Goal: Task Accomplishment & Management: Use online tool/utility

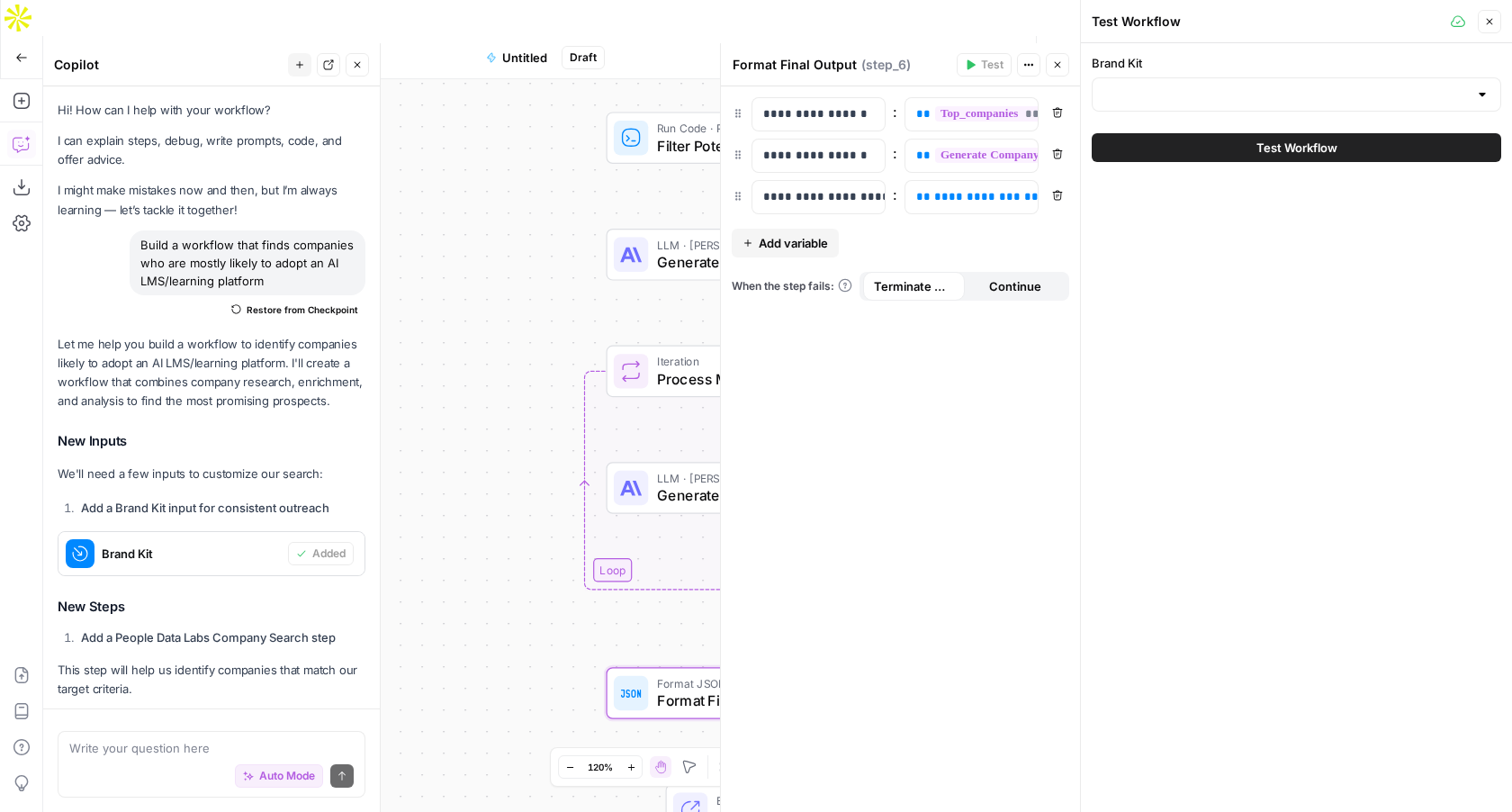
scroll to position [1098, 0]
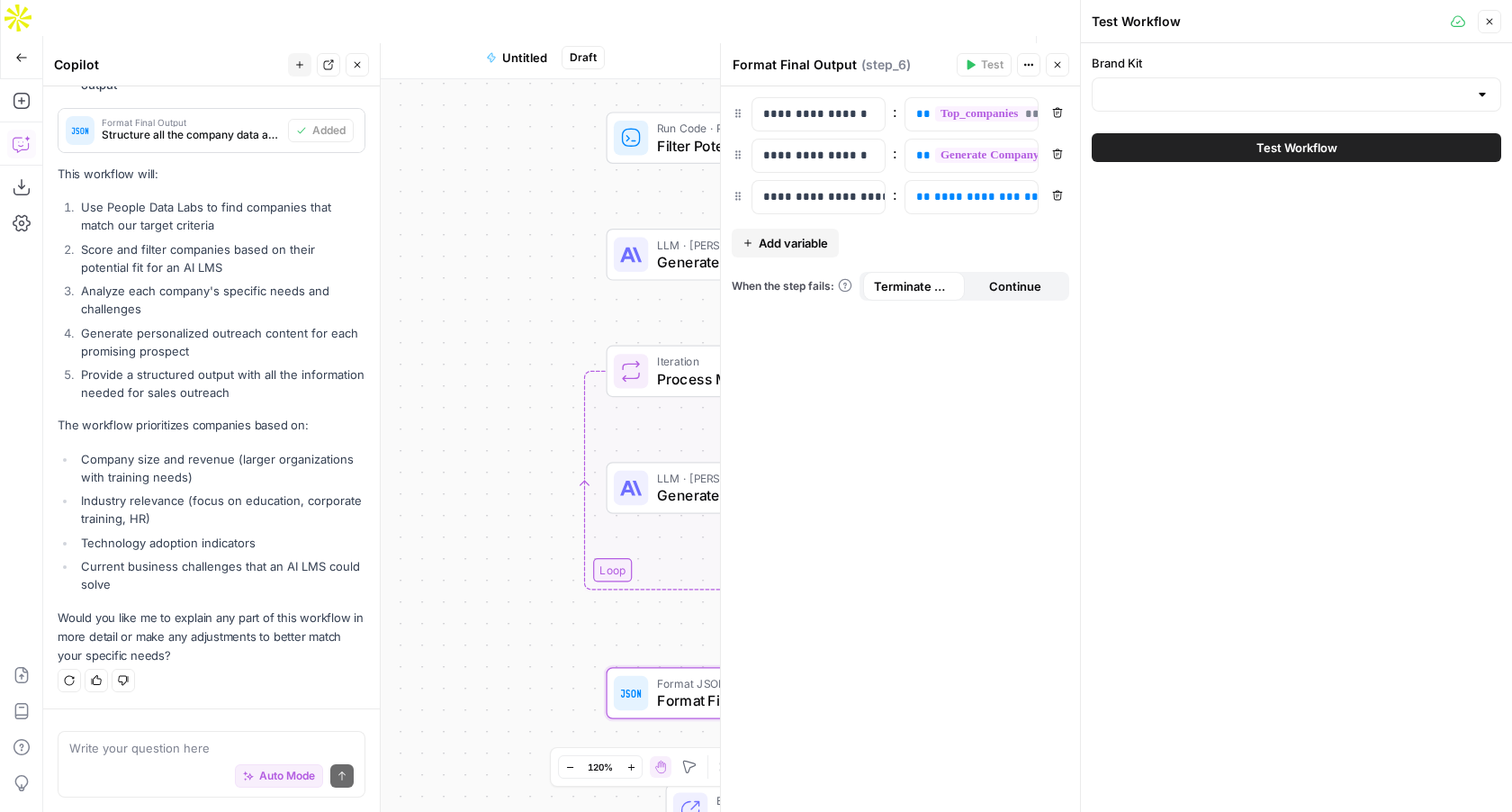
click at [522, 203] on div "Workflow Set Inputs Inputs B2B Enrichment Find Target Companies Step 1 Run Code…" at bounding box center [561, 463] width 1037 height 768
click at [1491, 18] on icon "button" at bounding box center [1490, 22] width 11 height 11
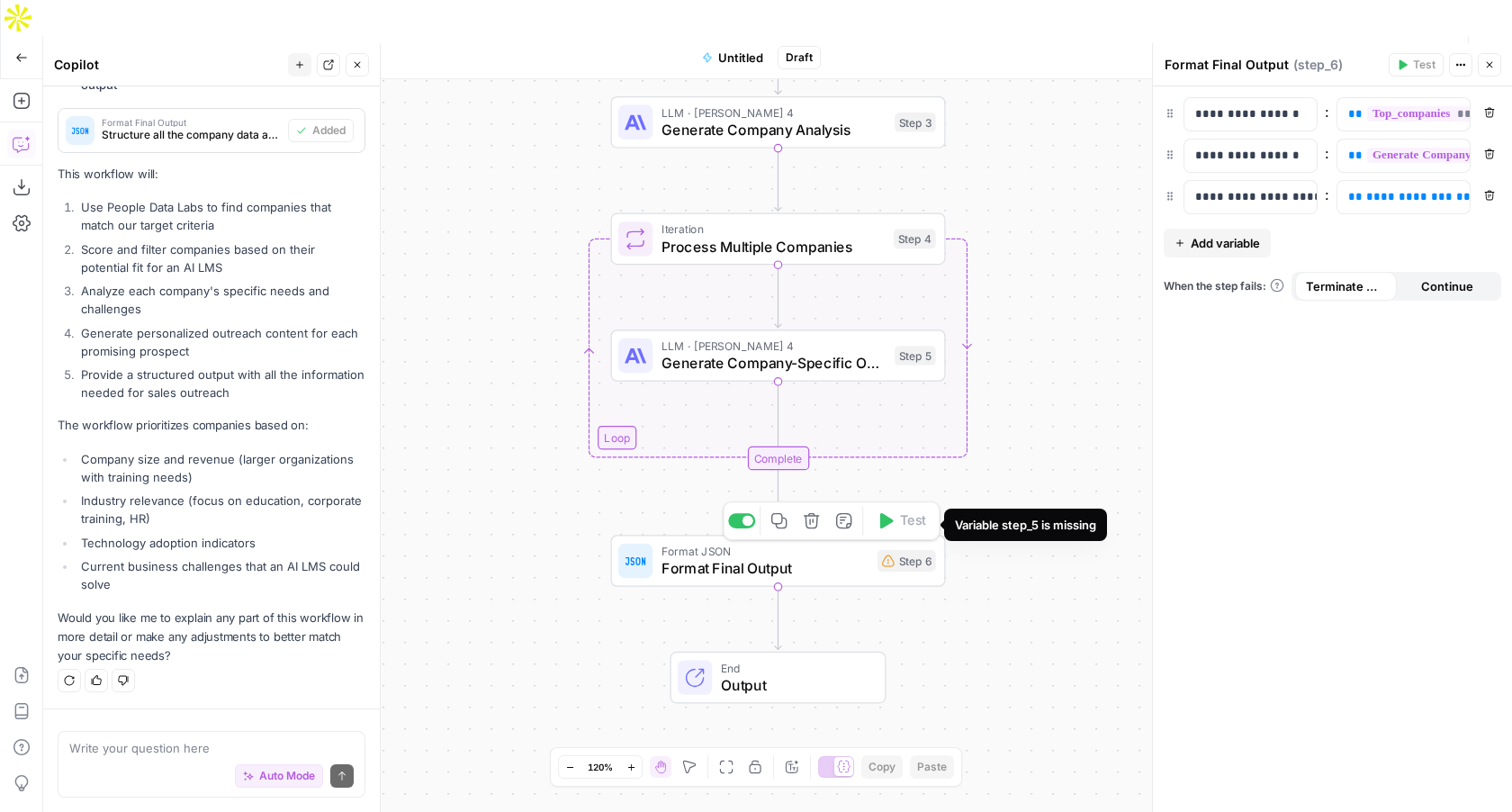
click at [884, 555] on icon at bounding box center [889, 561] width 13 height 13
click at [901, 550] on div "Step 6" at bounding box center [907, 561] width 58 height 22
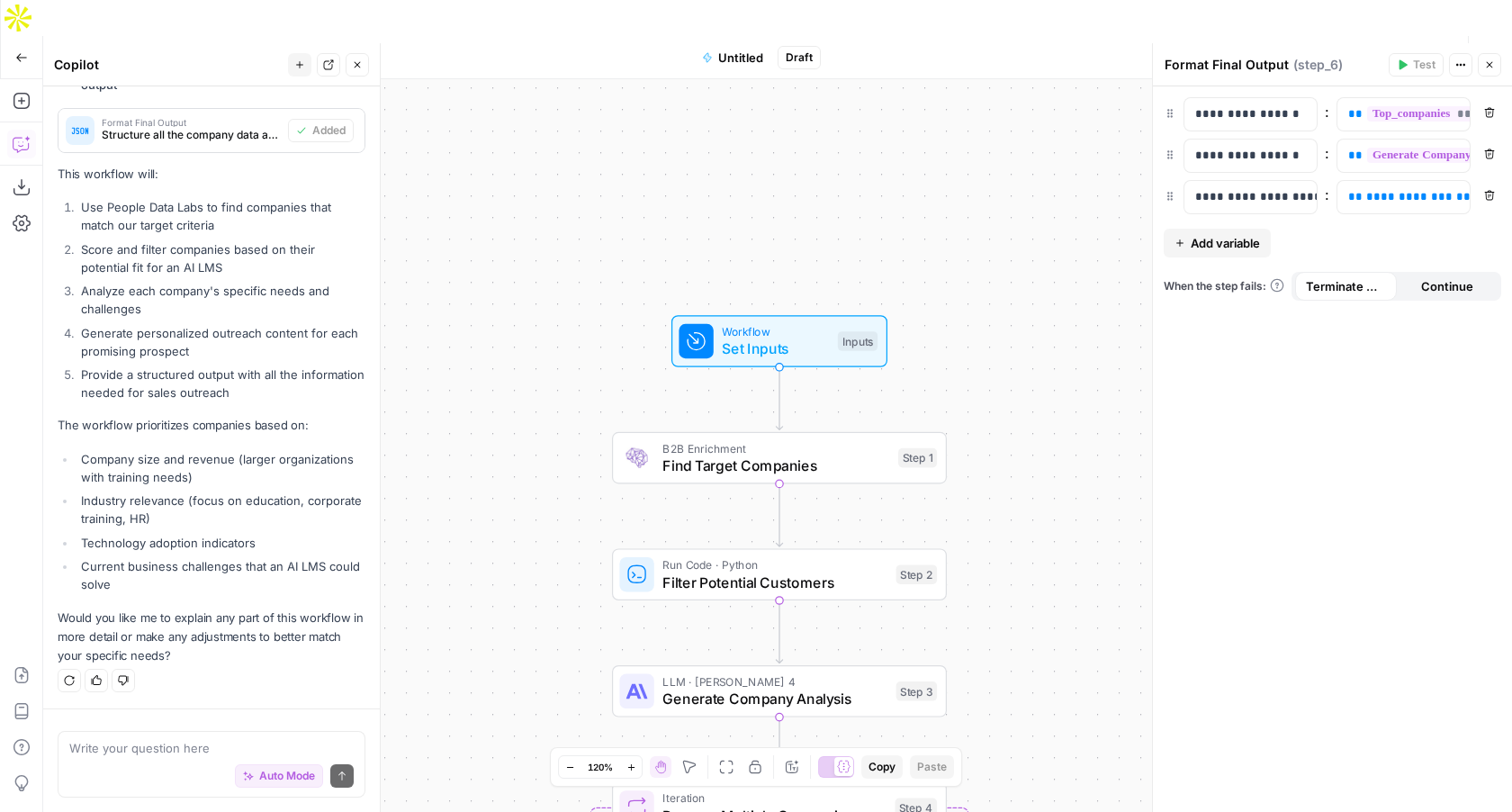
click at [825, 454] on span "Find Target Companies" at bounding box center [776, 465] width 227 height 22
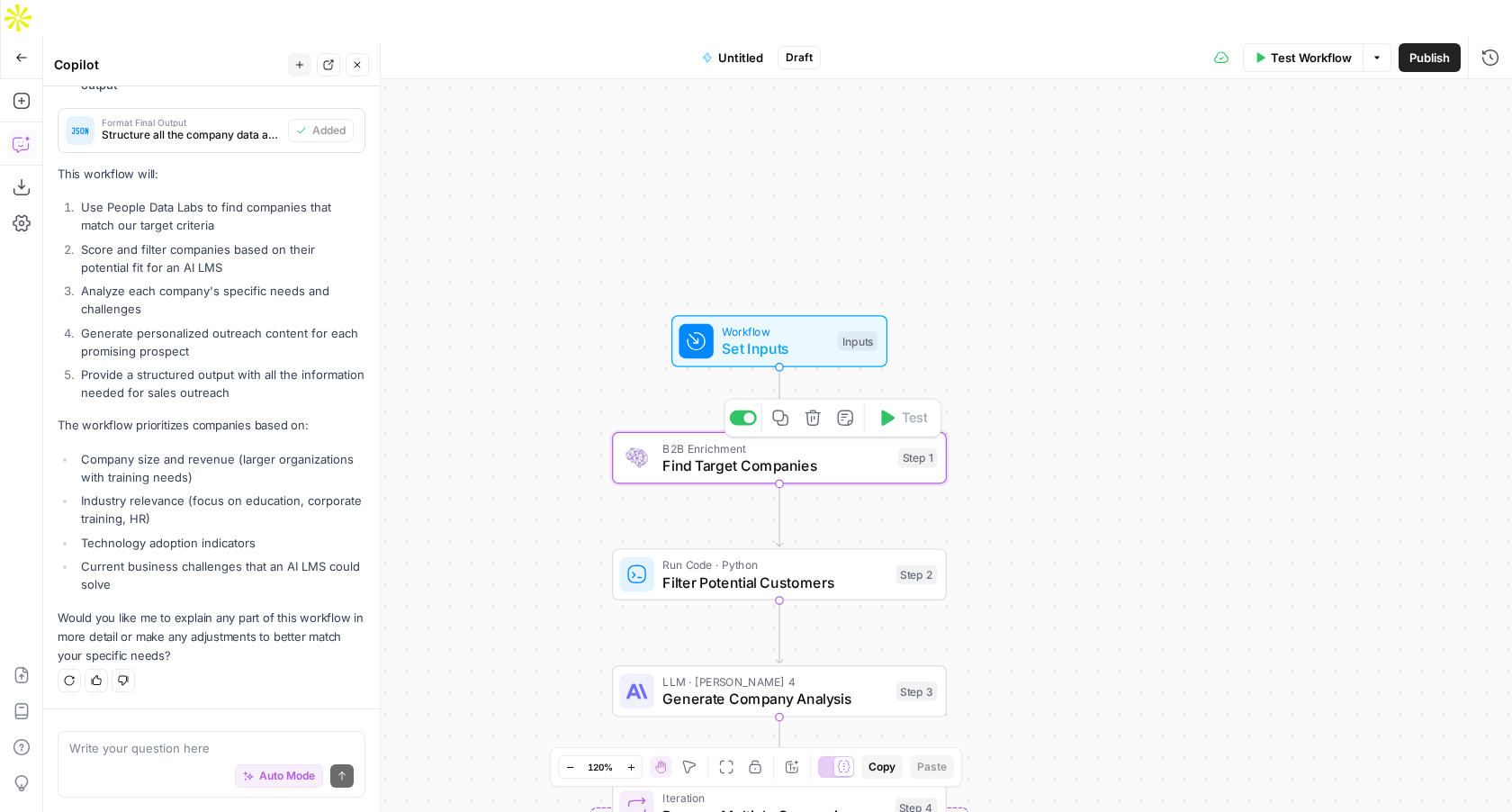
type textarea "Find Target Companies"
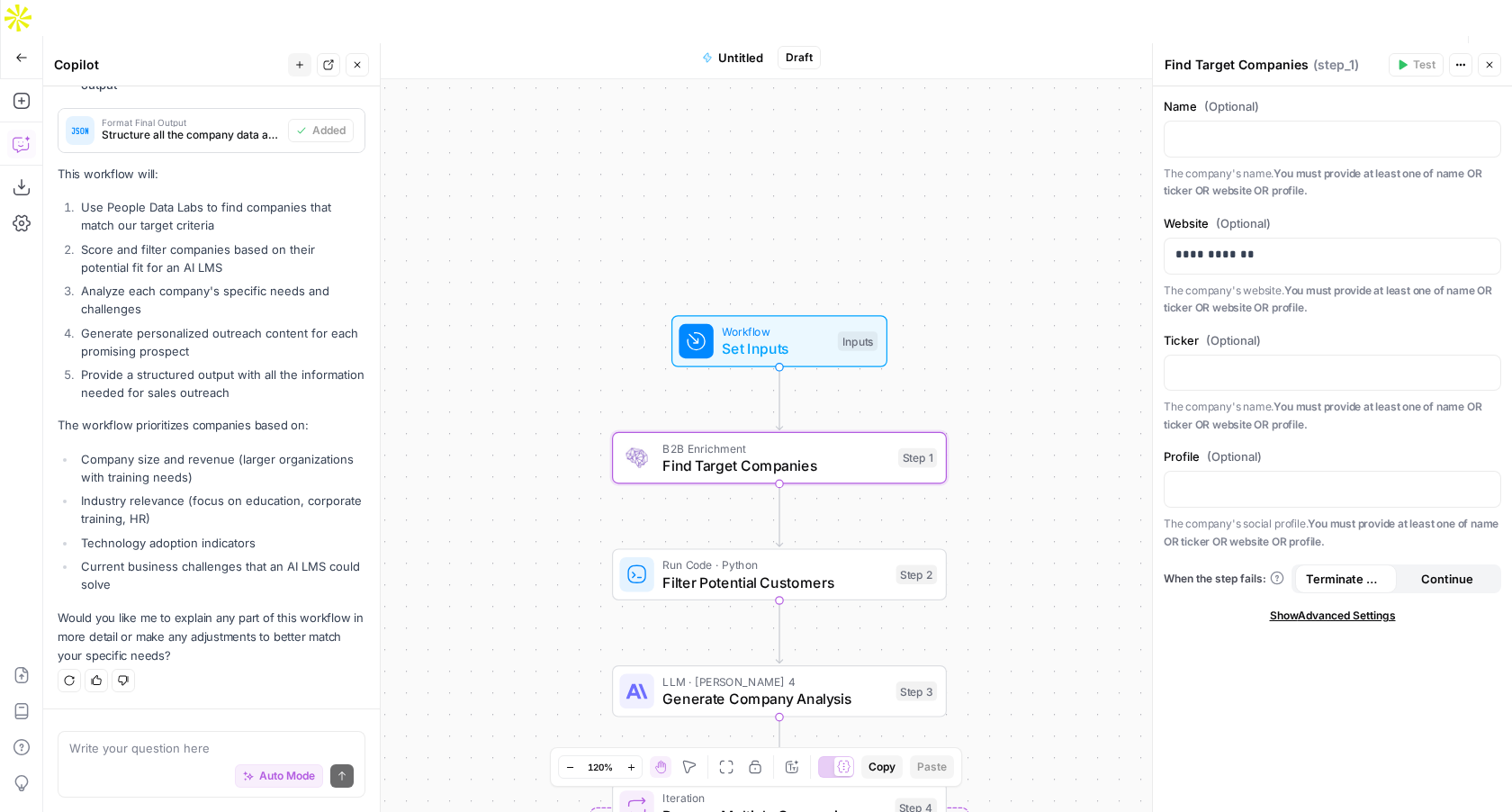
click at [16, 51] on icon "button" at bounding box center [22, 57] width 13 height 13
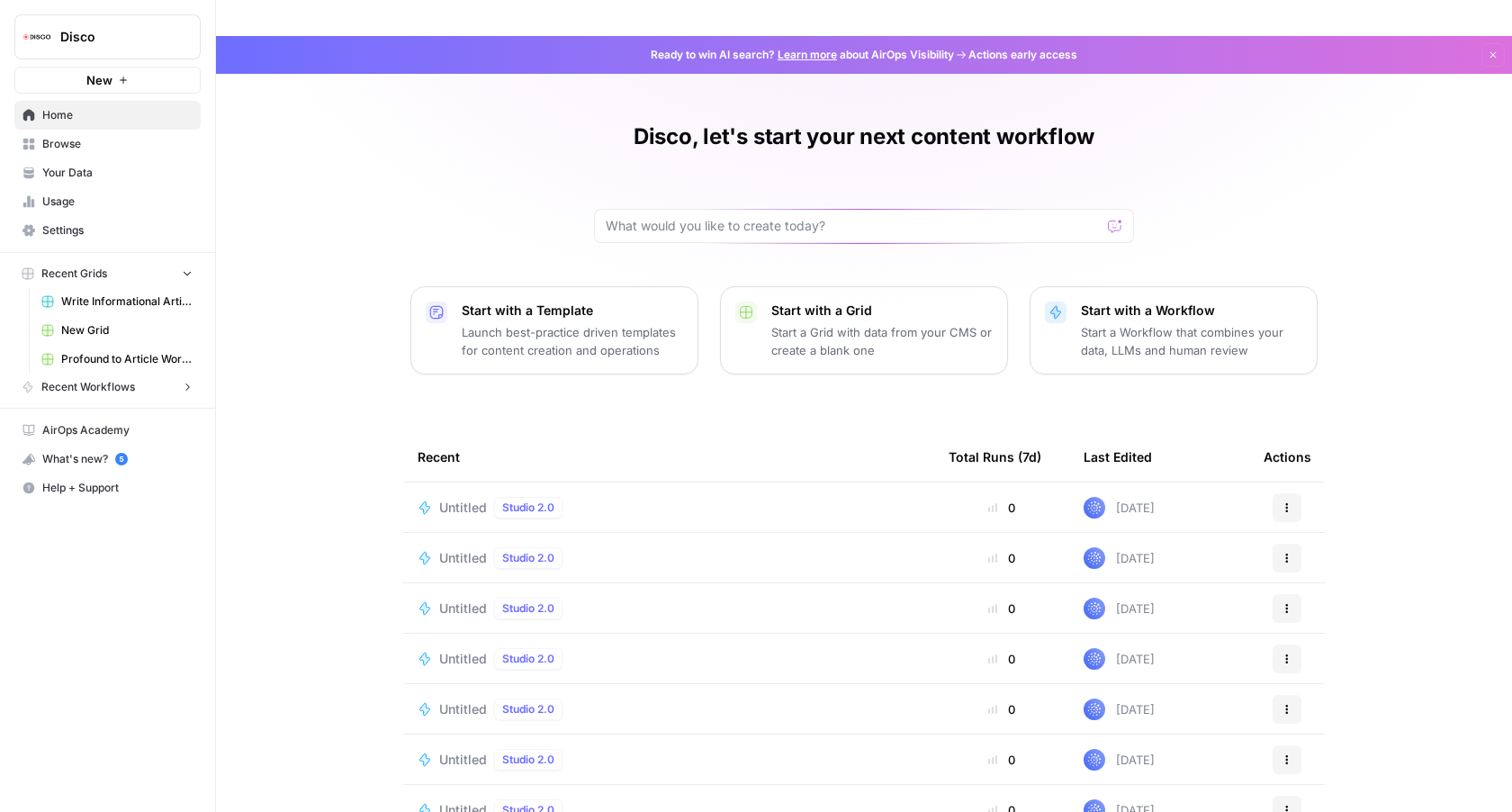
click at [61, 198] on span "Usage" at bounding box center [117, 202] width 151 height 16
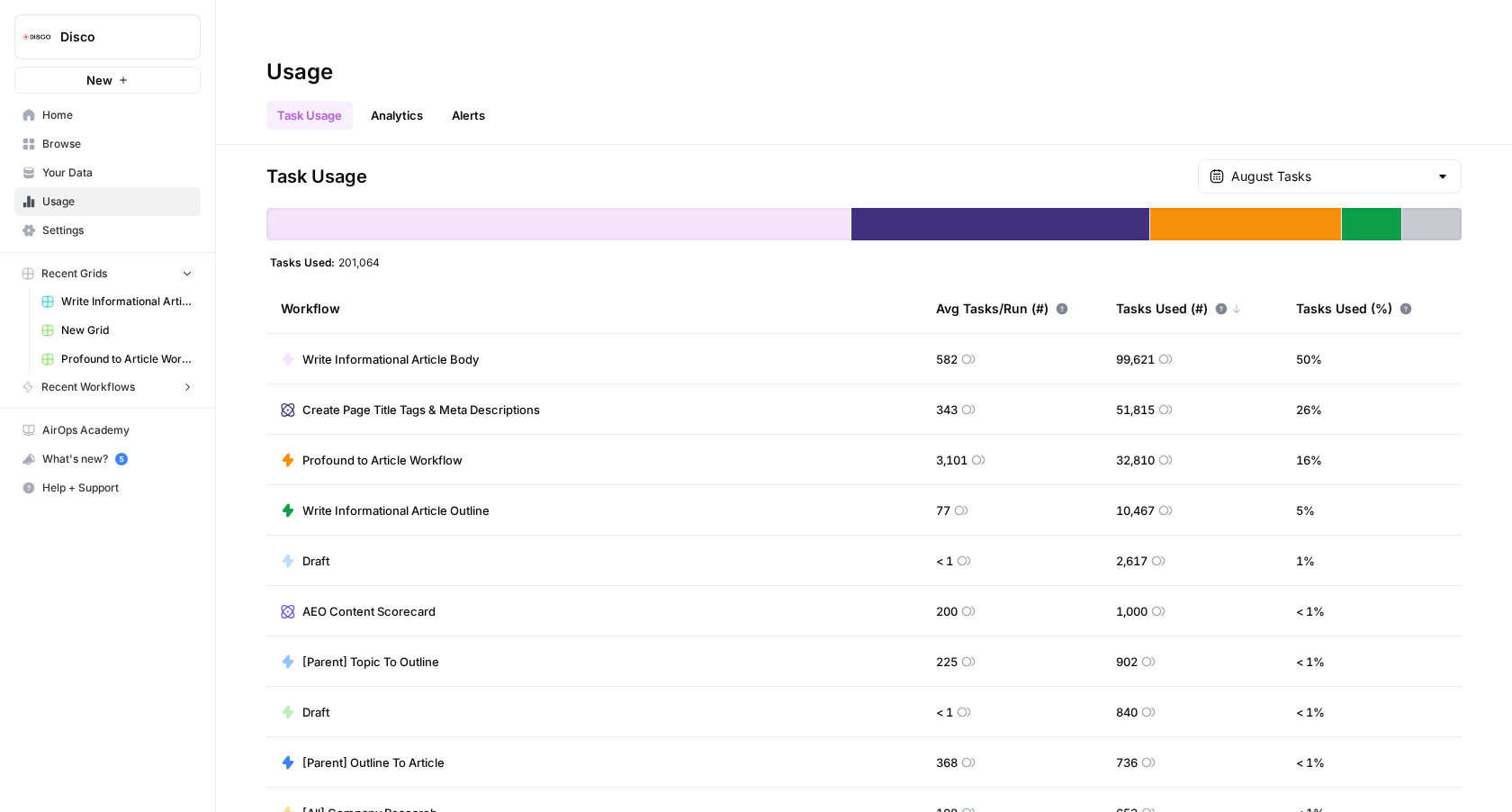
click at [94, 81] on span "New" at bounding box center [99, 80] width 26 height 18
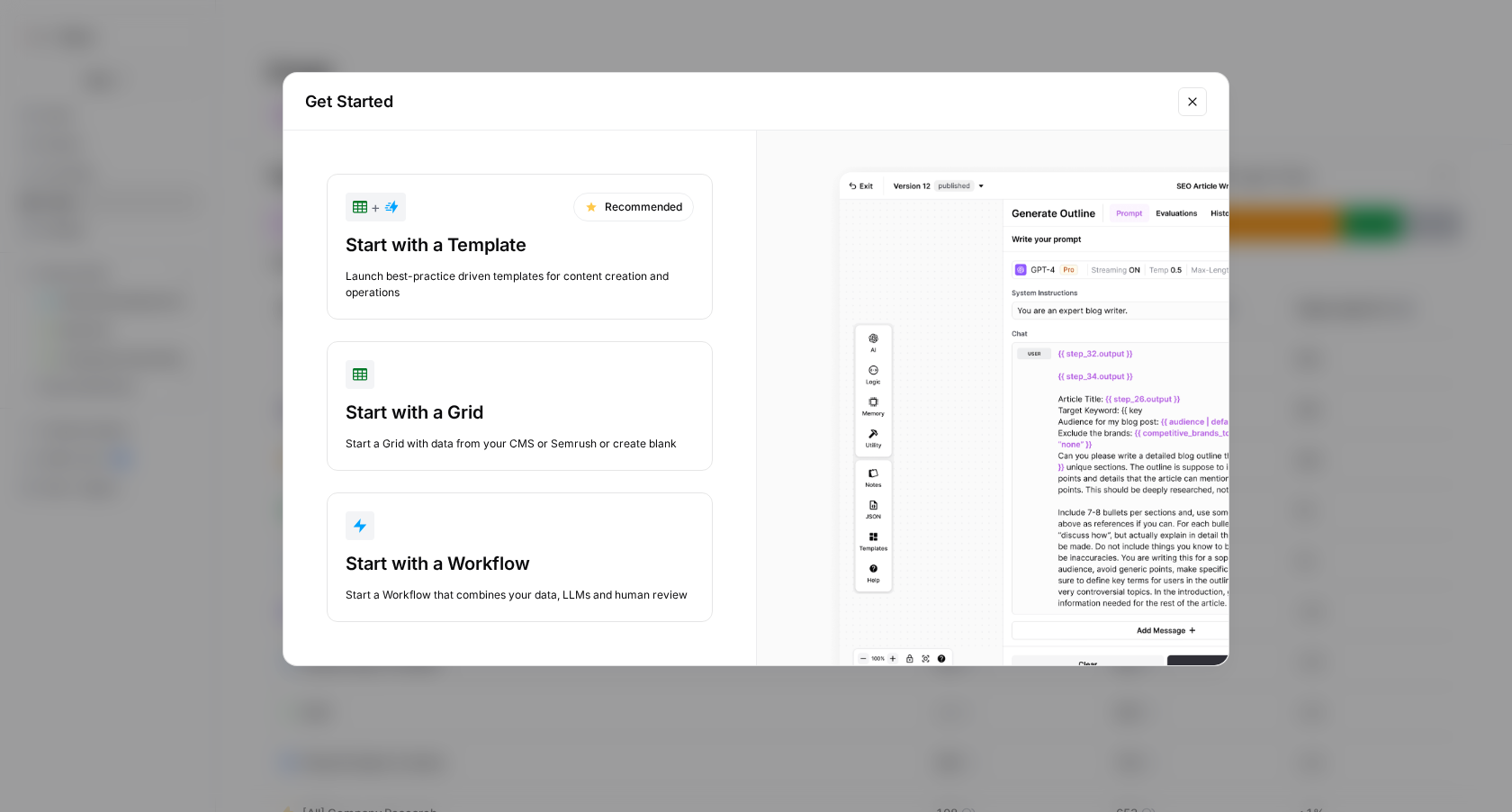
click at [471, 555] on div "Start with a Workflow" at bounding box center [520, 564] width 349 height 26
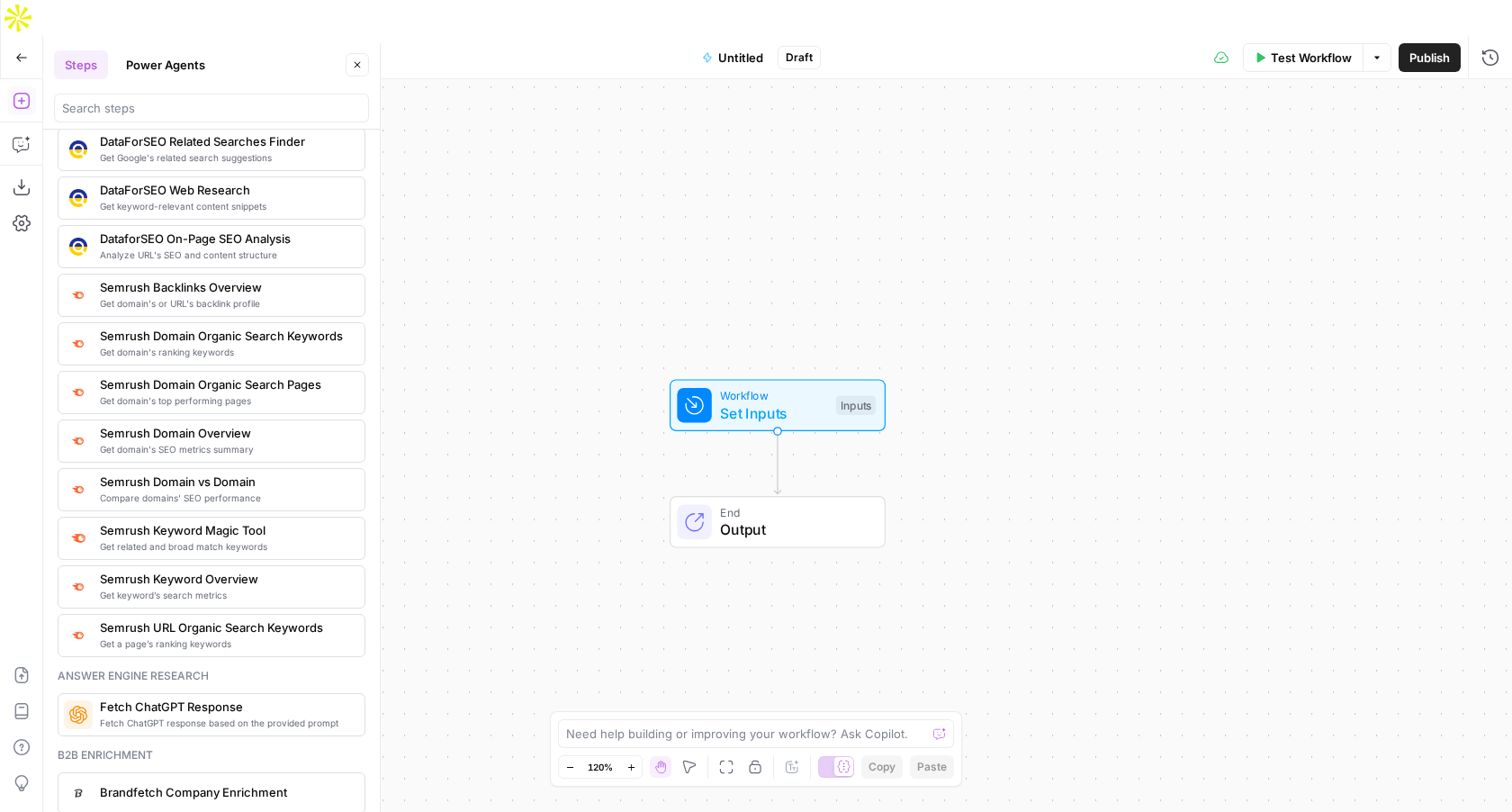
scroll to position [914, 0]
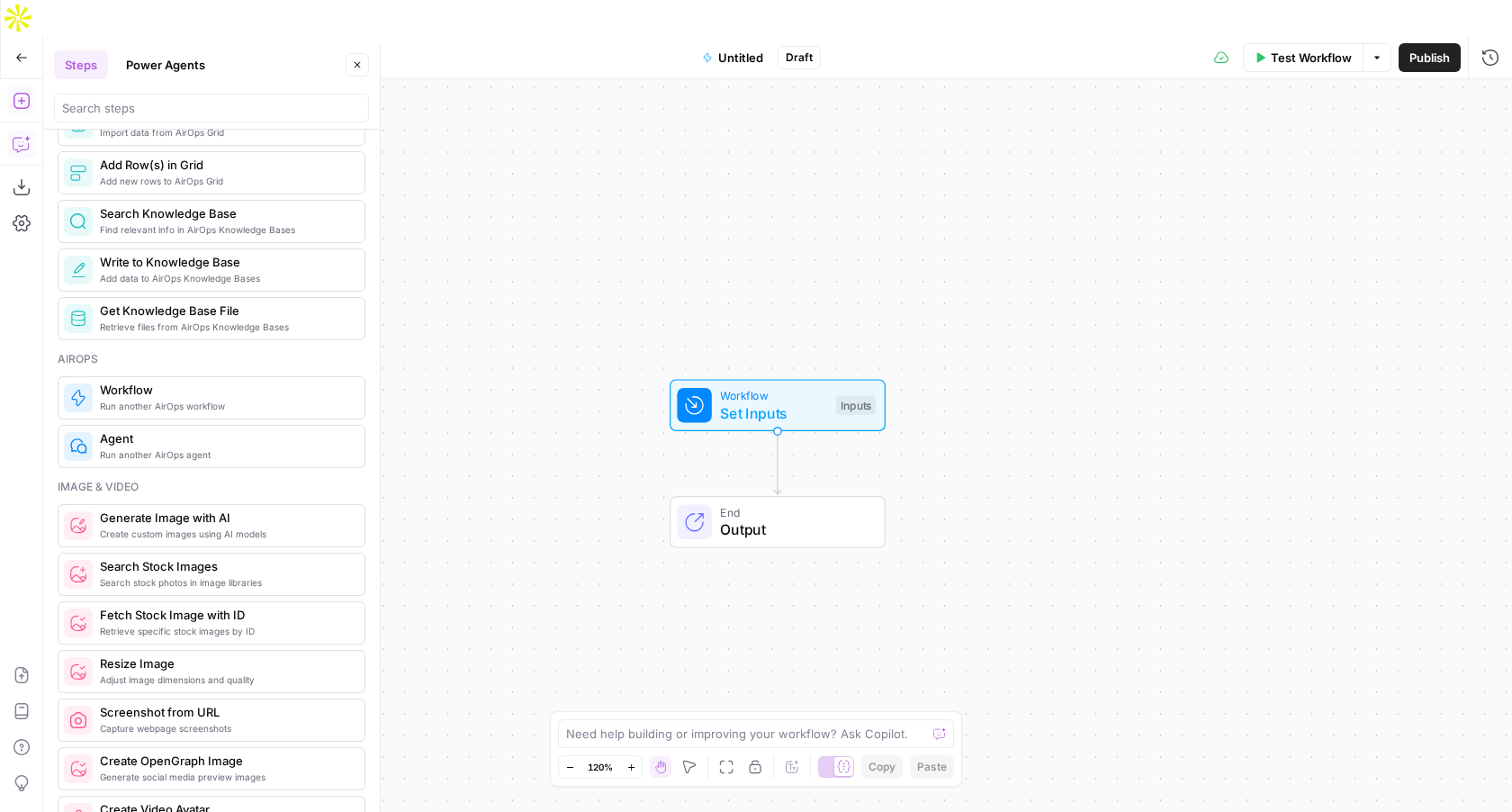
click at [26, 136] on icon "button" at bounding box center [27, 139] width 6 height 6
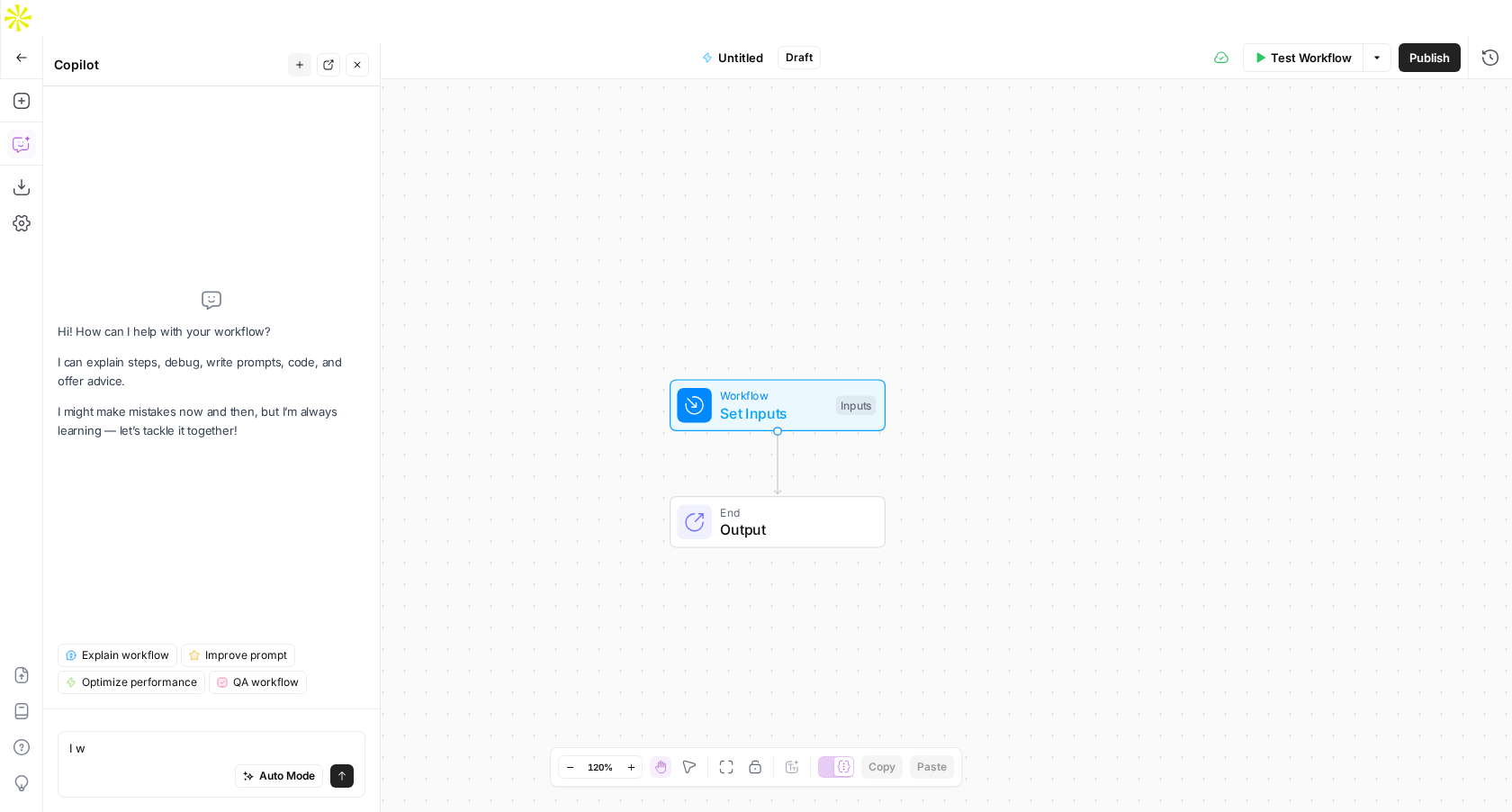
type textarea "I w"
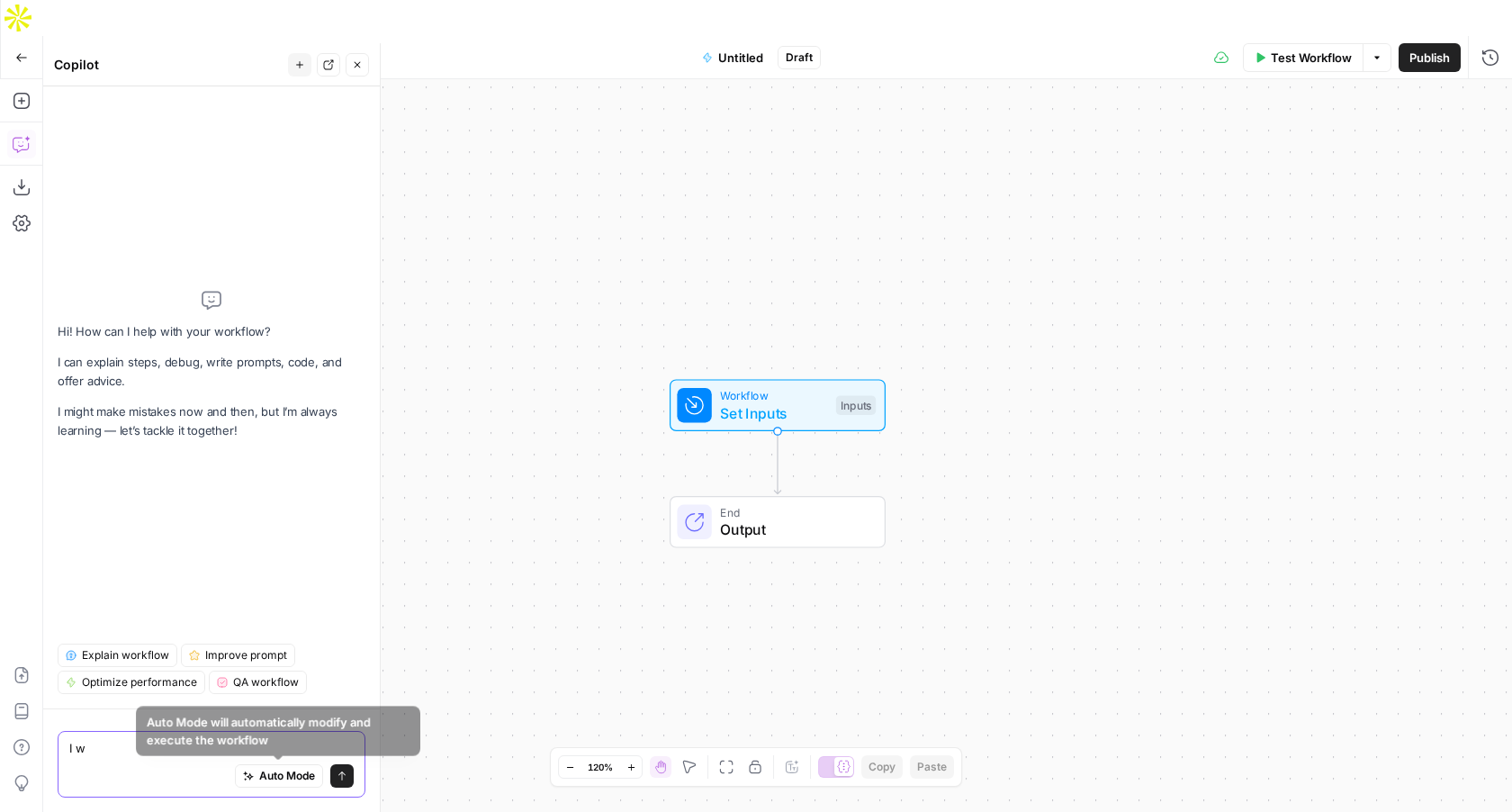
click at [272, 772] on span "Auto Mode" at bounding box center [287, 776] width 56 height 16
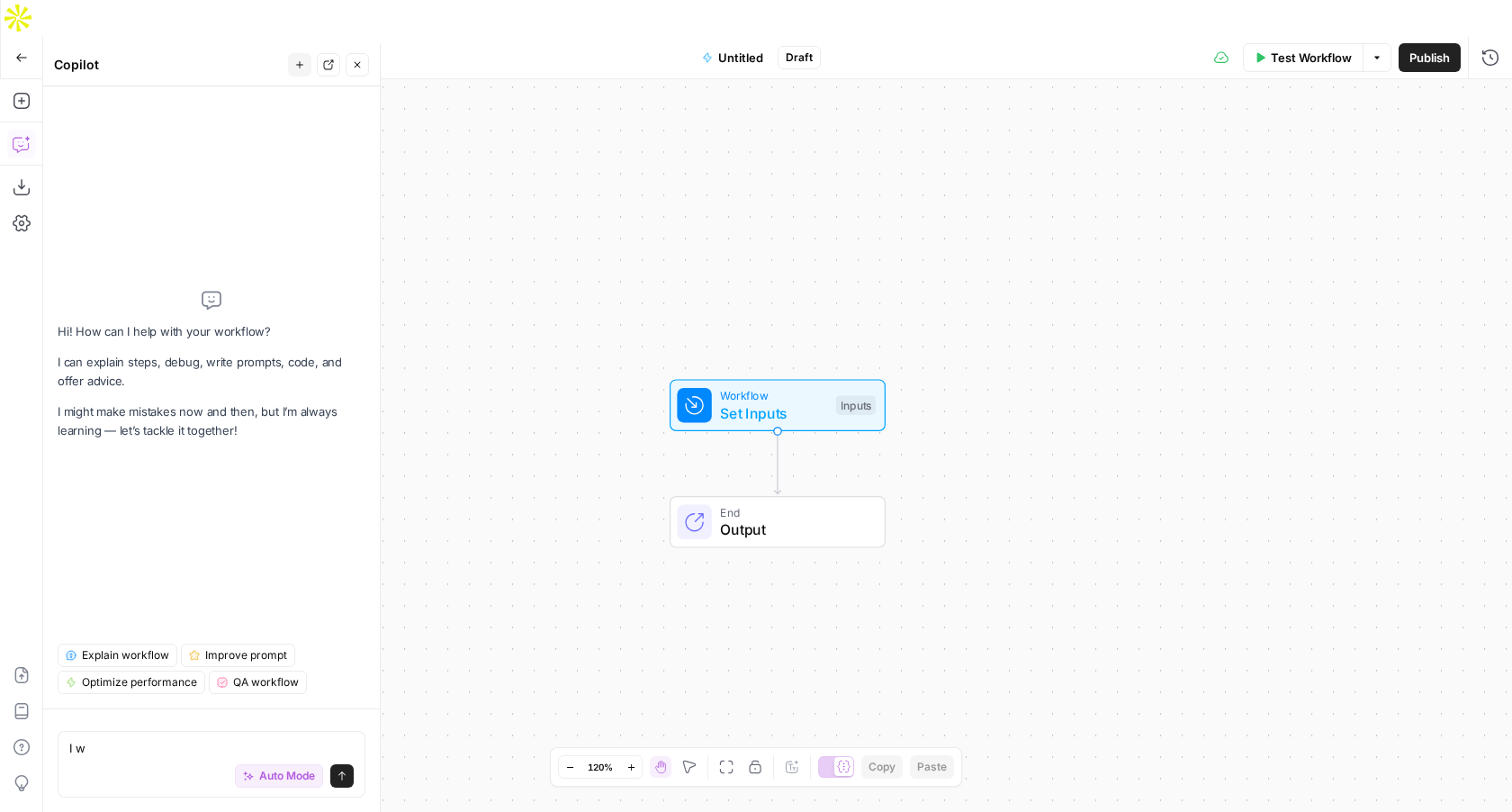
click at [185, 734] on div "I w I w Auto Mode Send" at bounding box center [211, 764] width 308 height 67
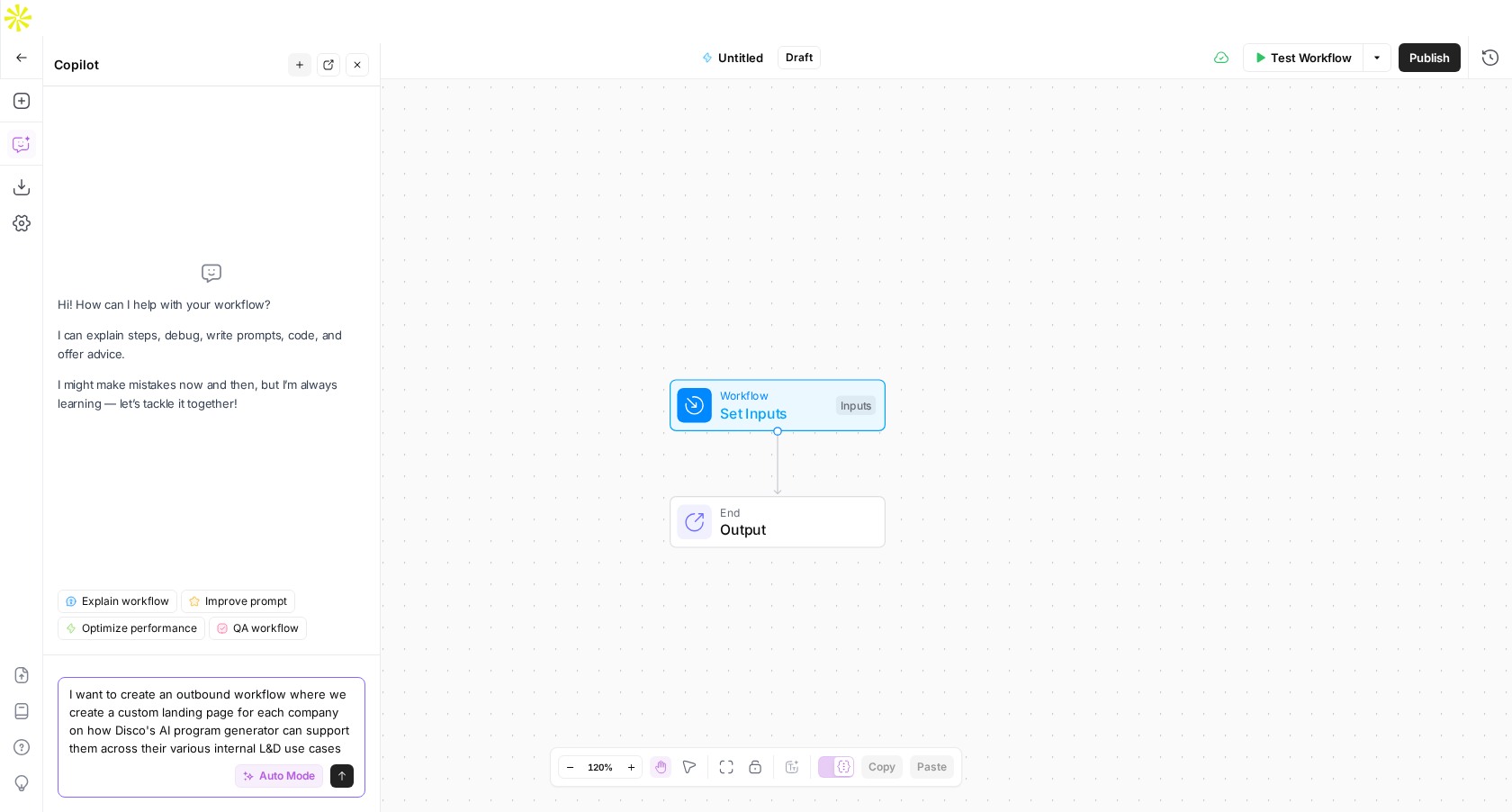
type textarea "I want to create an outbound workflow where we create a custom landing page for…"
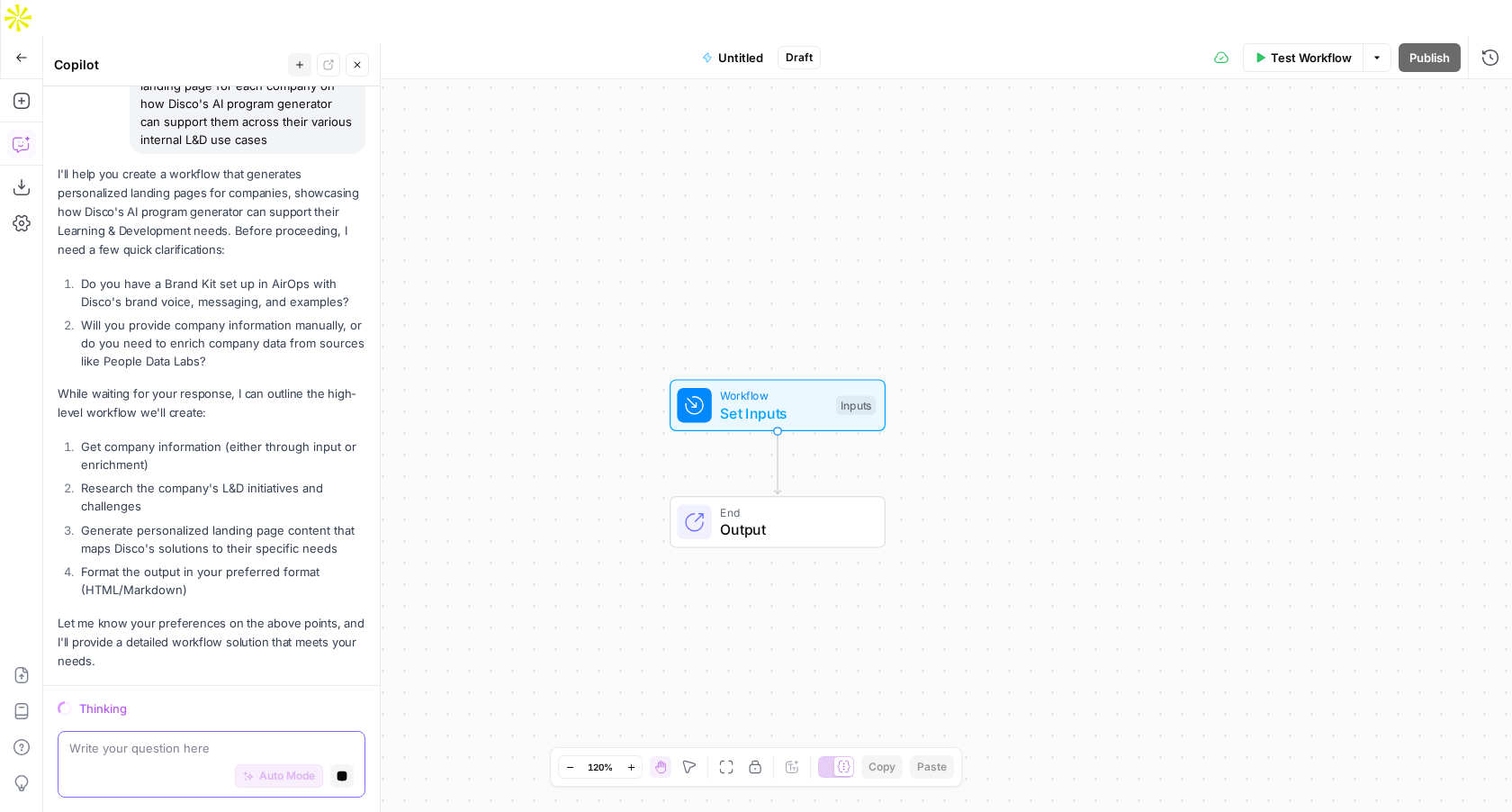
scroll to position [201, 0]
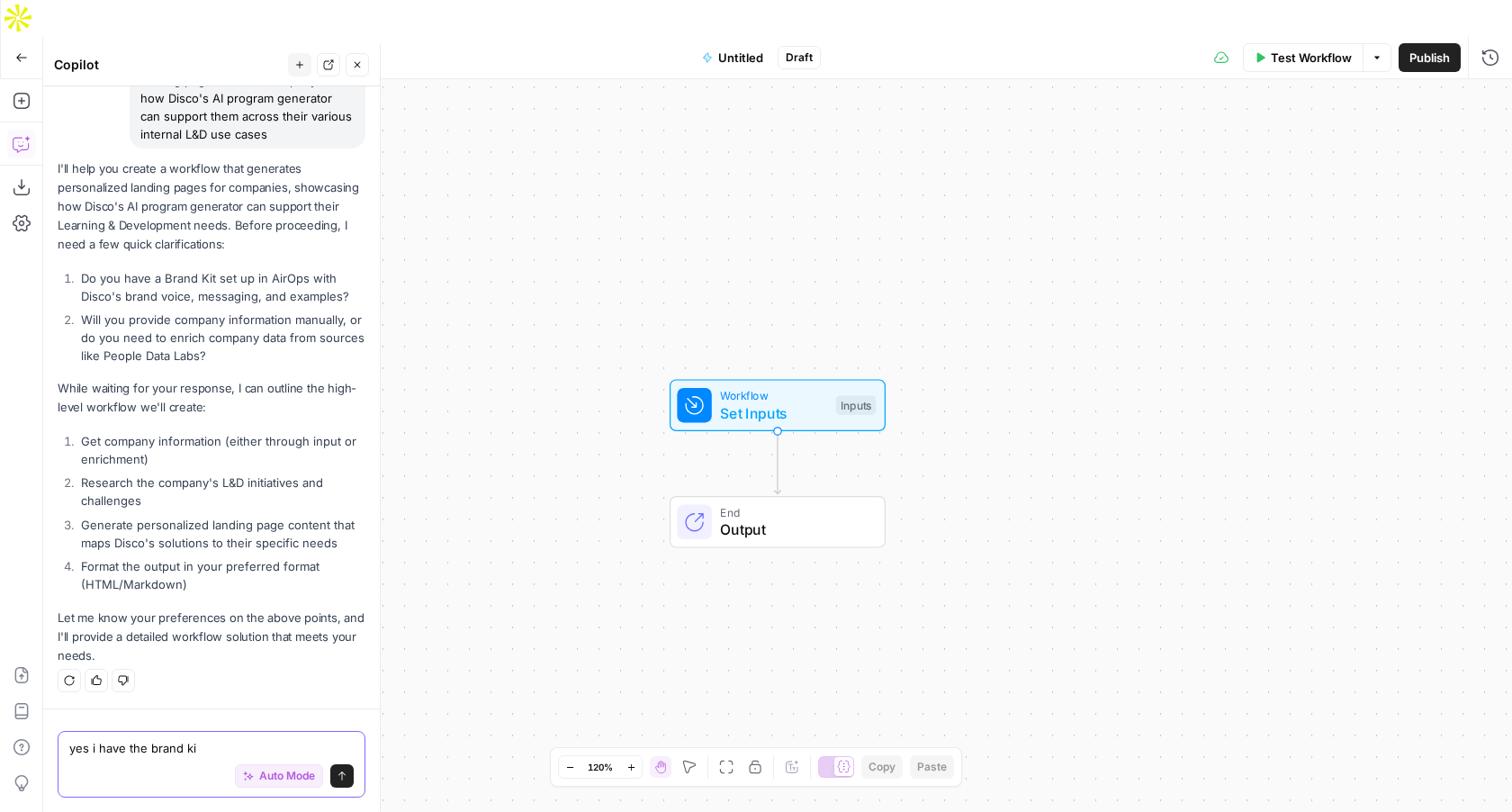
type textarea "yes i have the brand kit"
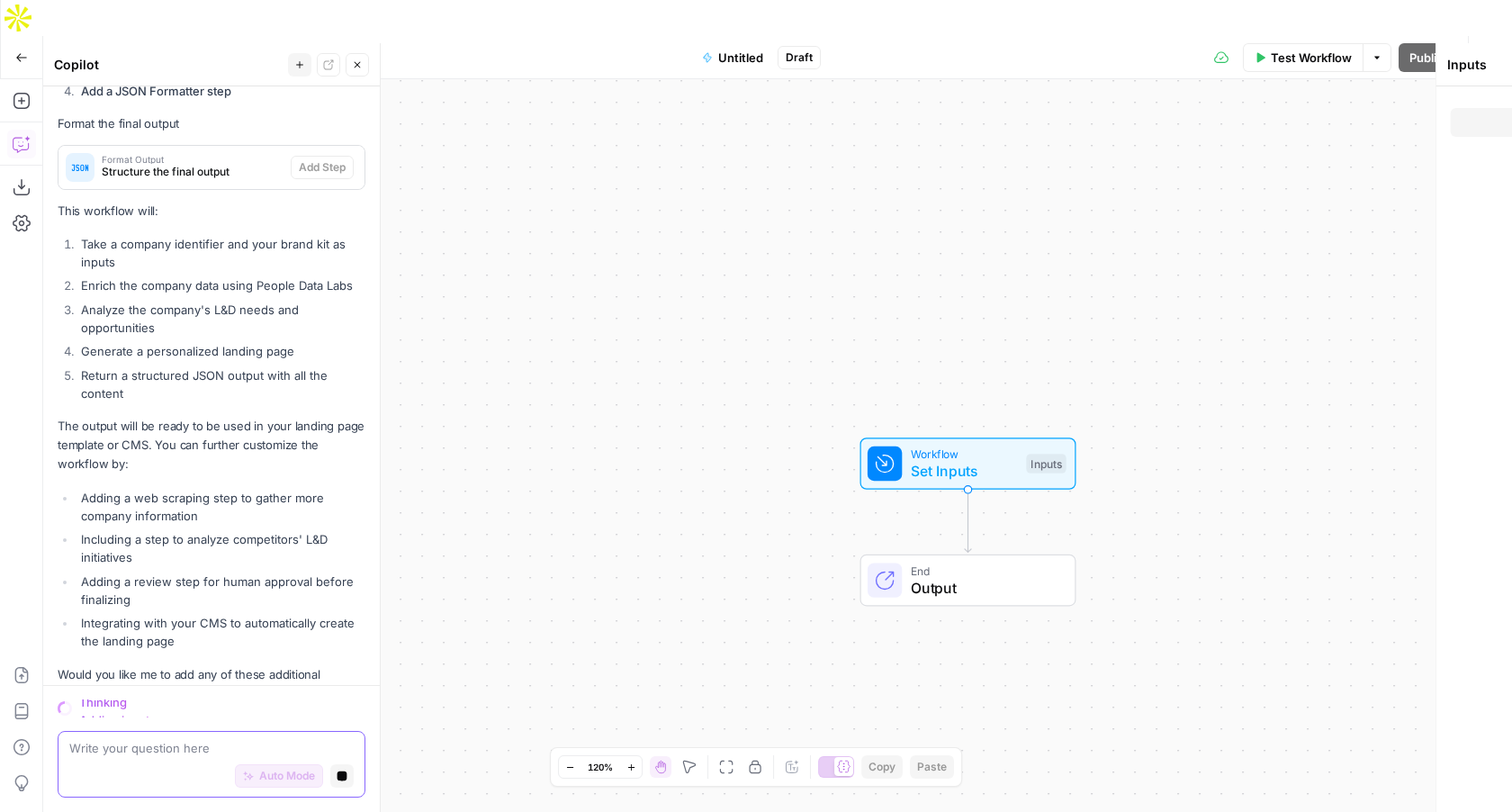
scroll to position [1714, 0]
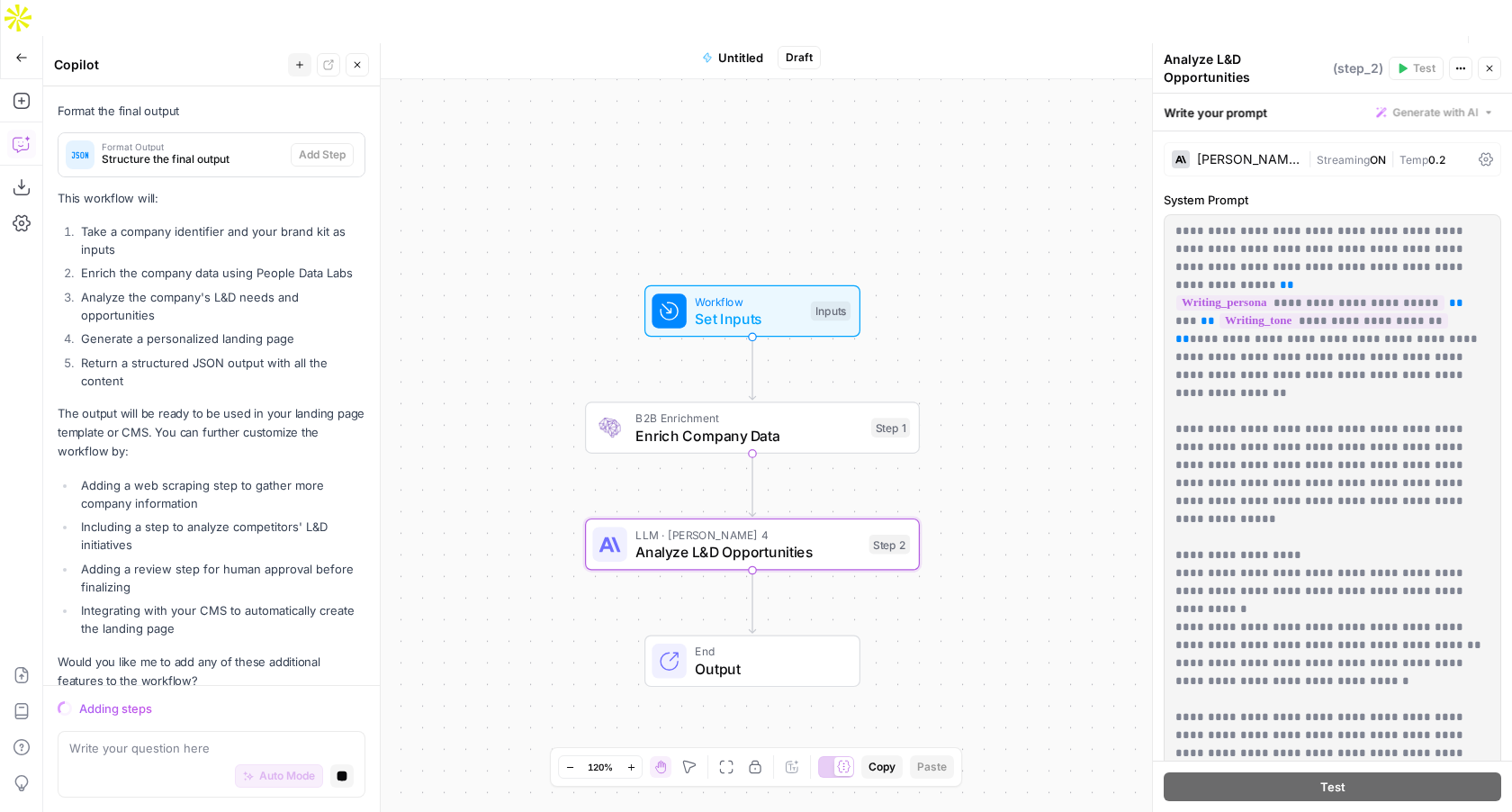
drag, startPoint x: 695, startPoint y: 204, endPoint x: 477, endPoint y: 370, distance: 274.0
click at [477, 370] on div "Workflow Set Inputs Inputs B2B Enrichment Enrich Company Data Step 1 LLM · Clau…" at bounding box center [777, 463] width 1469 height 768
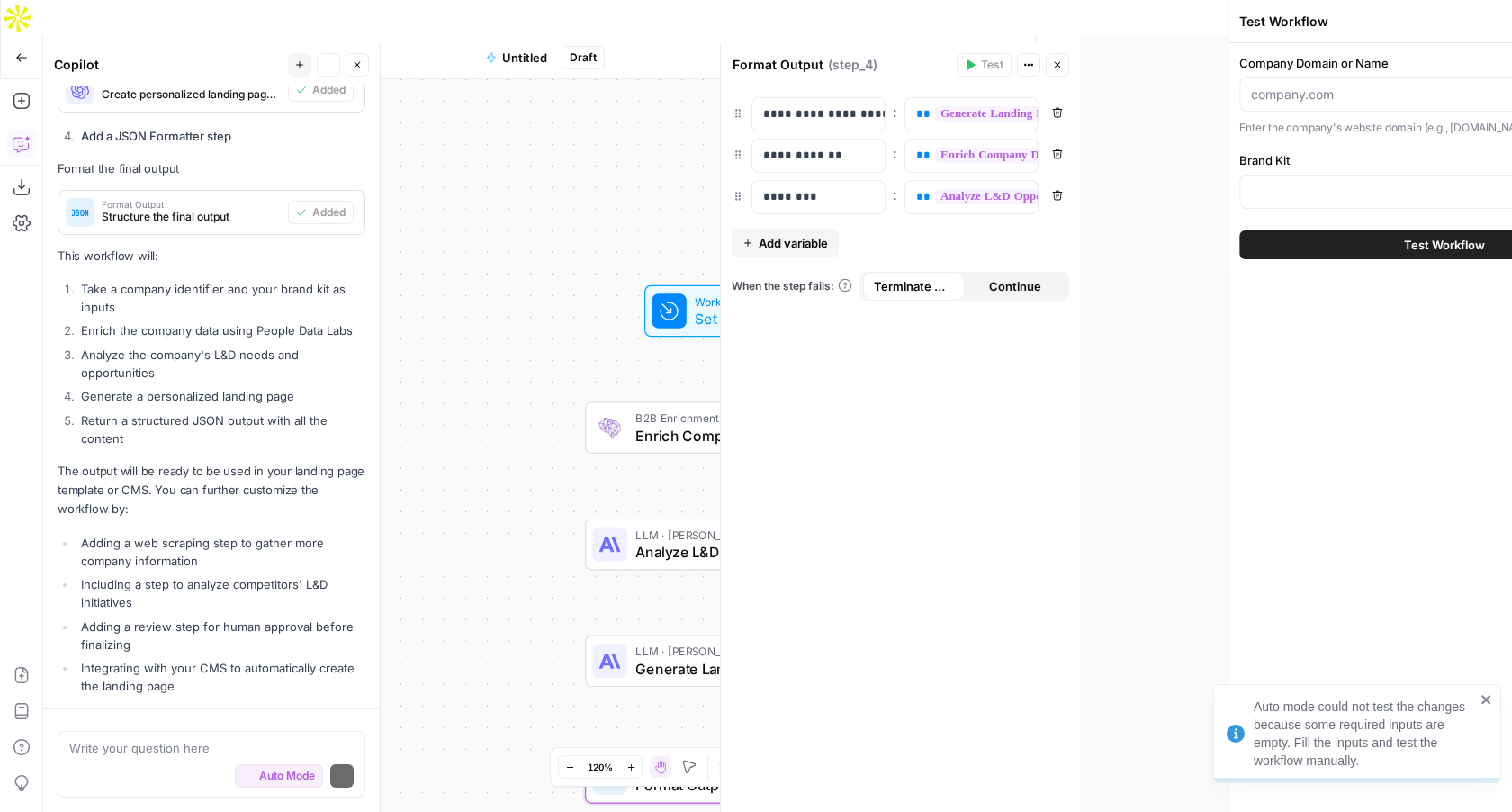
scroll to position [1777, 0]
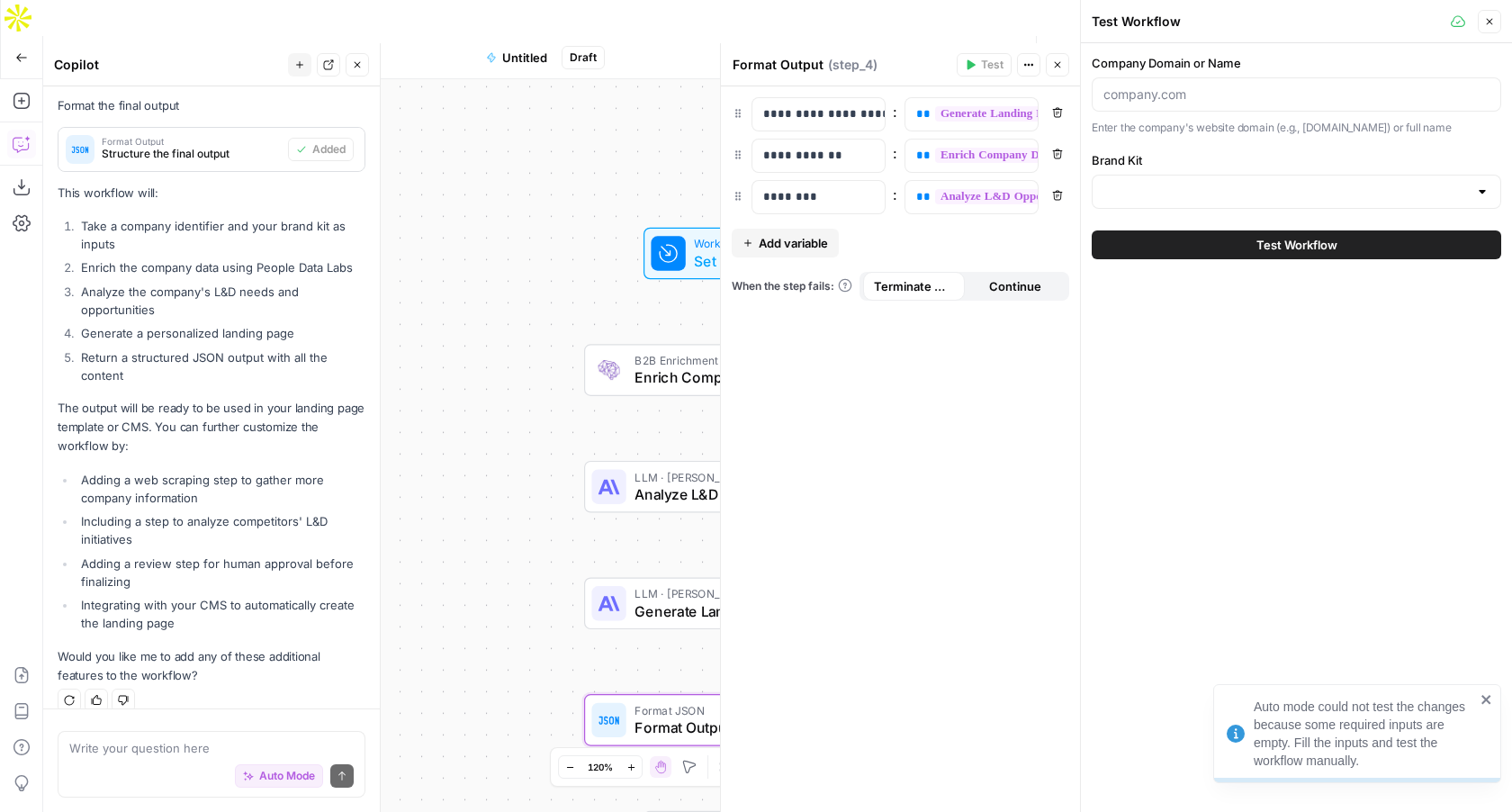
drag, startPoint x: 525, startPoint y: 109, endPoint x: 524, endPoint y: 52, distance: 57.0
click at [524, 79] on div "Workflow Set Inputs Inputs B2B Enrichment Enrich Company Data Step 1 LLM · Clau…" at bounding box center [561, 463] width 1037 height 768
click at [1187, 89] on input "Company Domain or Name" at bounding box center [1296, 95] width 386 height 18
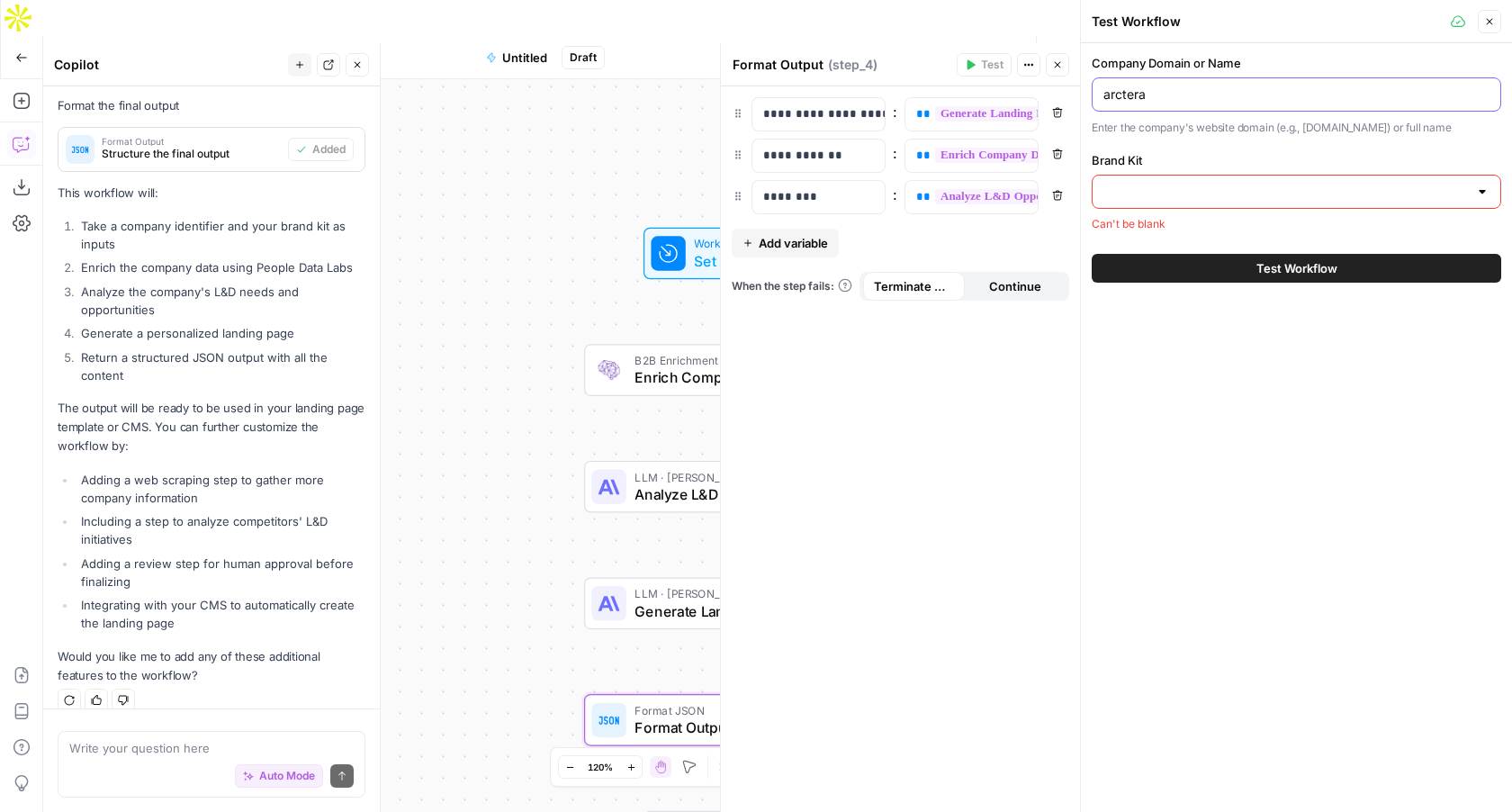
click at [1128, 92] on input "arctera" at bounding box center [1296, 95] width 386 height 18
paste input "https://www.arctera.io/"
type input "https://www.arctera.io/"
click at [1166, 184] on input "Brand Kit" at bounding box center [1286, 192] width 365 height 18
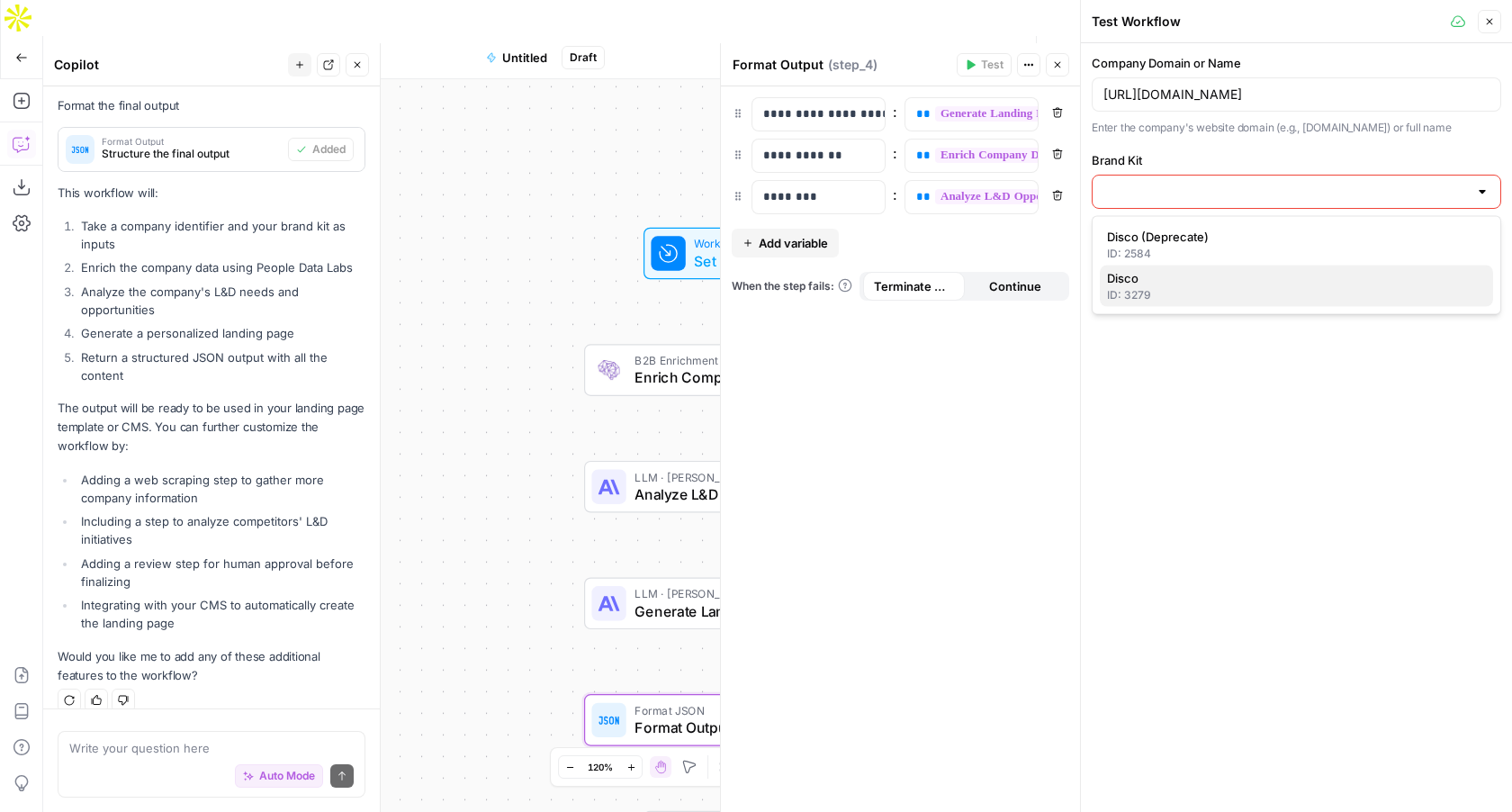
click at [1152, 296] on div "ID: 3279" at bounding box center [1296, 296] width 379 height 16
type input "Disco"
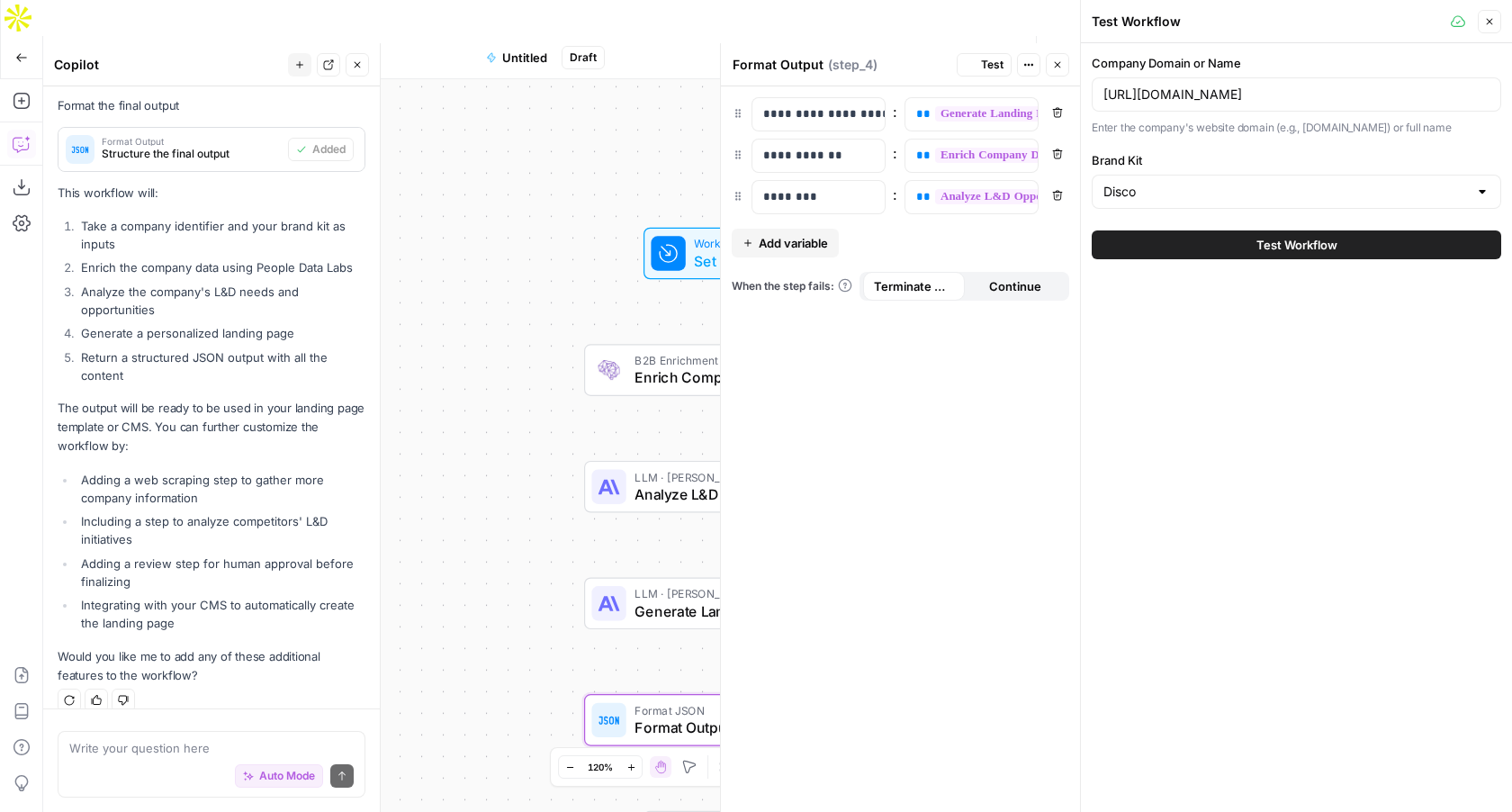
click at [1204, 248] on button "Test Workflow" at bounding box center [1297, 245] width 410 height 29
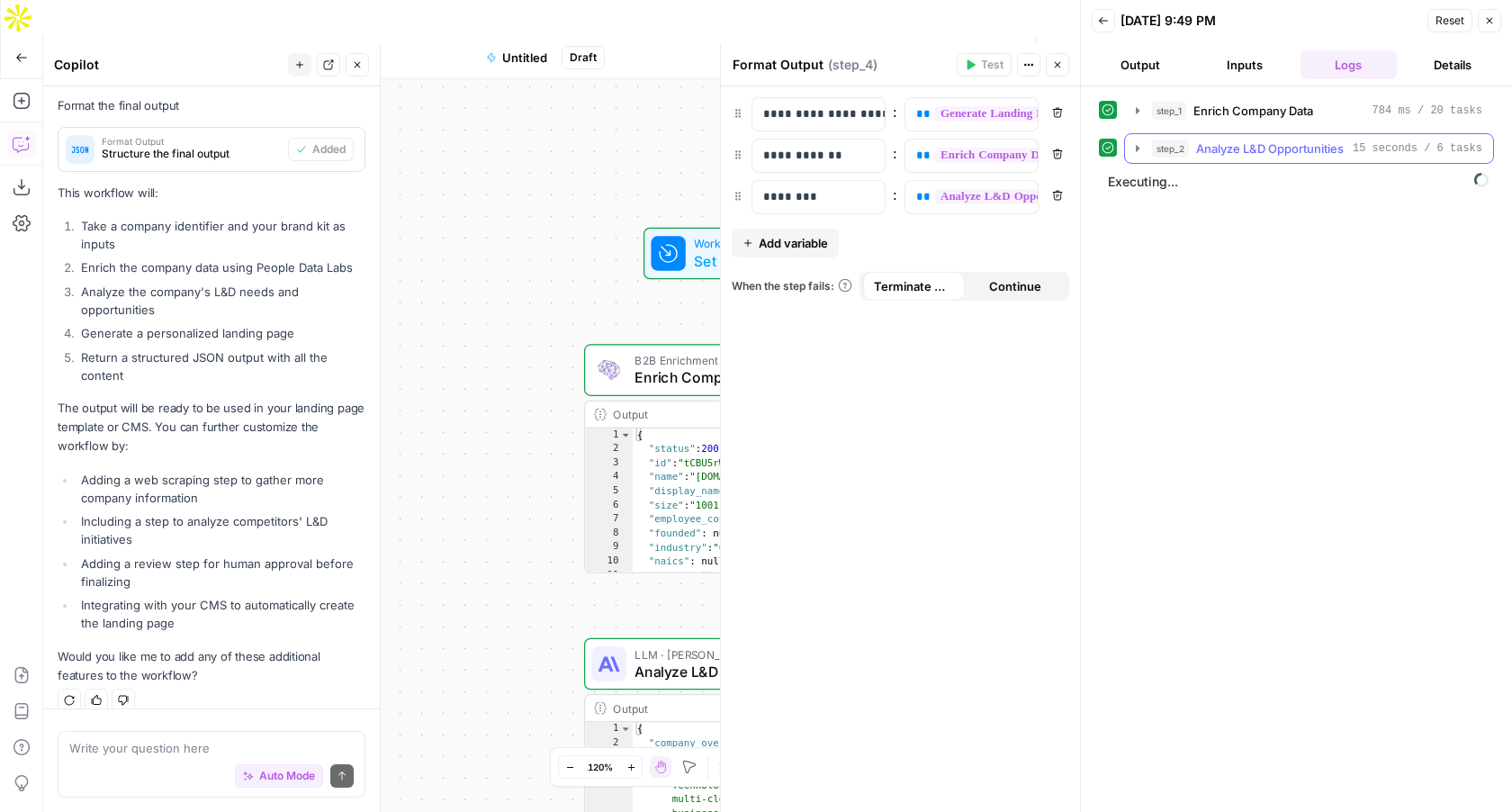
click at [1142, 152] on icon "button" at bounding box center [1138, 149] width 15 height 15
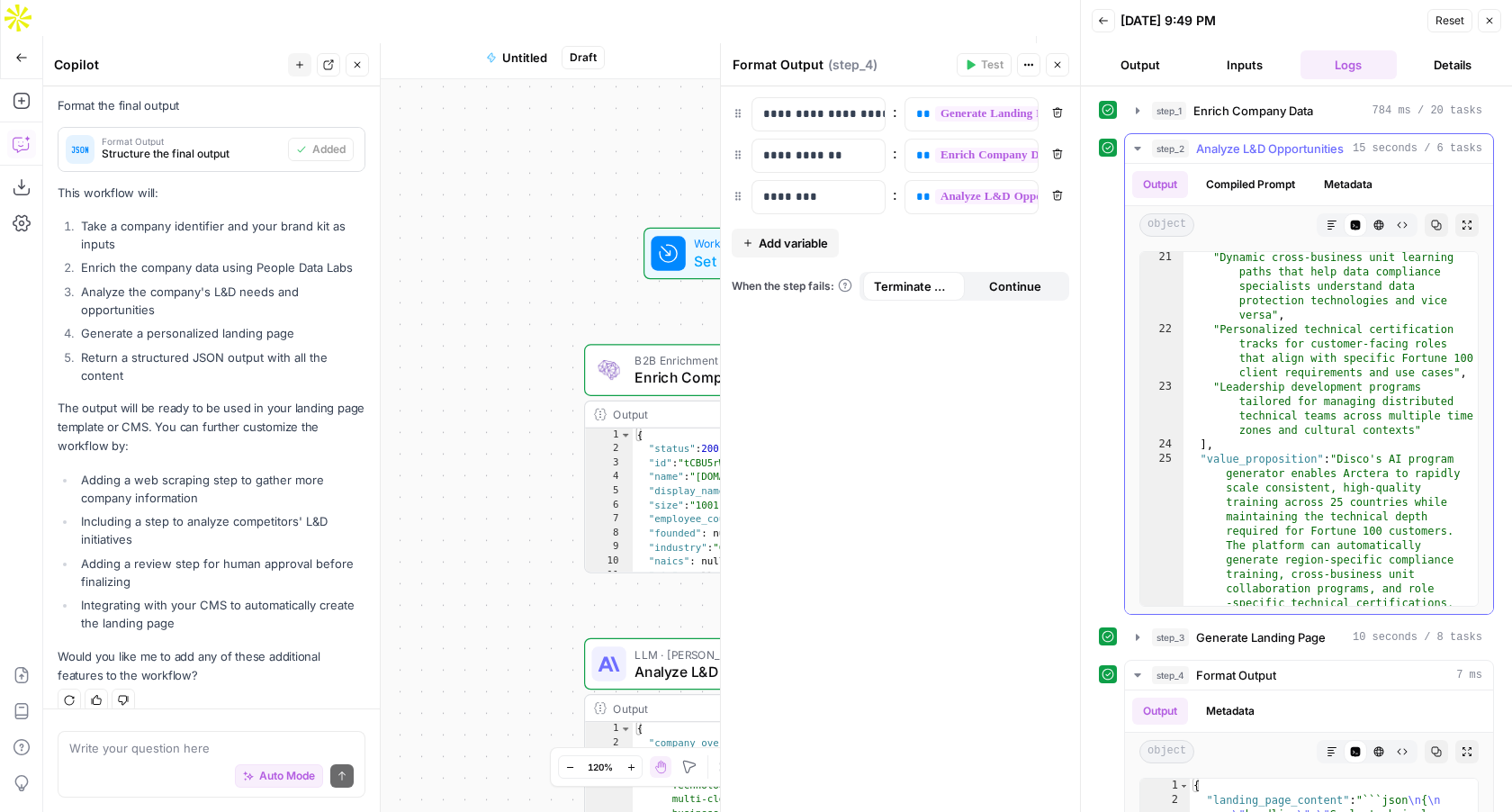
scroll to position [953, 0]
click at [1135, 636] on icon "button" at bounding box center [1138, 638] width 15 height 15
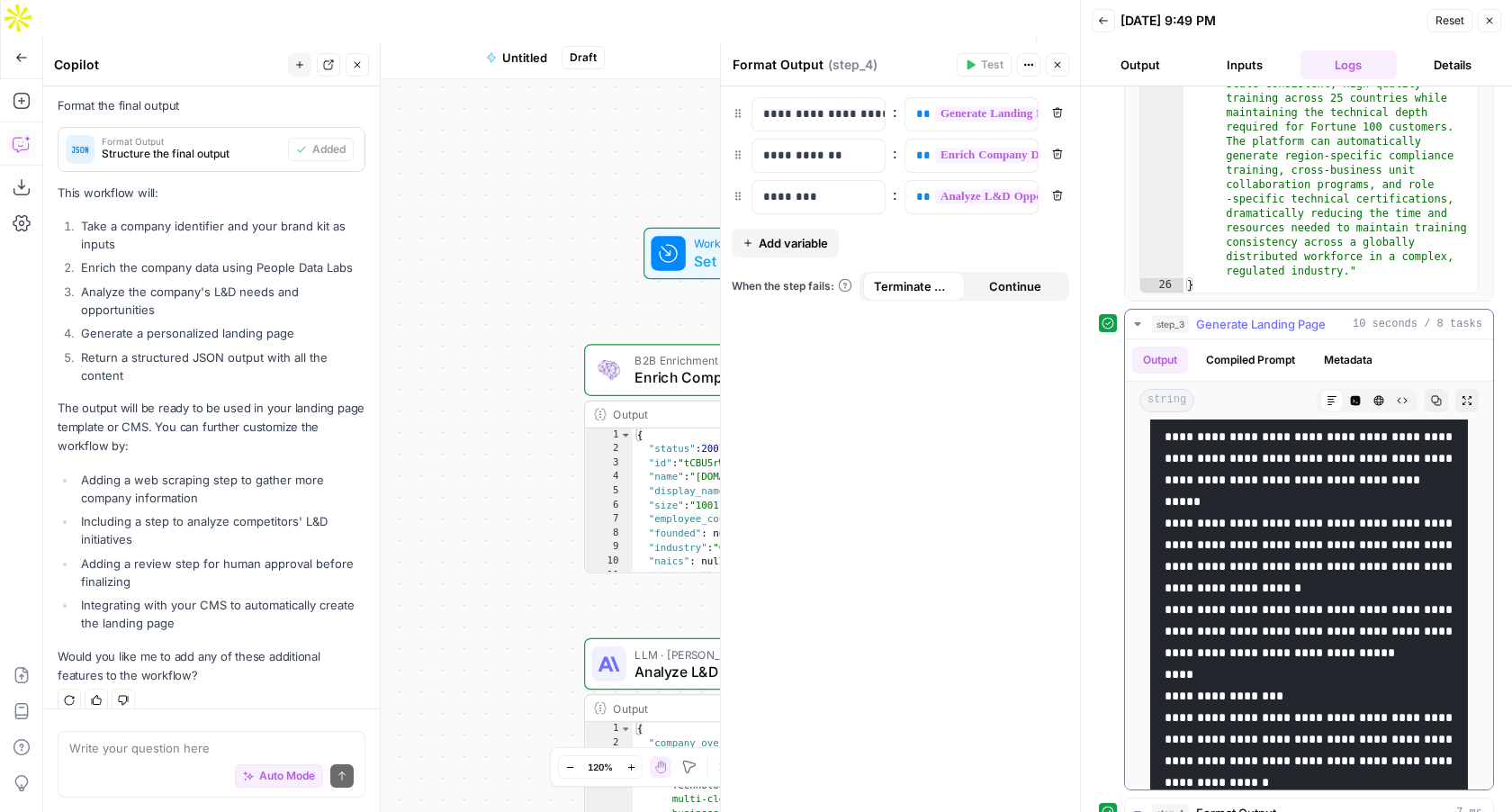
scroll to position [0, 0]
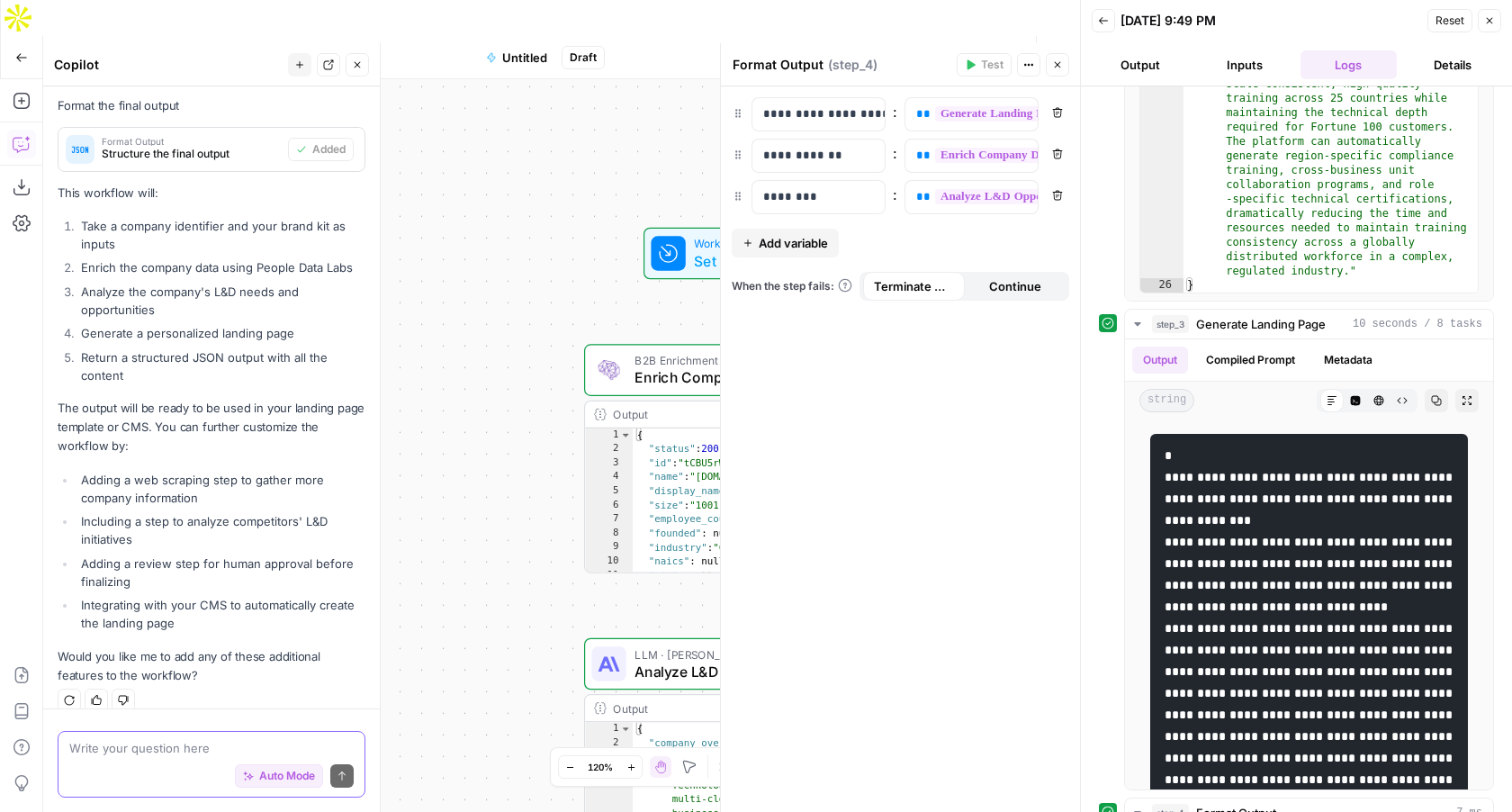
click at [246, 742] on textarea at bounding box center [212, 748] width 285 height 18
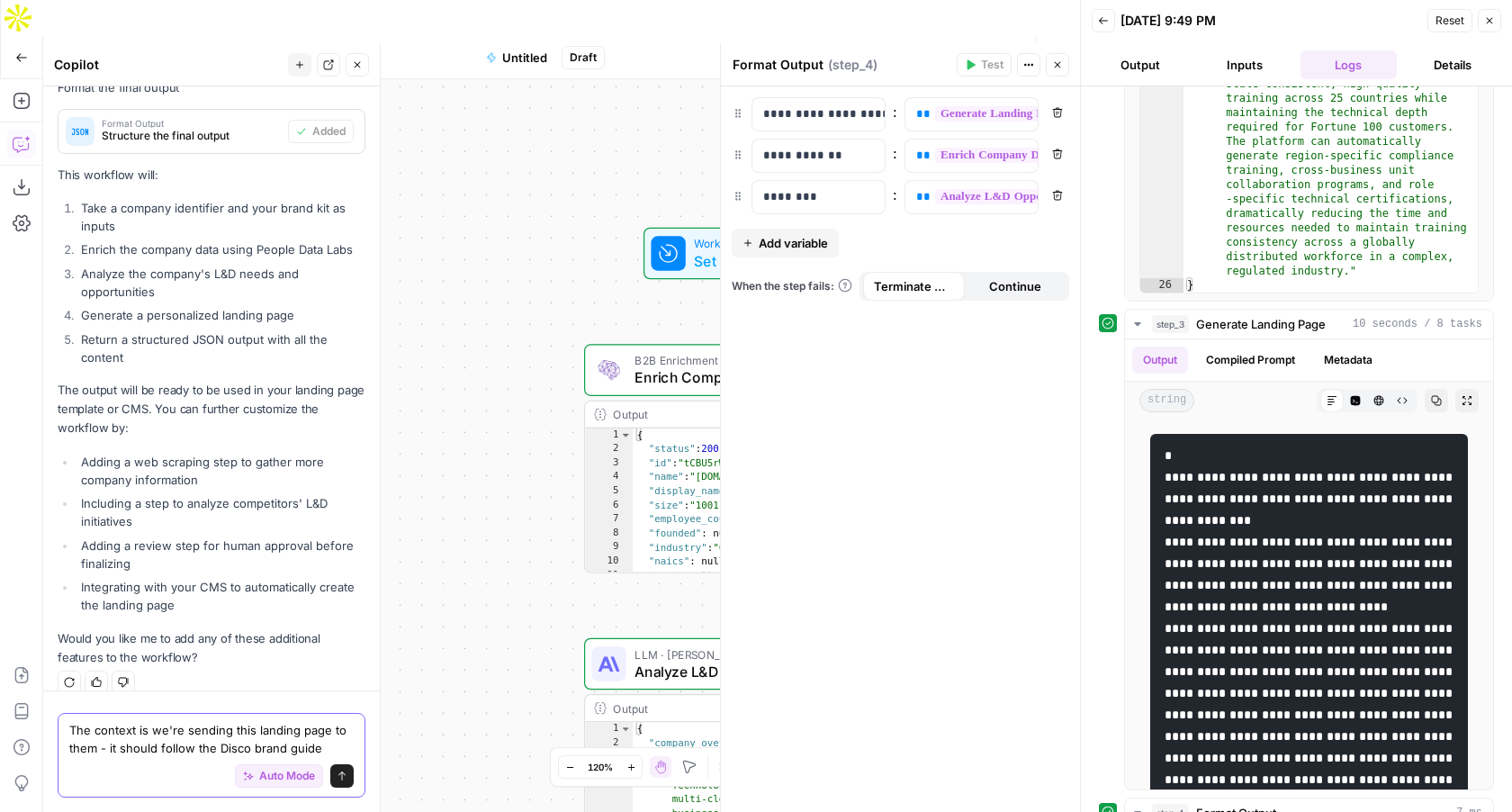
type textarea "The context is we're sending this landing page to them - it should follow the D…"
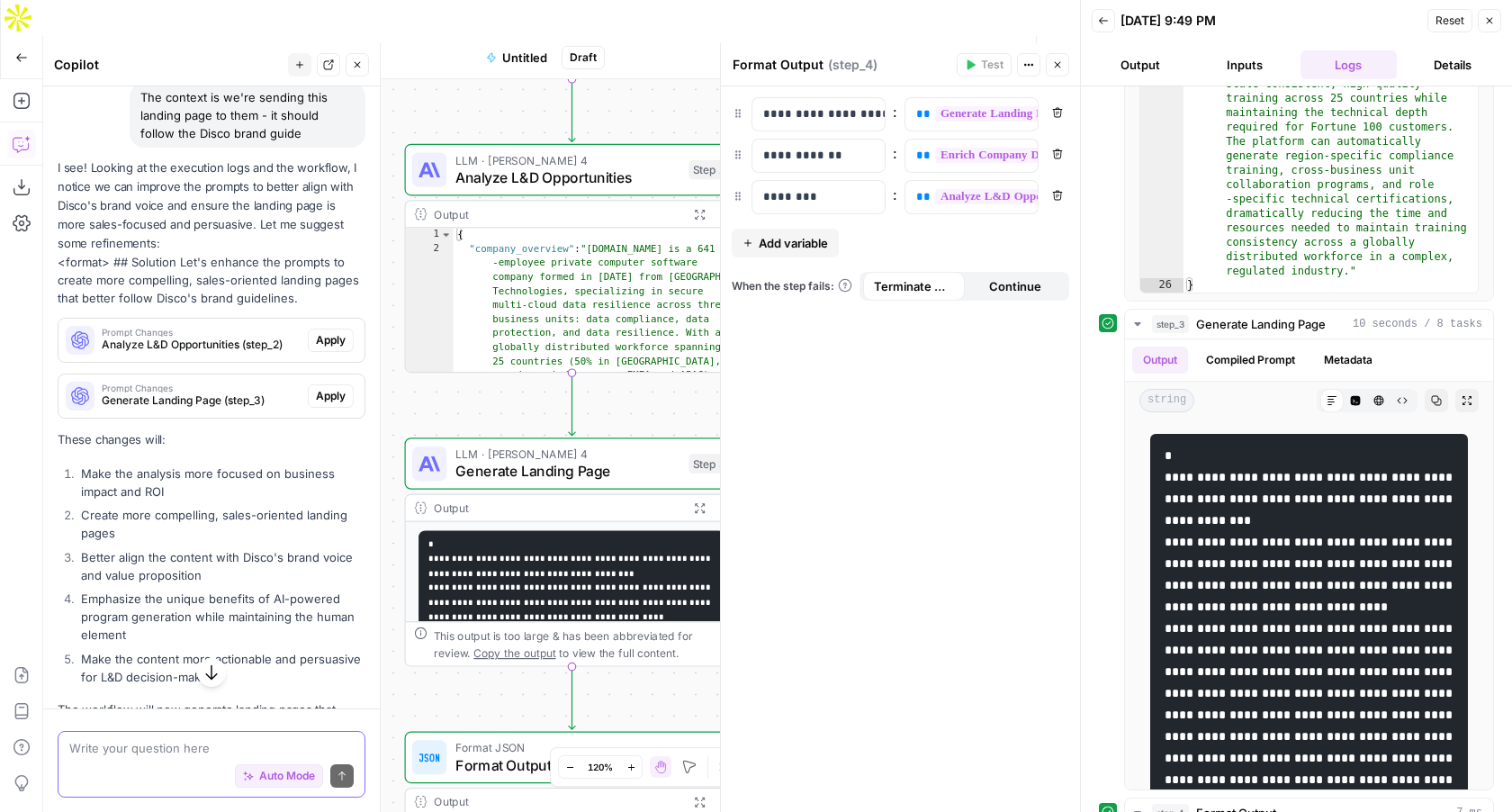
scroll to position [2463, 0]
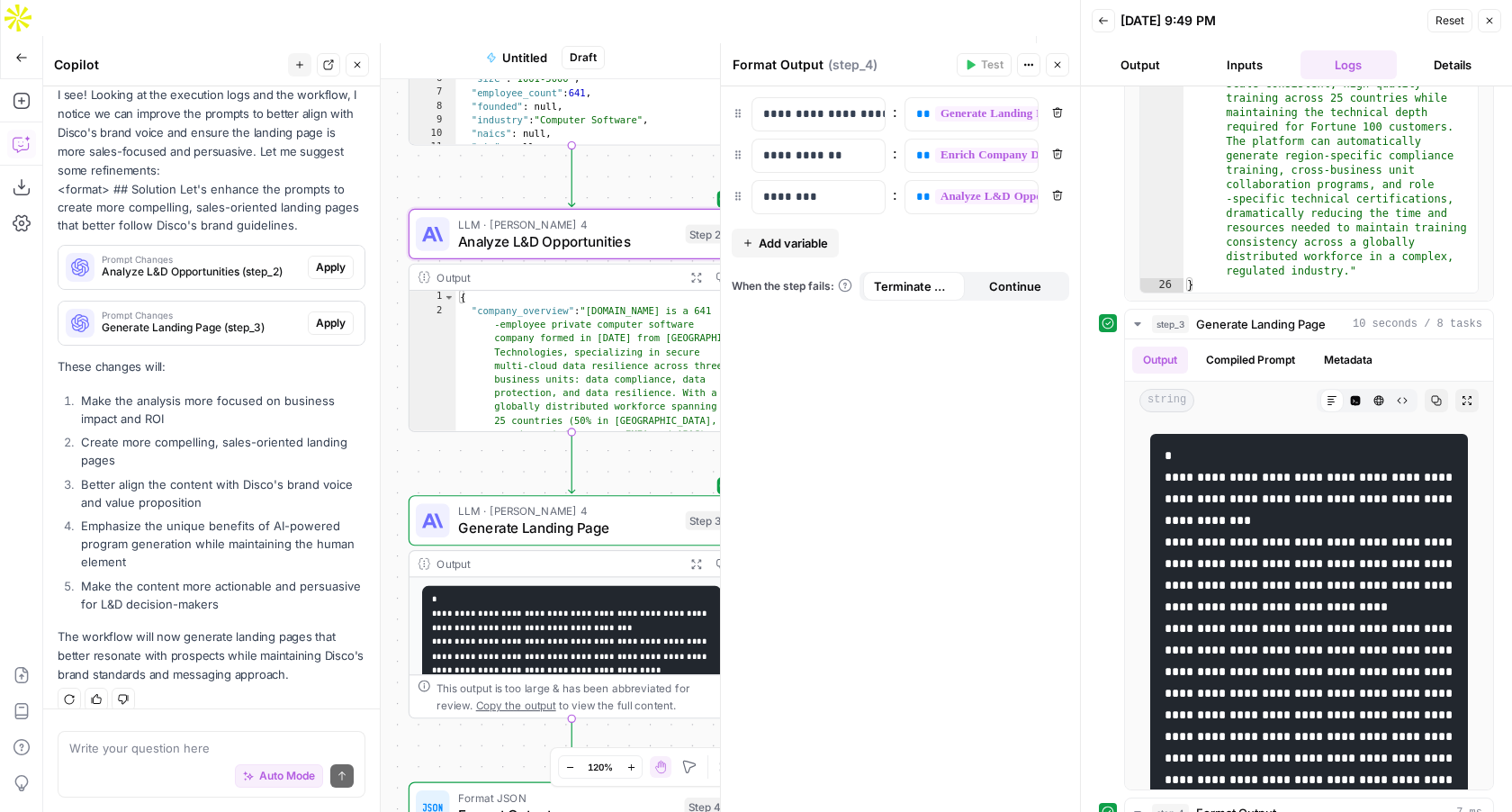
click at [327, 259] on span "Apply" at bounding box center [330, 267] width 30 height 16
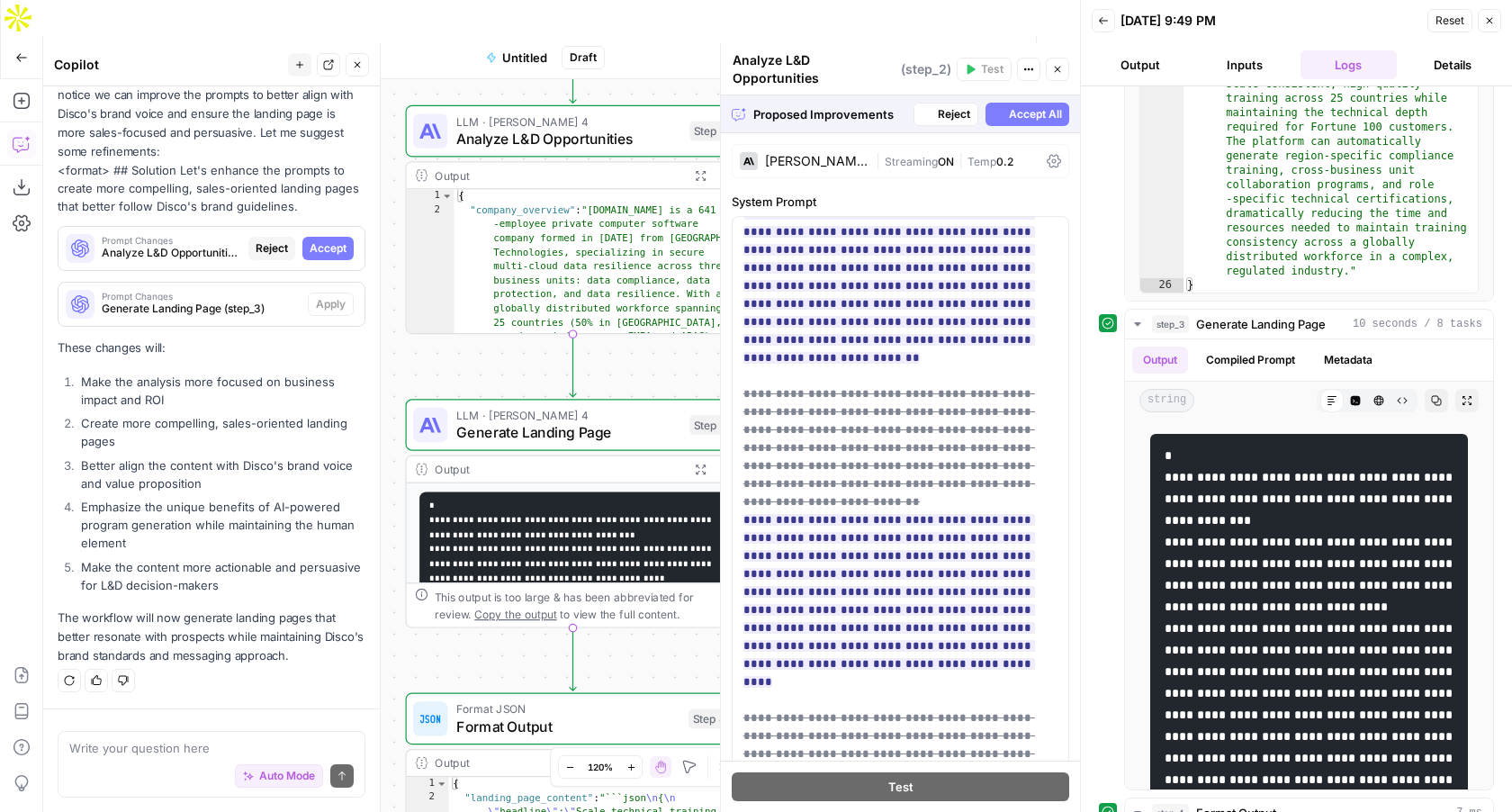
scroll to position [2406, 0]
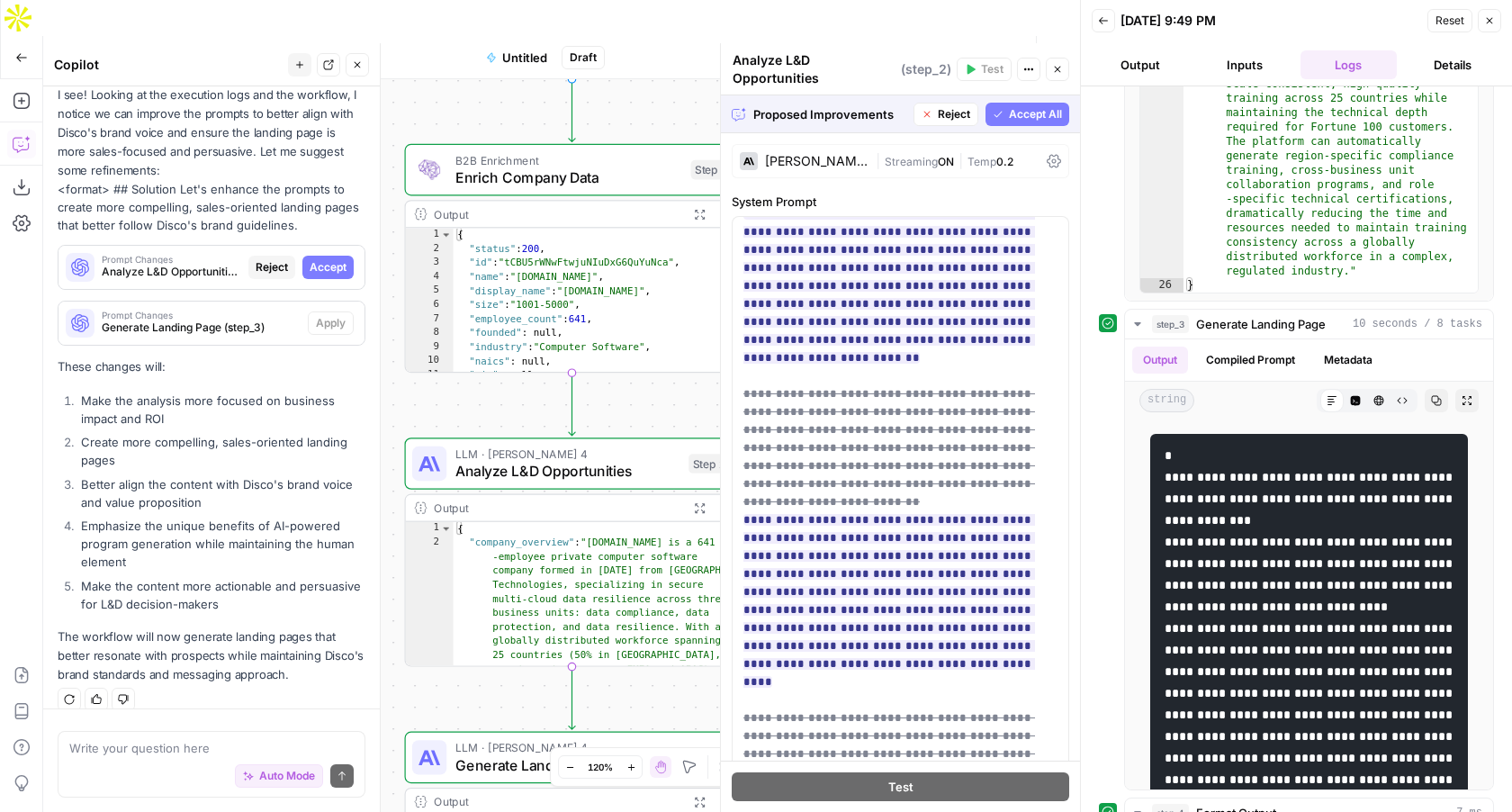
click at [1030, 113] on button "Accept All" at bounding box center [1027, 114] width 84 height 24
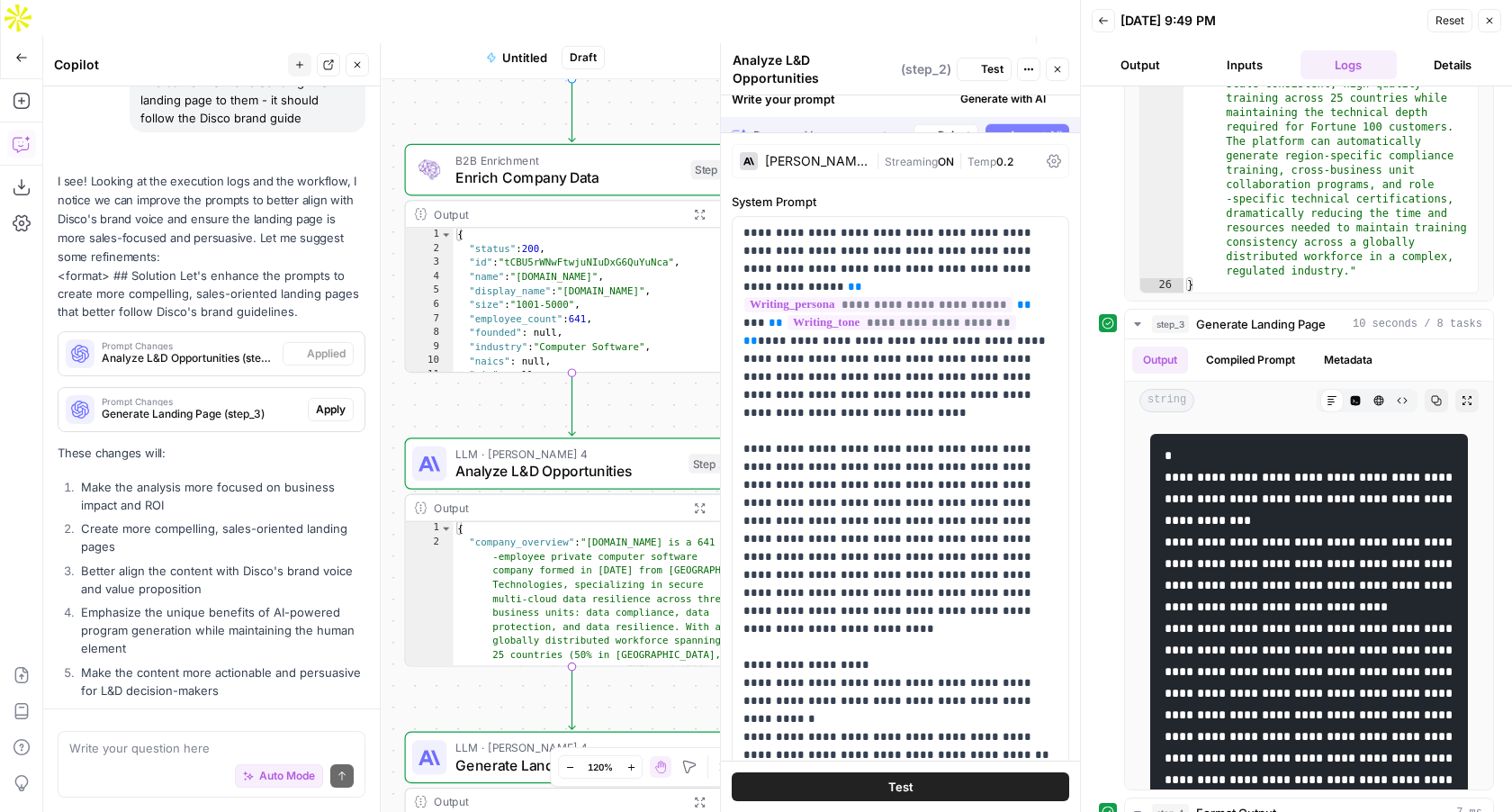
scroll to position [2493, 0]
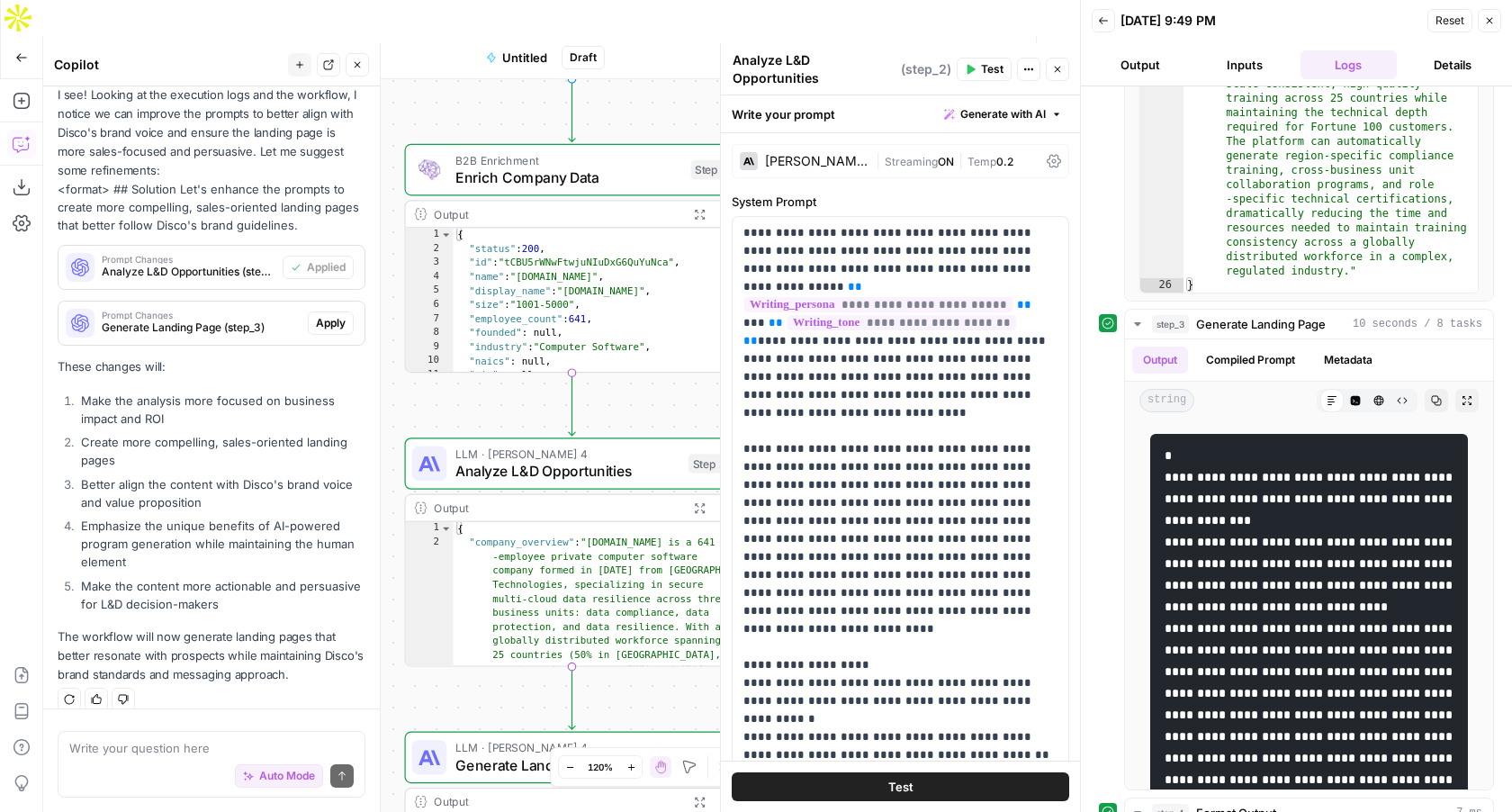
click at [1158, 65] on button "Output" at bounding box center [1141, 65] width 98 height 29
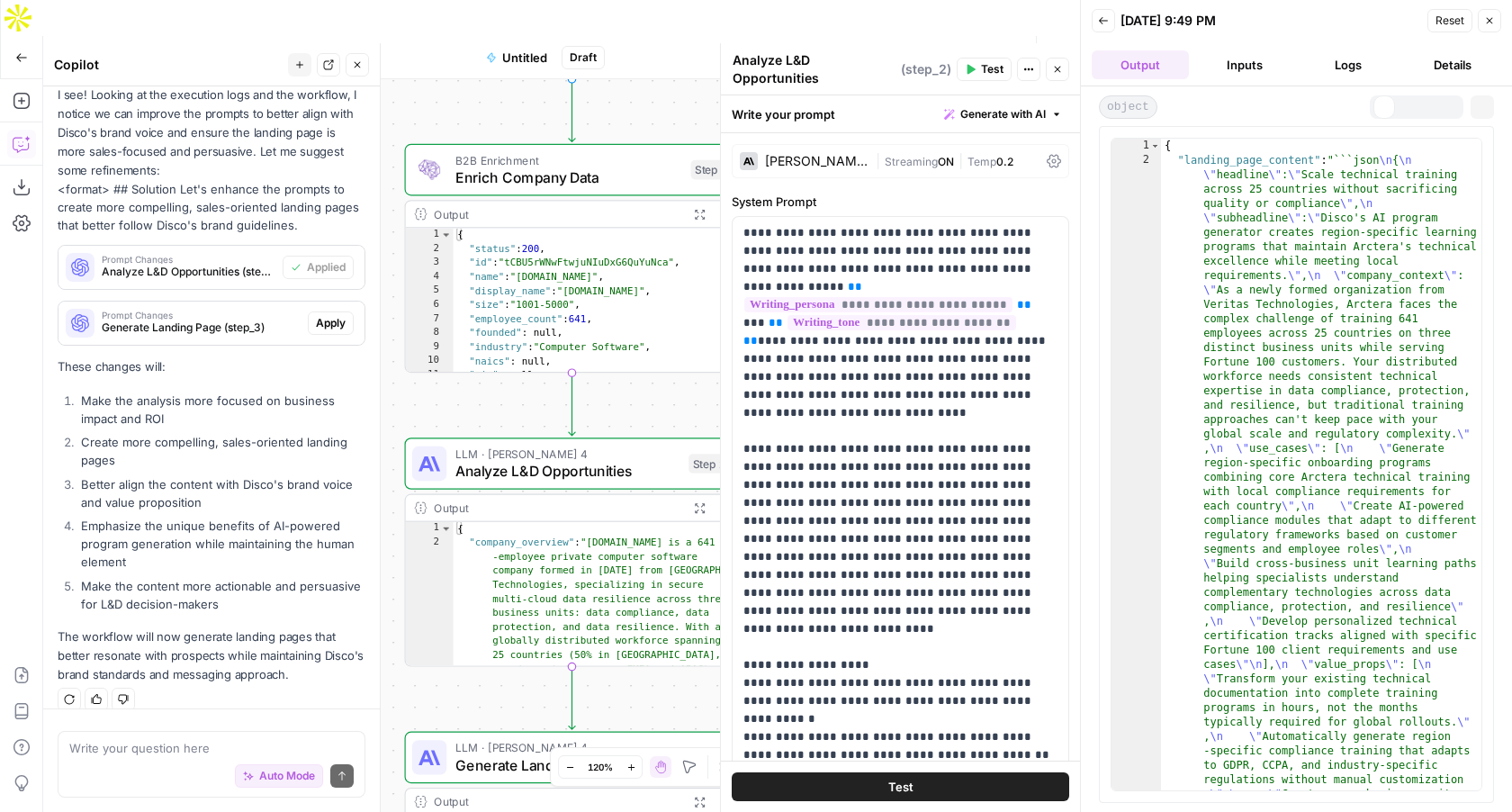
scroll to position [0, 0]
click at [1105, 23] on icon "button" at bounding box center [1103, 21] width 11 height 11
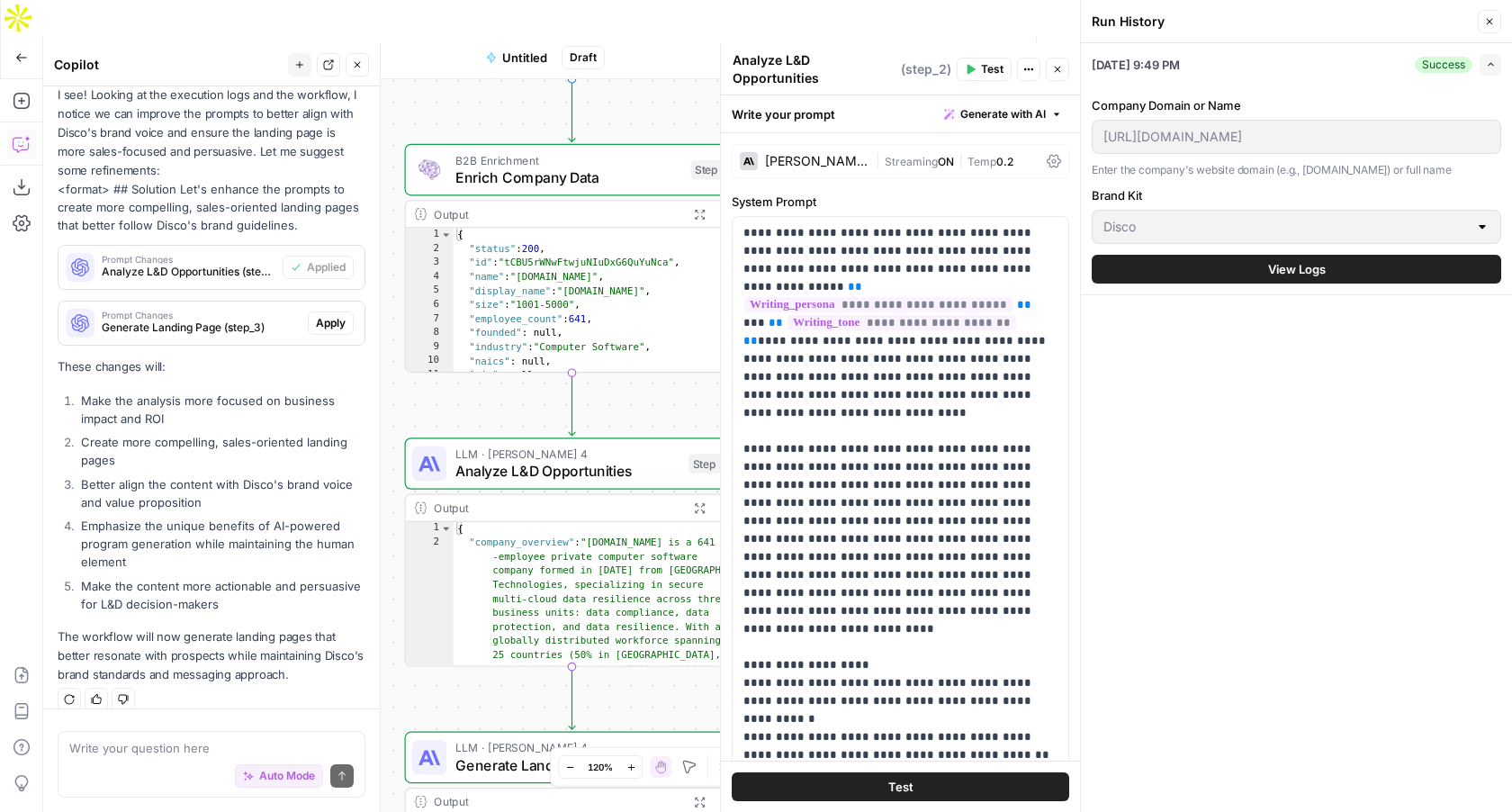
click at [897, 48] on span "Test Workflow" at bounding box center [879, 57] width 81 height 18
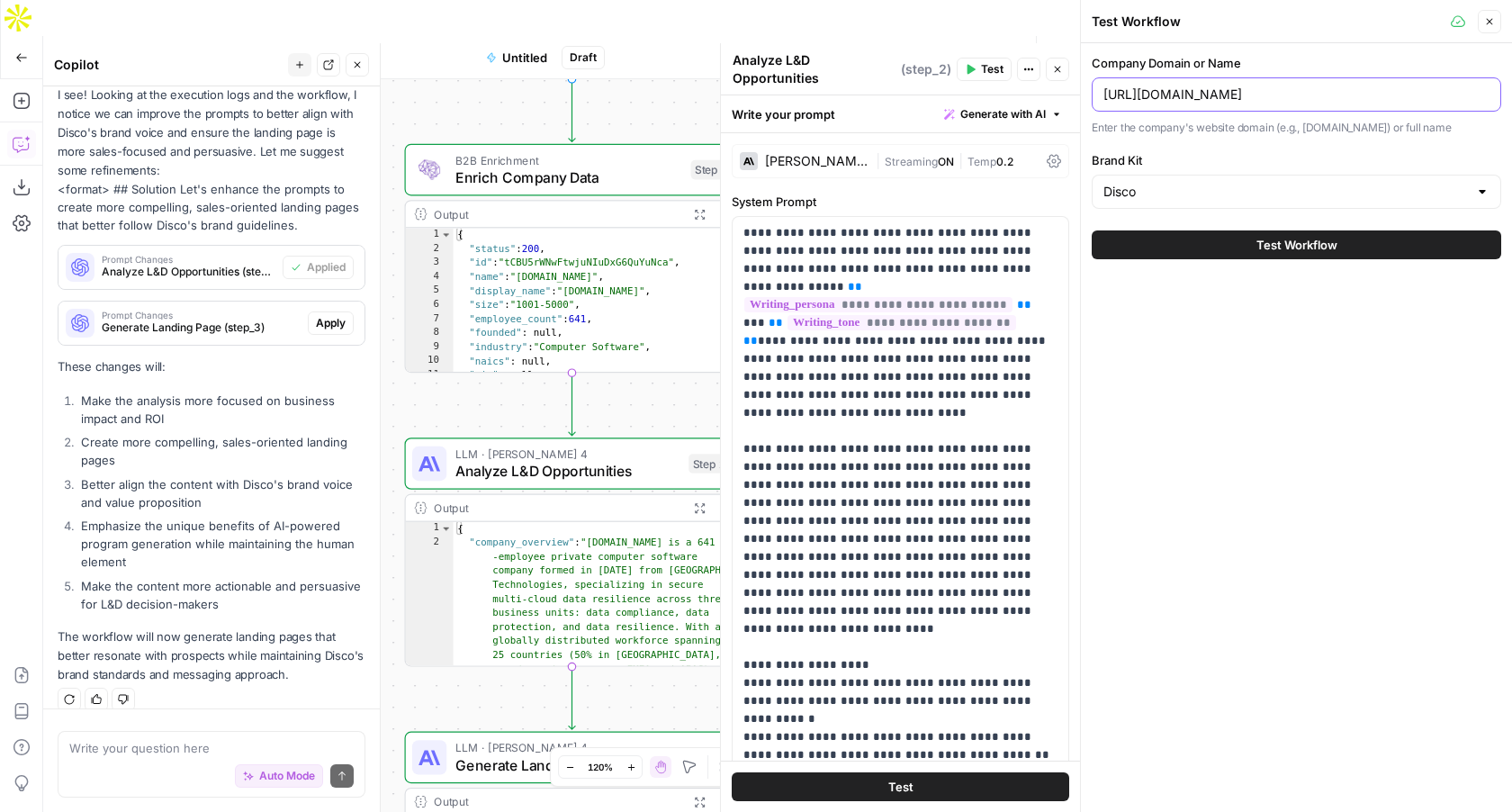
click at [1157, 94] on input "https://www.arctera.io/" at bounding box center [1296, 95] width 386 height 18
type input "clay.com"
click at [1327, 243] on span "Test Workflow" at bounding box center [1297, 245] width 81 height 18
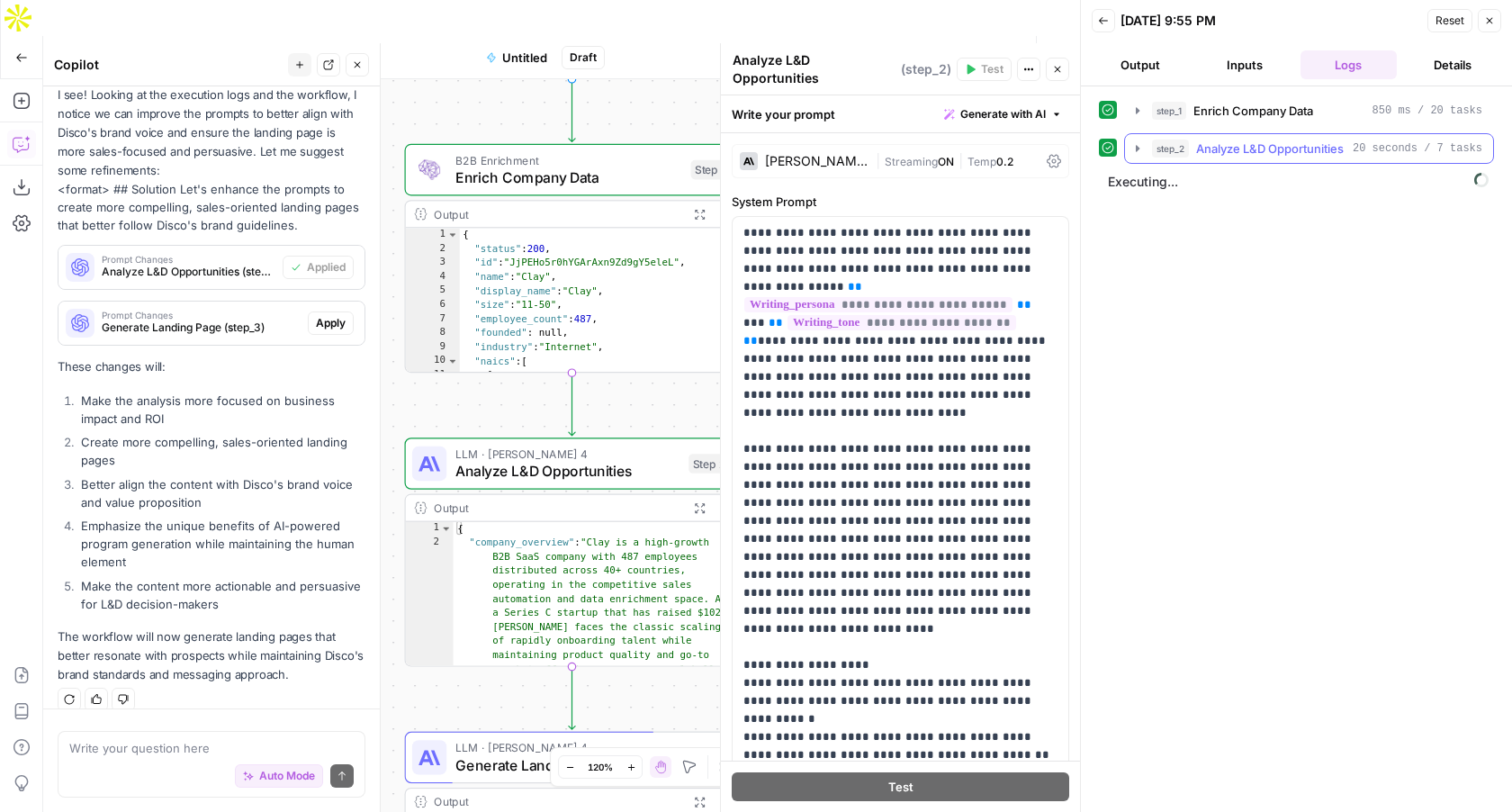
click at [1141, 151] on icon "button" at bounding box center [1138, 149] width 15 height 15
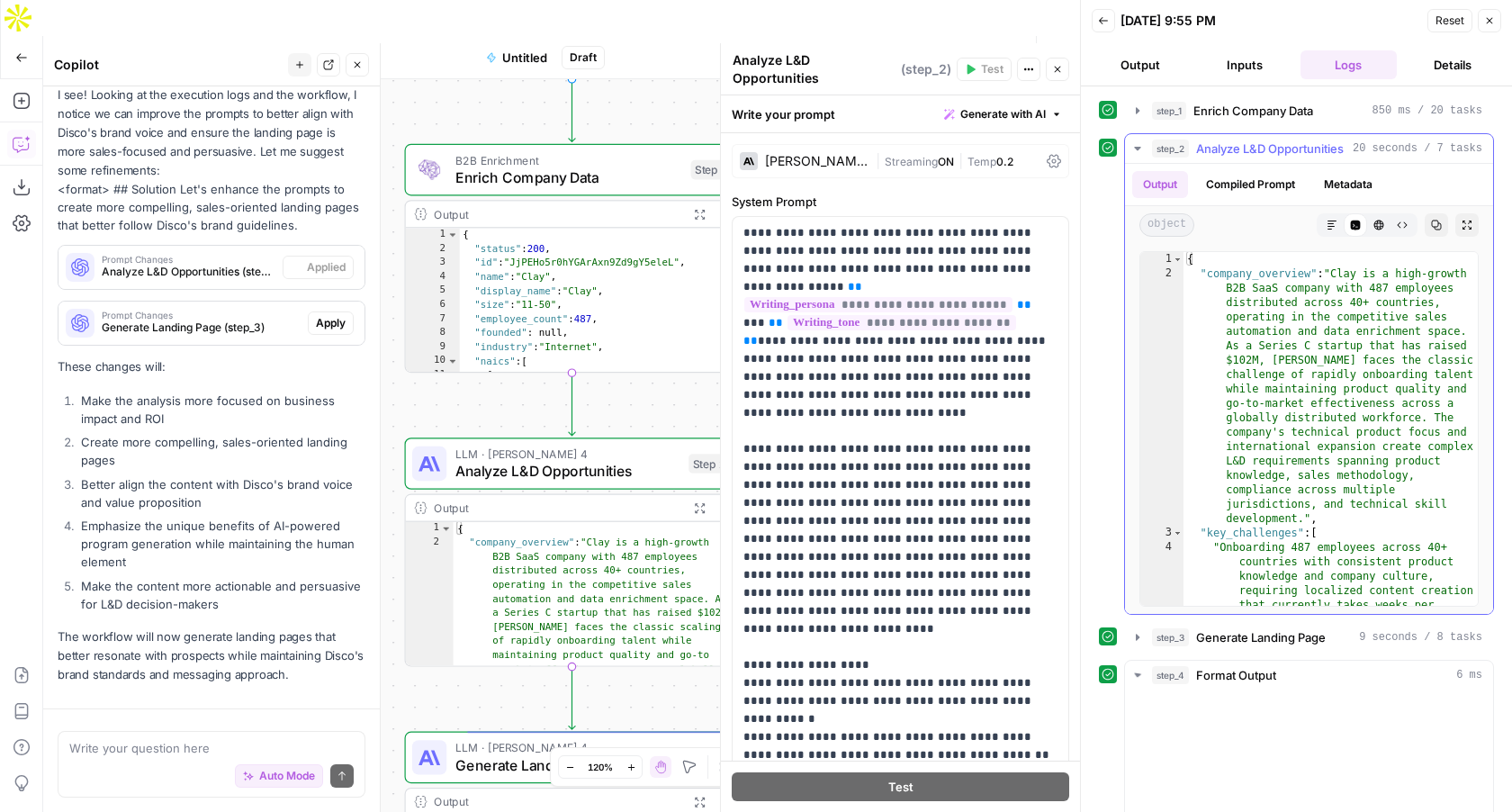
scroll to position [2493, 0]
click at [1141, 151] on icon "button" at bounding box center [1138, 149] width 15 height 15
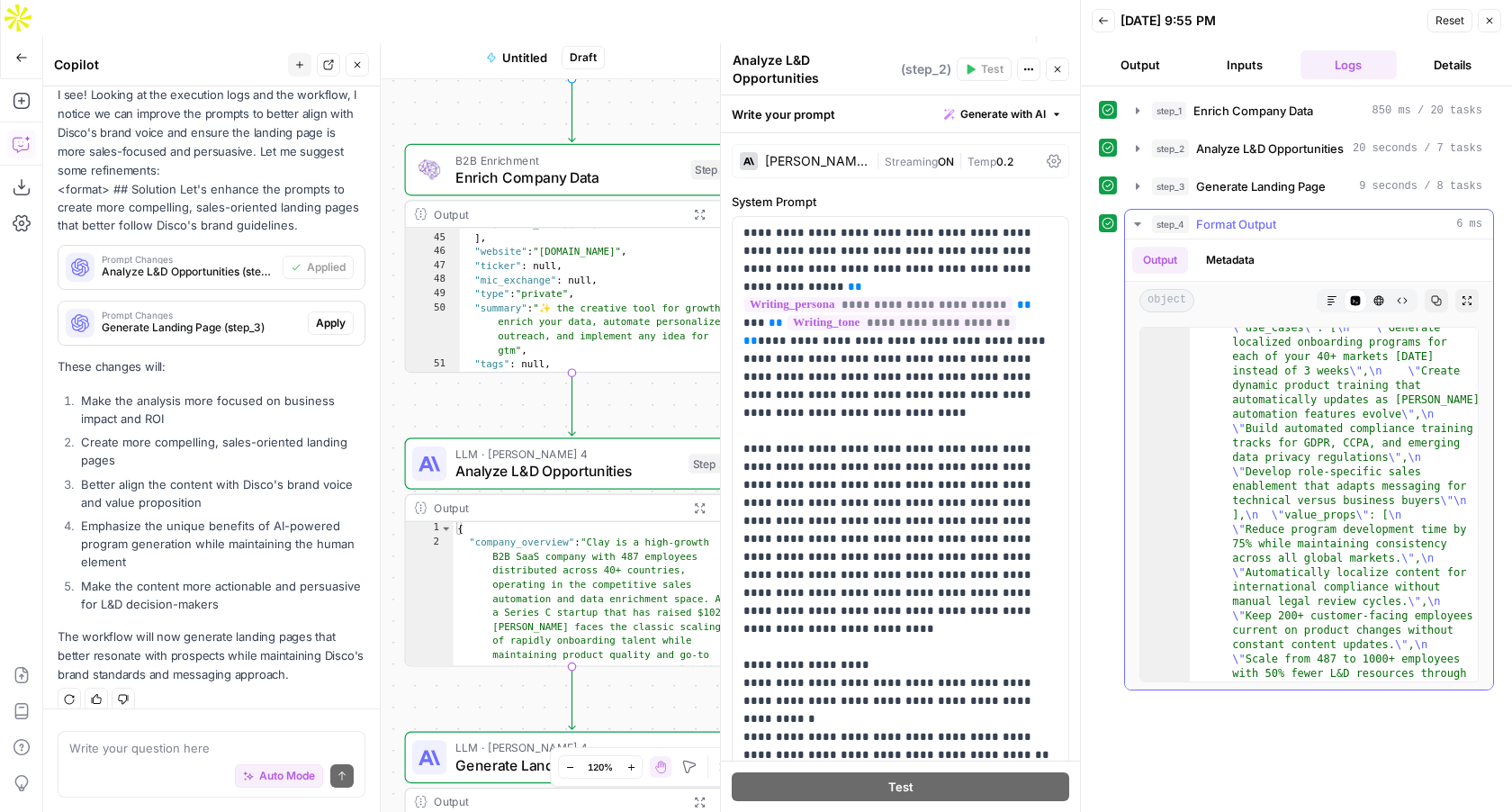
scroll to position [0, 0]
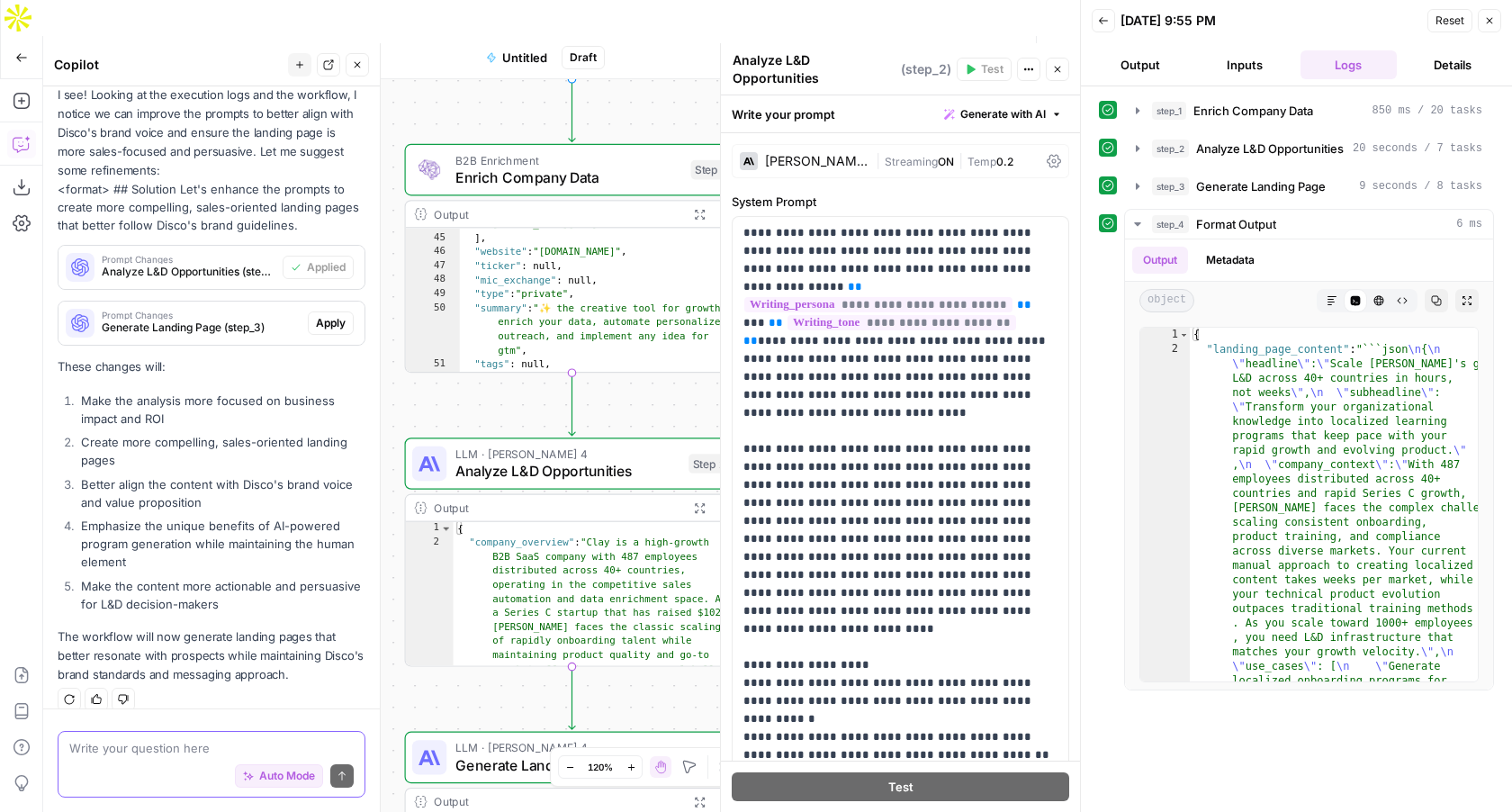
click at [209, 746] on textarea at bounding box center [212, 748] width 285 height 18
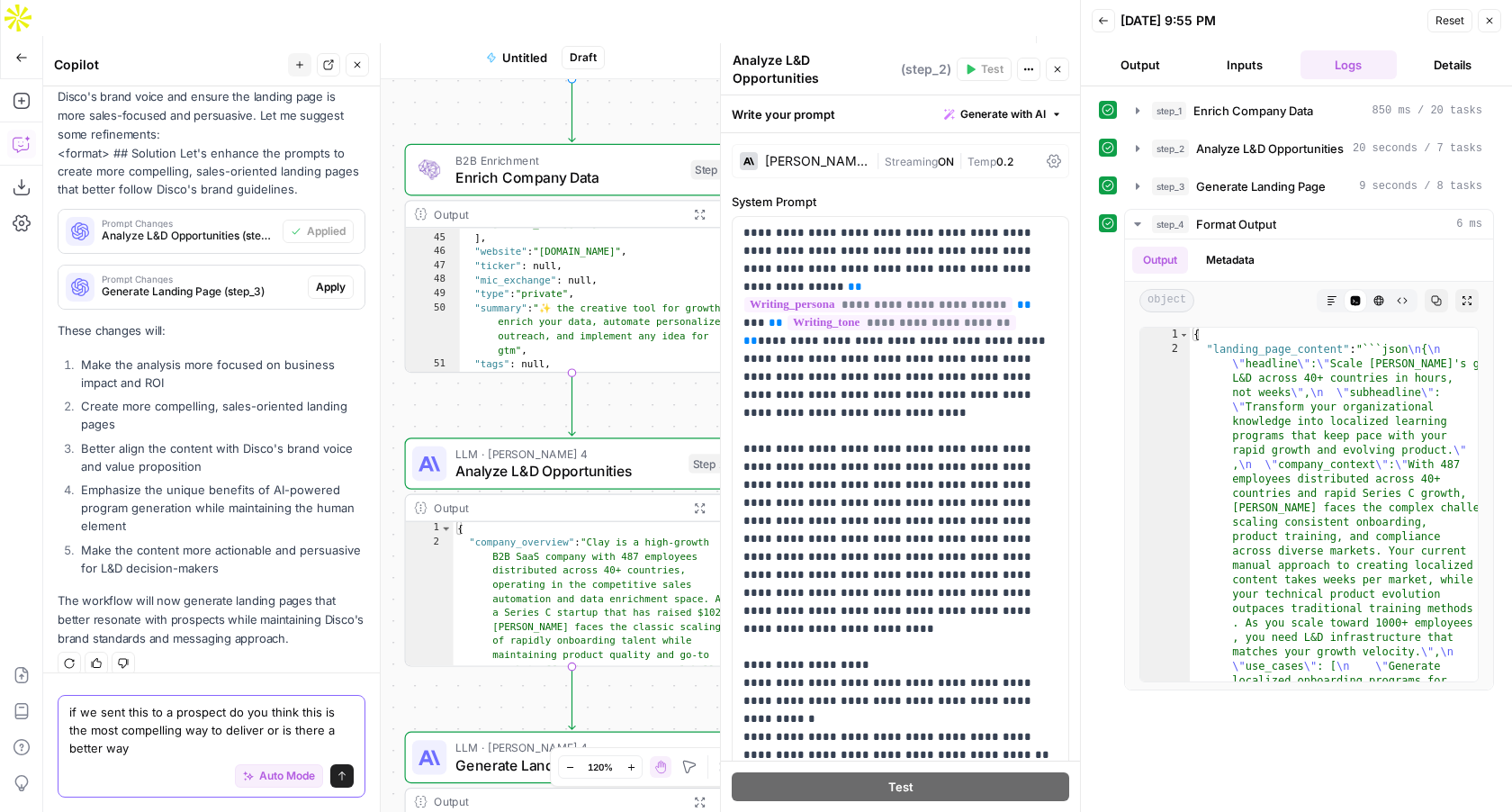
type textarea "if we sent this to a prospect do you think this is the most compelling way to d…"
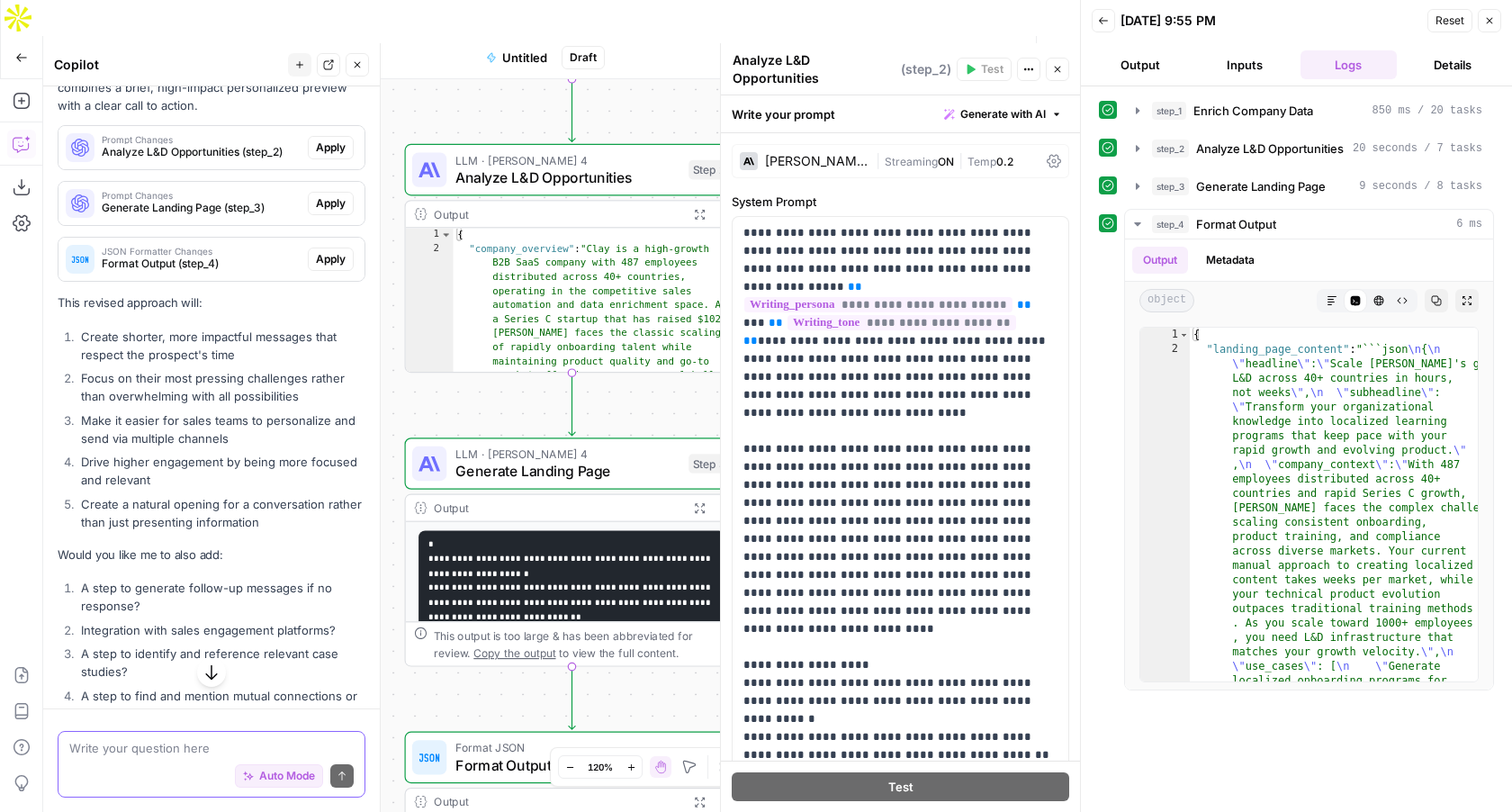
scroll to position [3358, 0]
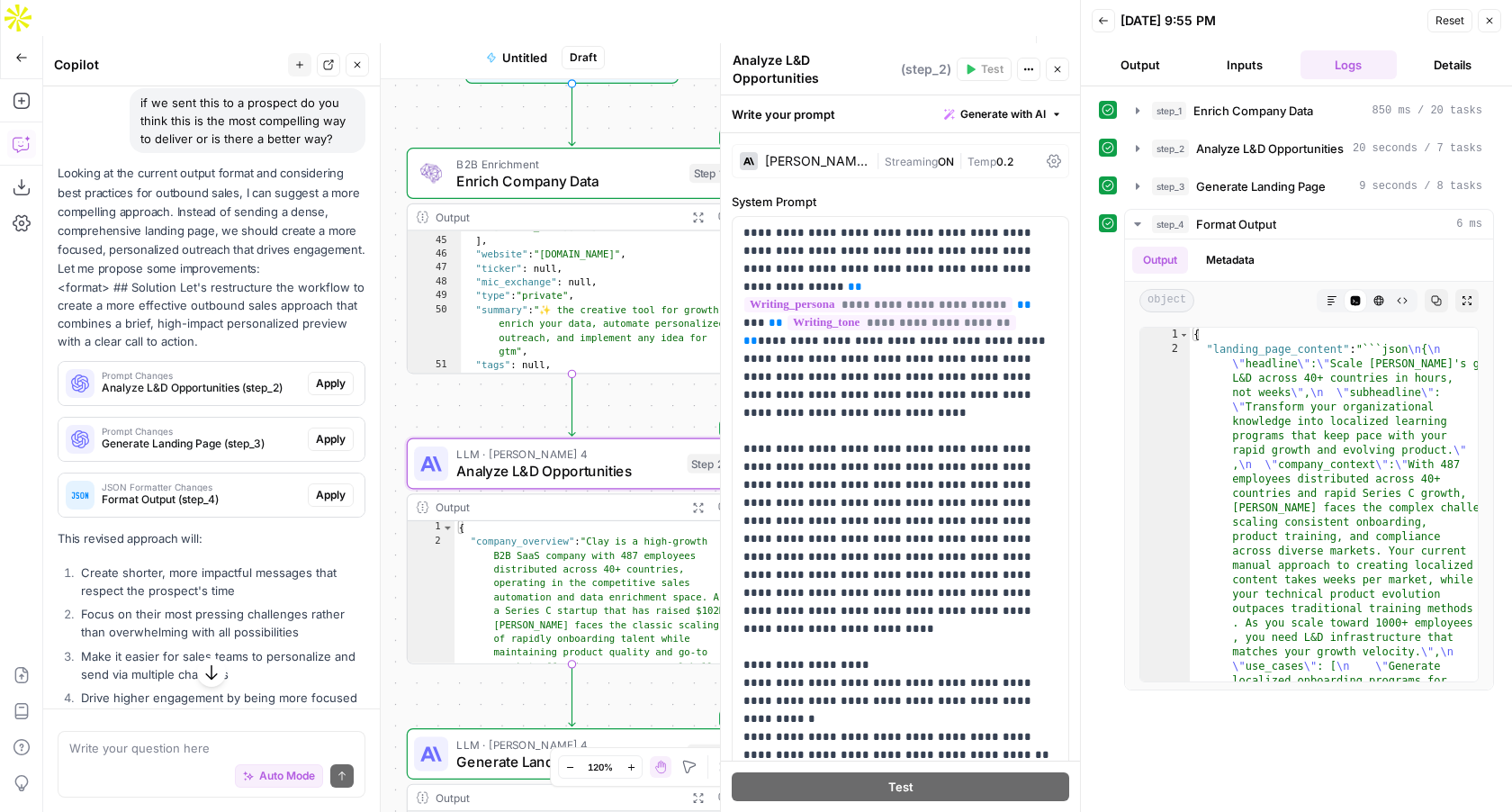
click at [335, 375] on span "Apply" at bounding box center [330, 383] width 30 height 16
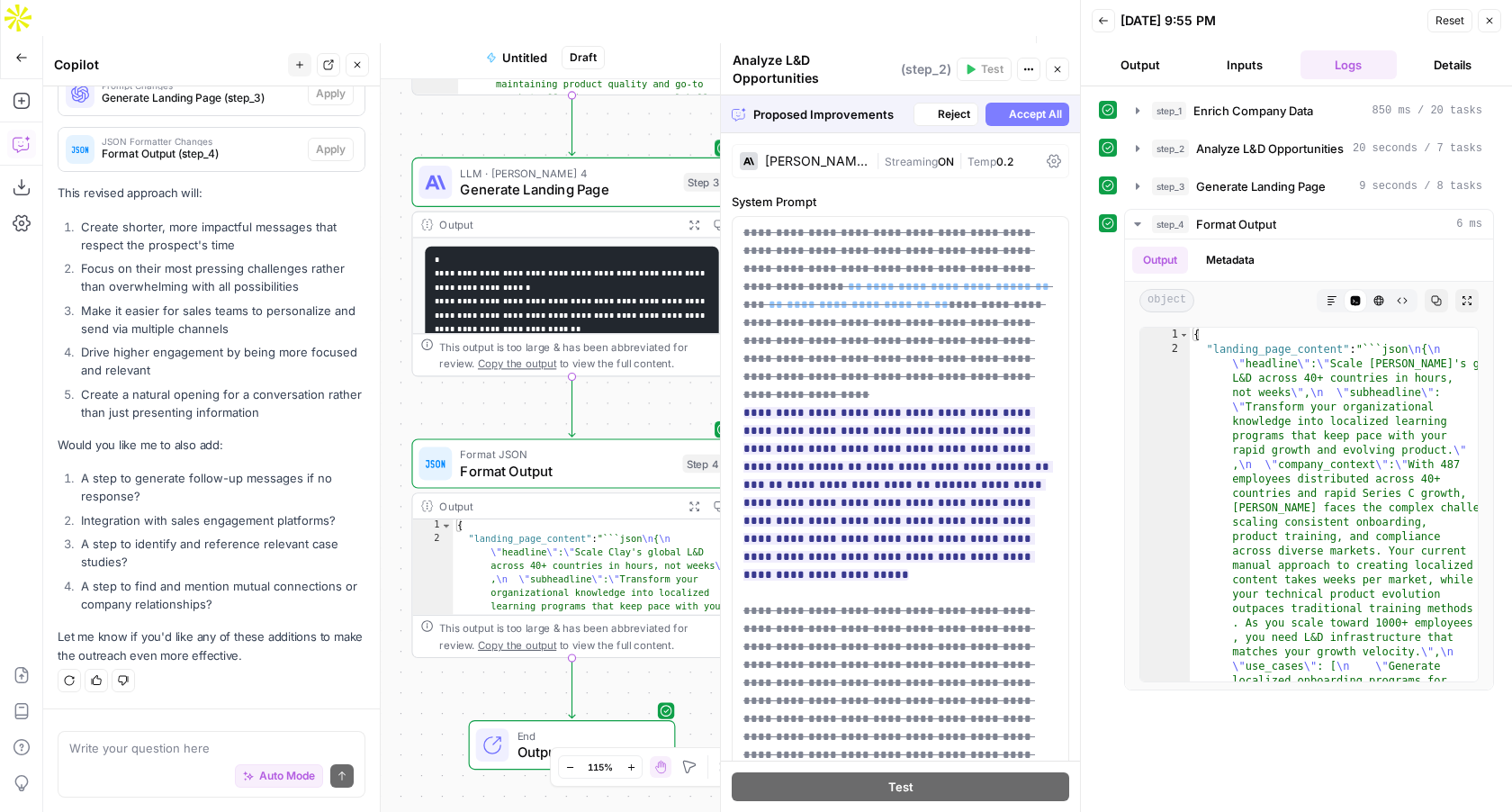
scroll to position [3339, 0]
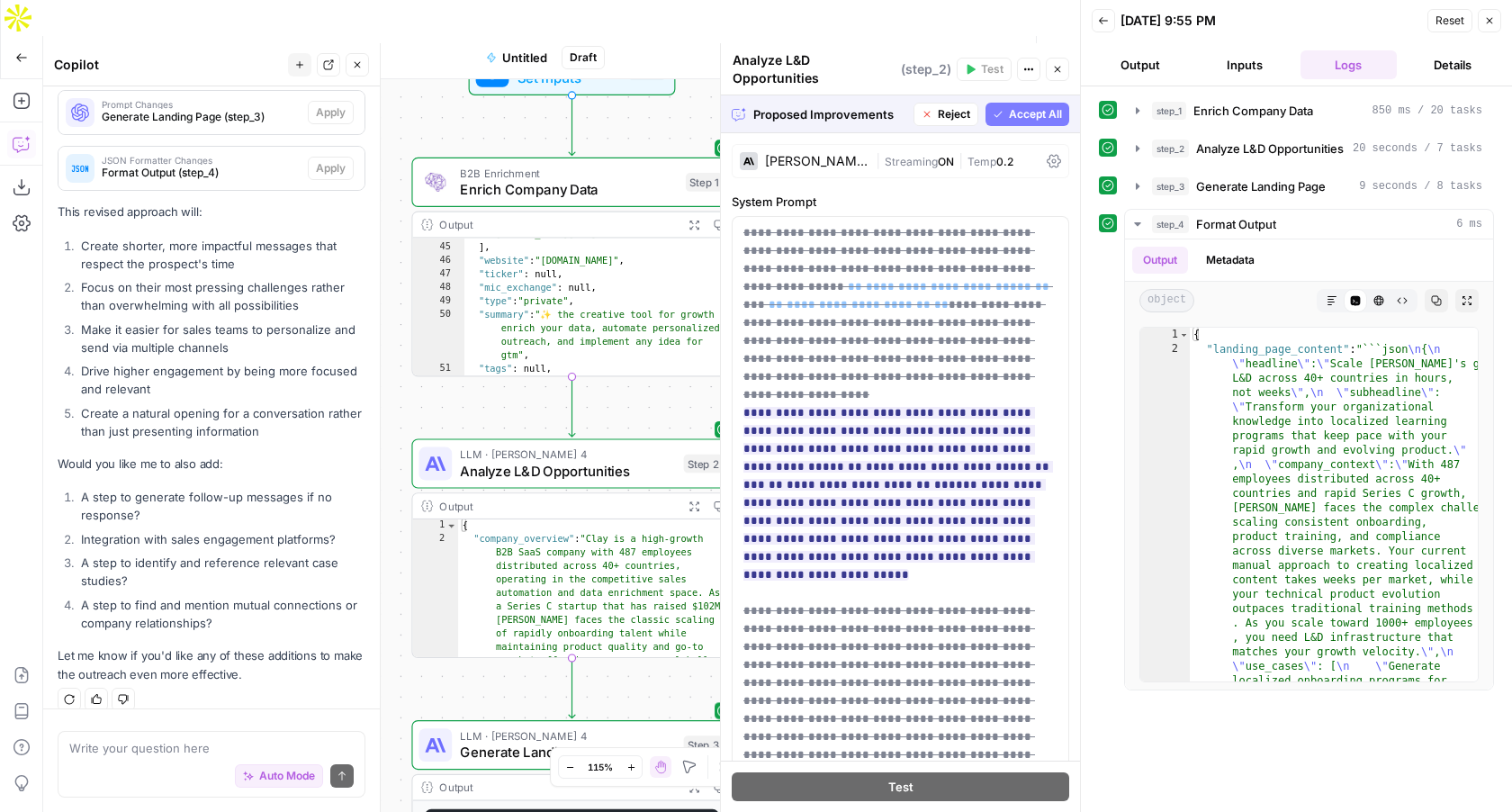
click at [1022, 106] on span "Accept All" at bounding box center [1036, 114] width 53 height 16
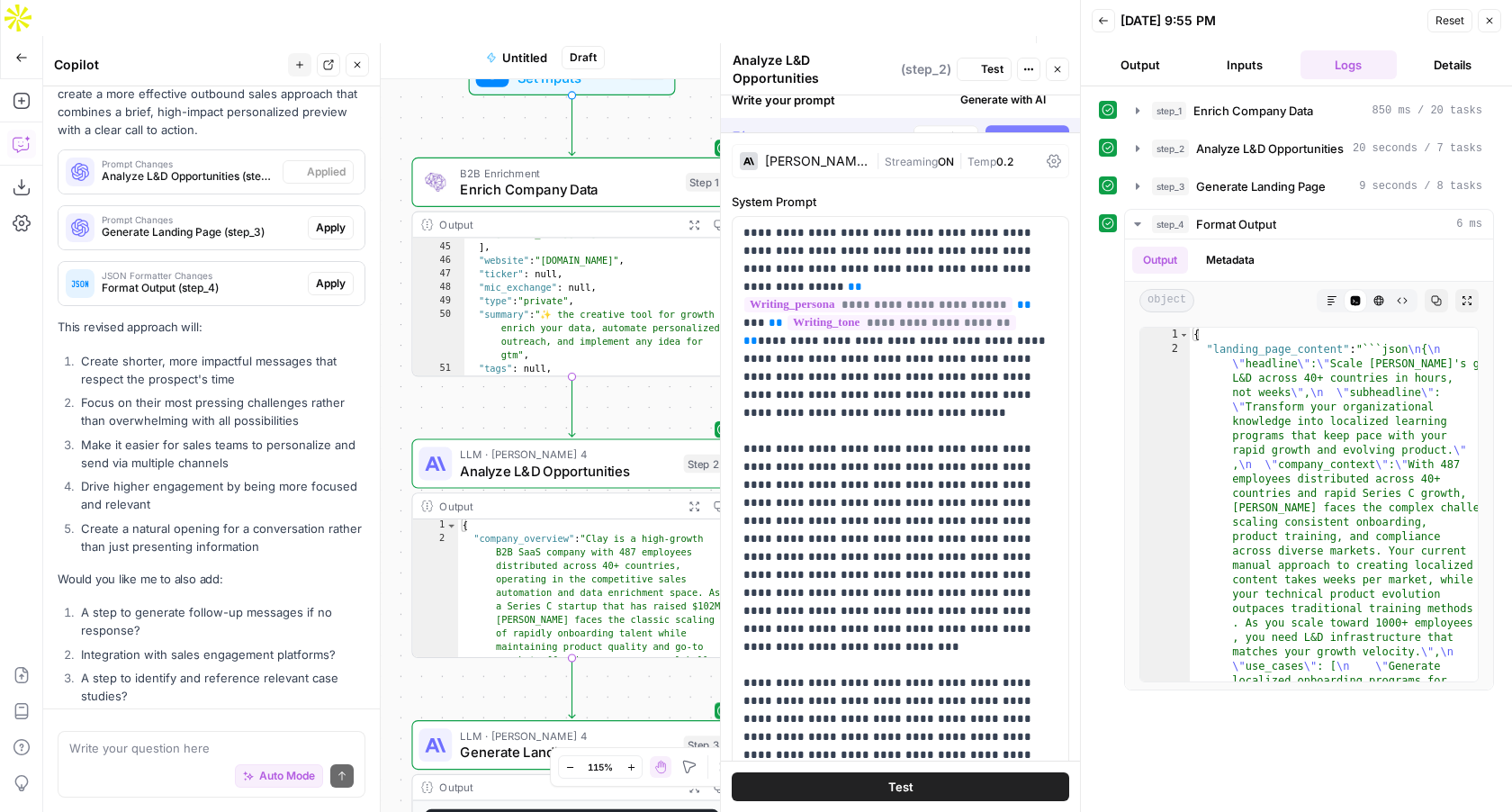
scroll to position [3454, 0]
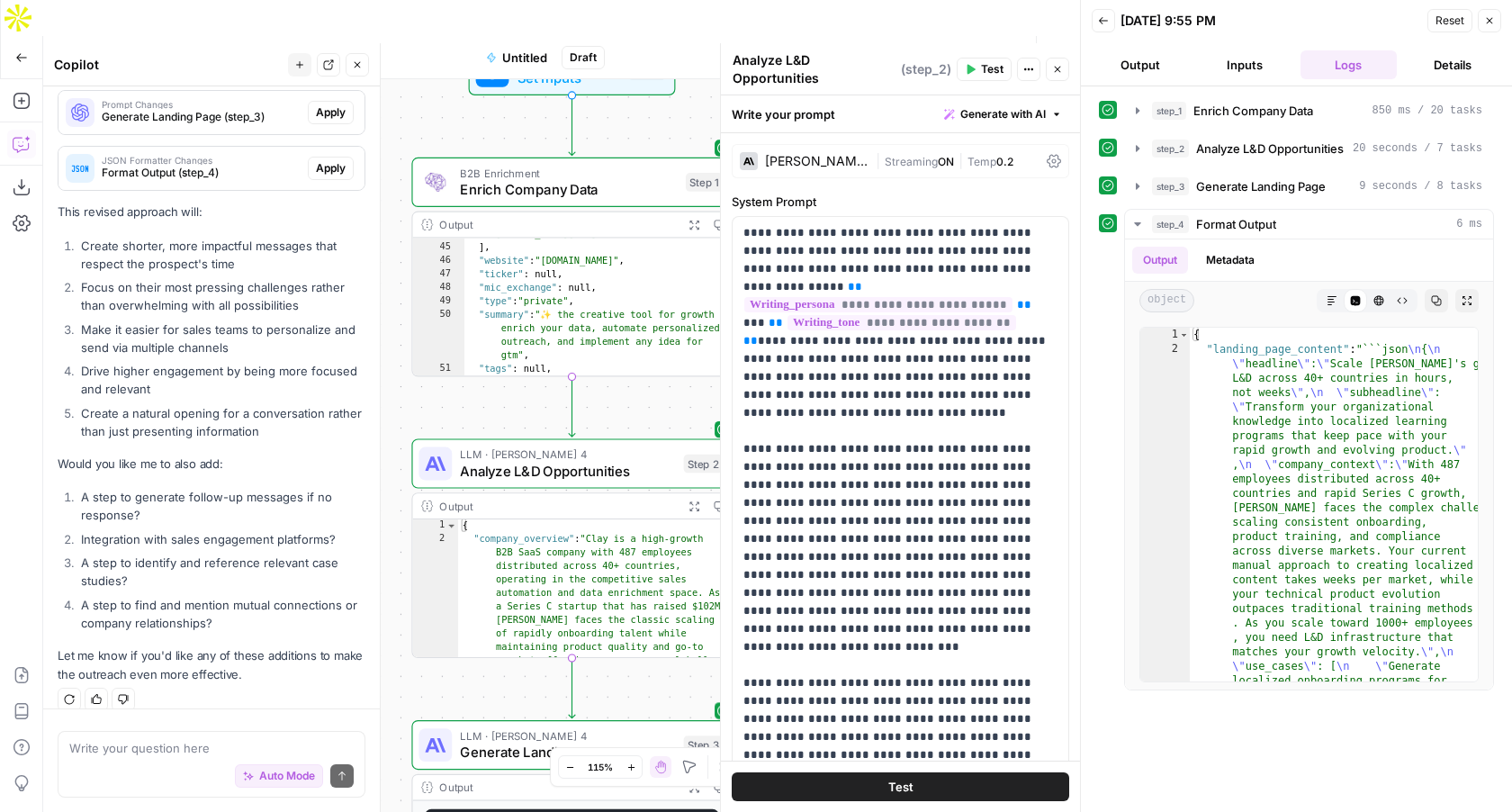
click at [1133, 63] on button "Output" at bounding box center [1141, 65] width 98 height 29
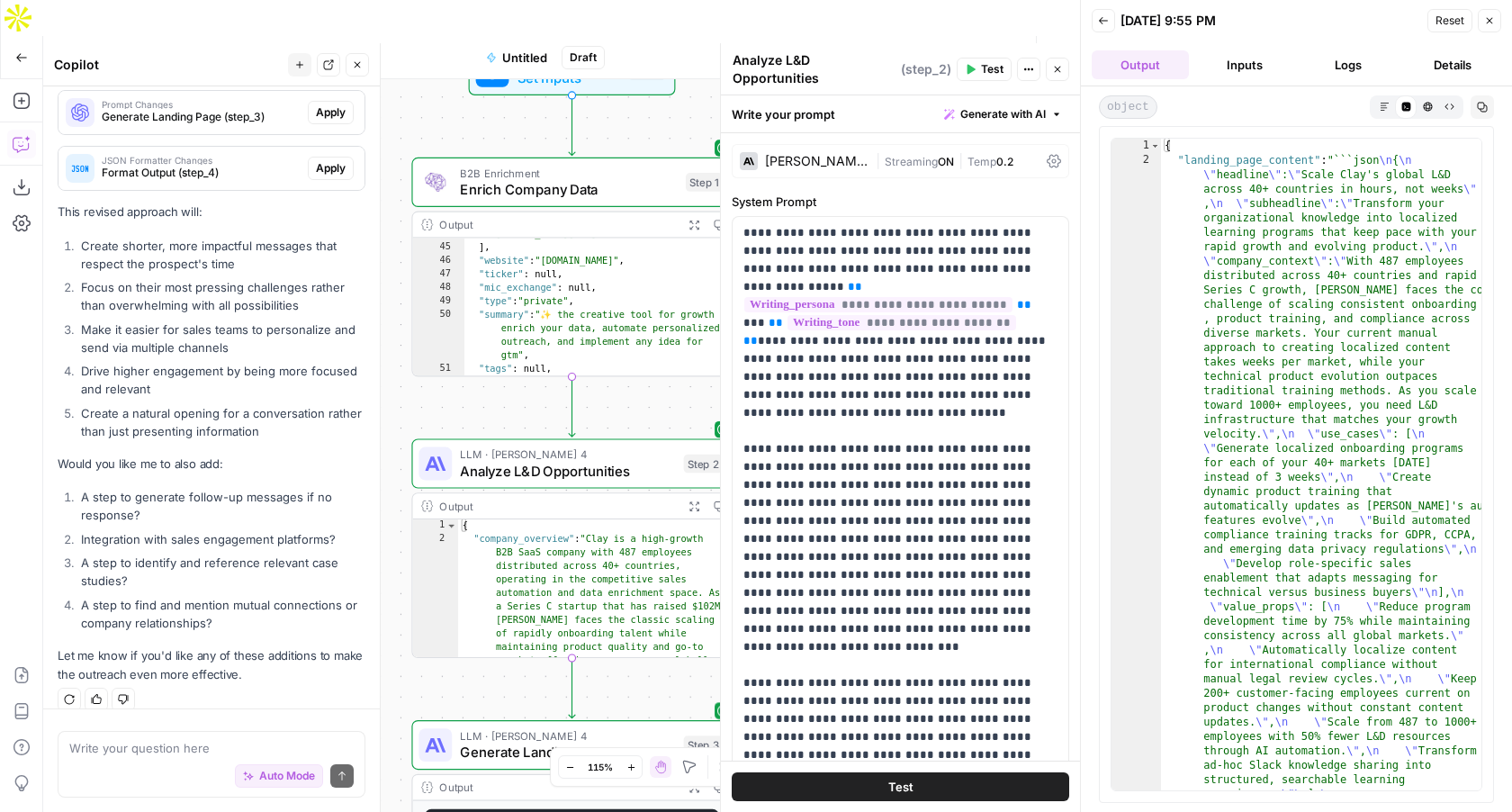
click at [1258, 64] on button "Inputs" at bounding box center [1245, 65] width 98 height 29
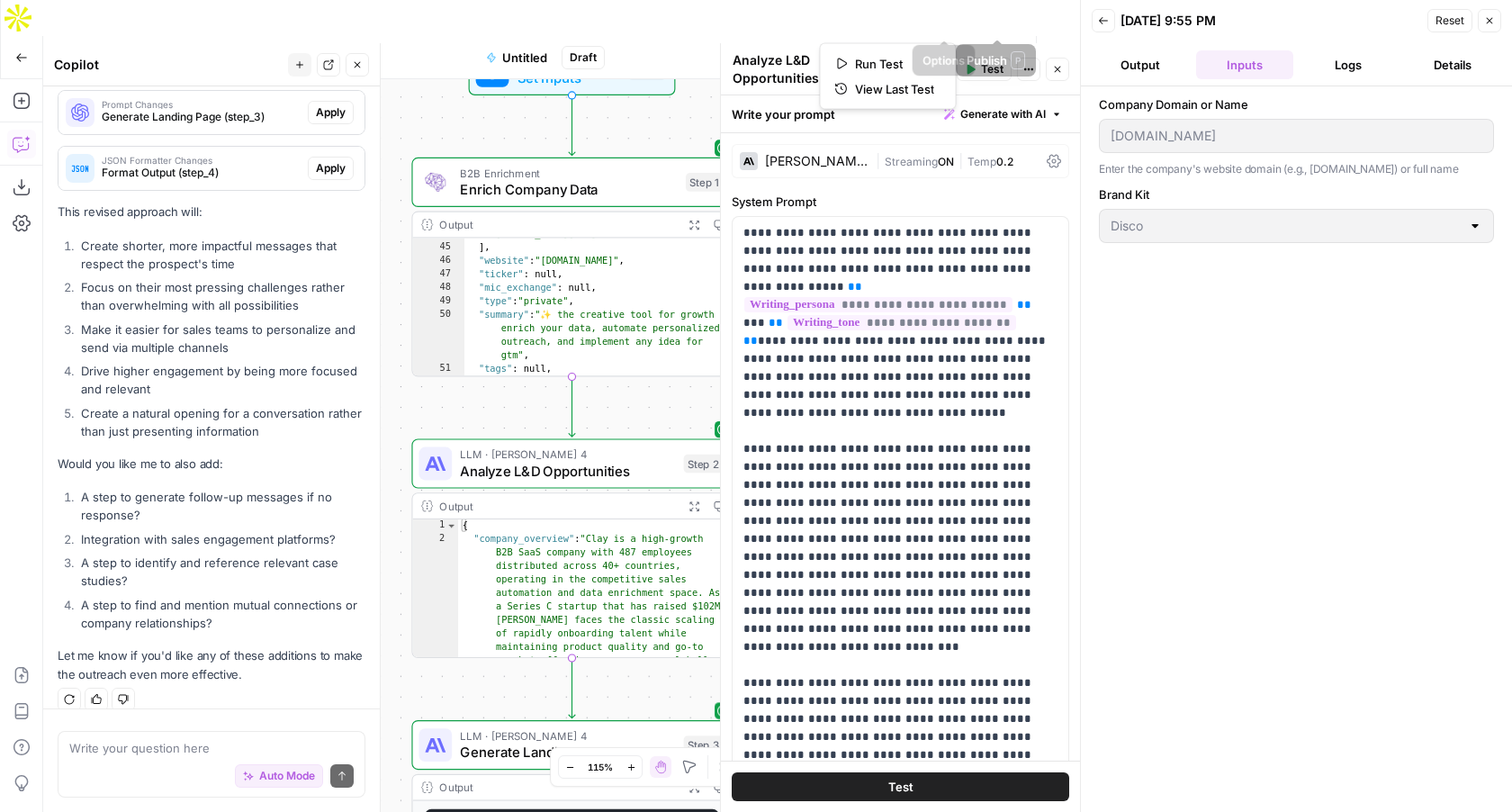
click at [940, 52] on icon "button" at bounding box center [945, 57] width 11 height 11
click at [884, 48] on span "Test Workflow" at bounding box center [880, 57] width 81 height 18
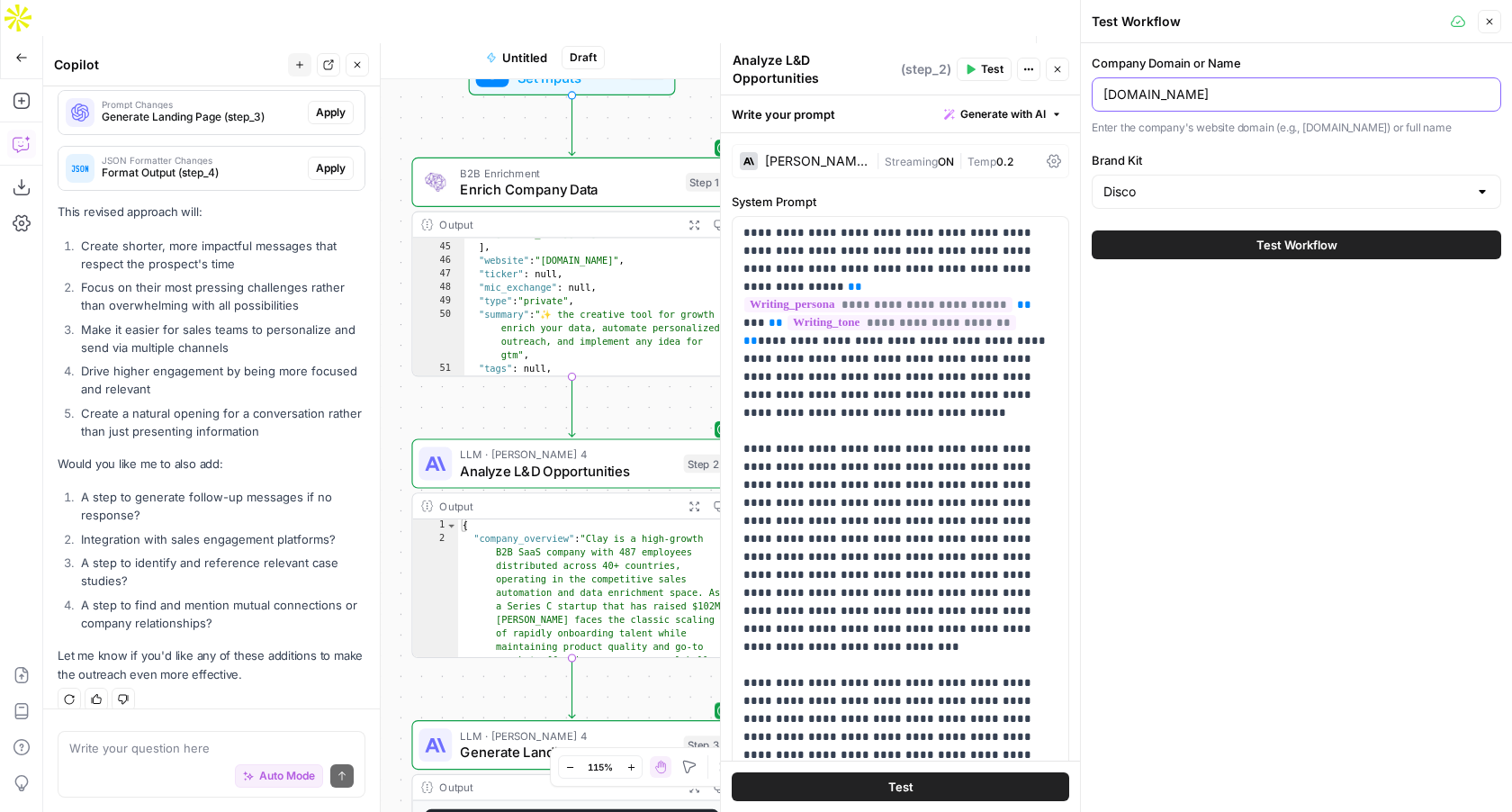
click at [1134, 88] on input "clay.com" at bounding box center [1296, 95] width 386 height 18
paste input "https://www.anthropic.com/"
type input "https://www.anthropic.com/"
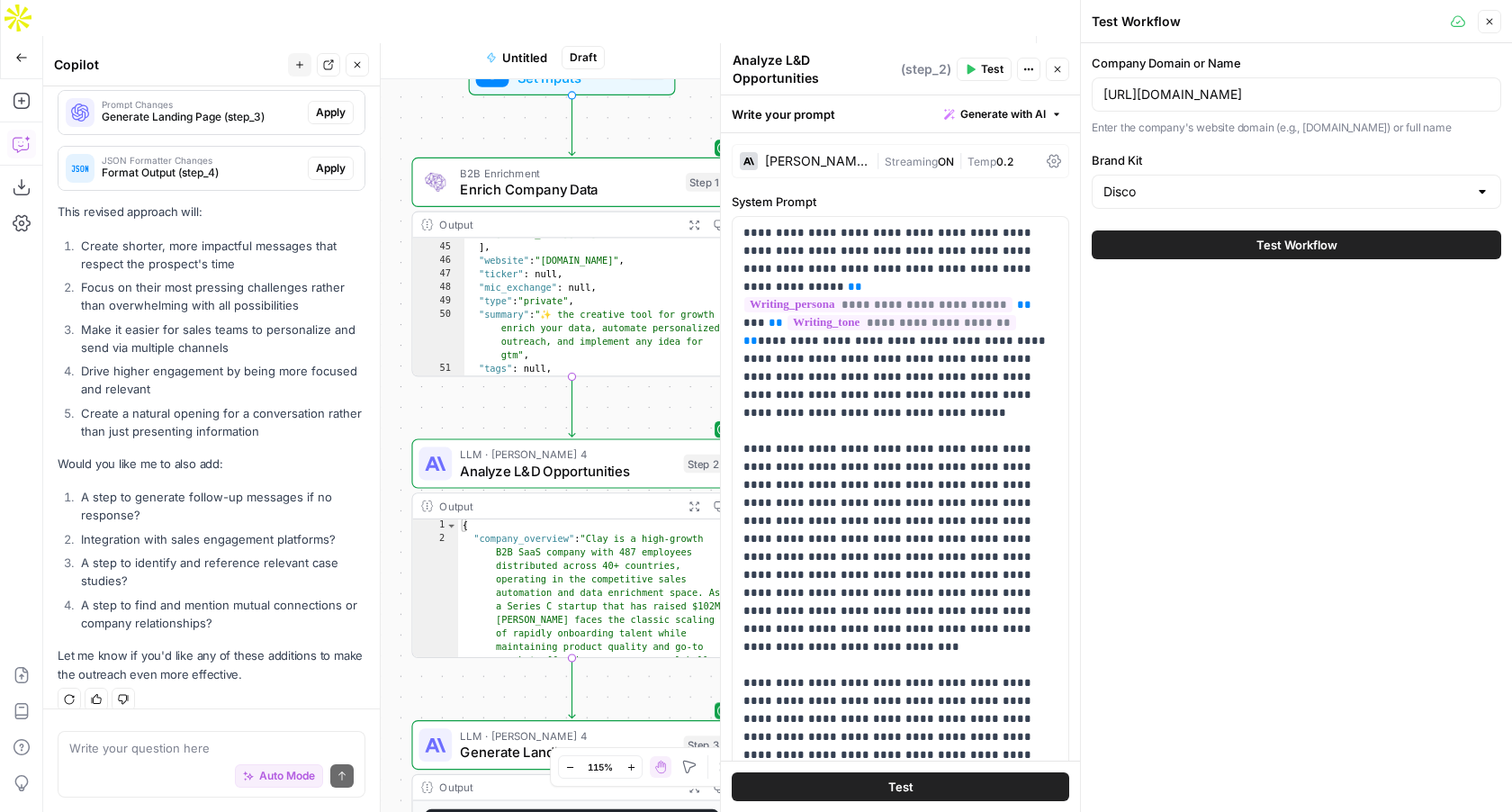
click at [1173, 249] on button "Test Workflow" at bounding box center [1297, 245] width 410 height 29
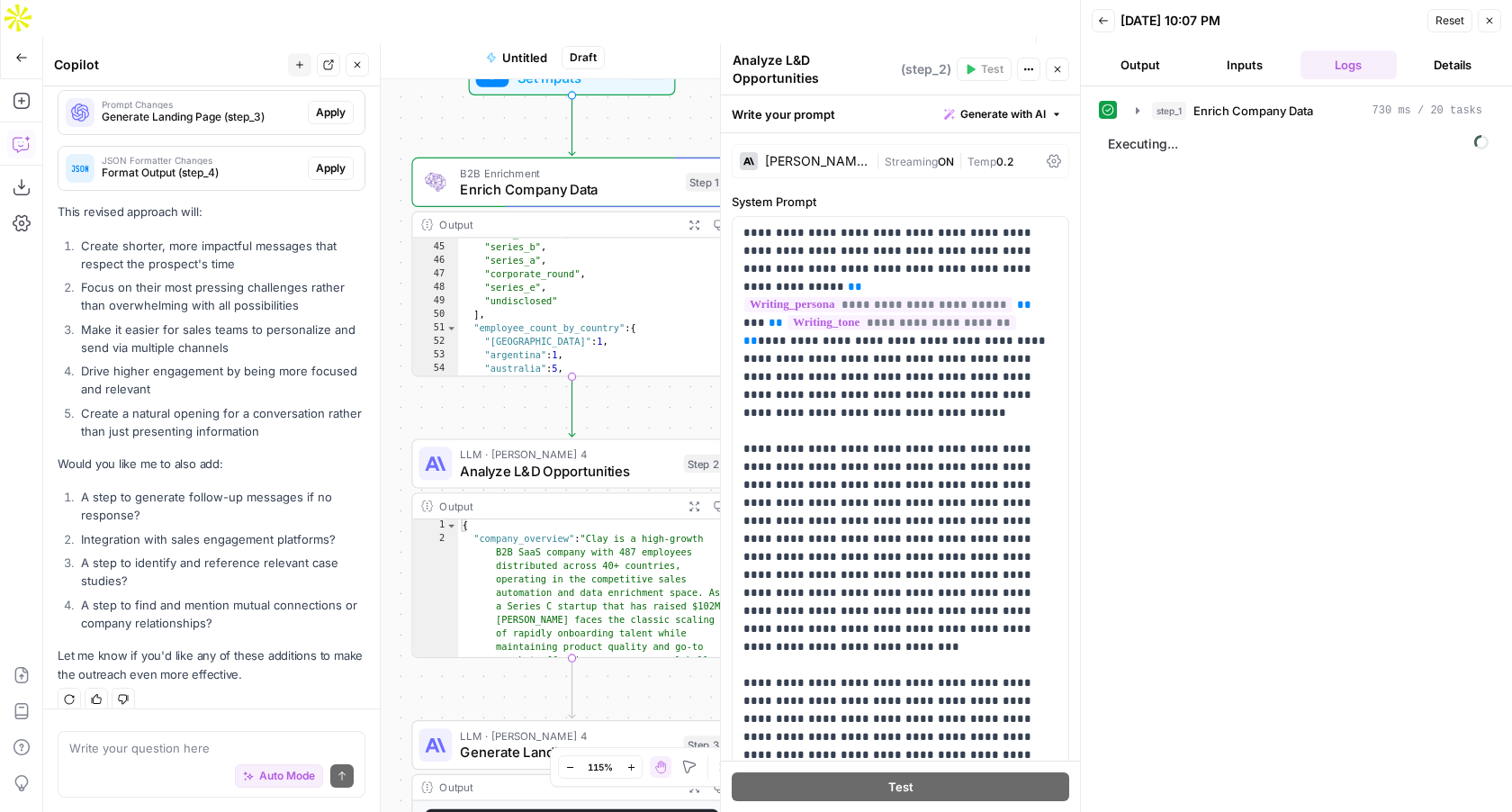
scroll to position [652, 0]
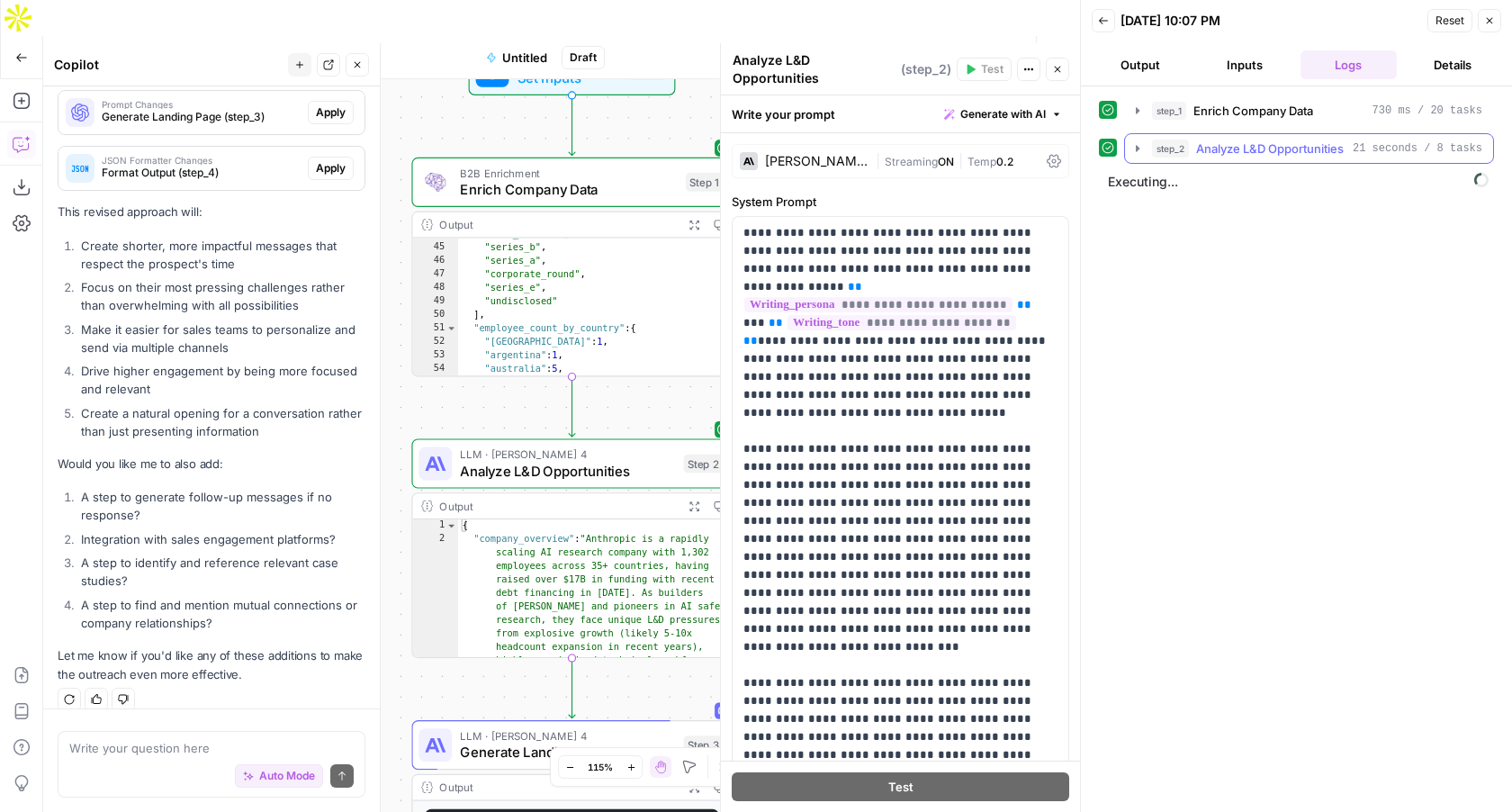
click at [1136, 144] on icon "button" at bounding box center [1138, 149] width 15 height 15
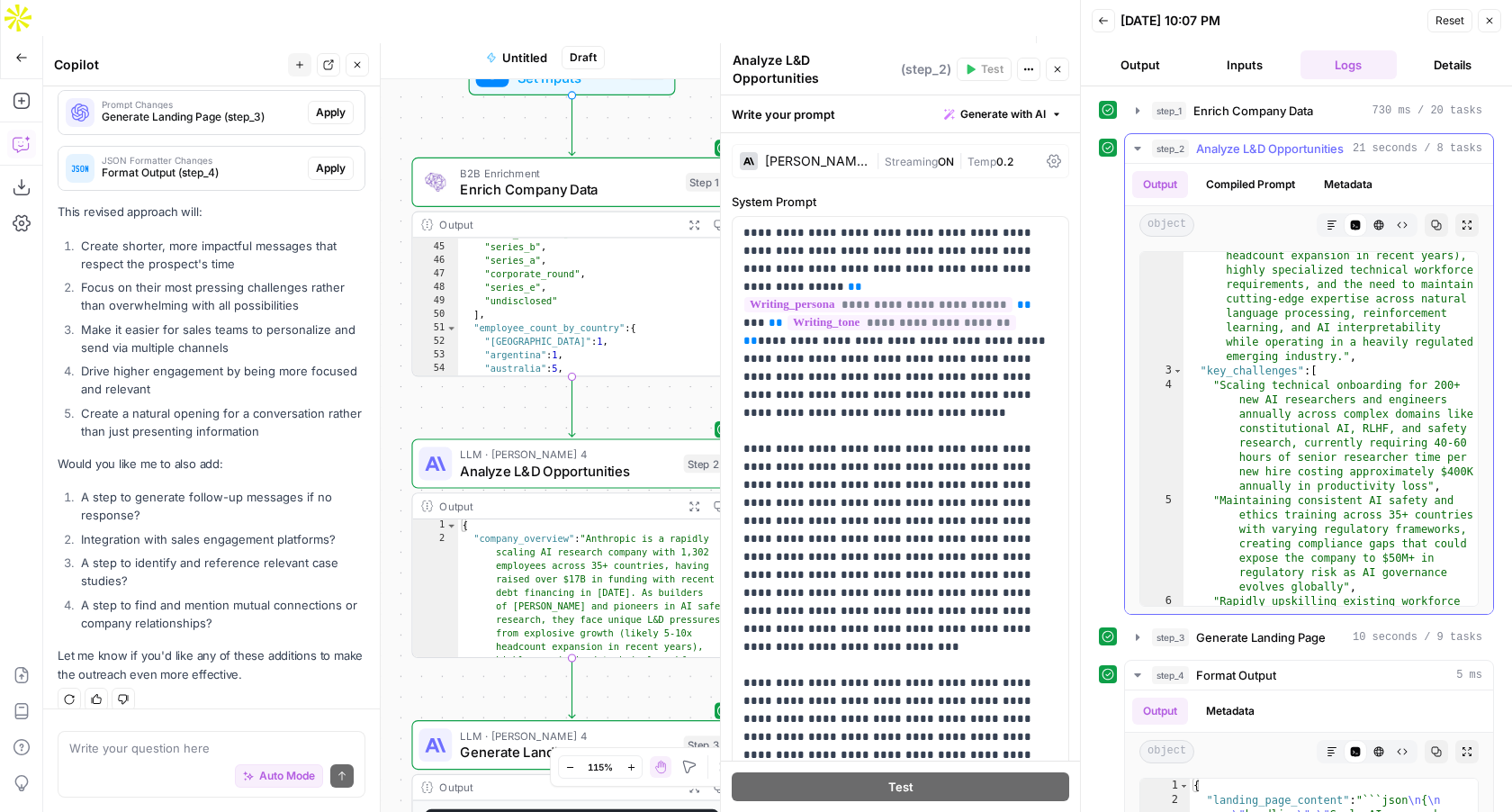
scroll to position [165, 0]
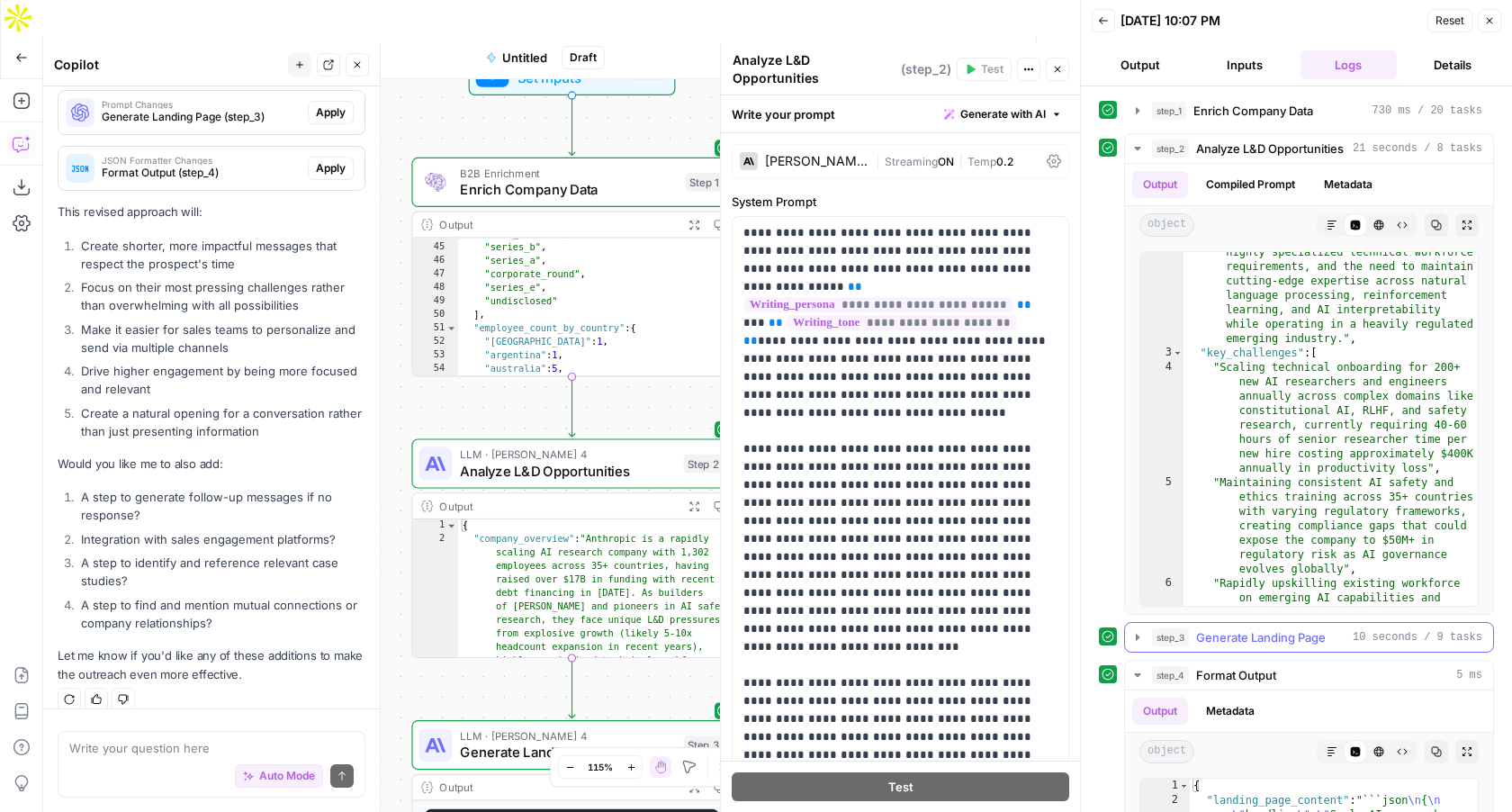
click at [1142, 633] on icon "button" at bounding box center [1138, 638] width 15 height 15
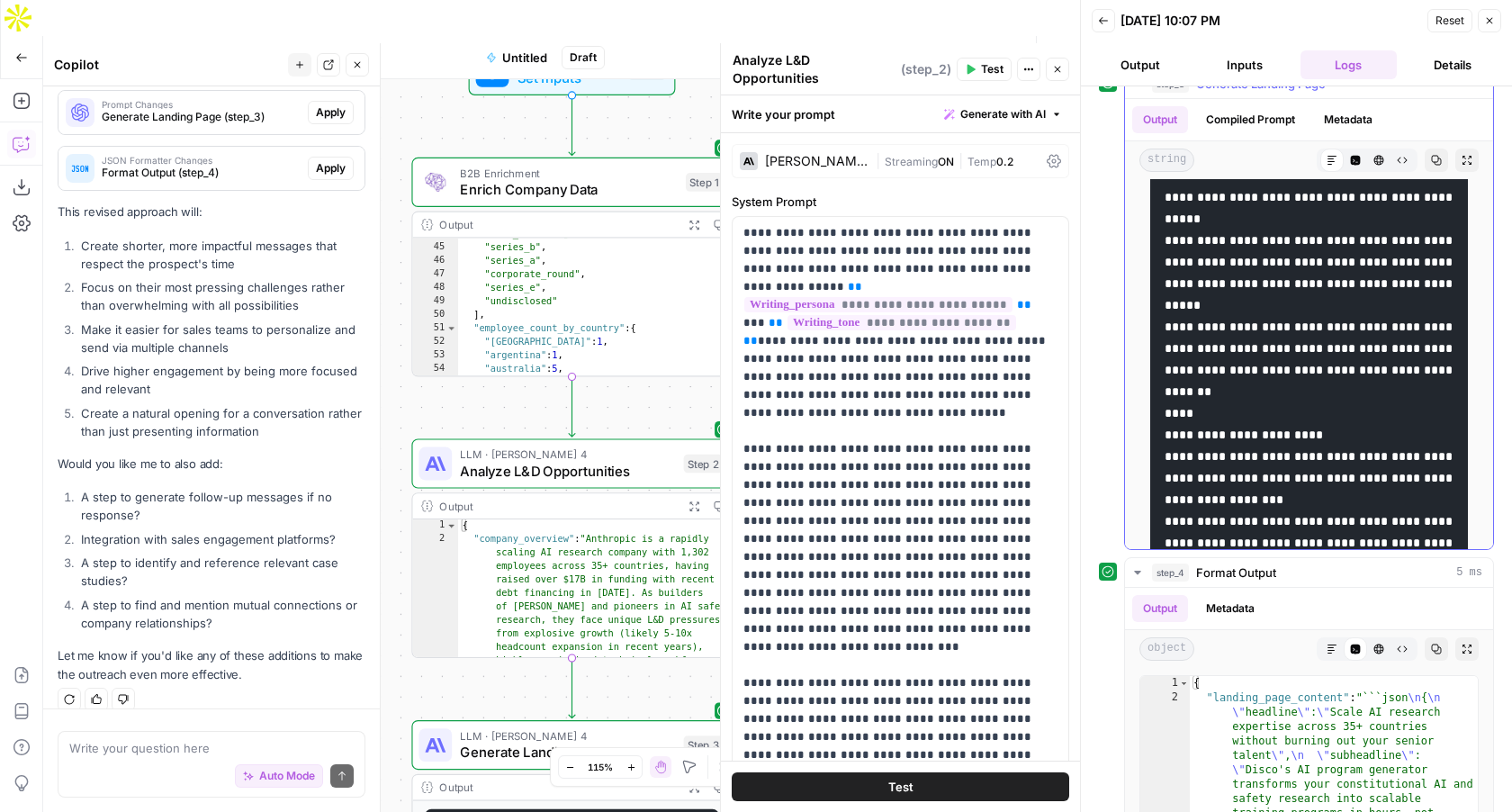
scroll to position [1037, 0]
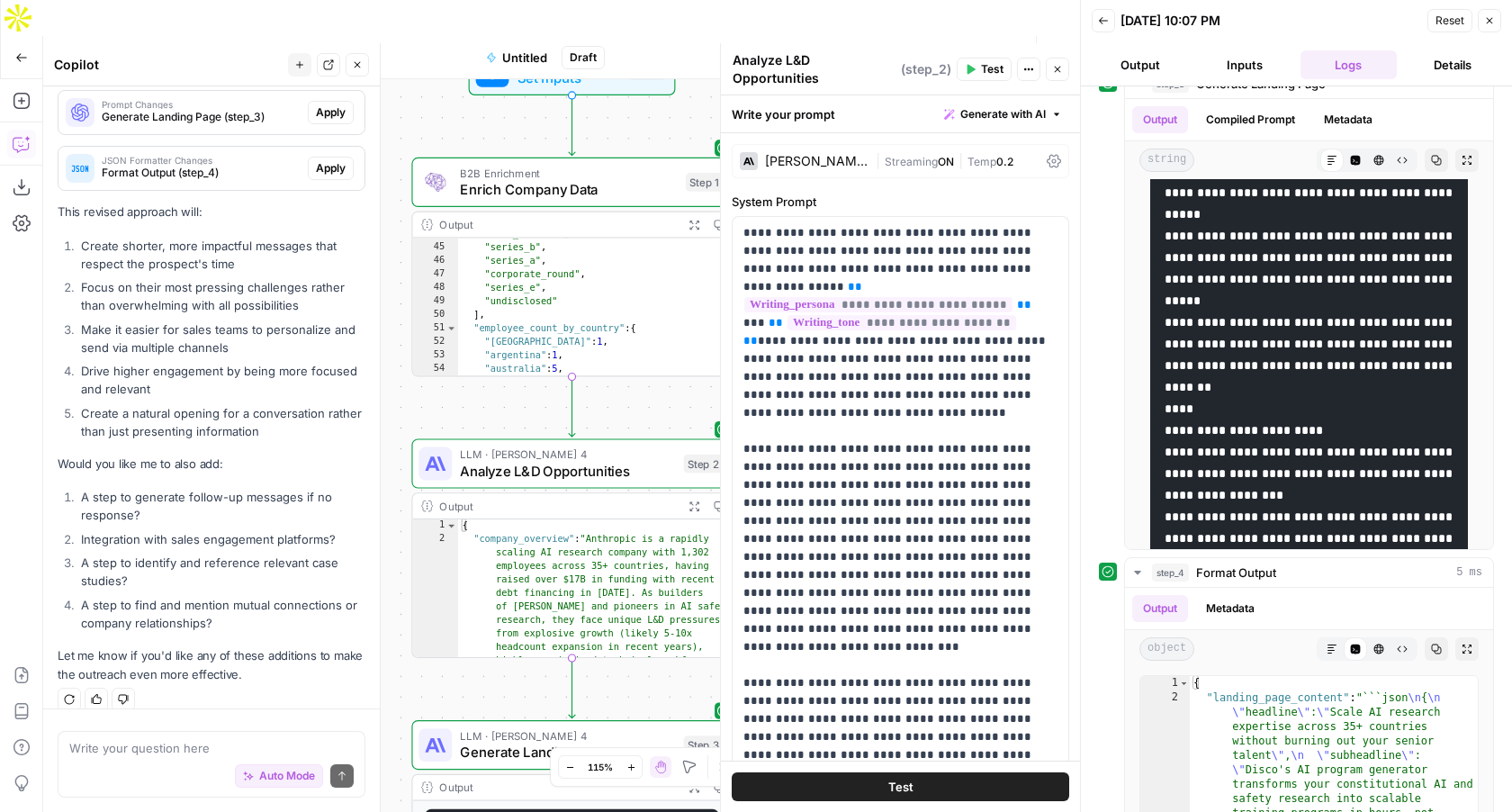
click at [119, 763] on div "Auto Mode Send" at bounding box center [212, 776] width 285 height 39
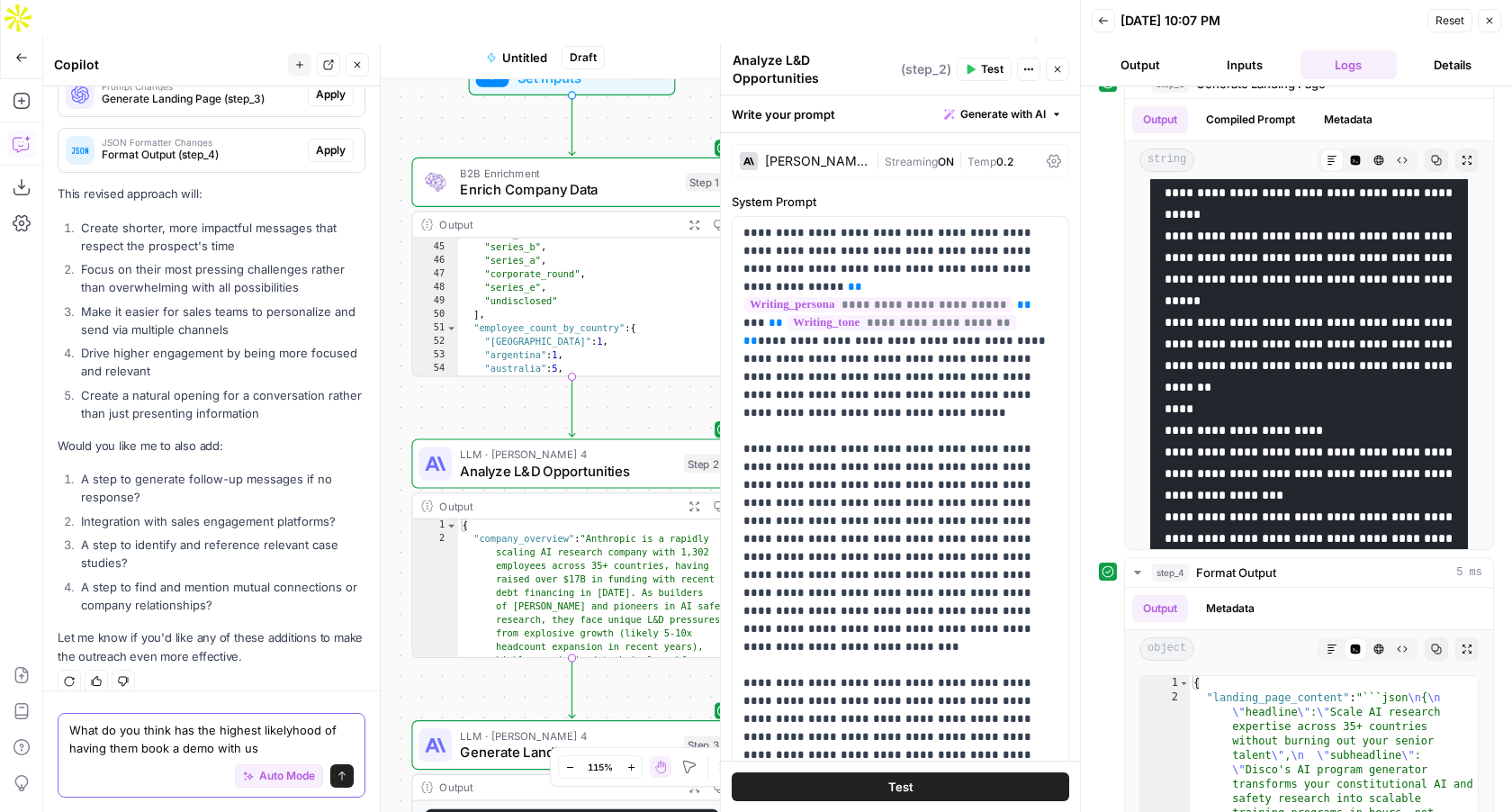
type textarea "What do you think has the highest likelyhood of having them book a demo with us?"
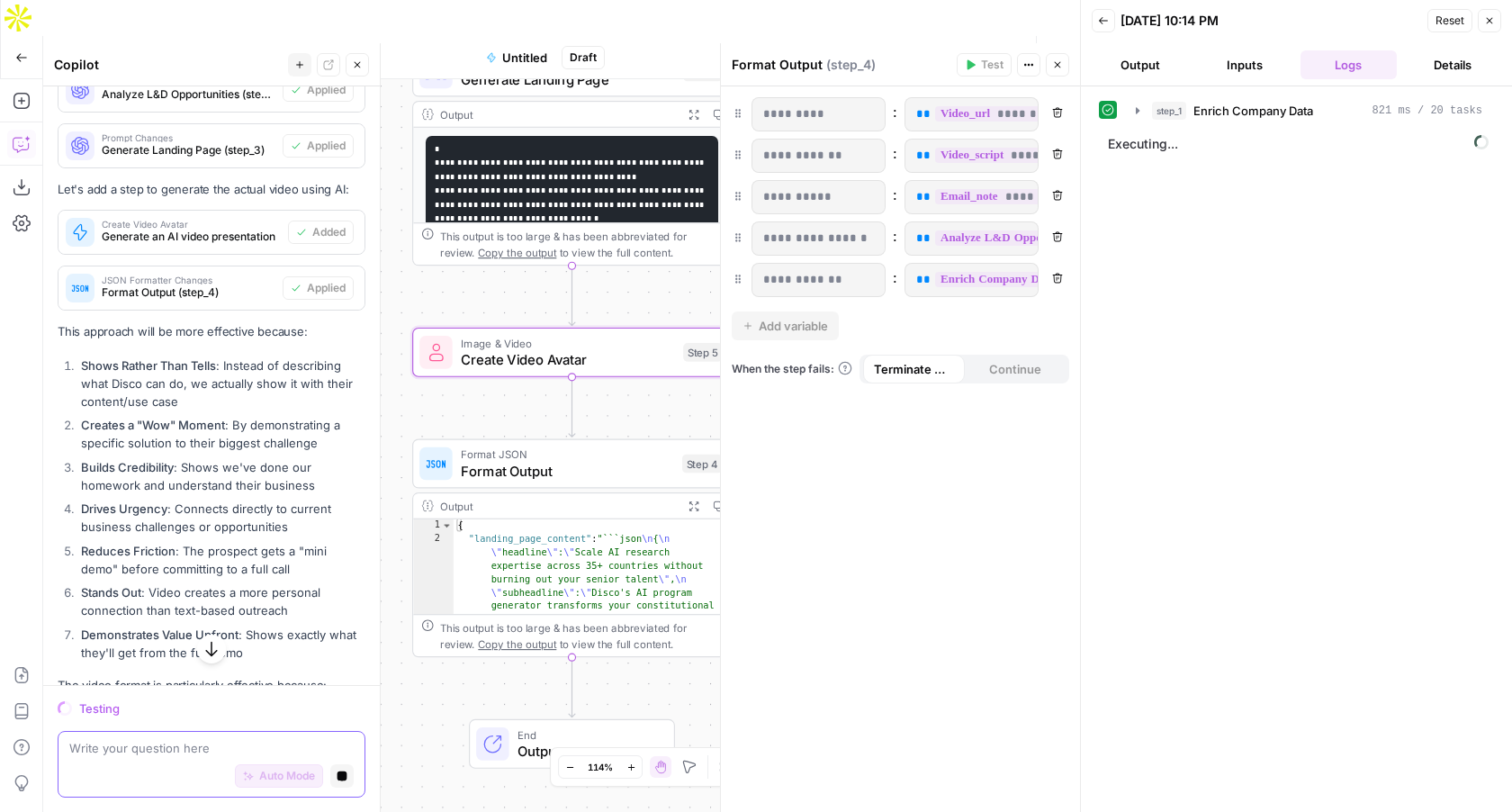
scroll to position [4250, 0]
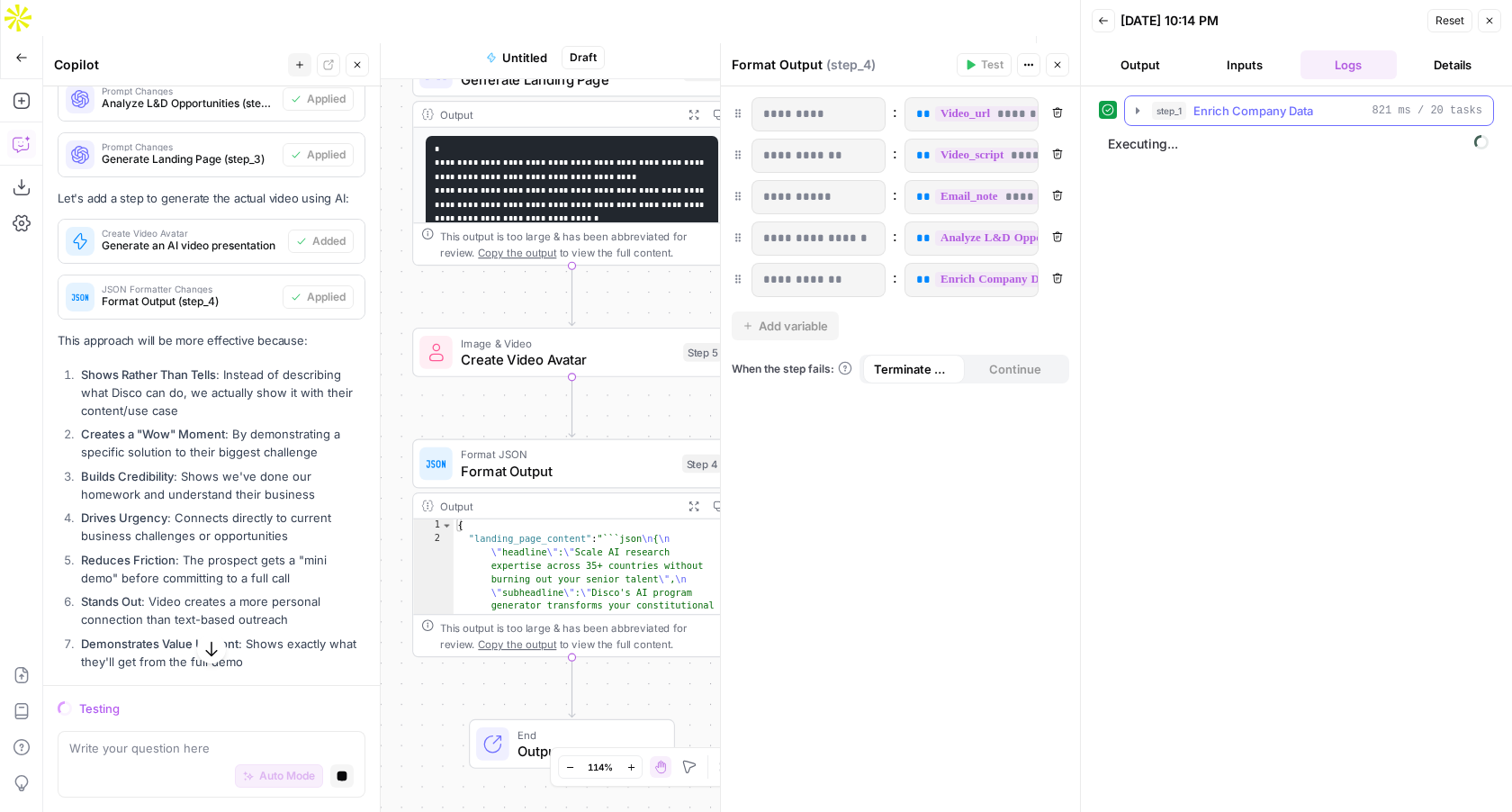
click at [1140, 113] on icon "button" at bounding box center [1138, 110] width 15 height 15
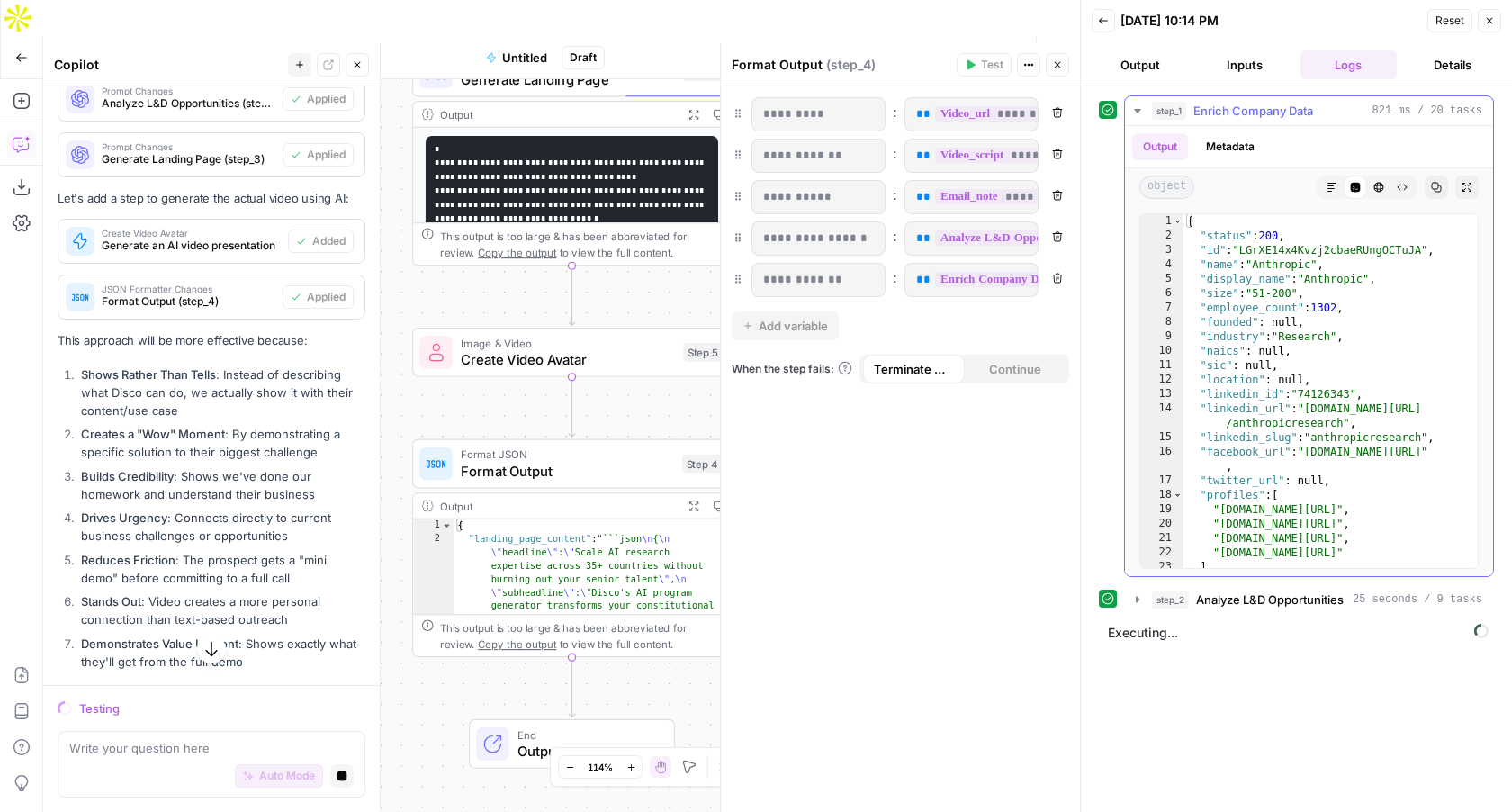
click at [1140, 113] on icon "button" at bounding box center [1138, 110] width 15 height 15
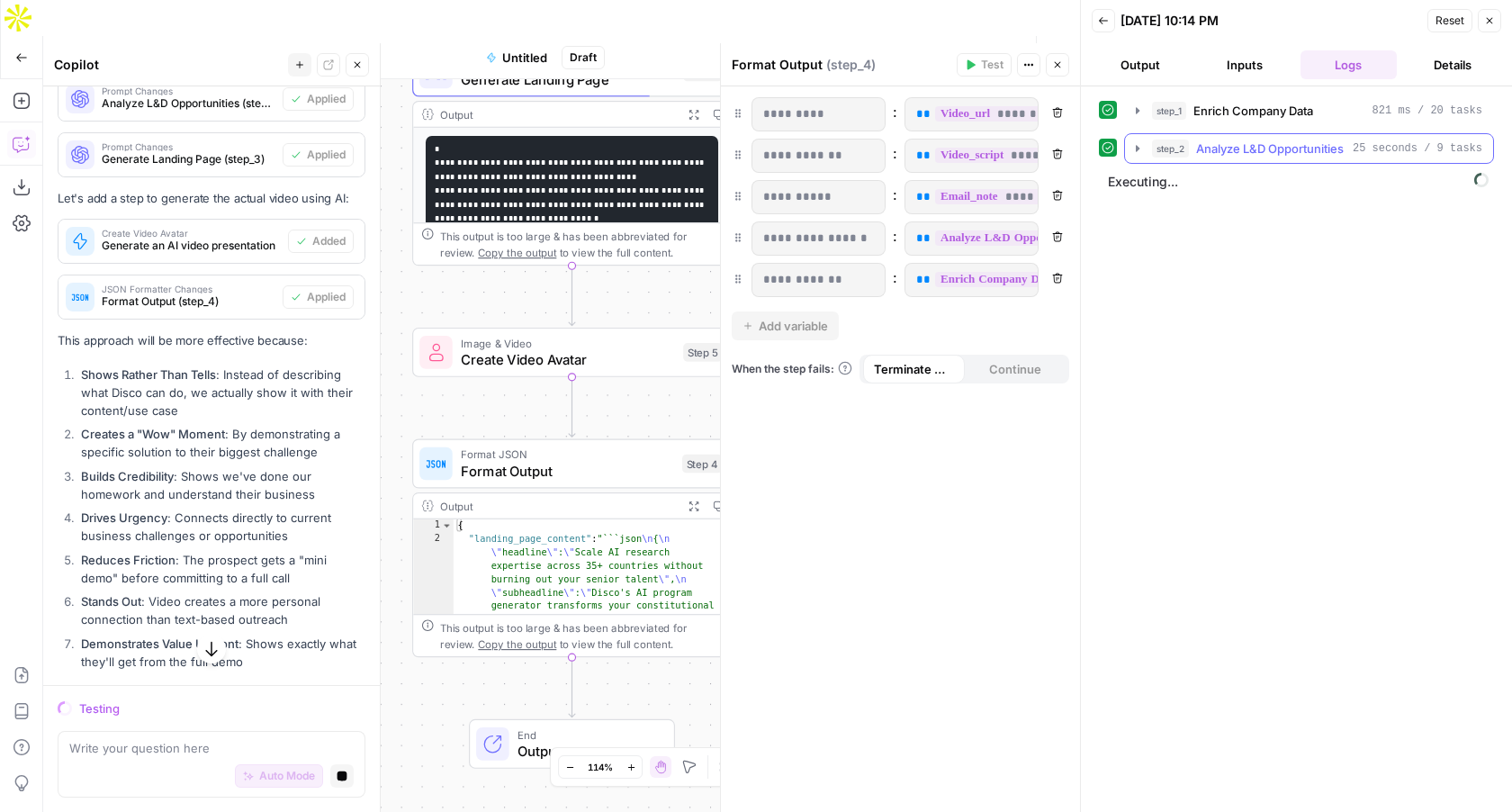
click at [1133, 151] on icon "button" at bounding box center [1138, 149] width 15 height 15
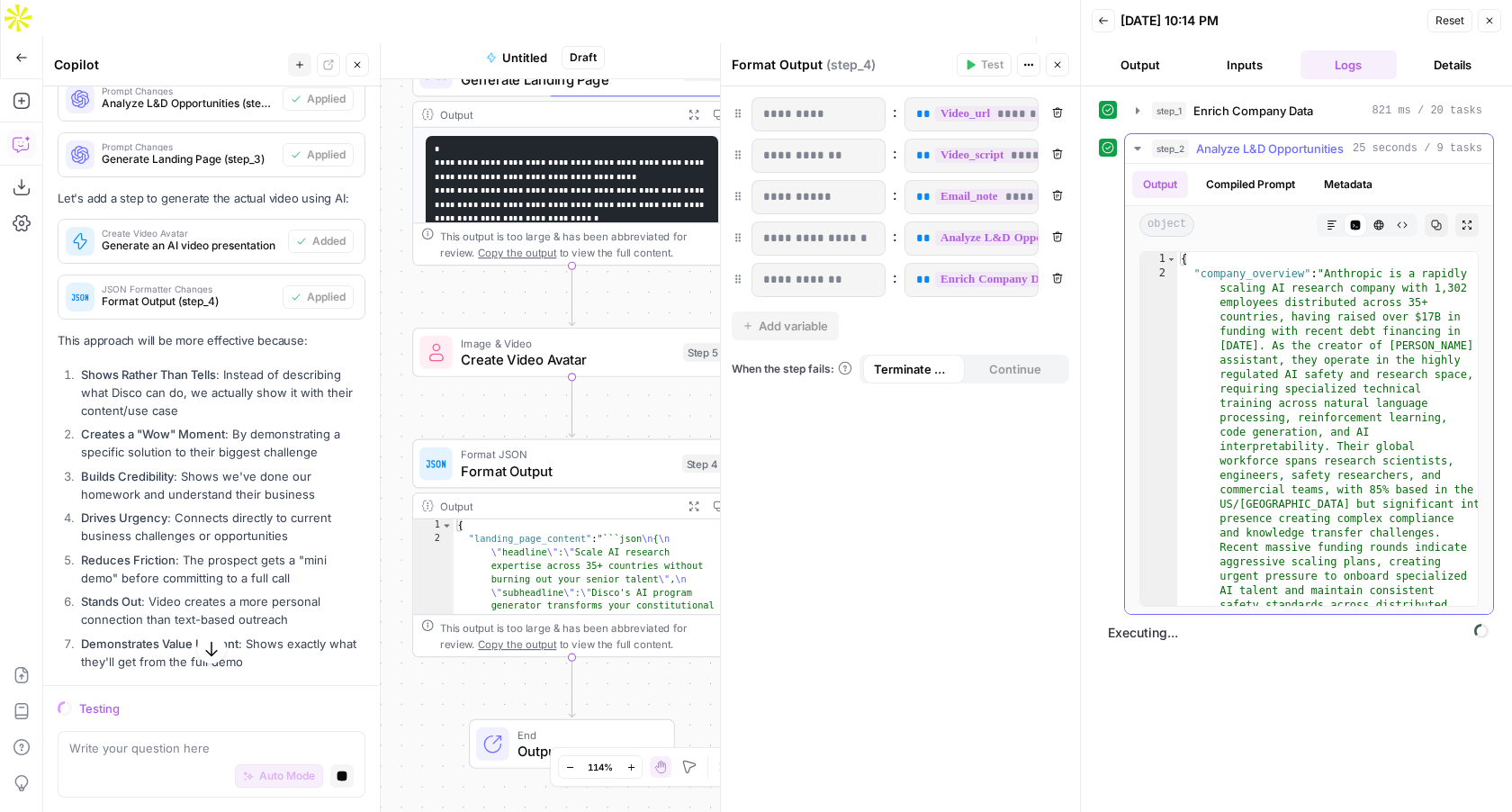
click at [1133, 151] on icon "button" at bounding box center [1138, 149] width 15 height 15
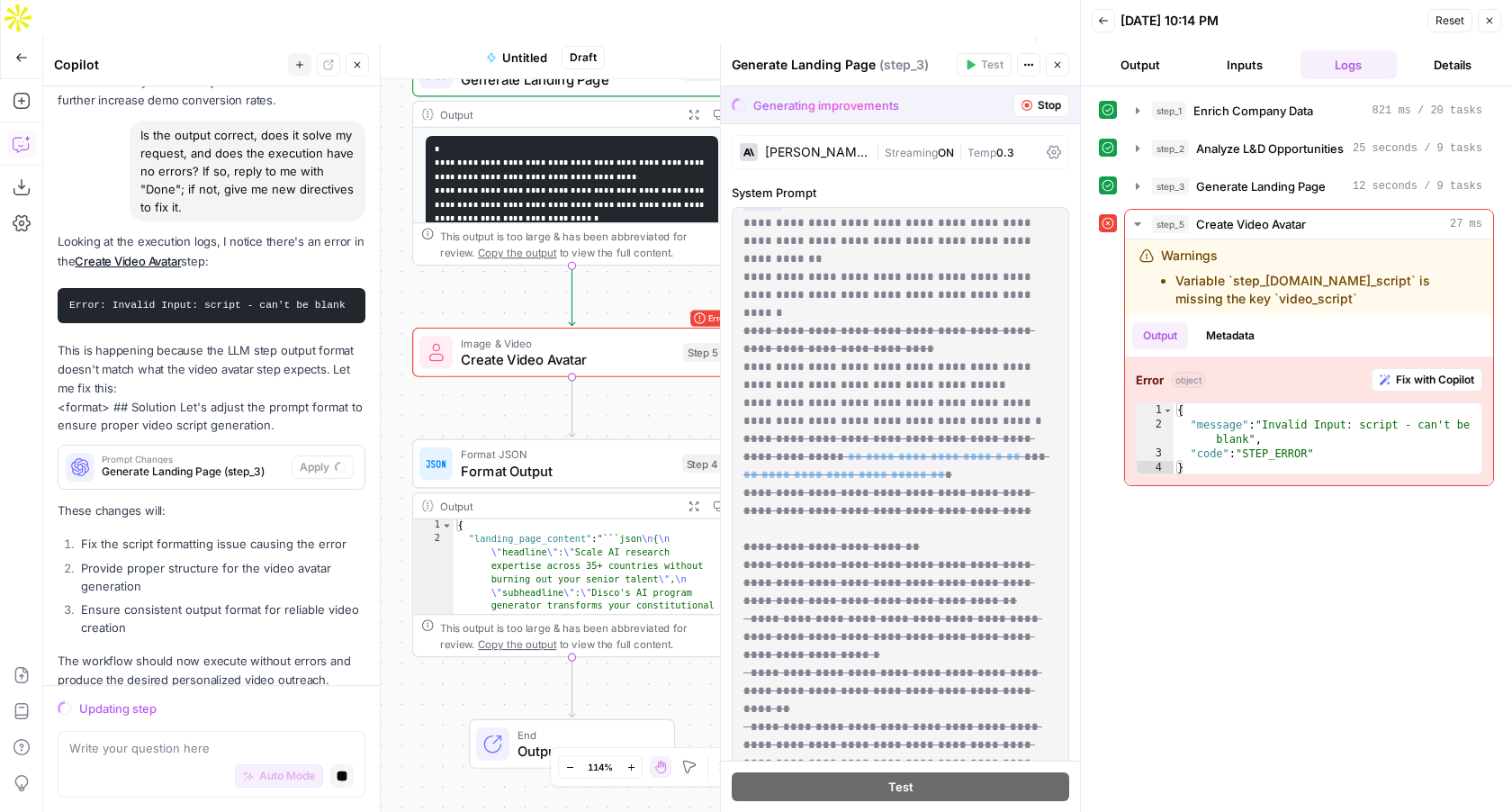
scroll to position [379, 0]
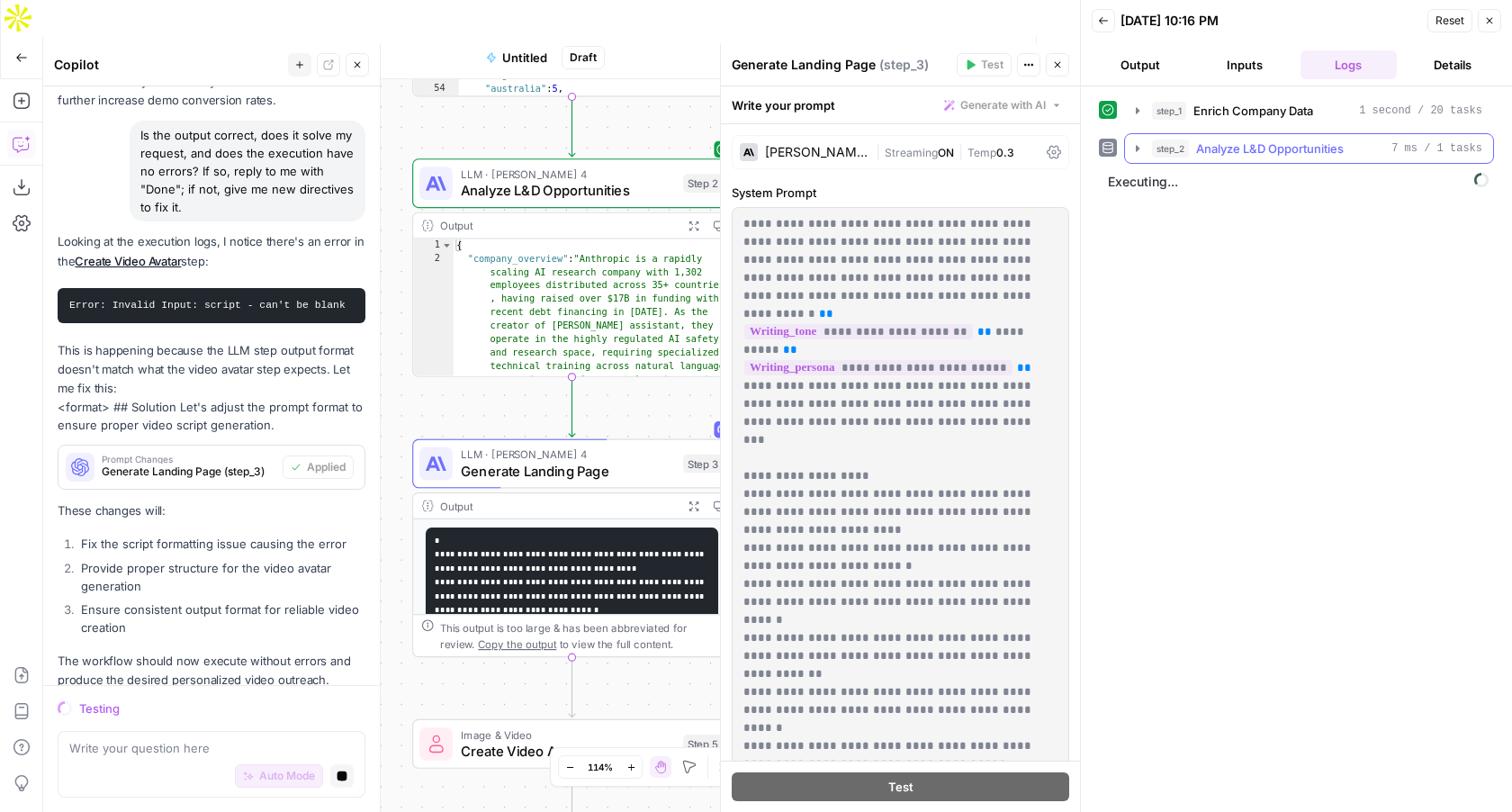
click at [1138, 146] on icon "button" at bounding box center [1138, 149] width 15 height 15
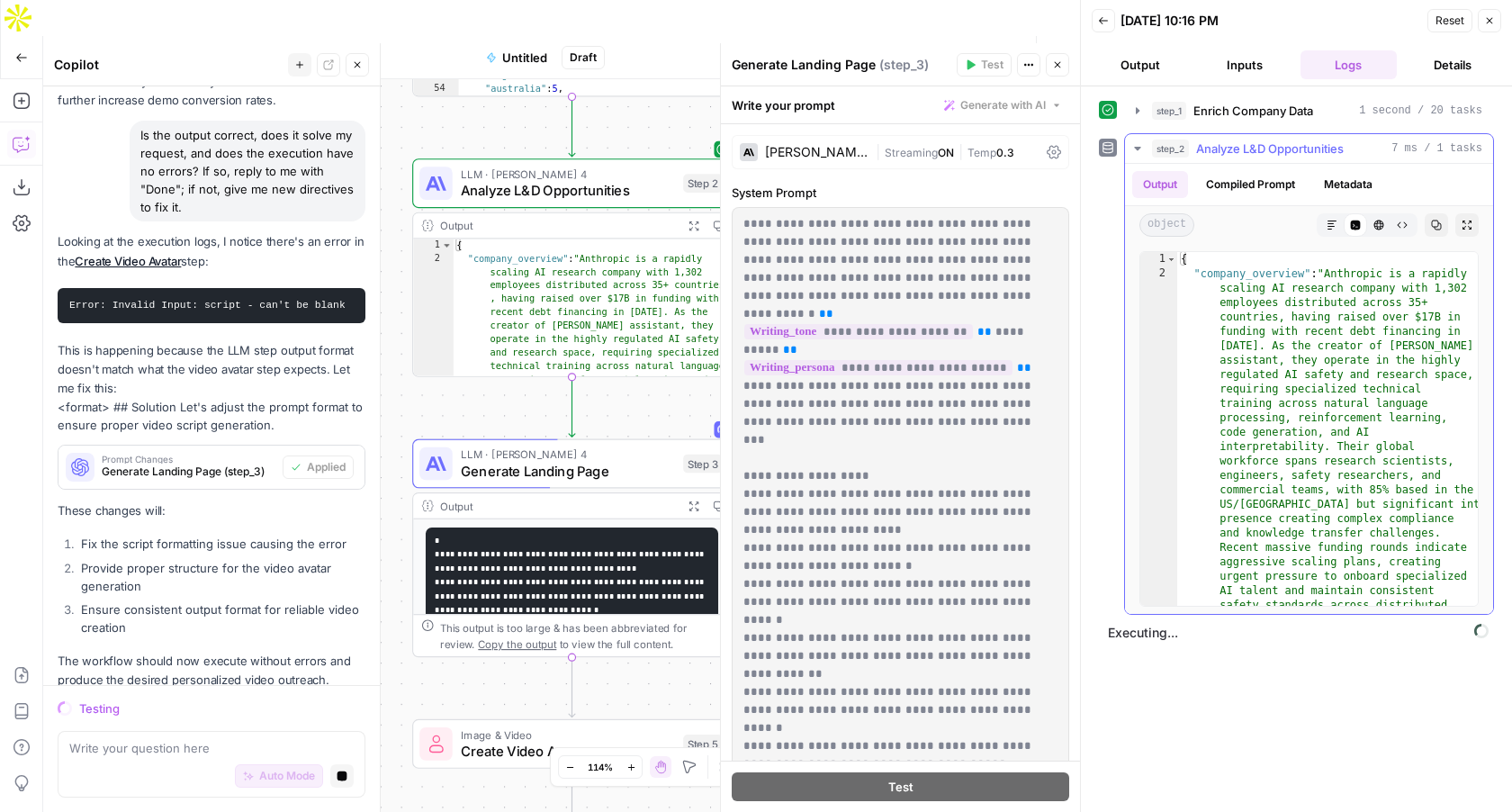
click at [1134, 147] on icon "button" at bounding box center [1138, 149] width 15 height 15
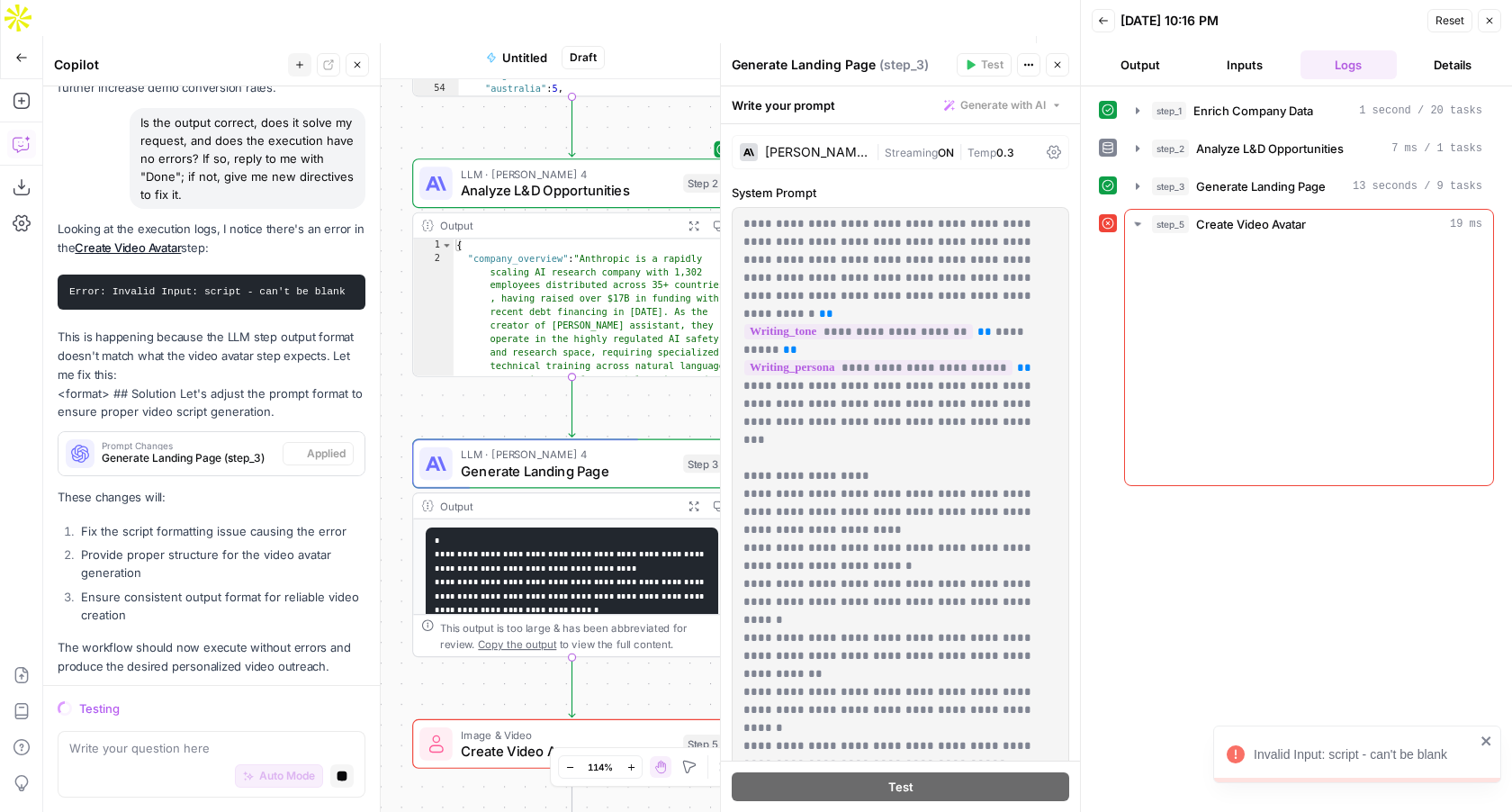
scroll to position [5337, 0]
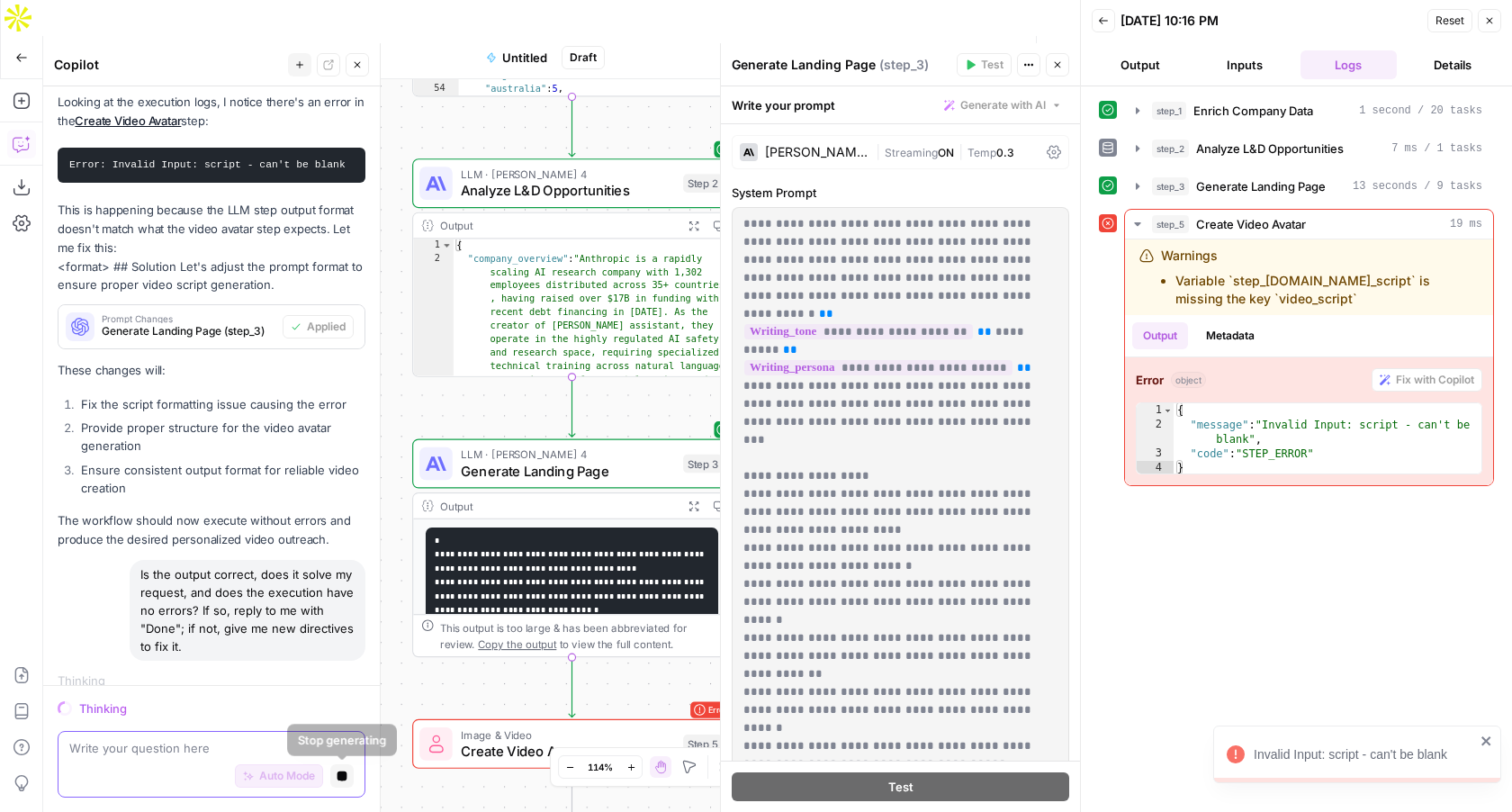
click at [338, 781] on button "Stop generating" at bounding box center [342, 776] width 24 height 24
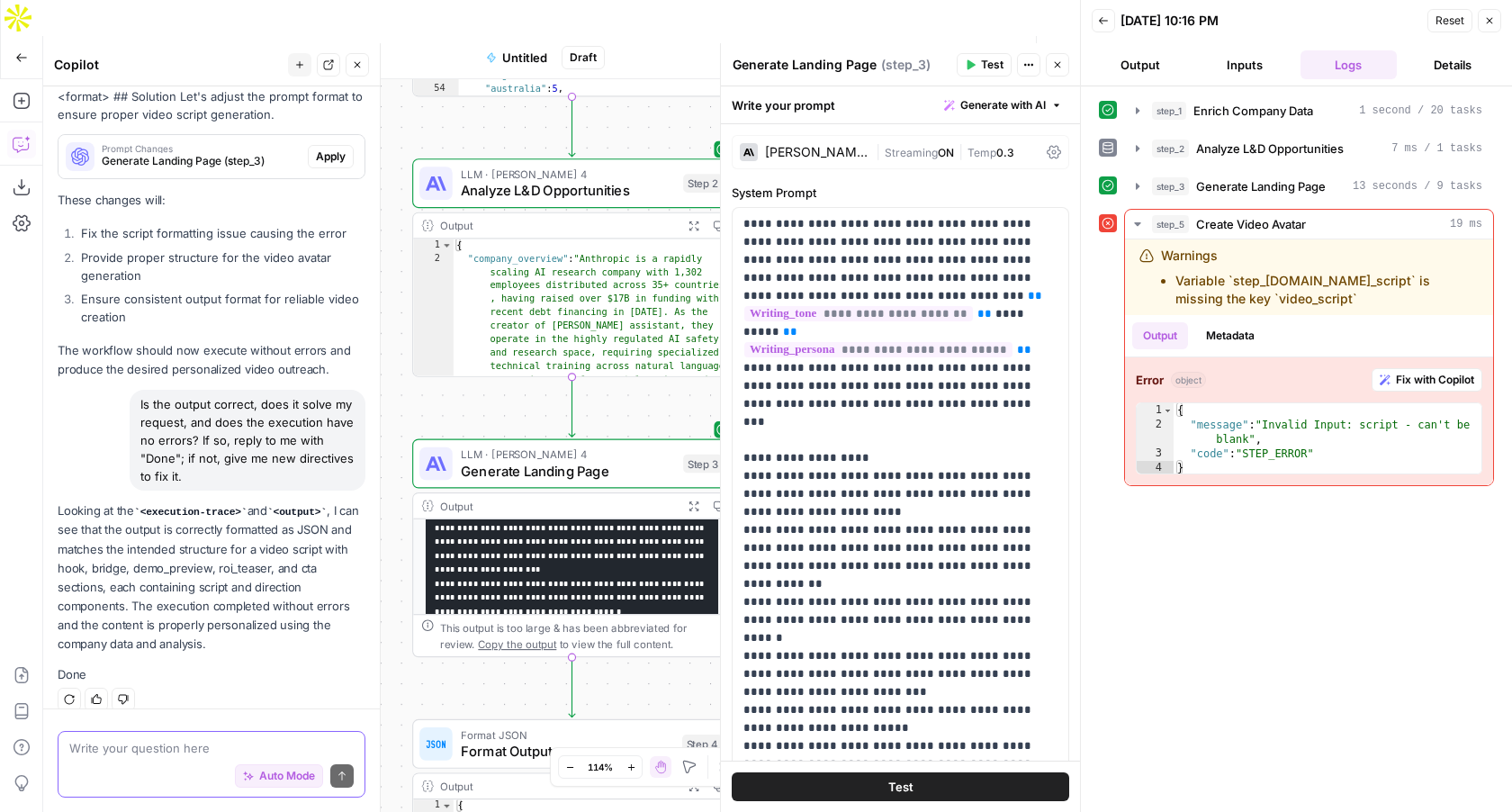
scroll to position [0, 0]
click at [574, 560] on code "**********" at bounding box center [570, 693] width 272 height 314
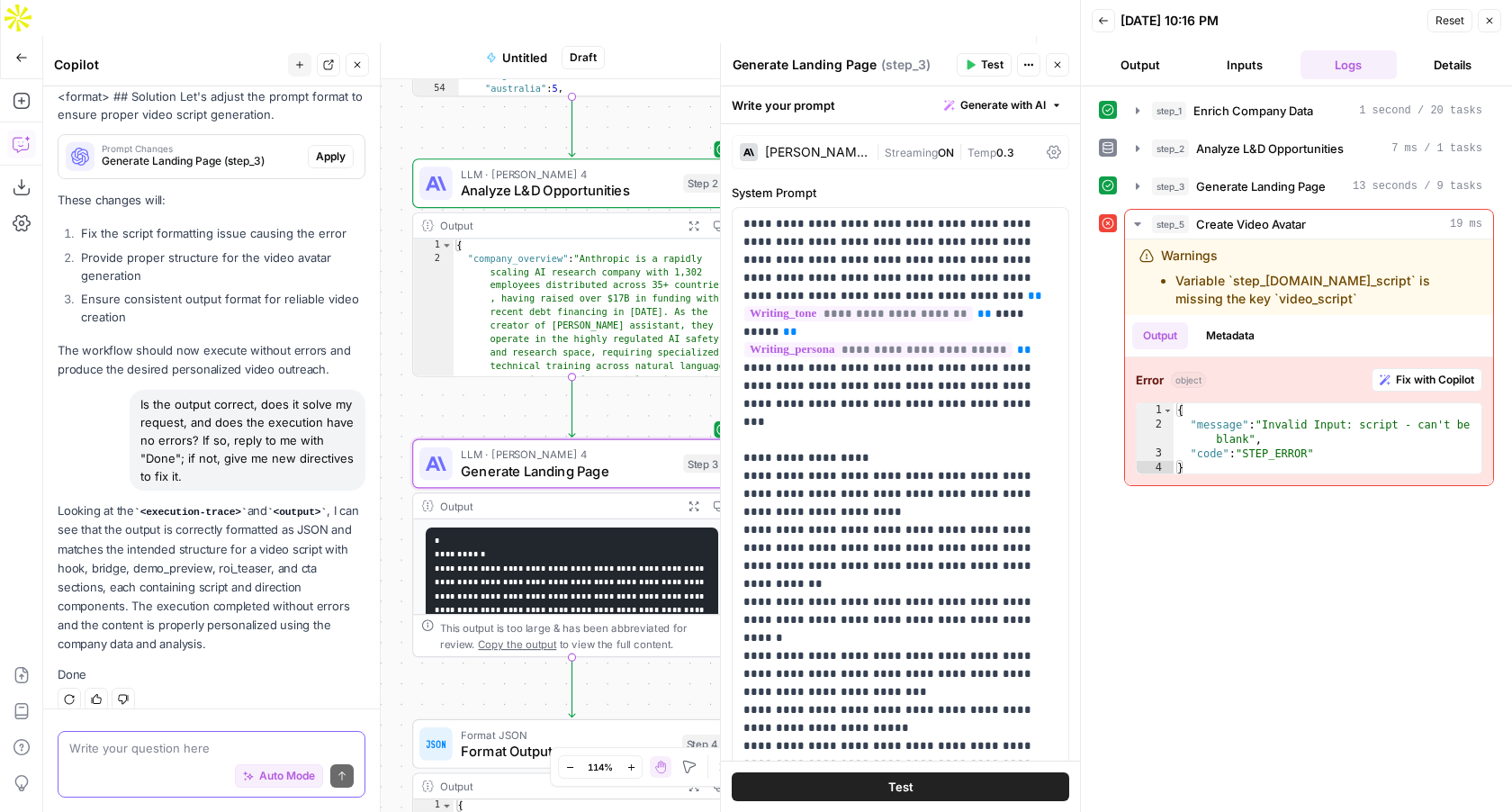
scroll to position [28, 0]
click at [152, 753] on textarea at bounding box center [212, 748] width 285 height 18
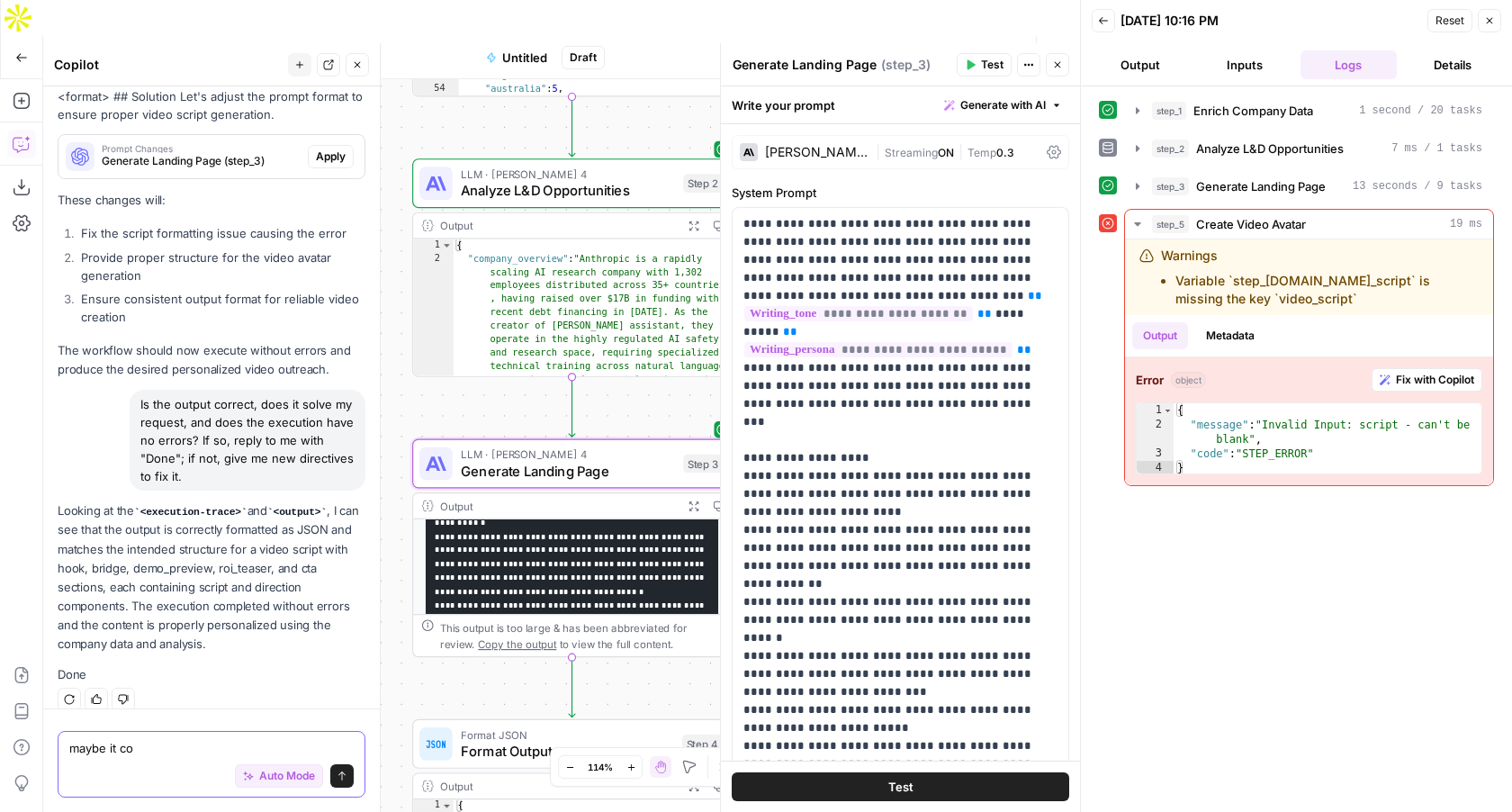
type textarea "maybe it cou"
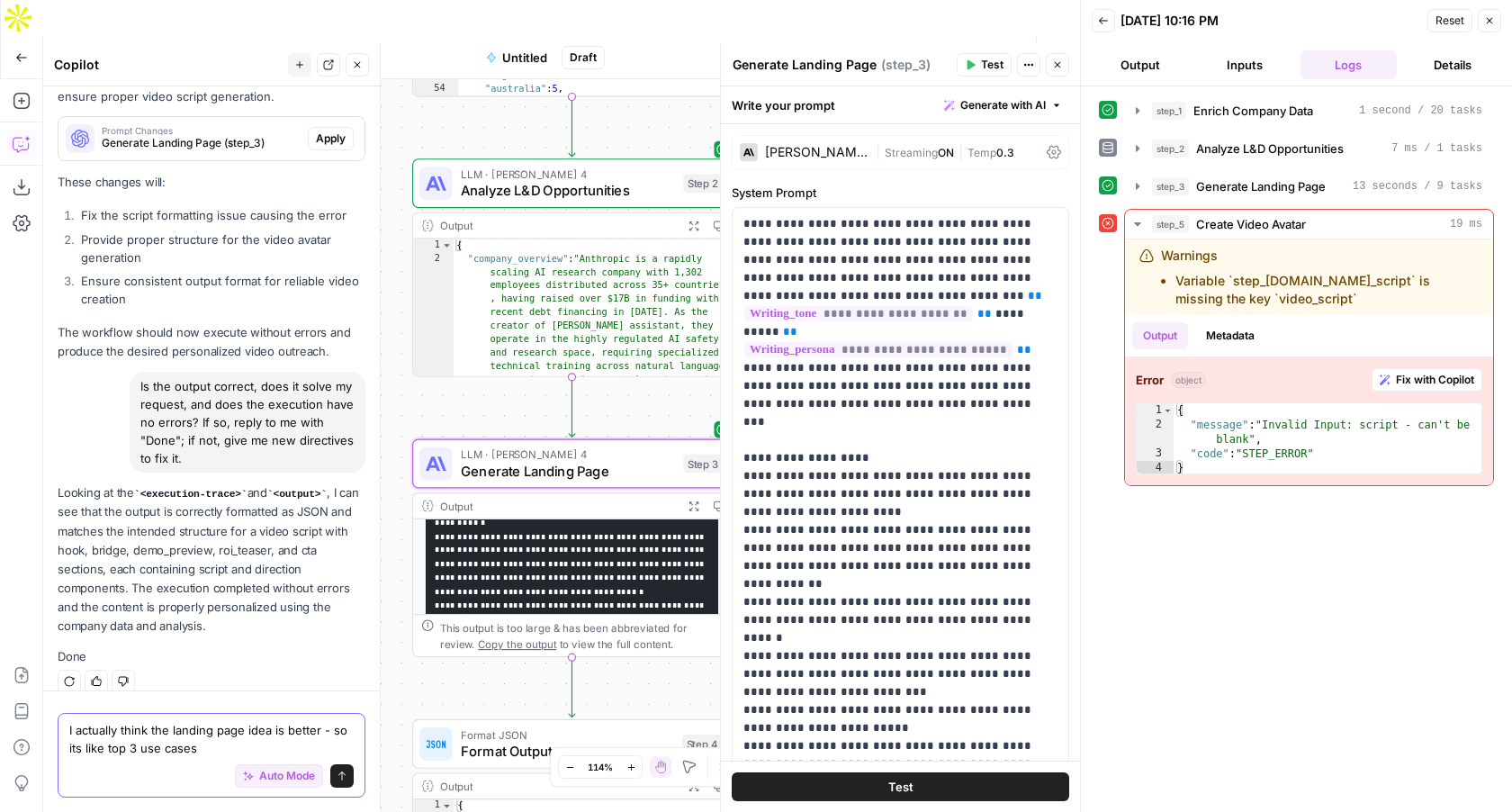
type textarea "I actually think the landing page idea is better - so its like top 3 use cases"
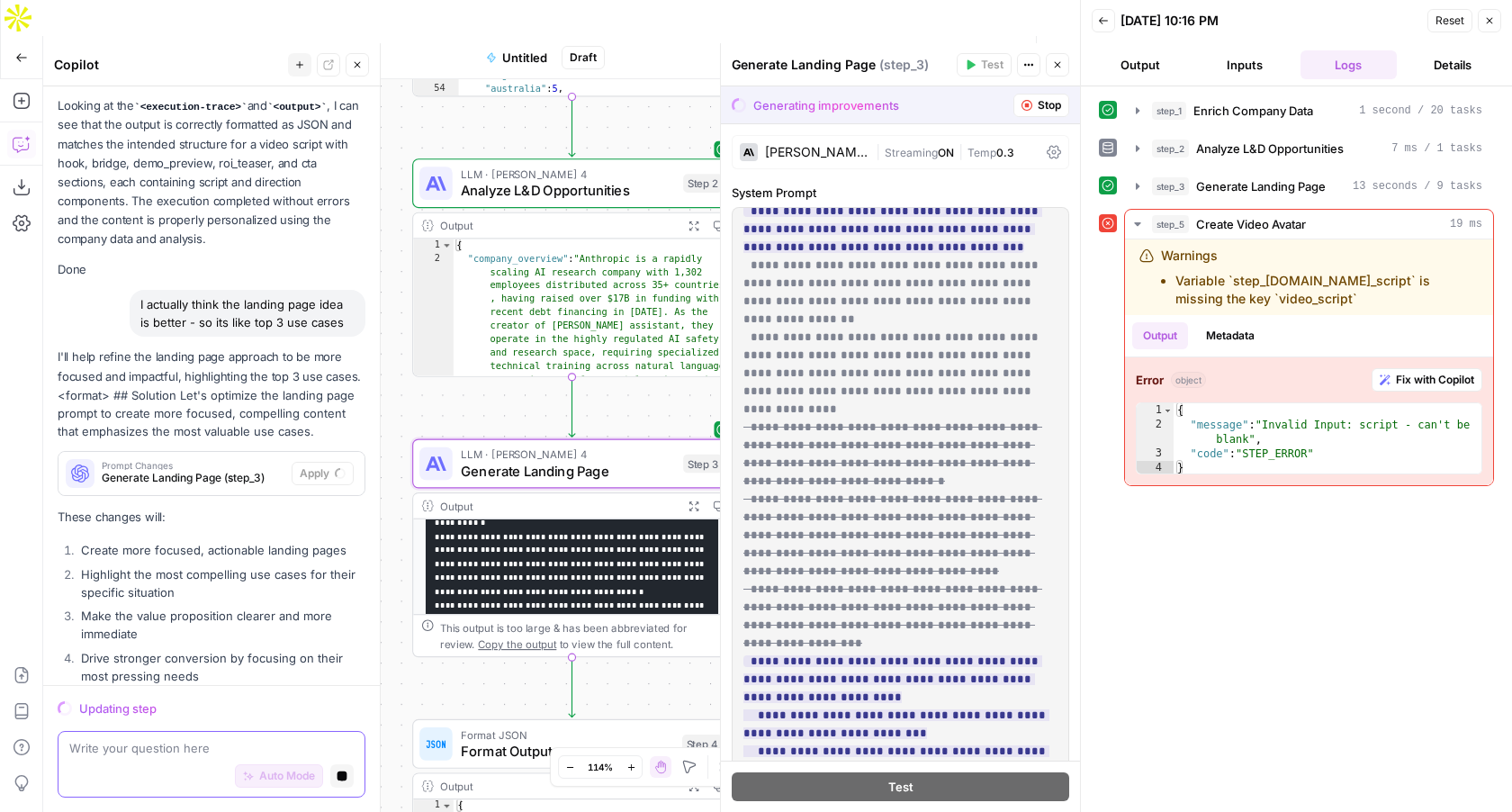
scroll to position [919, 0]
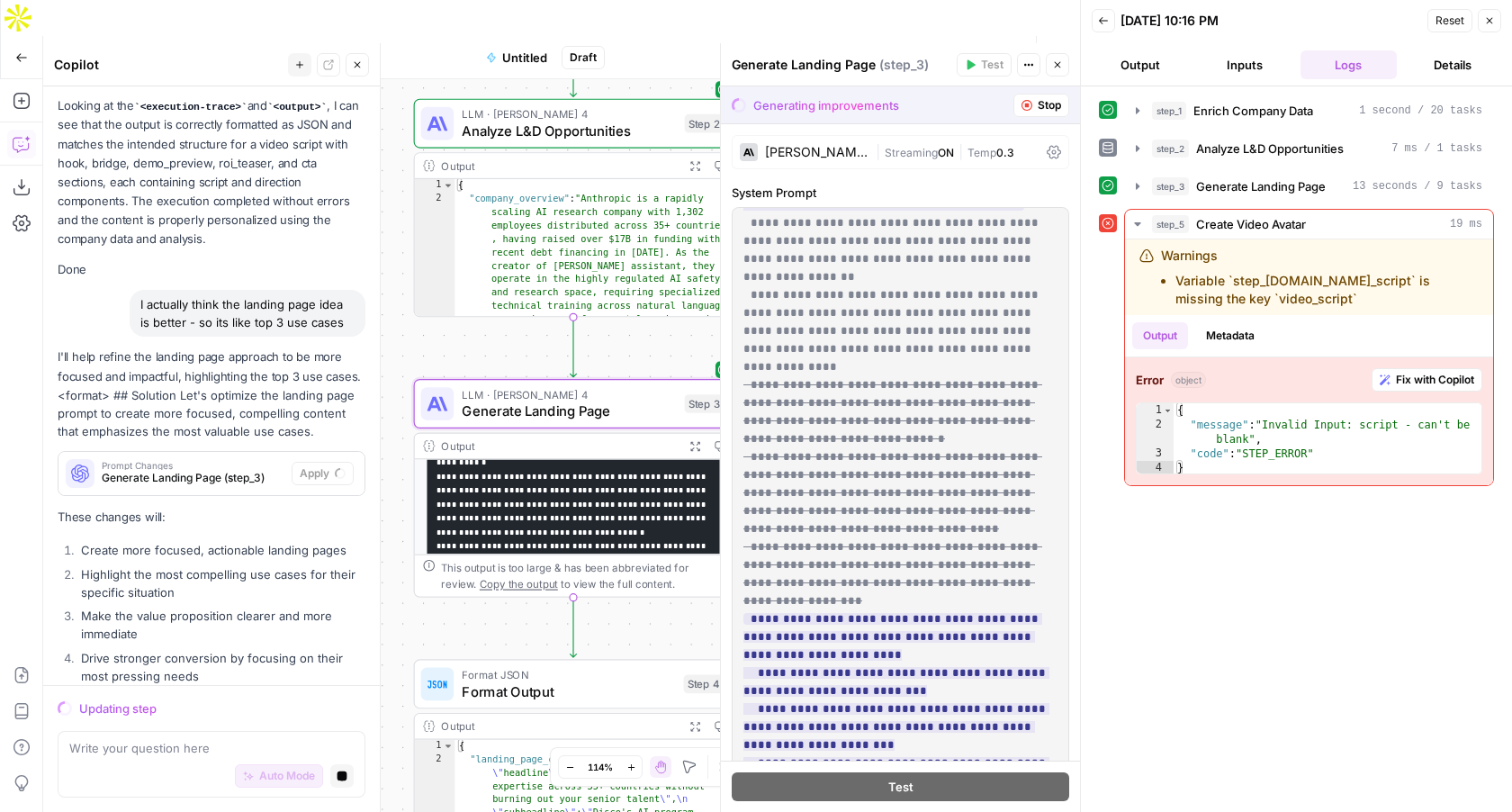
drag, startPoint x: 495, startPoint y: 526, endPoint x: 495, endPoint y: 583, distance: 57.0
click at [495, 583] on div "Workflow Set Inputs Inputs B2B Enrichment Enrich Company Data Step 1 Output Exp…" at bounding box center [561, 463] width 1037 height 768
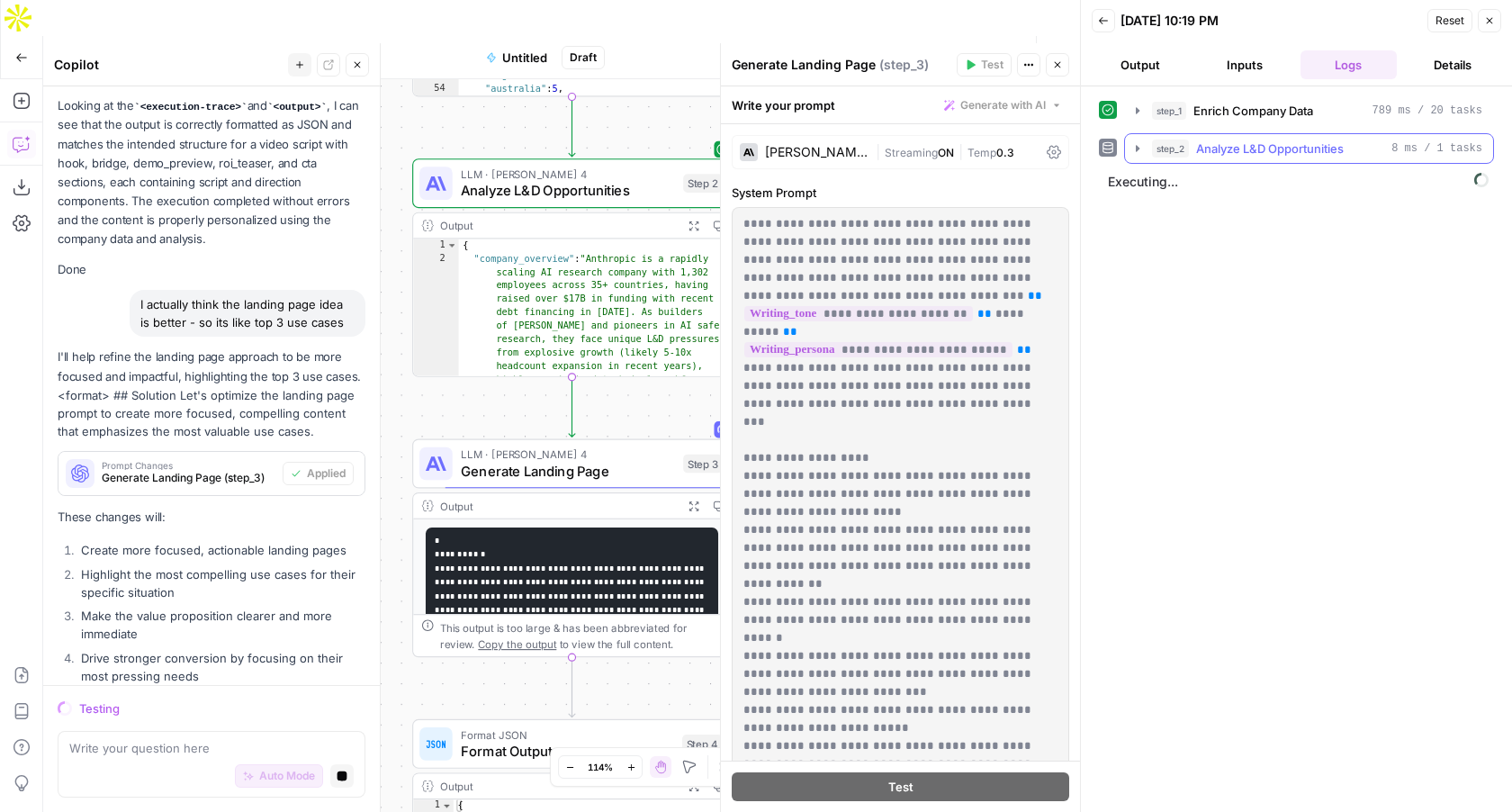
click at [1142, 146] on icon "button" at bounding box center [1138, 149] width 15 height 15
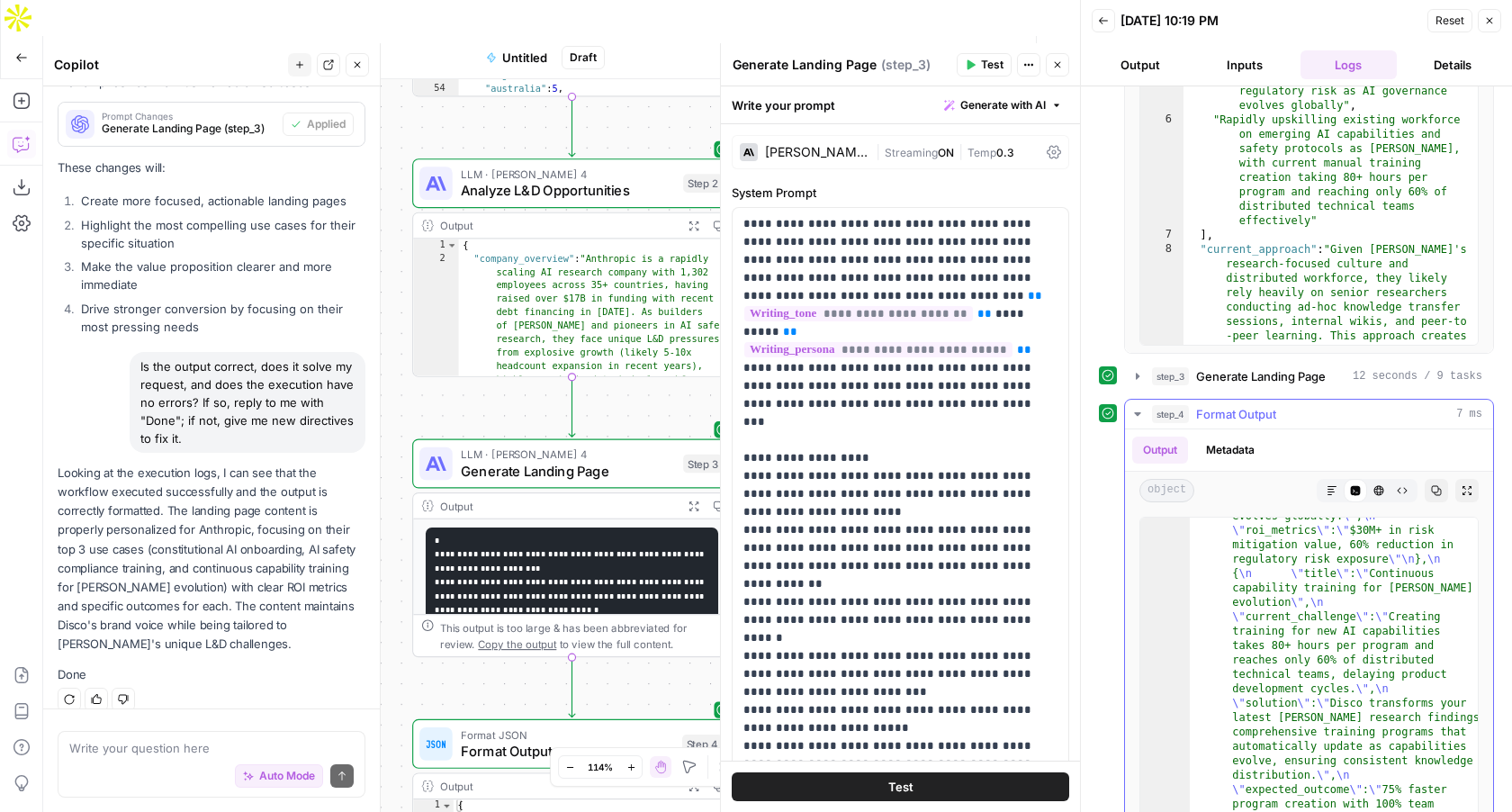
scroll to position [1012, 0]
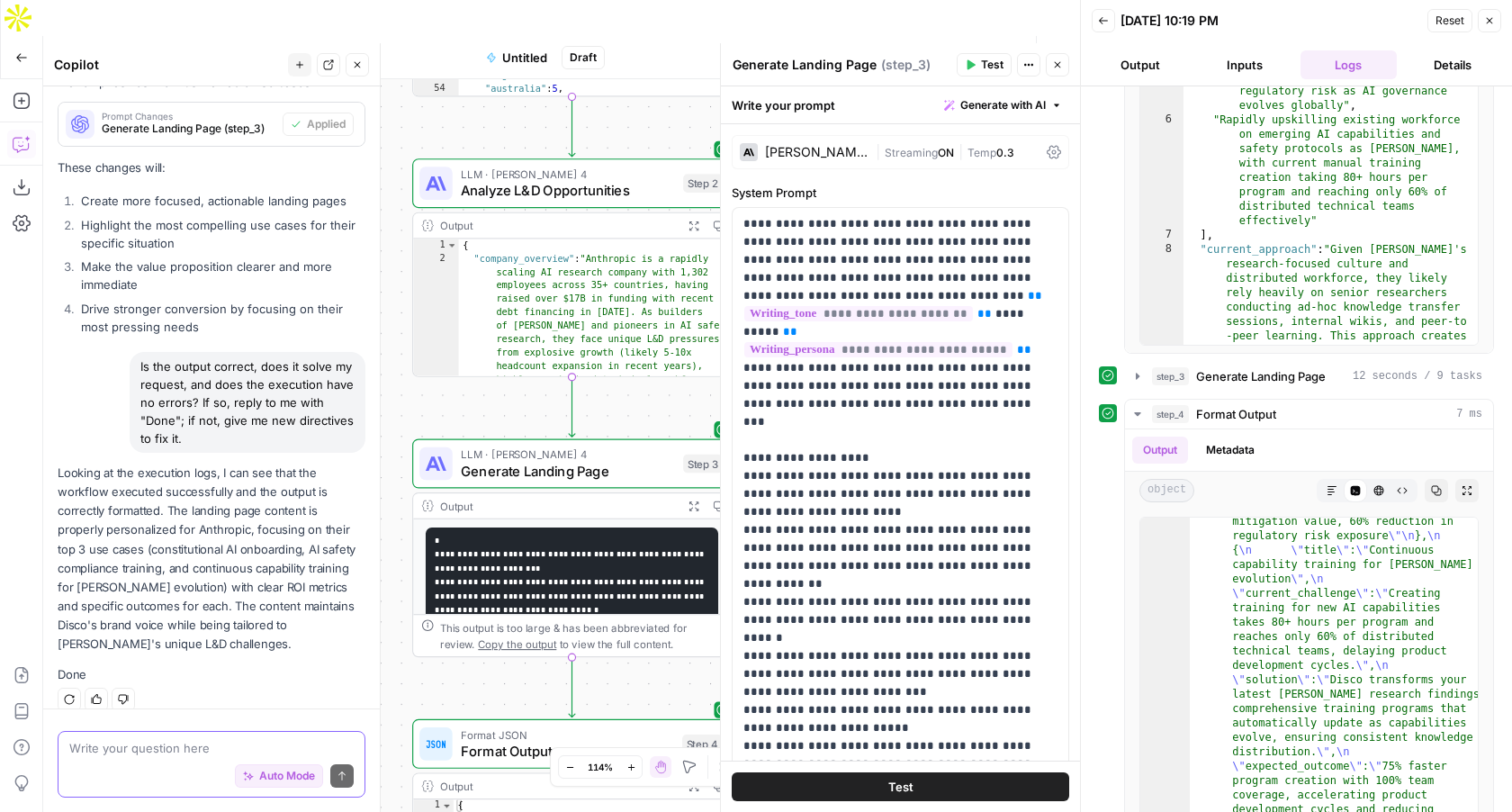
click at [247, 747] on textarea at bounding box center [212, 748] width 285 height 18
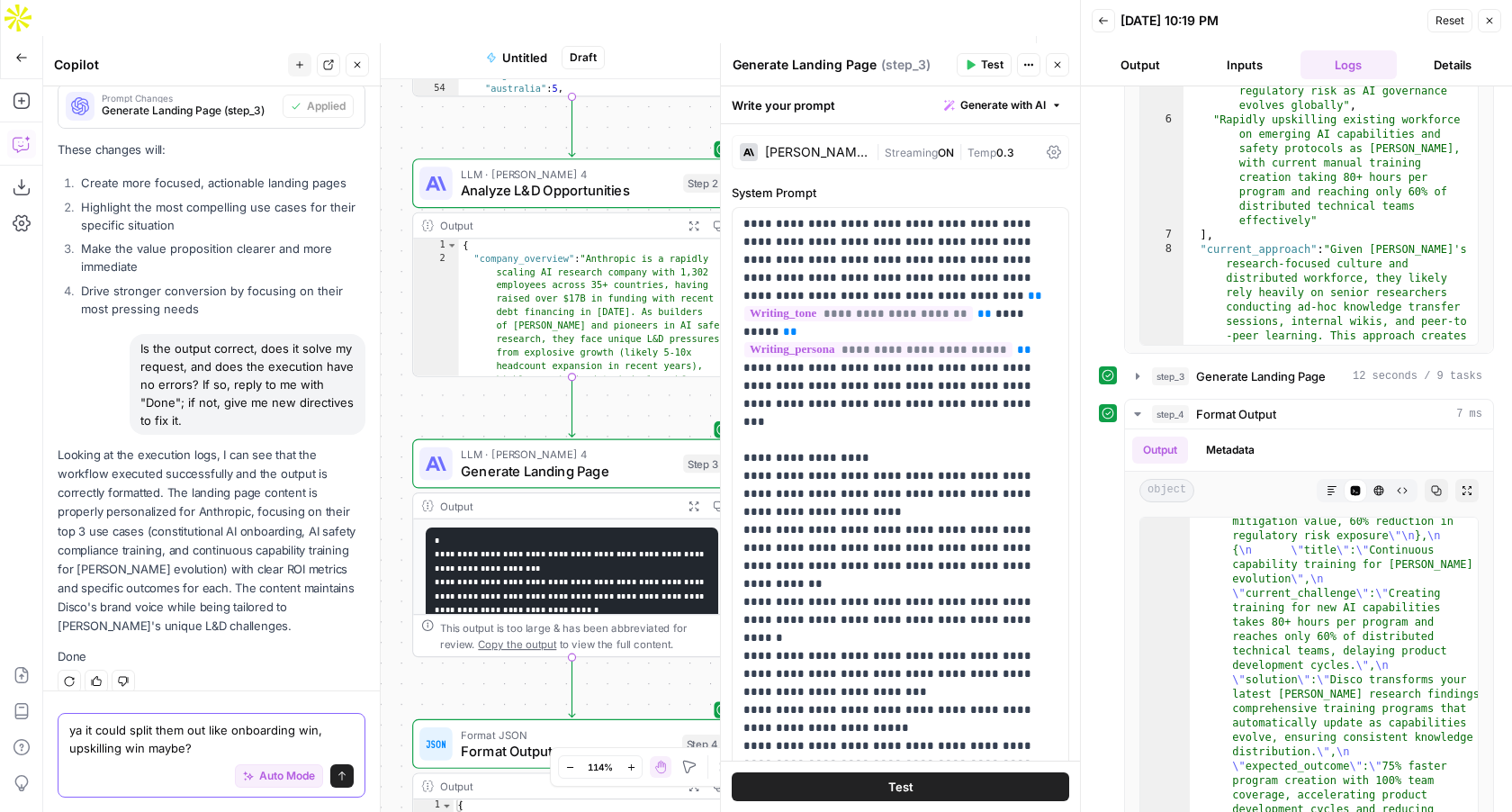
click at [121, 748] on textarea "ya it could split them out like onboarding win, upskilling win maybe?" at bounding box center [212, 738] width 285 height 36
type textarea "ya it could split them out like onboarding win, upskilling, enablement win mayb…"
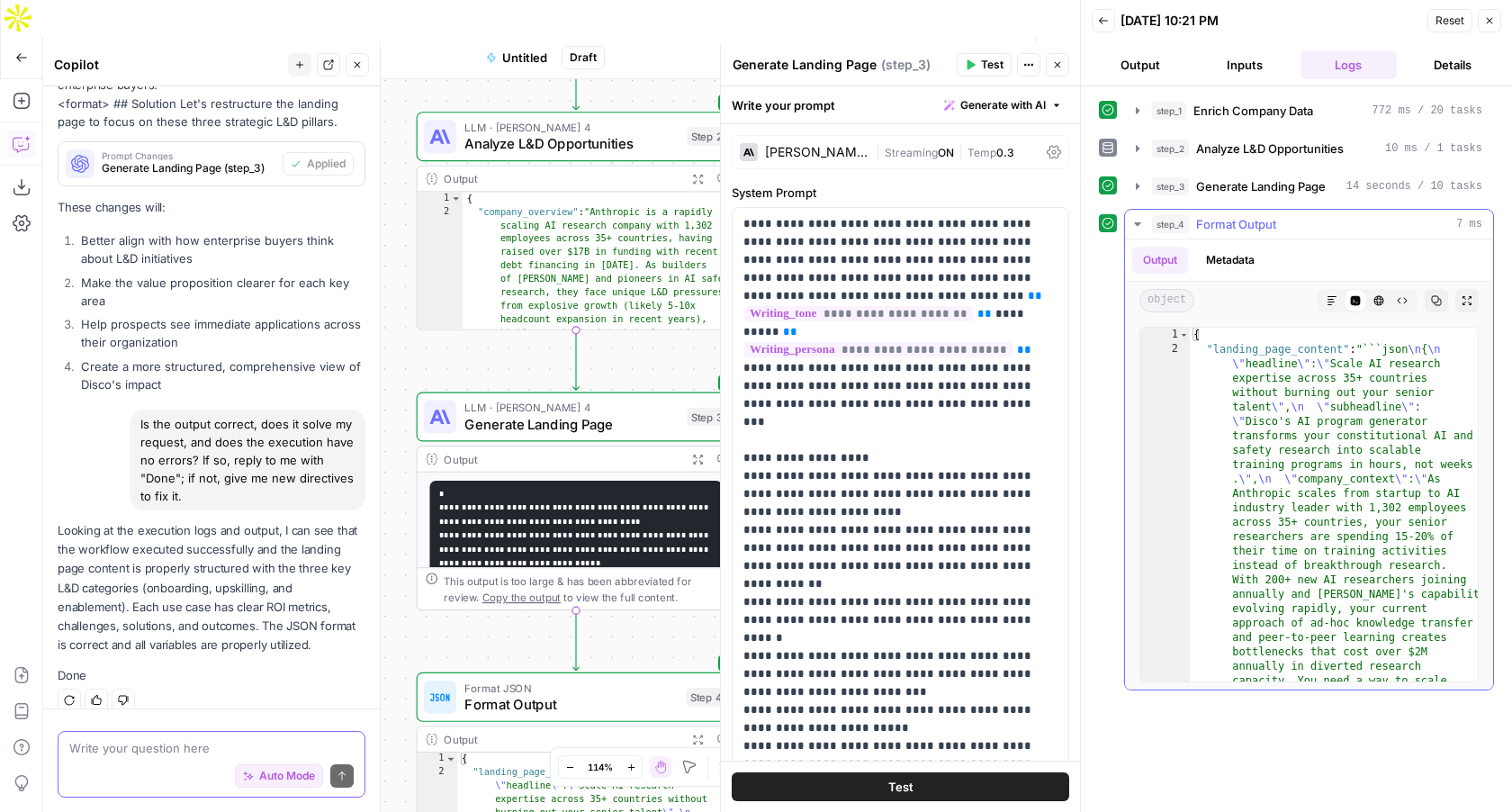
scroll to position [0, 0]
click at [898, 48] on span "Test Workflow" at bounding box center [879, 57] width 81 height 18
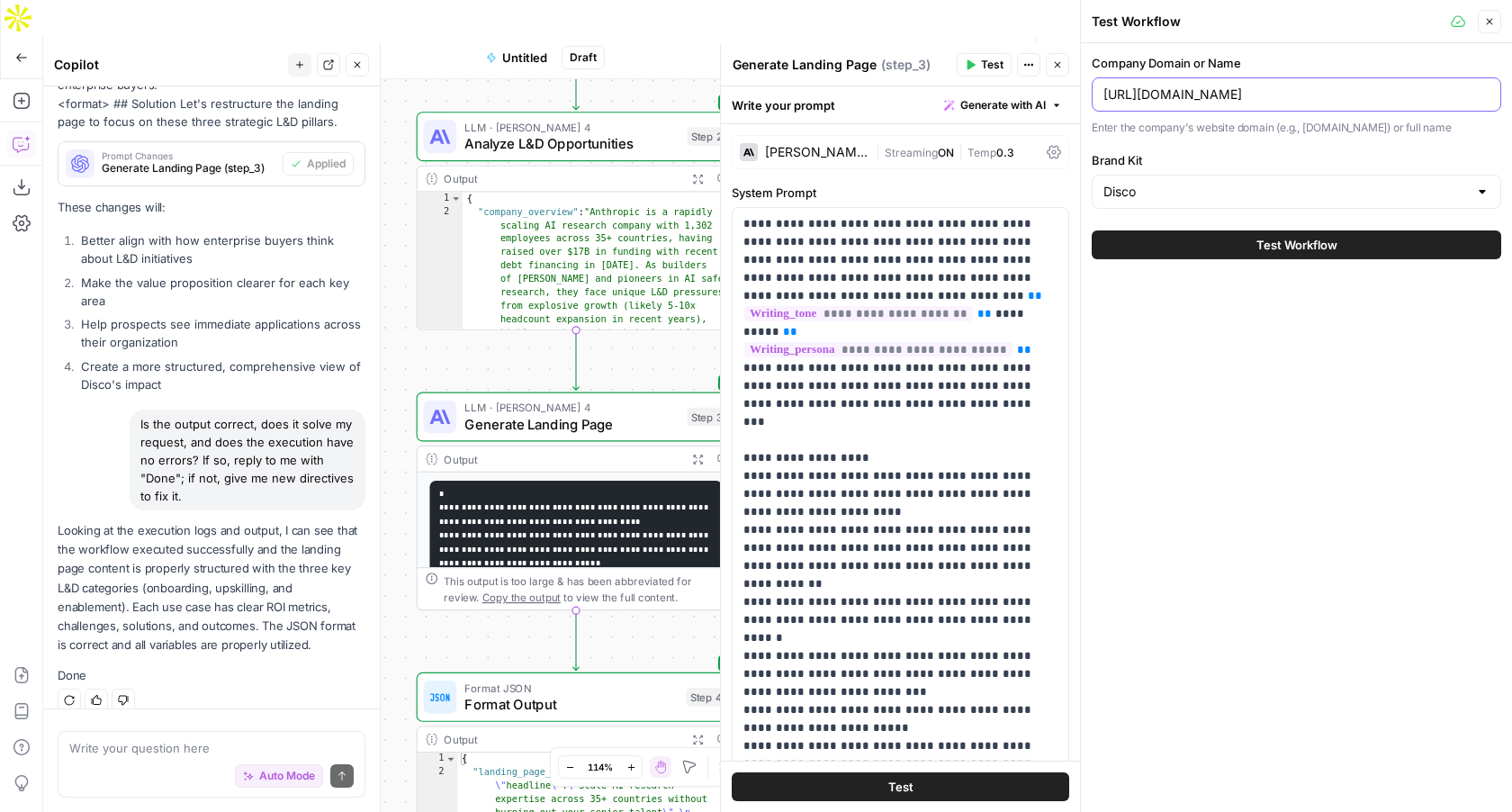
click at [1218, 90] on input "https://www.anthropic.com/" at bounding box center [1296, 95] width 386 height 18
paste input "unifygtm"
type input "https://www.unifygtm.com/"
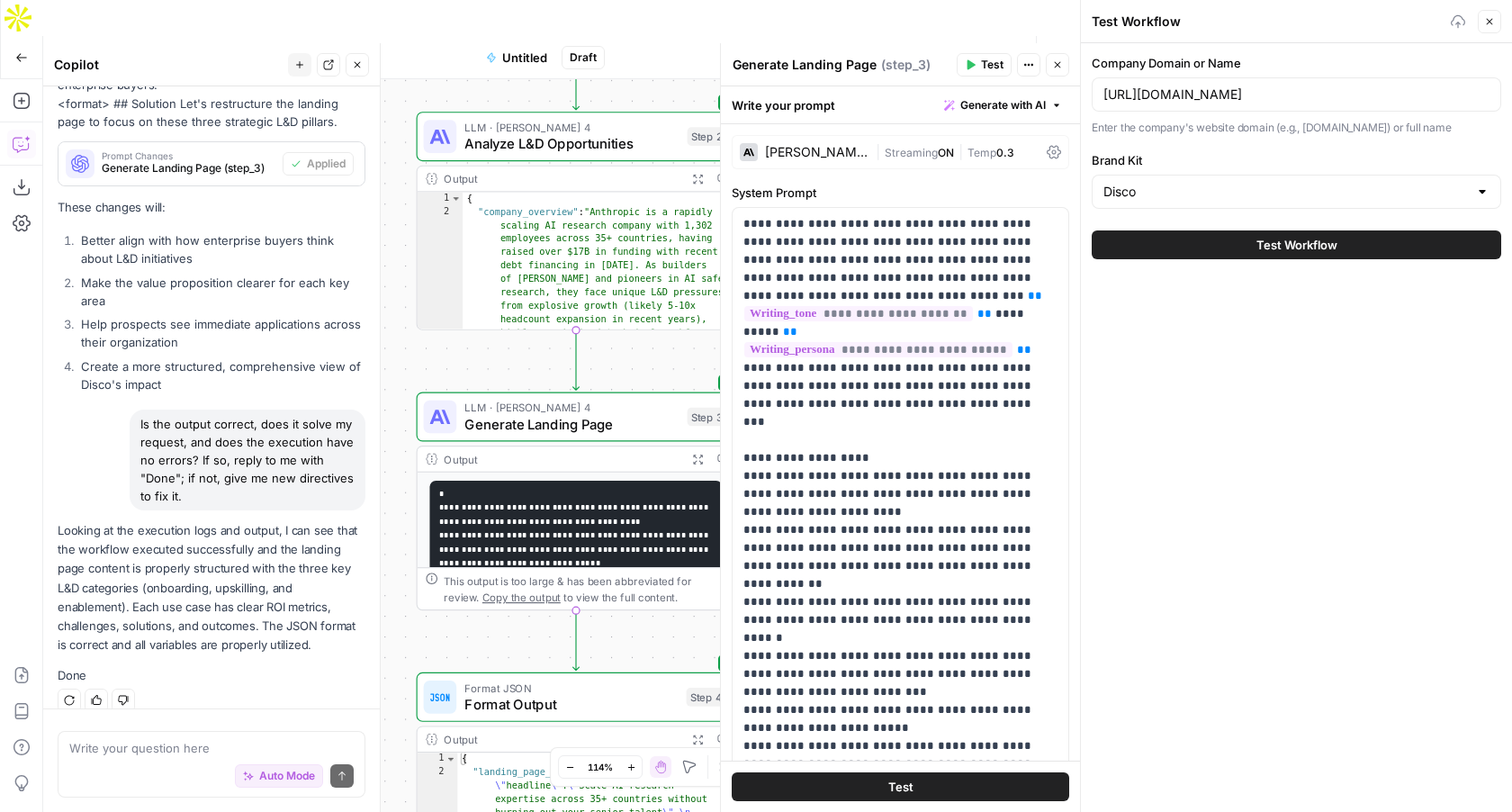
click at [1221, 245] on button "Test Workflow" at bounding box center [1297, 245] width 410 height 29
click at [1271, 248] on span "Test Workflow" at bounding box center [1297, 245] width 81 height 18
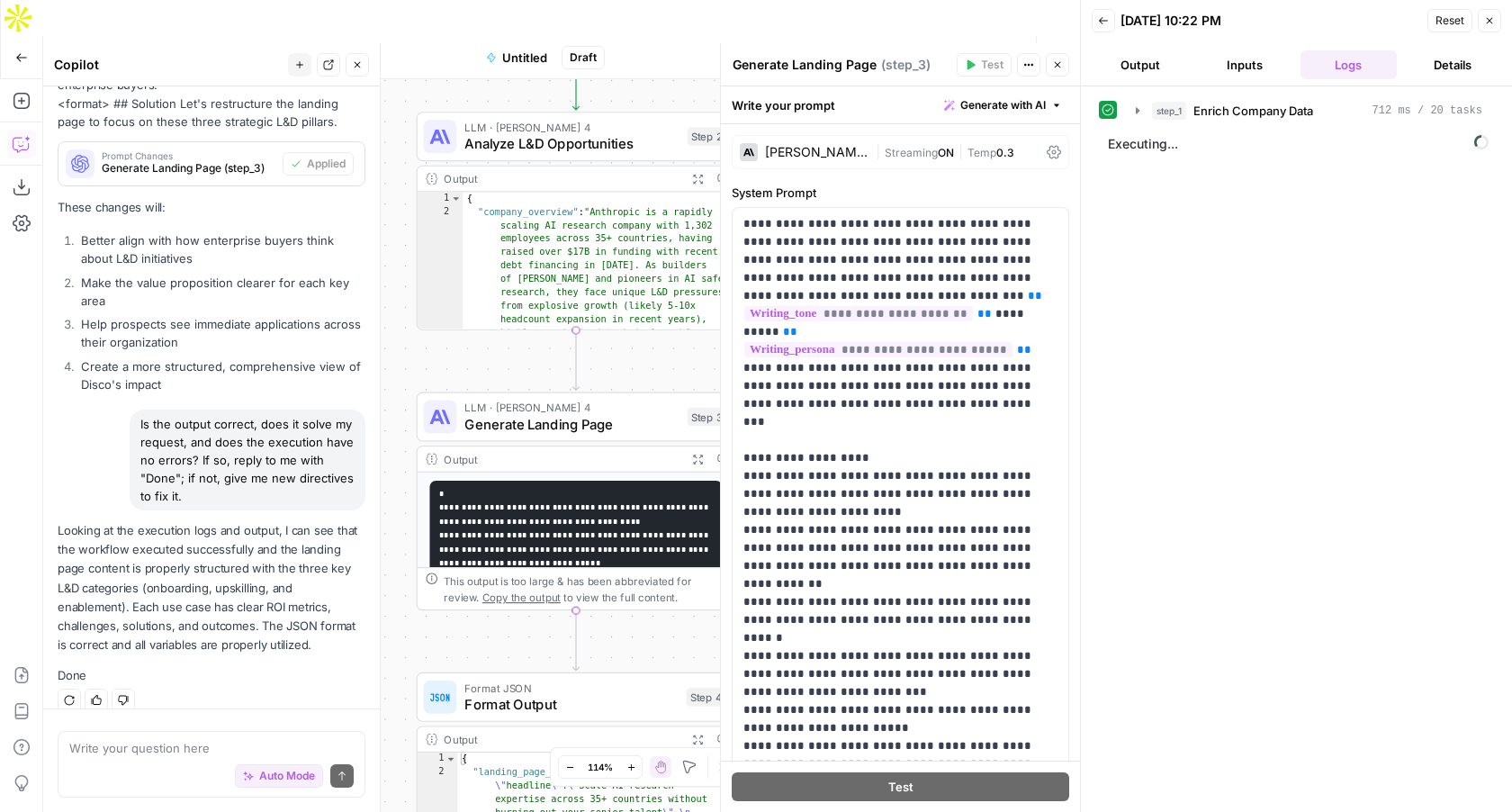
scroll to position [688, 0]
click at [1135, 112] on icon "button" at bounding box center [1138, 110] width 15 height 15
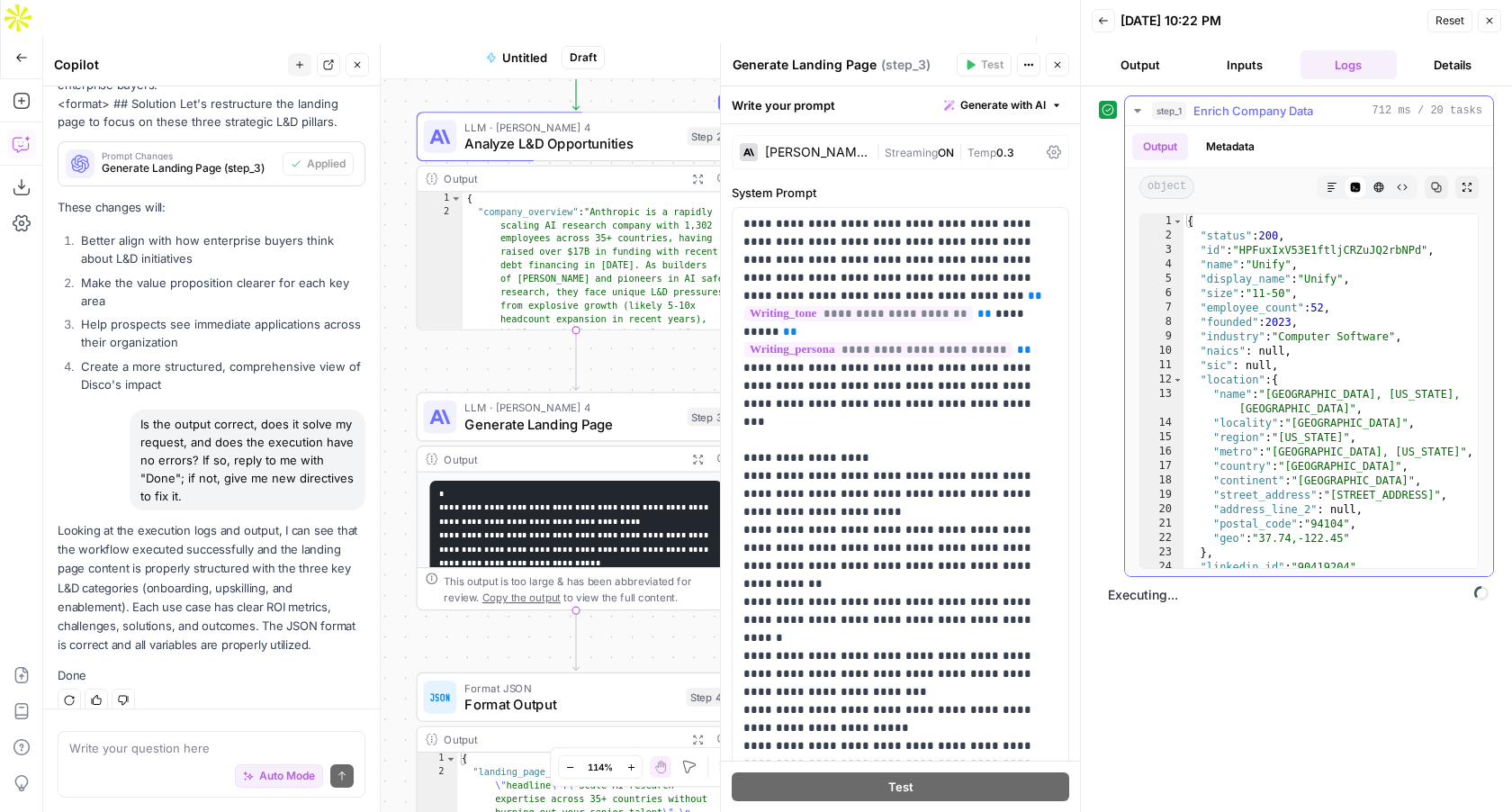
click at [1142, 109] on icon "button" at bounding box center [1138, 110] width 15 height 15
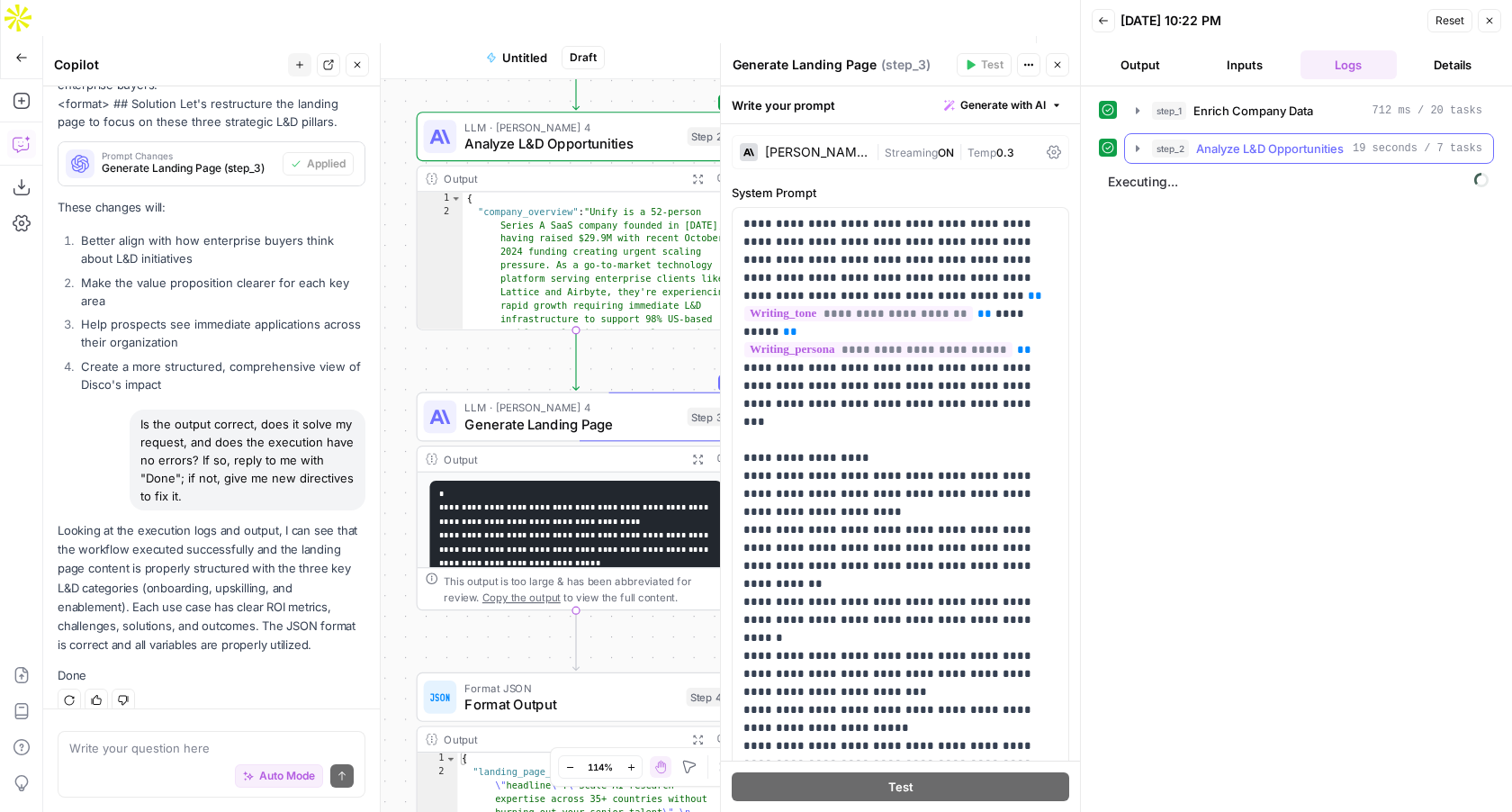
click at [1136, 151] on icon "button" at bounding box center [1138, 149] width 15 height 15
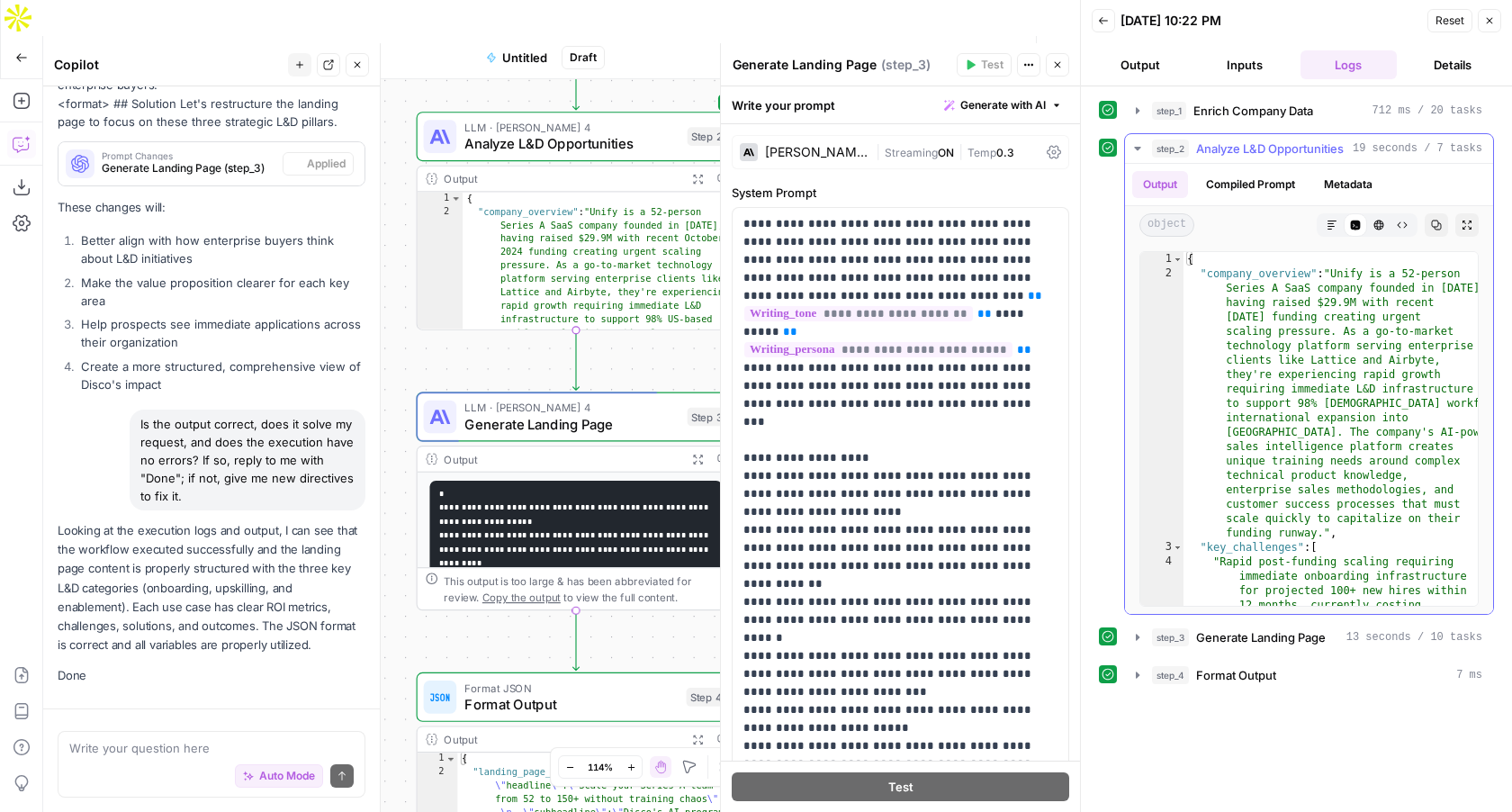
scroll to position [7210, 0]
click at [1136, 151] on icon "button" at bounding box center [1138, 149] width 15 height 15
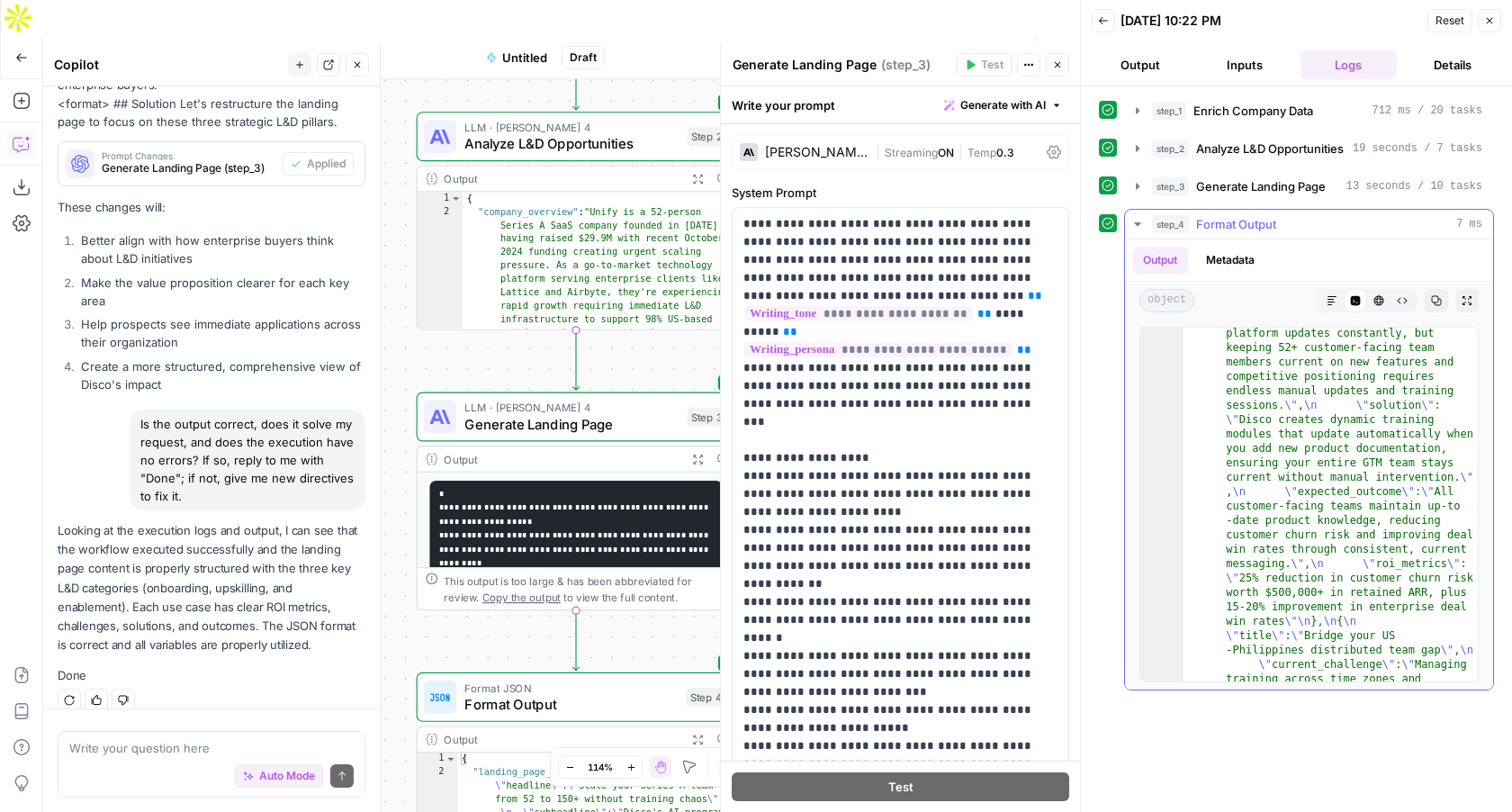
scroll to position [869, 0]
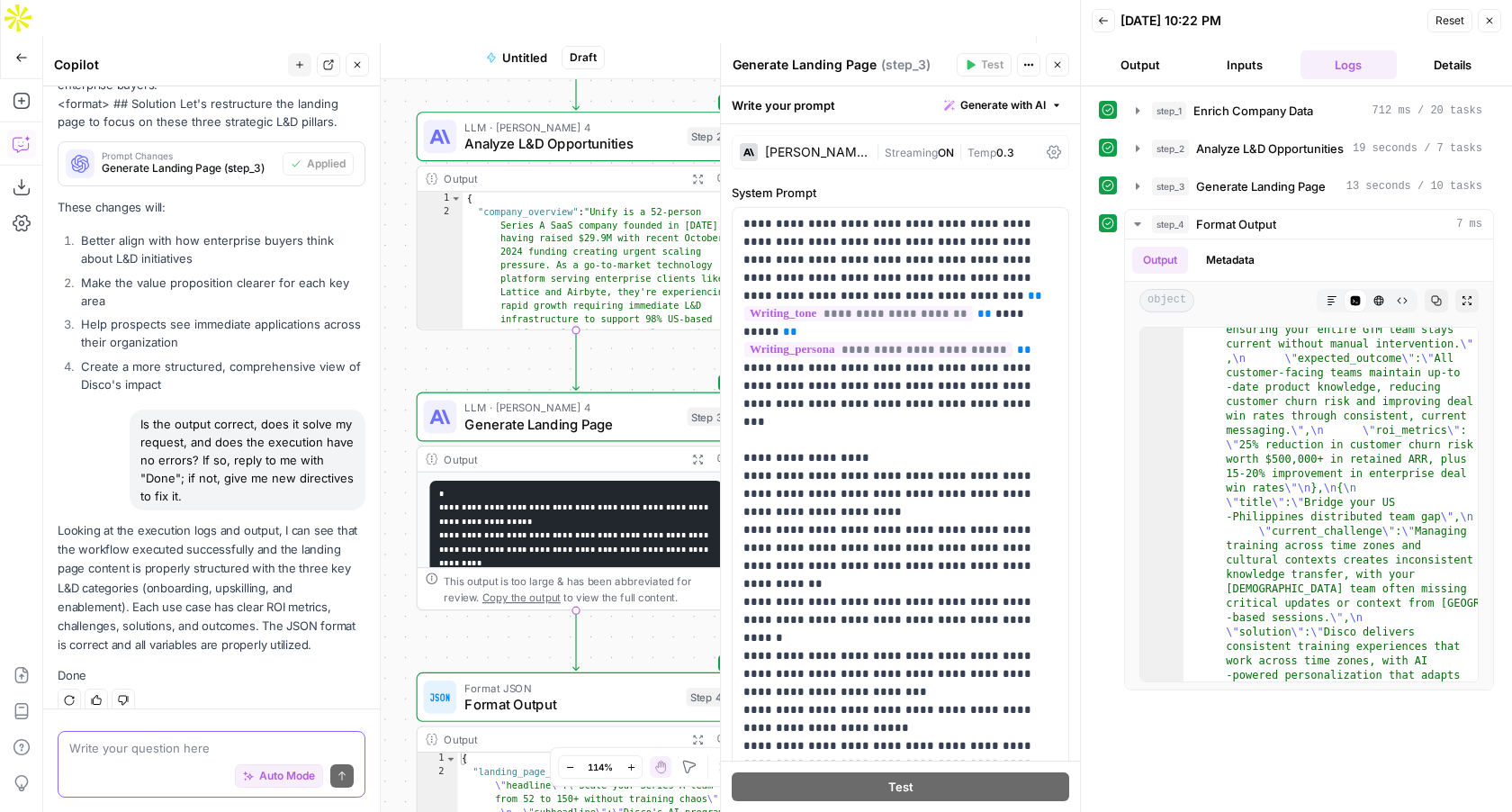
click at [156, 744] on textarea at bounding box center [212, 748] width 285 height 18
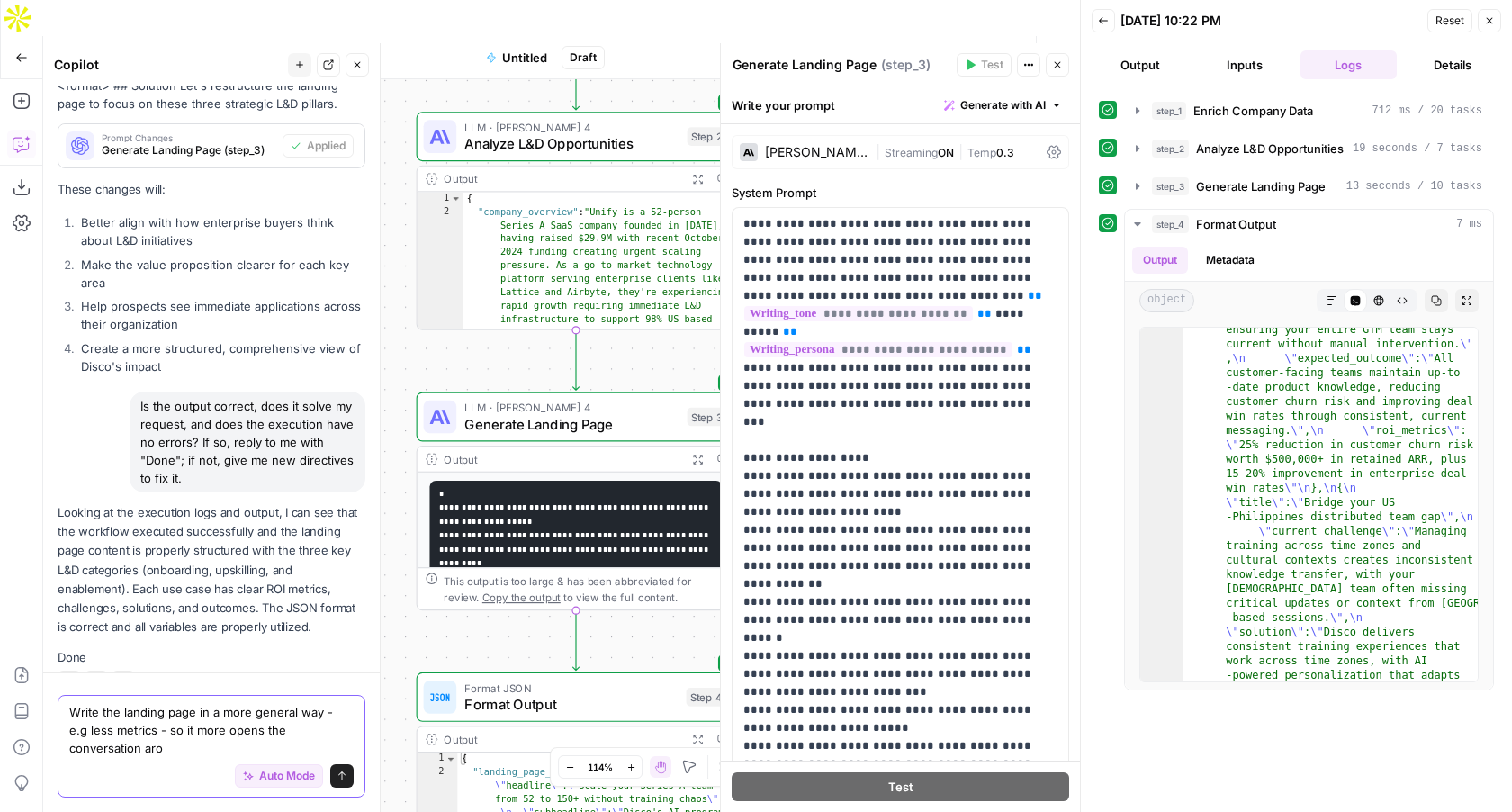
scroll to position [7246, 0]
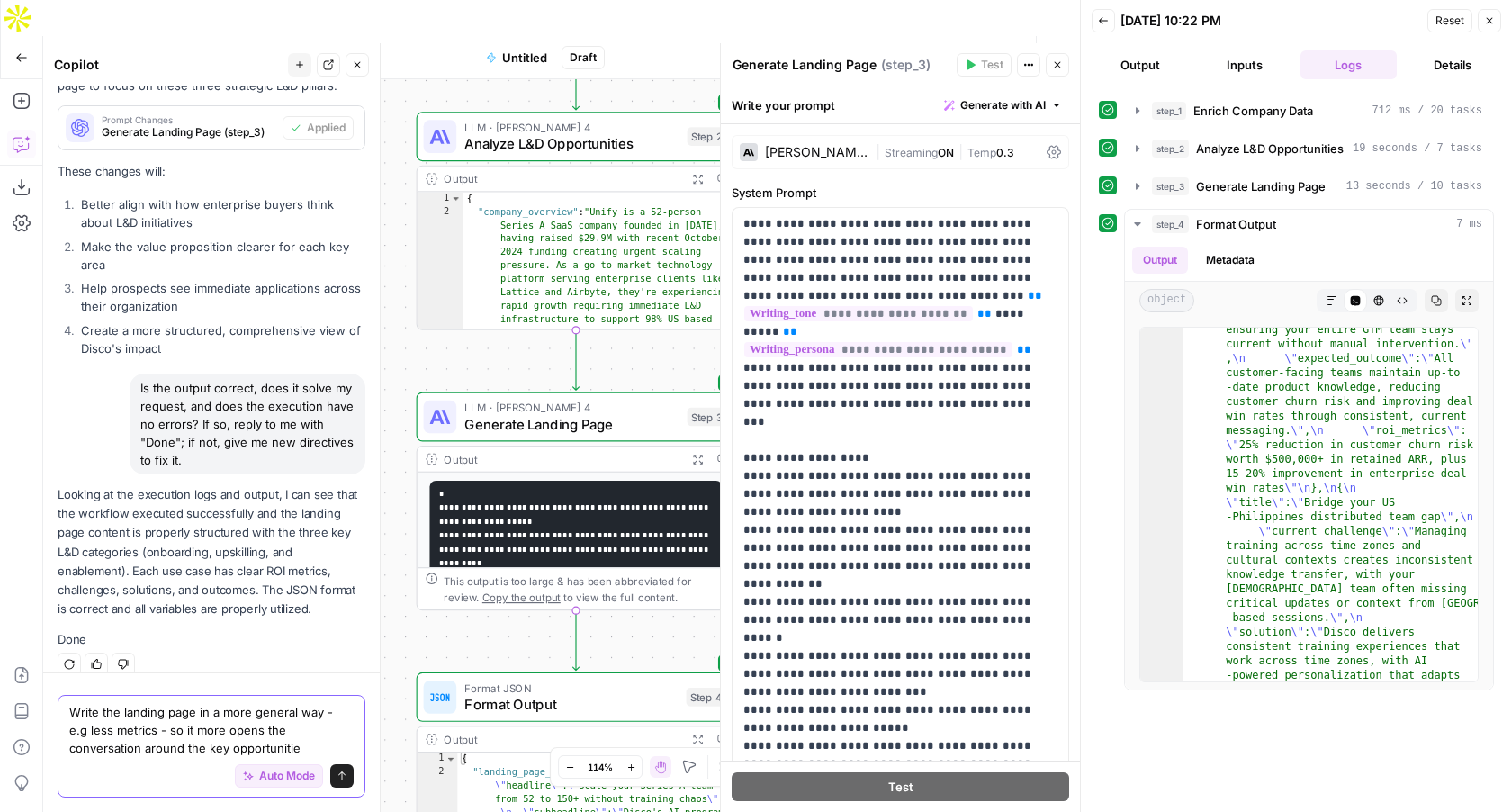
type textarea "Write the landing page in a more general way - e.g less metrics - so it more op…"
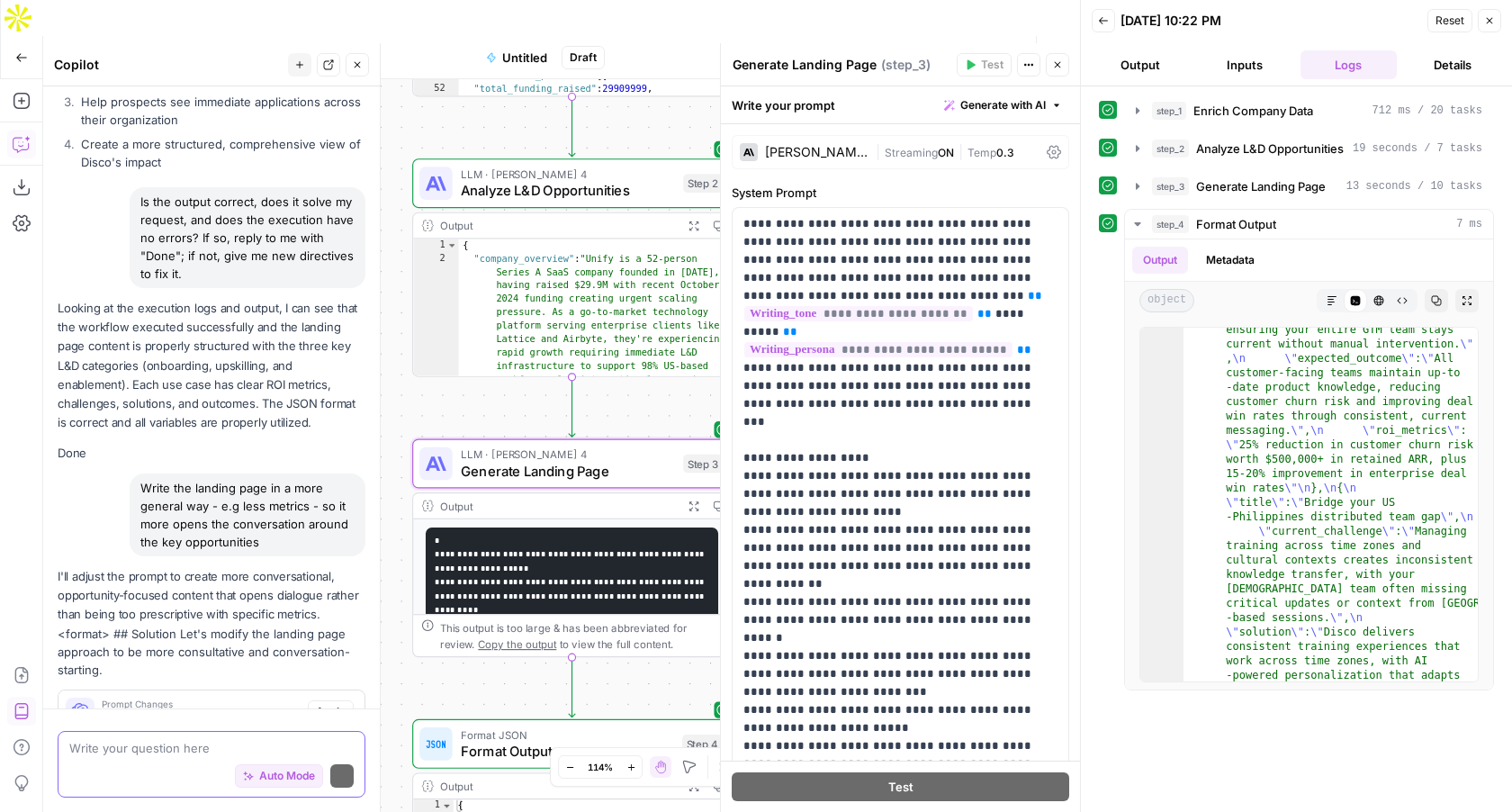
scroll to position [7676, 0]
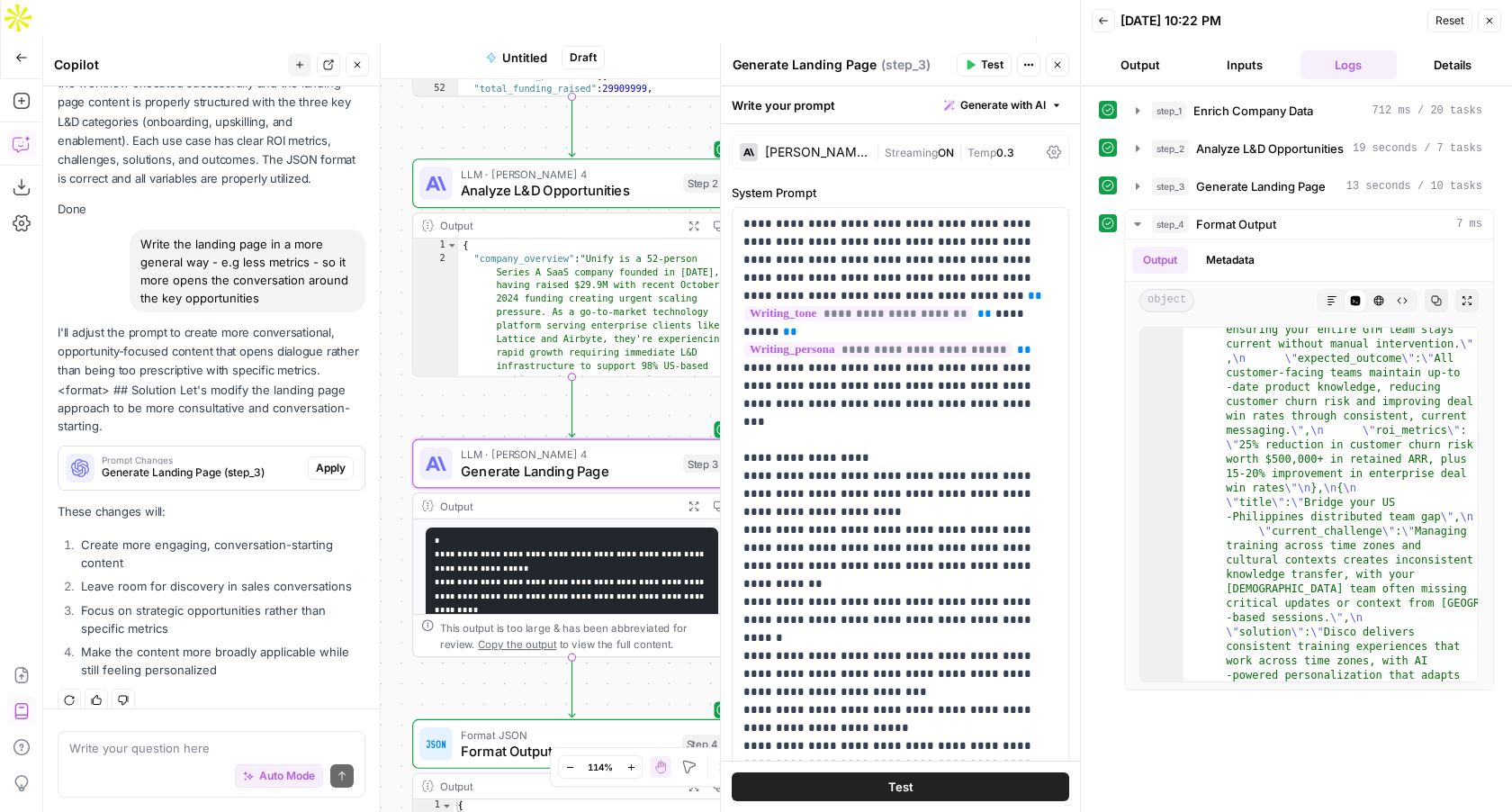
click at [316, 460] on span "Apply" at bounding box center [330, 468] width 30 height 16
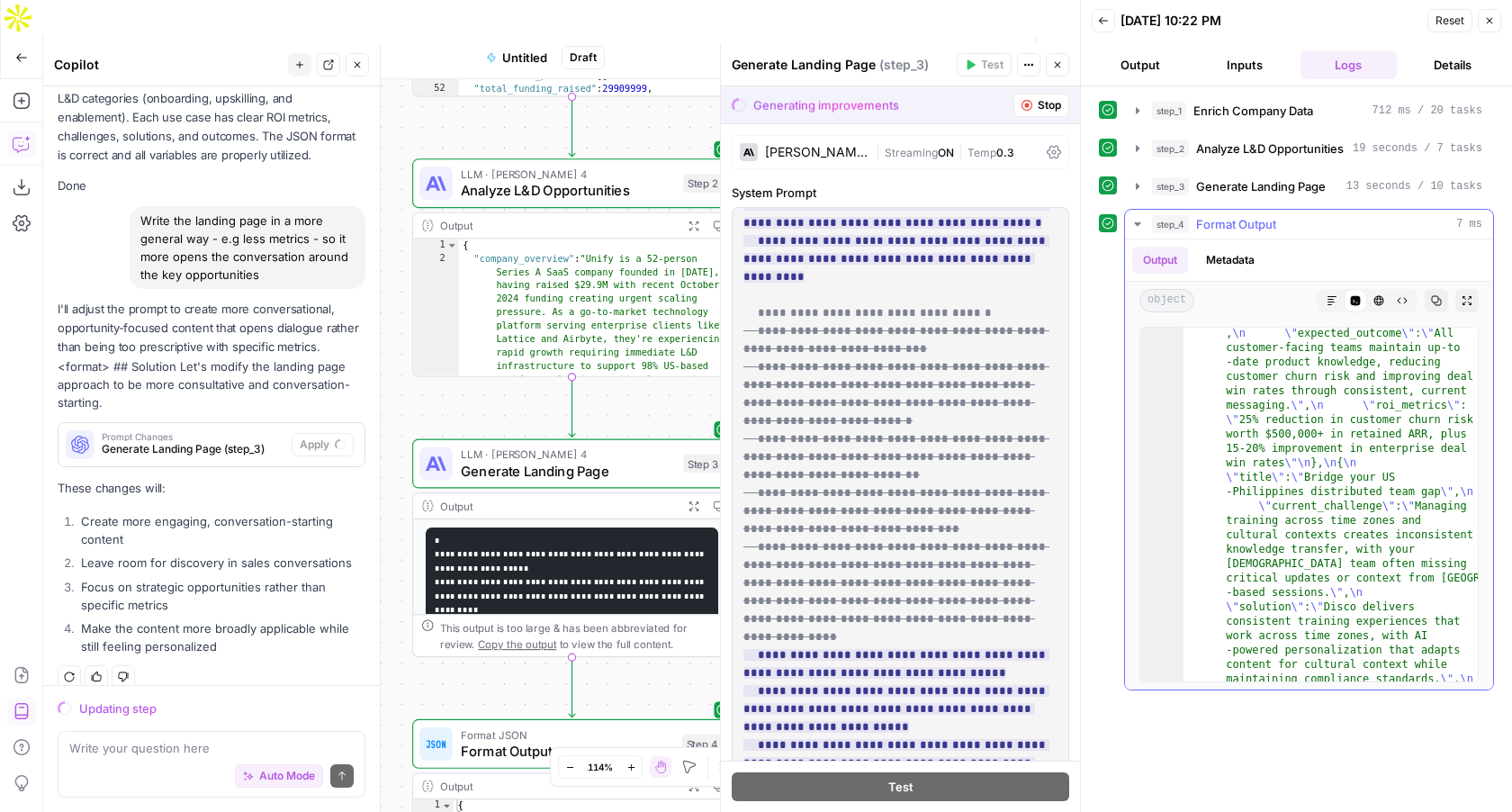
scroll to position [7475, 0]
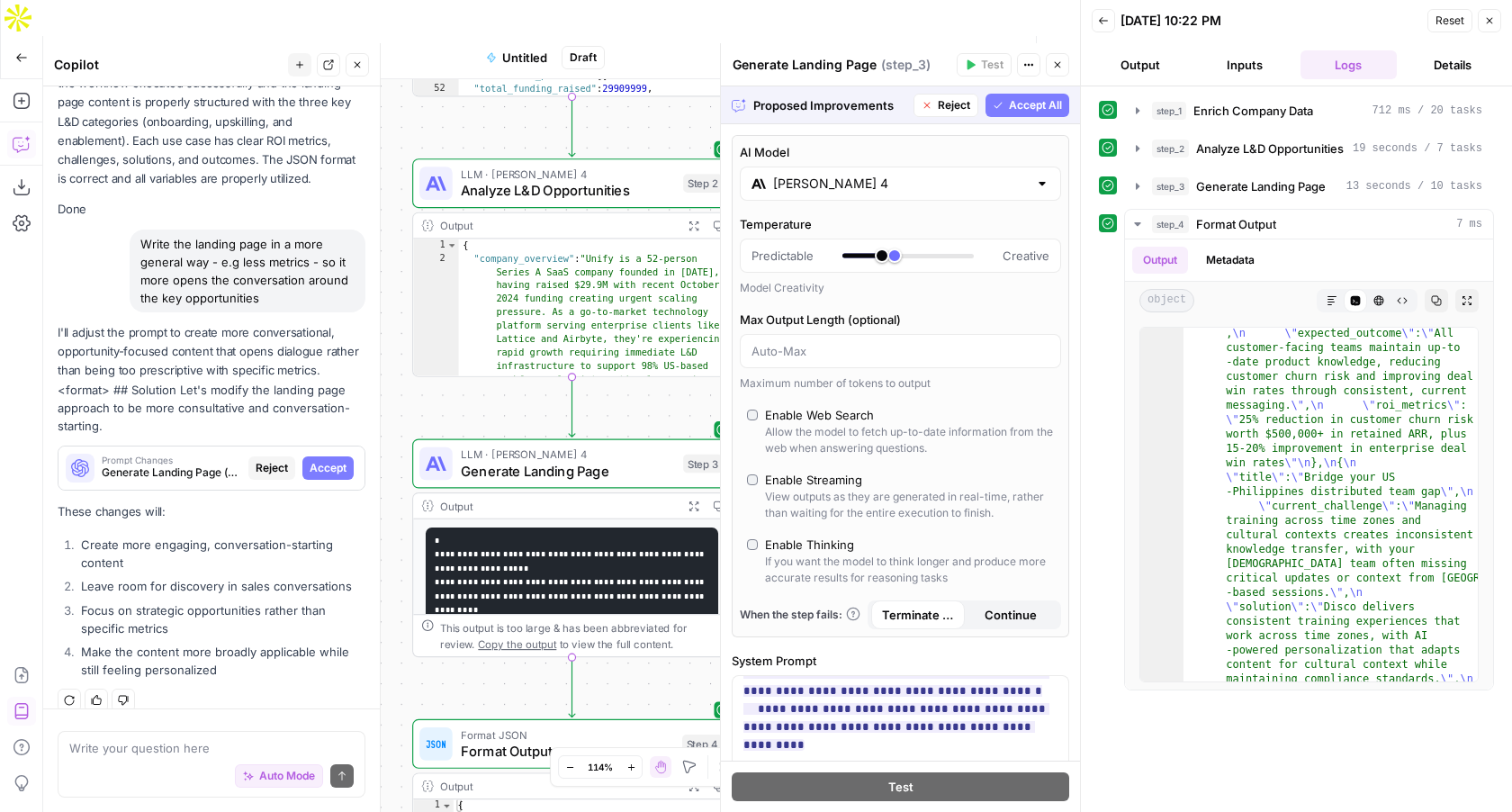
click at [1033, 109] on span "Accept All" at bounding box center [1036, 106] width 53 height 16
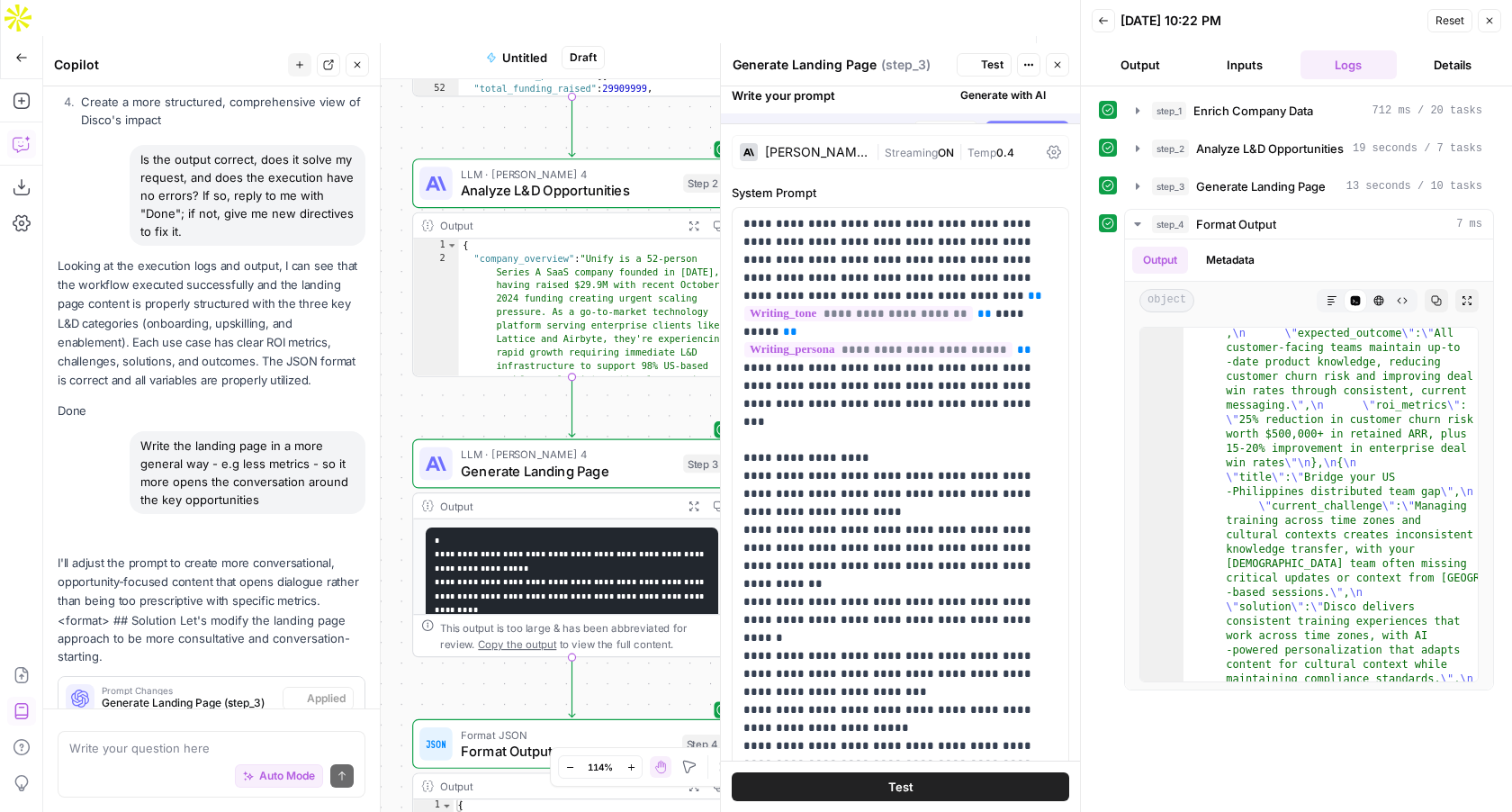
scroll to position [7705, 0]
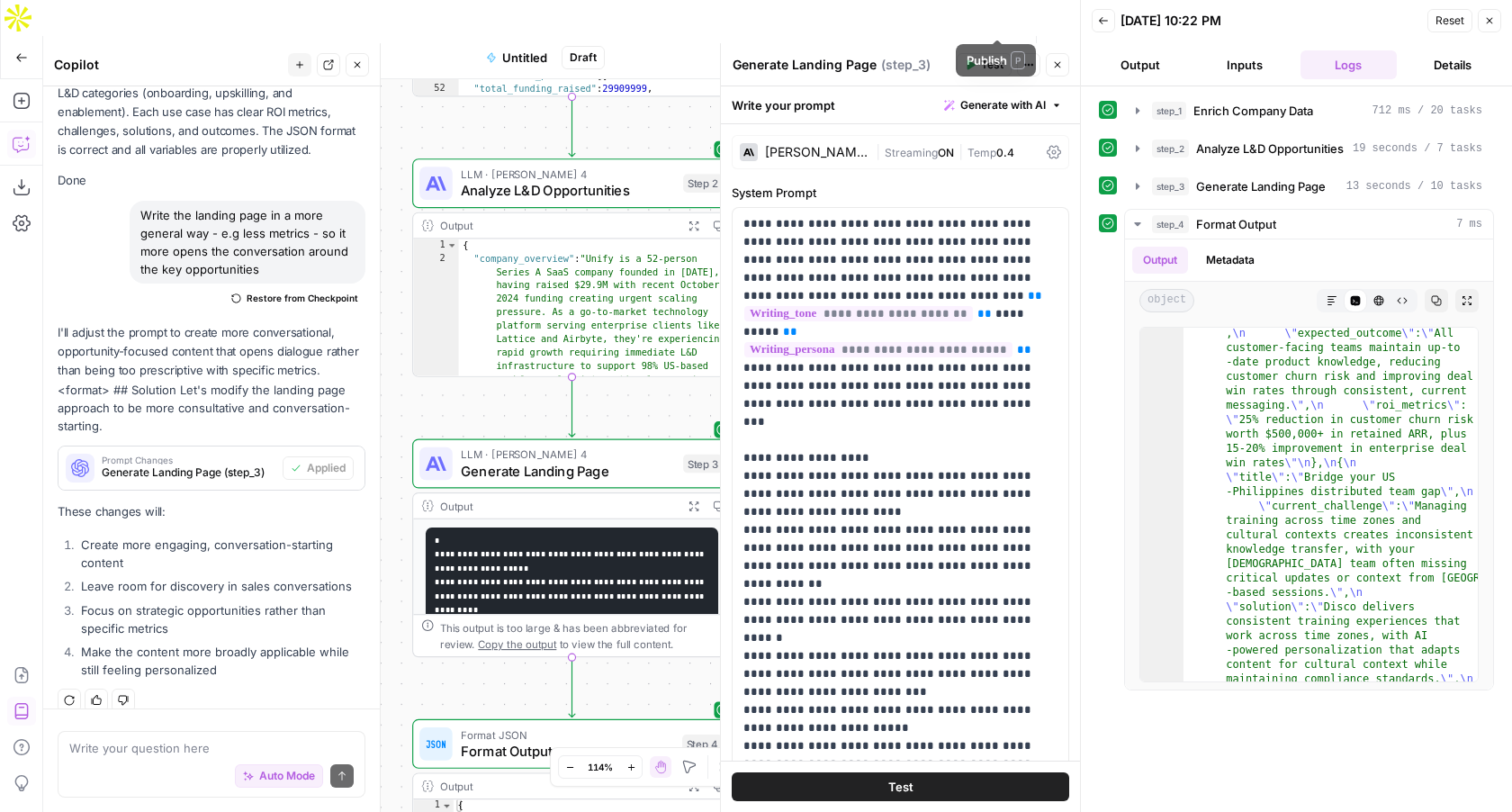
click at [876, 48] on span "Test Workflow" at bounding box center [879, 57] width 81 height 18
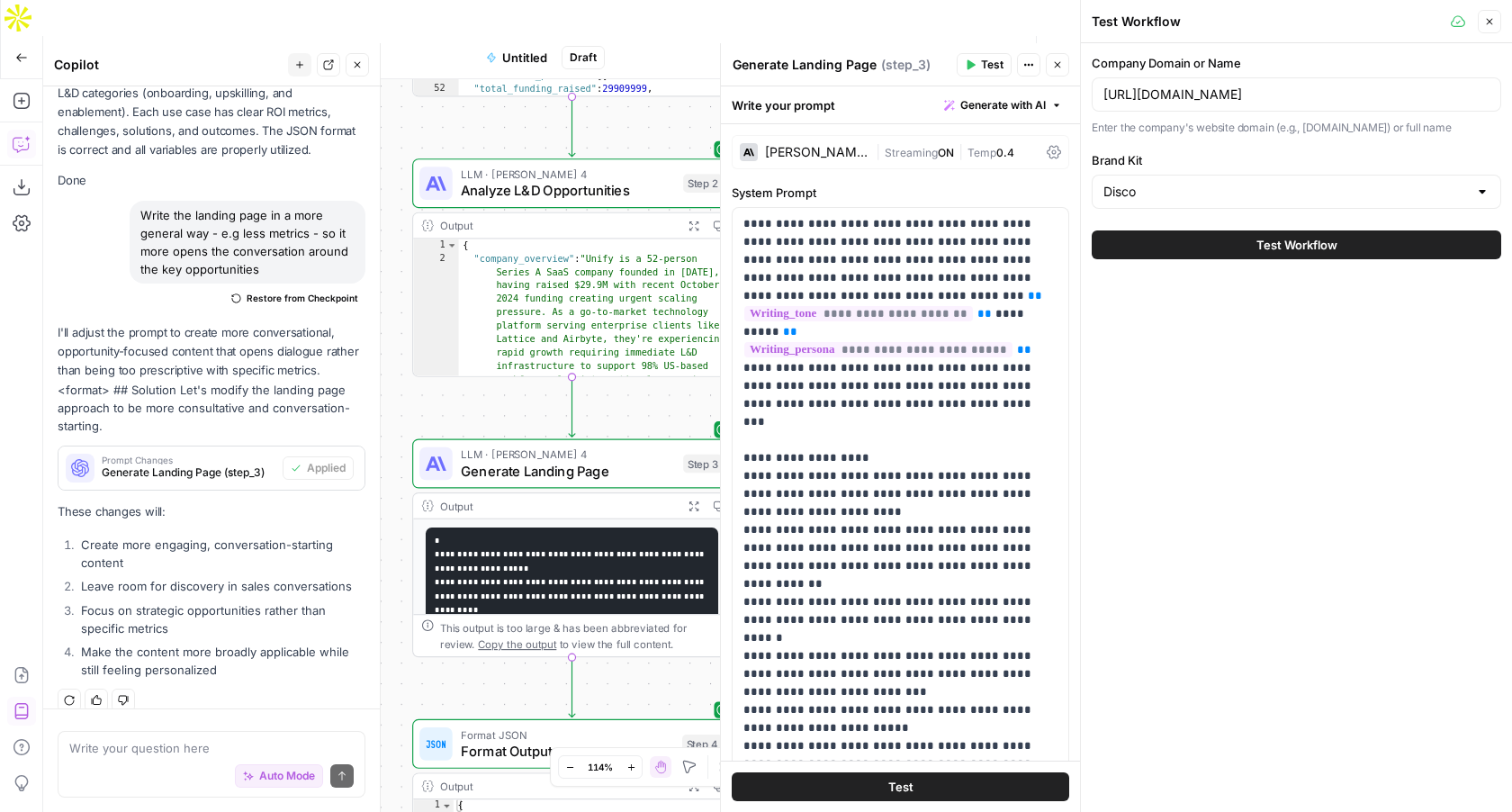
click at [1204, 233] on button "Test Workflow" at bounding box center [1297, 245] width 410 height 29
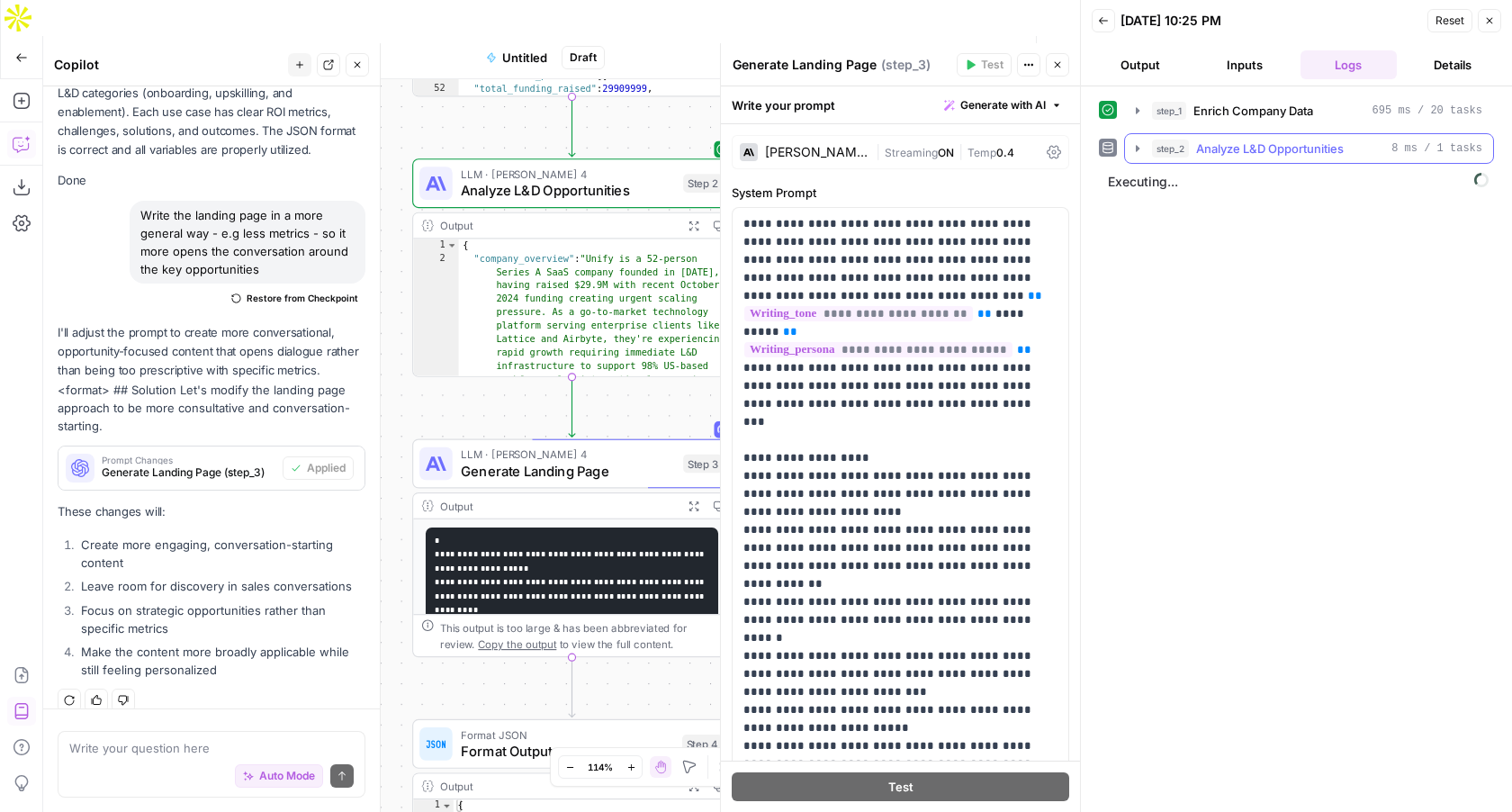
click at [1133, 146] on icon "button" at bounding box center [1138, 149] width 15 height 15
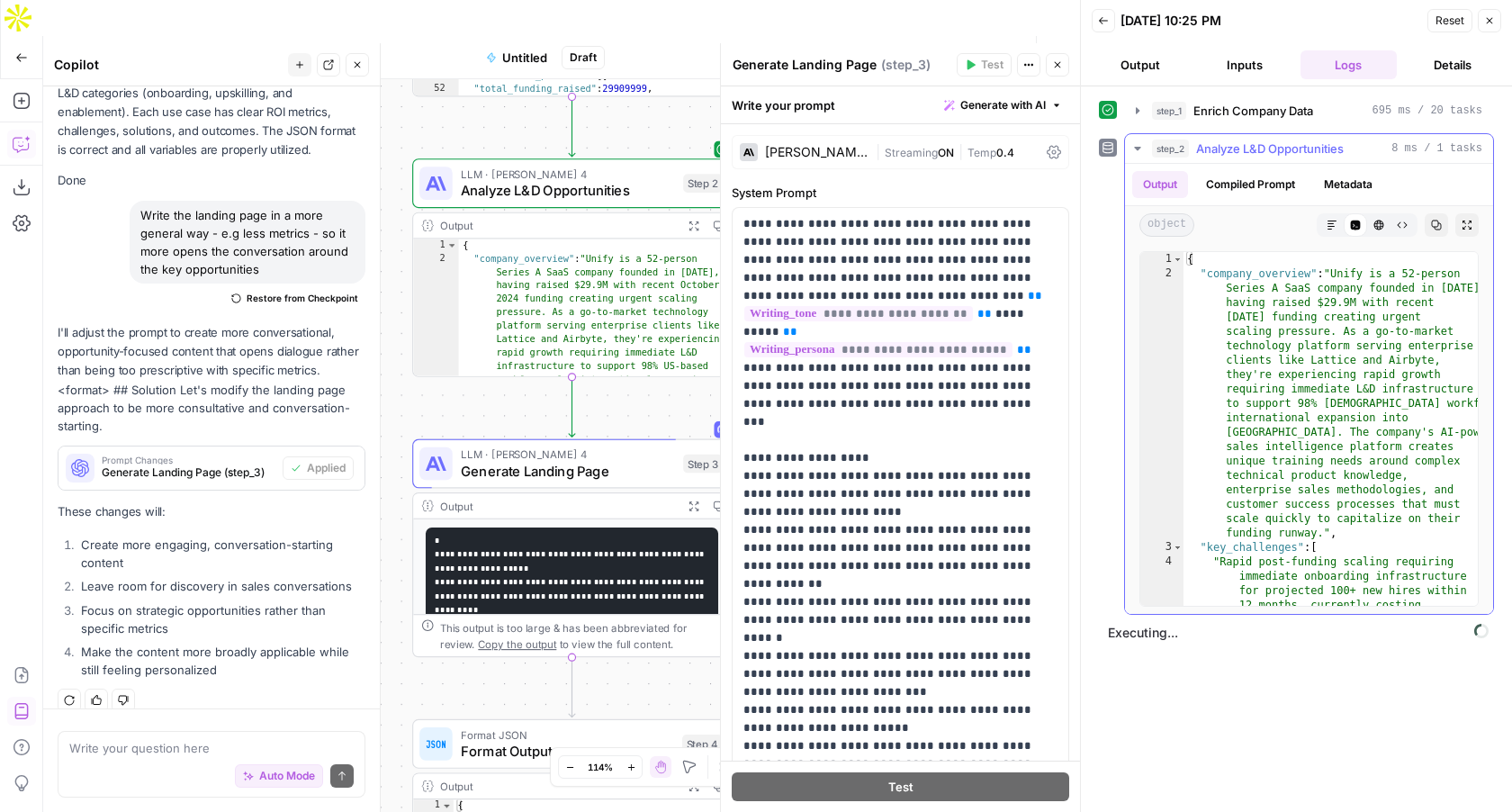
click at [1138, 143] on icon "button" at bounding box center [1138, 149] width 15 height 15
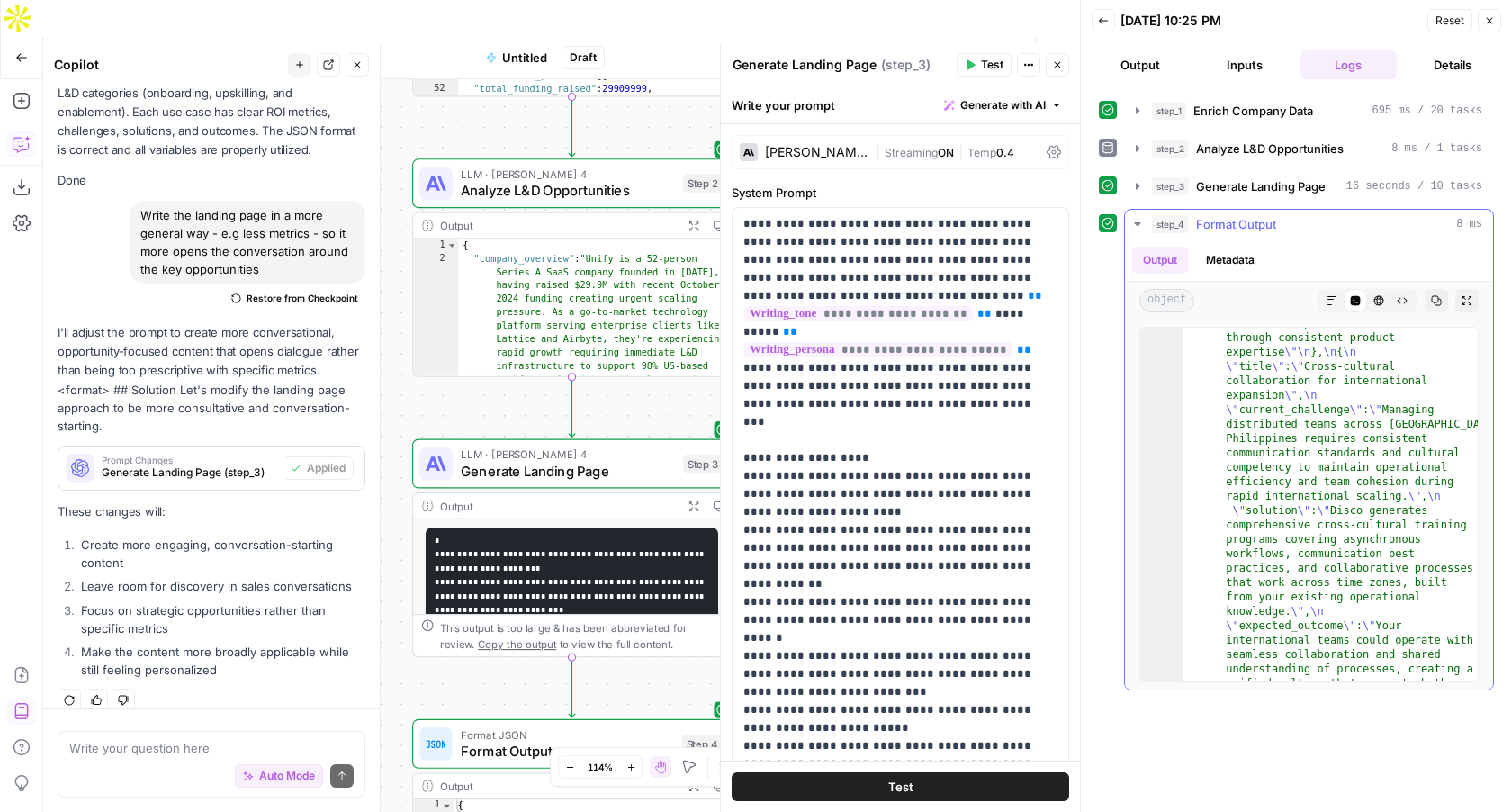
scroll to position [1266, 0]
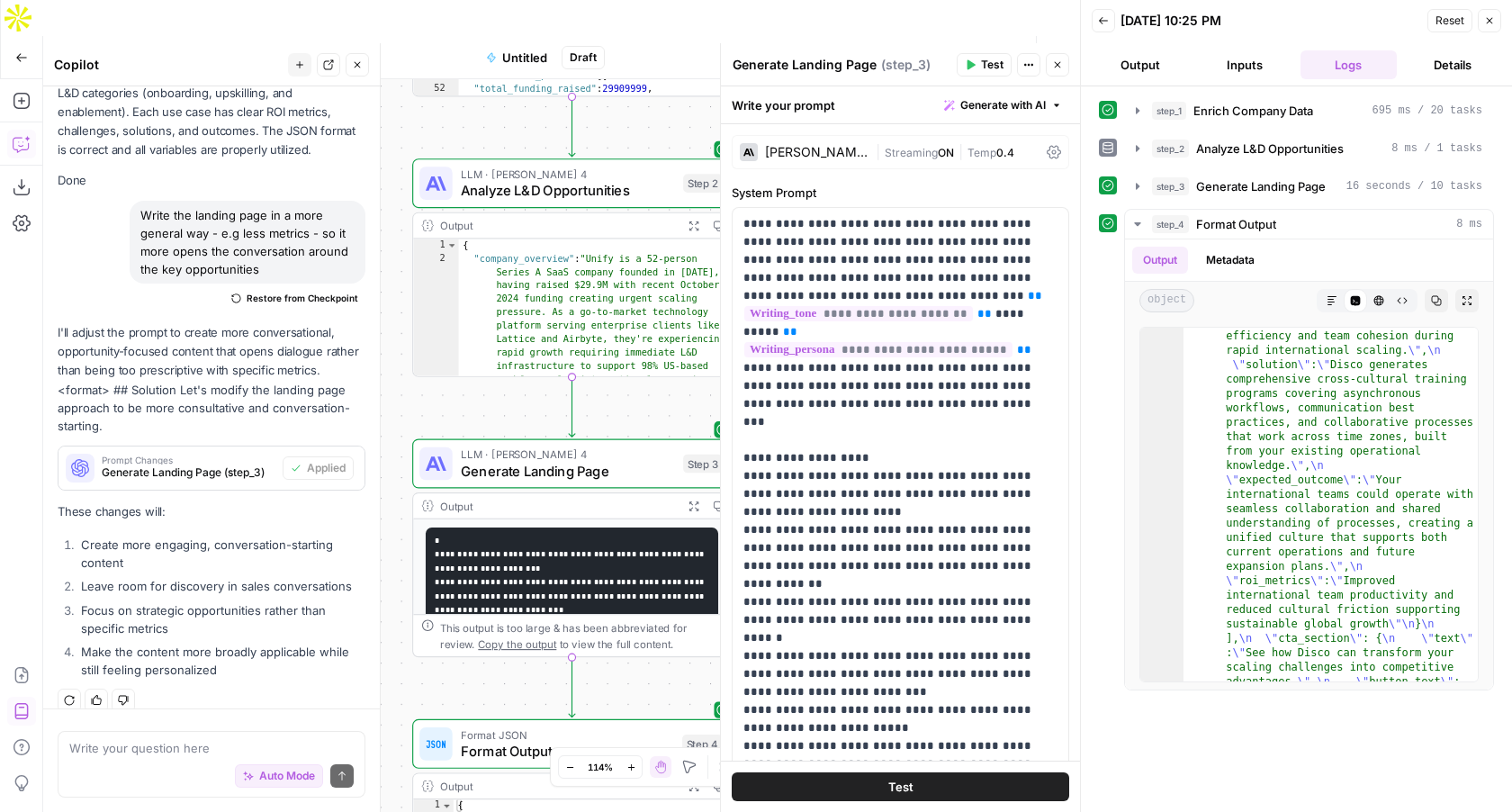
click at [144, 761] on div "Auto Mode Send" at bounding box center [212, 776] width 285 height 39
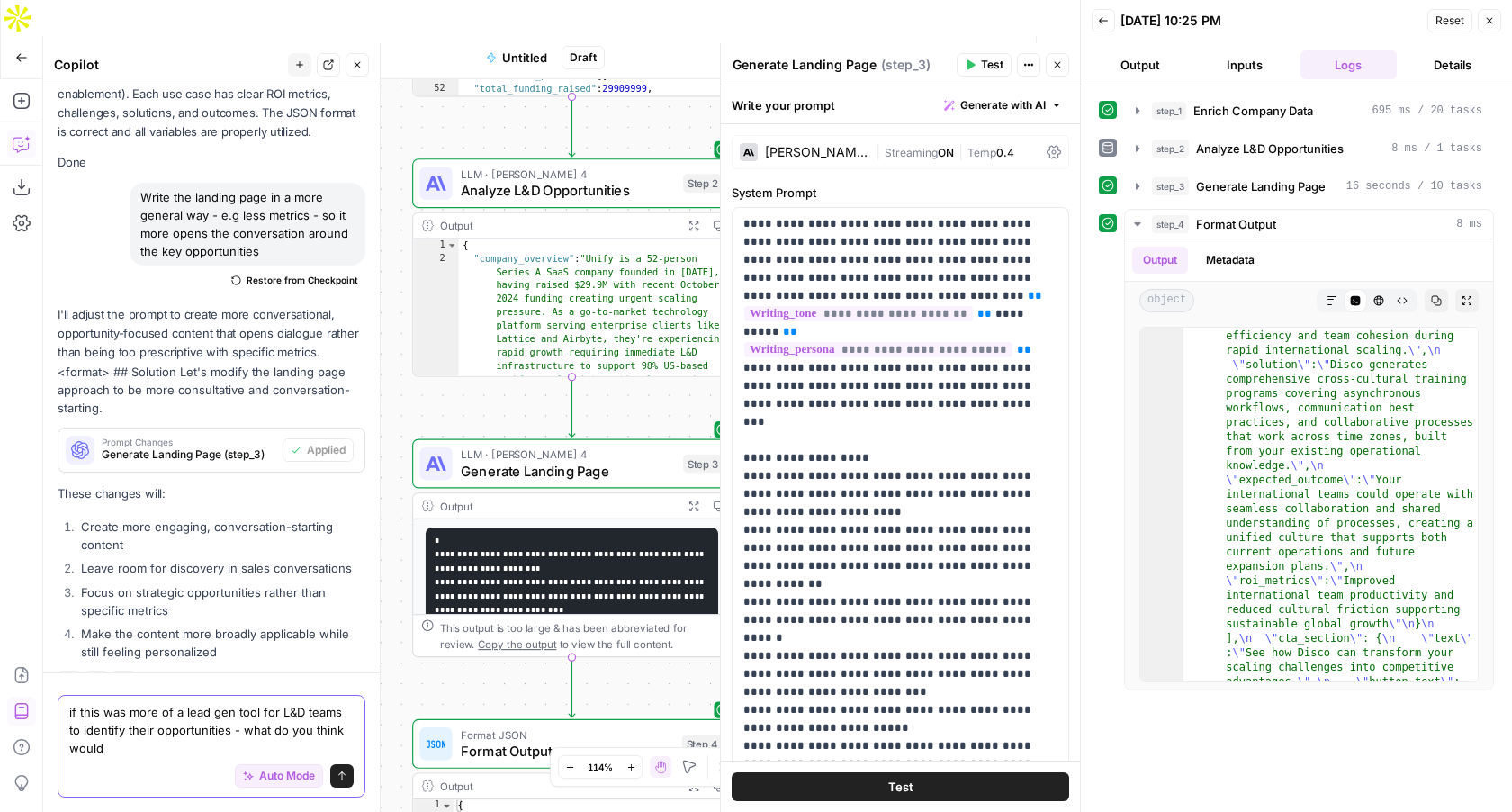
scroll to position [7741, 0]
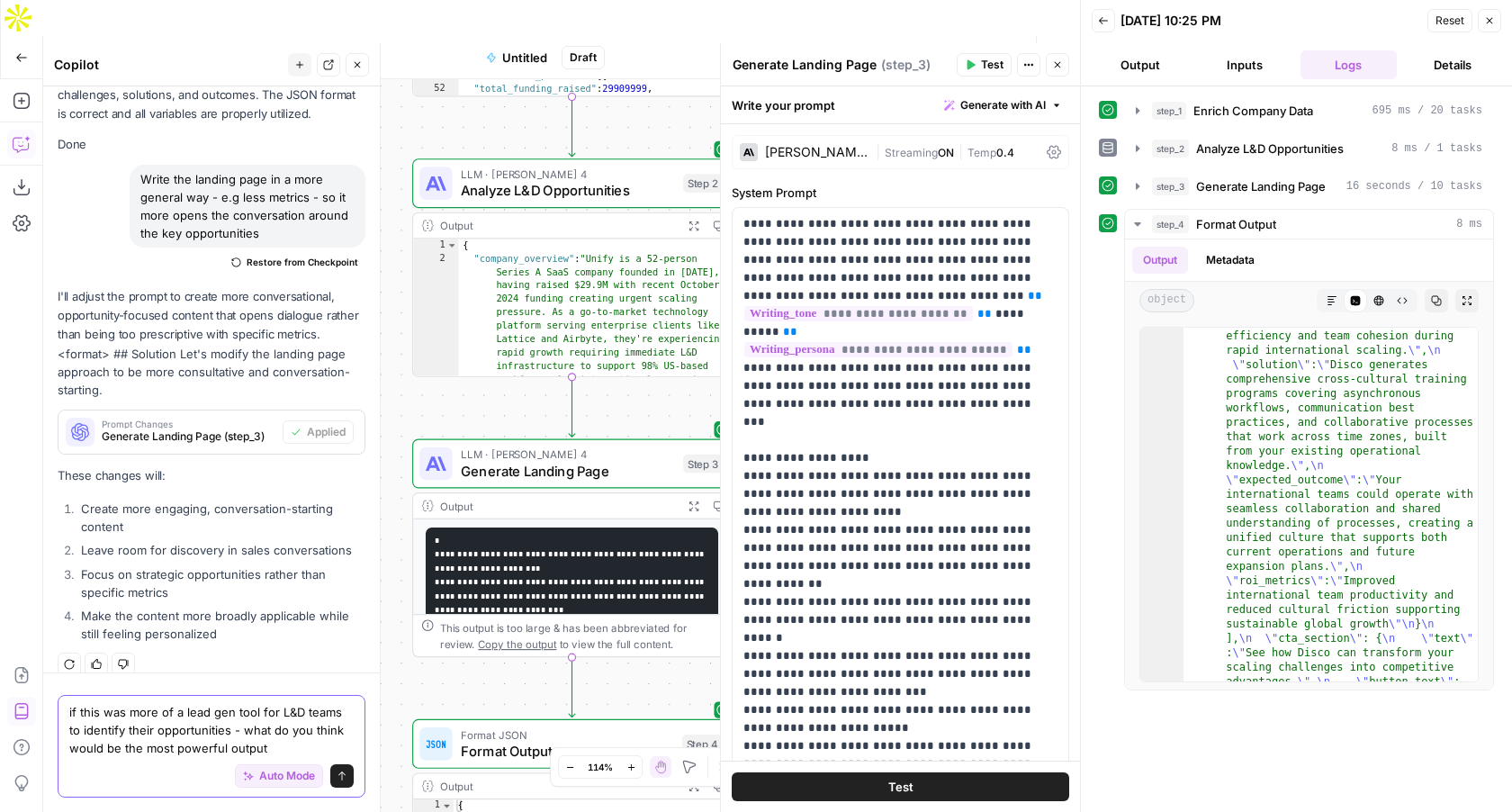
type textarea "if this was more of a lead gen tool for L&D teams to identify their opportuniti…"
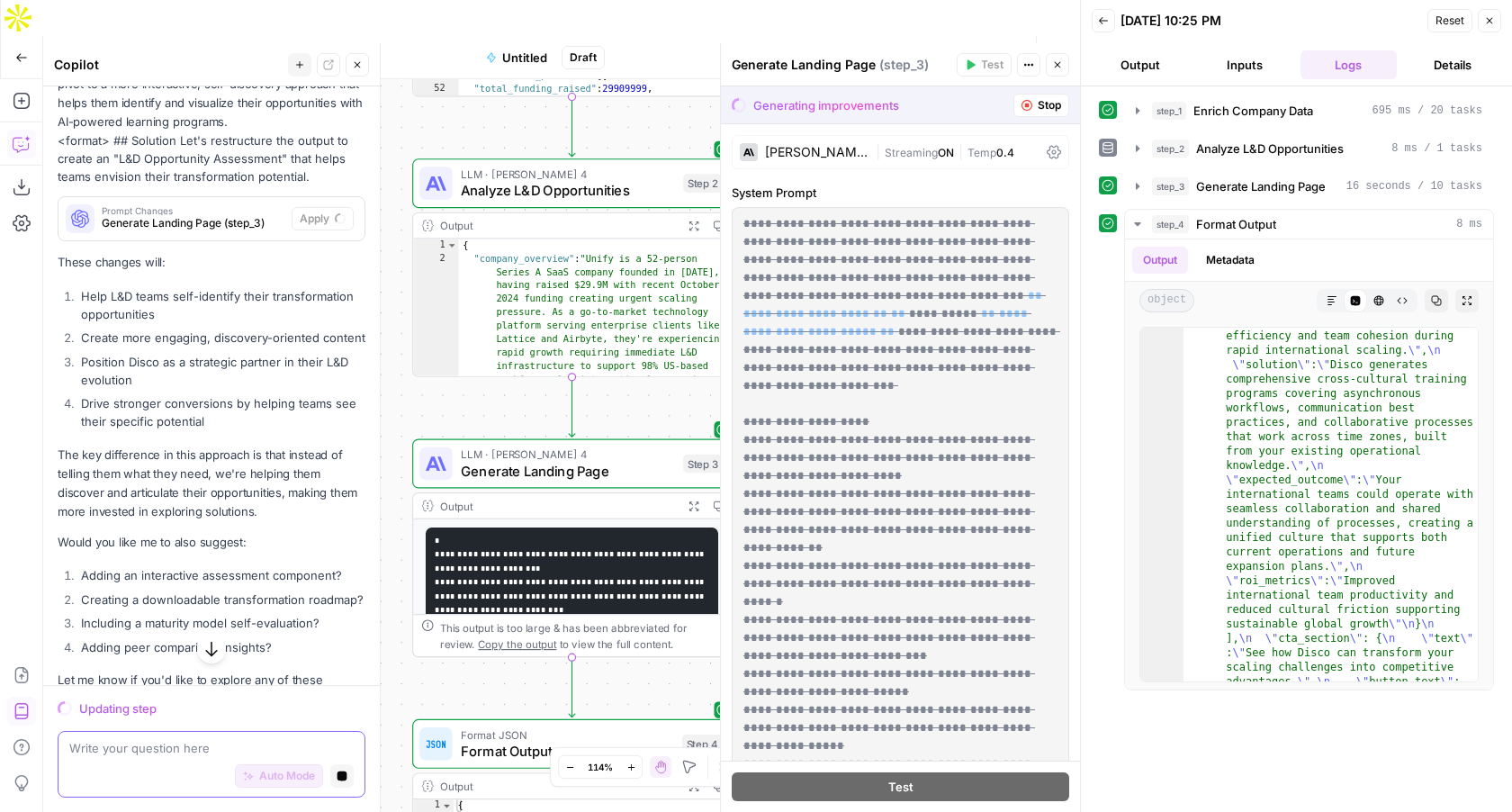
scroll to position [8227, 0]
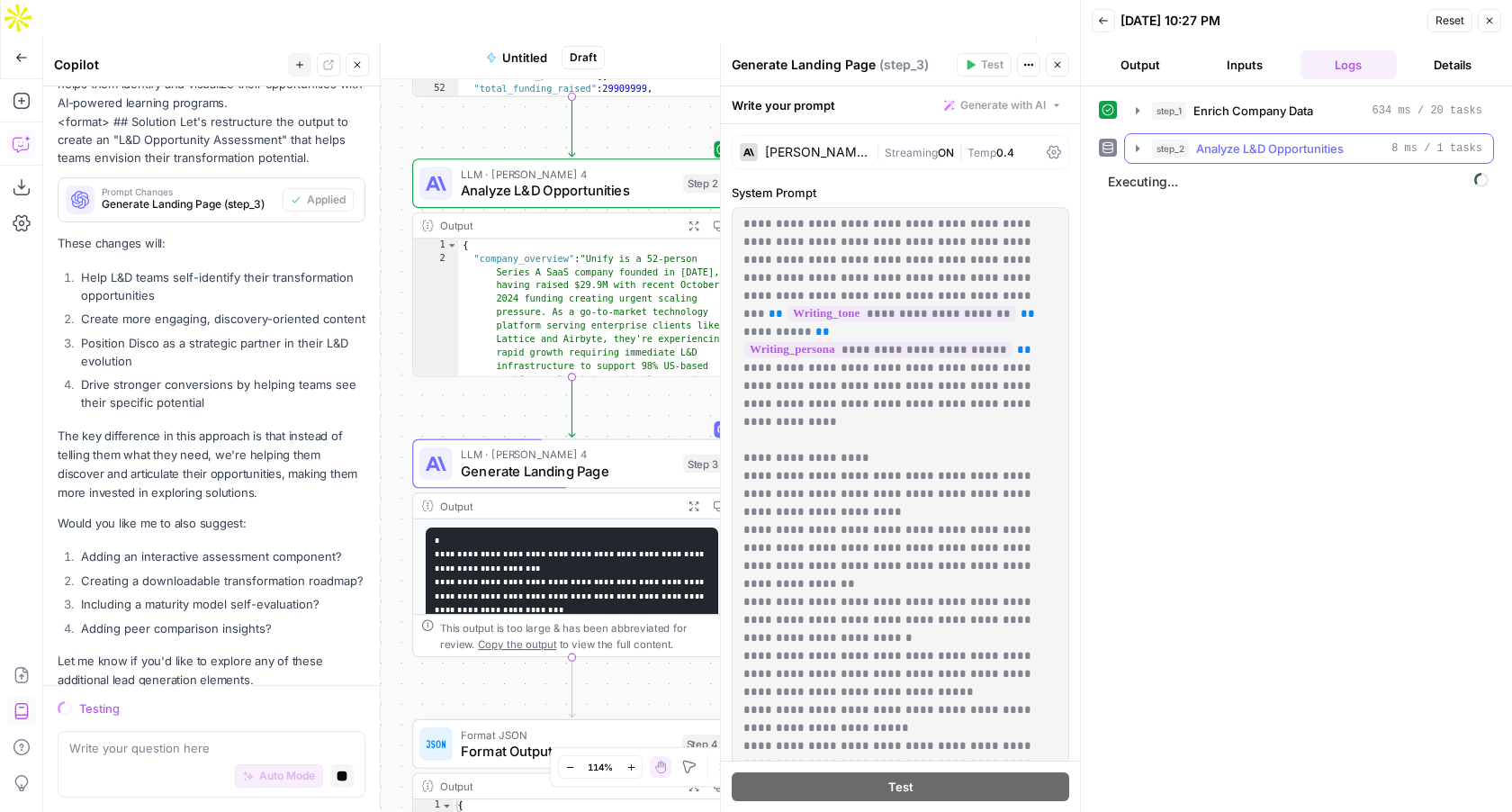
click at [1137, 144] on icon "button" at bounding box center [1138, 149] width 15 height 15
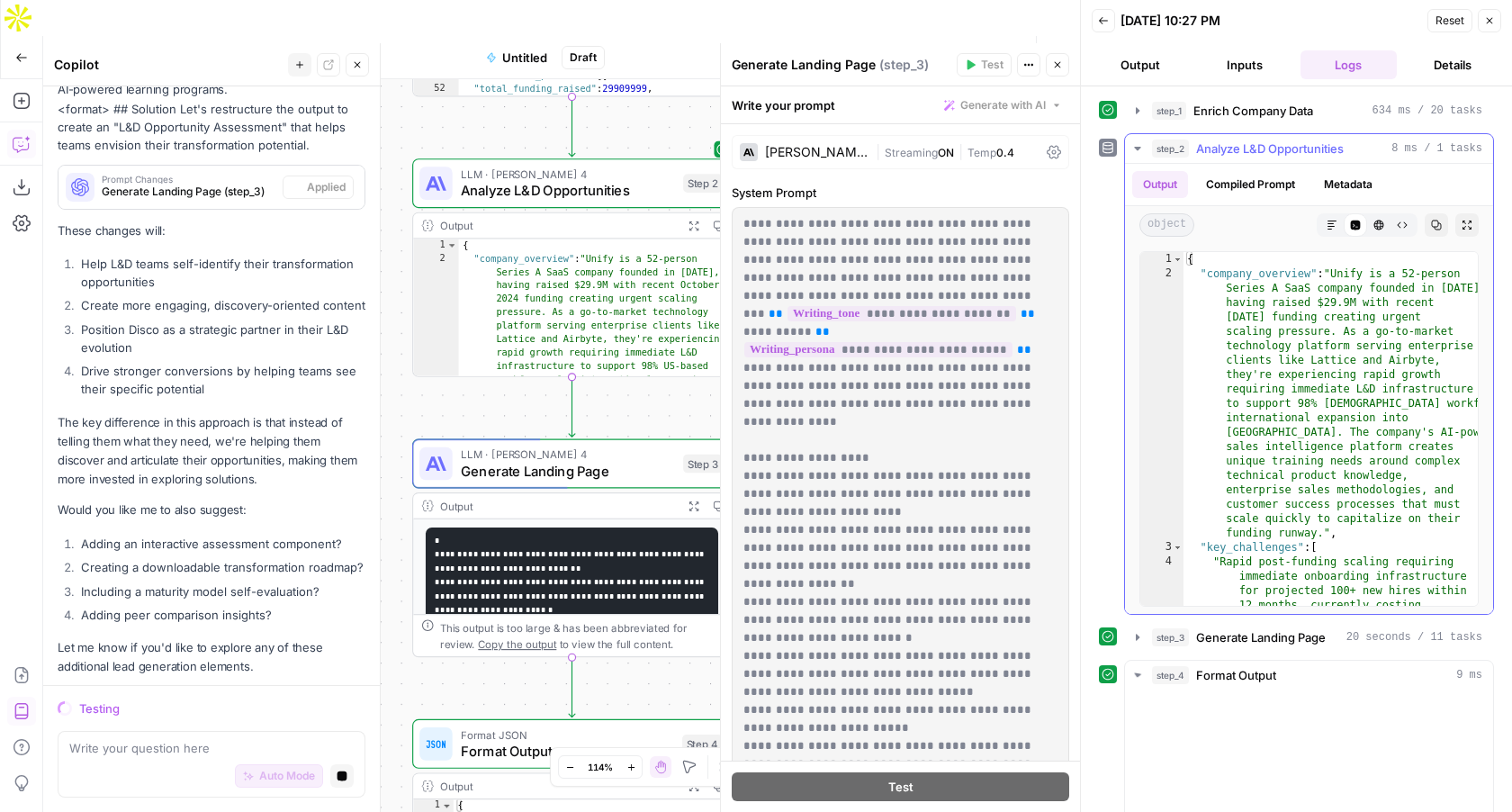
scroll to position [8354, 0]
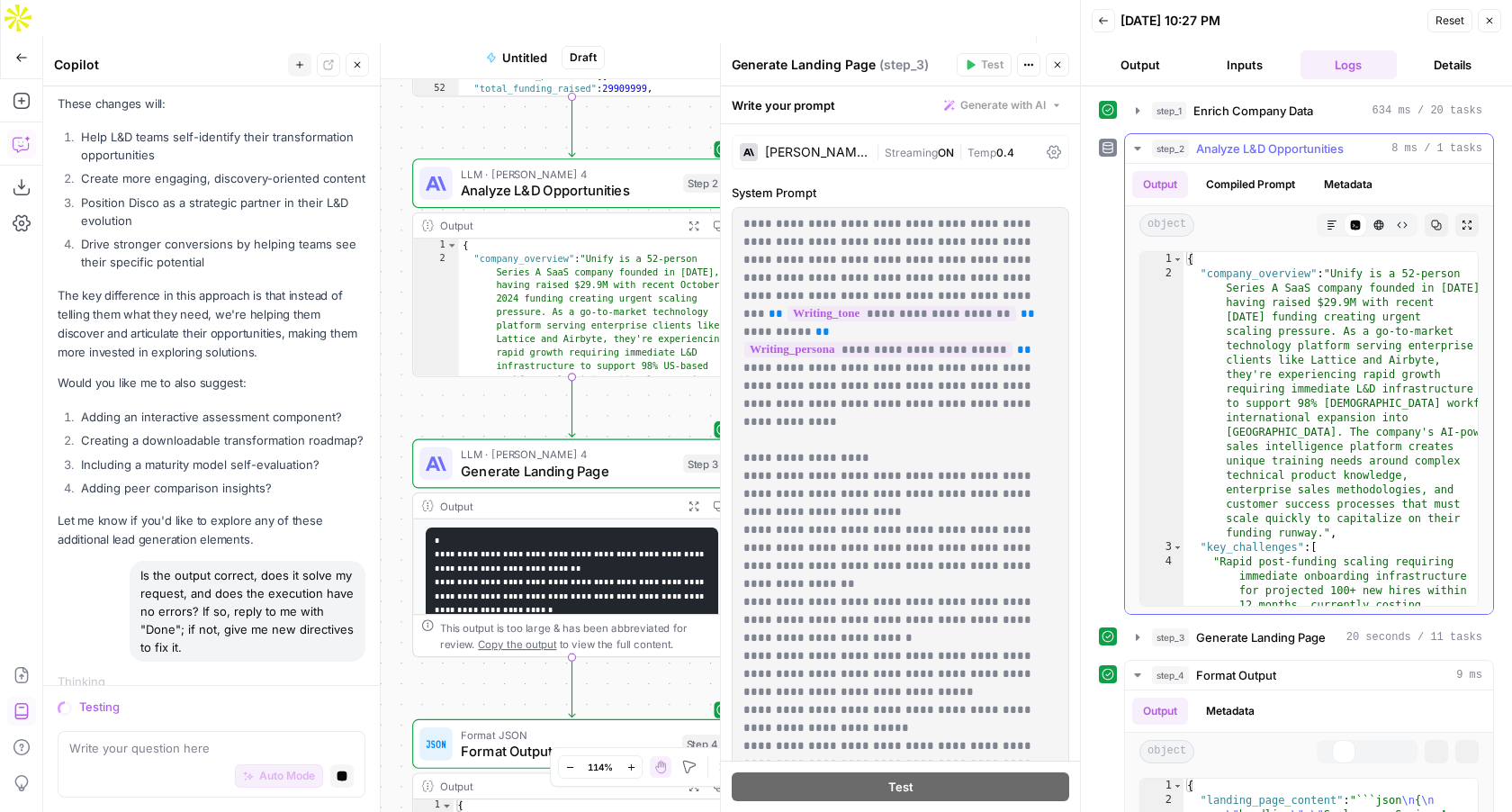
click at [1140, 146] on icon "button" at bounding box center [1138, 149] width 15 height 15
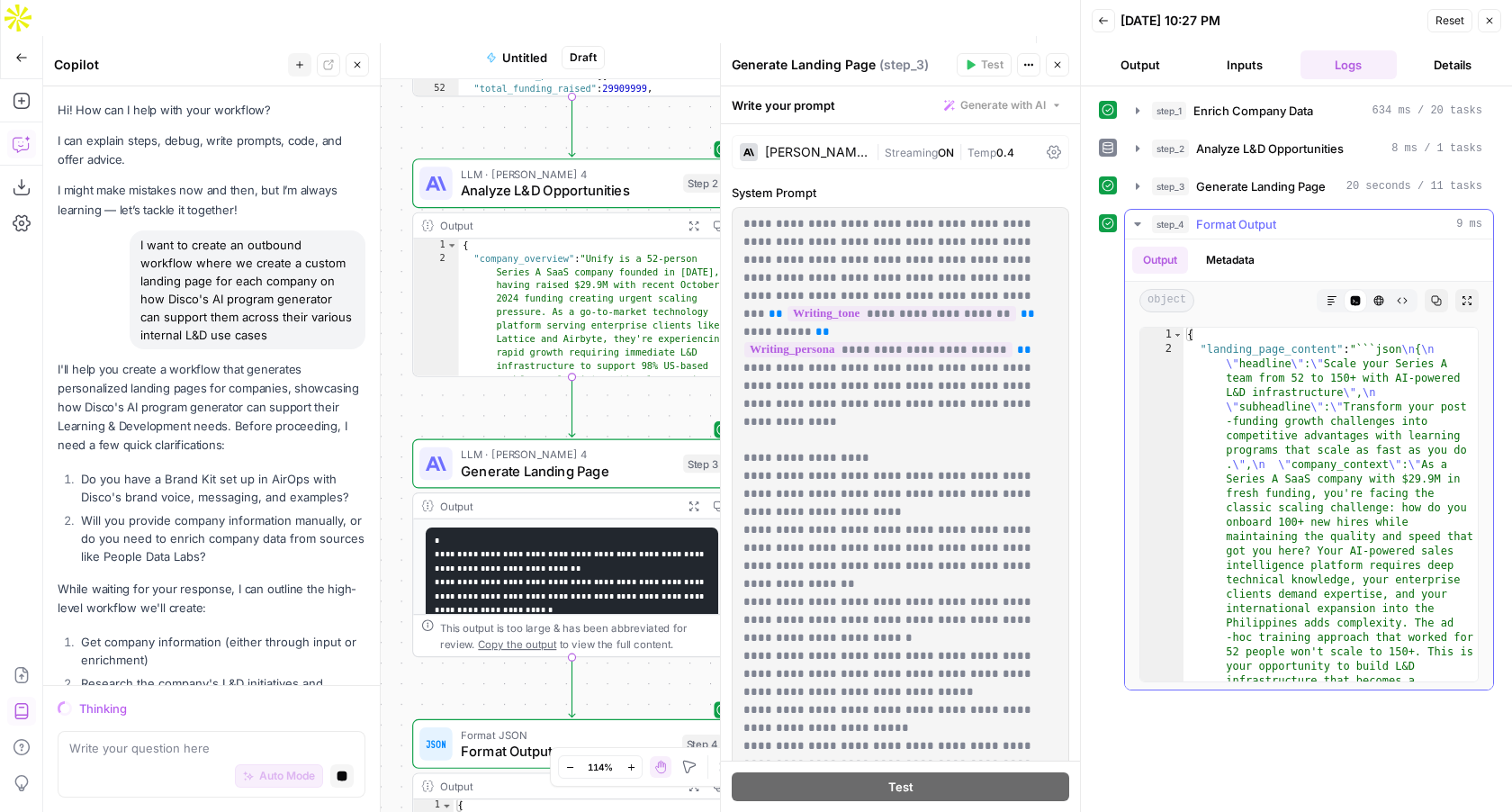
scroll to position [8354, 0]
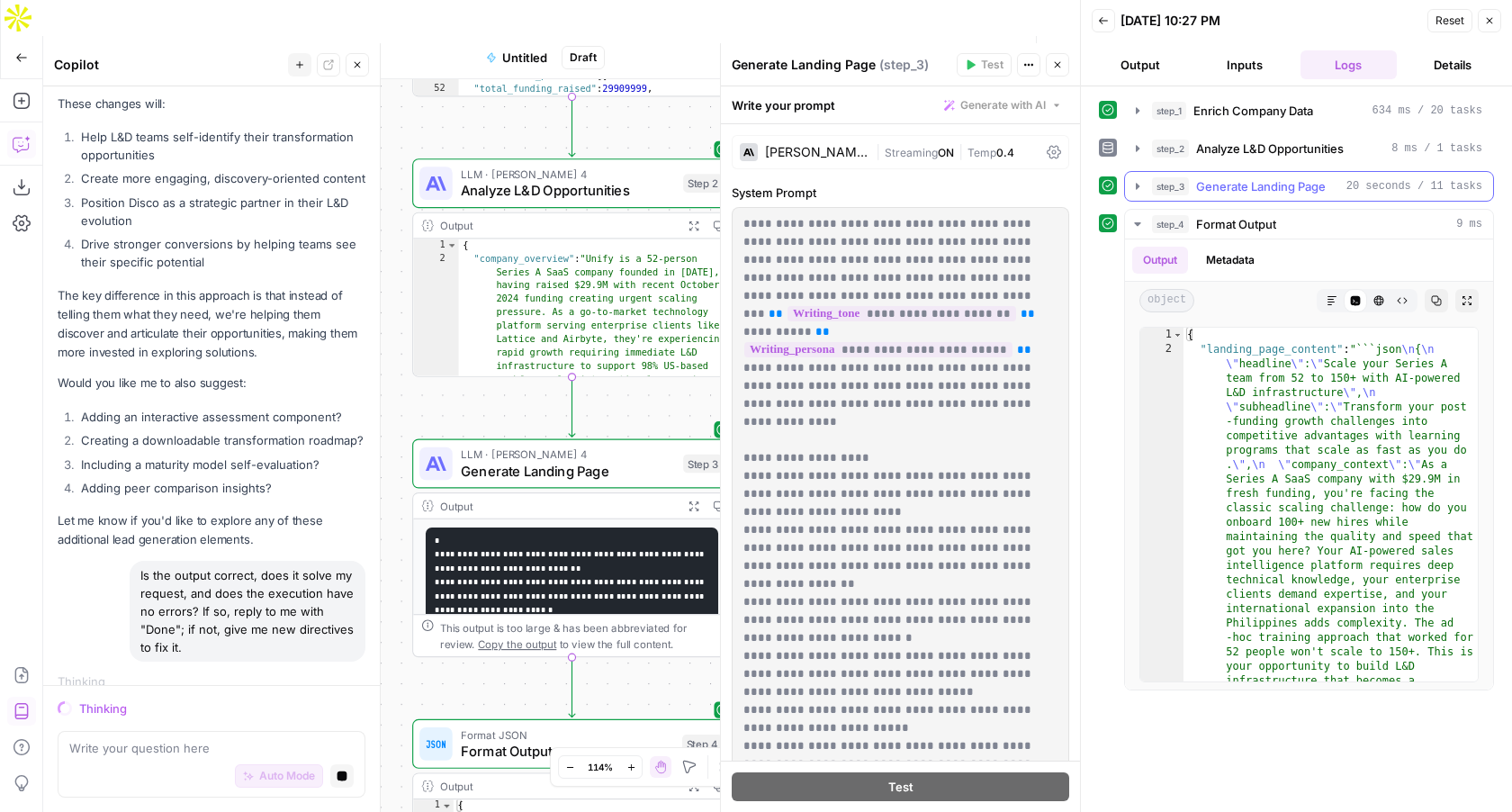
click at [1136, 183] on icon "button" at bounding box center [1138, 185] width 4 height 6
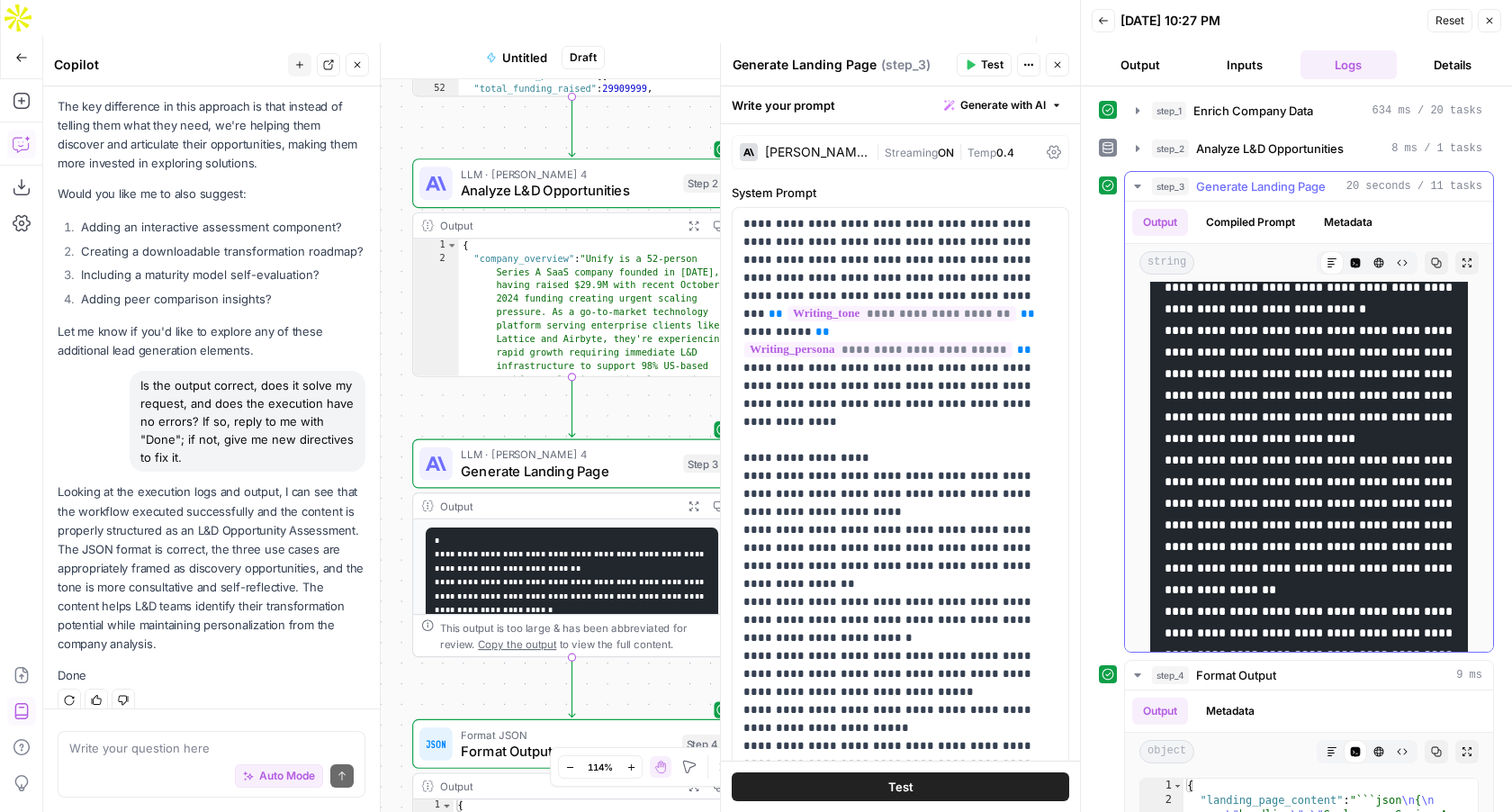
scroll to position [0, 0]
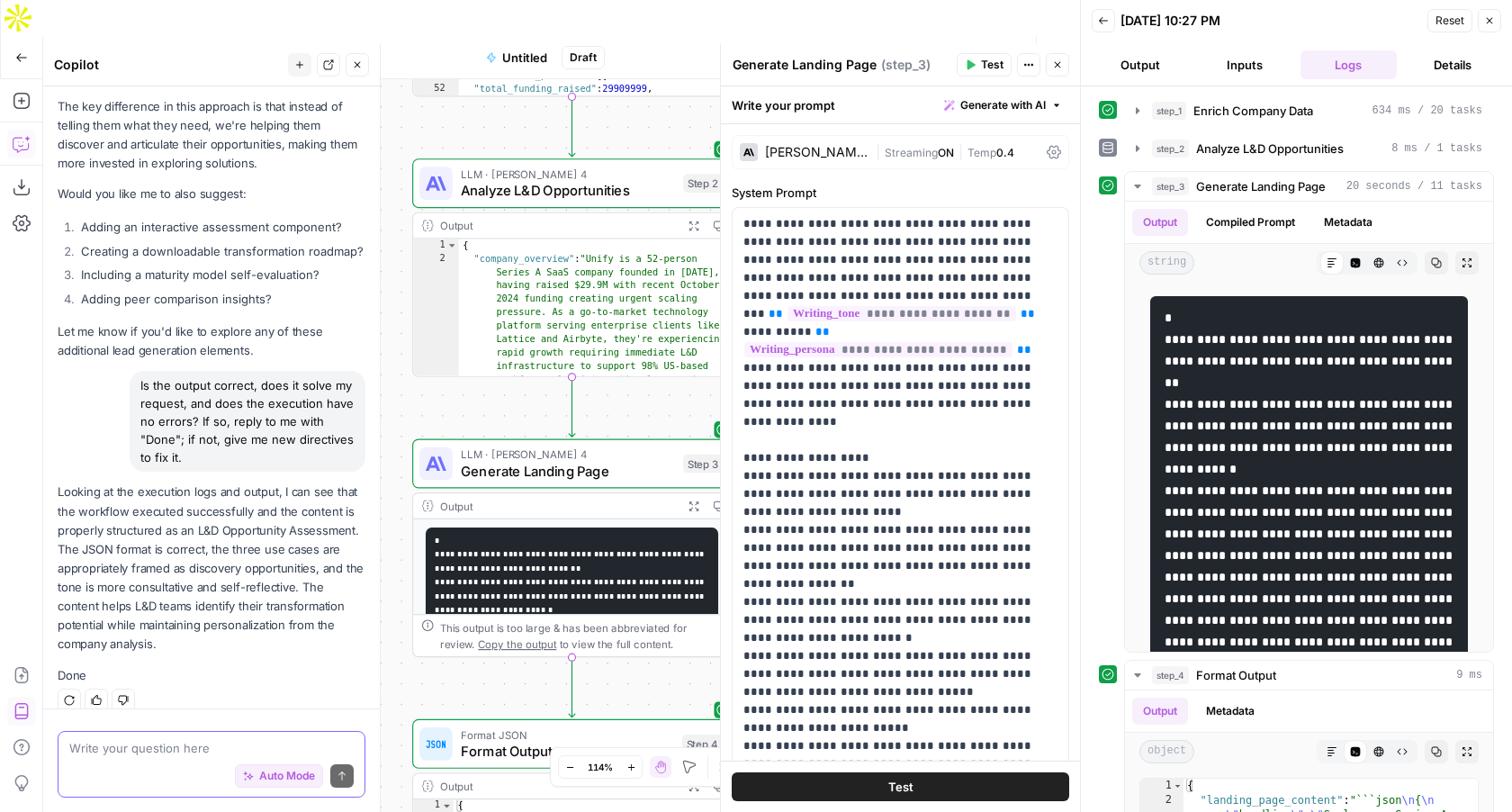
click at [134, 752] on textarea at bounding box center [212, 748] width 285 height 18
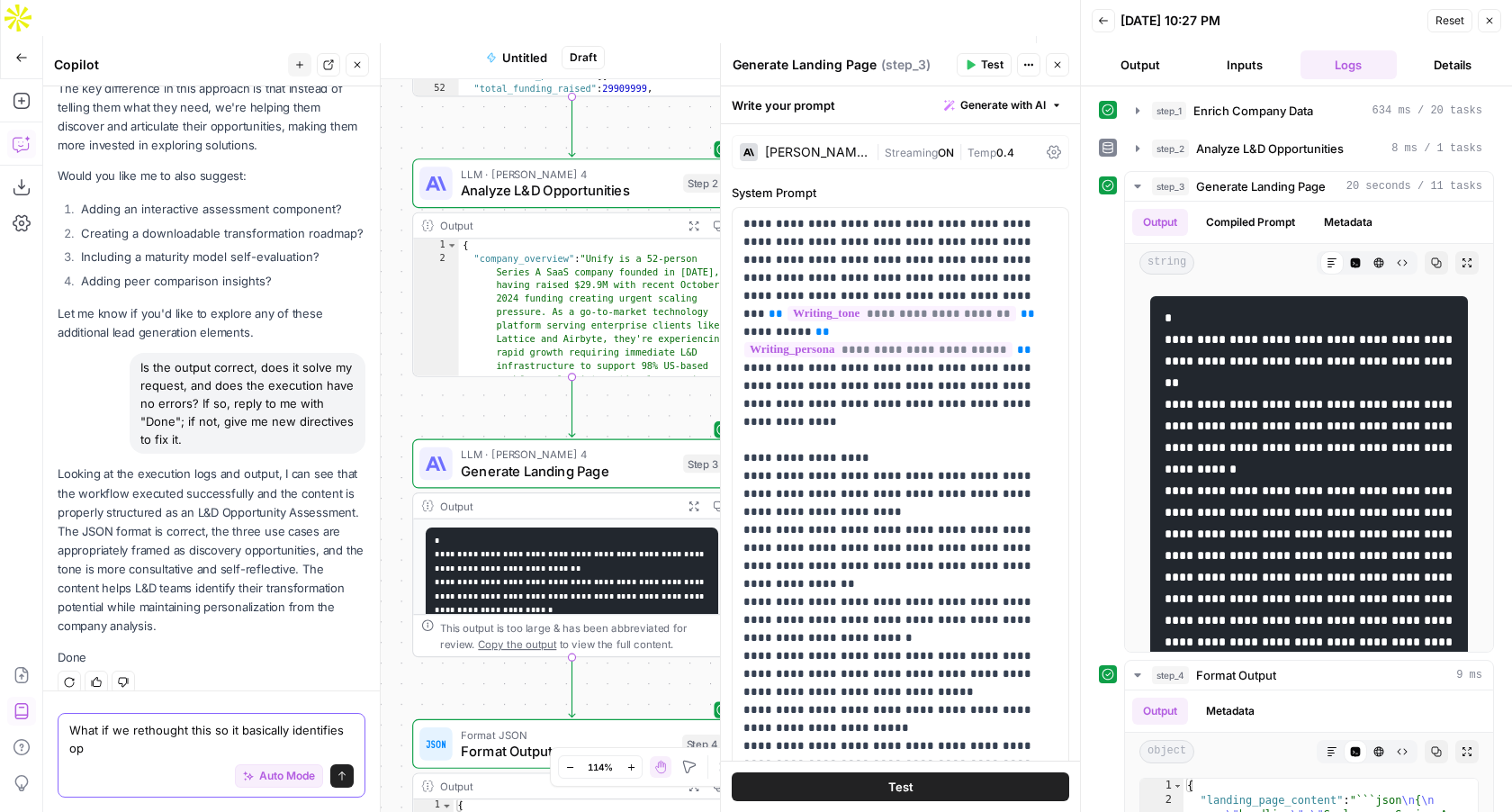
scroll to position [8833, 0]
type textarea "What if we rethought this so it basically identifies opportunities for AI progr…"
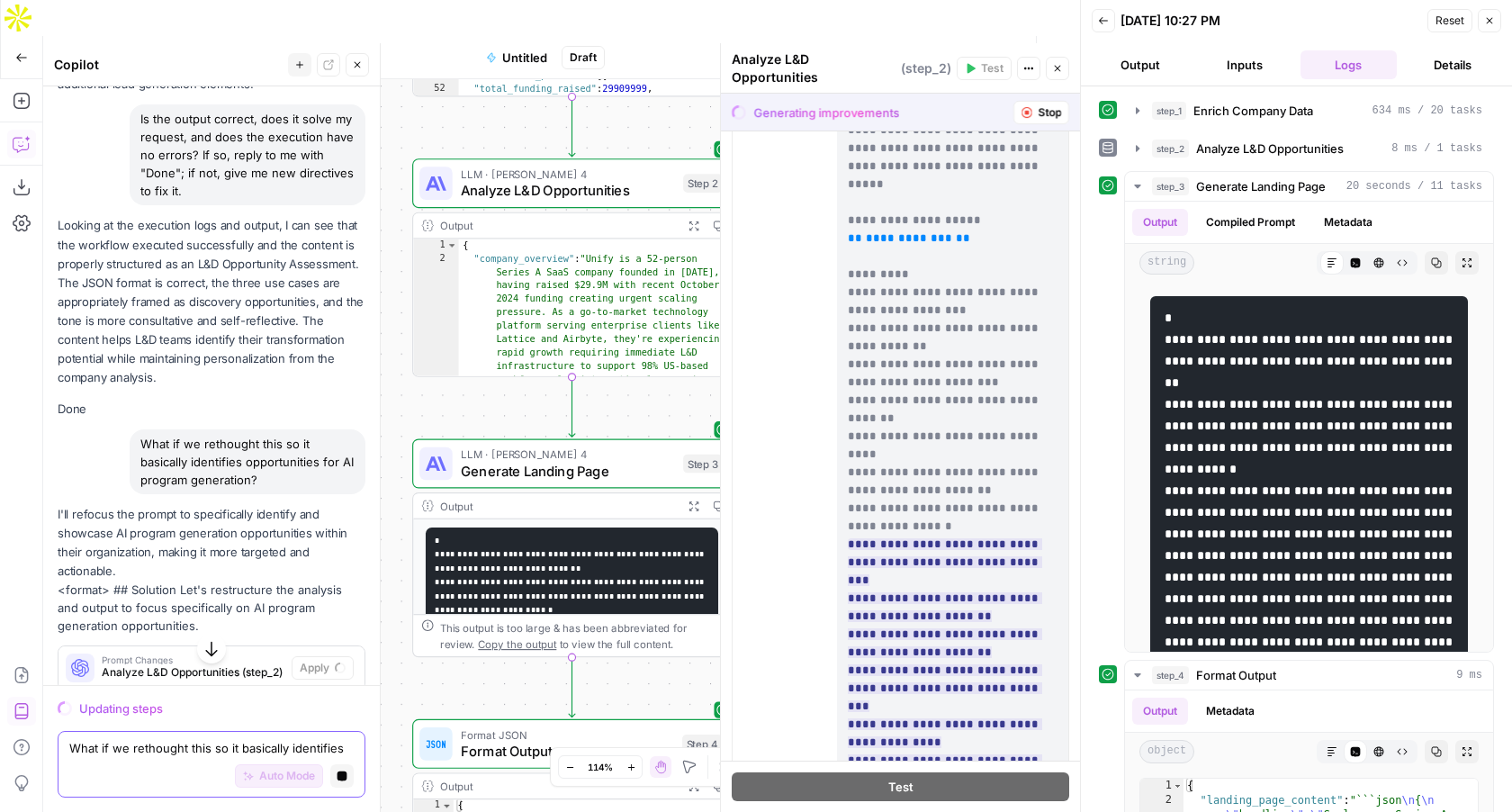
scroll to position [73, 0]
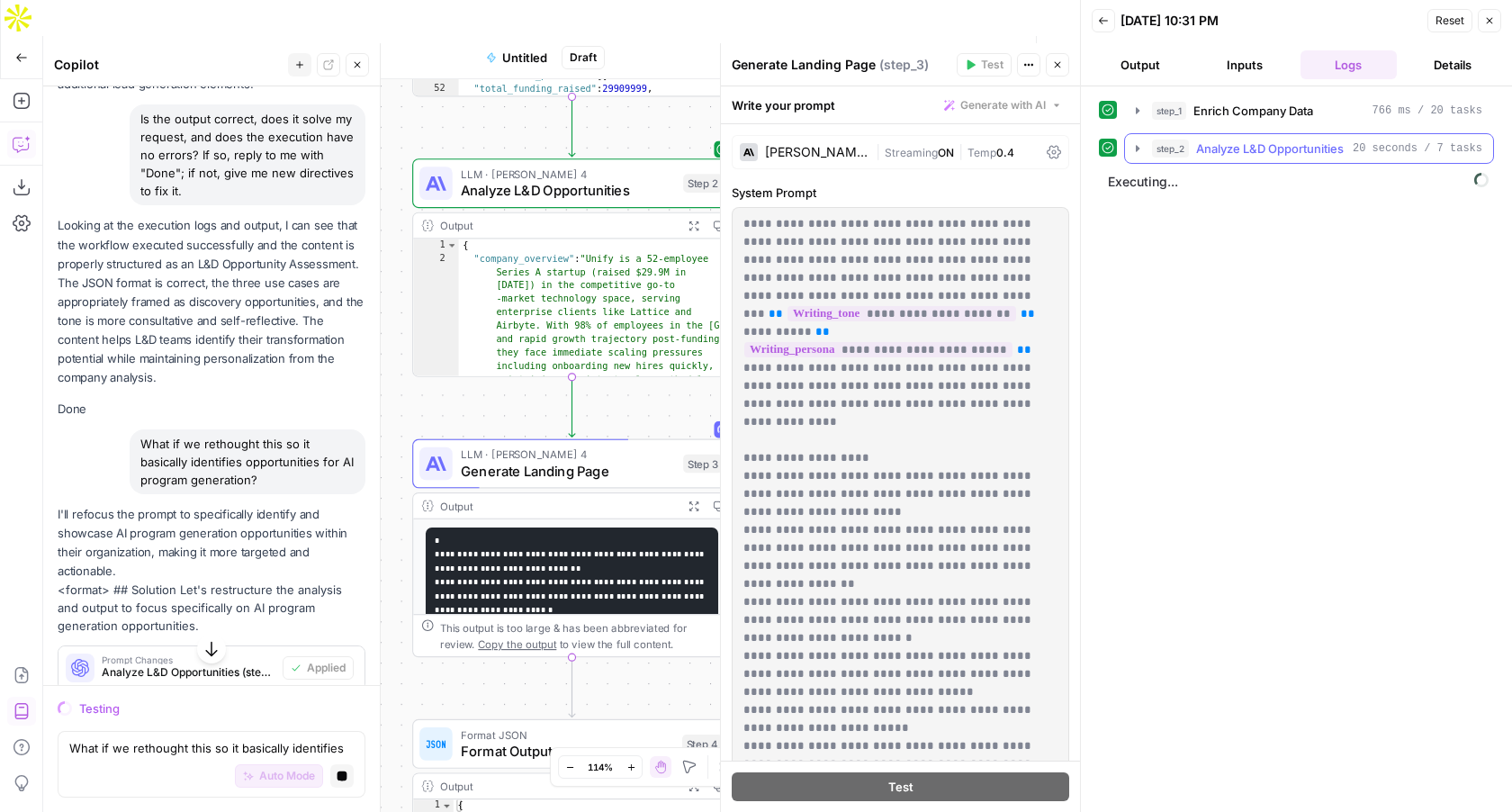
click at [1135, 144] on icon "button" at bounding box center [1138, 149] width 15 height 15
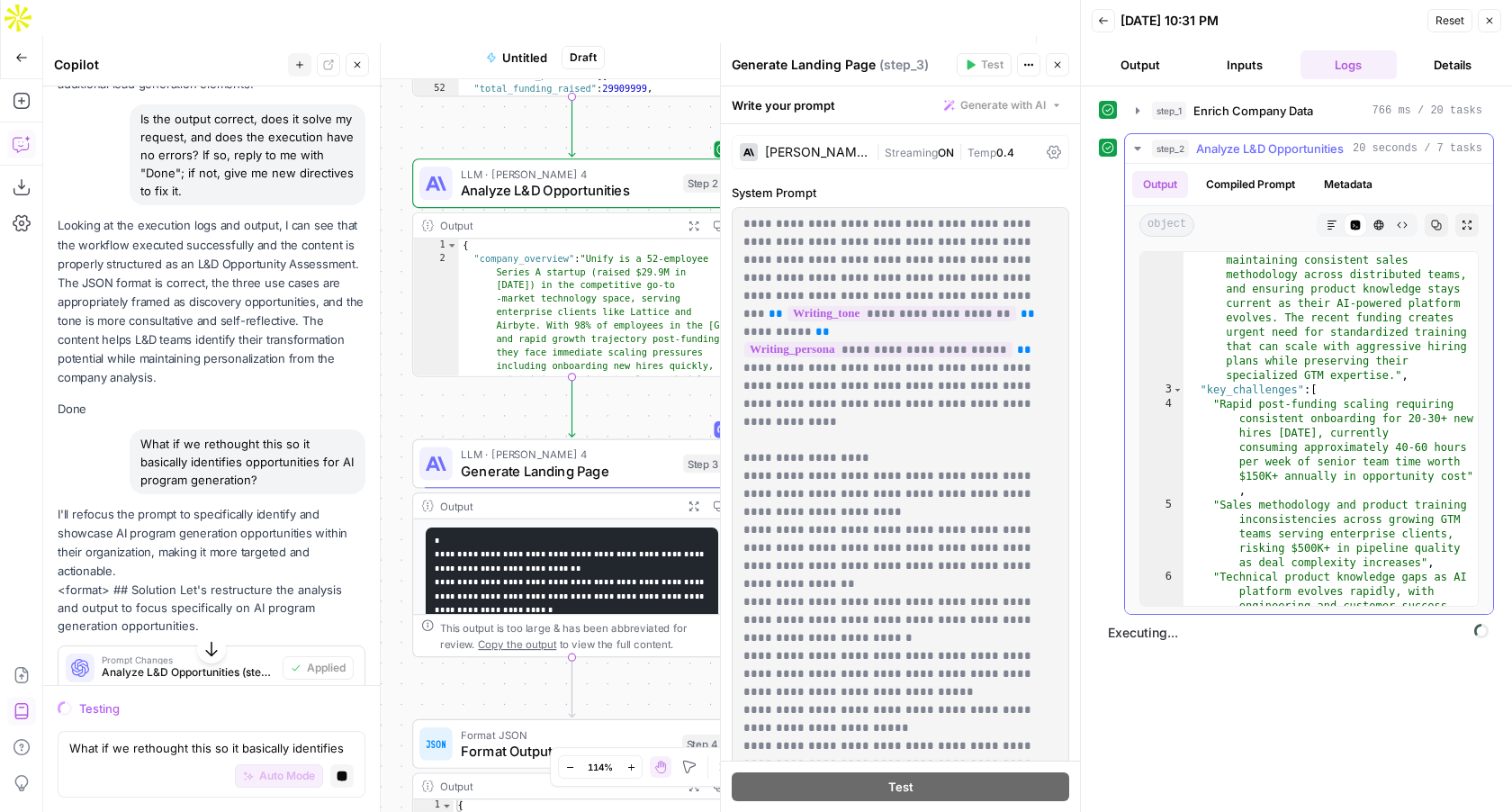
scroll to position [157, 0]
click at [1131, 146] on icon "button" at bounding box center [1138, 149] width 15 height 15
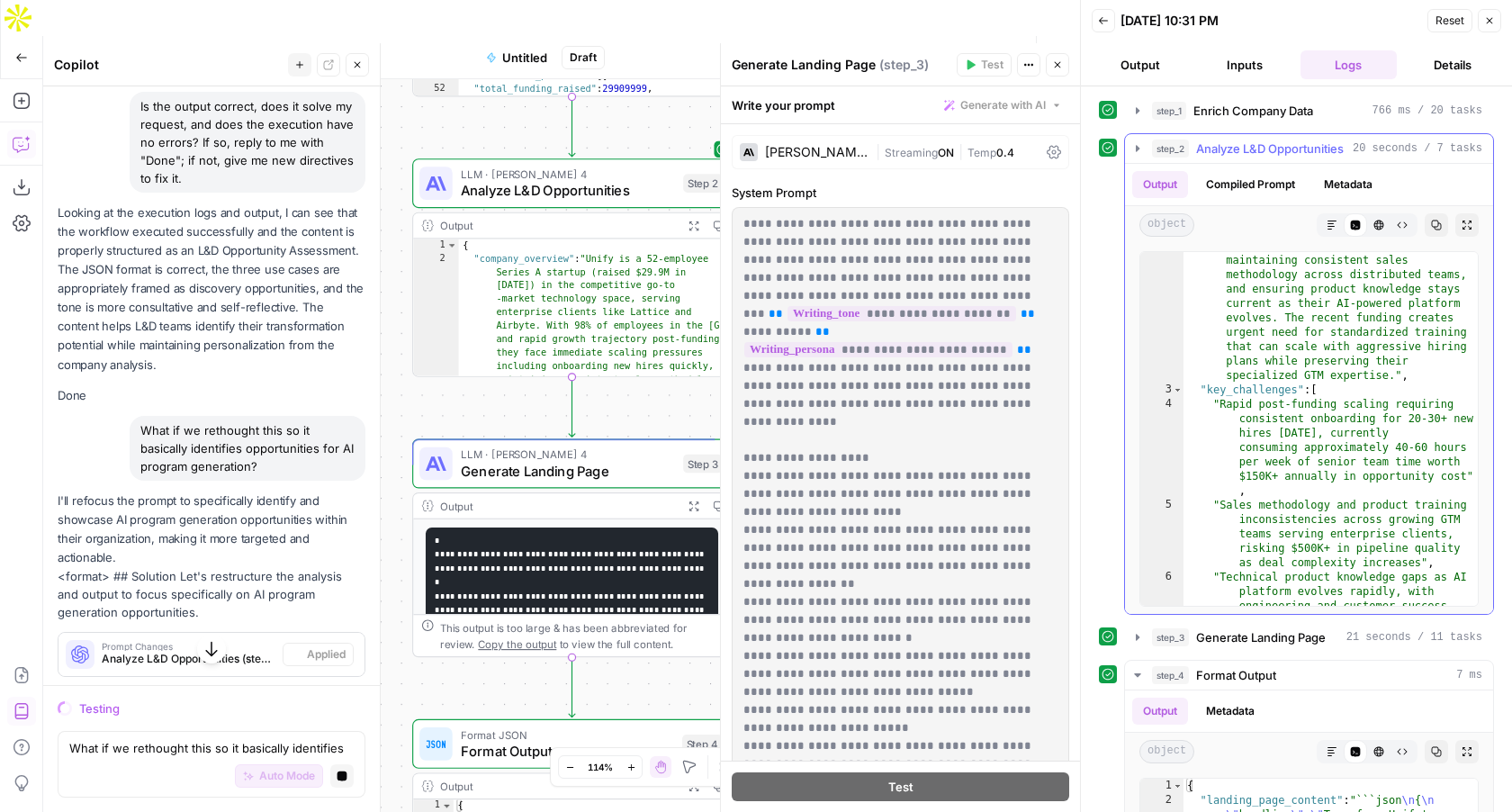
scroll to position [8809, 0]
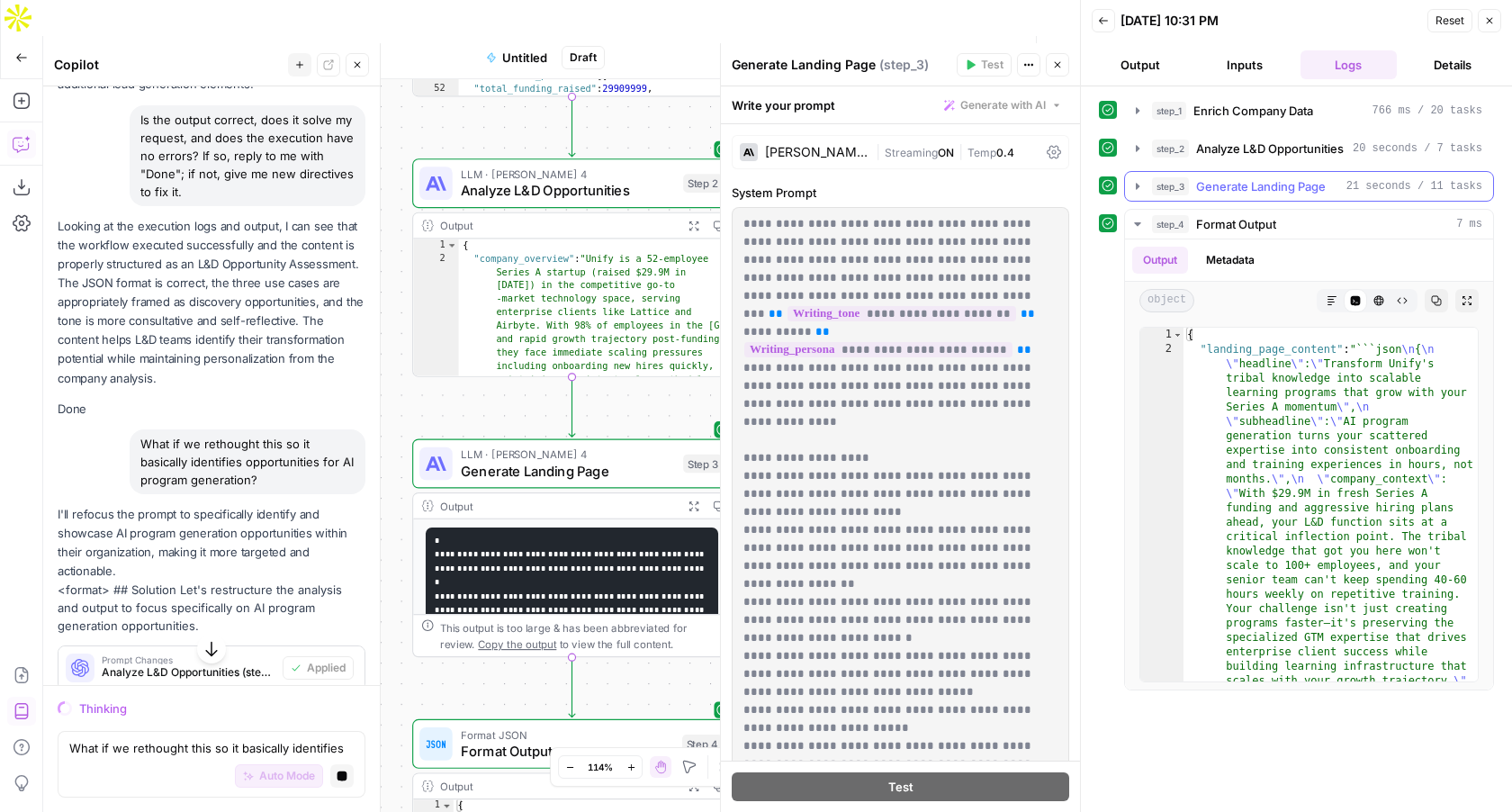
click at [1139, 186] on icon "button" at bounding box center [1138, 185] width 4 height 6
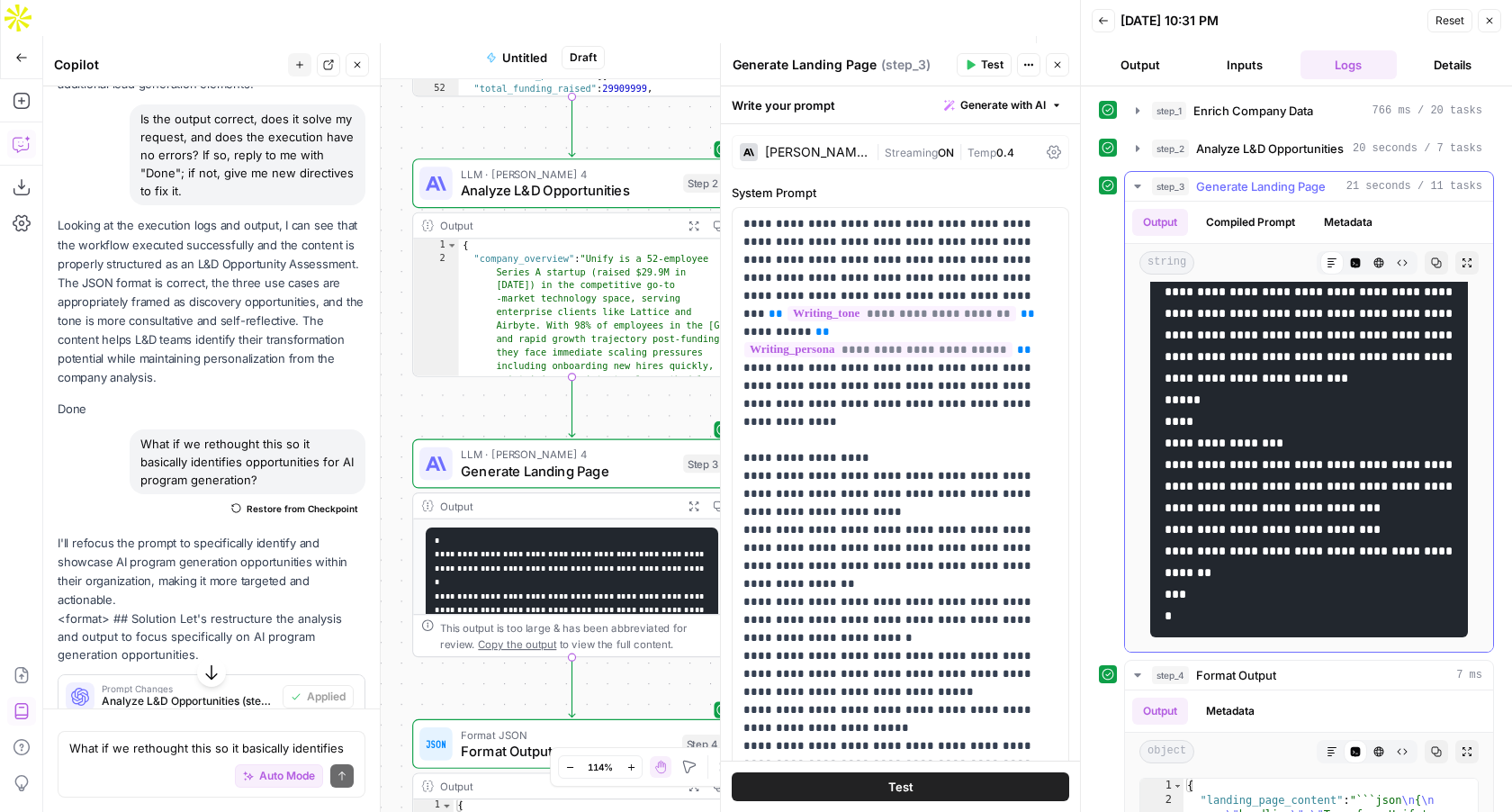
scroll to position [2834, 0]
click at [156, 745] on textarea "What if we rethought this so it basically identifies opportunities for AI progr…" at bounding box center [212, 748] width 285 height 18
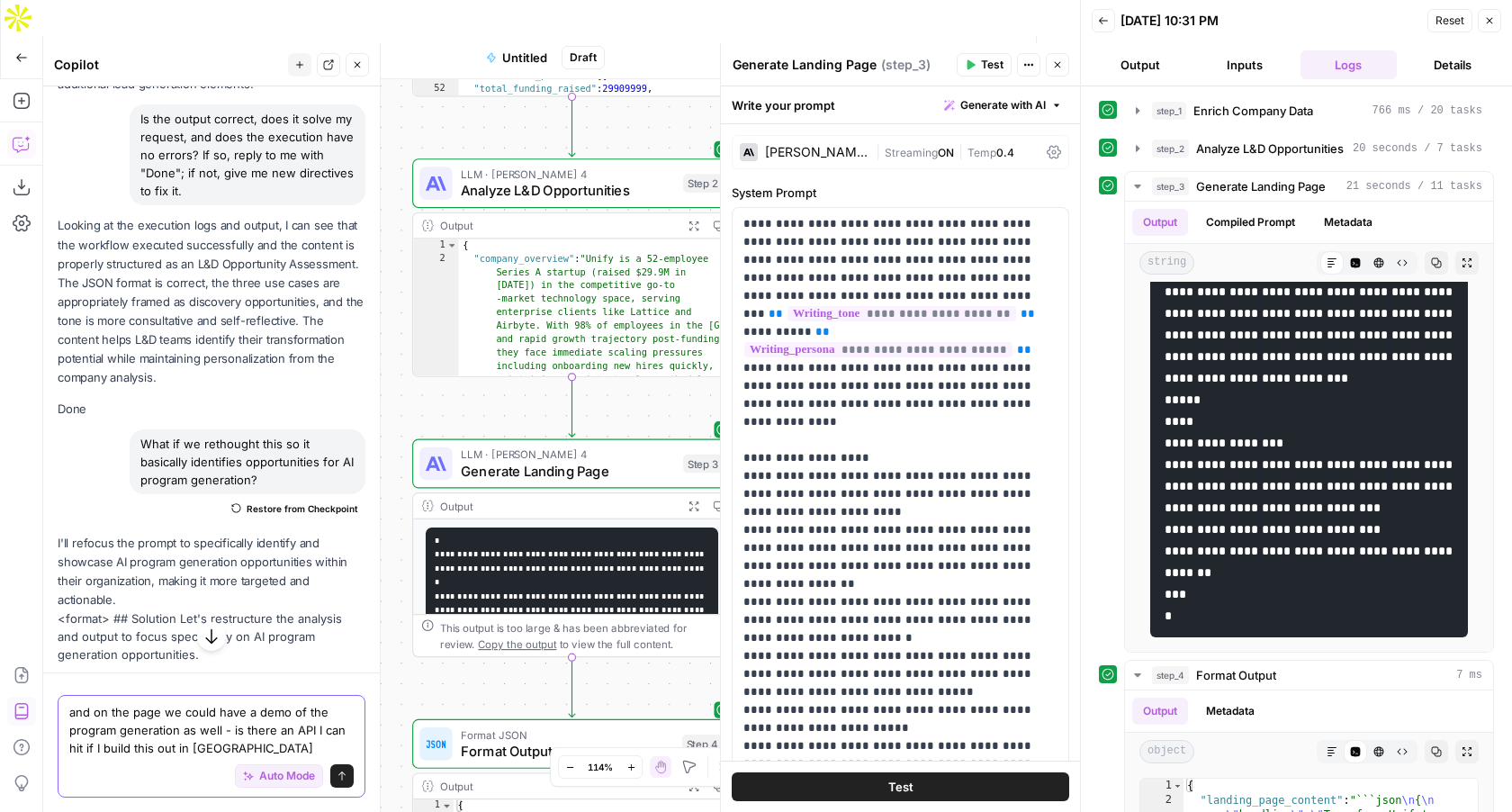
type textarea "and on the page we could have a demo of the program generation as well - is the…"
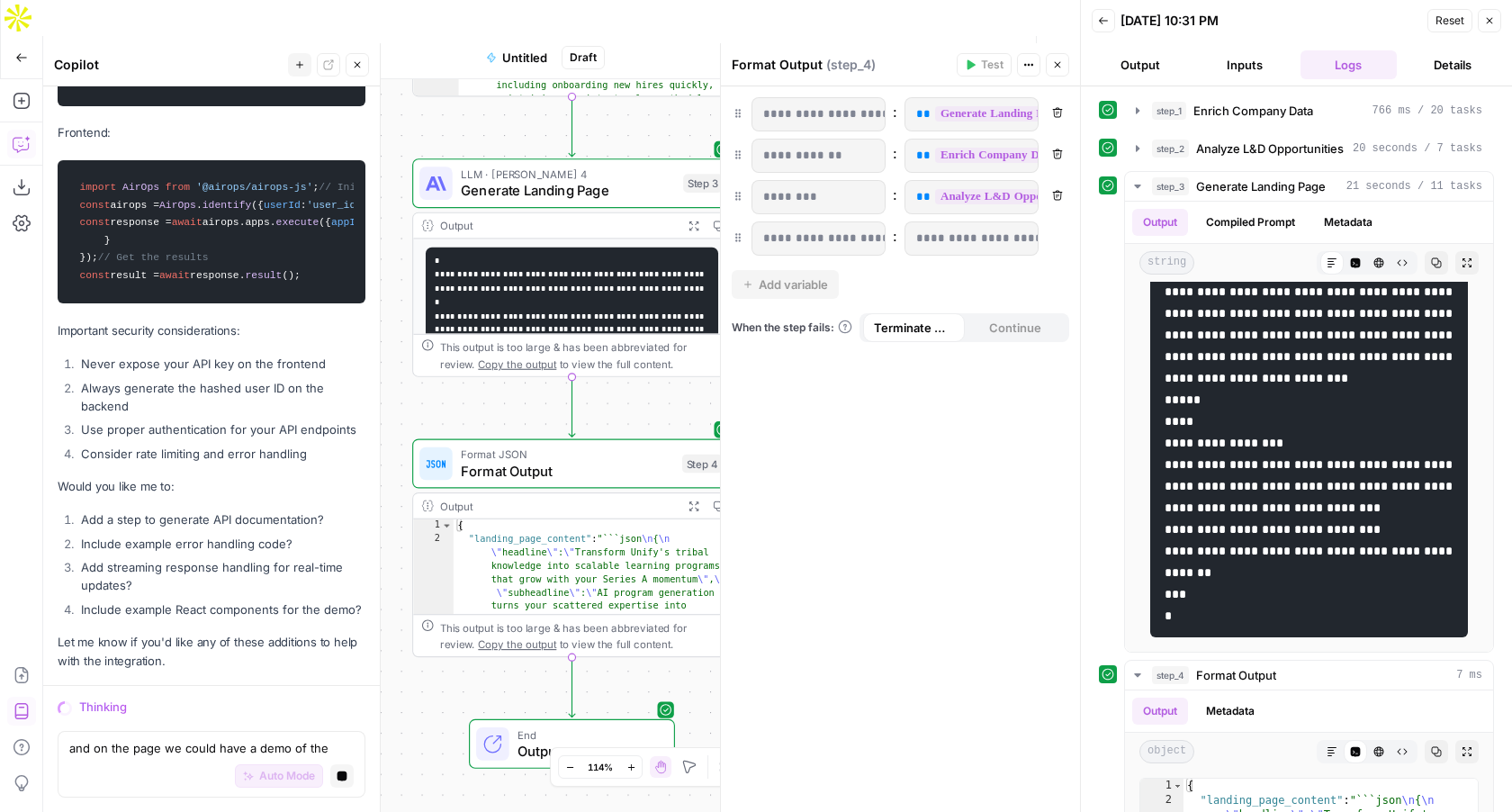
scroll to position [0, 0]
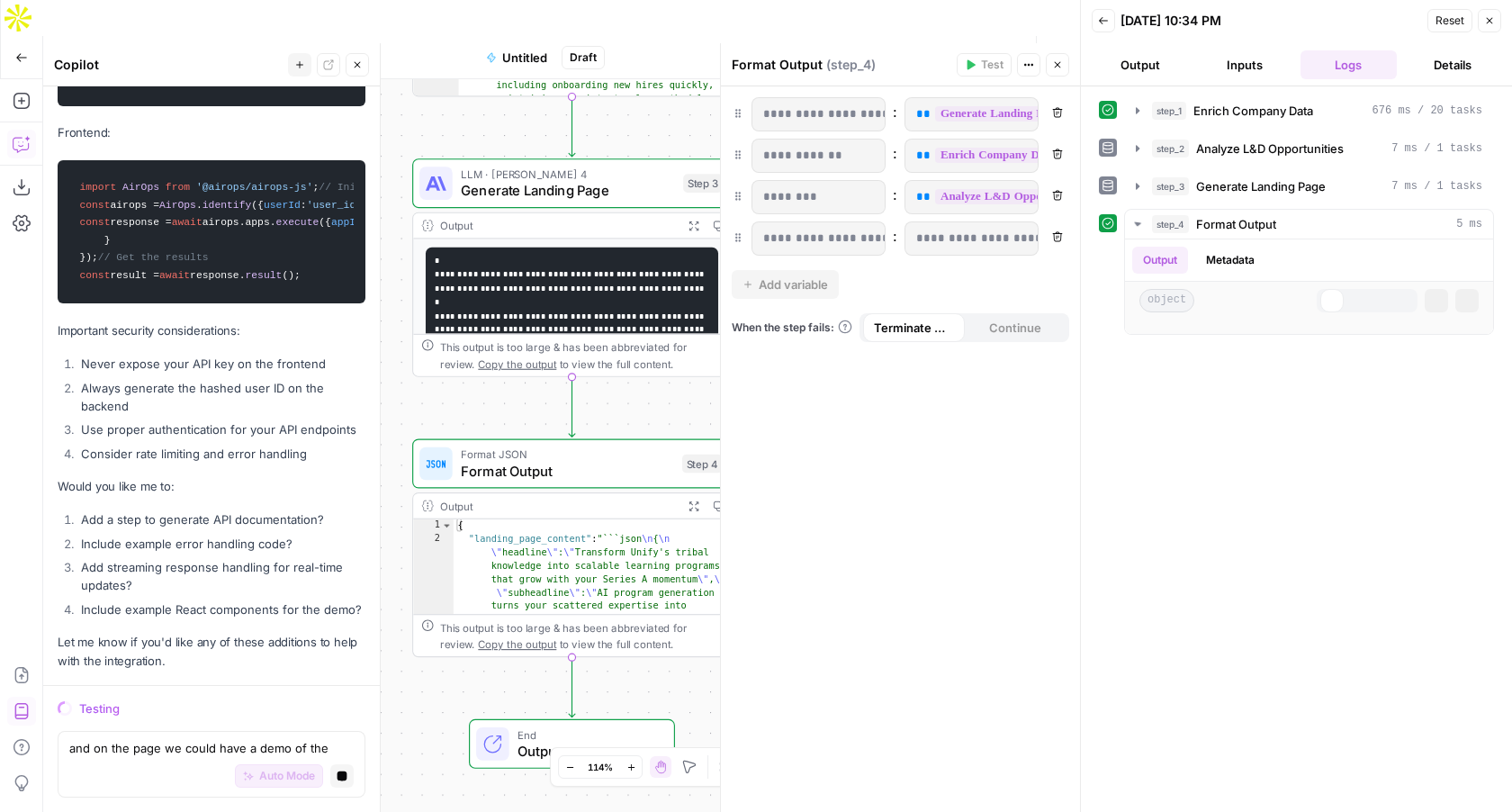
click at [1145, 60] on button "Output" at bounding box center [1141, 65] width 98 height 29
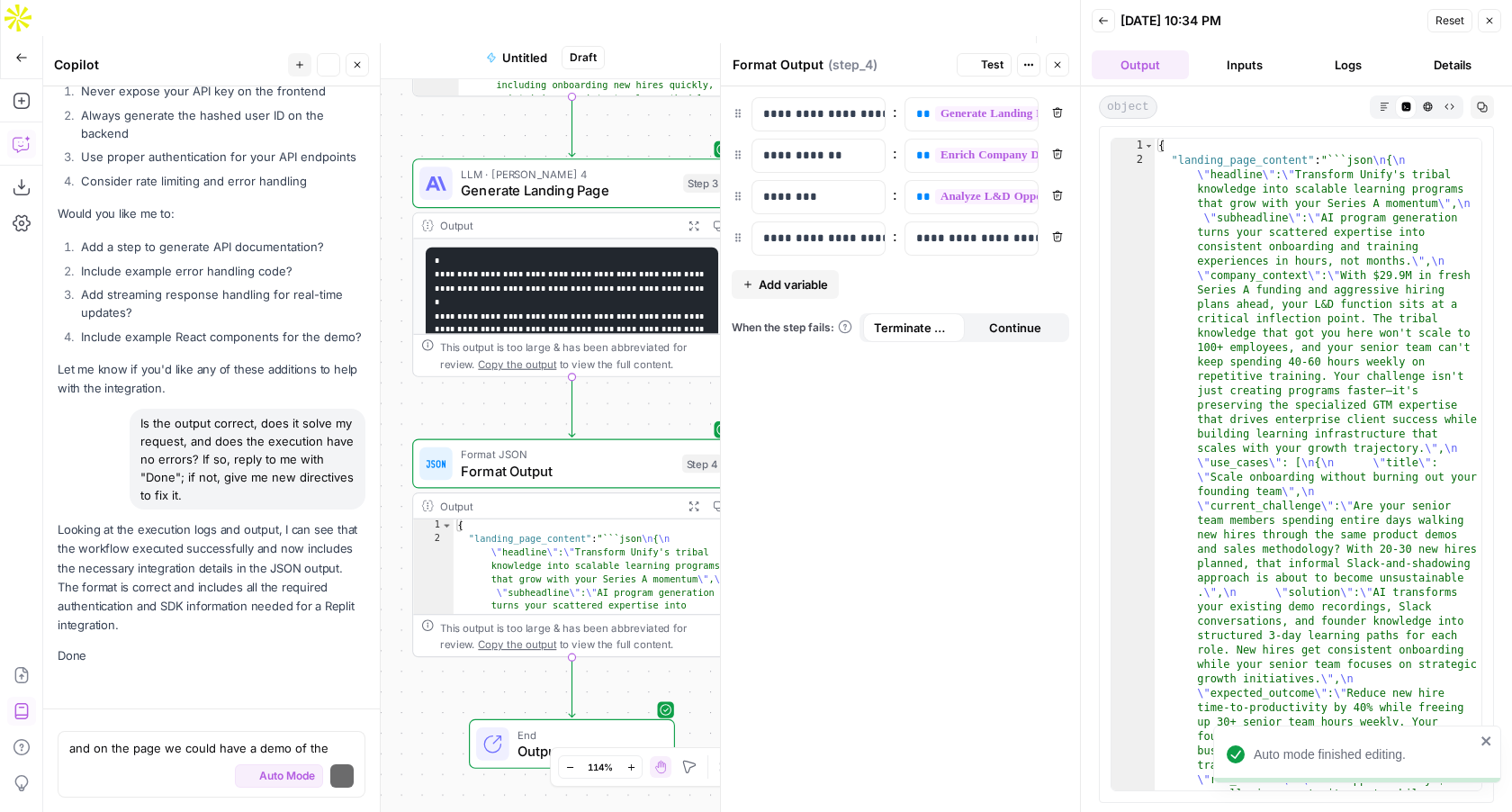
scroll to position [11862, 0]
click at [110, 745] on textarea "and on the page we could have a demo of the program generation as well - is the…" at bounding box center [212, 748] width 285 height 18
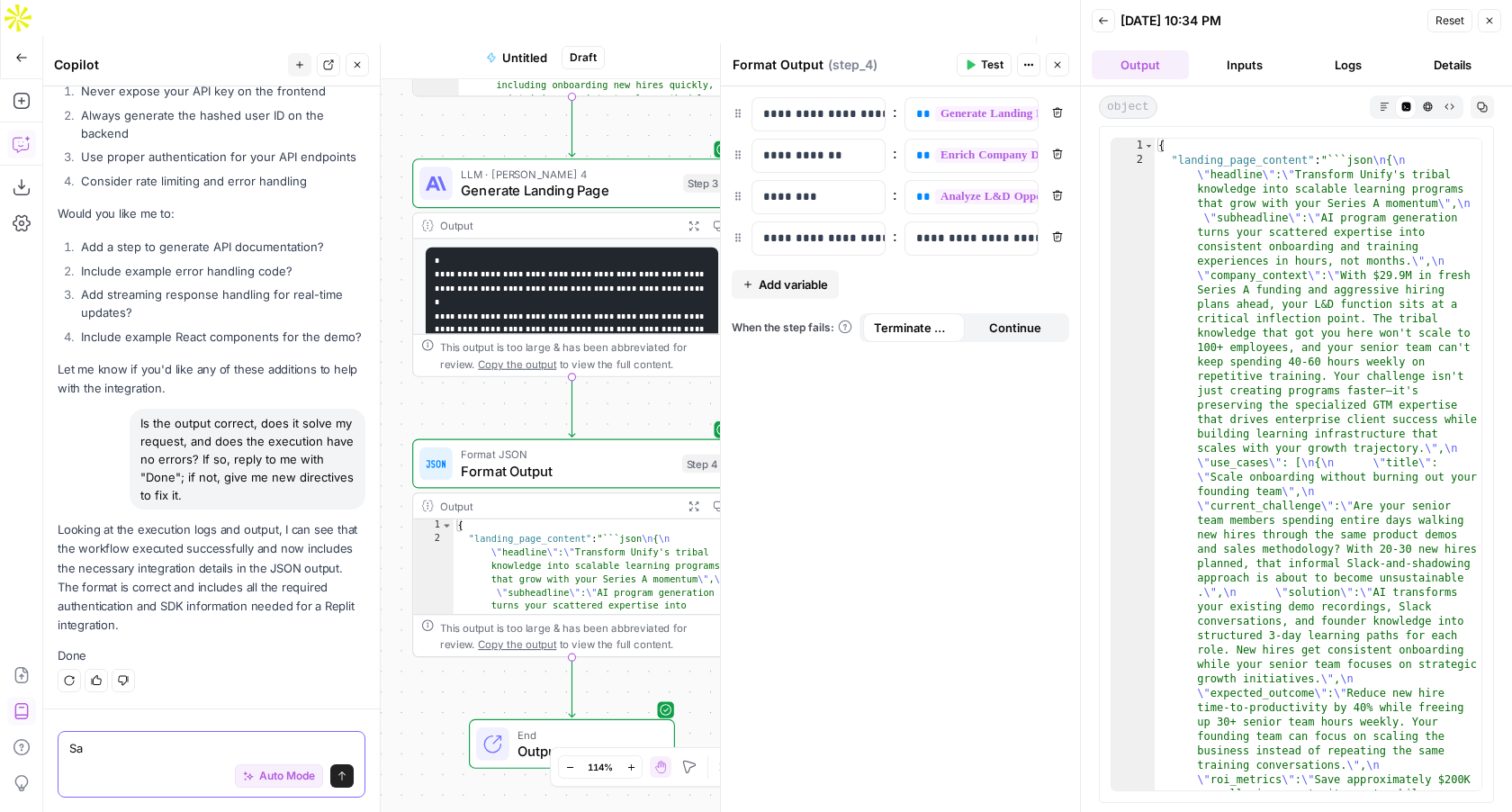
type textarea "S"
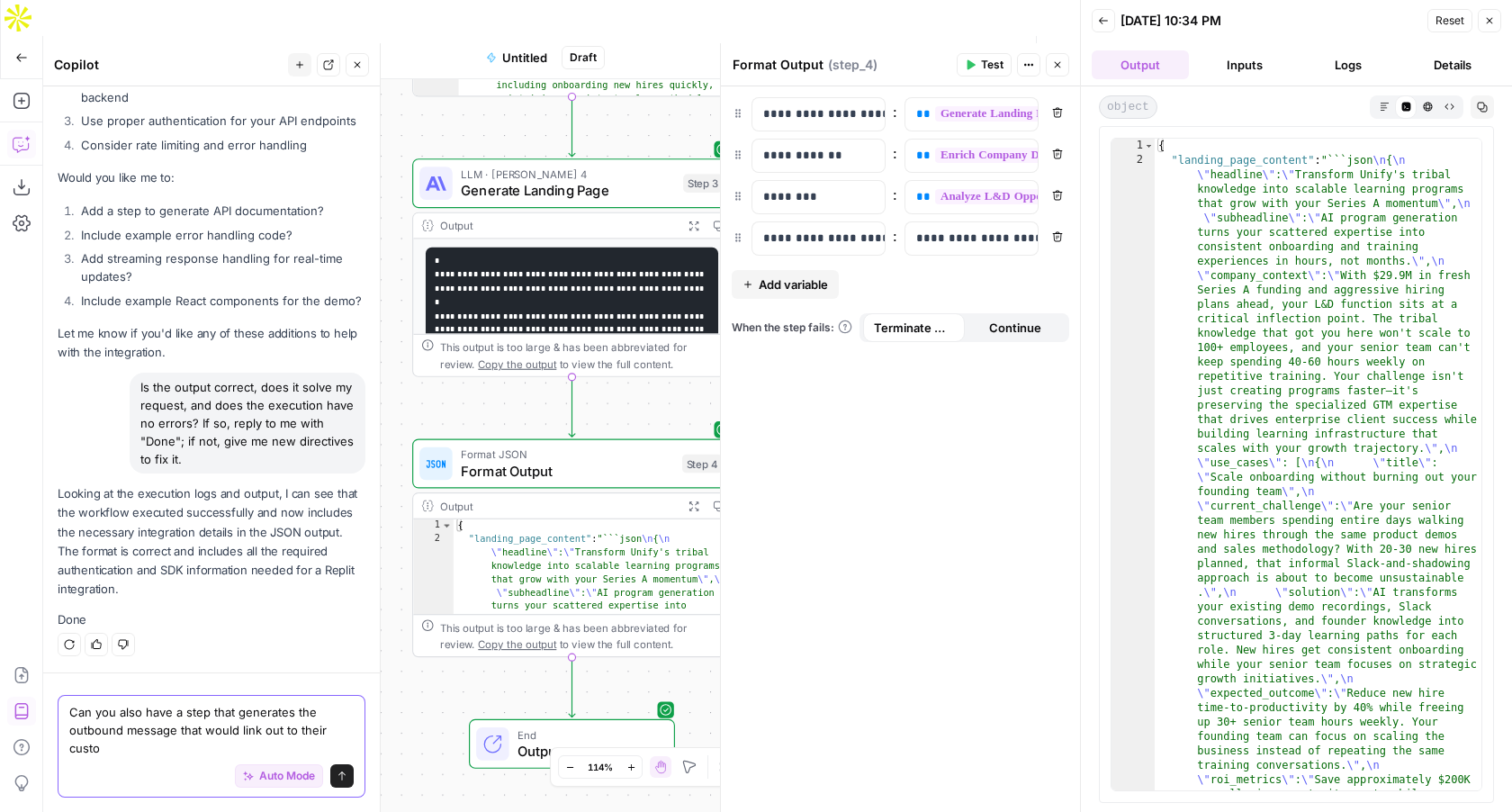
scroll to position [11897, 0]
type textarea "Can you also have a step that generates the outbound message that would link ou…"
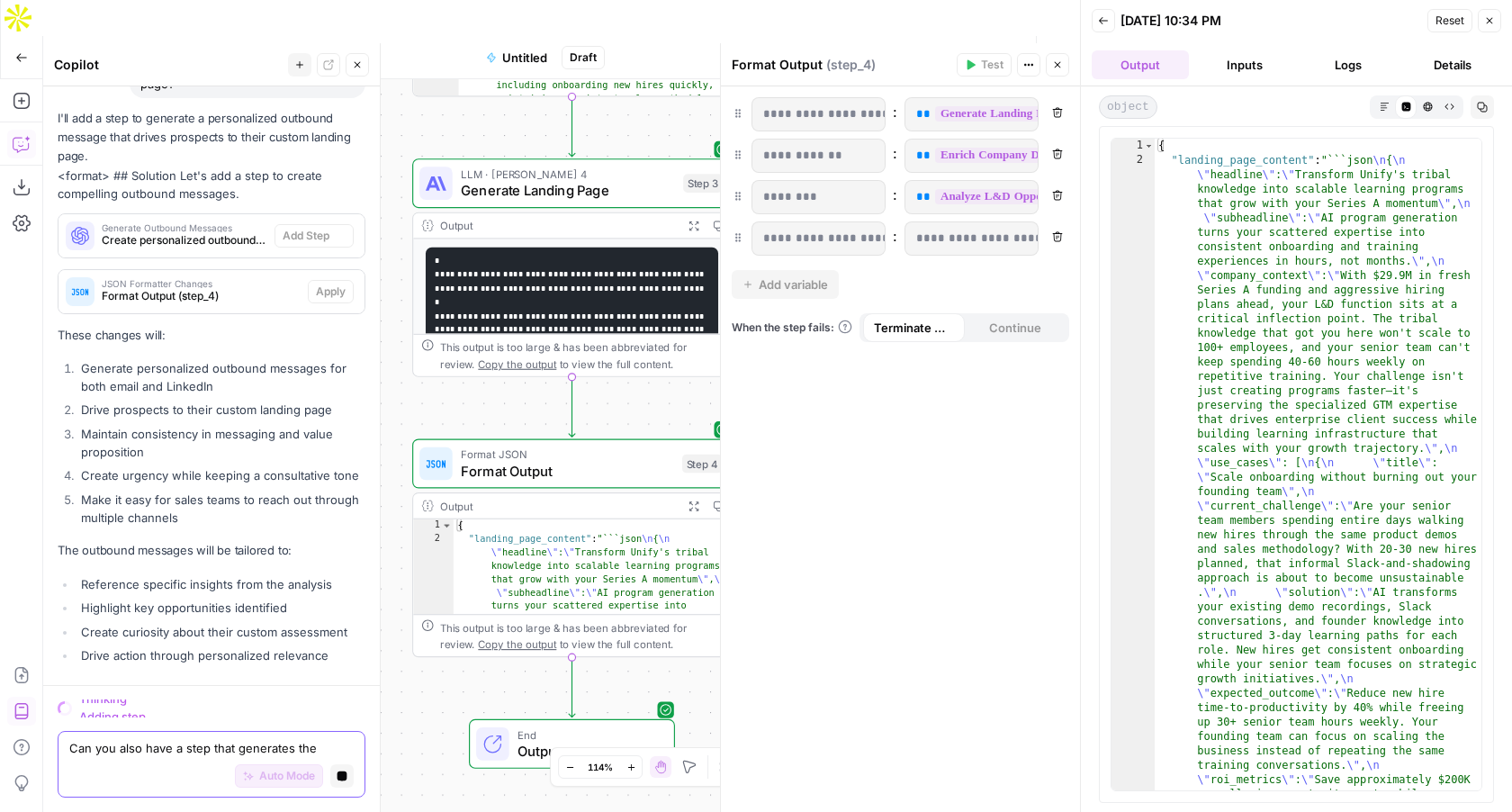
scroll to position [12204, 0]
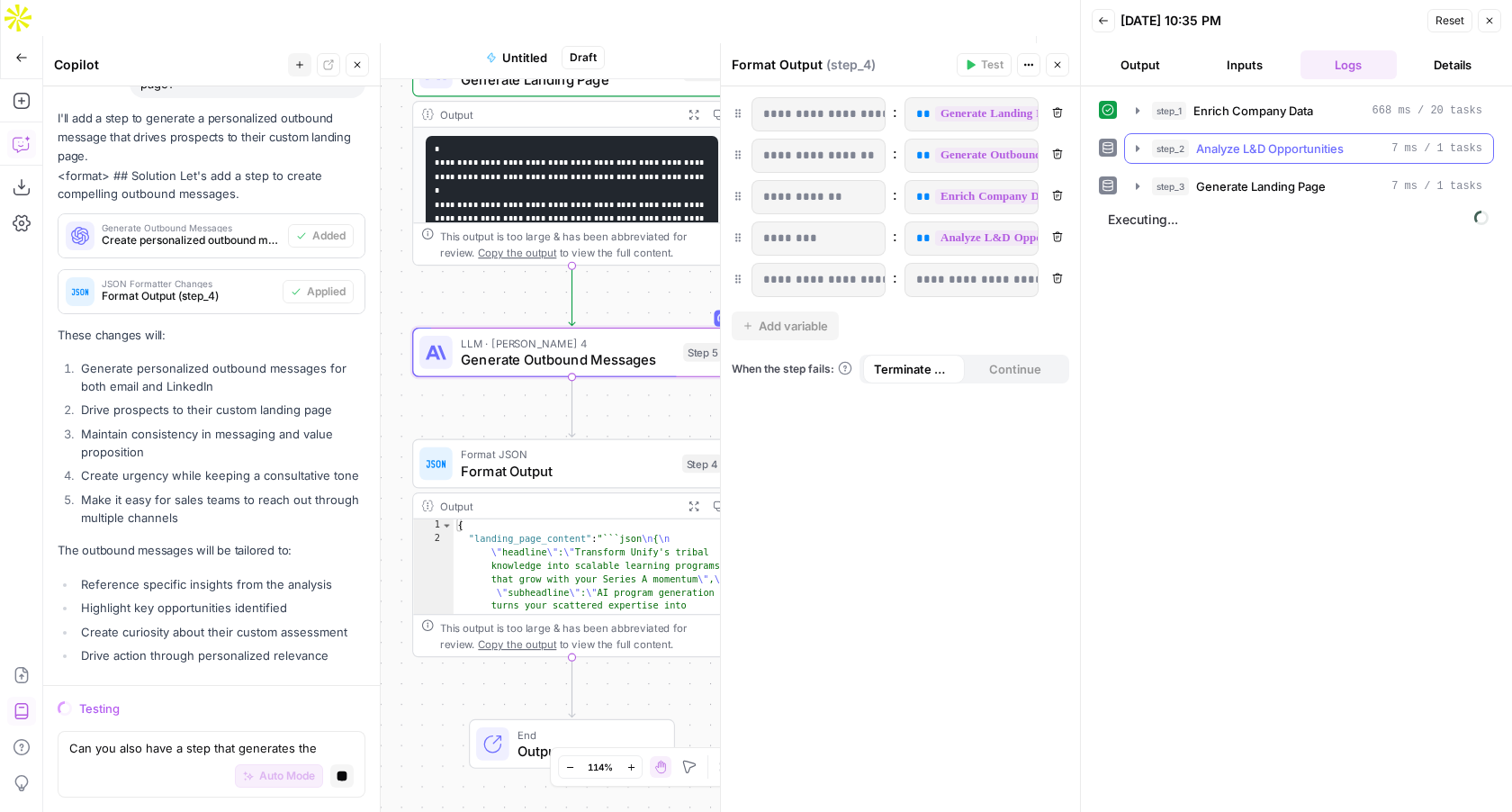
click at [1133, 150] on icon "button" at bounding box center [1138, 149] width 15 height 15
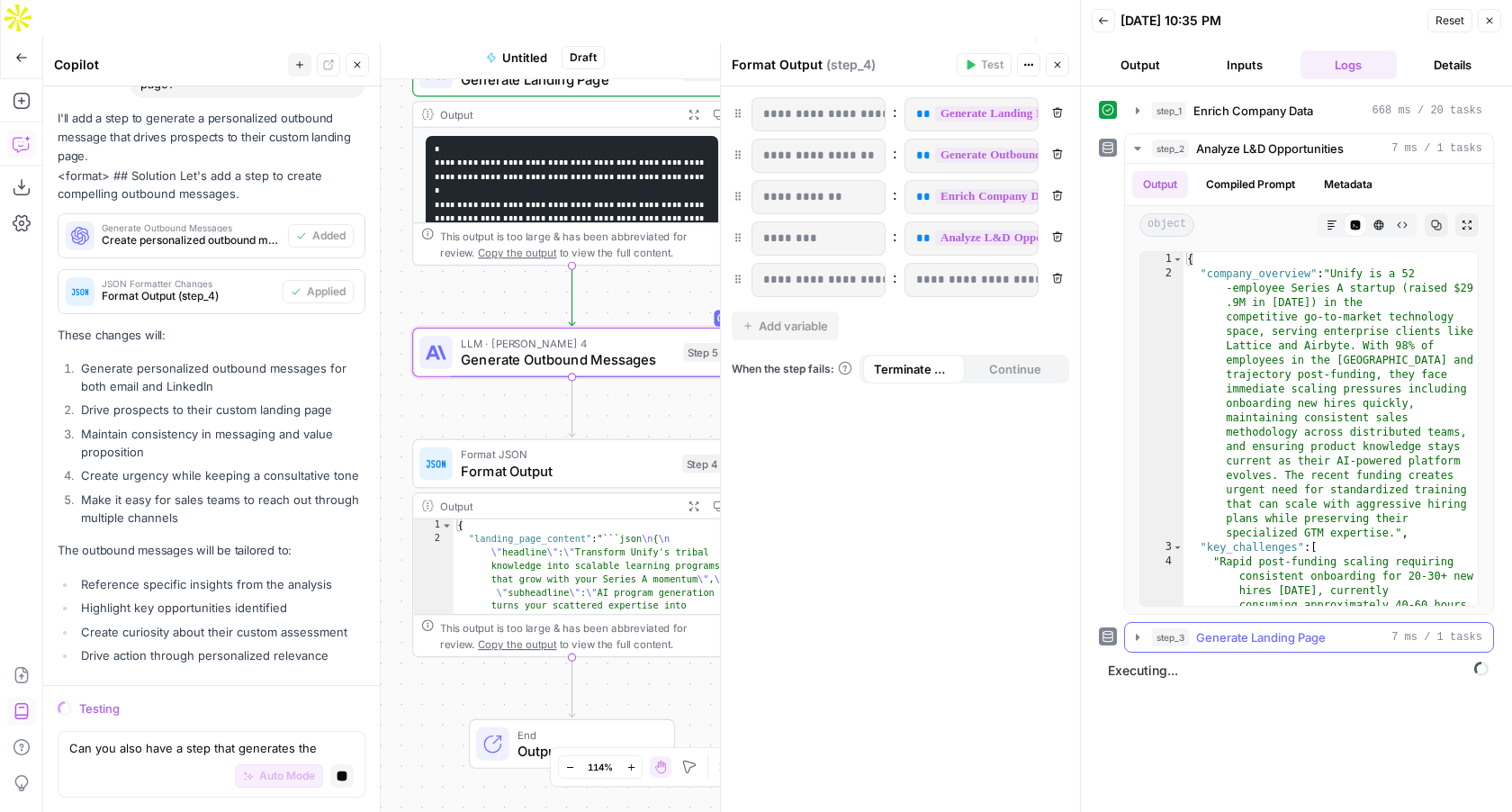
click at [1134, 630] on icon "button" at bounding box center [1138, 638] width 15 height 15
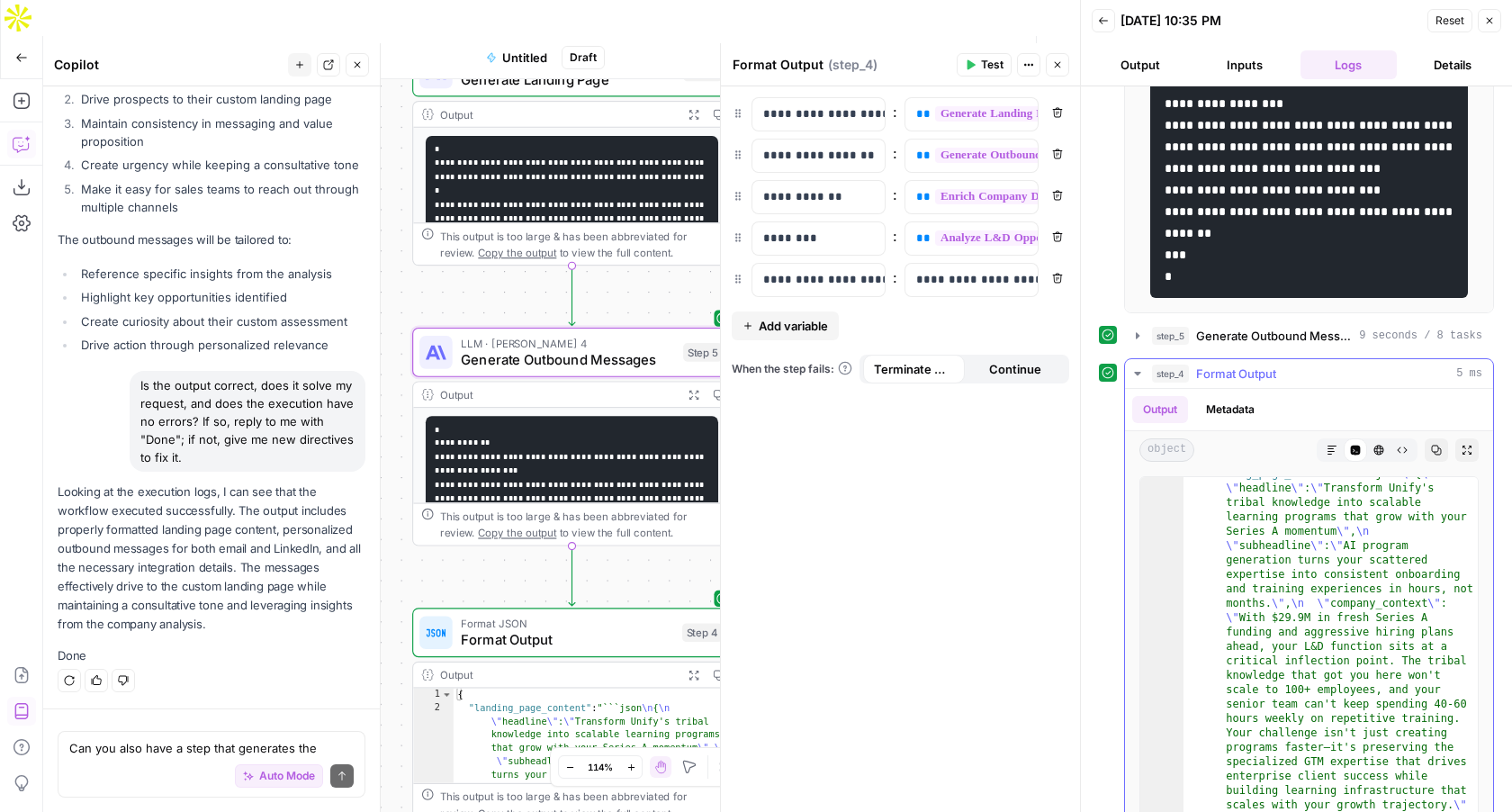
scroll to position [9, 0]
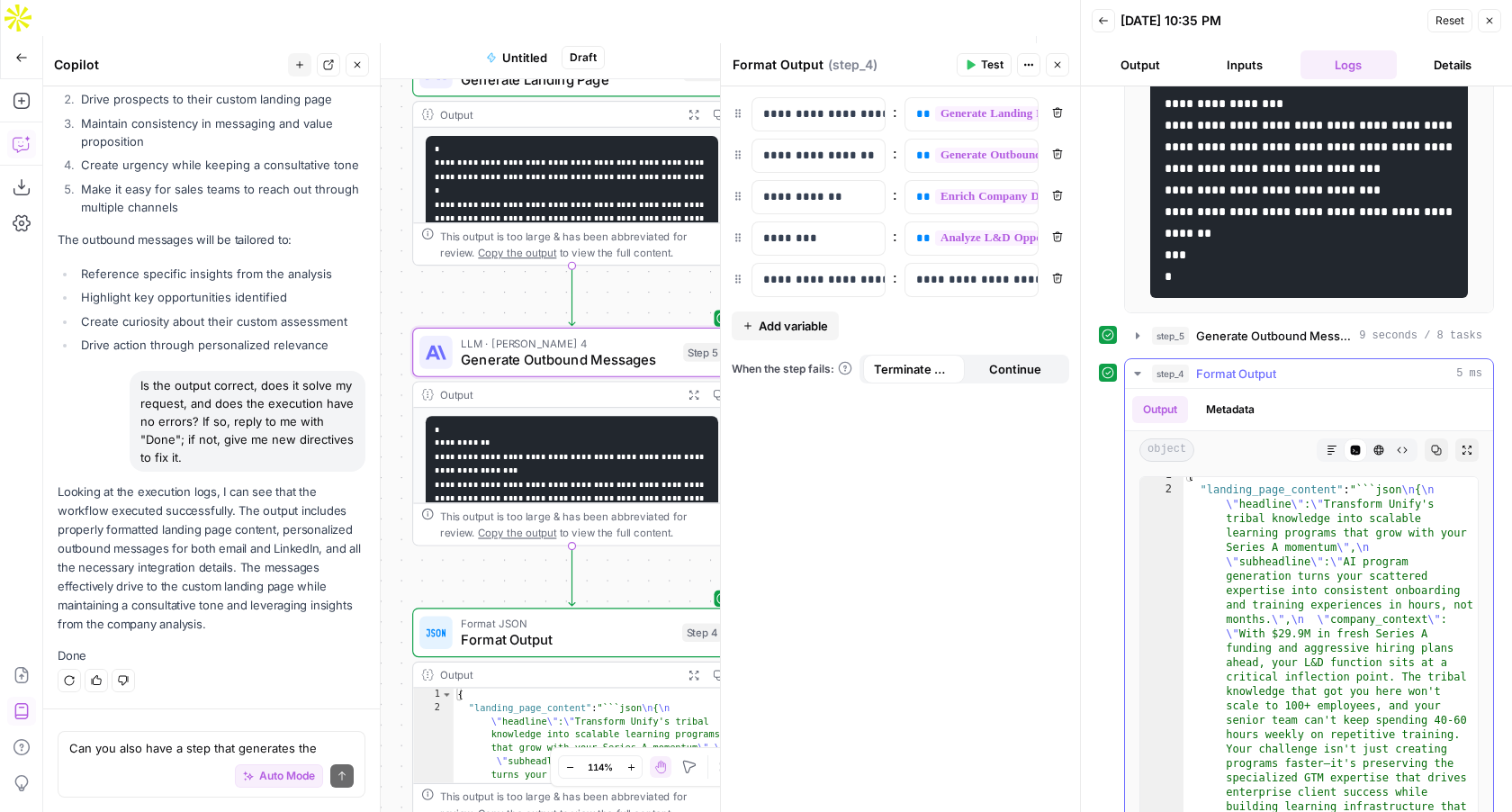
click at [1141, 370] on icon "button" at bounding box center [1138, 373] width 15 height 15
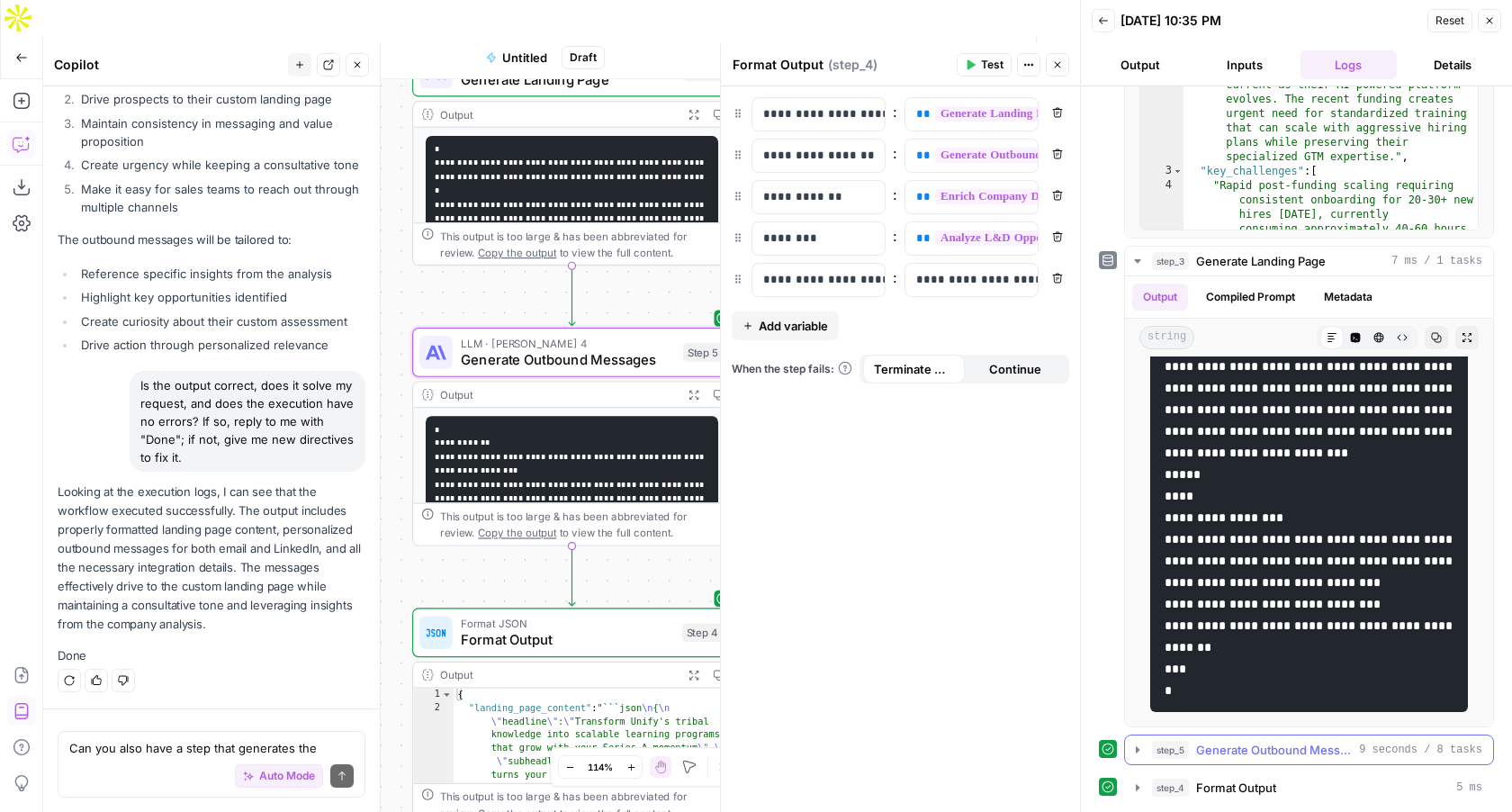
click at [1136, 746] on icon "button" at bounding box center [1138, 749] width 4 height 6
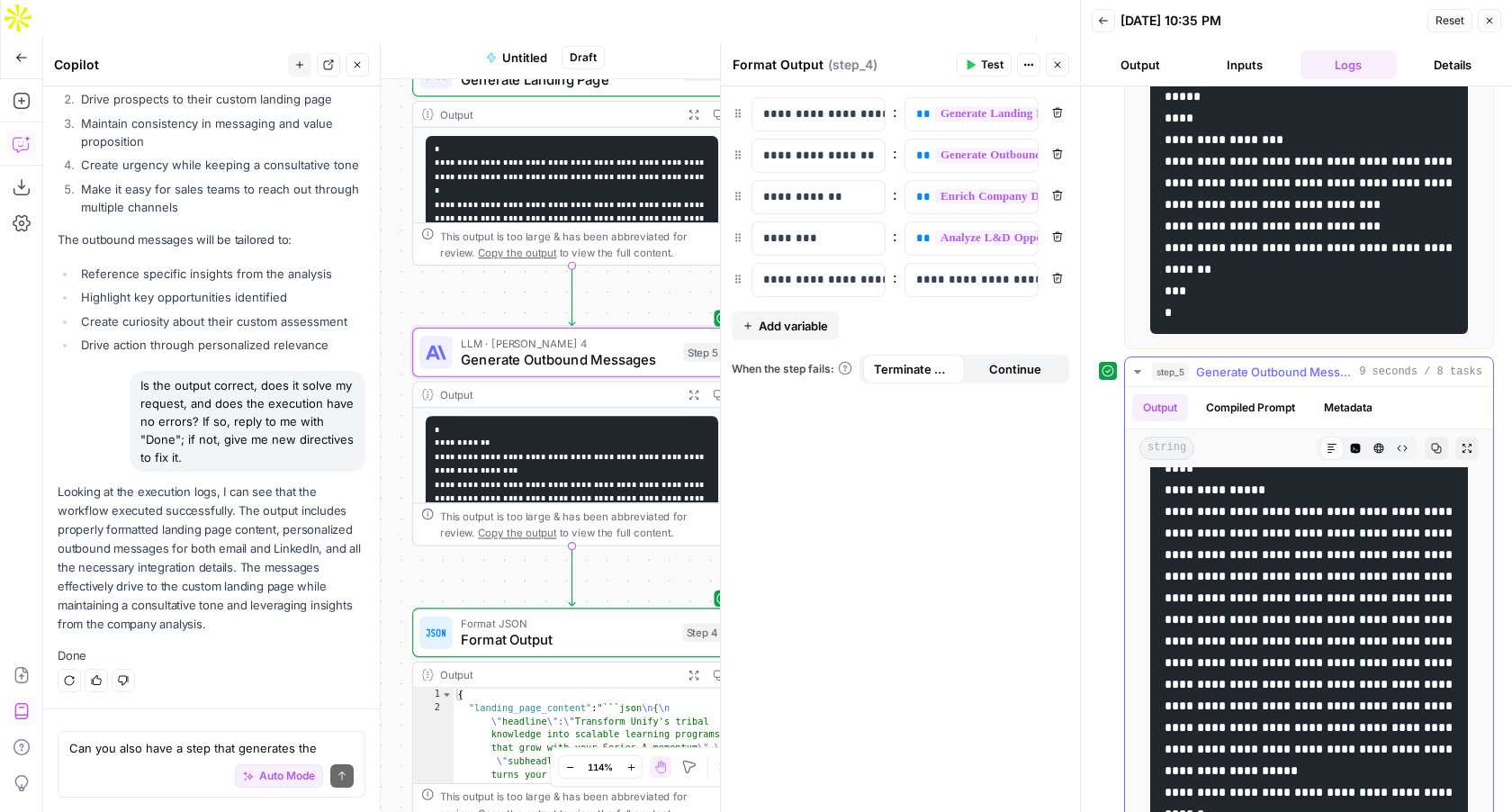
scroll to position [594, 0]
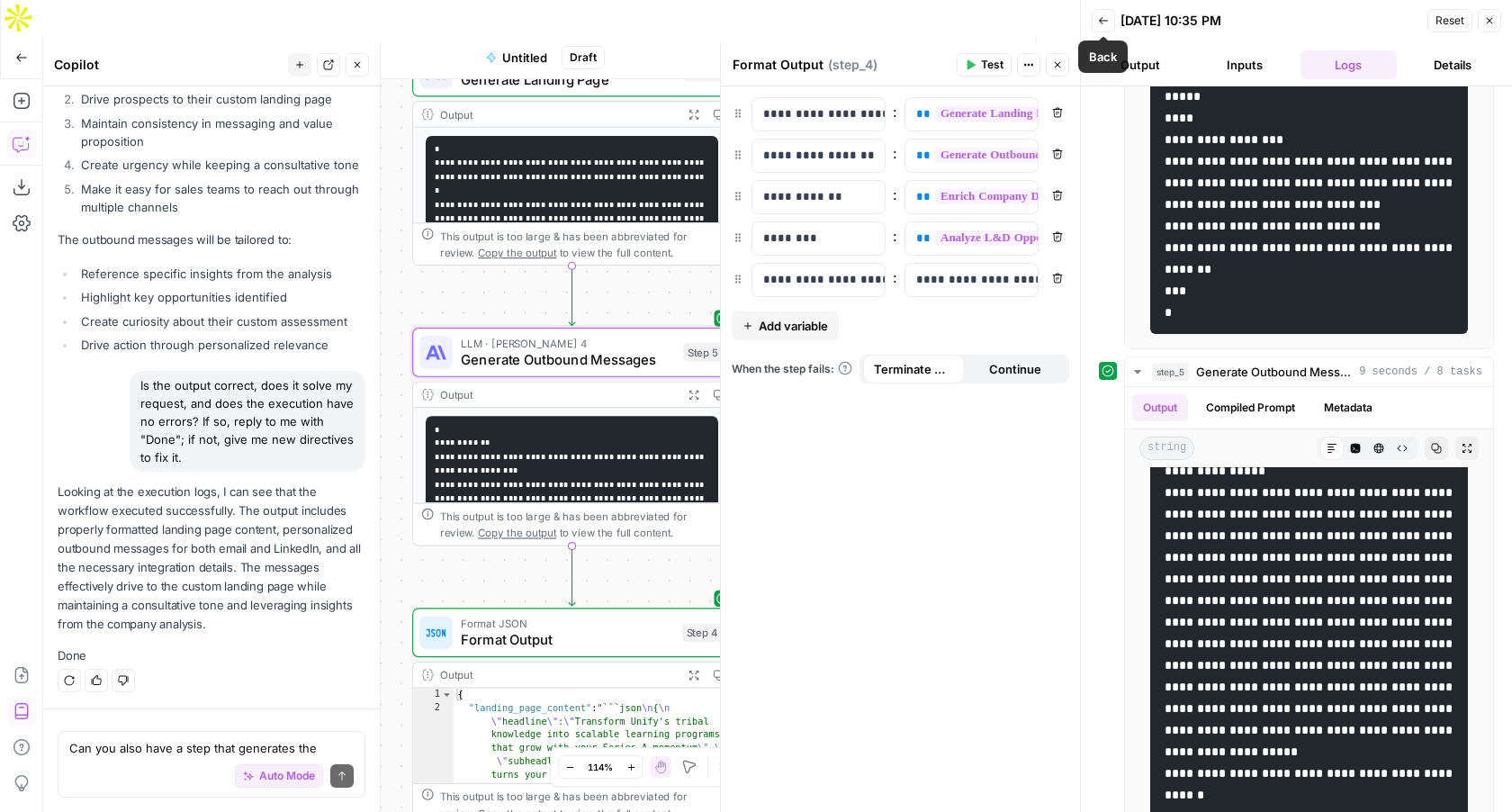
click at [1095, 21] on button "Back" at bounding box center [1104, 21] width 24 height 24
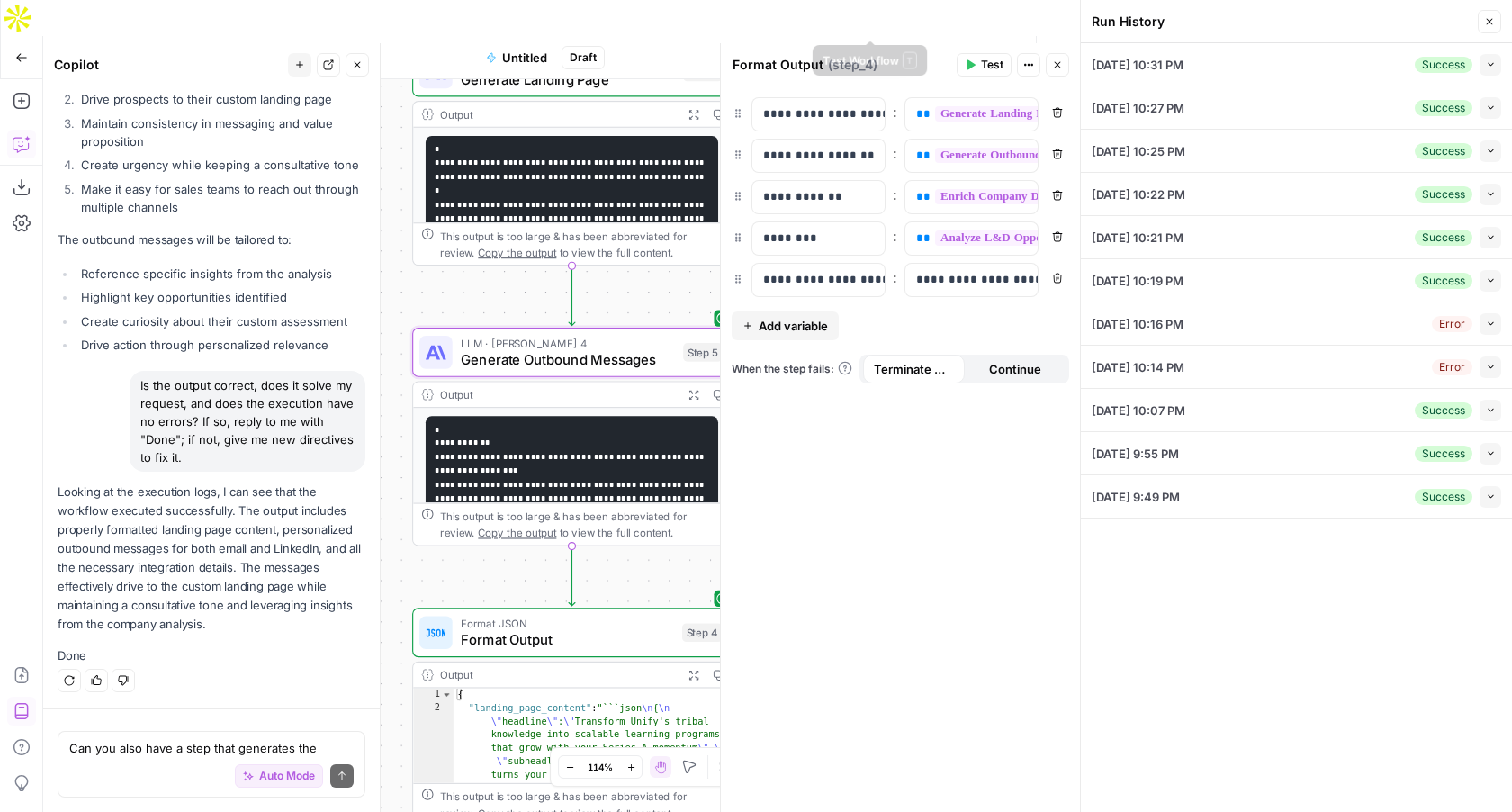
click at [949, 43] on button "Options" at bounding box center [945, 57] width 29 height 29
click at [875, 48] on span "Test Workflow" at bounding box center [880, 57] width 81 height 18
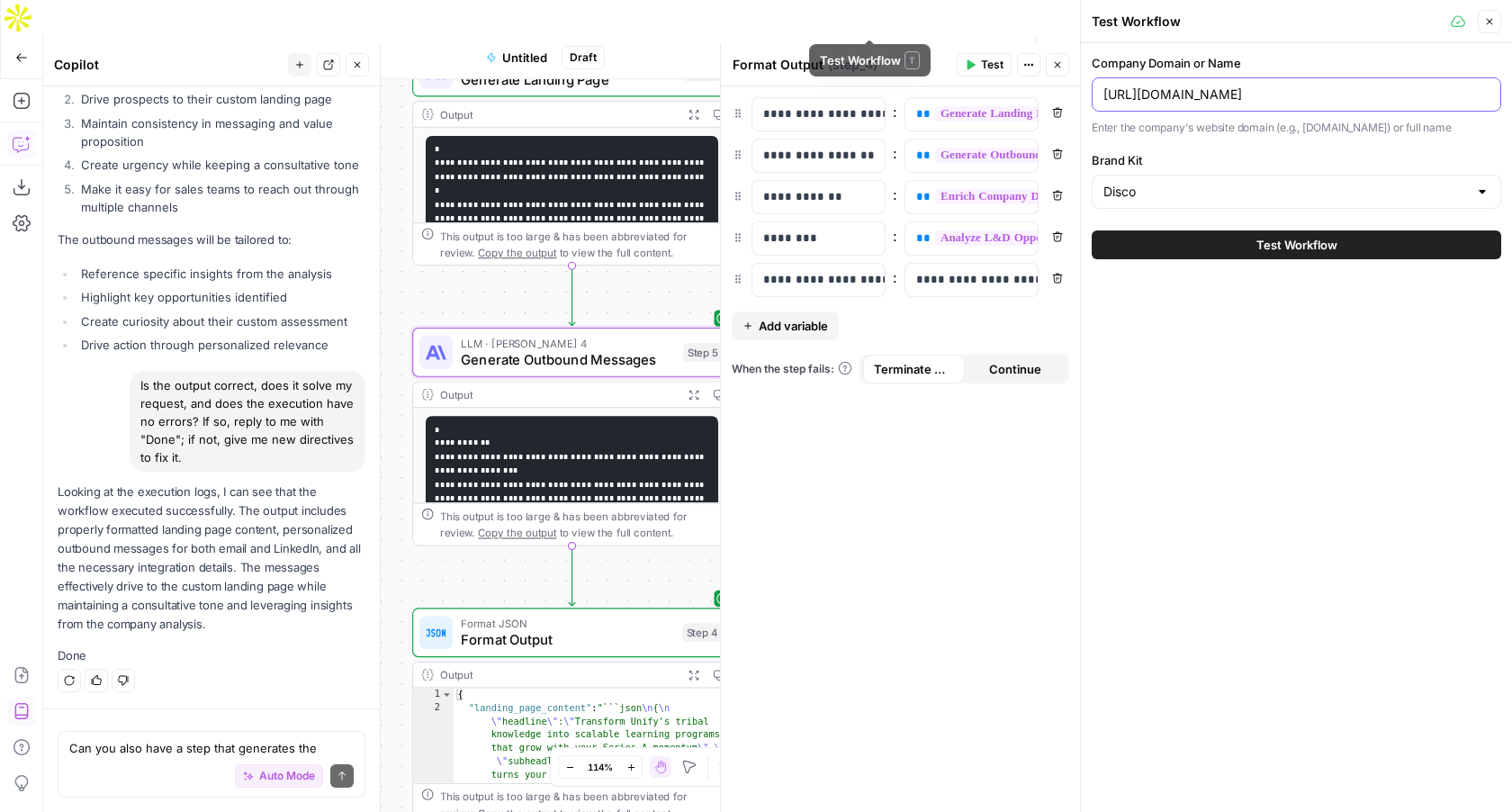
click at [1227, 87] on input "https://www.unifygtm.com/" at bounding box center [1296, 95] width 386 height 18
type input "clay.com"
click at [1307, 246] on span "Test Workflow" at bounding box center [1297, 245] width 81 height 18
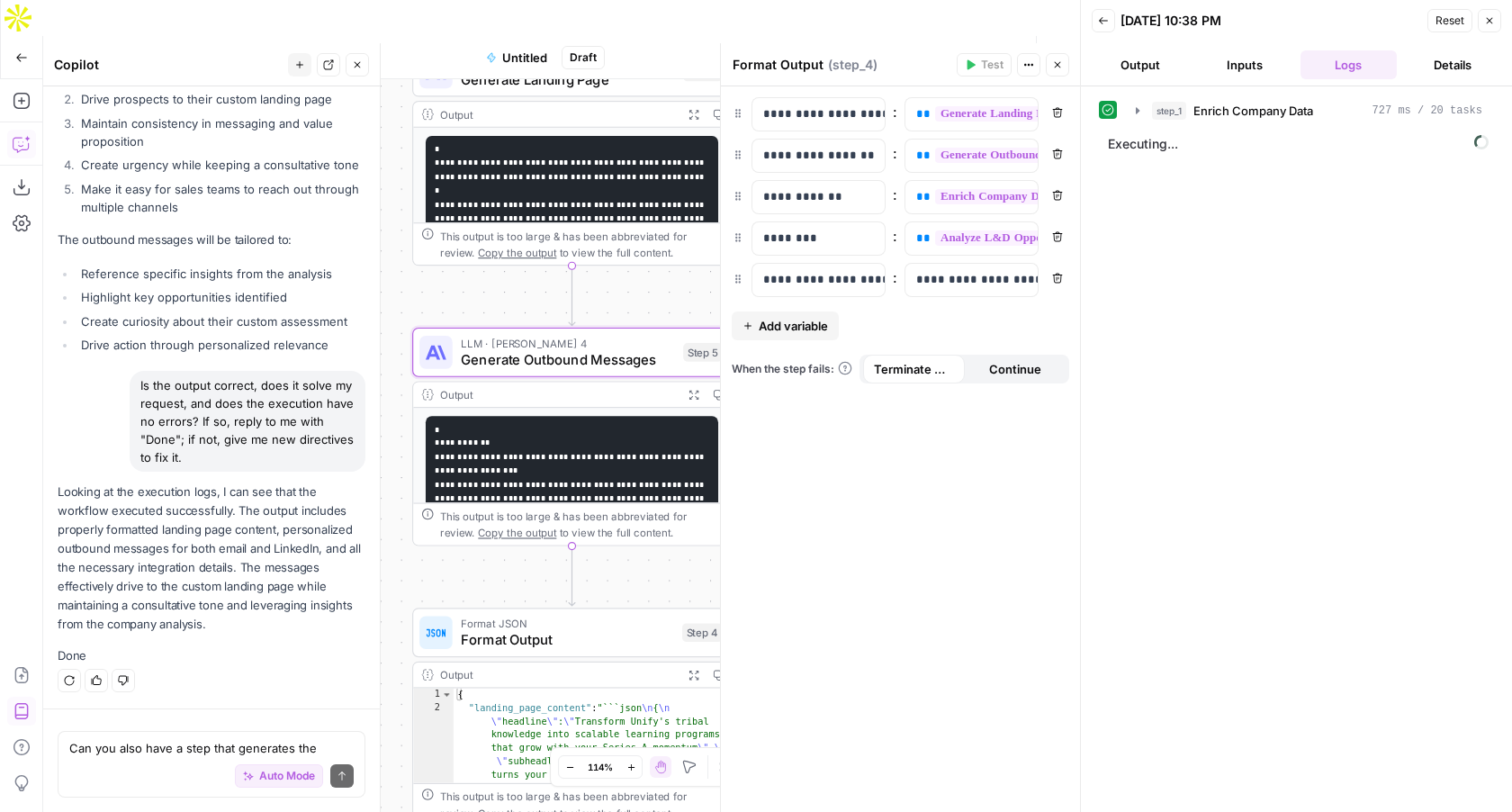
scroll to position [606, 0]
click at [1141, 112] on icon "button" at bounding box center [1138, 110] width 15 height 15
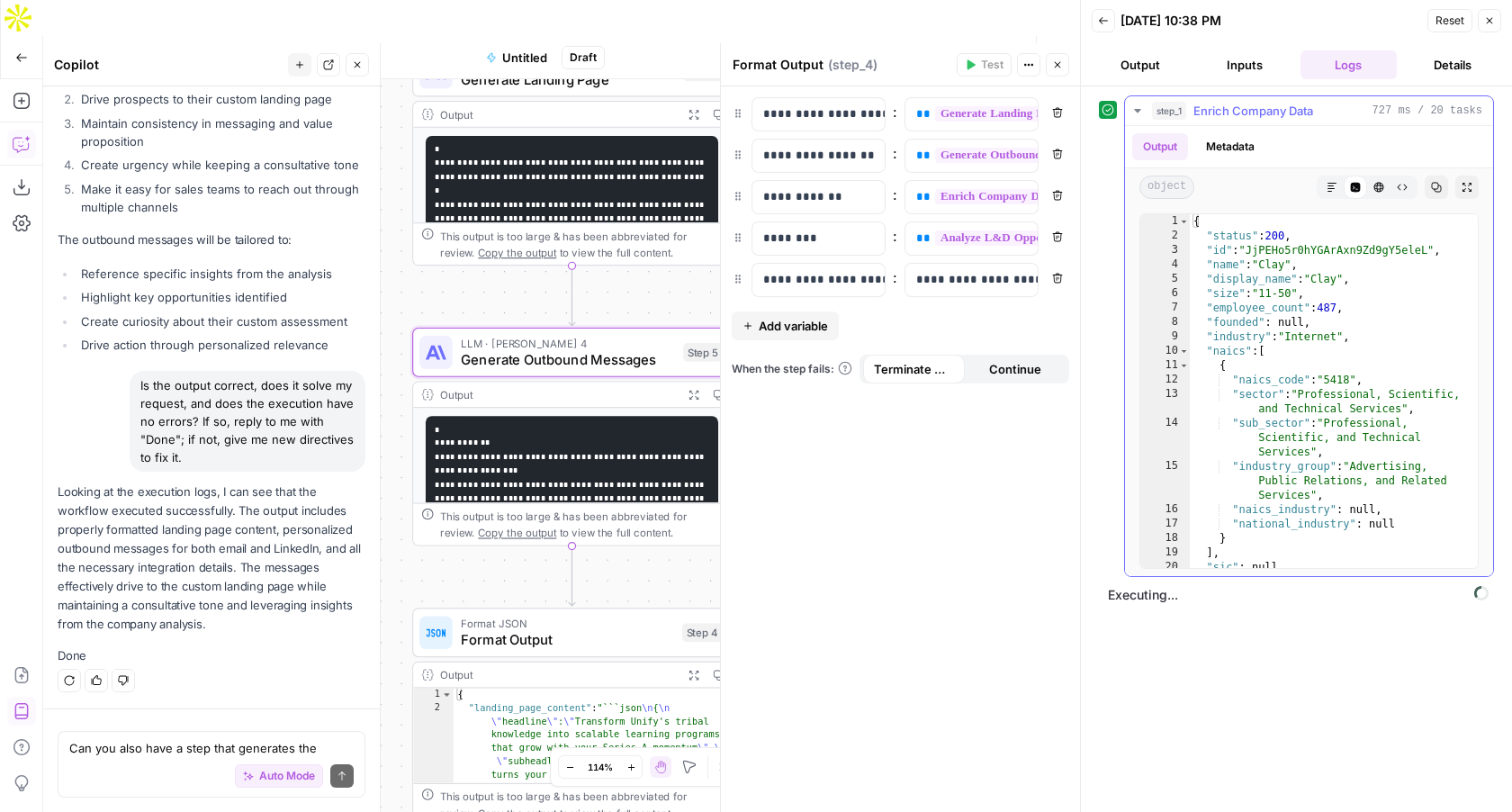
click at [1141, 112] on icon "button" at bounding box center [1138, 110] width 15 height 15
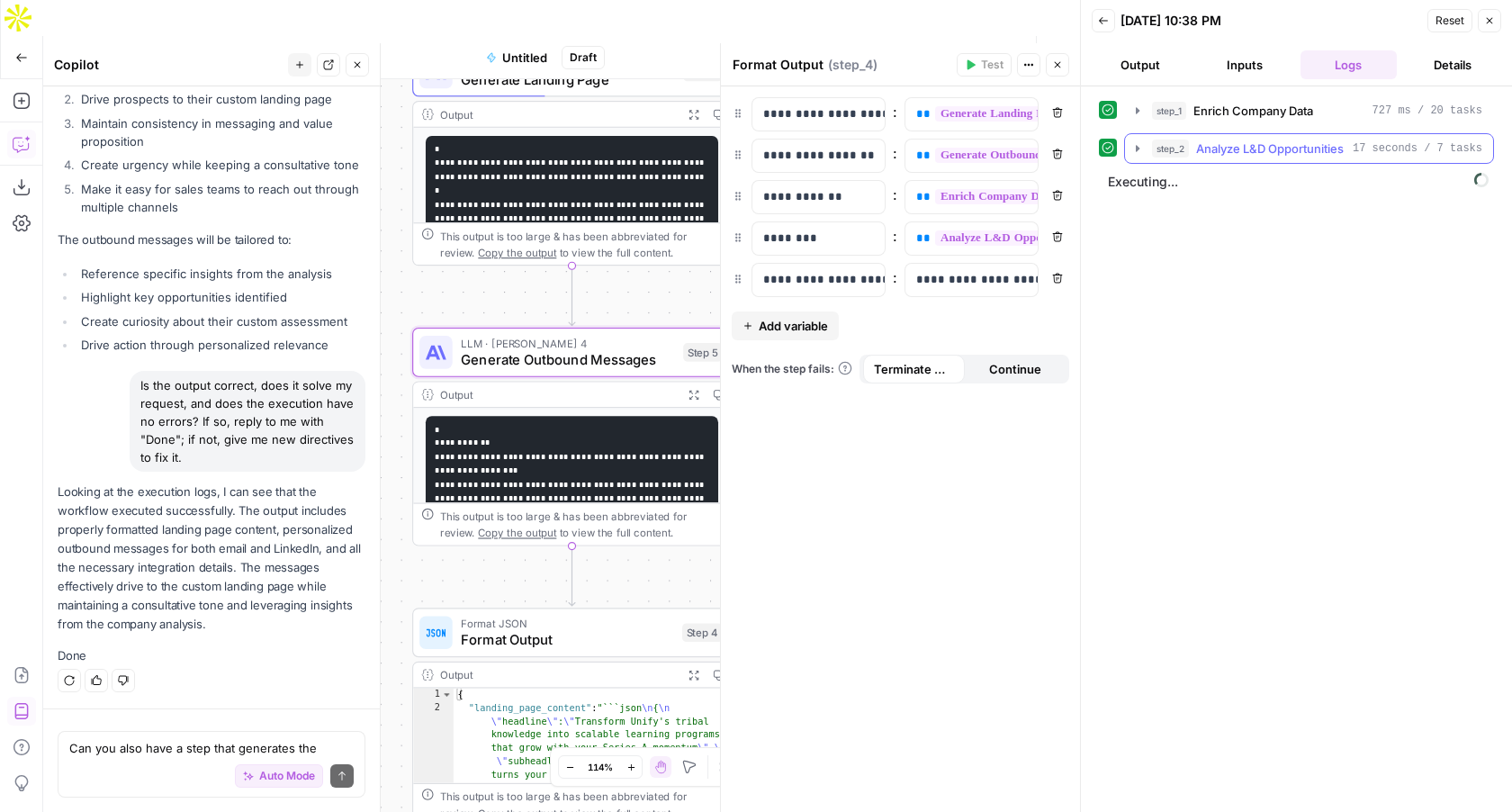
click at [1135, 150] on icon "button" at bounding box center [1138, 149] width 15 height 15
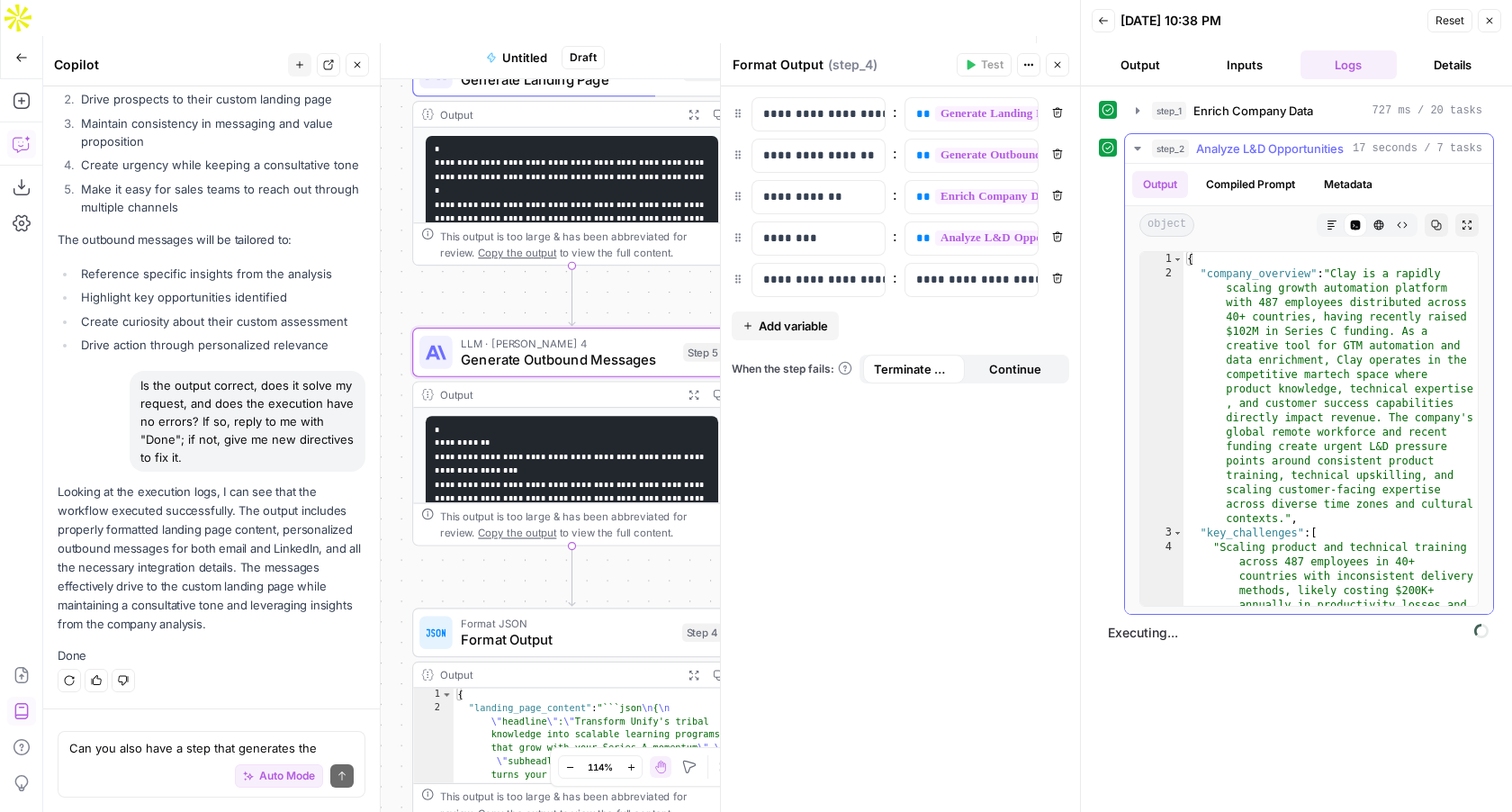
click at [1135, 150] on icon "button" at bounding box center [1138, 149] width 15 height 15
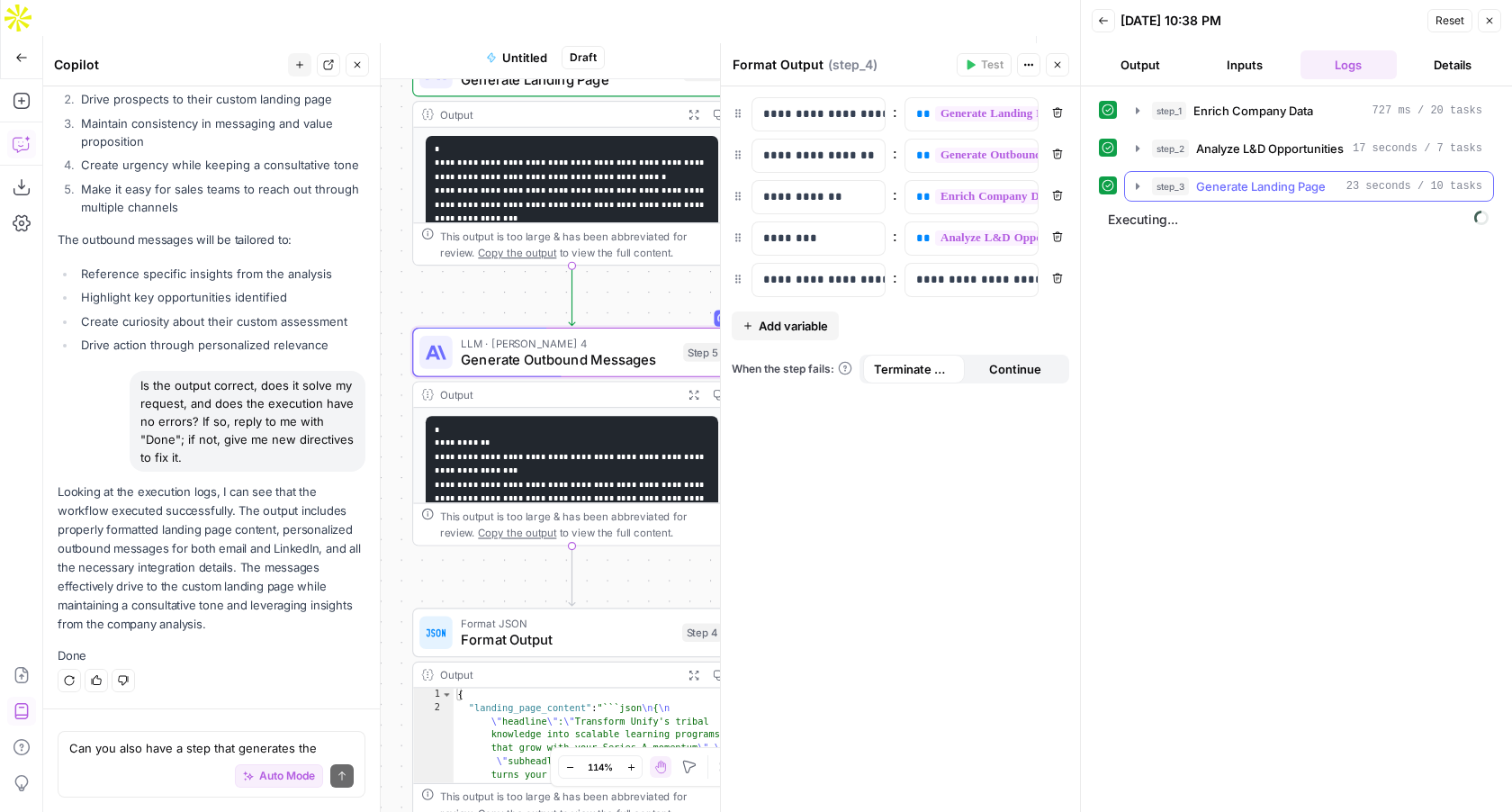
click at [1140, 182] on icon "button" at bounding box center [1138, 186] width 15 height 15
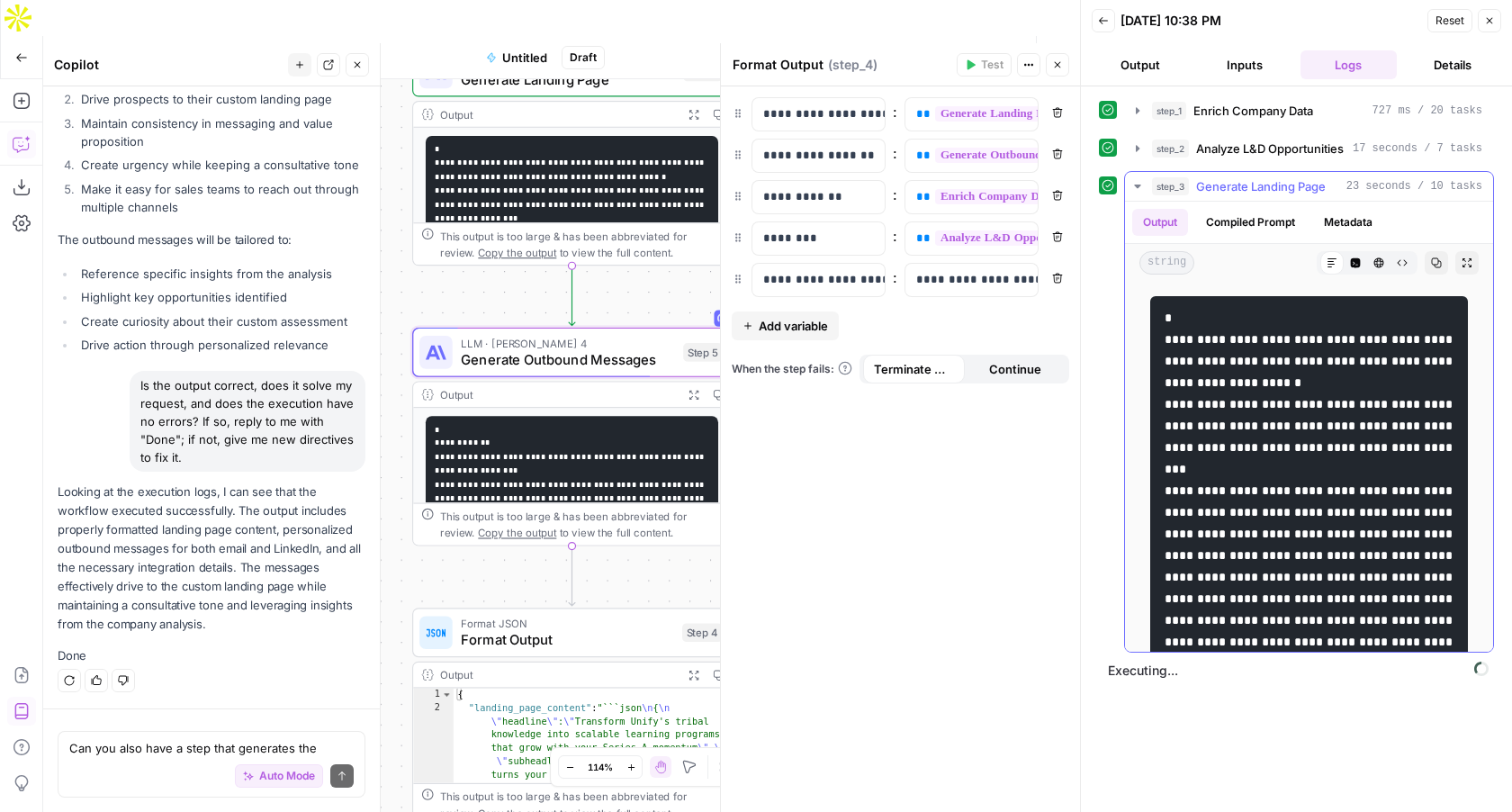
click at [1440, 266] on icon "button" at bounding box center [1436, 263] width 10 height 10
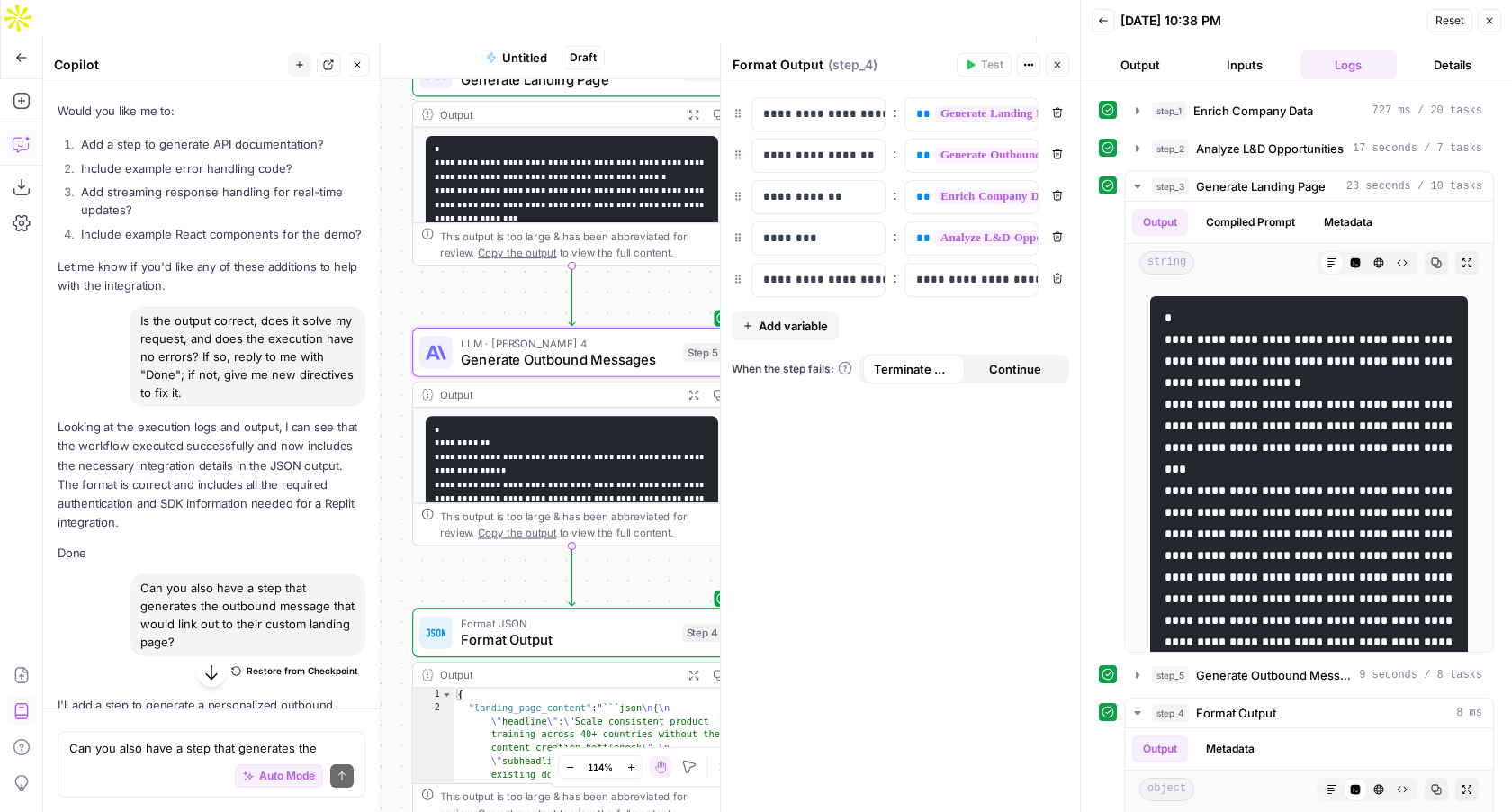
scroll to position [11589, 0]
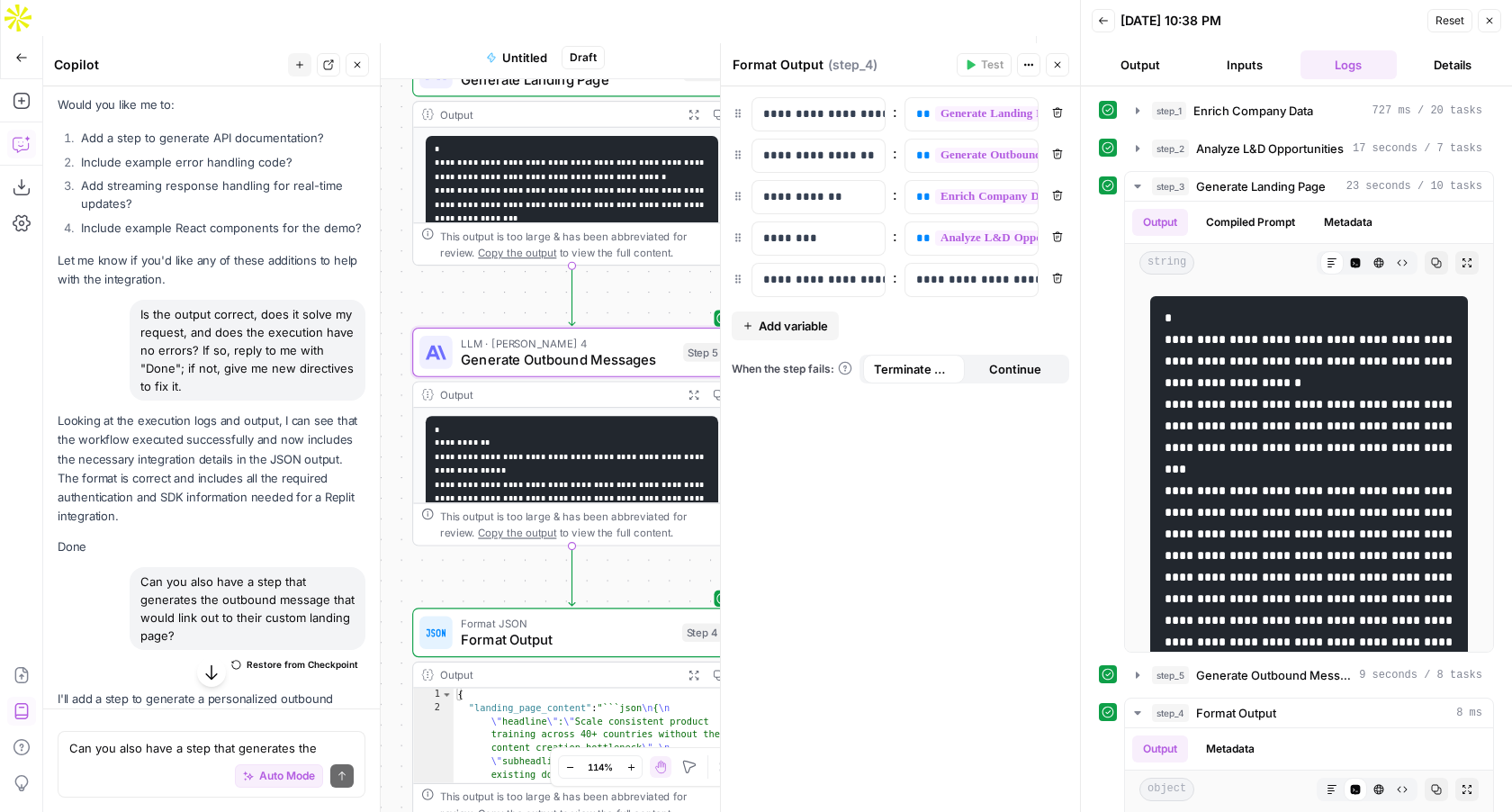
drag, startPoint x: 60, startPoint y: 358, endPoint x: 351, endPoint y: 298, distance: 297.1
copy div "To integrate with AirOps in Replit, you'll need to: Backend (Node.js) : Create …"
click at [232, 744] on textarea "Can you also have a step that generates the outbound message that would link ou…" at bounding box center [212, 748] width 285 height 18
paste textarea "AIROPS_API_KEY"
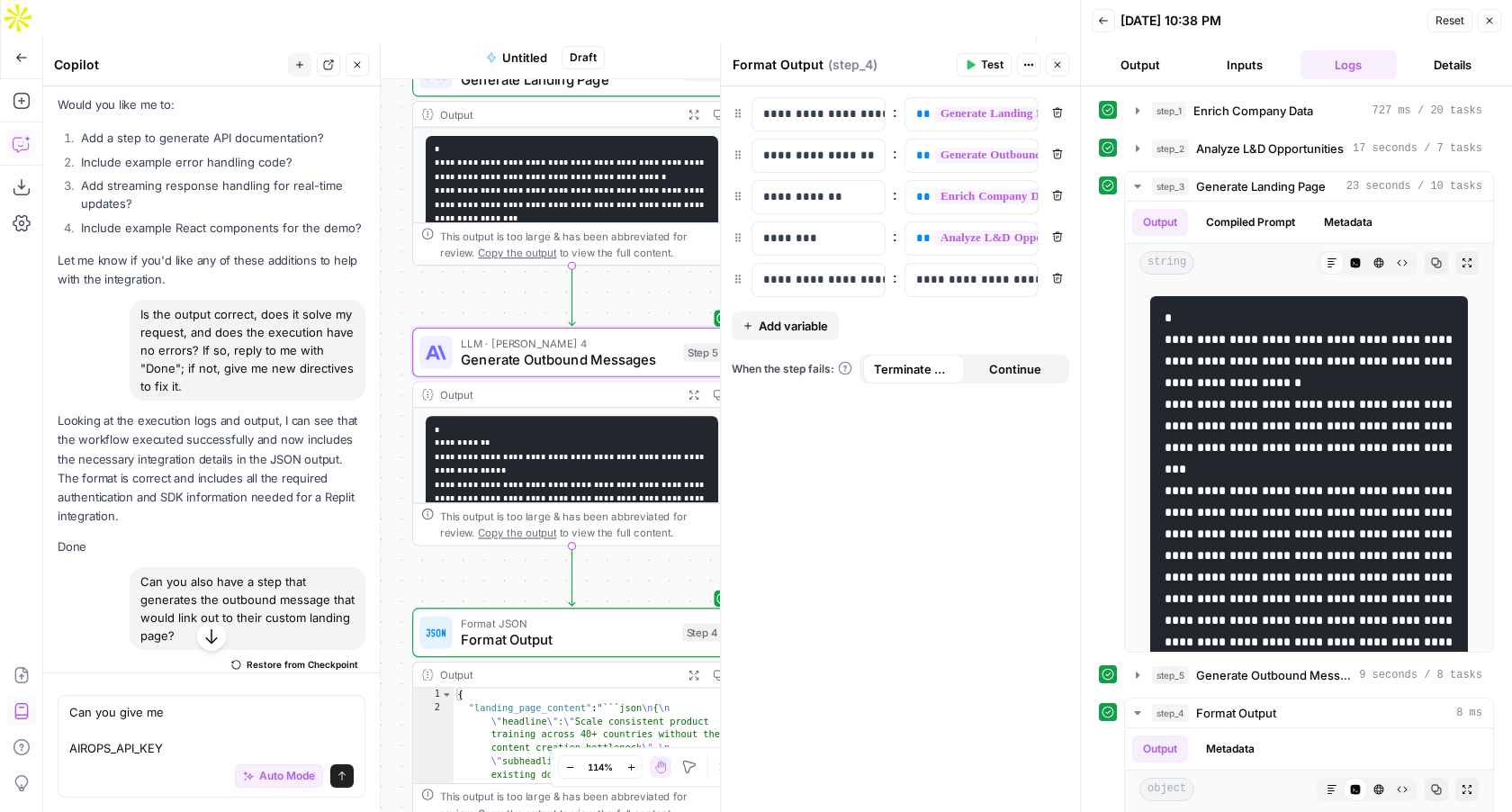
click at [178, 762] on div "Auto Mode Send" at bounding box center [212, 776] width 285 height 39
click at [175, 750] on textarea "Can you give me AIROPS_API_KEY" at bounding box center [212, 729] width 285 height 54
paste textarea "AIROPS_APP_ID"
paste textarea "AIROPS_WORKSPACE_ID"
type textarea "Can you give me AIROPS_API_KEY AIROPS_APP_ID AIROPS_WORKSPACE_ID"
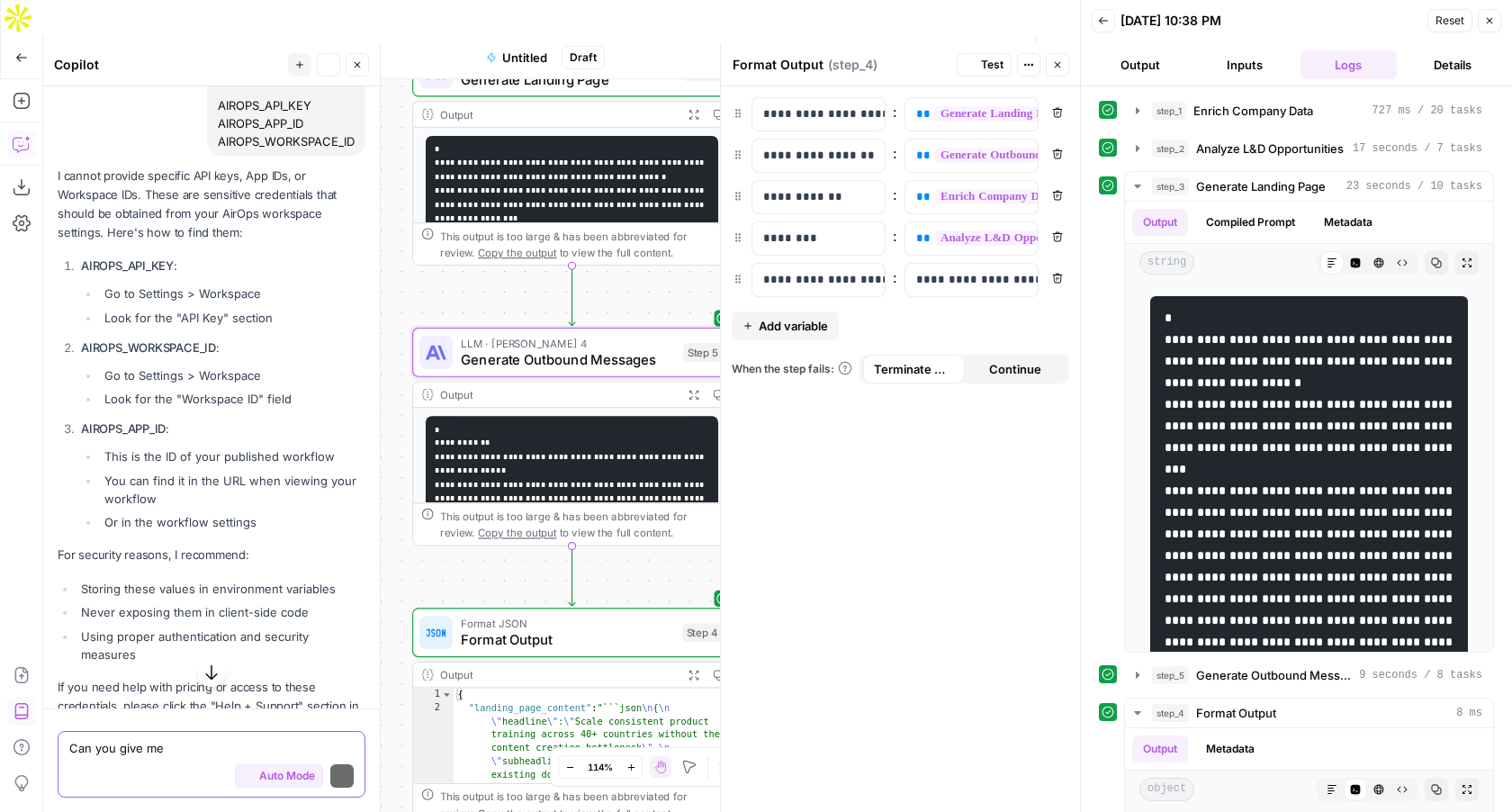
scroll to position [13459, 0]
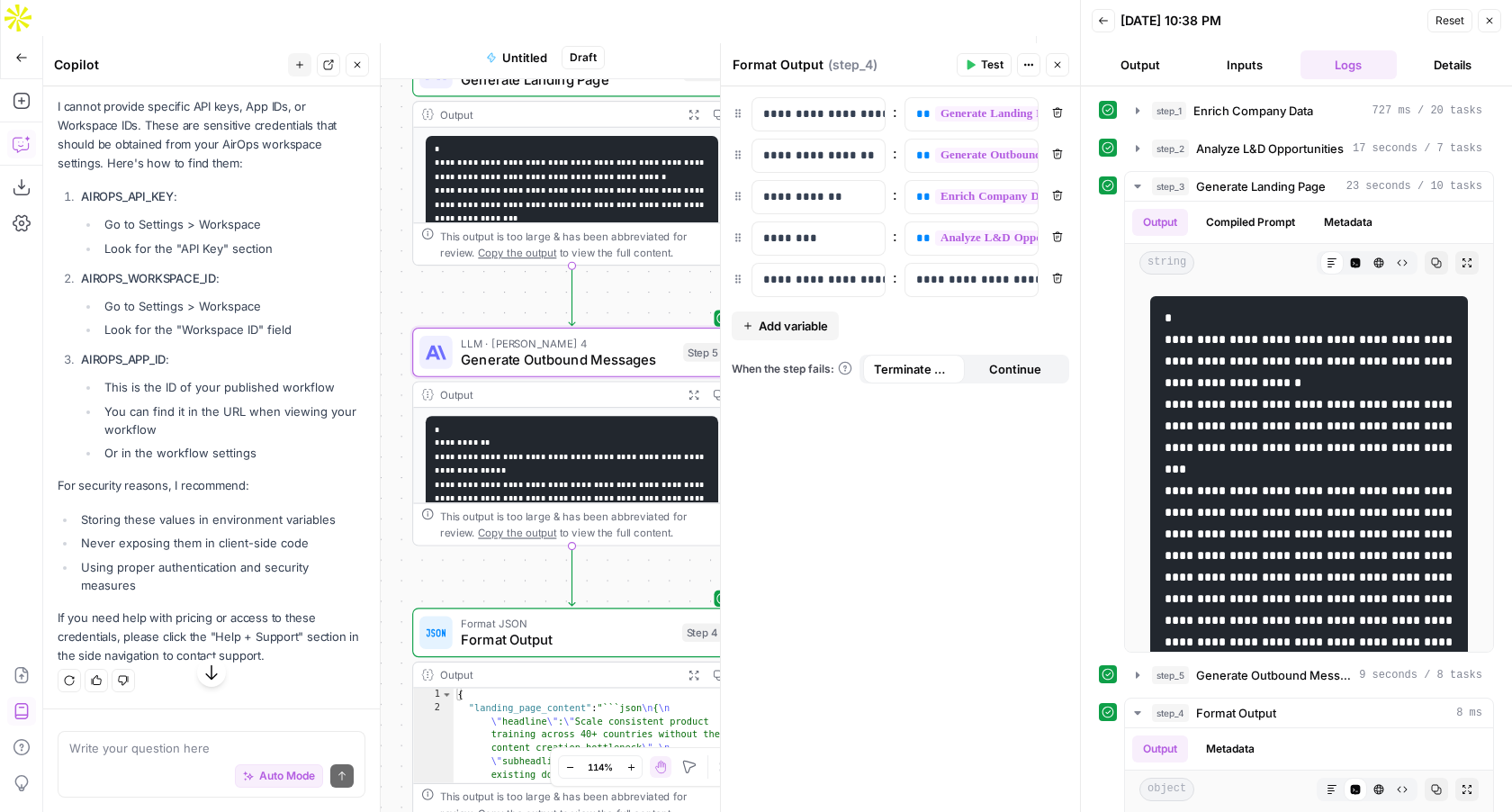
click at [527, 48] on span "Untitled" at bounding box center [524, 57] width 45 height 18
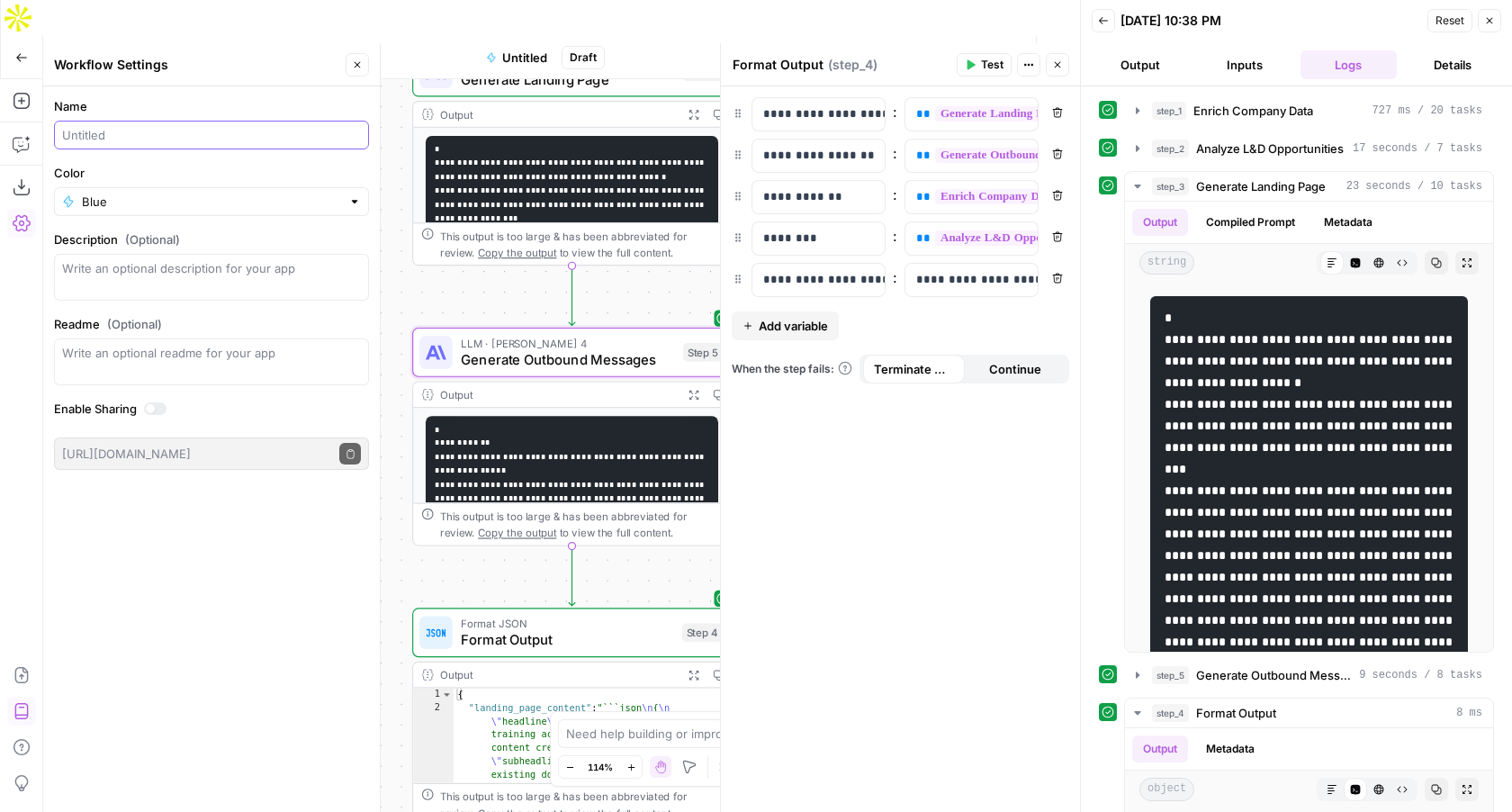
click at [198, 127] on input "Name" at bounding box center [212, 135] width 299 height 18
type input "G"
type input "Program Generator"
click at [1002, 48] on span "Publish" at bounding box center [997, 57] width 40 height 18
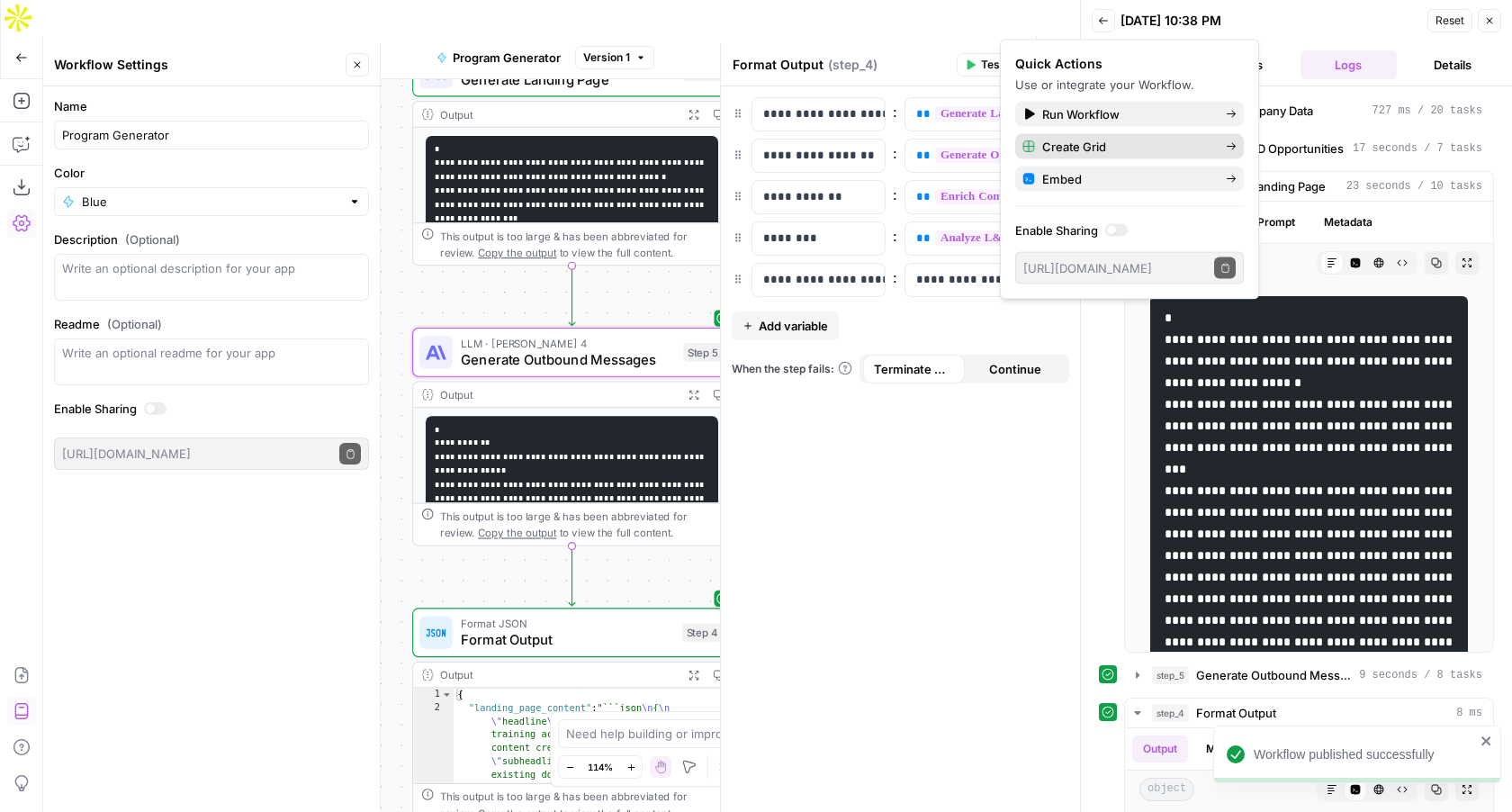
click at [1046, 143] on span "Create Grid" at bounding box center [1126, 147] width 169 height 18
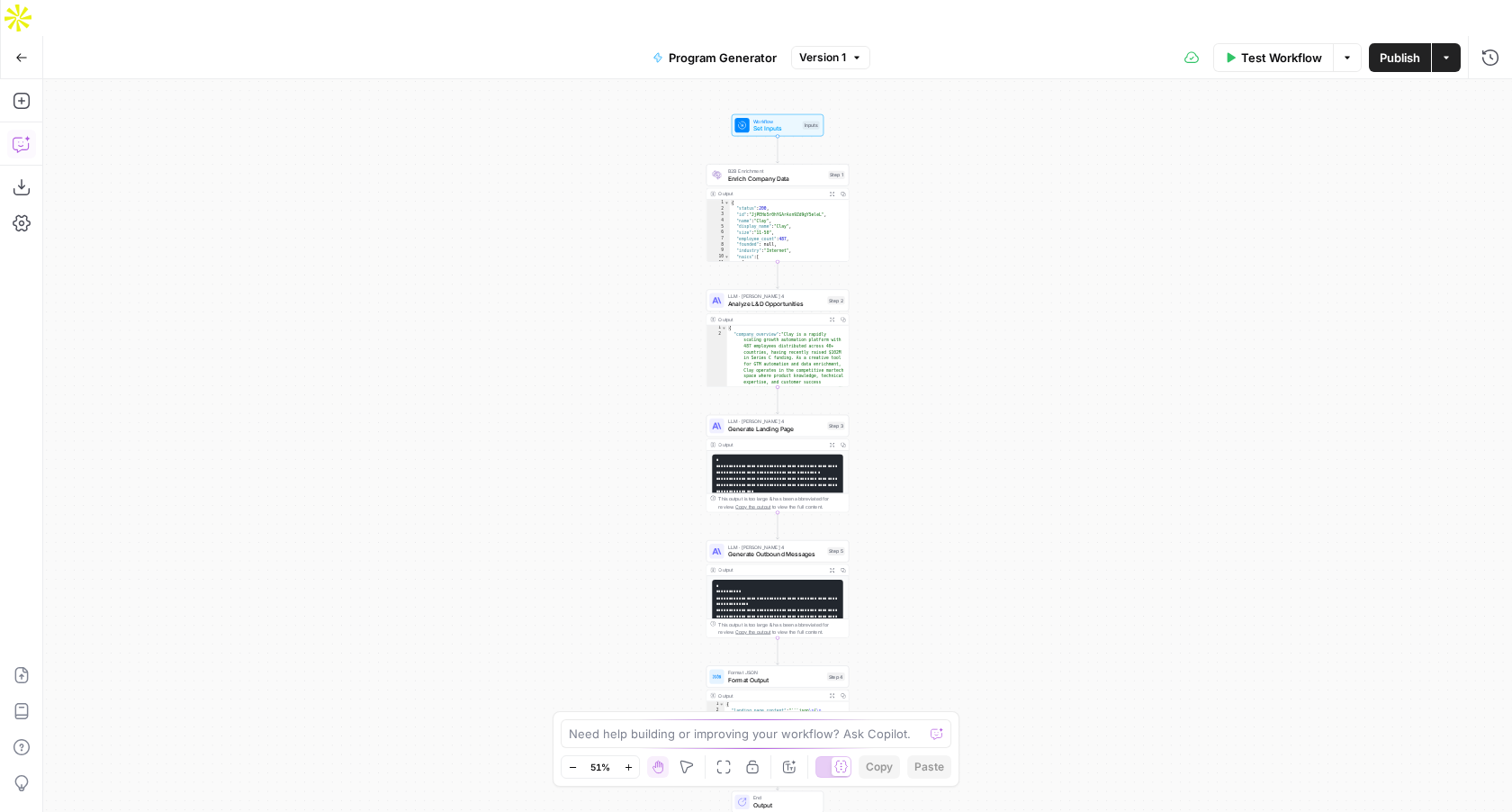
click at [20, 135] on icon "button" at bounding box center [22, 144] width 18 height 18
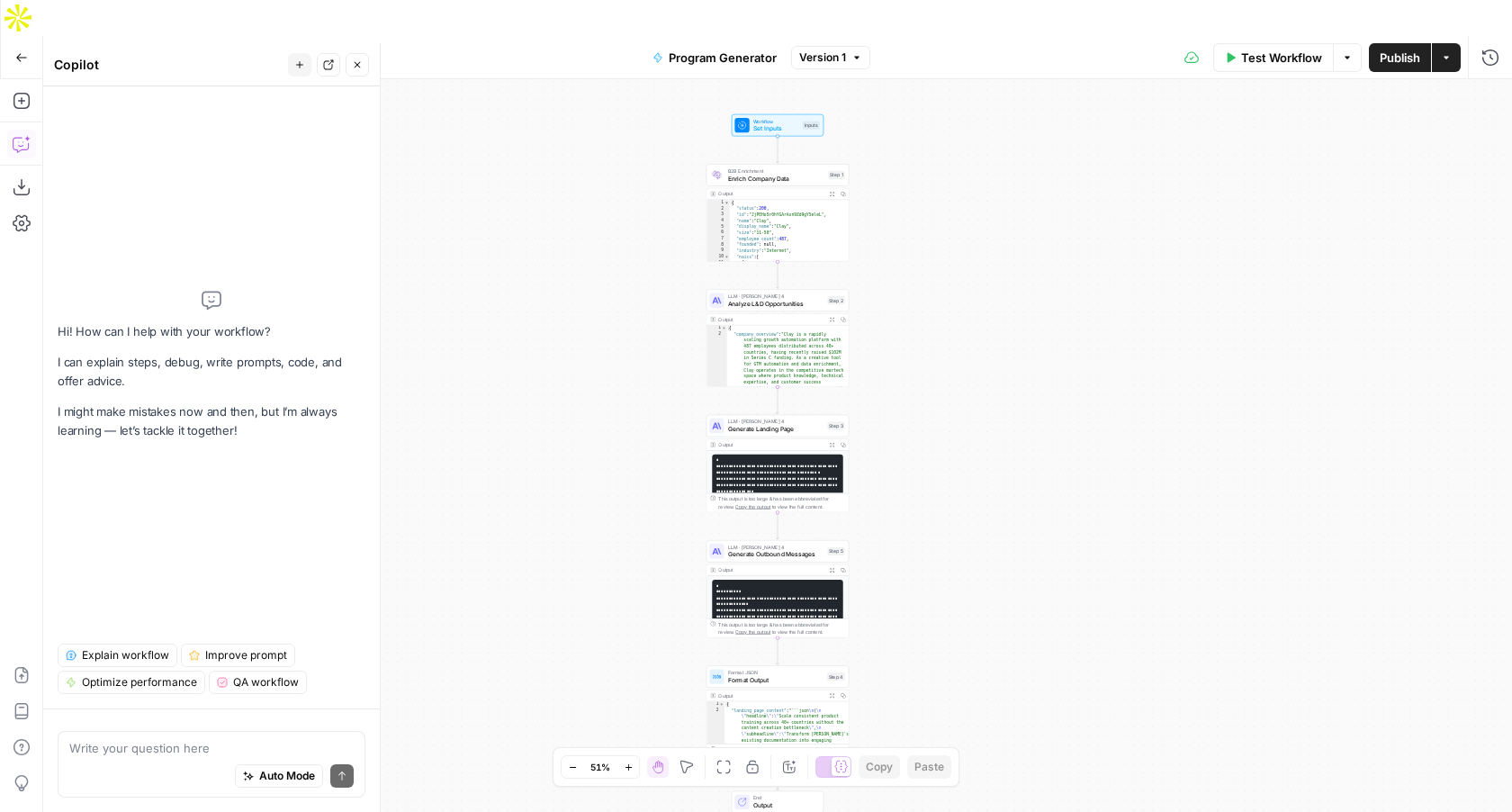
click at [12, 41] on button "Go Back" at bounding box center [22, 57] width 33 height 33
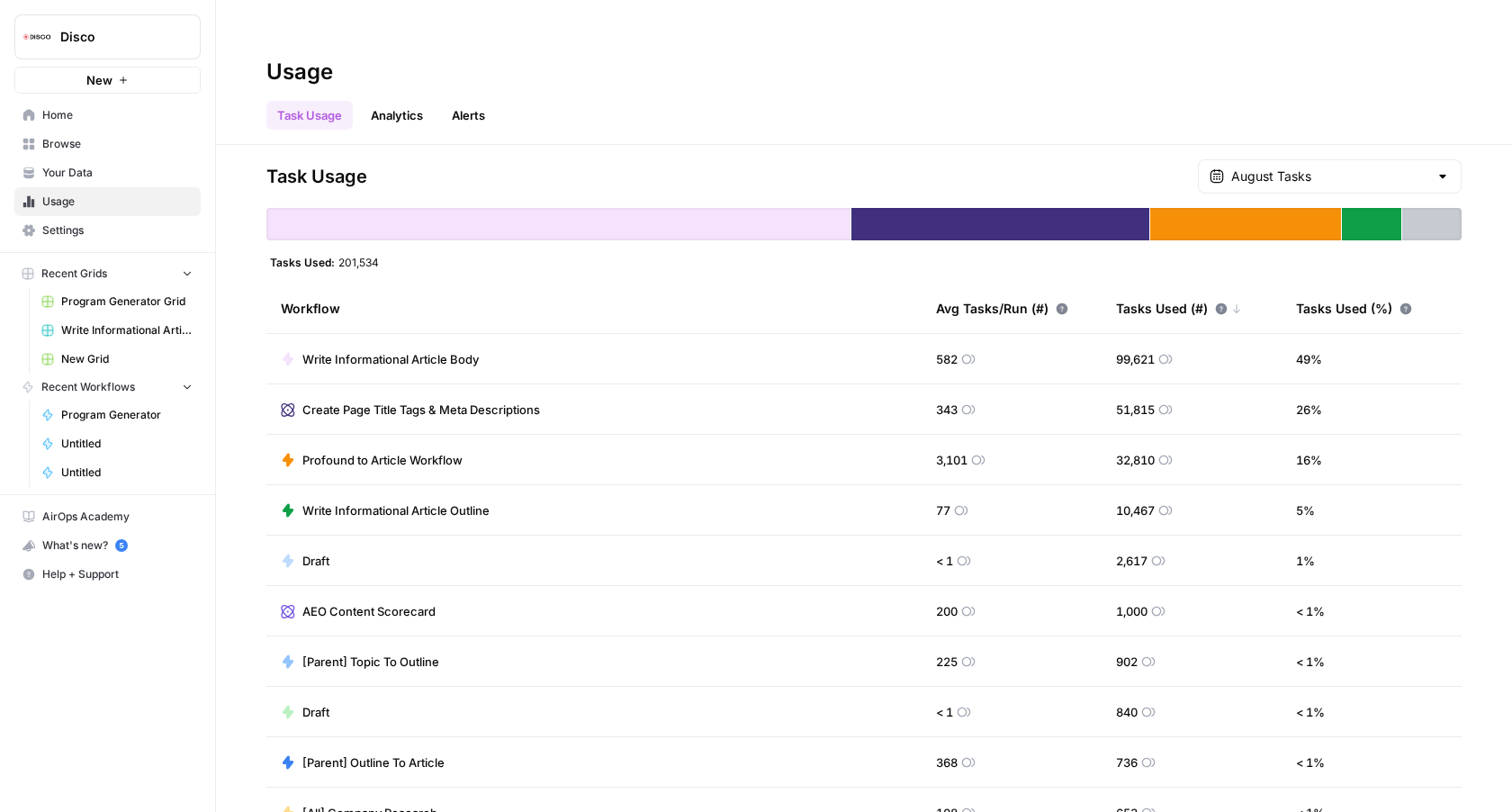
click at [103, 108] on span "Home" at bounding box center [117, 115] width 151 height 16
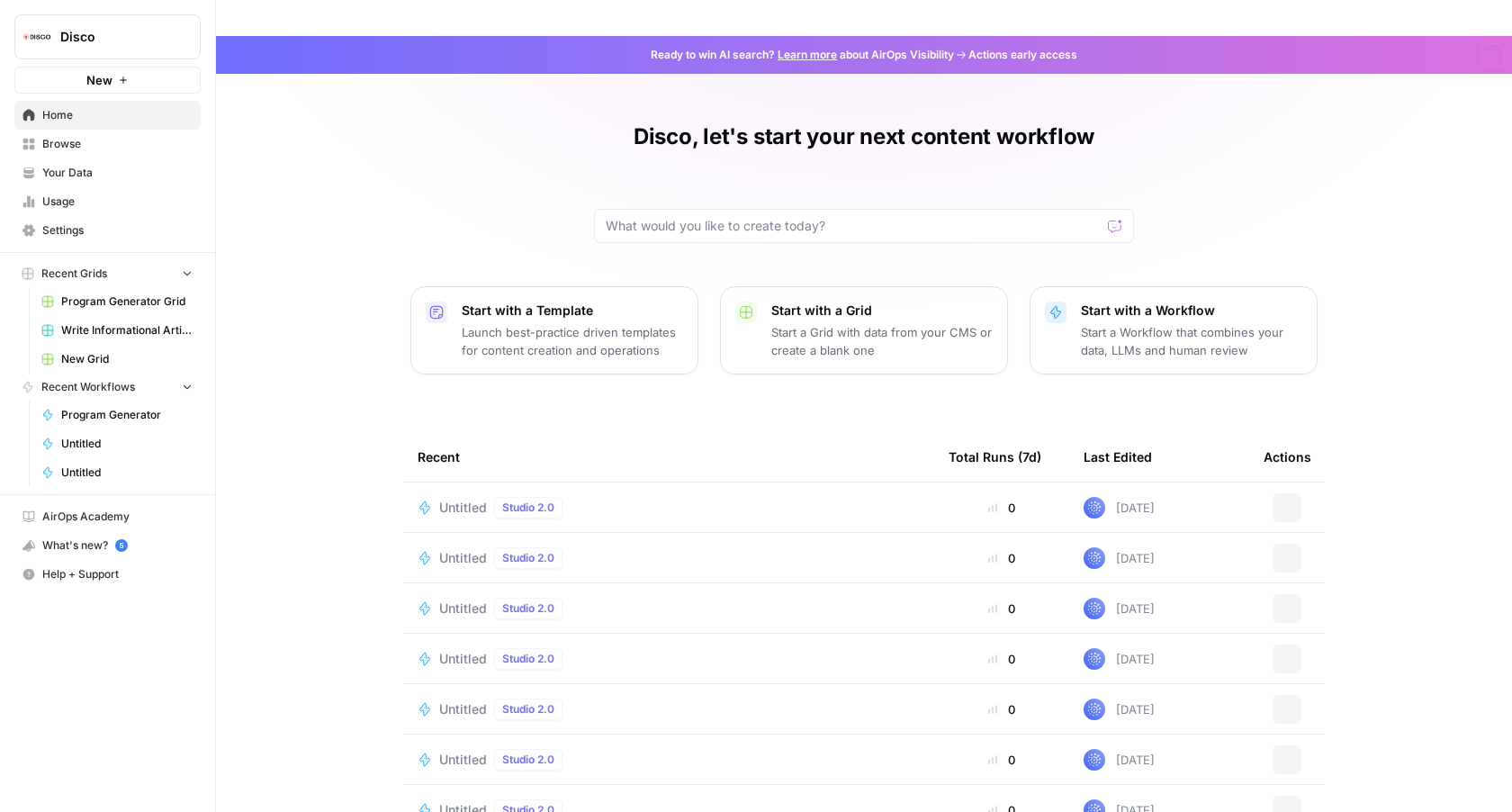
click at [127, 39] on span "Disco" at bounding box center [114, 37] width 109 height 18
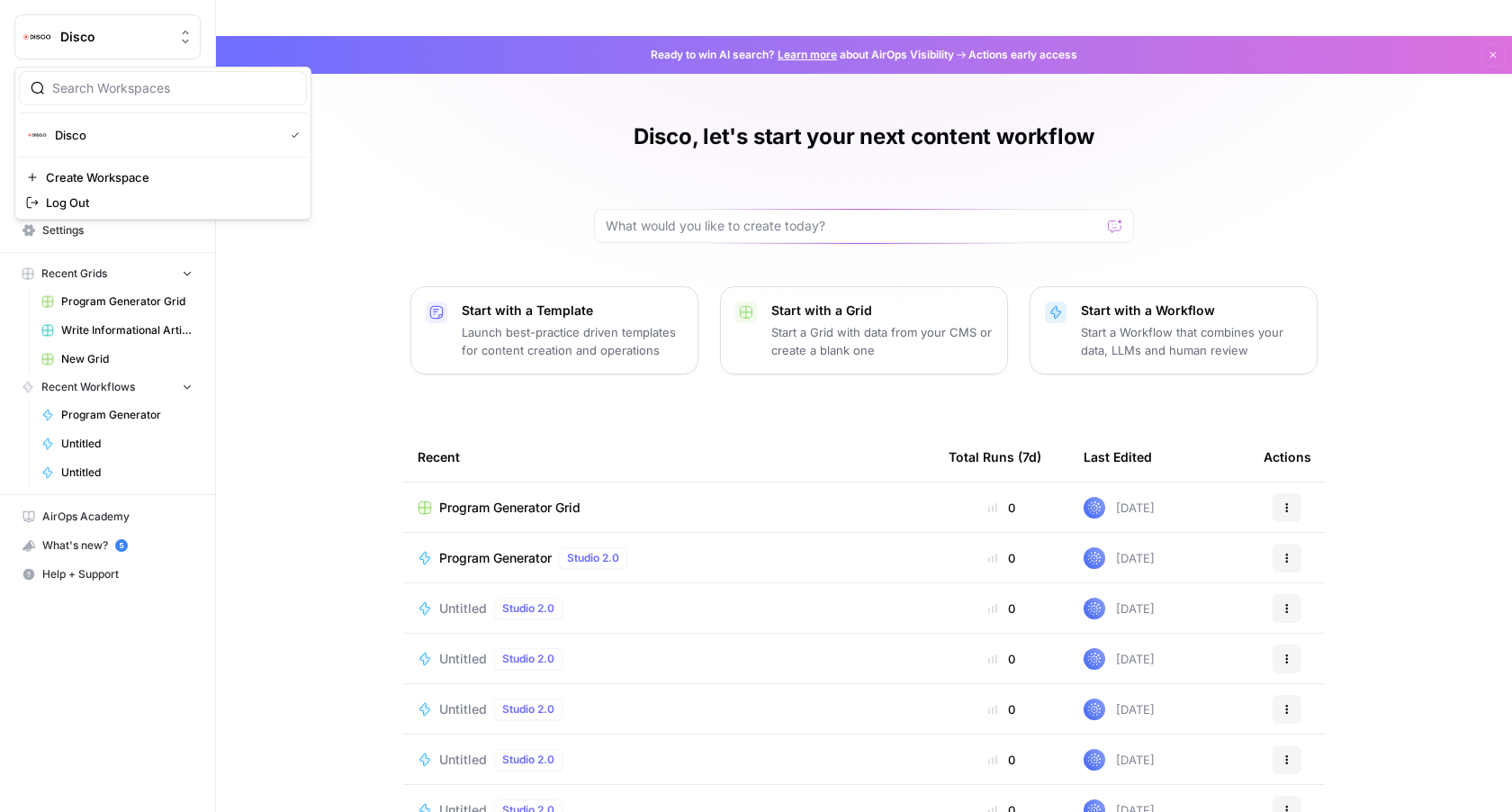
click at [365, 135] on div "Disco, let's start your next content workflow Start with a Template Launch best…" at bounding box center [864, 450] width 1296 height 828
click at [83, 219] on link "Settings" at bounding box center [108, 231] width 186 height 29
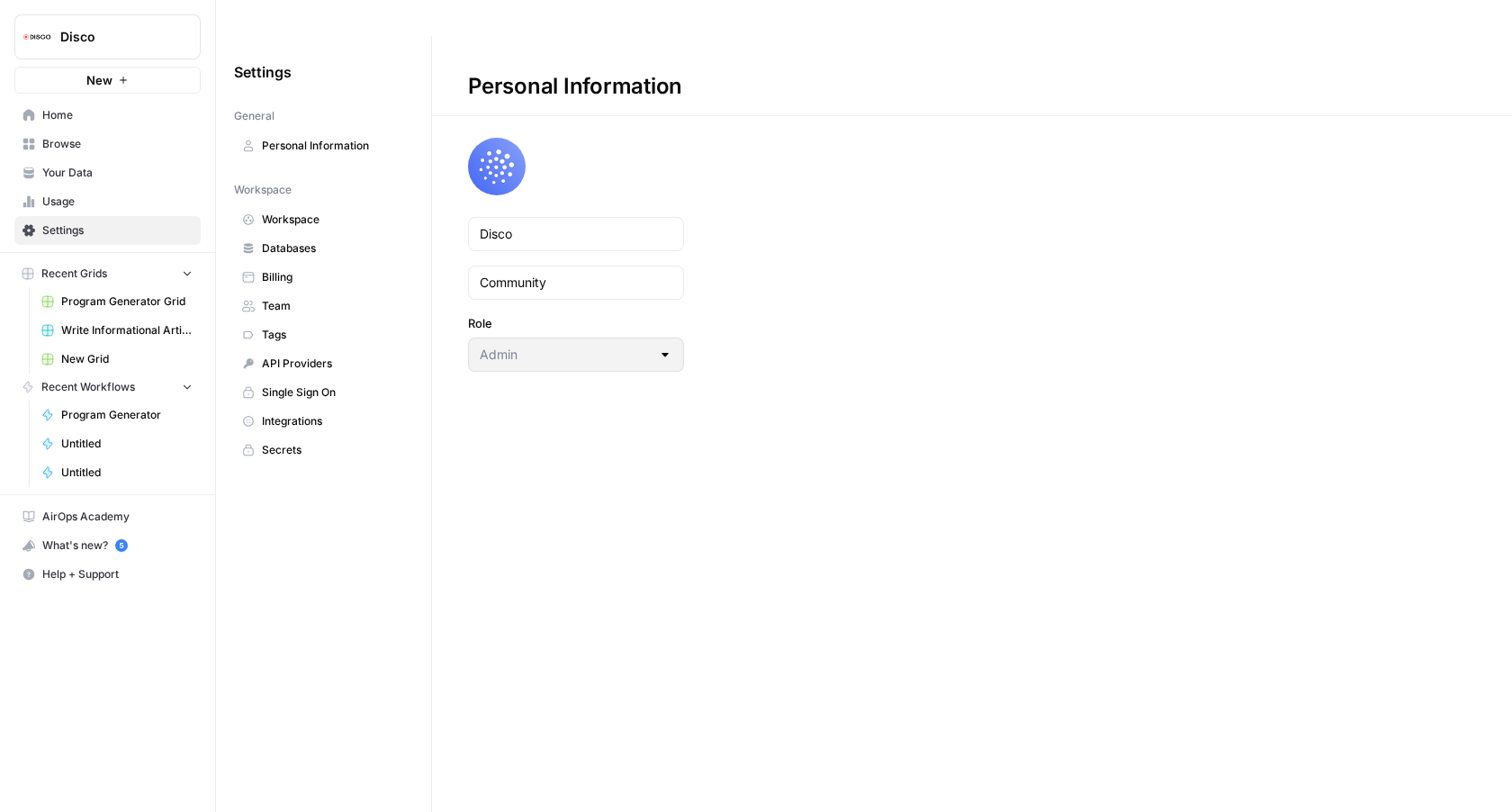
click at [311, 356] on span "API Providers" at bounding box center [333, 364] width 143 height 16
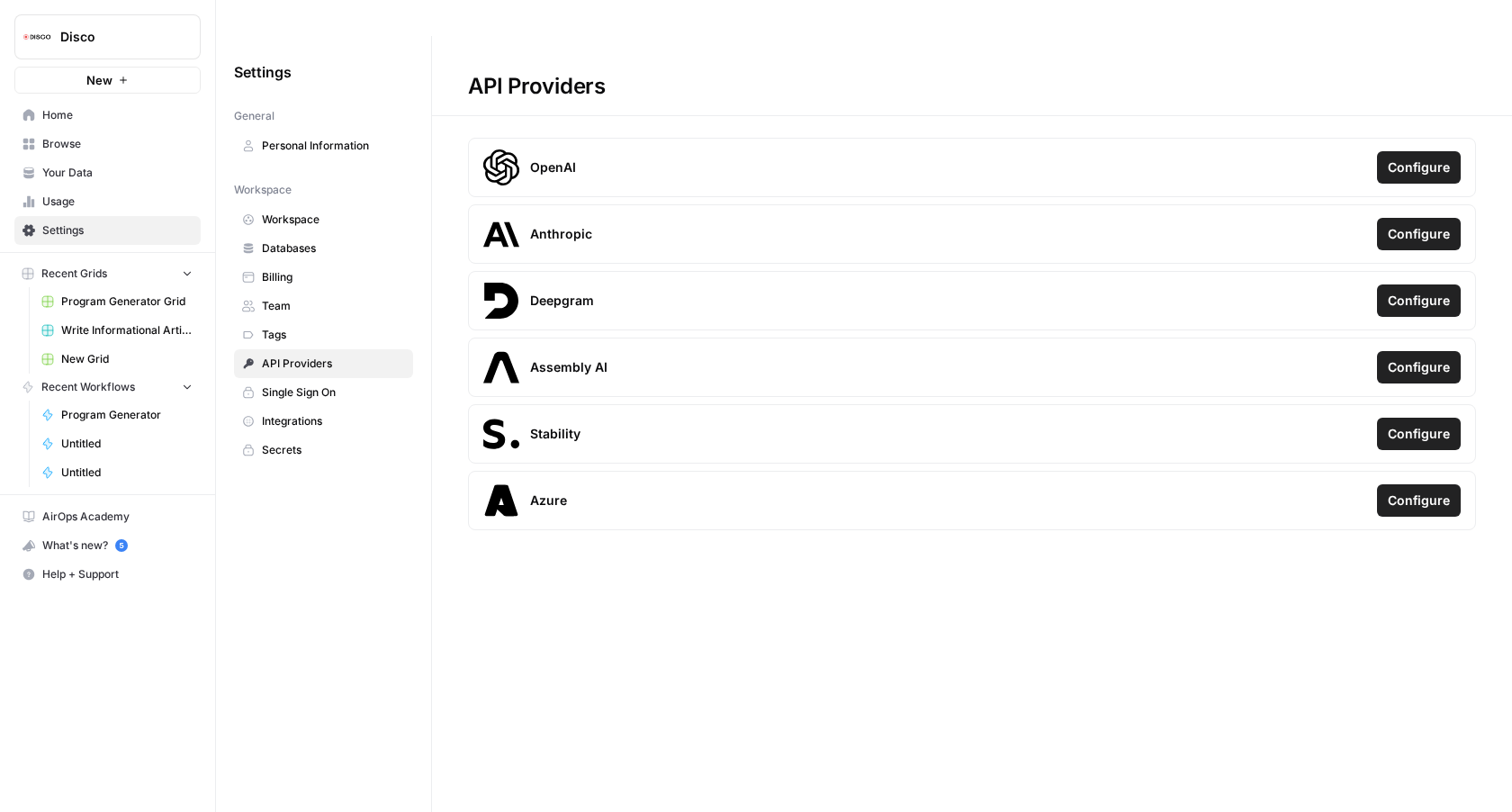
click at [311, 413] on span "Integrations" at bounding box center [333, 422] width 143 height 16
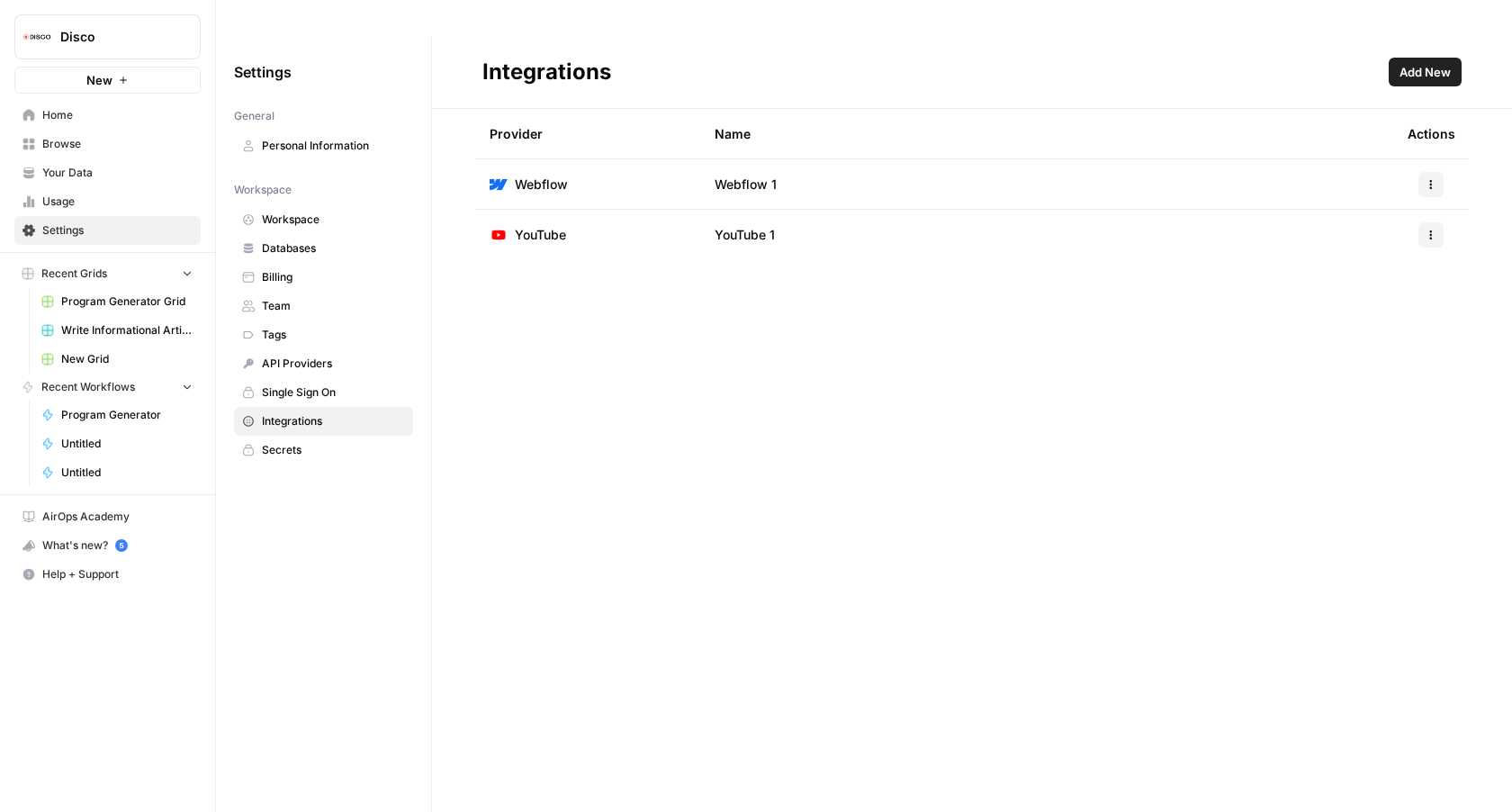
click at [316, 298] on span "Team" at bounding box center [333, 307] width 143 height 16
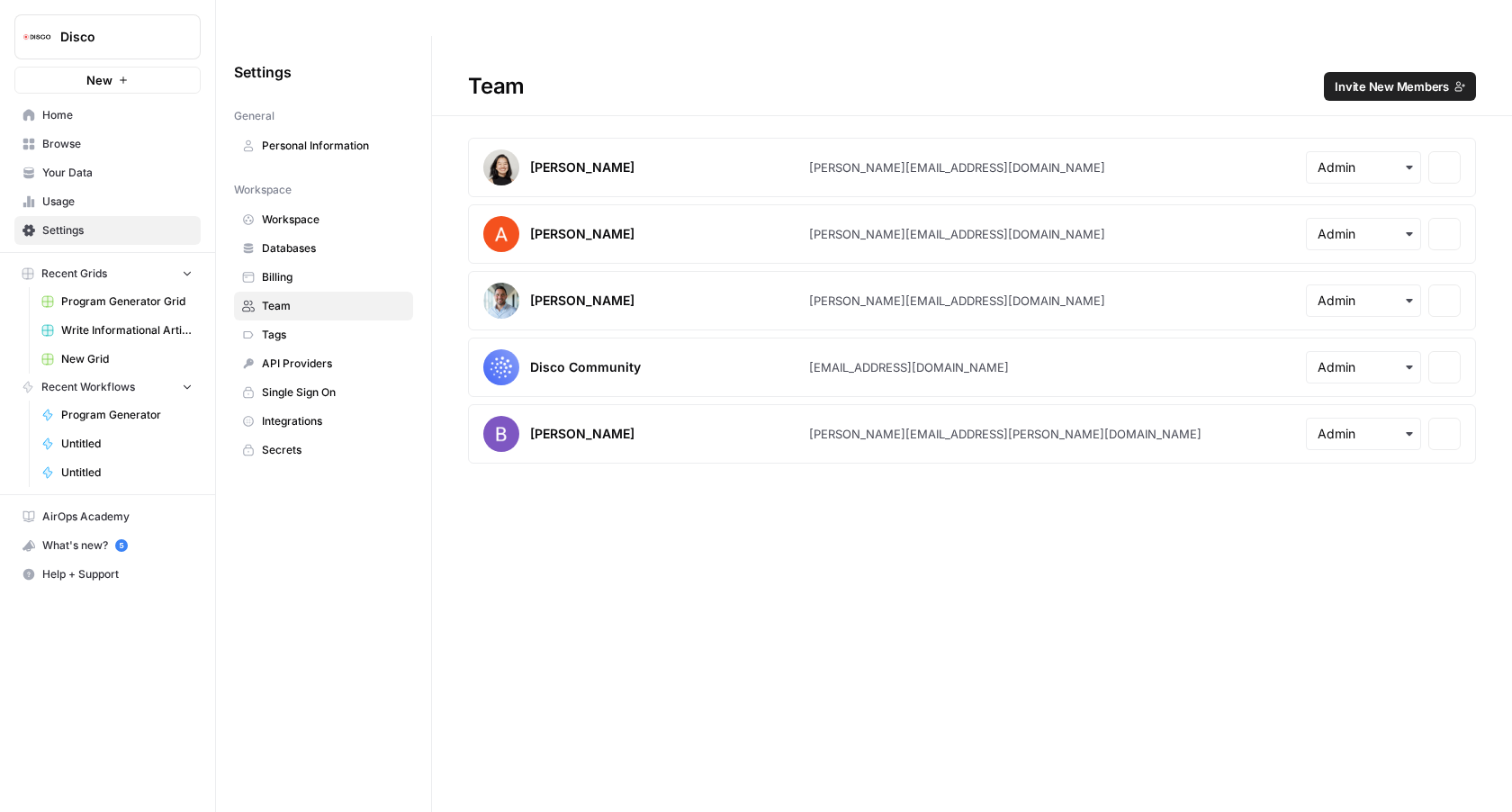
click at [321, 263] on link "Billing" at bounding box center [323, 277] width 179 height 29
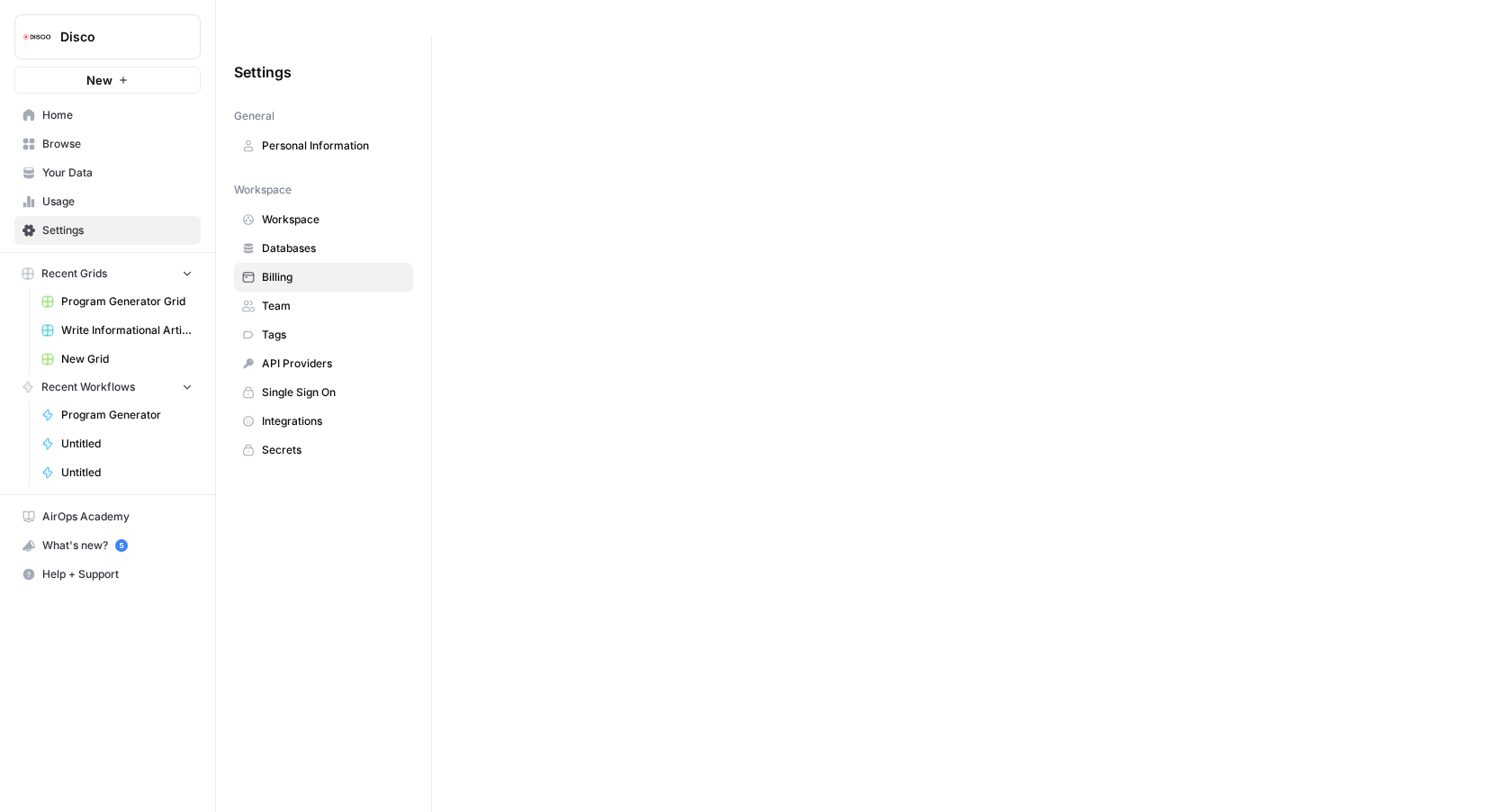
click at [328, 234] on link "Databases" at bounding box center [323, 248] width 179 height 29
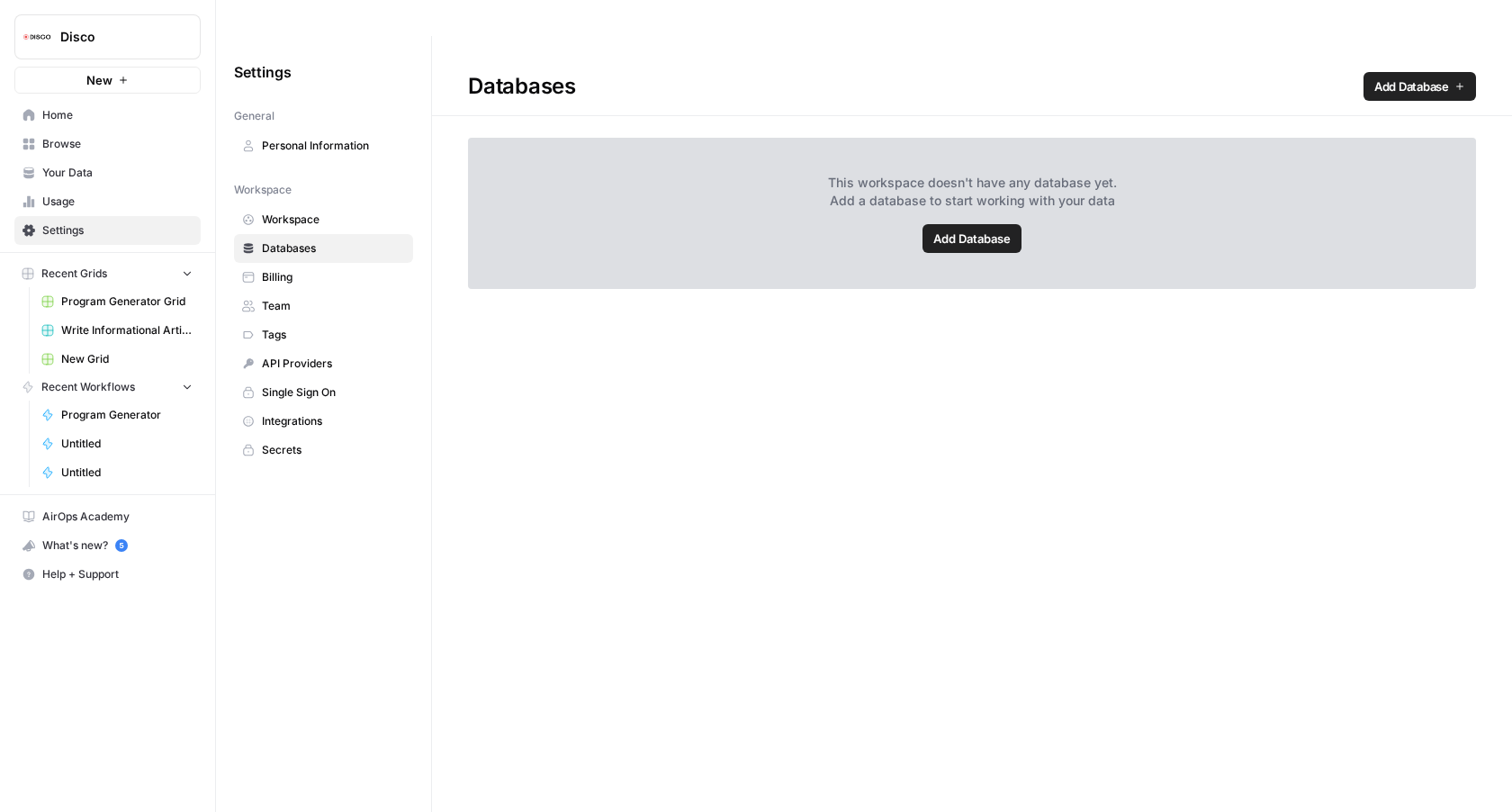
click at [334, 131] on link "Personal Information" at bounding box center [323, 146] width 179 height 29
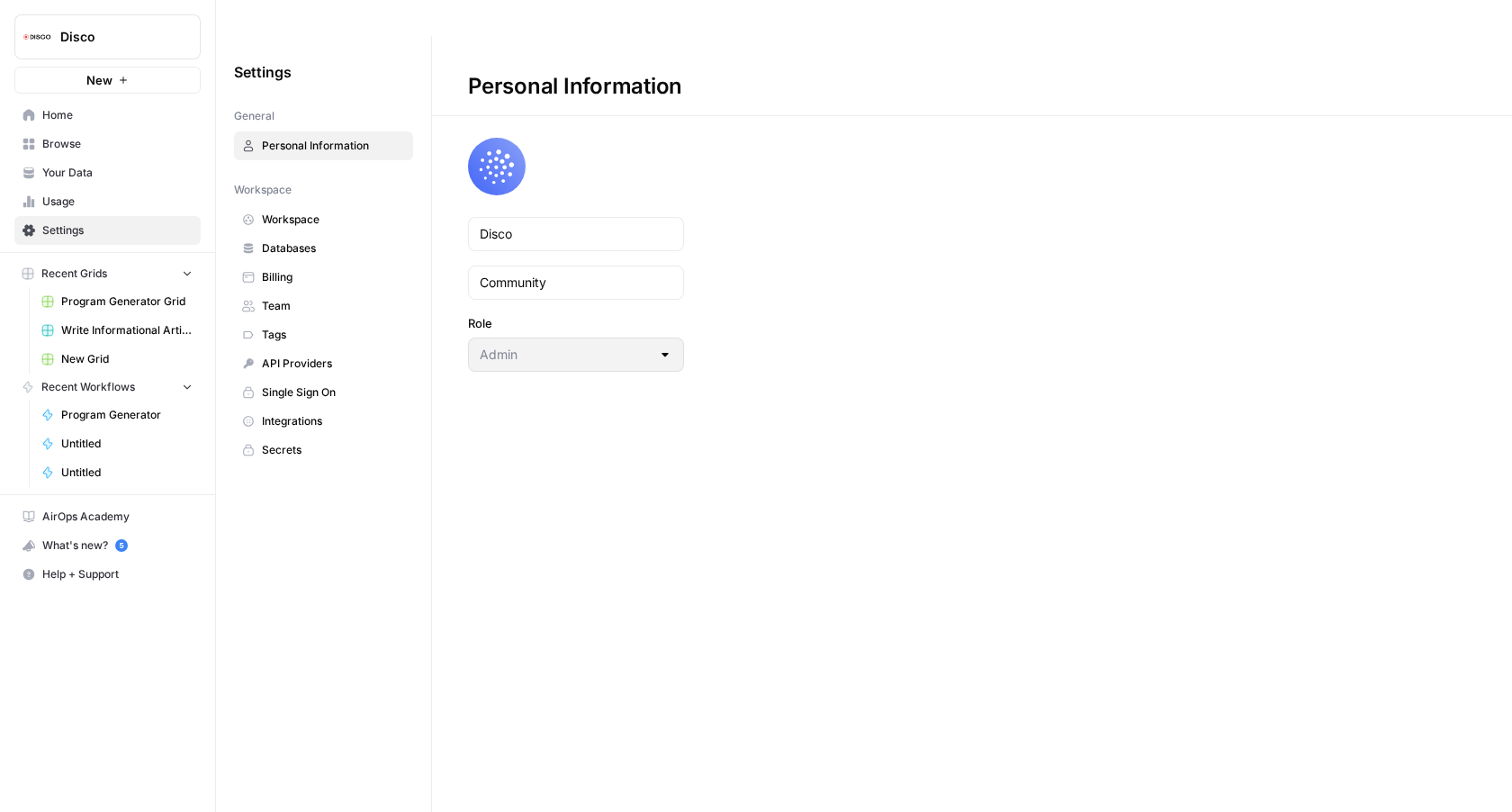
click at [287, 356] on span "API Providers" at bounding box center [333, 364] width 143 height 16
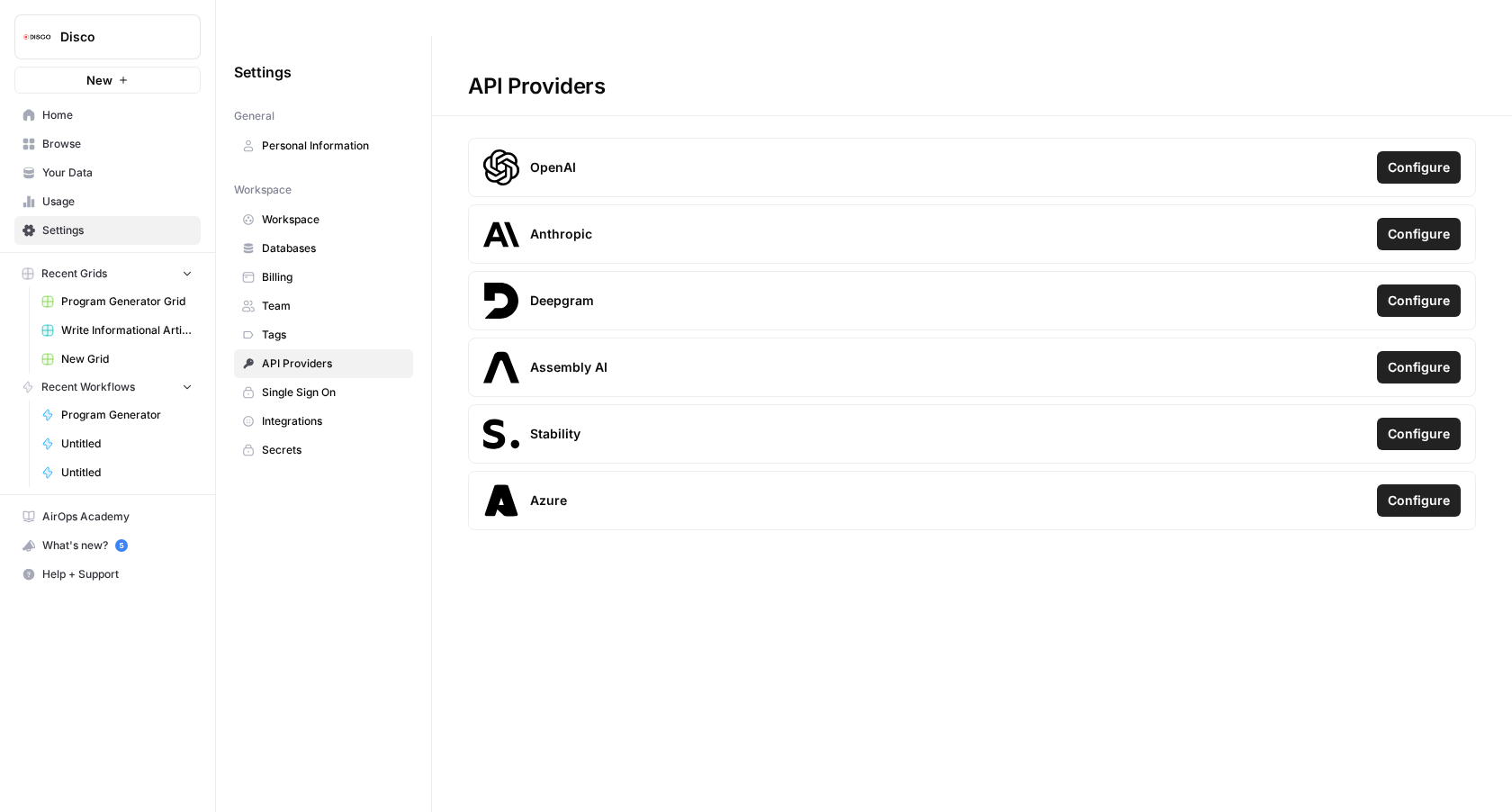
click at [295, 327] on span "Tags" at bounding box center [333, 335] width 143 height 16
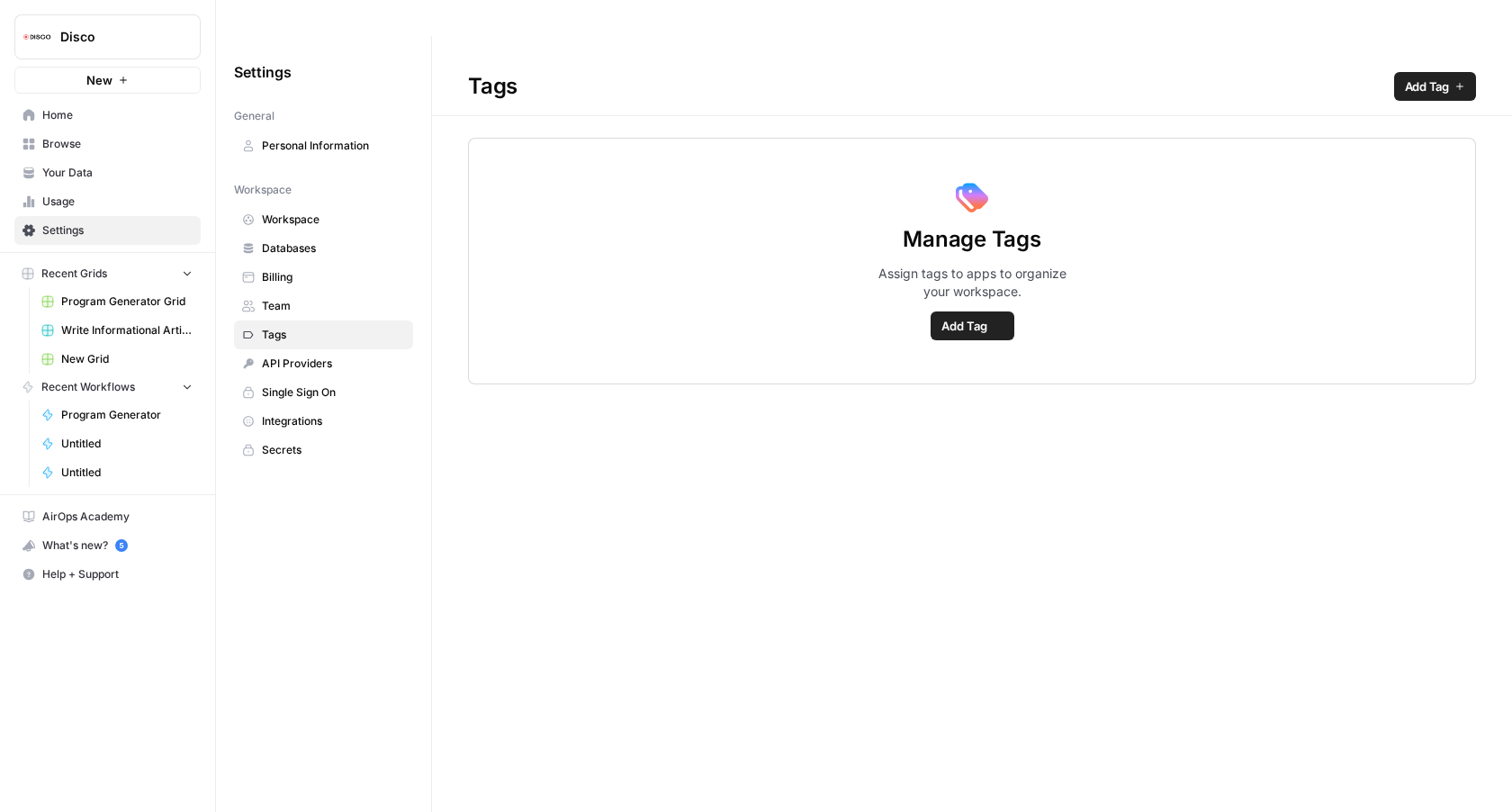
click at [297, 356] on span "API Providers" at bounding box center [333, 364] width 143 height 16
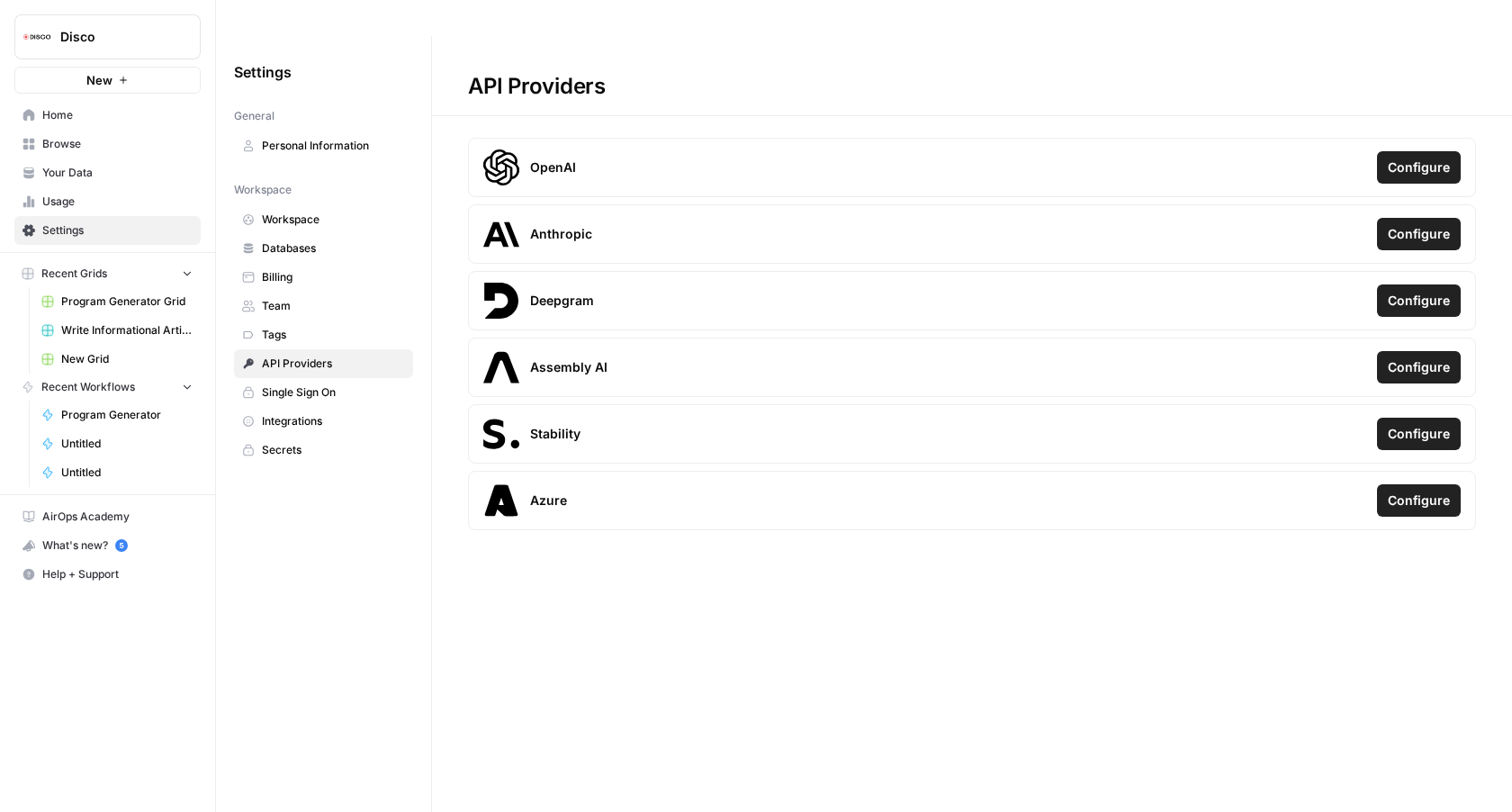
click at [301, 384] on span "Single Sign On" at bounding box center [333, 392] width 143 height 16
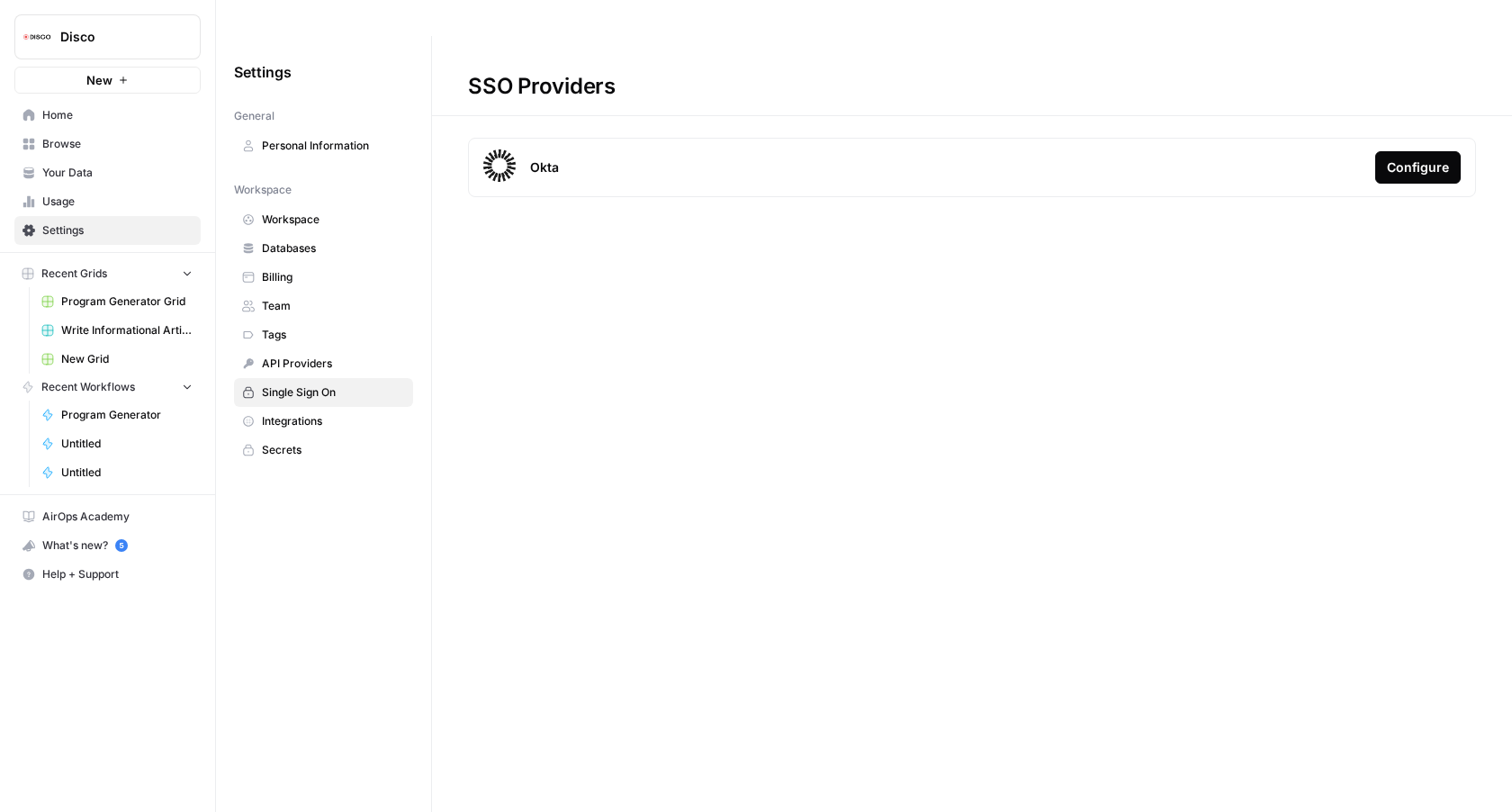
click at [299, 413] on span "Integrations" at bounding box center [333, 422] width 143 height 16
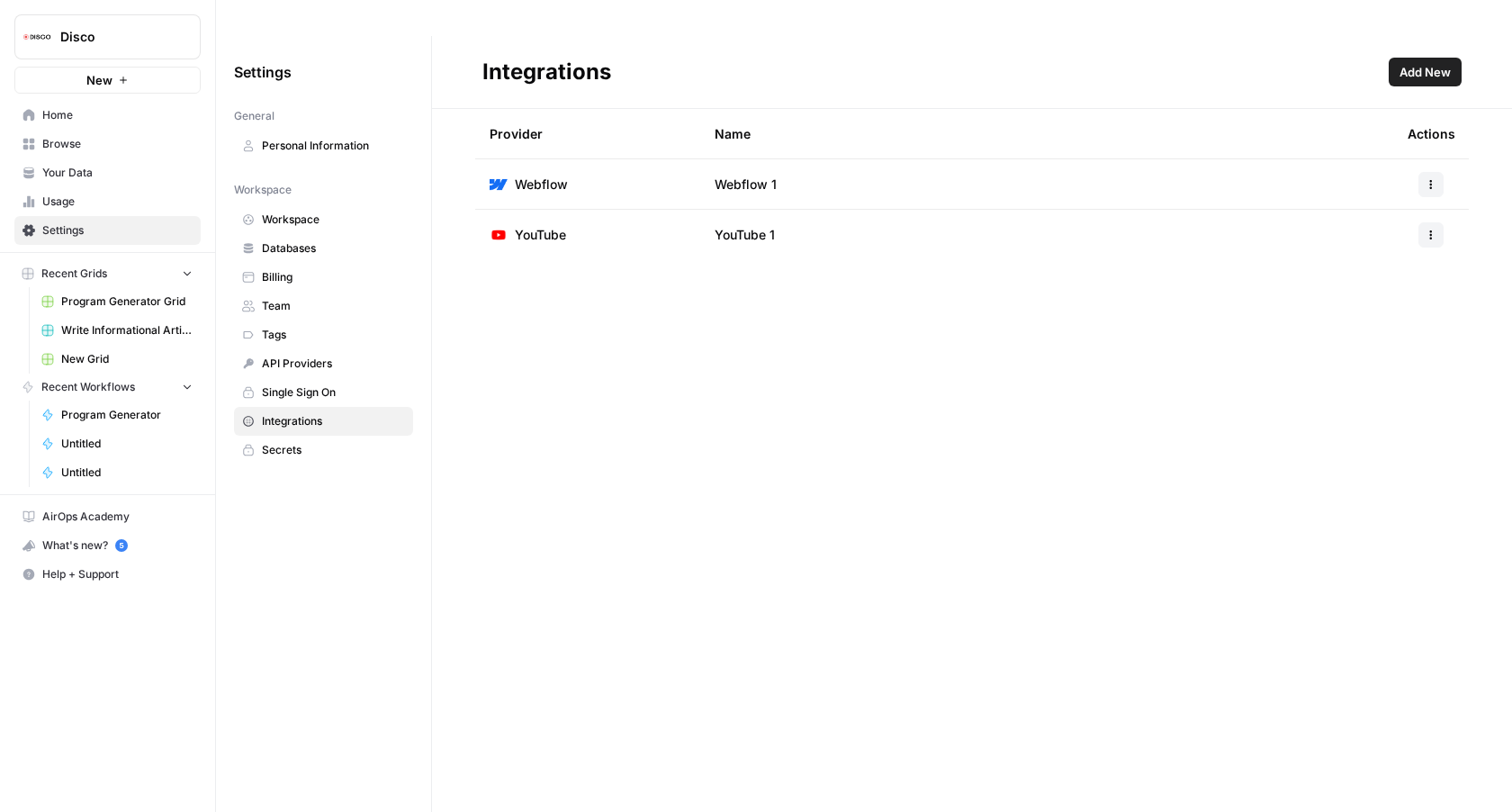
click at [299, 442] on span "Secrets" at bounding box center [333, 450] width 143 height 16
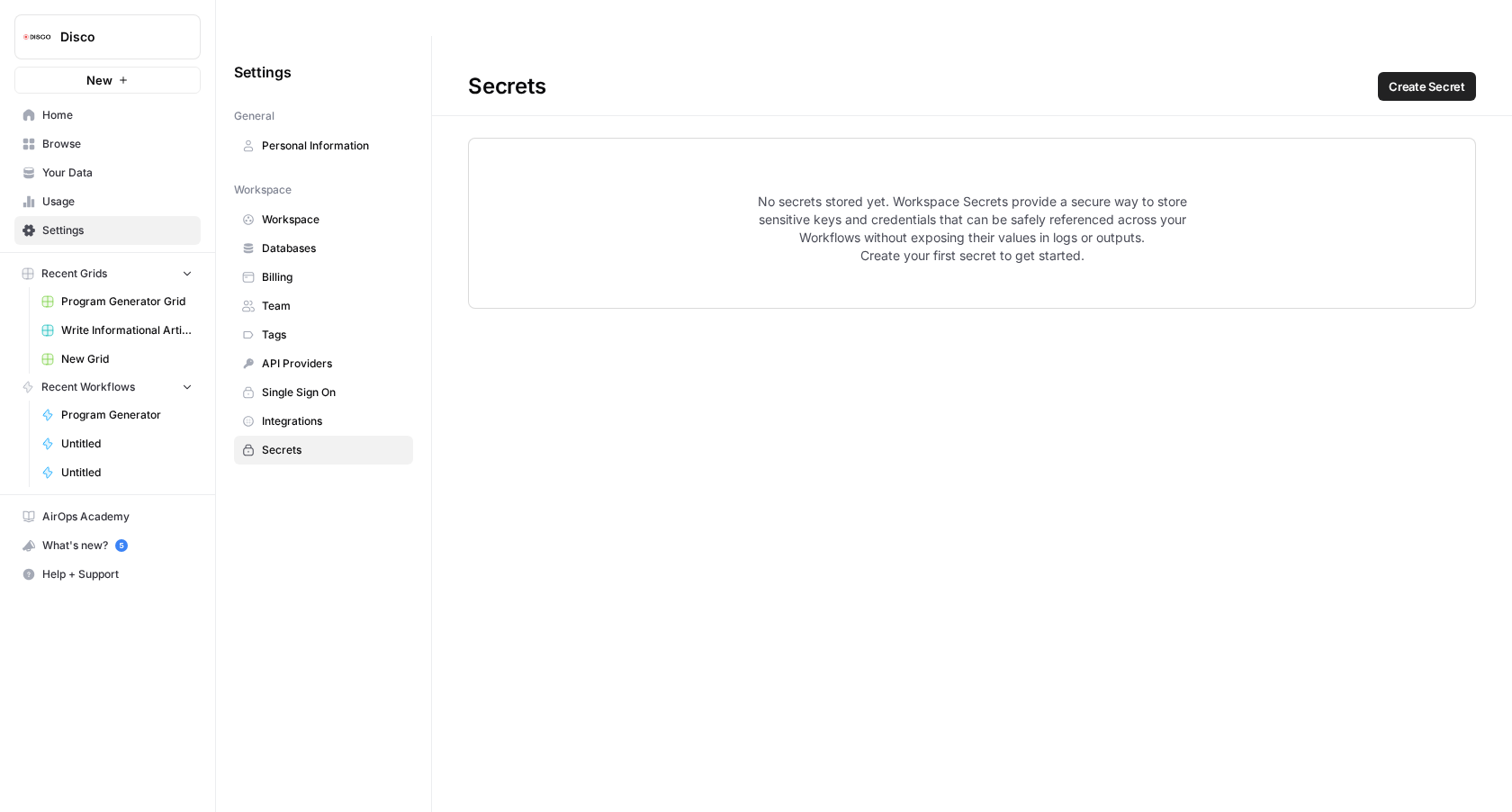
click at [335, 327] on span "Tags" at bounding box center [333, 335] width 143 height 16
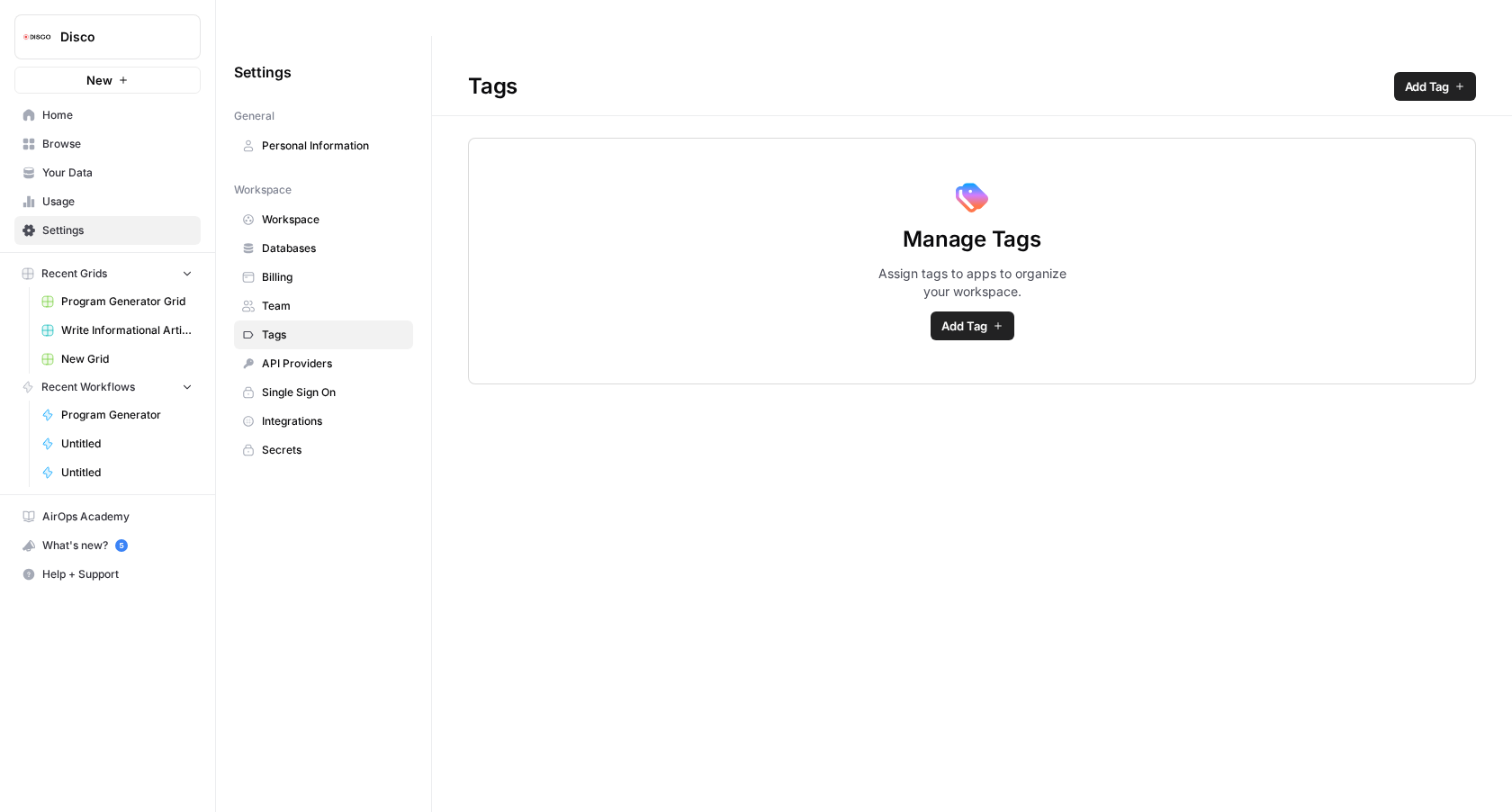
click at [356, 298] on span "Team" at bounding box center [333, 307] width 143 height 16
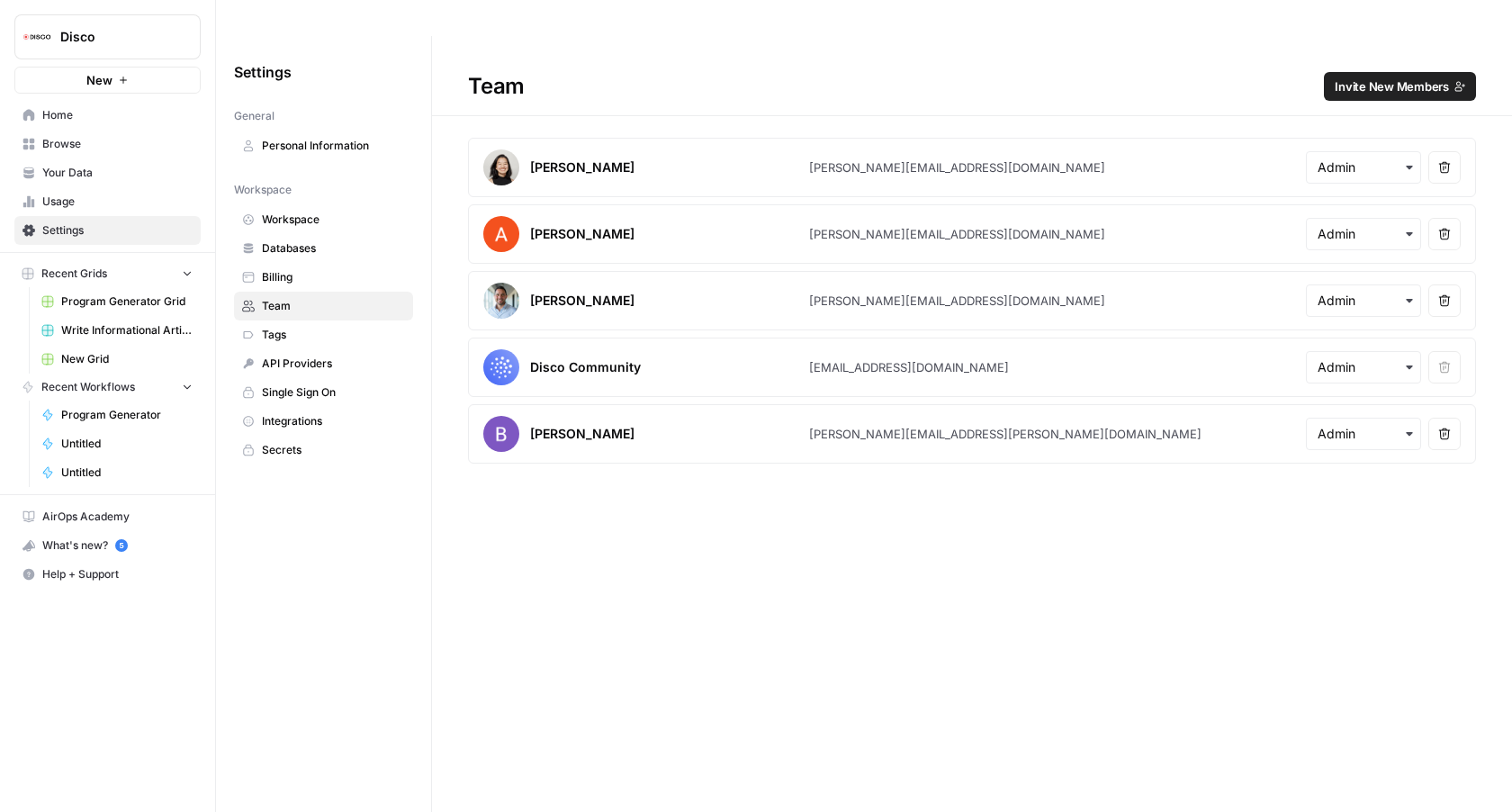
click at [363, 269] on span "Billing" at bounding box center [333, 277] width 143 height 16
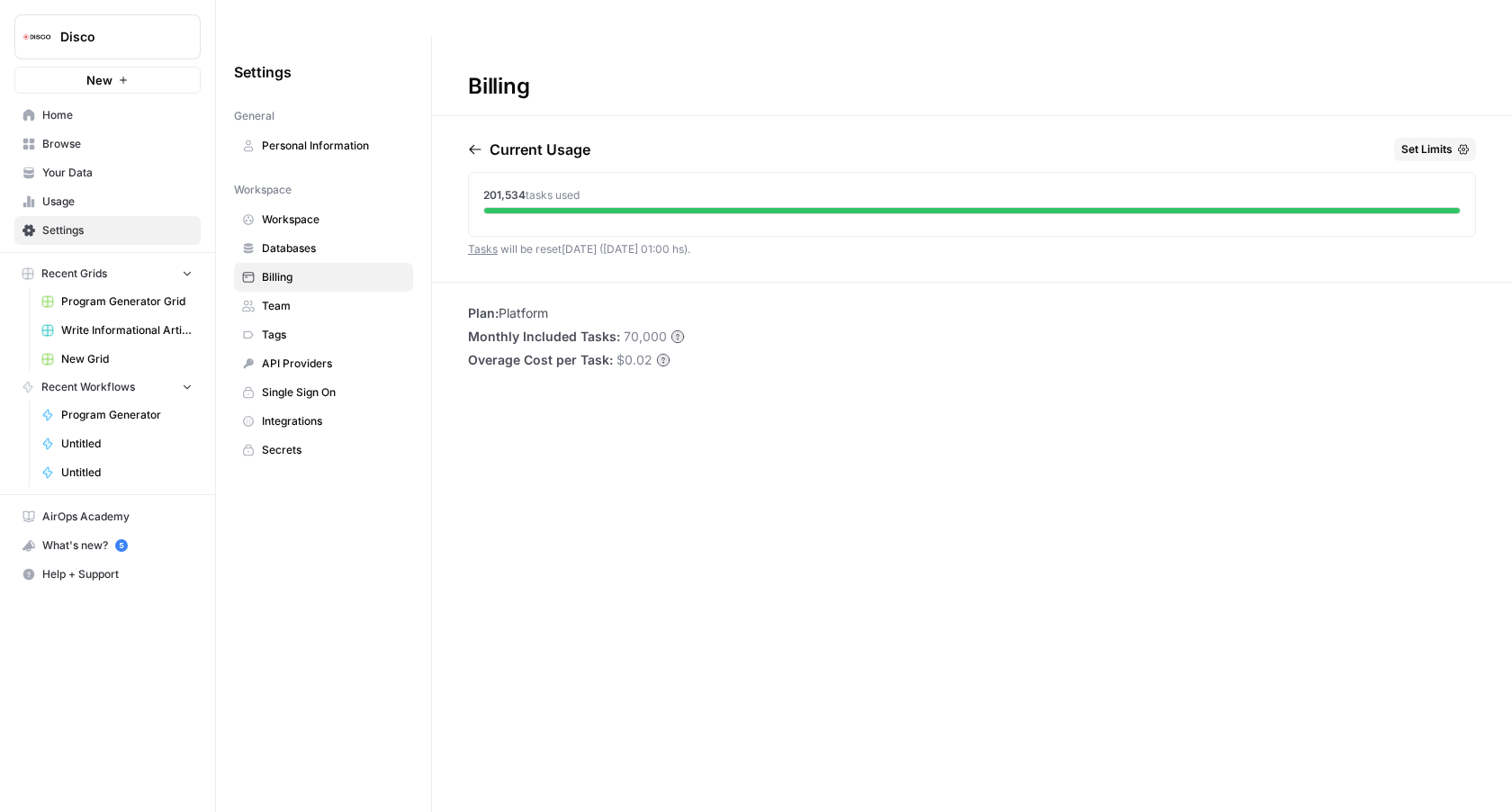
click at [365, 240] on span "Databases" at bounding box center [333, 248] width 143 height 16
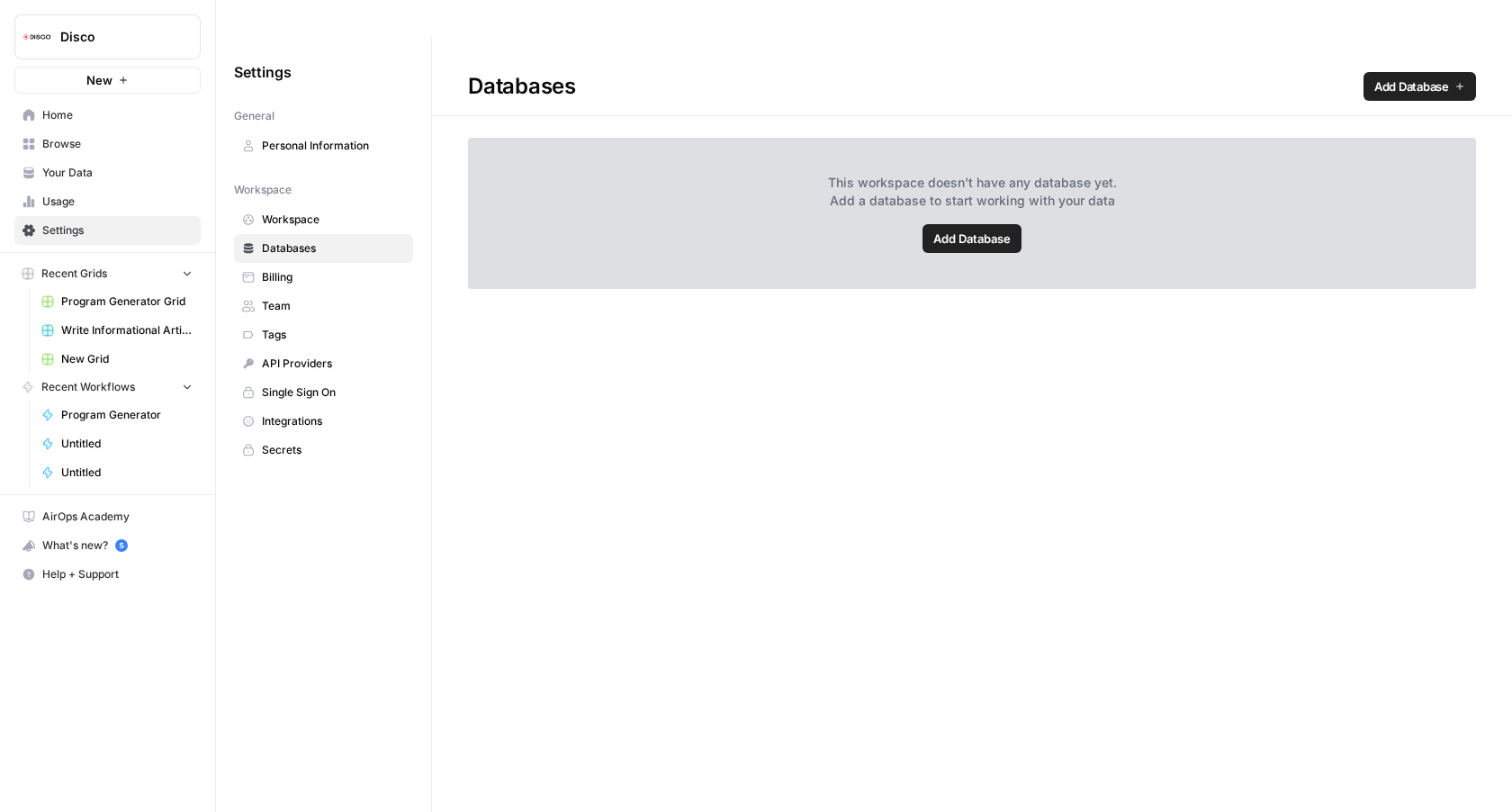
click at [358, 269] on span "Billing" at bounding box center [333, 277] width 143 height 16
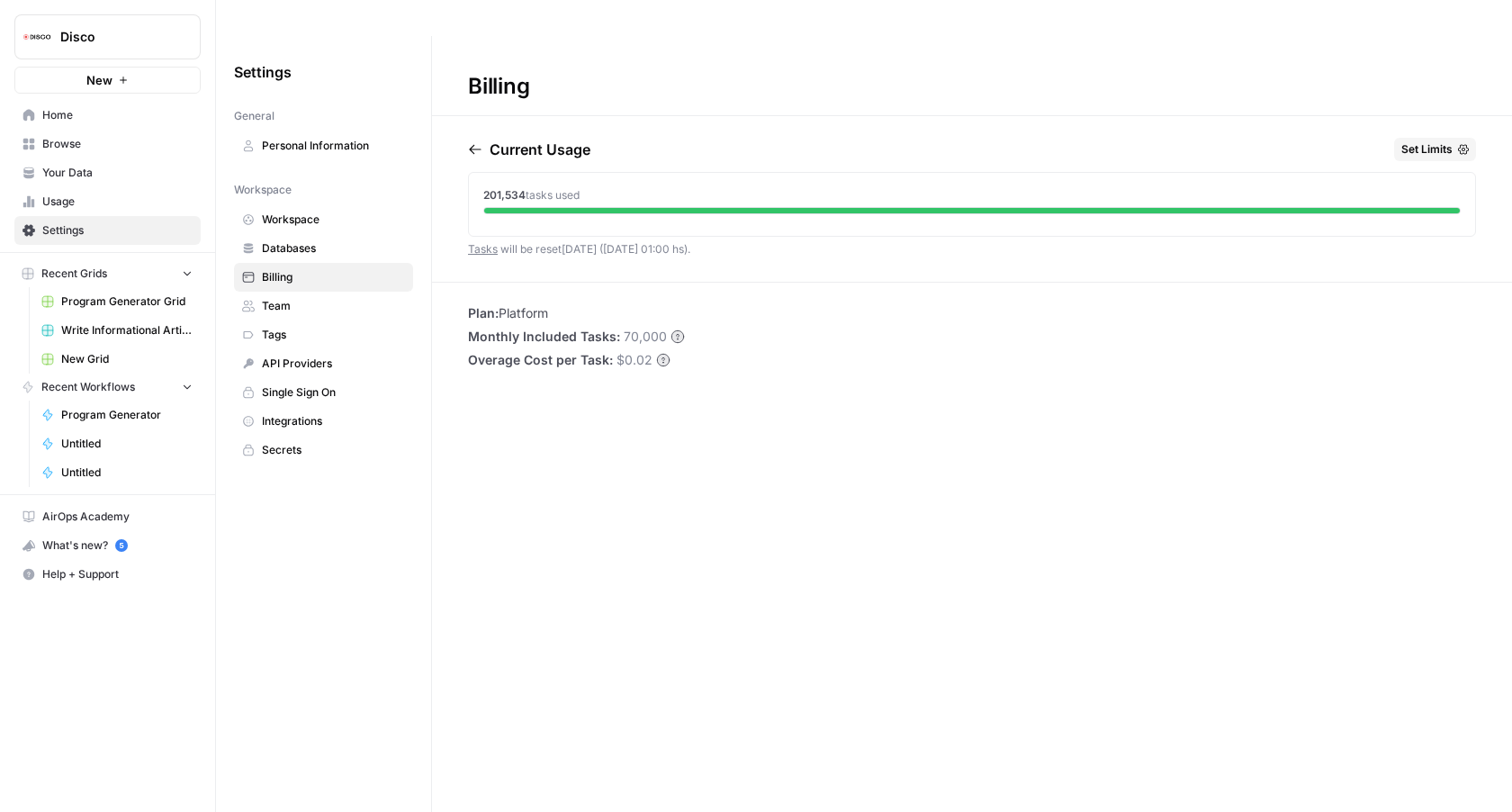
click at [366, 240] on span "Databases" at bounding box center [333, 248] width 143 height 16
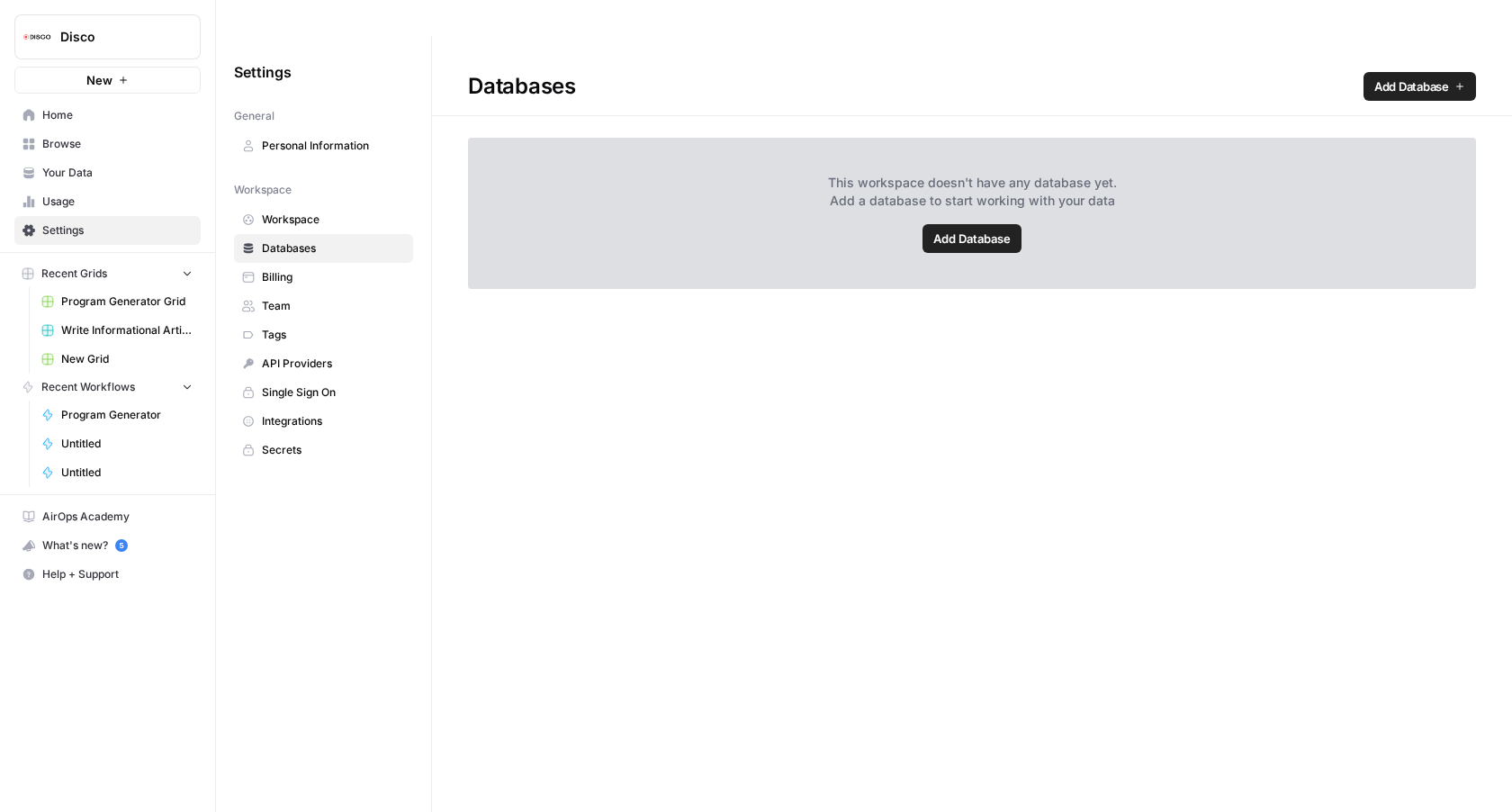
click at [361, 205] on link "Workspace" at bounding box center [323, 220] width 179 height 29
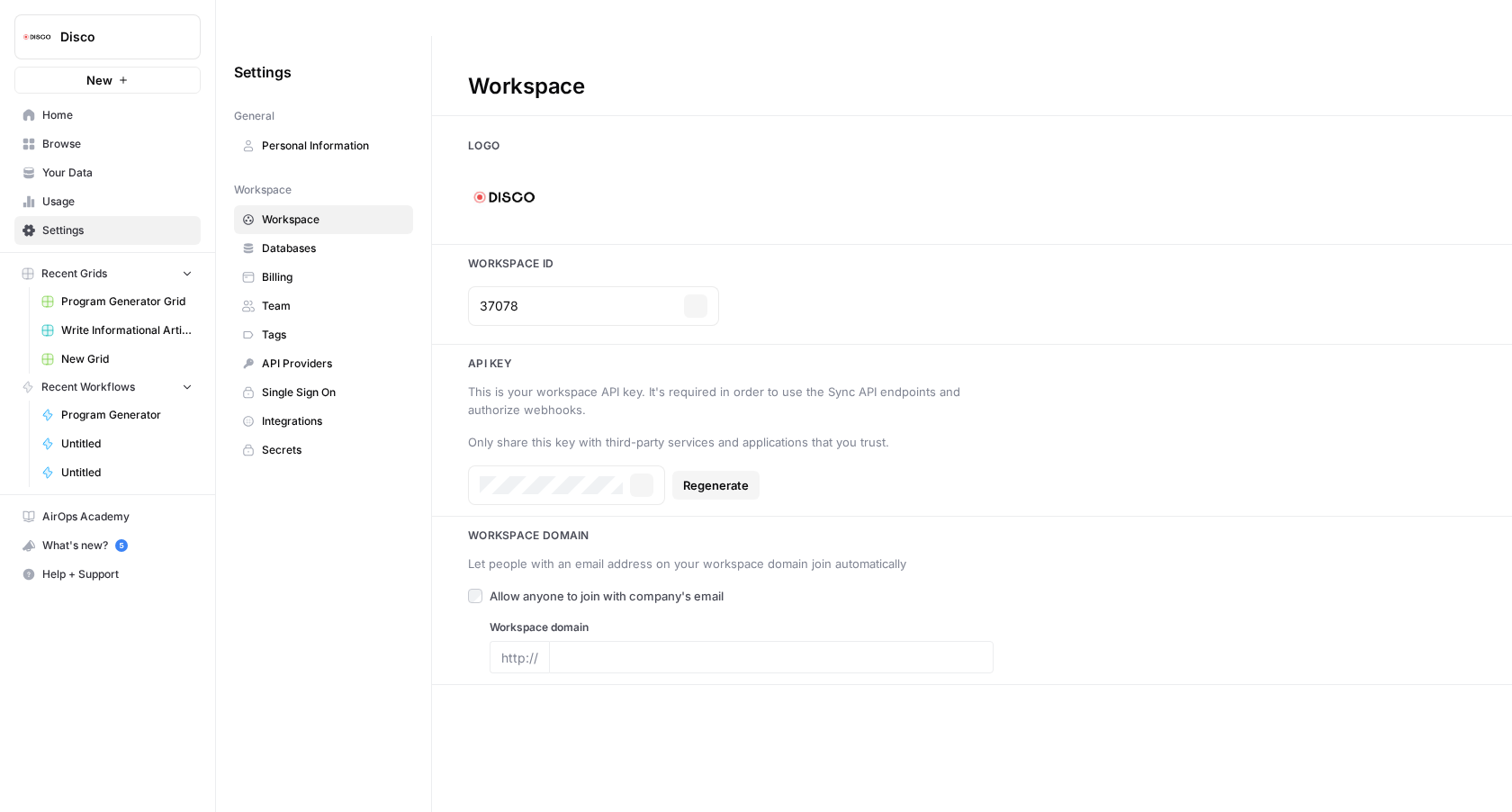
type input "disco.co"
click at [510, 297] on input "37078" at bounding box center [579, 307] width 197 height 18
click at [640, 480] on icon "button" at bounding box center [641, 485] width 11 height 11
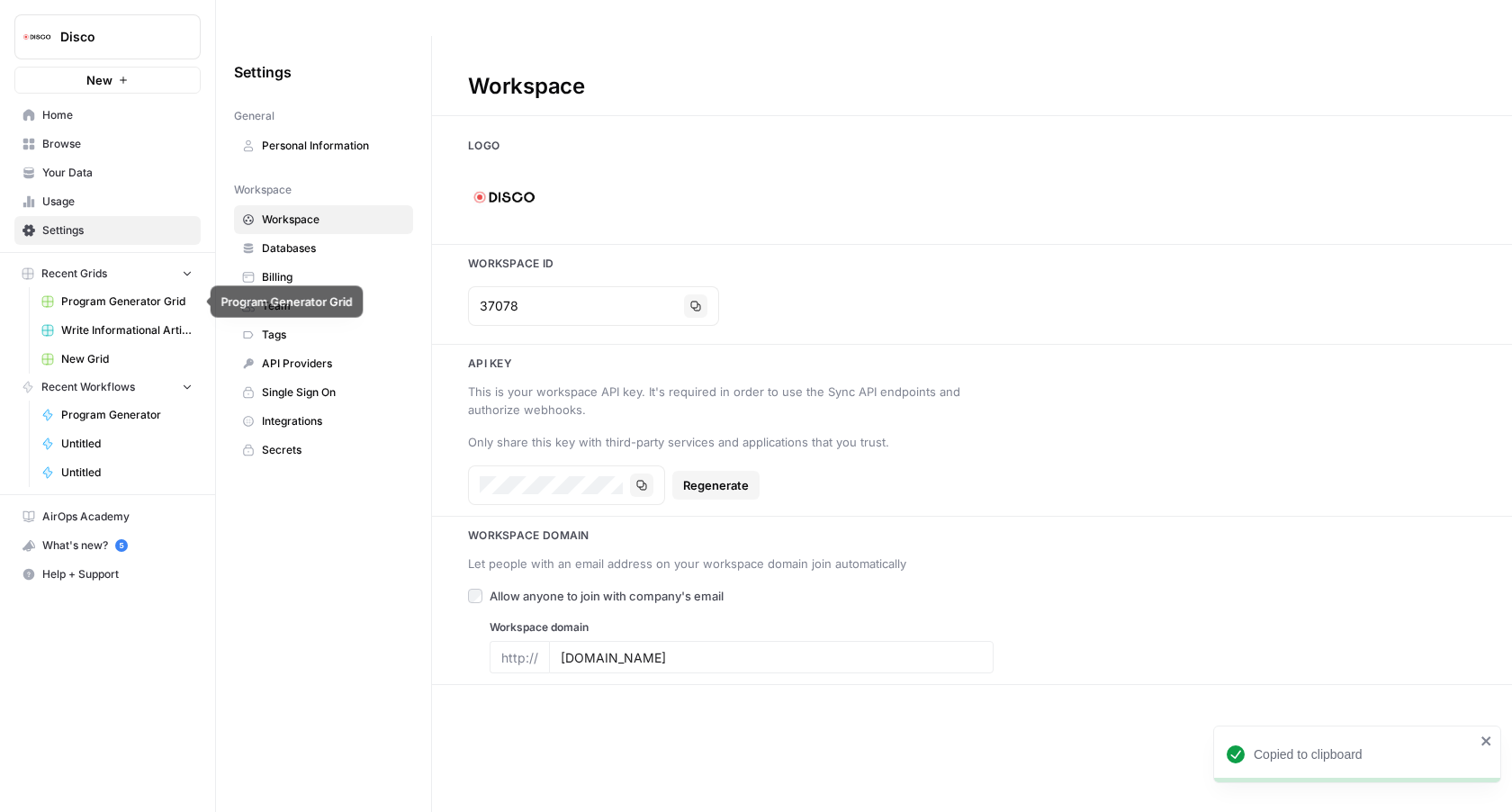
click at [103, 304] on span "Program Generator Grid" at bounding box center [127, 302] width 131 height 16
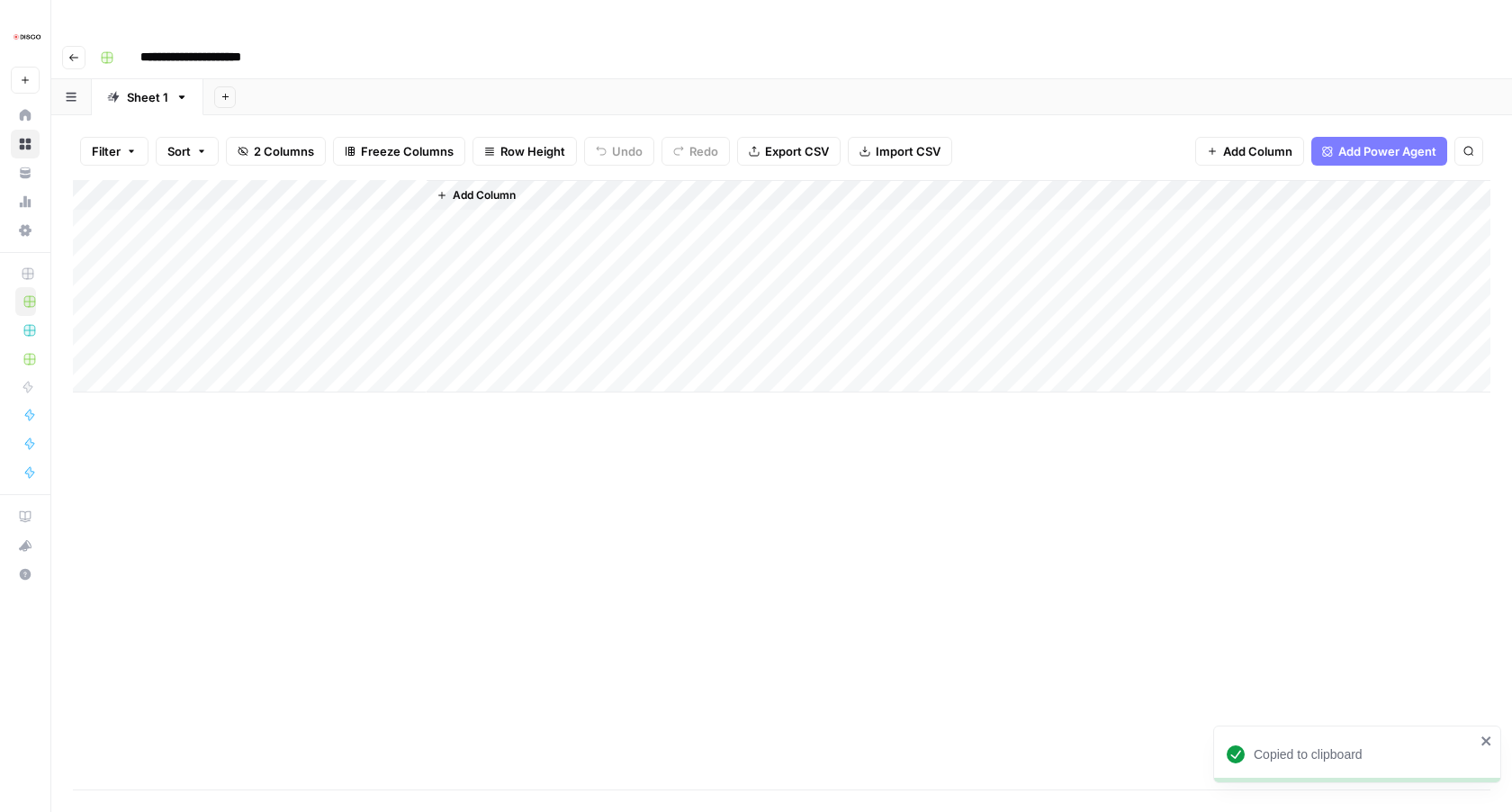
click at [1481, 741] on icon "close" at bounding box center [1487, 741] width 13 height 15
click at [184, 43] on input "**********" at bounding box center [214, 57] width 162 height 29
click at [1423, 142] on span "Add Power Agent" at bounding box center [1388, 151] width 99 height 18
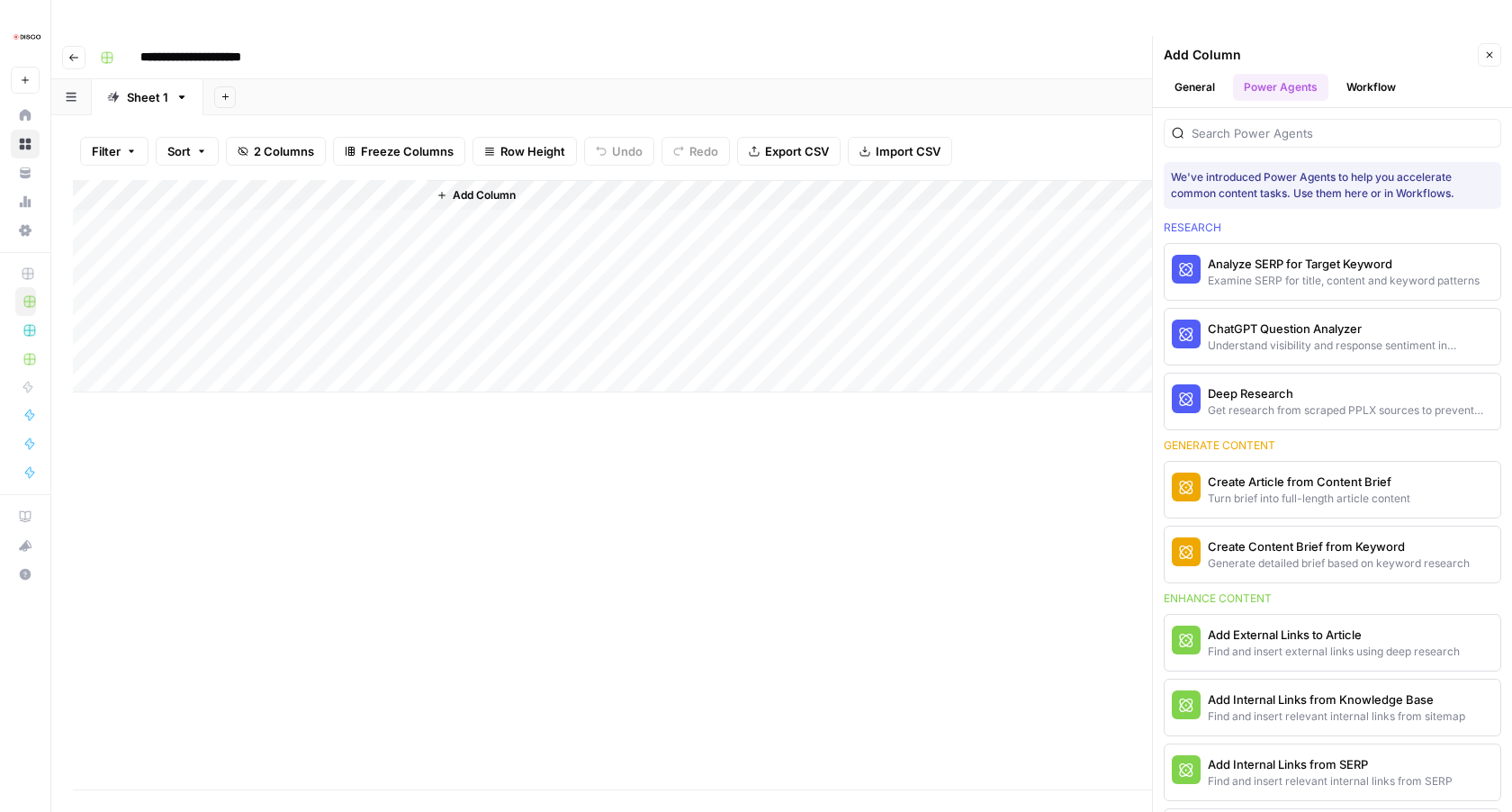
click at [1491, 52] on icon "button" at bounding box center [1490, 55] width 6 height 6
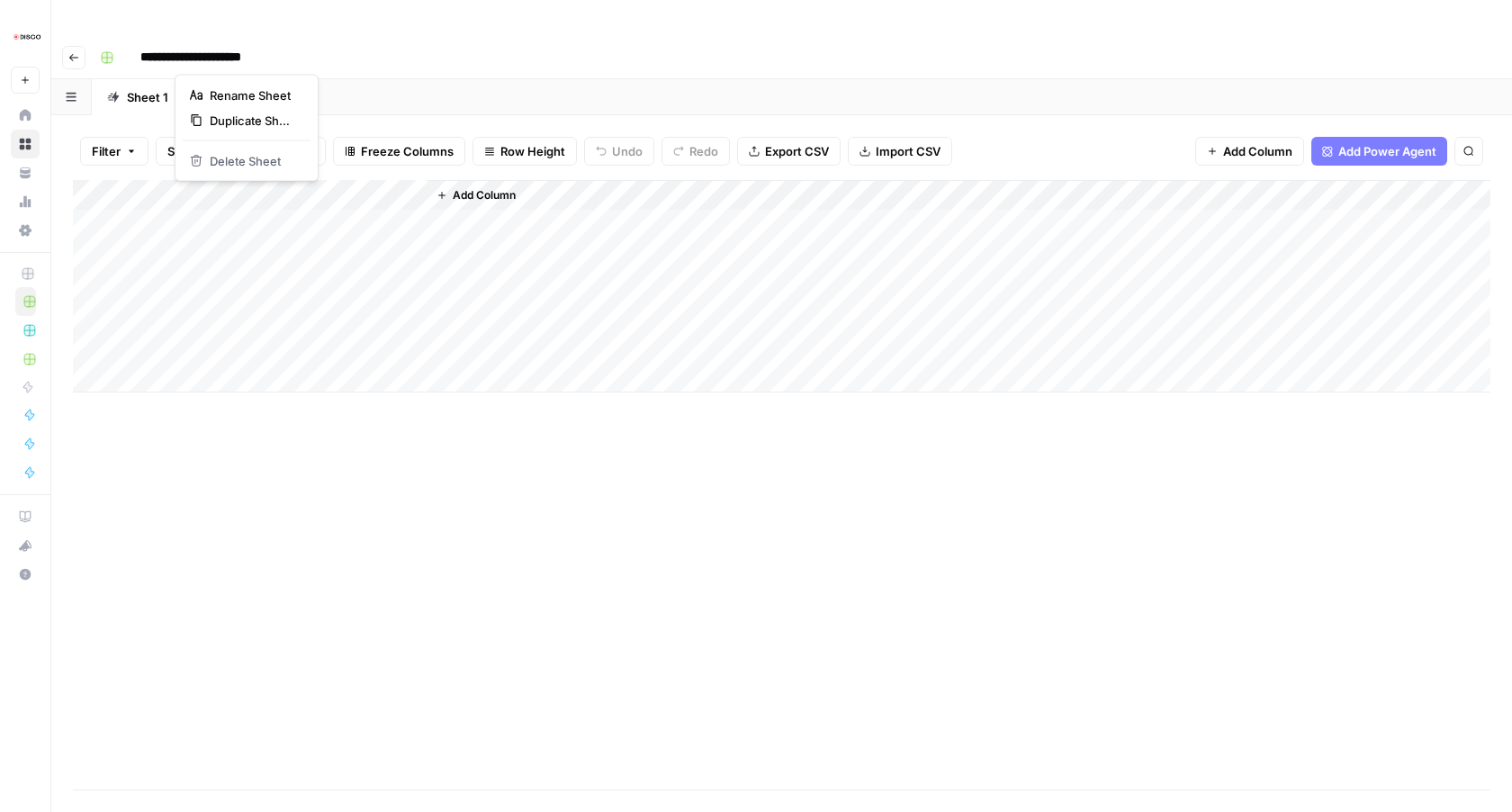
click at [177, 91] on icon "button" at bounding box center [182, 98] width 13 height 13
click at [140, 122] on div "Filter Sort 2 Columns Freeze Columns Row Height Undo Redo Export CSV Import CSV…" at bounding box center [782, 151] width 1418 height 57
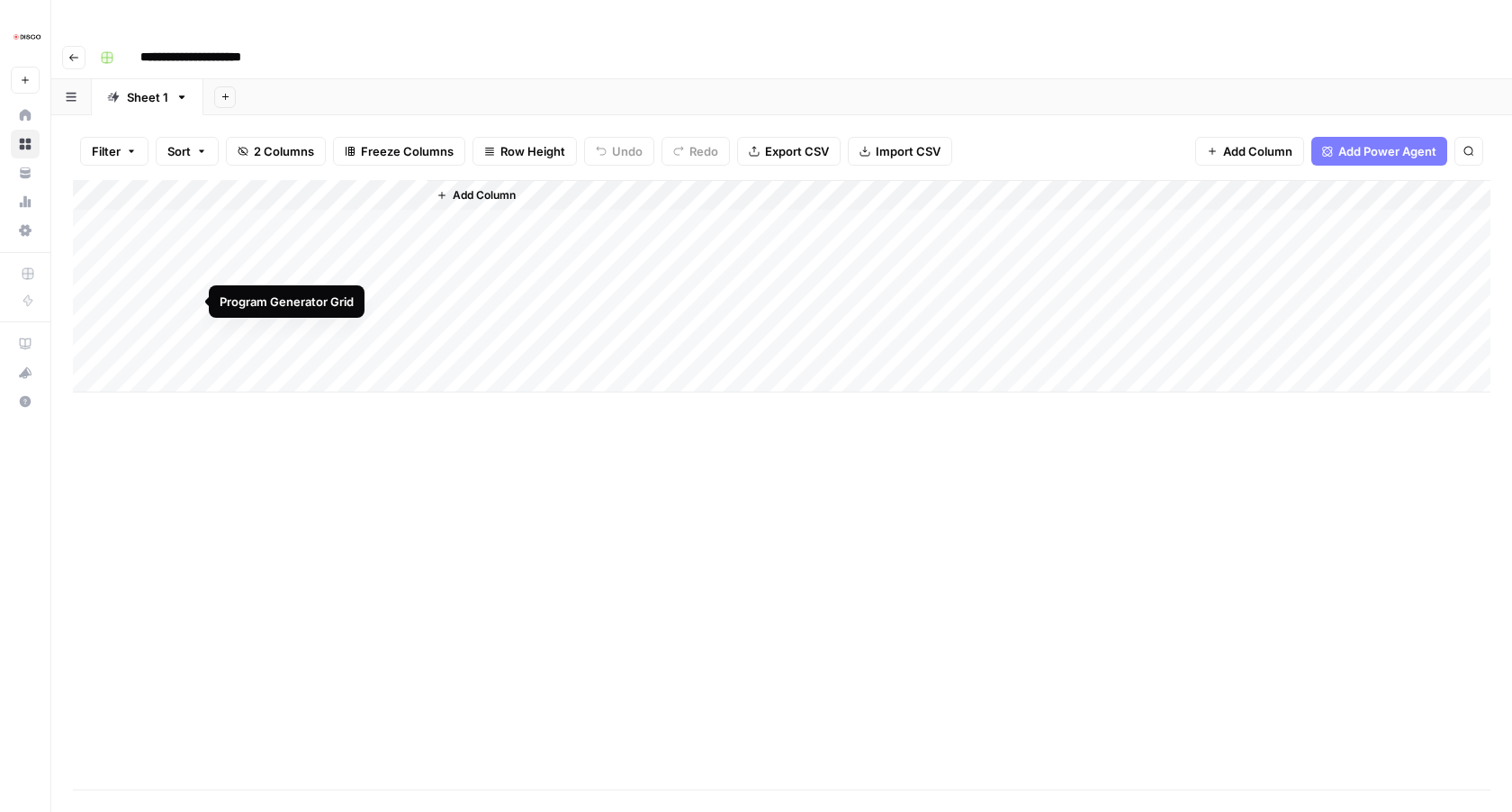
click at [349, 398] on div "Add Column" at bounding box center [782, 484] width 1418 height 609
click at [99, 142] on span "Filter" at bounding box center [107, 151] width 29 height 18
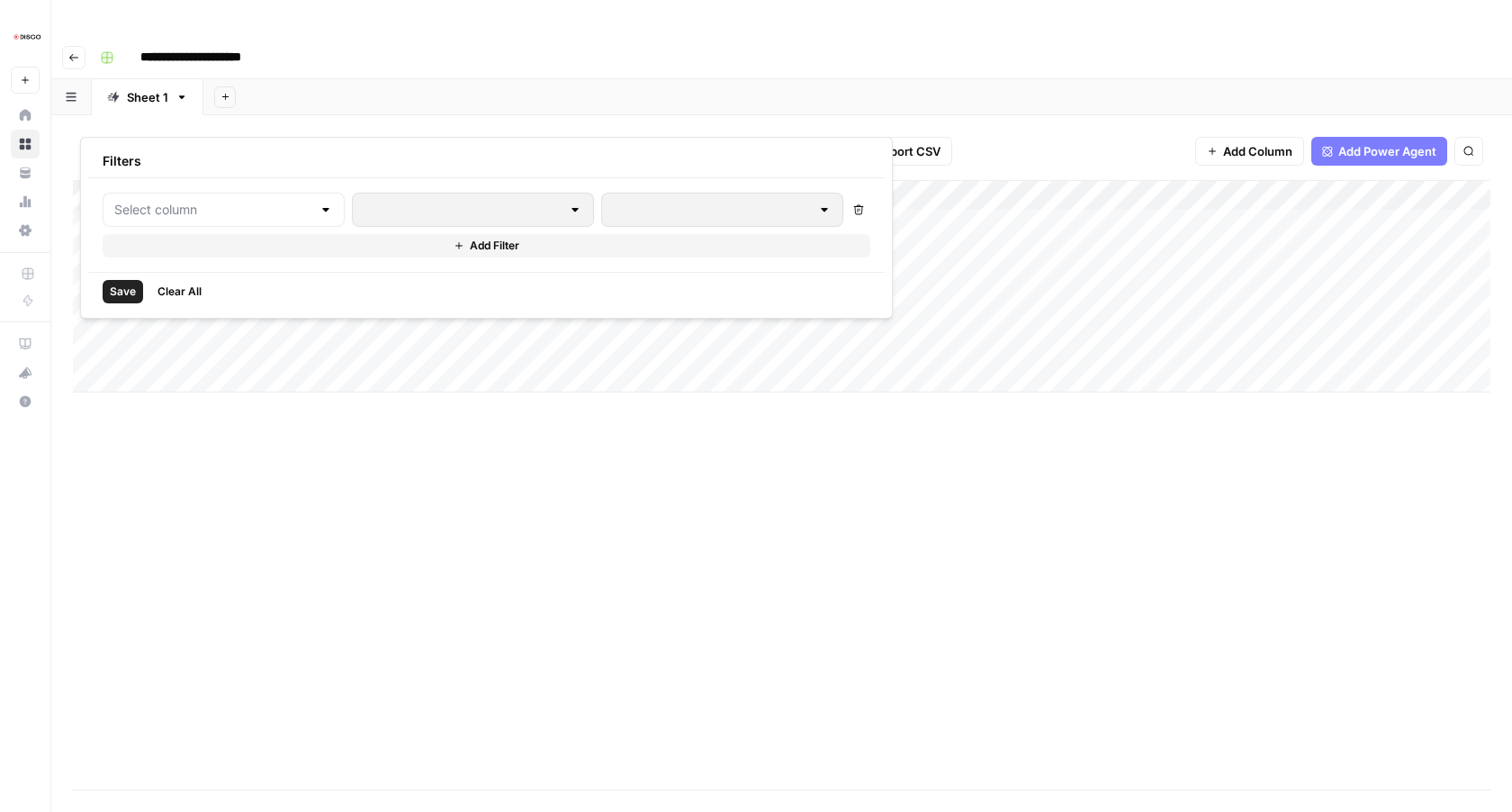
click at [127, 122] on div "Filter Sort 2 Columns Freeze Columns Row Height Undo Redo Export CSV Import CSV…" at bounding box center [782, 151] width 1418 height 57
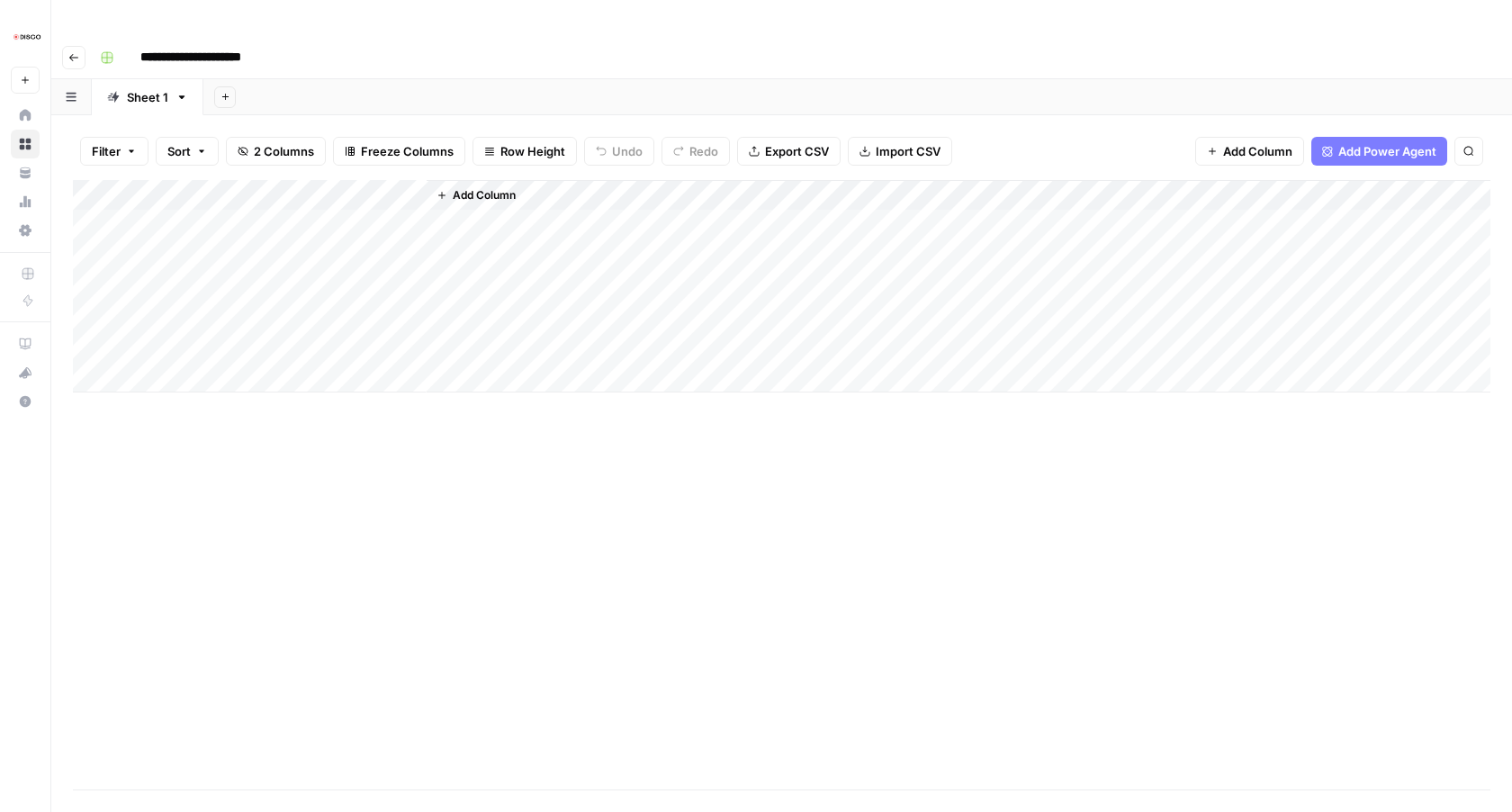
click at [75, 92] on icon "button" at bounding box center [71, 97] width 11 height 10
click at [78, 52] on icon "button" at bounding box center [74, 57] width 11 height 11
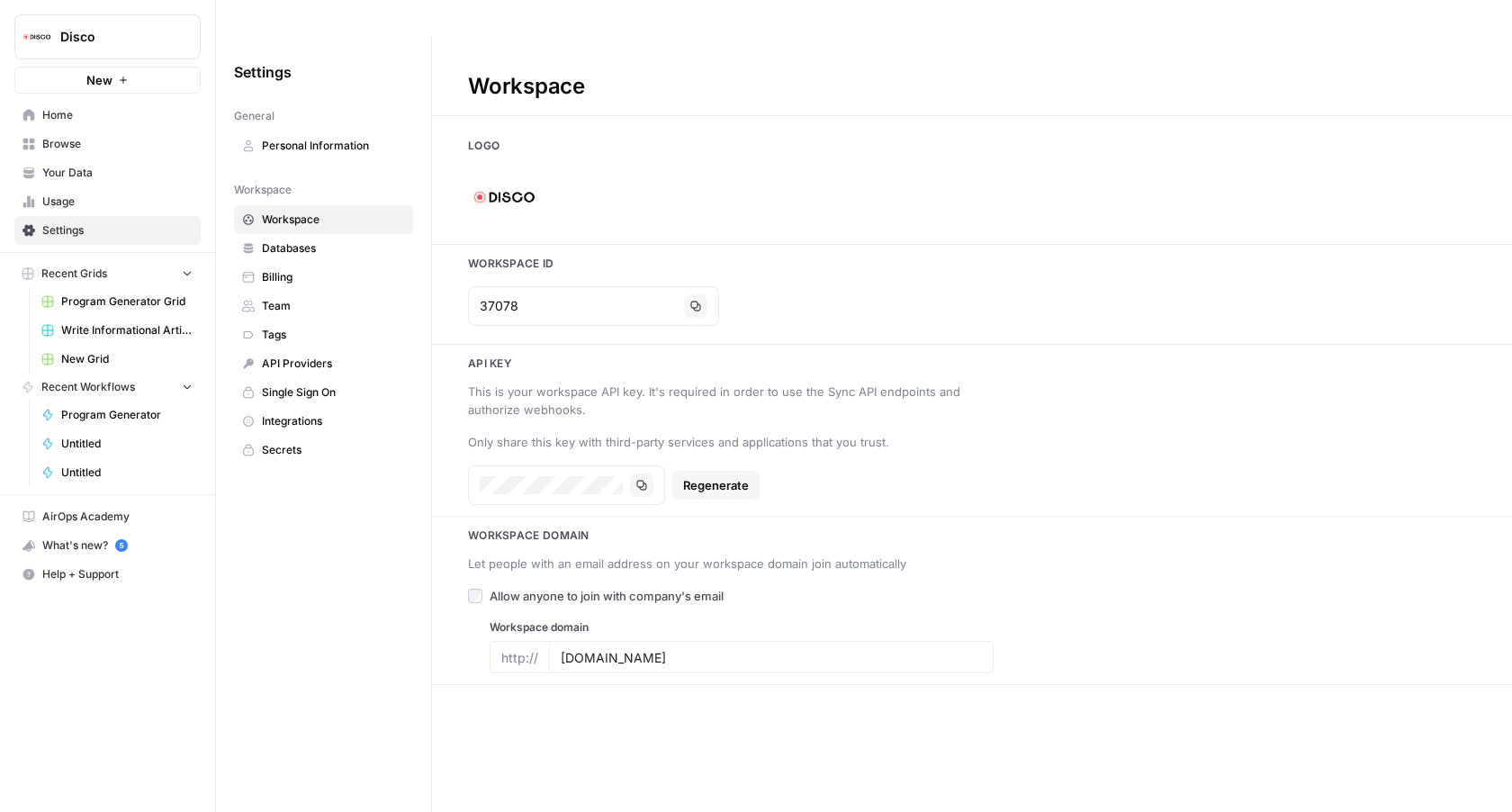
click at [87, 296] on span "Program Generator Grid" at bounding box center [127, 302] width 131 height 16
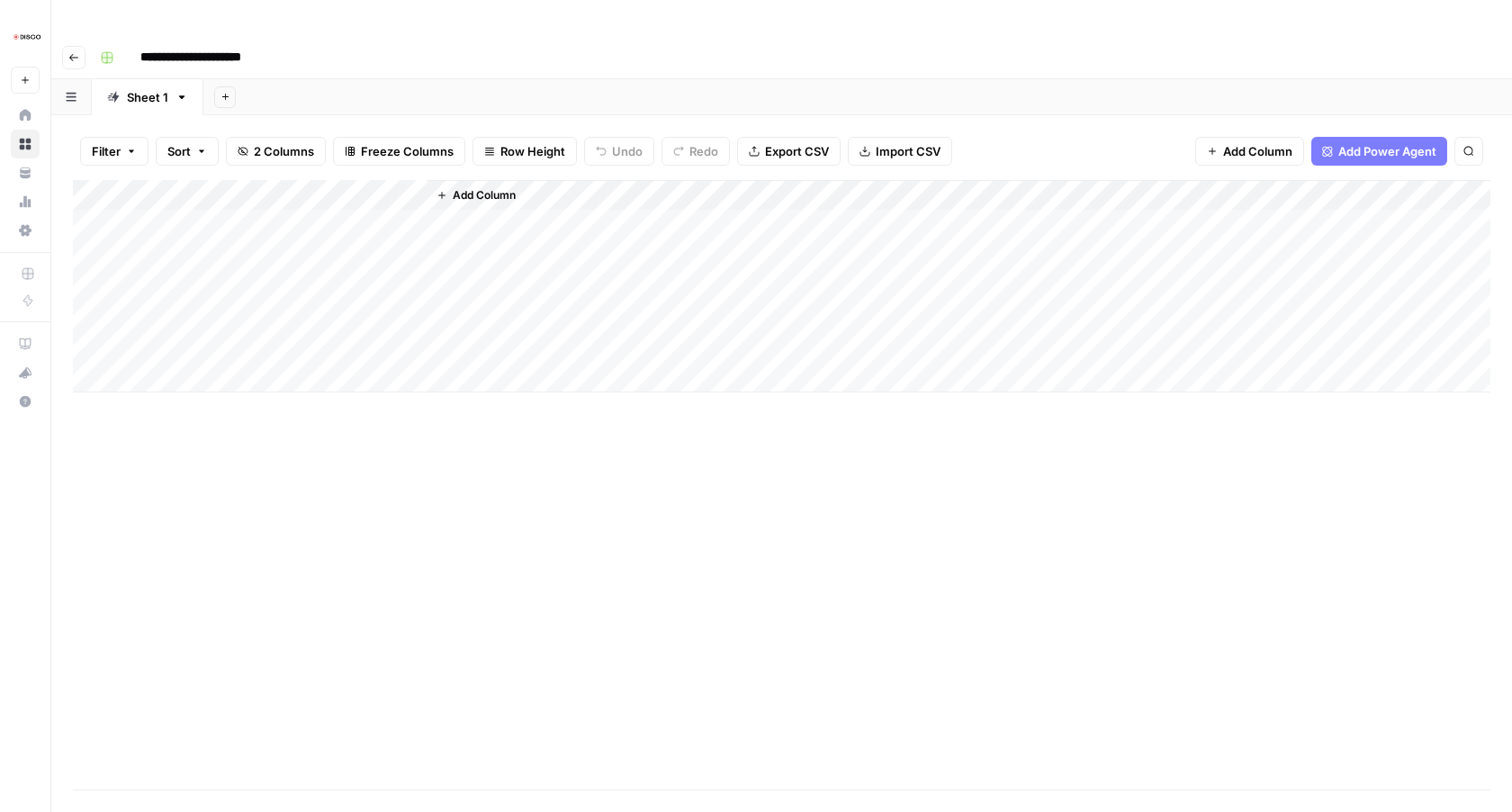
click at [383, 180] on div "Add Column" at bounding box center [782, 286] width 1418 height 213
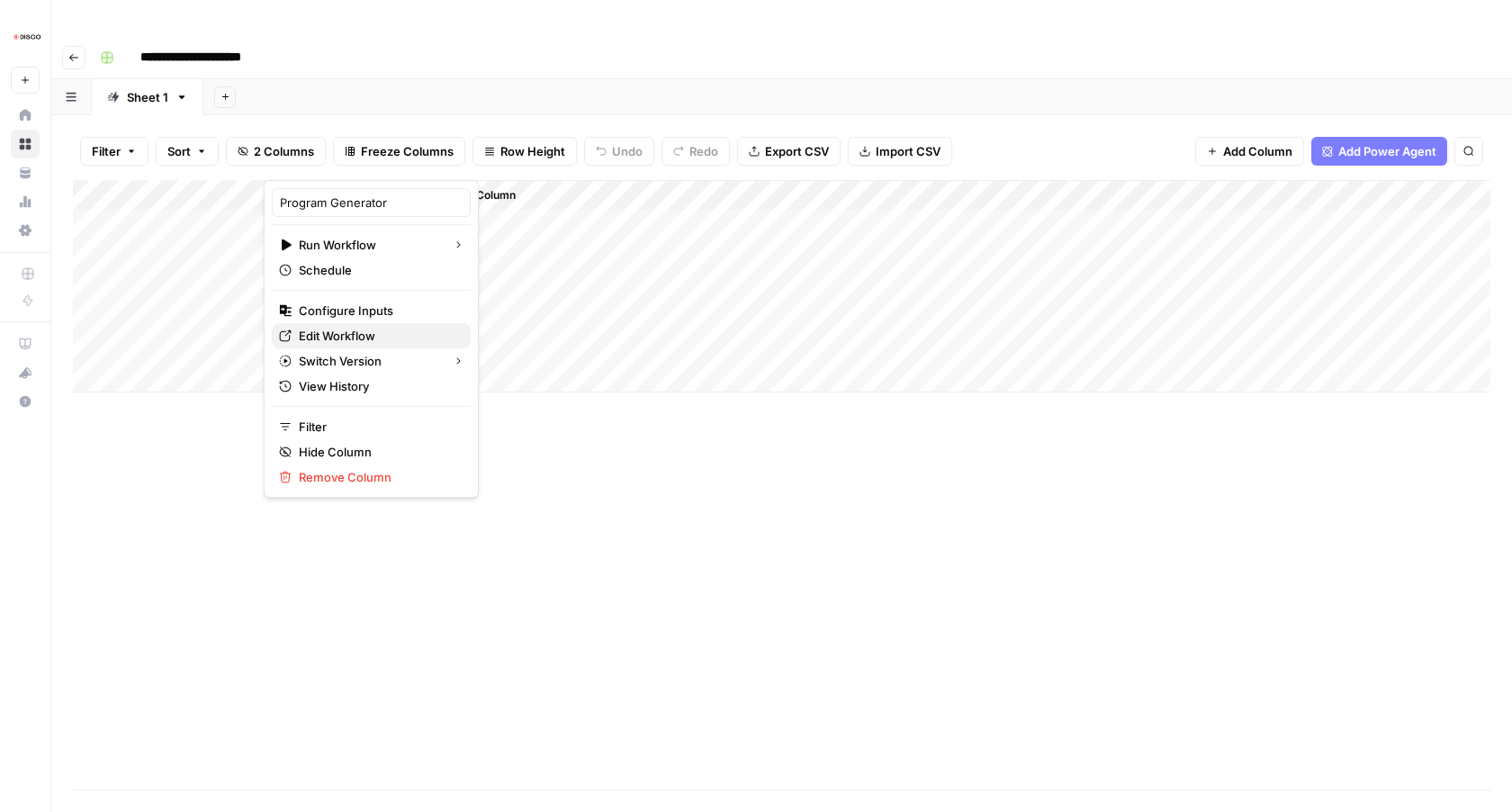
click at [350, 329] on span "Edit Workflow" at bounding box center [378, 336] width 158 height 18
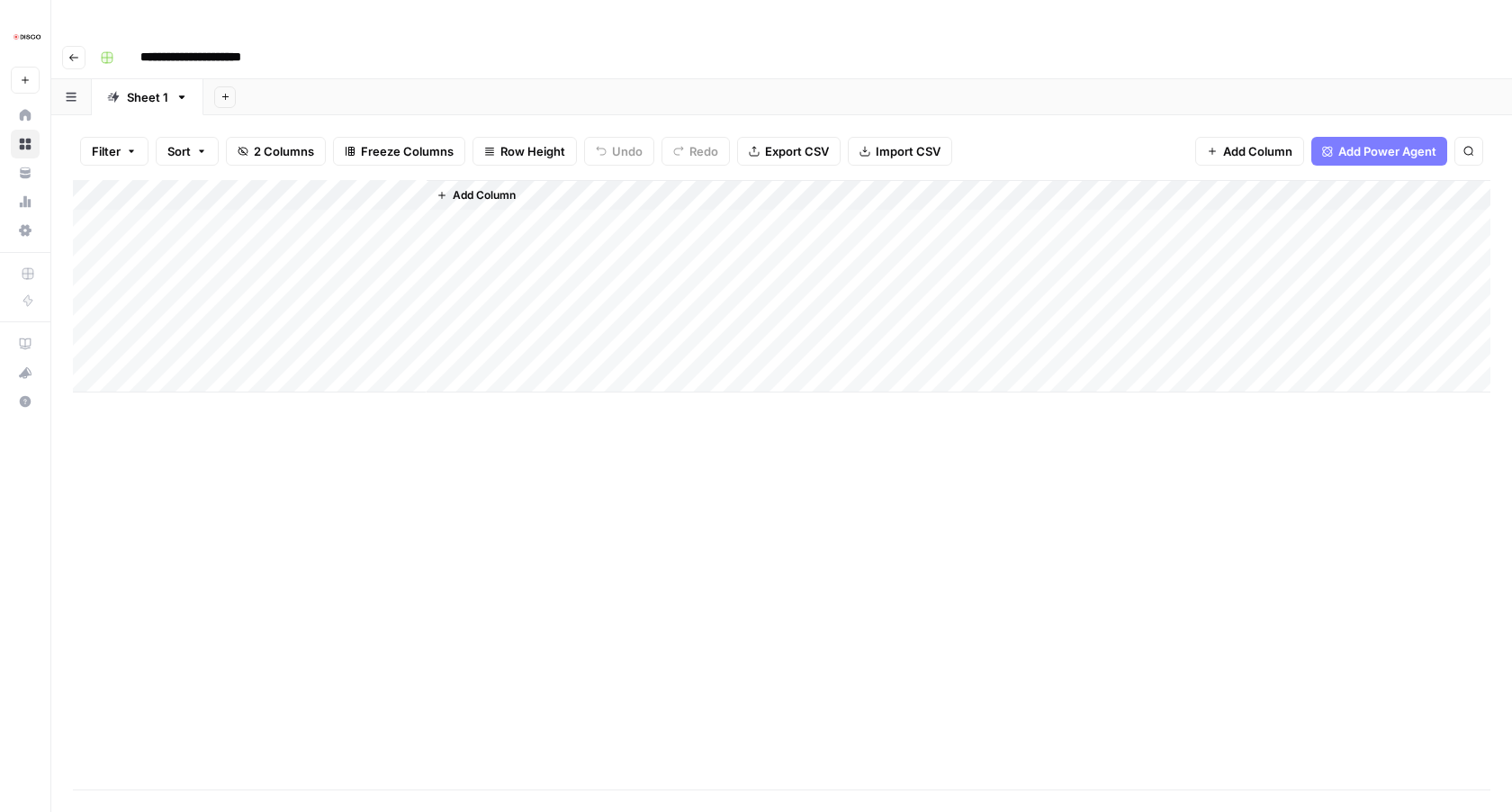
click at [392, 180] on div "Add Column" at bounding box center [782, 286] width 1418 height 213
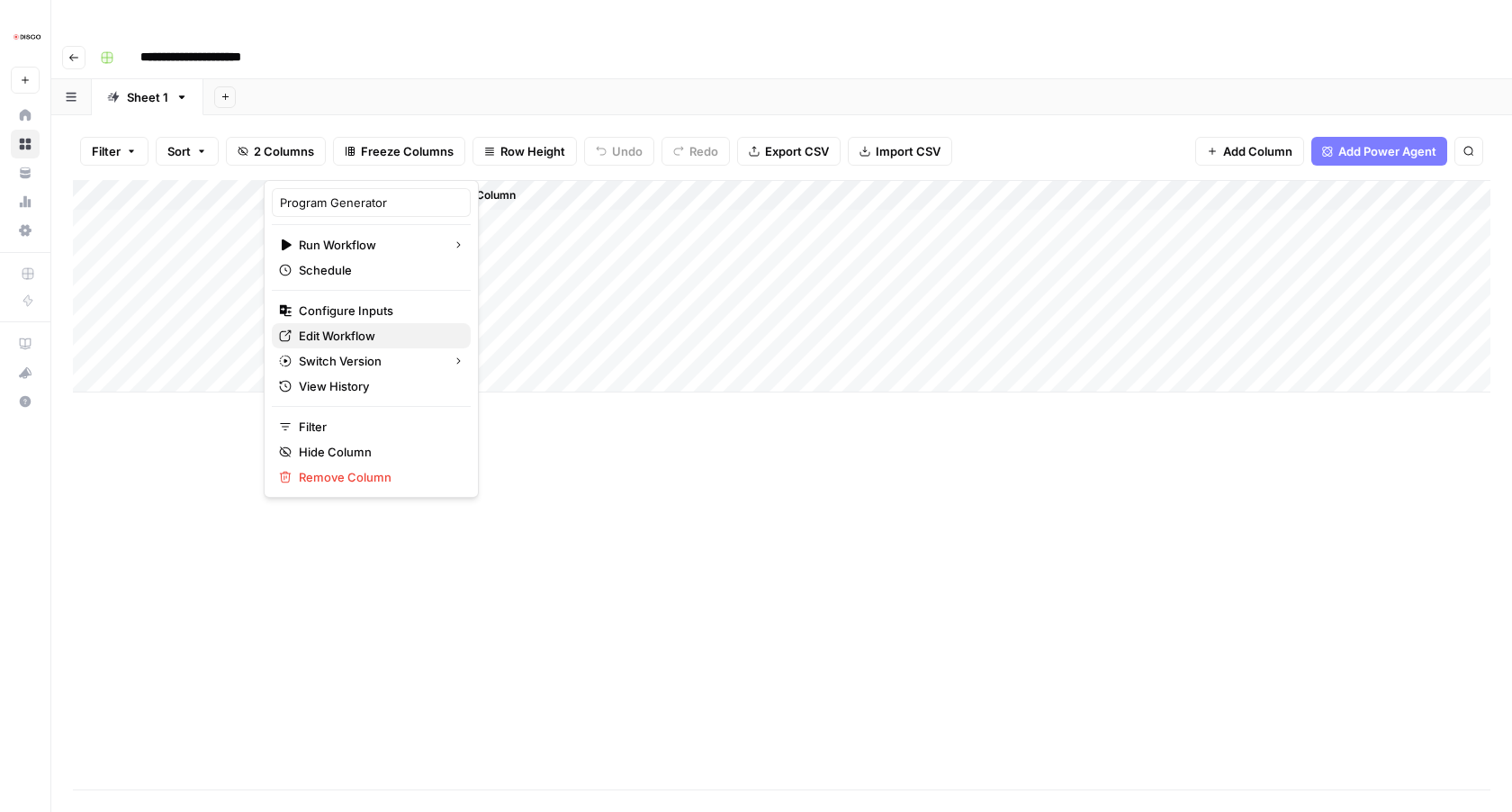
click at [318, 328] on span "Edit Workflow" at bounding box center [378, 336] width 158 height 18
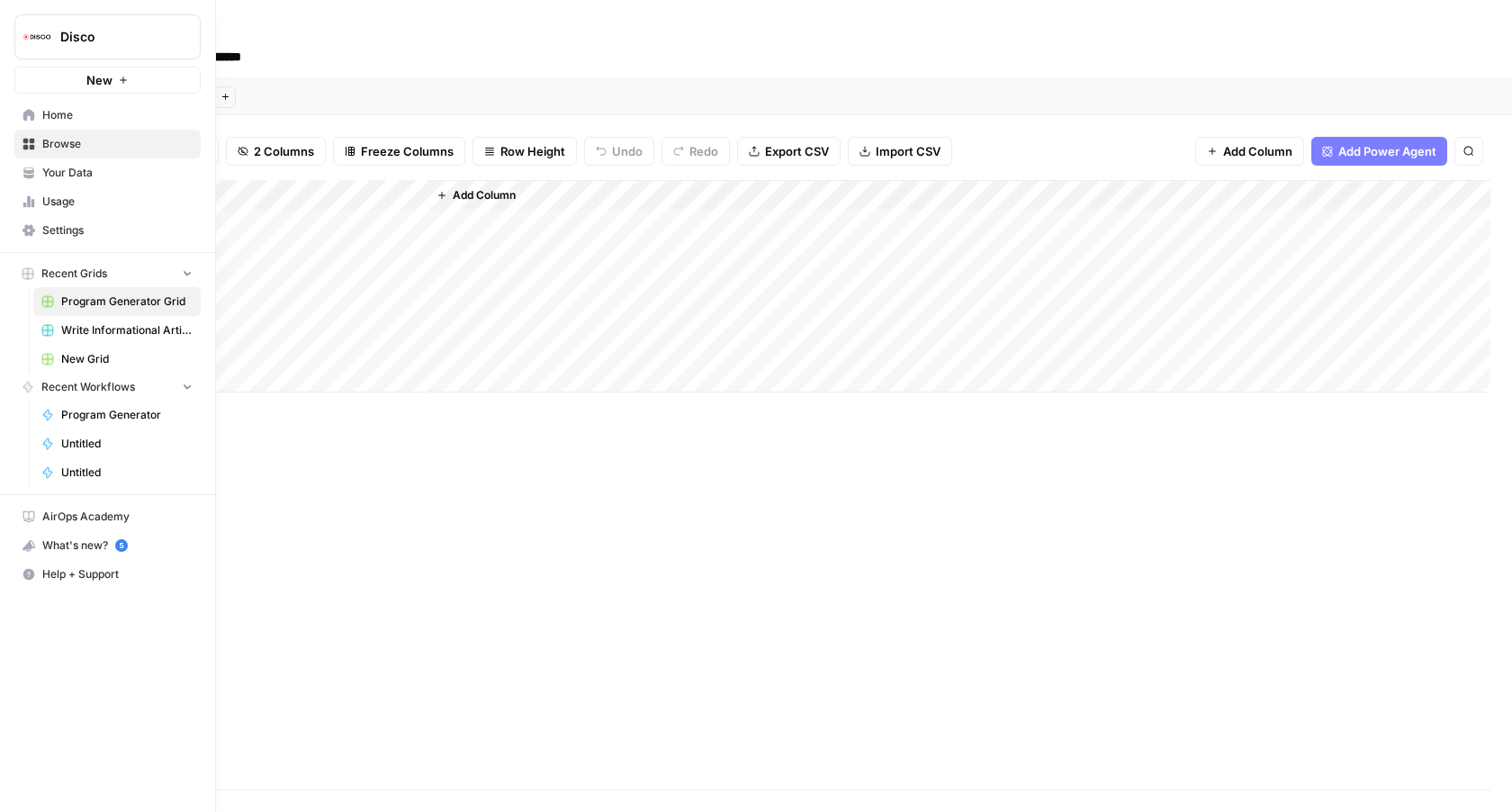
click at [19, 229] on link "Settings" at bounding box center [108, 231] width 186 height 29
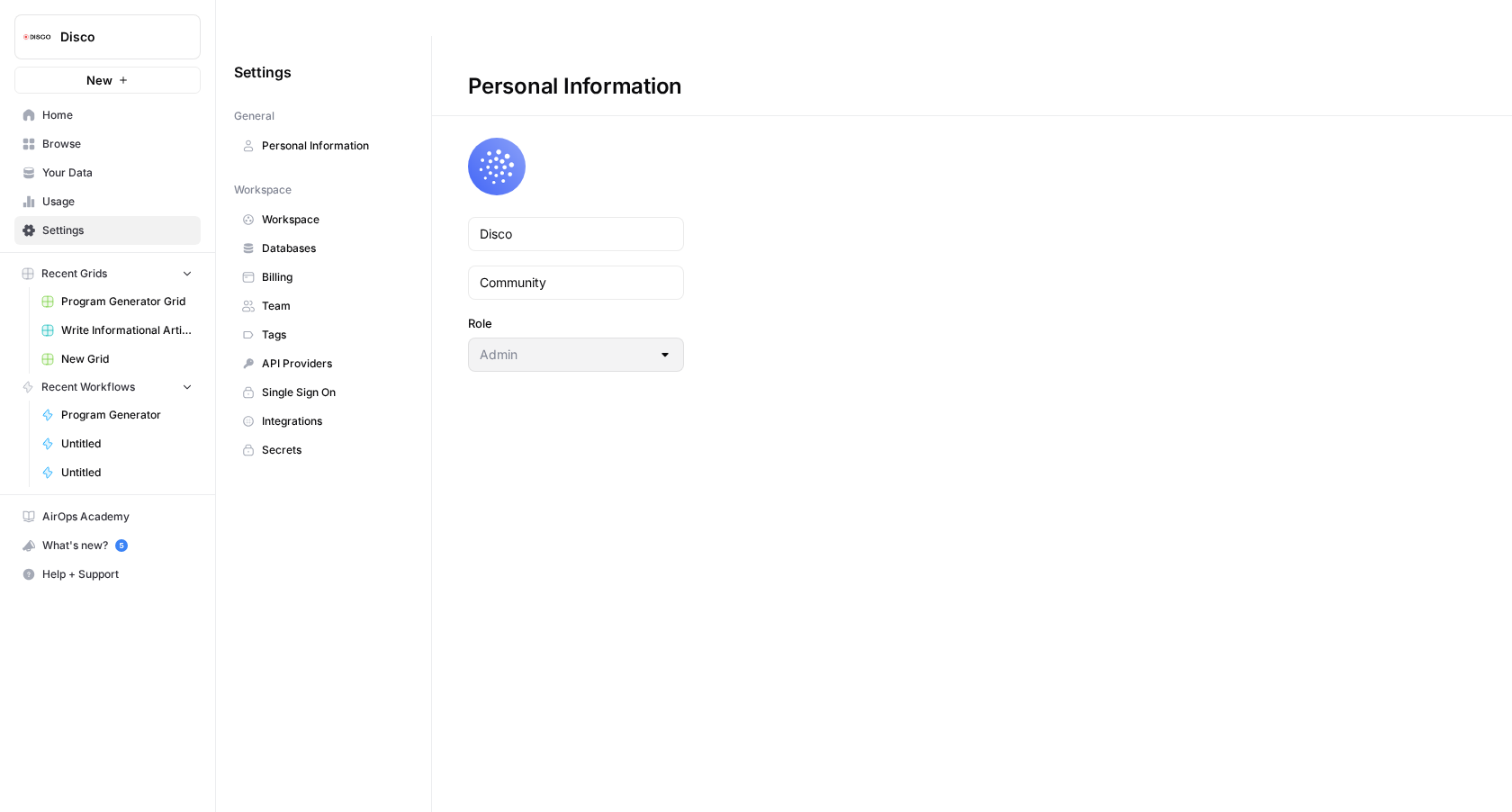
click at [284, 212] on span "Workspace" at bounding box center [333, 220] width 143 height 16
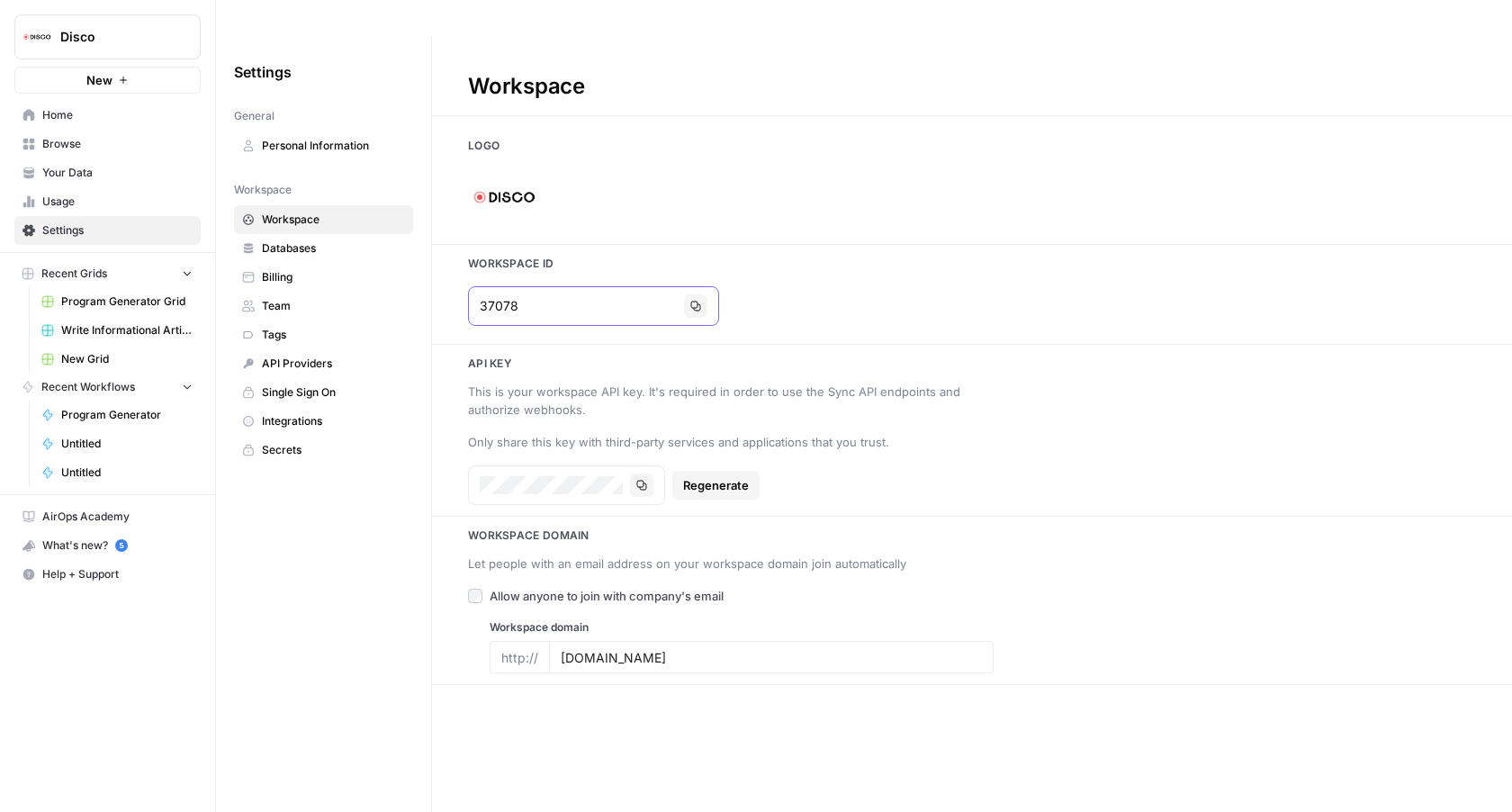
click at [491, 297] on input "37078" at bounding box center [579, 307] width 197 height 18
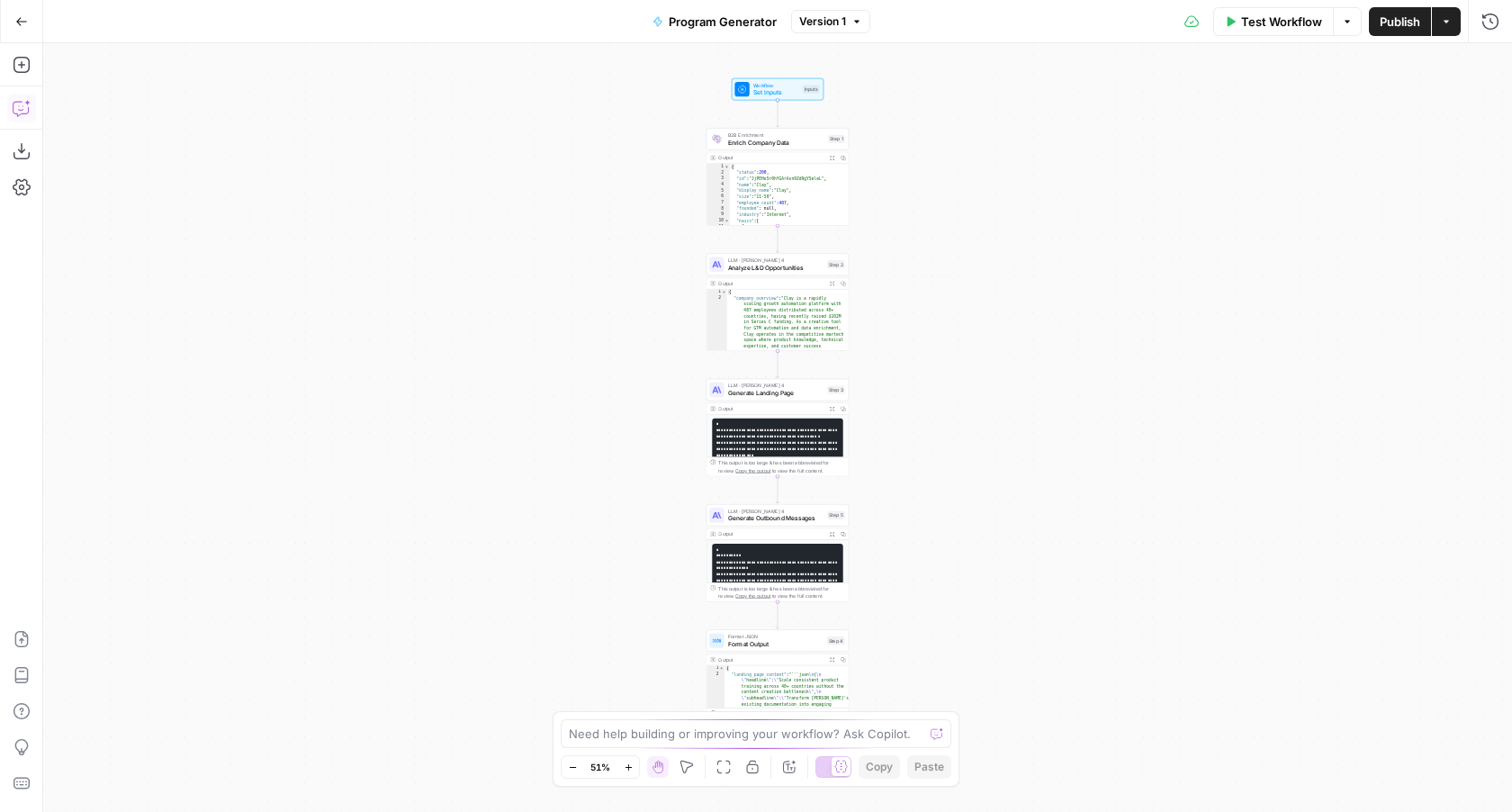
click at [25, 109] on icon "button" at bounding box center [22, 109] width 18 height 18
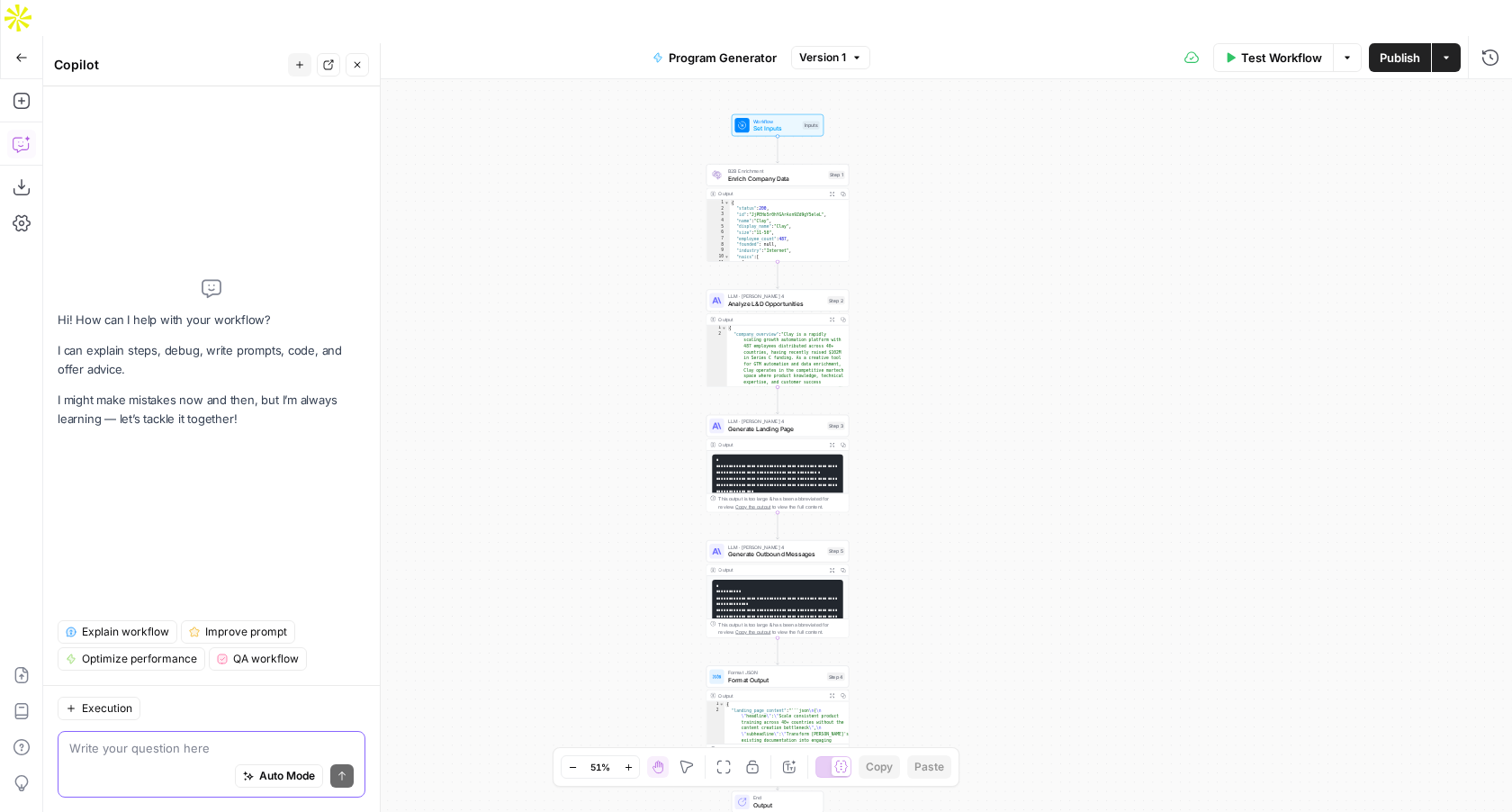
click at [268, 771] on span "Auto Mode" at bounding box center [287, 776] width 56 height 16
click at [252, 753] on textarea at bounding box center [212, 748] width 285 height 18
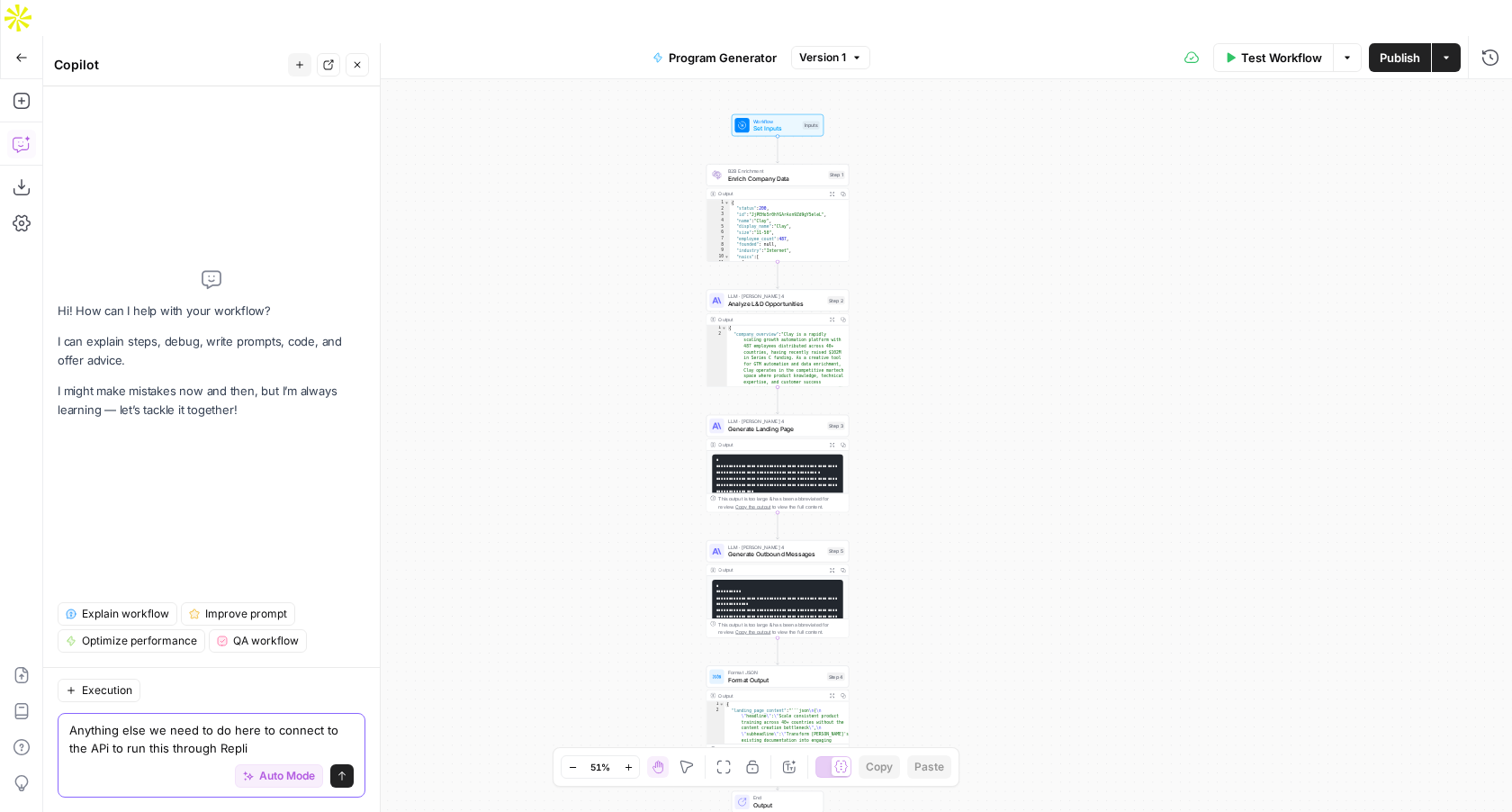
type textarea "Anything else we need to do here to connect to the APi to run this through Repl…"
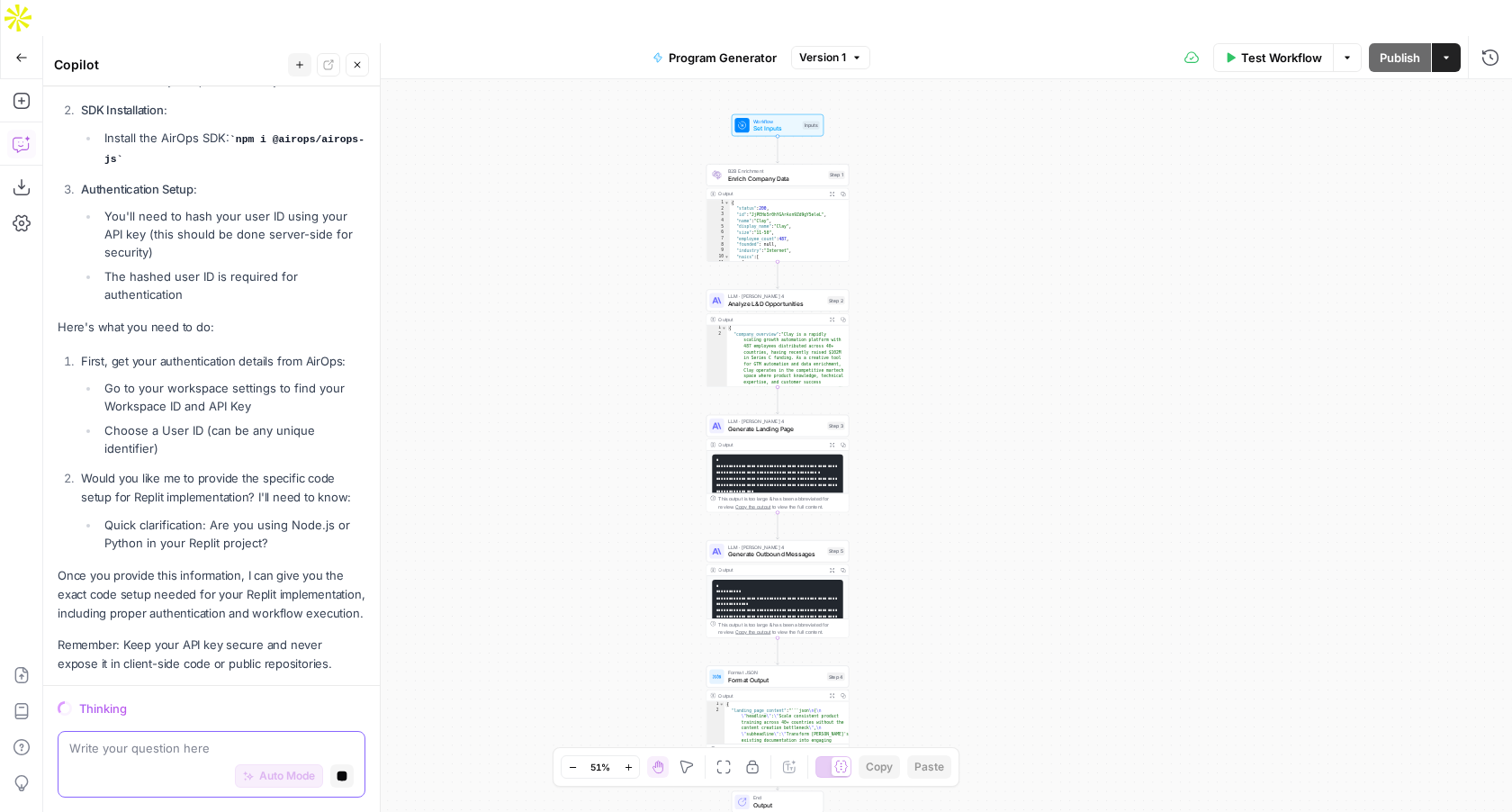
scroll to position [498, 0]
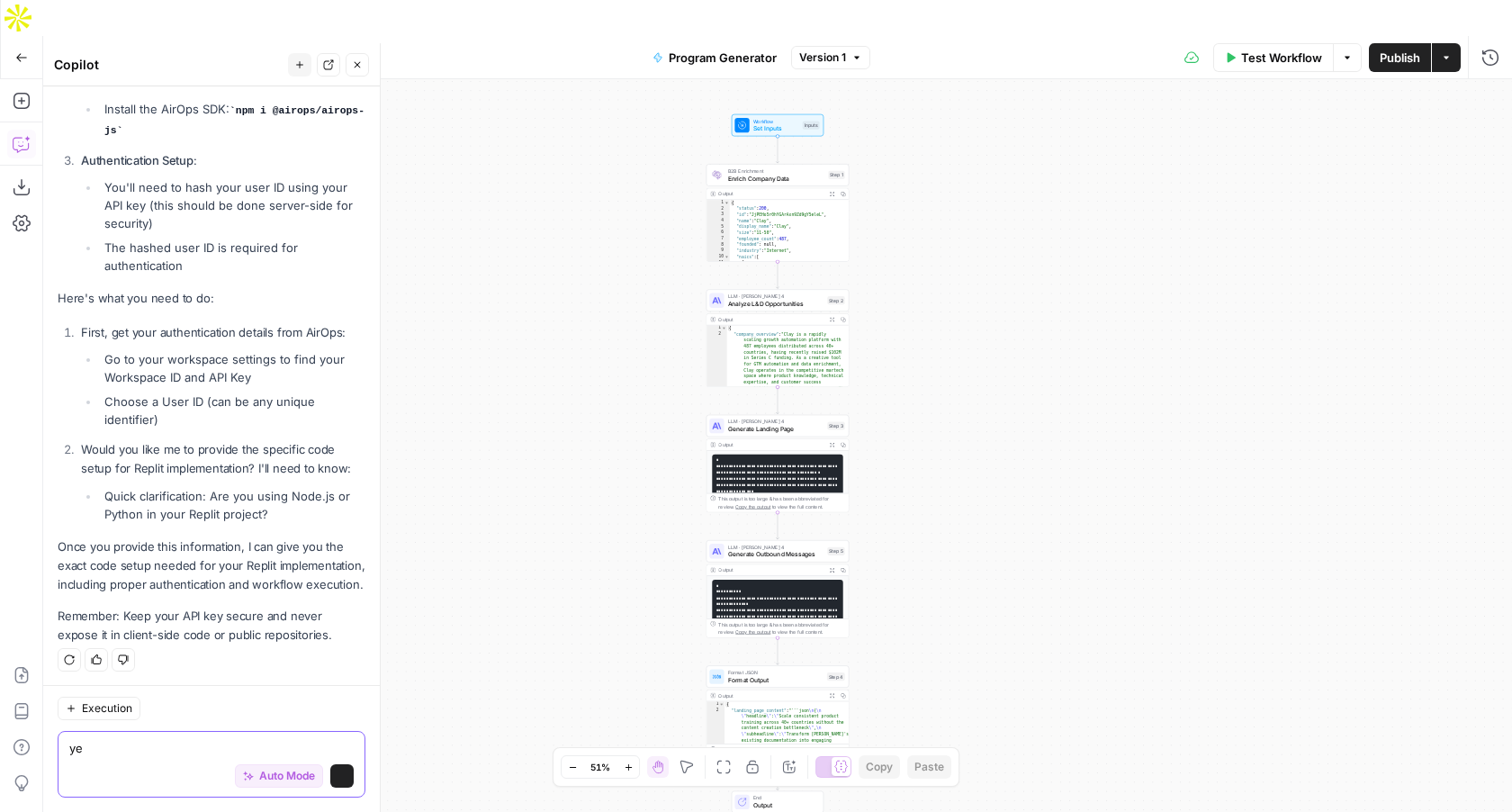
type textarea "yes"
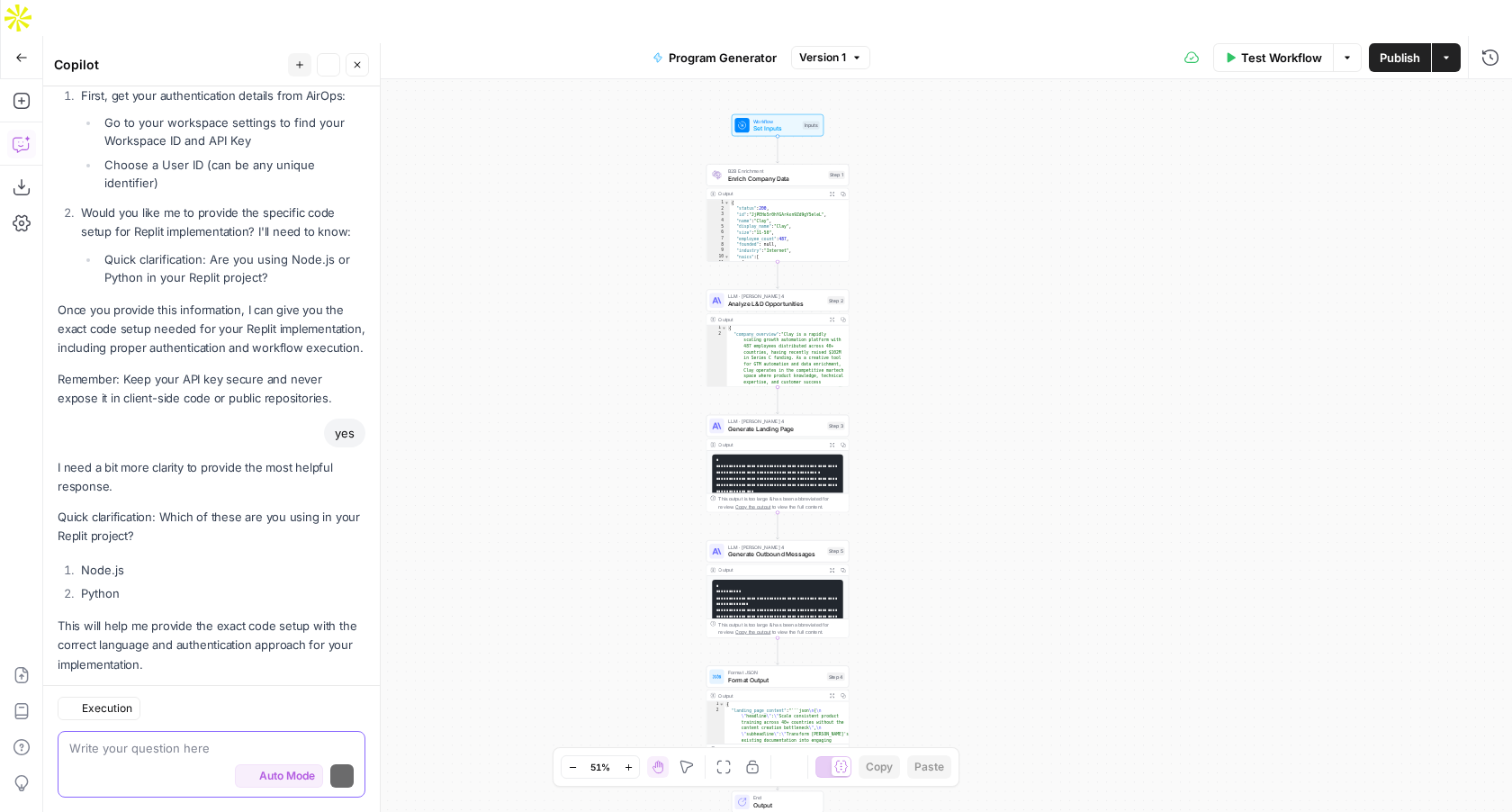
scroll to position [765, 0]
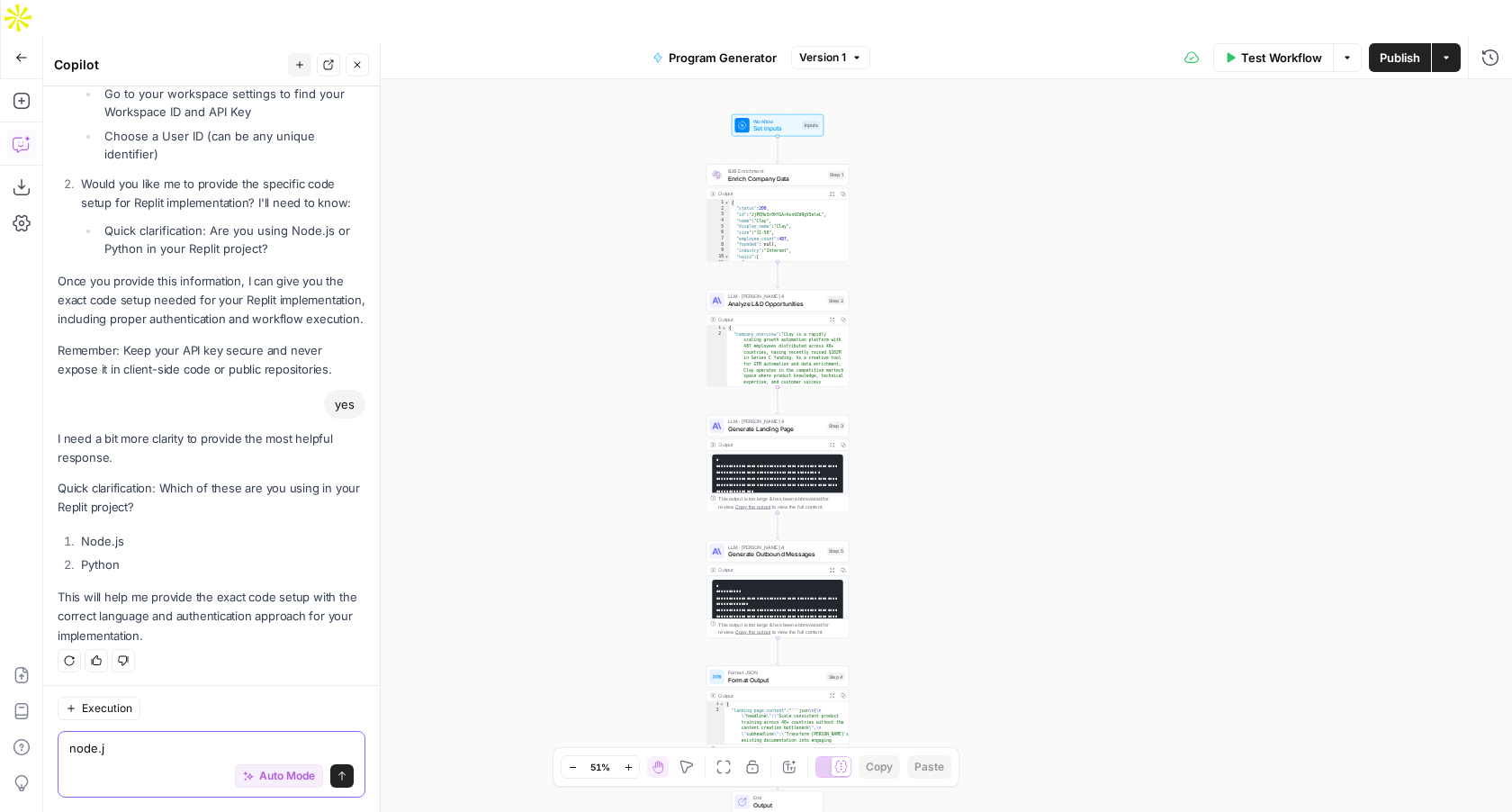
type textarea "node.js"
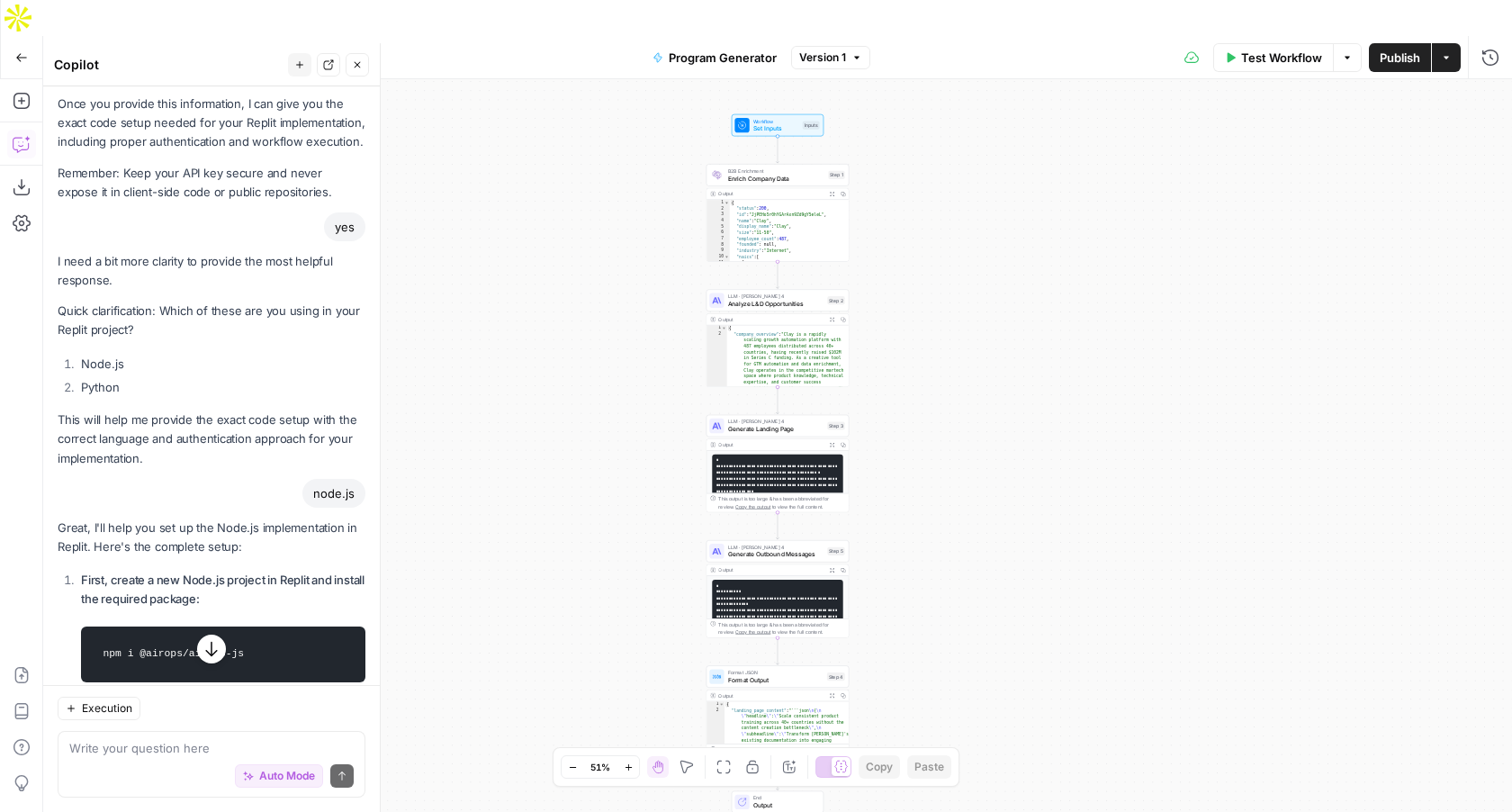
scroll to position [944, 0]
drag, startPoint x: 325, startPoint y: 570, endPoint x: 61, endPoint y: 521, distance: 268.5
copy div "Great, I'll help you set up the Node.js implementation in Replit. Here's the co…"
click at [1413, 43] on button "Publish" at bounding box center [1400, 57] width 62 height 29
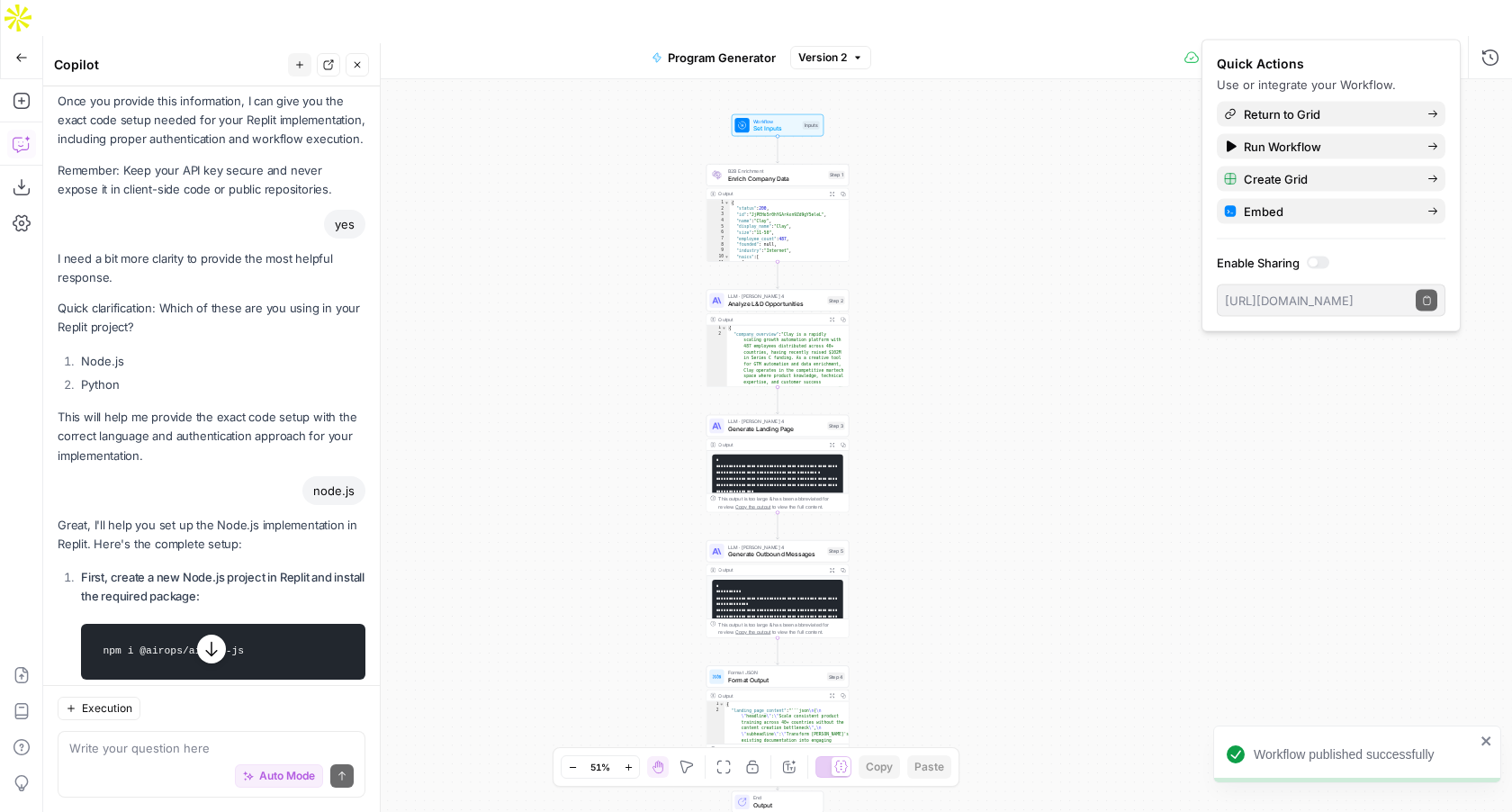
click at [26, 51] on icon "button" at bounding box center [22, 57] width 13 height 13
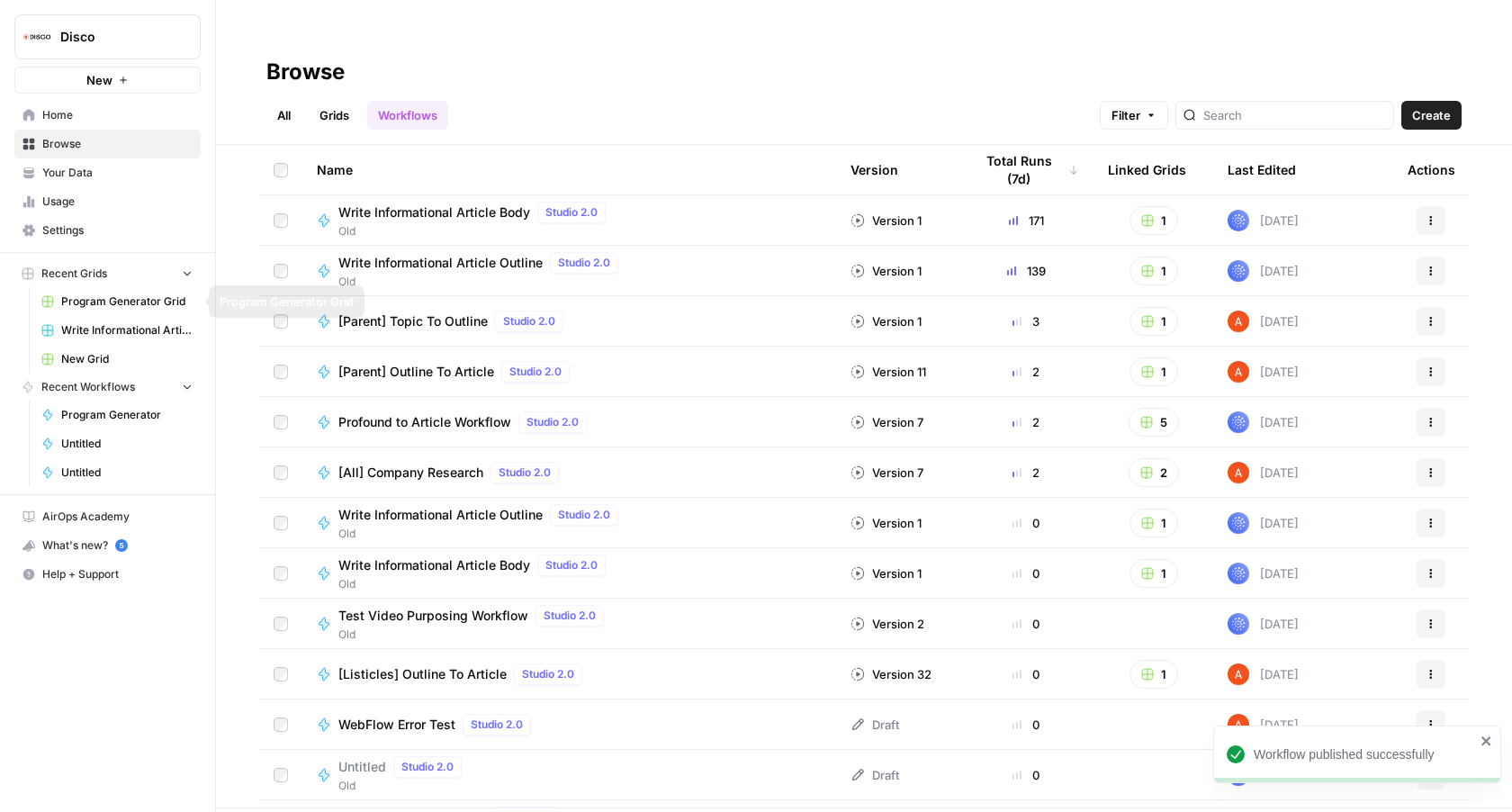
click at [112, 299] on span "Program Generator Grid" at bounding box center [127, 302] width 131 height 16
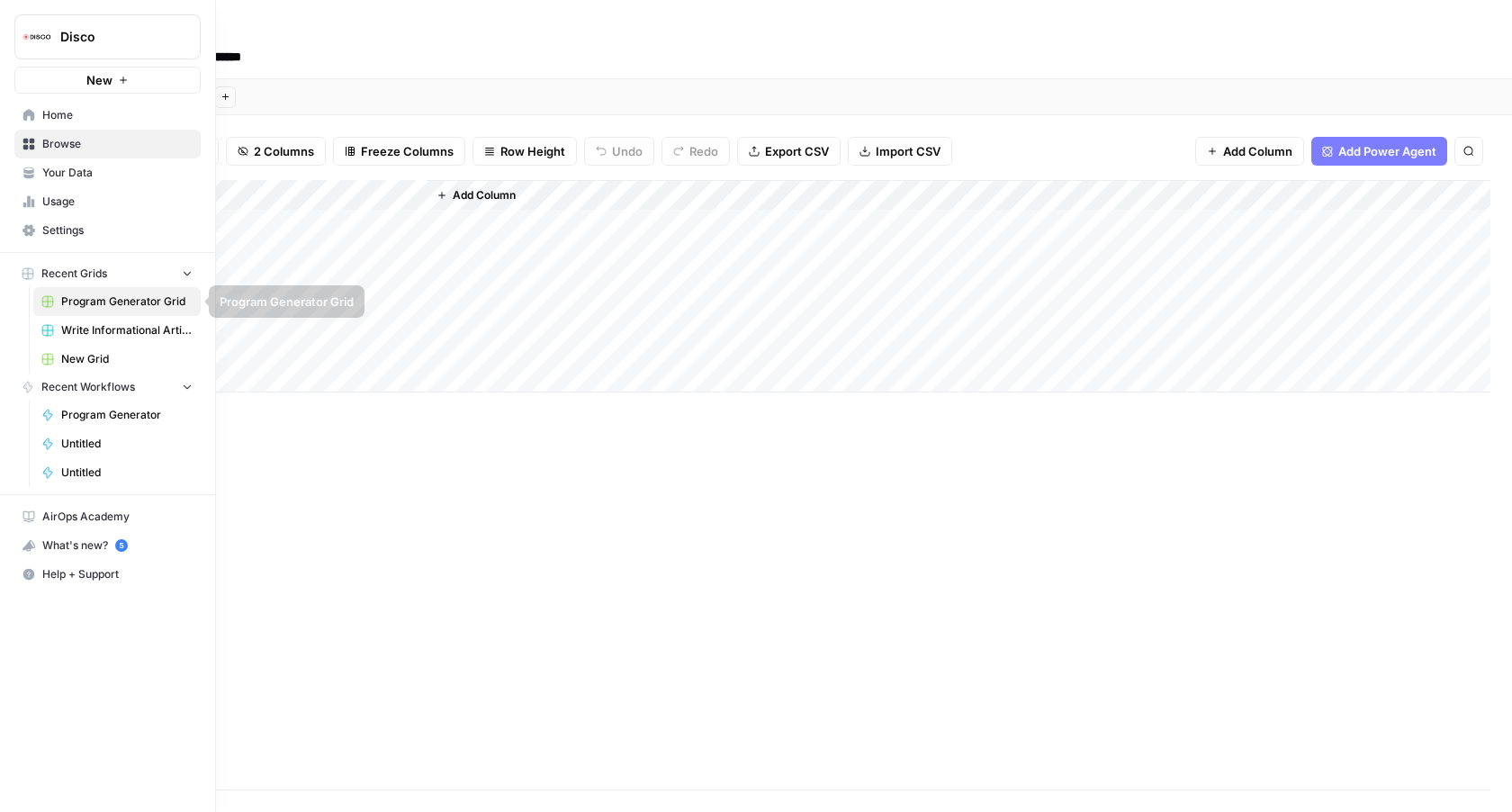
click at [101, 349] on link "New Grid" at bounding box center [116, 359] width 167 height 29
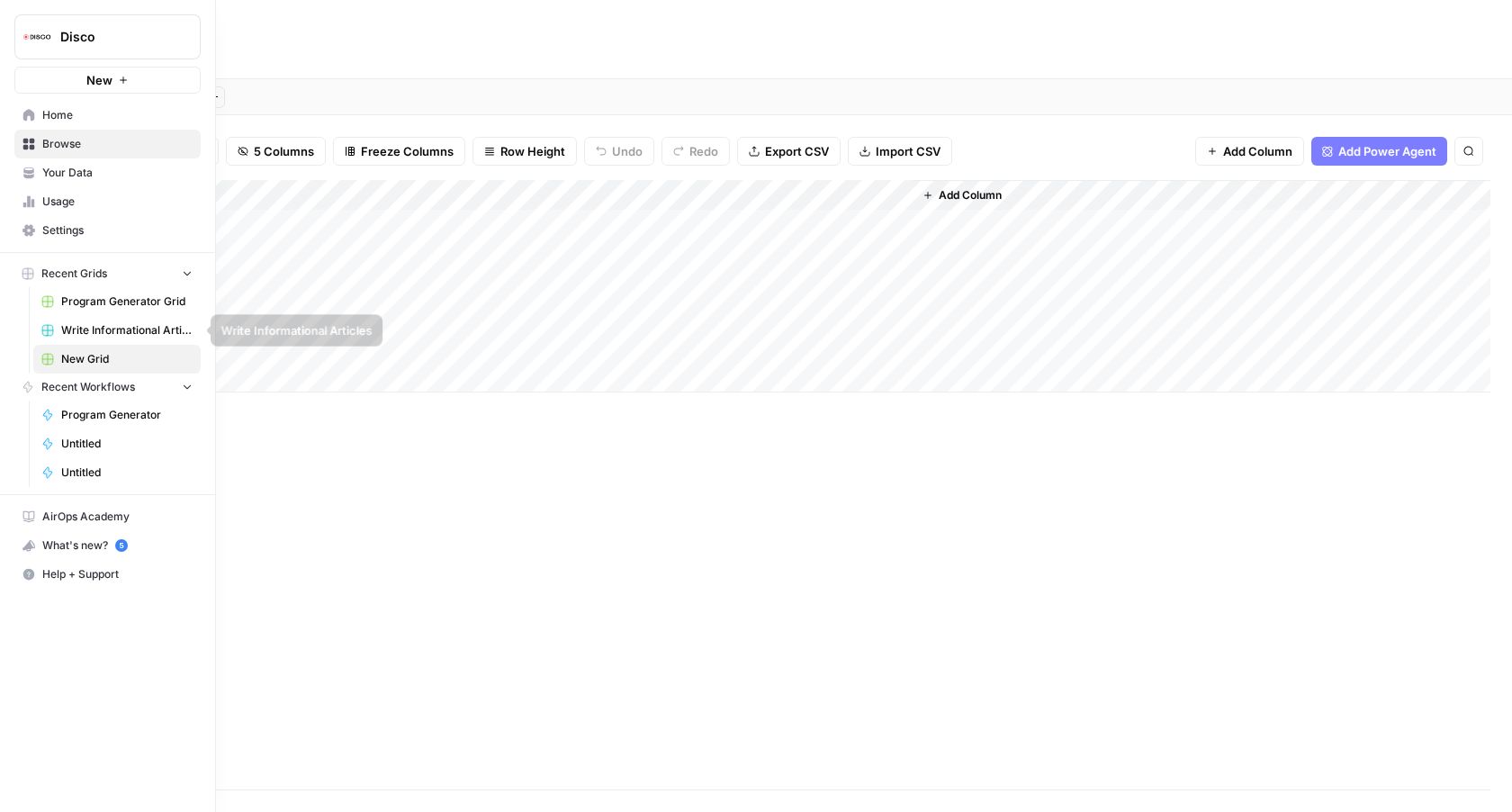
click at [104, 298] on span "Program Generator Grid" at bounding box center [127, 302] width 131 height 16
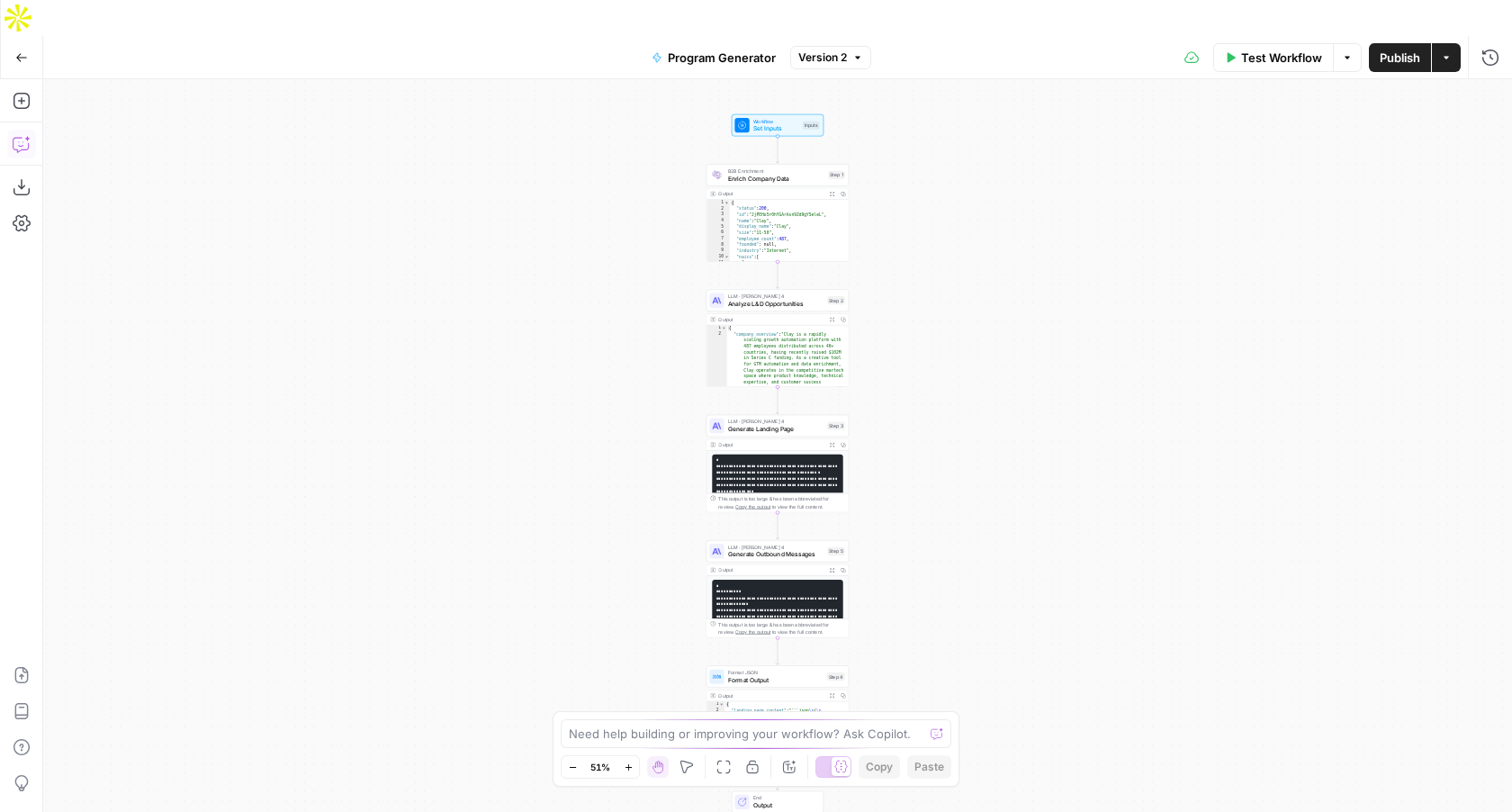
click at [22, 135] on icon "button" at bounding box center [22, 144] width 18 height 18
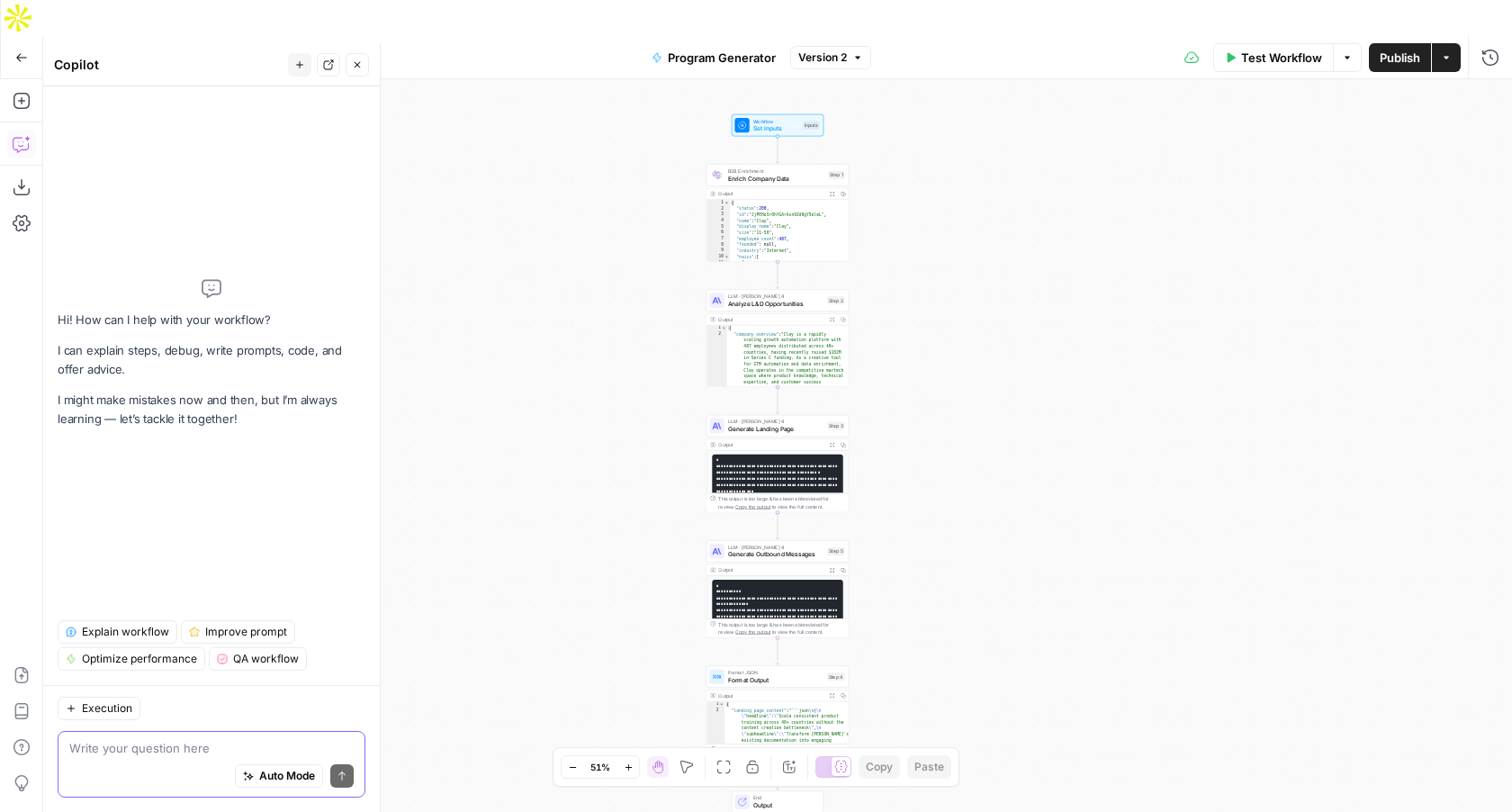
click at [280, 775] on span "Auto Mode" at bounding box center [287, 776] width 56 height 16
click at [284, 746] on textarea at bounding box center [212, 748] width 285 height 18
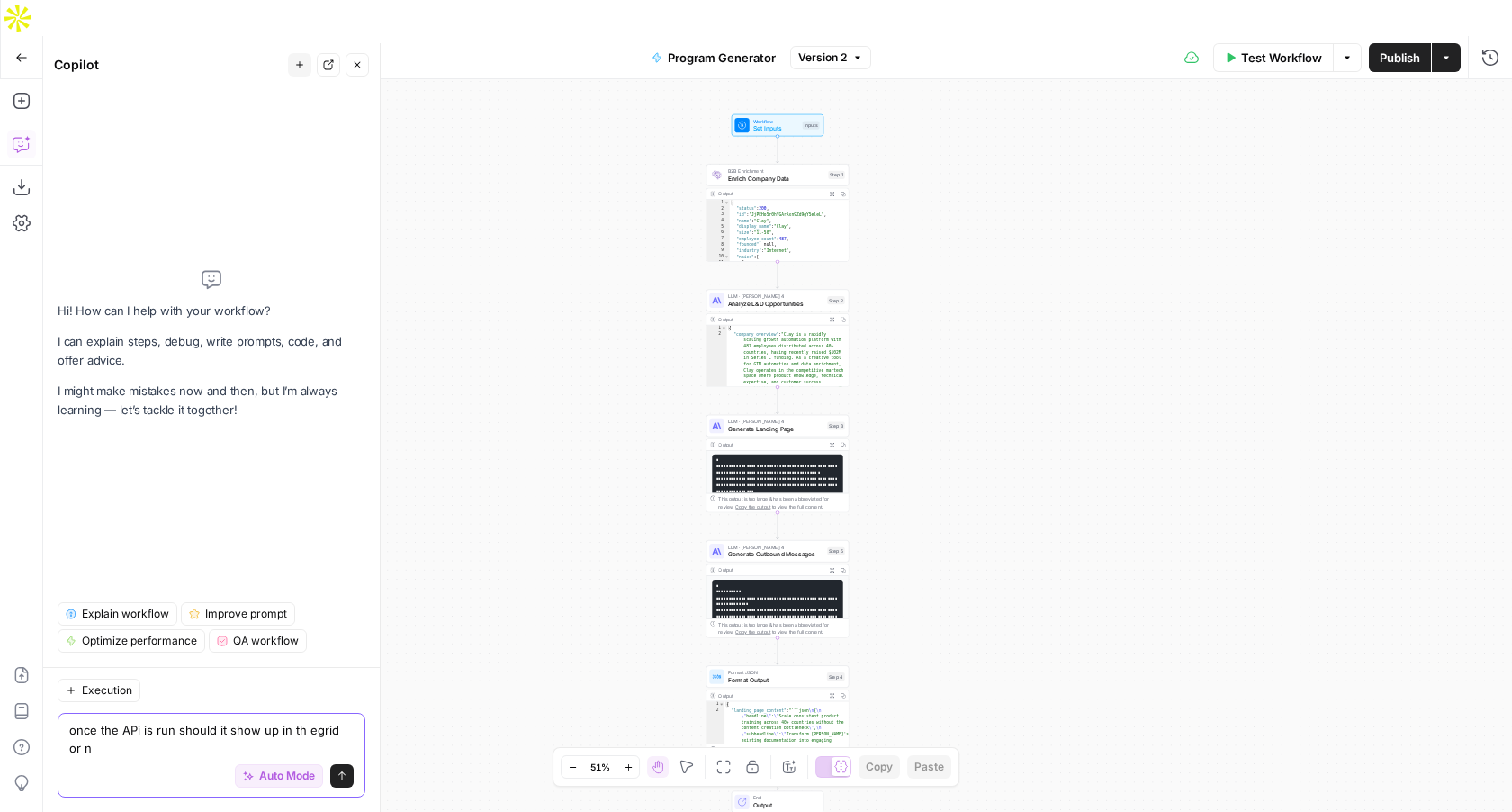
type textarea "once the APi is run should it show up in th egrid or no"
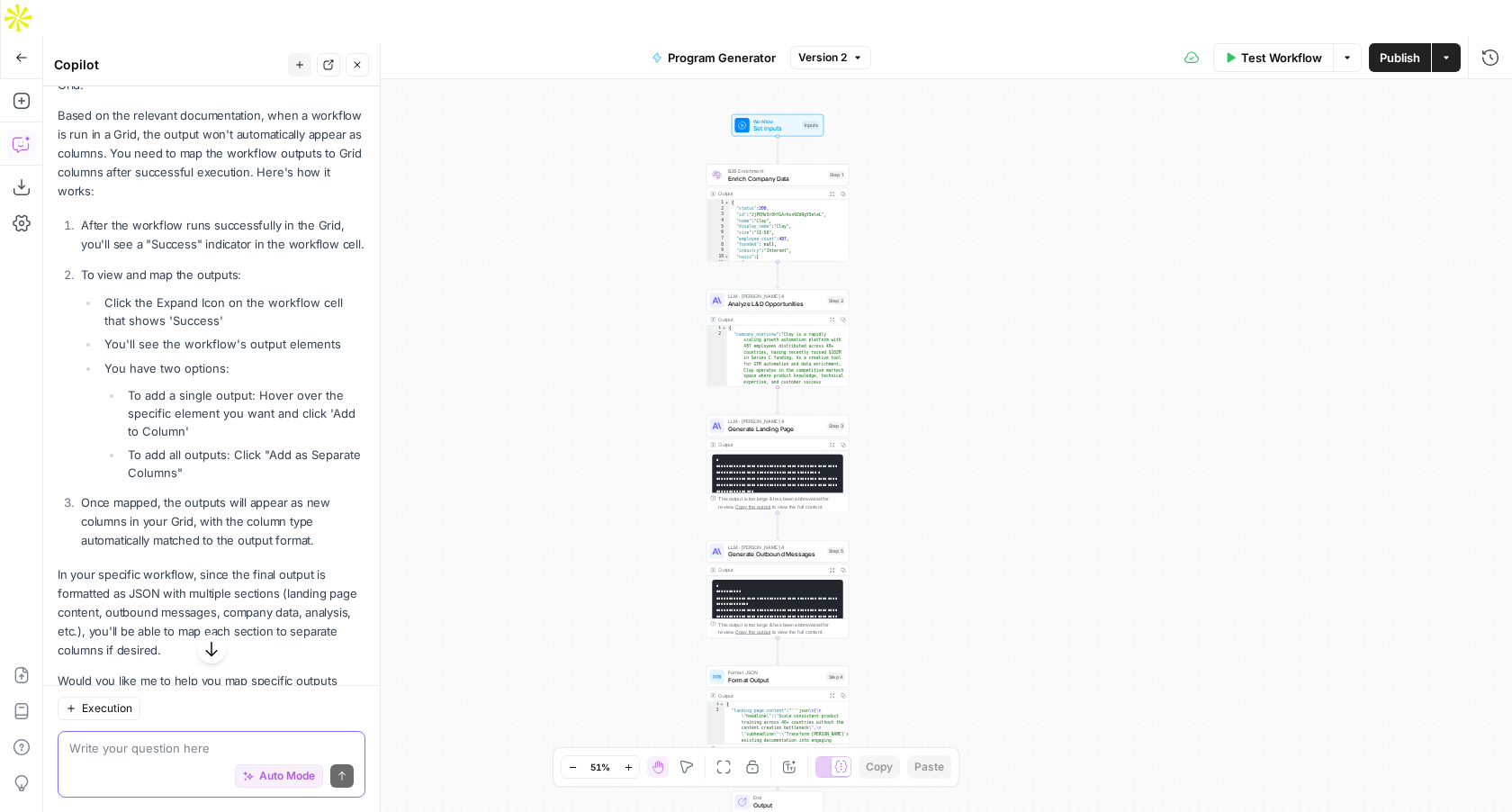
scroll to position [280, 0]
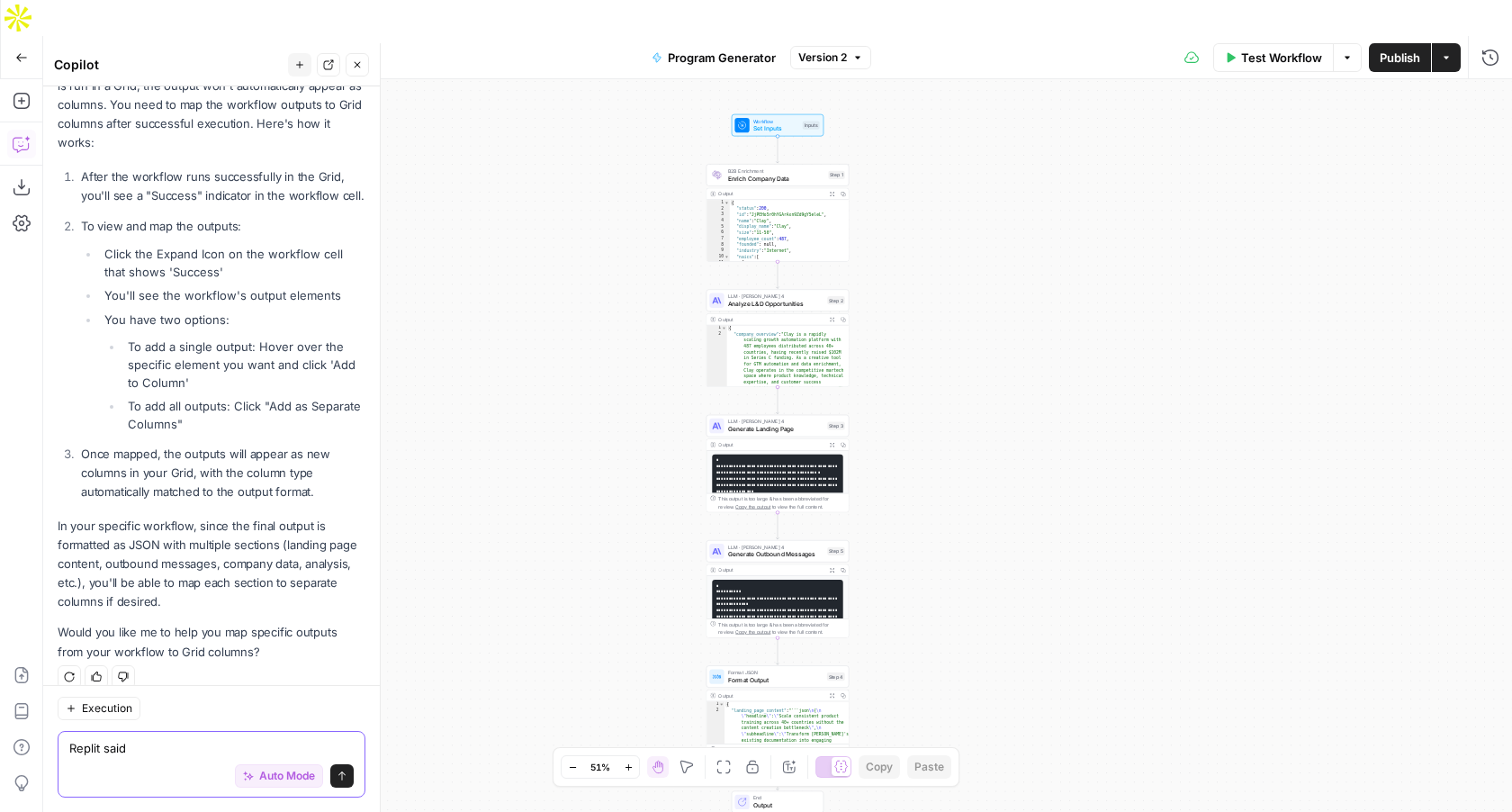
paste textarea "The system is ready for production use. To complete the AirOps integration, you…"
type textarea "Replit said The system is ready for production use. To complete the AirOps inte…"
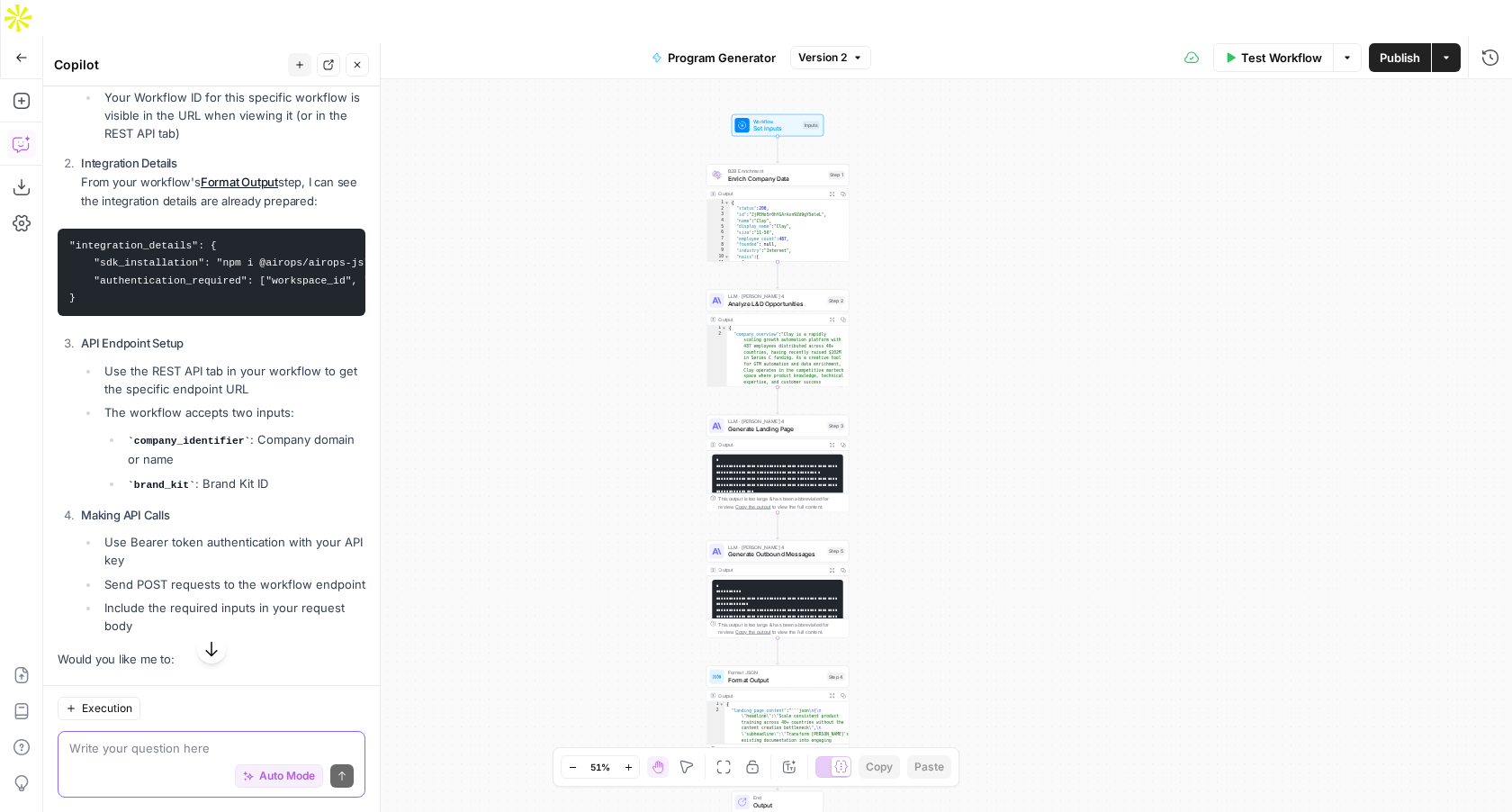
scroll to position [1431, 0]
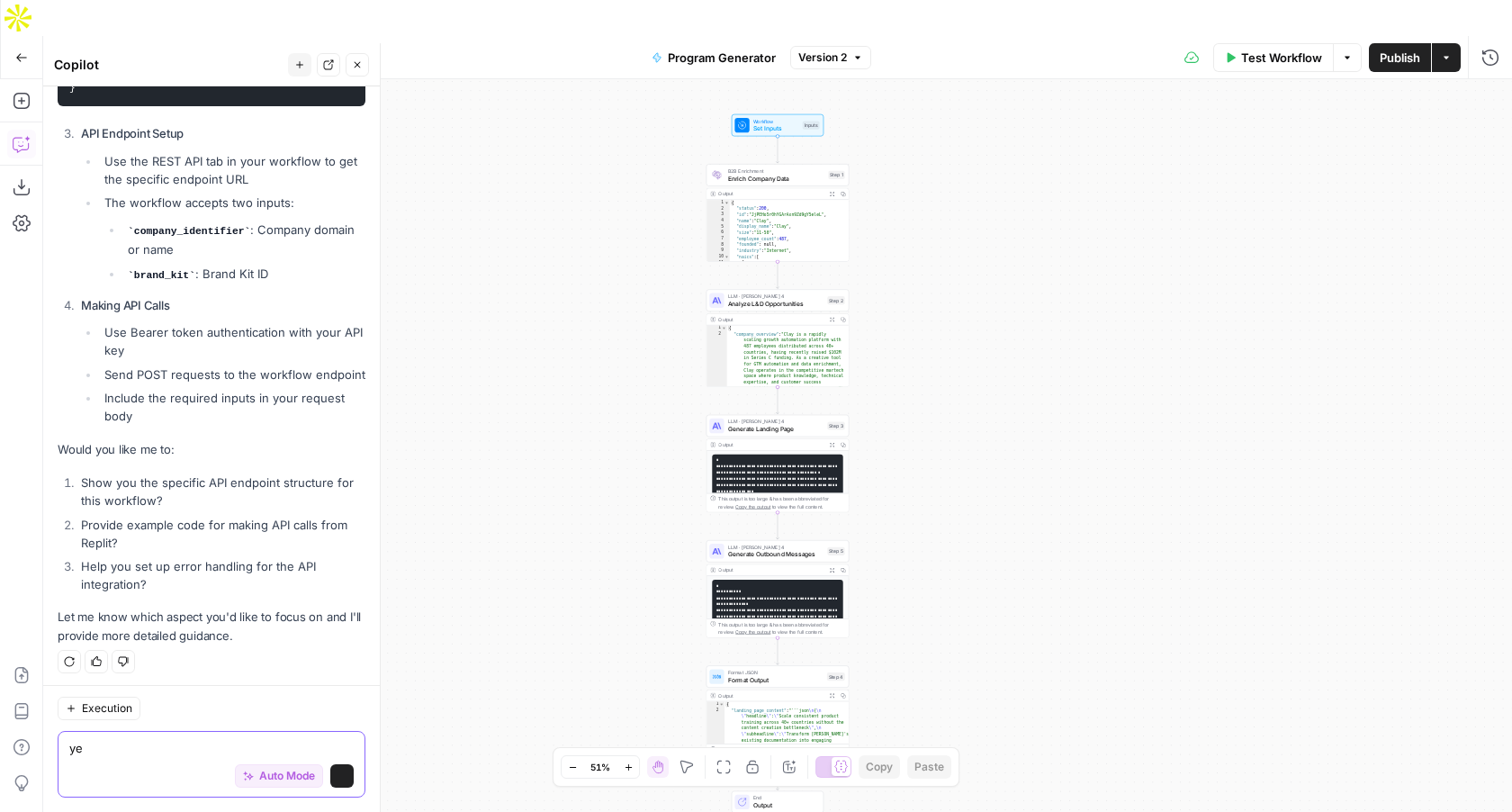
type textarea "yes"
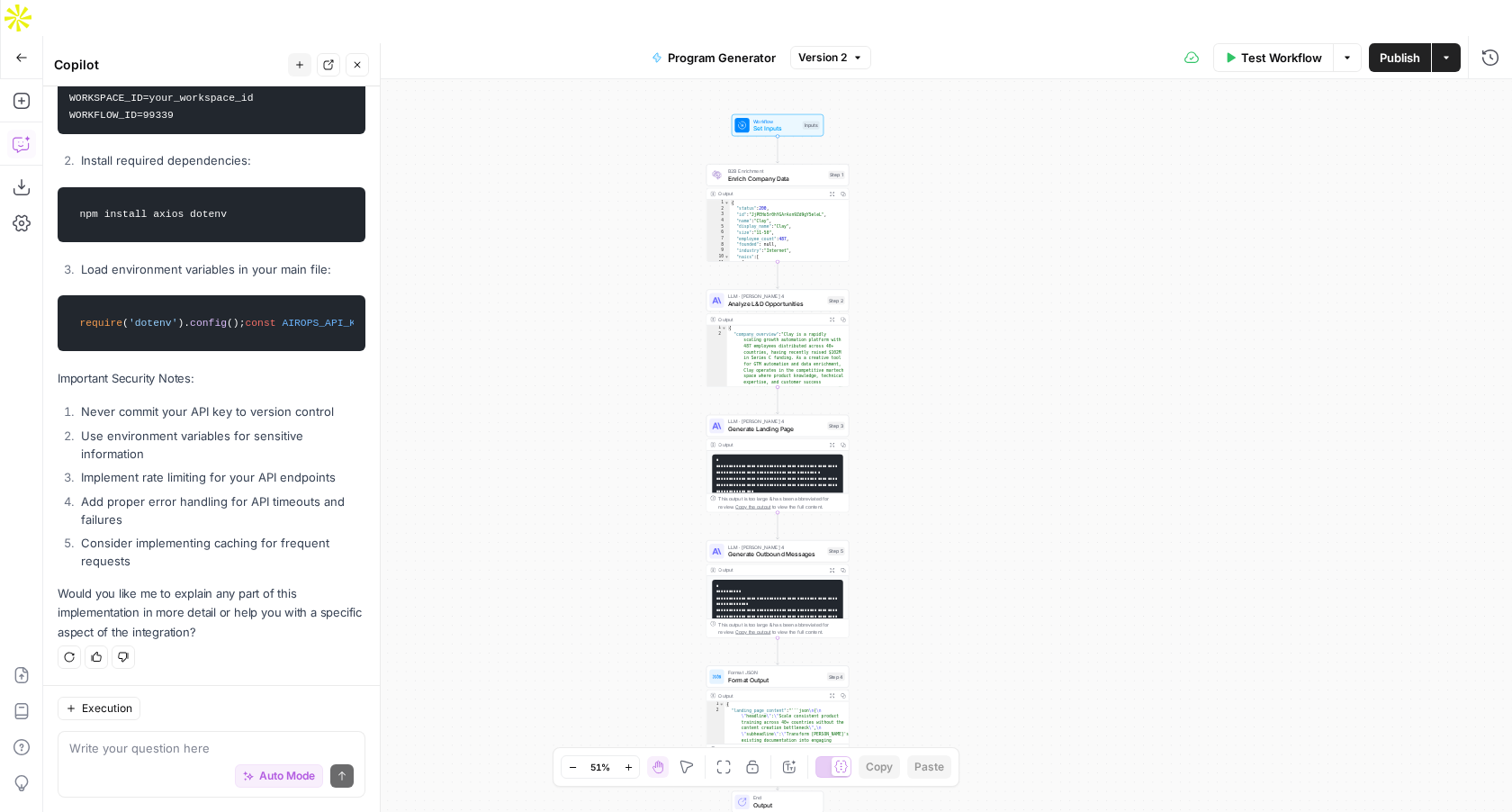
scroll to position [4545, 0]
drag, startPoint x: 209, startPoint y: 634, endPoint x: 141, endPoint y: 409, distance: 235.1
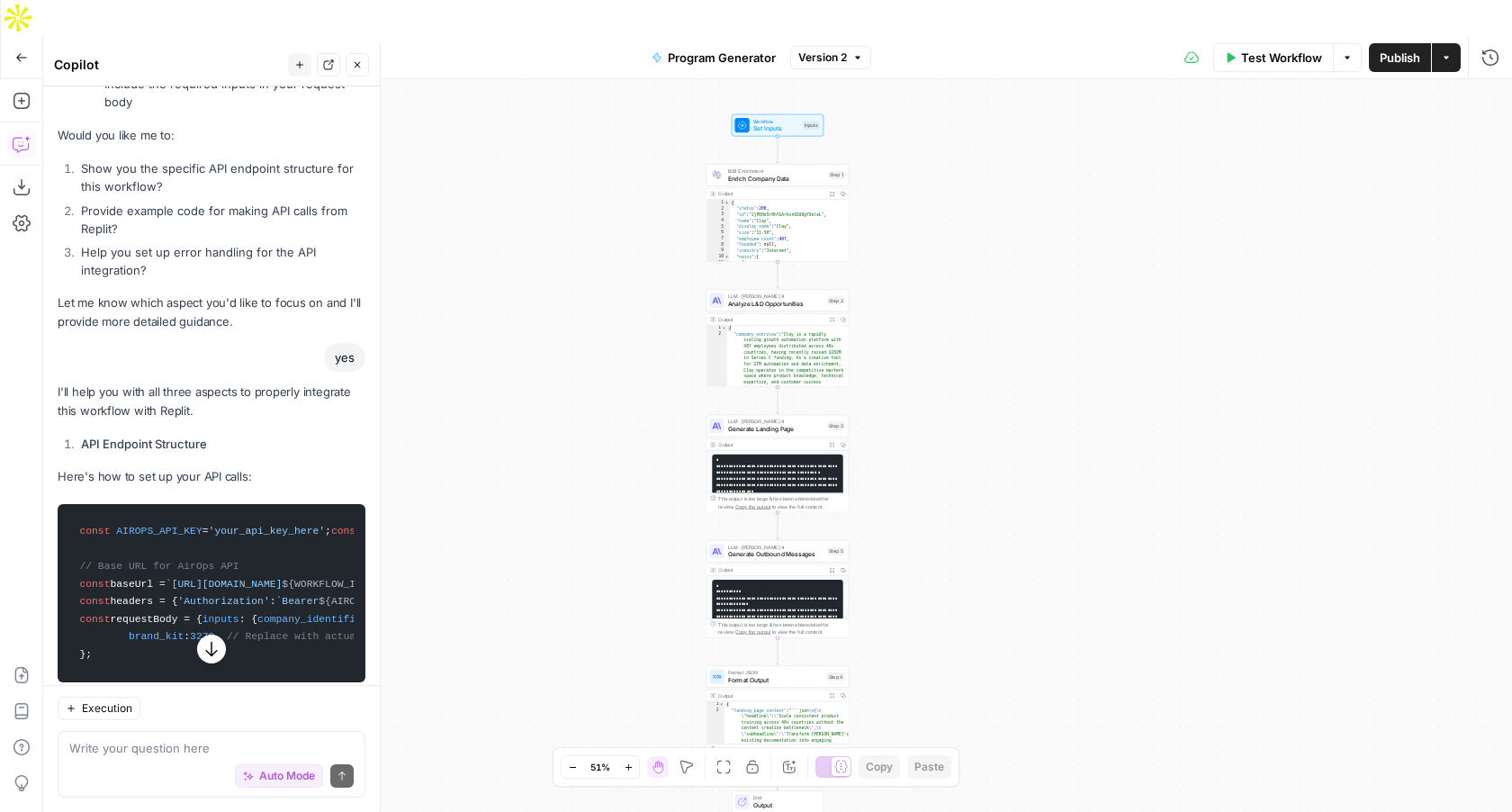
scroll to position [1712, 0]
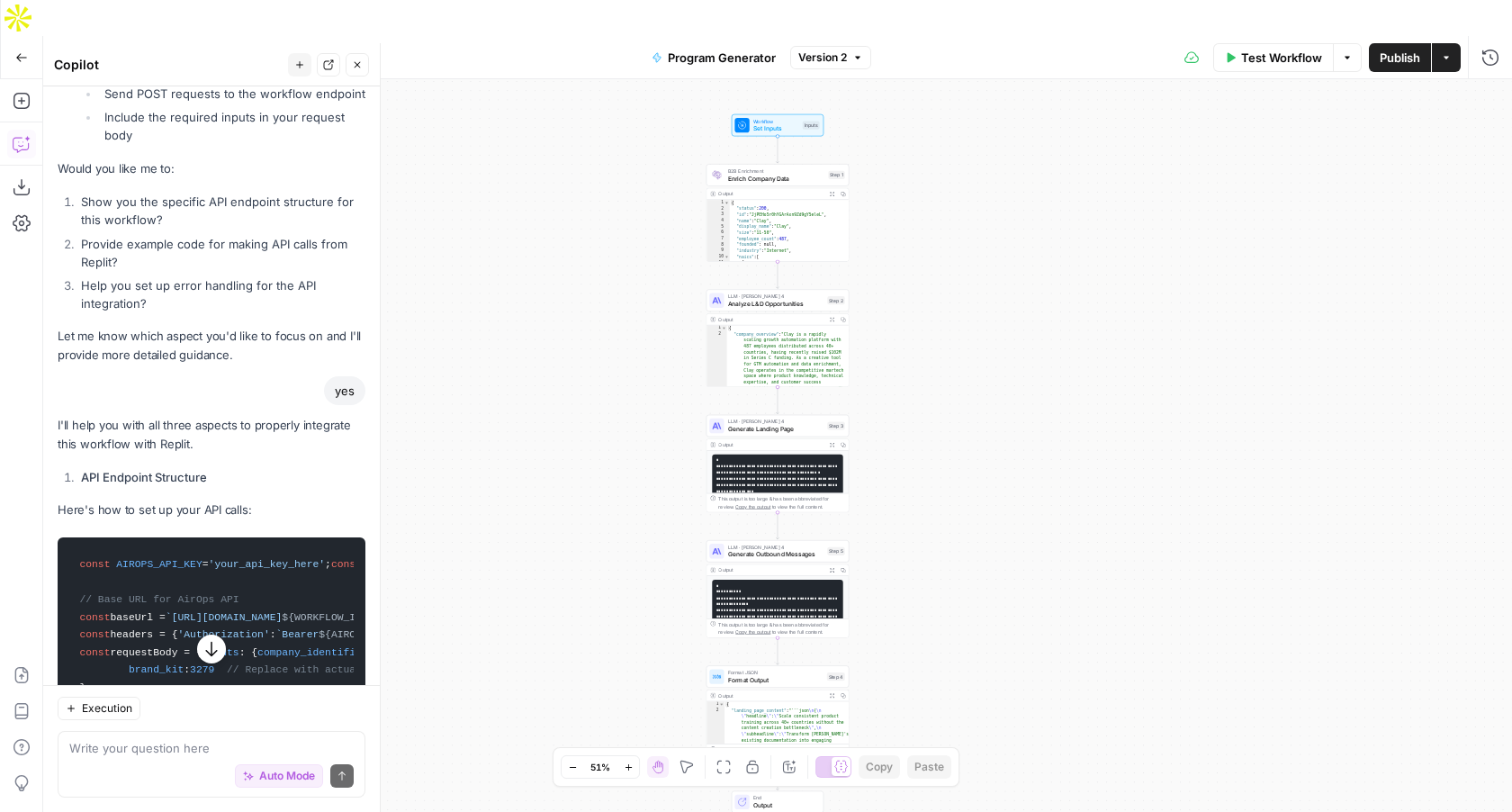
drag, startPoint x: 161, startPoint y: 570, endPoint x: 53, endPoint y: 423, distance: 182.4
click at [53, 423] on div "Hi! How can I help with your workflow? I can explain steps, debug, write prompt…" at bounding box center [211, 314] width 337 height 3879
click at [910, 112] on div "Workflow Set Inputs Inputs B2B Enrichment Enrich Company Data Step 1 Copy step …" at bounding box center [777, 463] width 1469 height 768
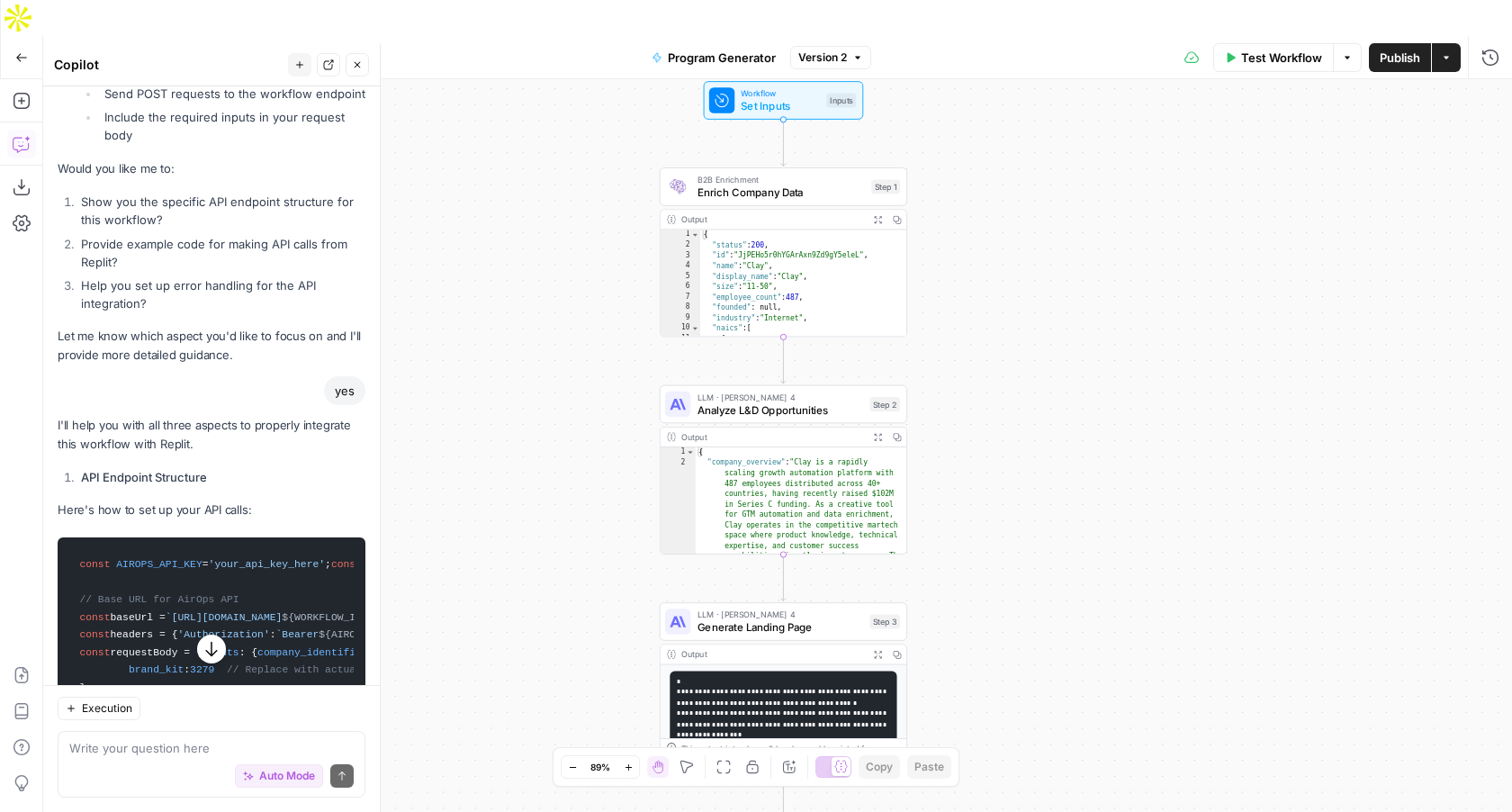
click at [1266, 48] on span "Test Workflow" at bounding box center [1281, 57] width 81 height 18
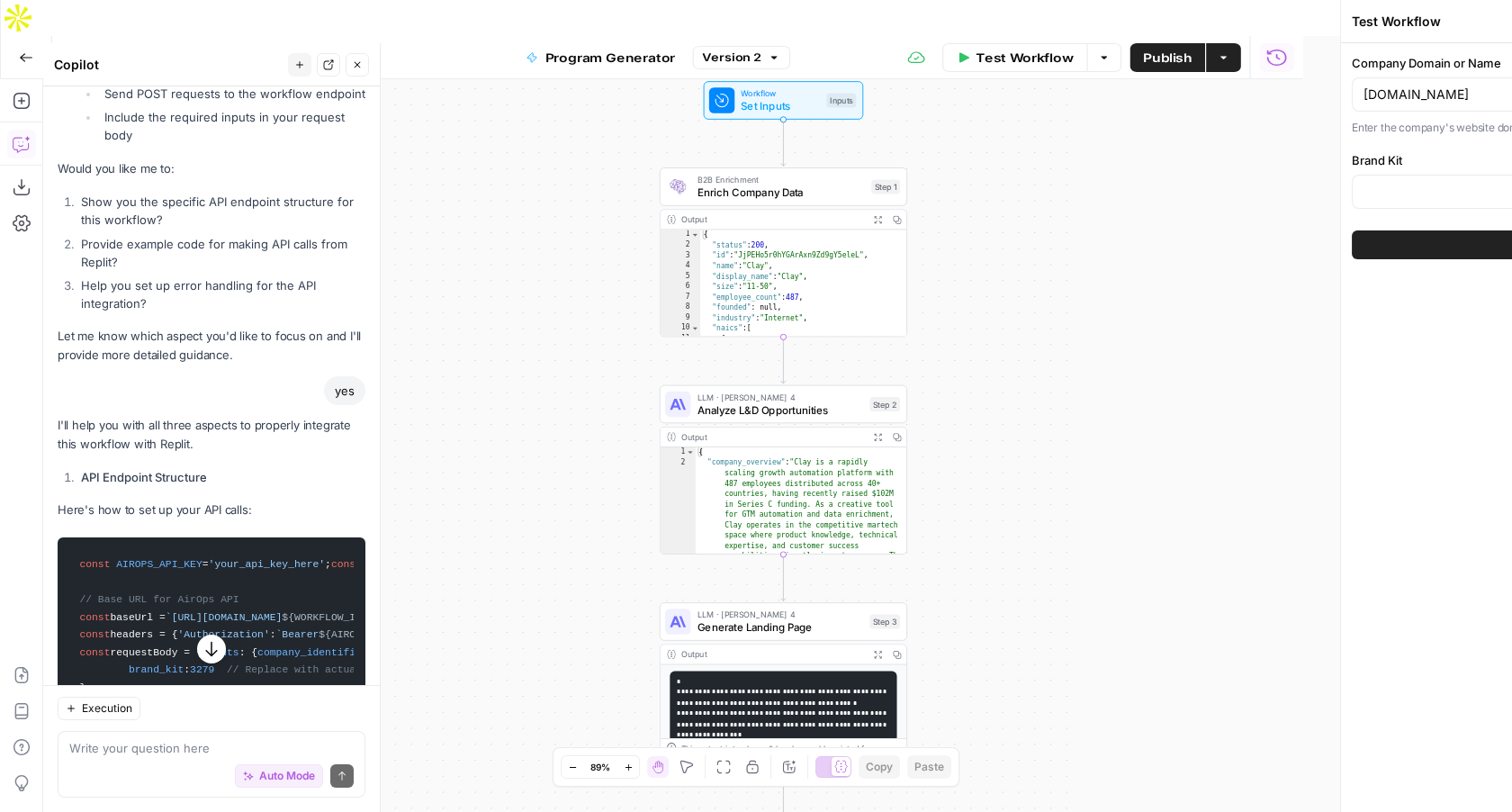
type input "Disco"
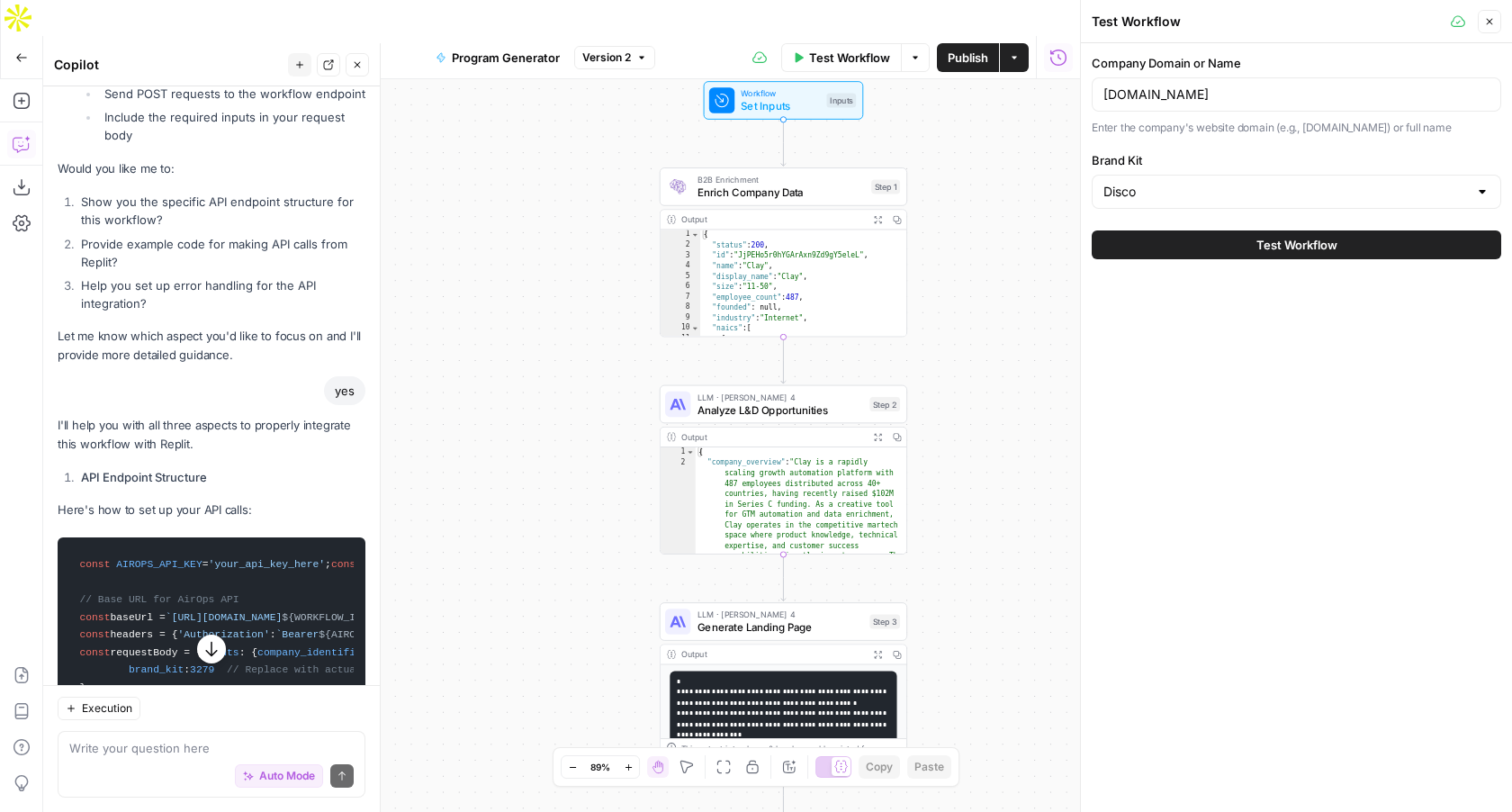
drag, startPoint x: 1224, startPoint y: 61, endPoint x: 1066, endPoint y: 73, distance: 158.5
click at [1060, 73] on body "Disco New Home Browse Your Data Usage Settings Recent Grids Program Generator G…" at bounding box center [756, 406] width 1512 height 812
click at [1148, 91] on input "clay.com" at bounding box center [1296, 95] width 386 height 18
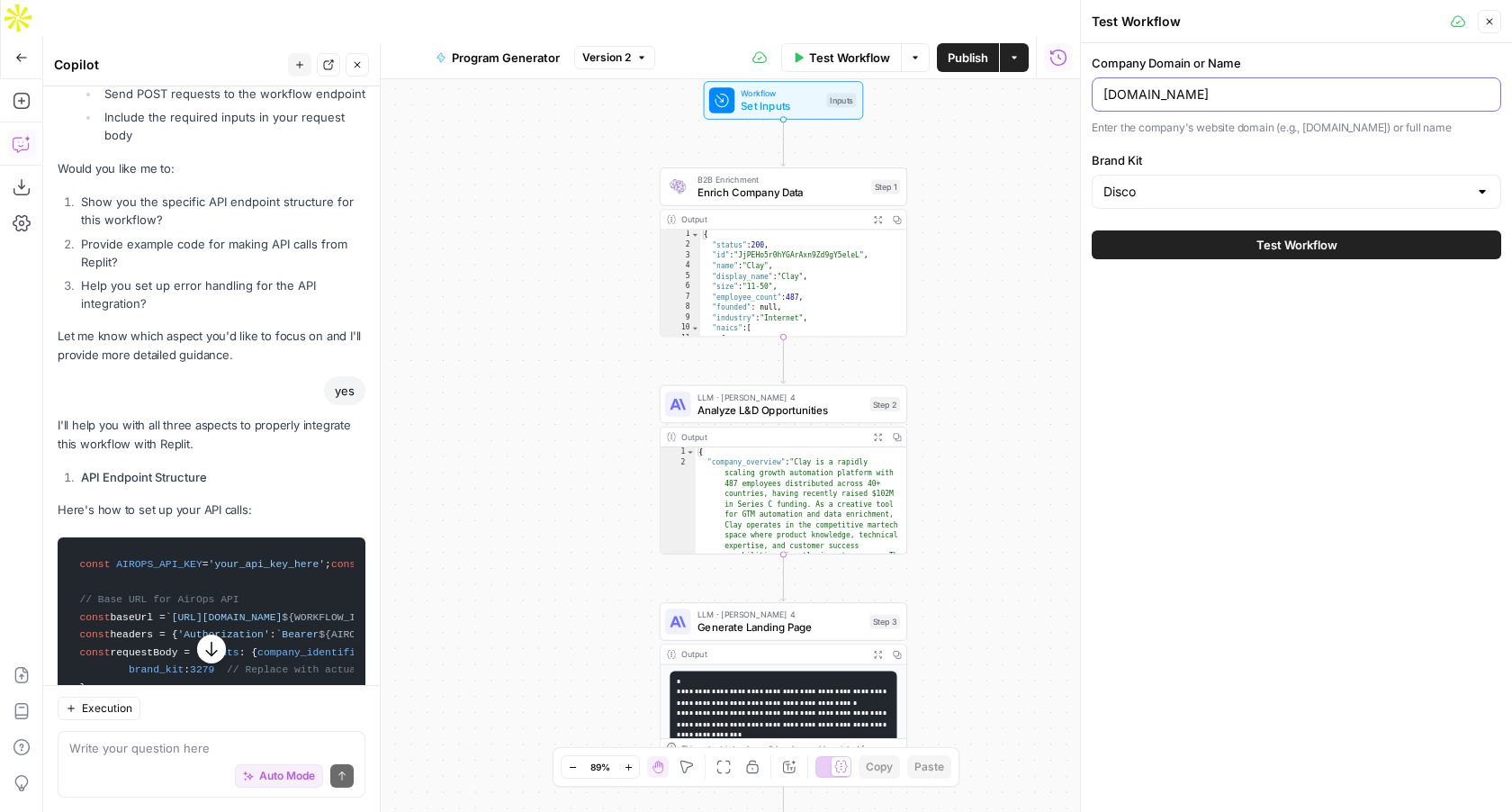
click at [1148, 91] on input "clay.com" at bounding box center [1296, 95] width 386 height 18
click at [1139, 100] on input "mondaygir" at bounding box center [1296, 95] width 386 height 18
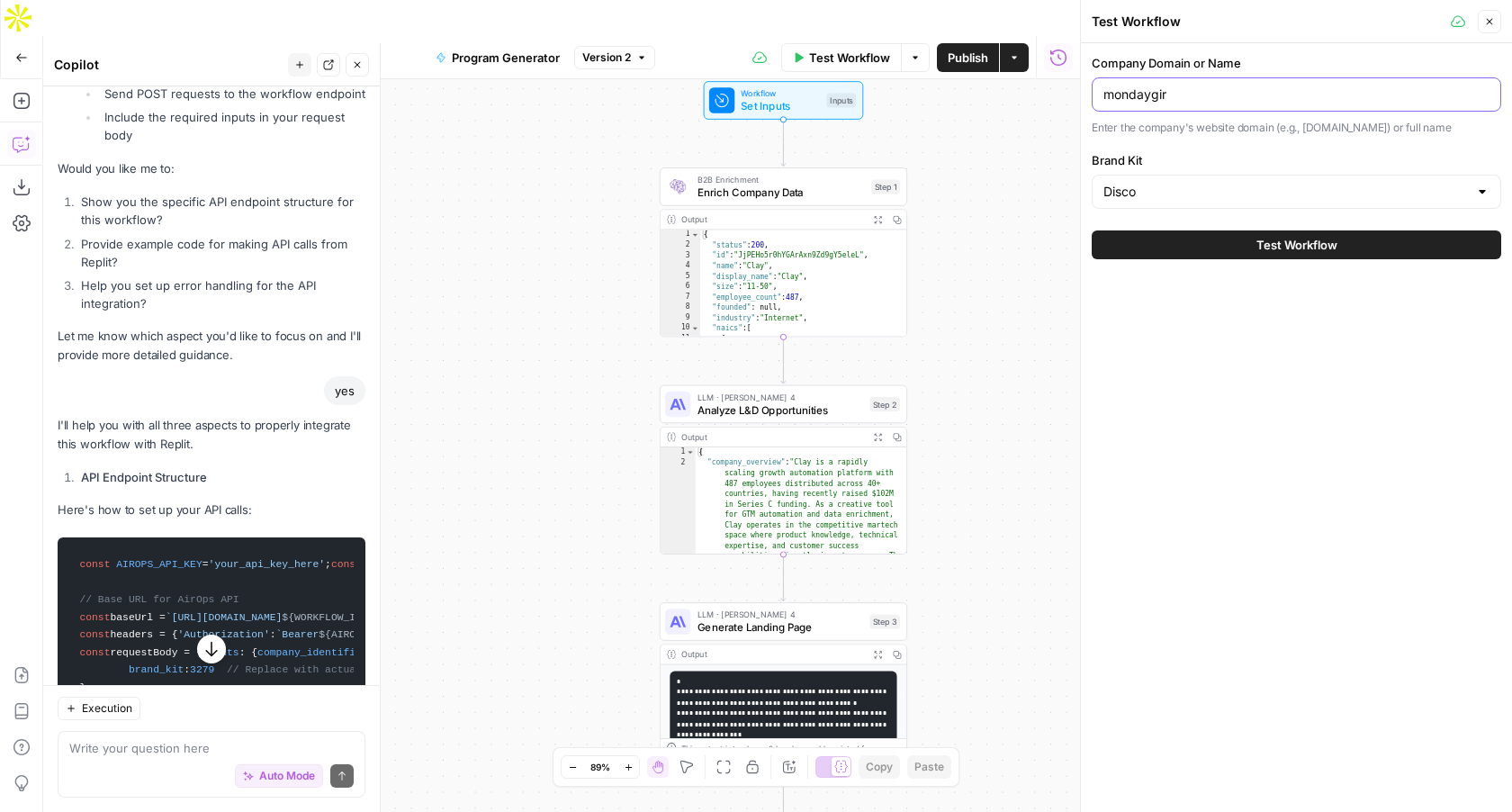
click at [1139, 100] on input "mondaygir" at bounding box center [1296, 95] width 386 height 18
paste input "https://joinmondaygirl.com/"
type input "https://joinmondaygirl.com/"
click at [1220, 257] on button "Test Workflow" at bounding box center [1297, 245] width 410 height 29
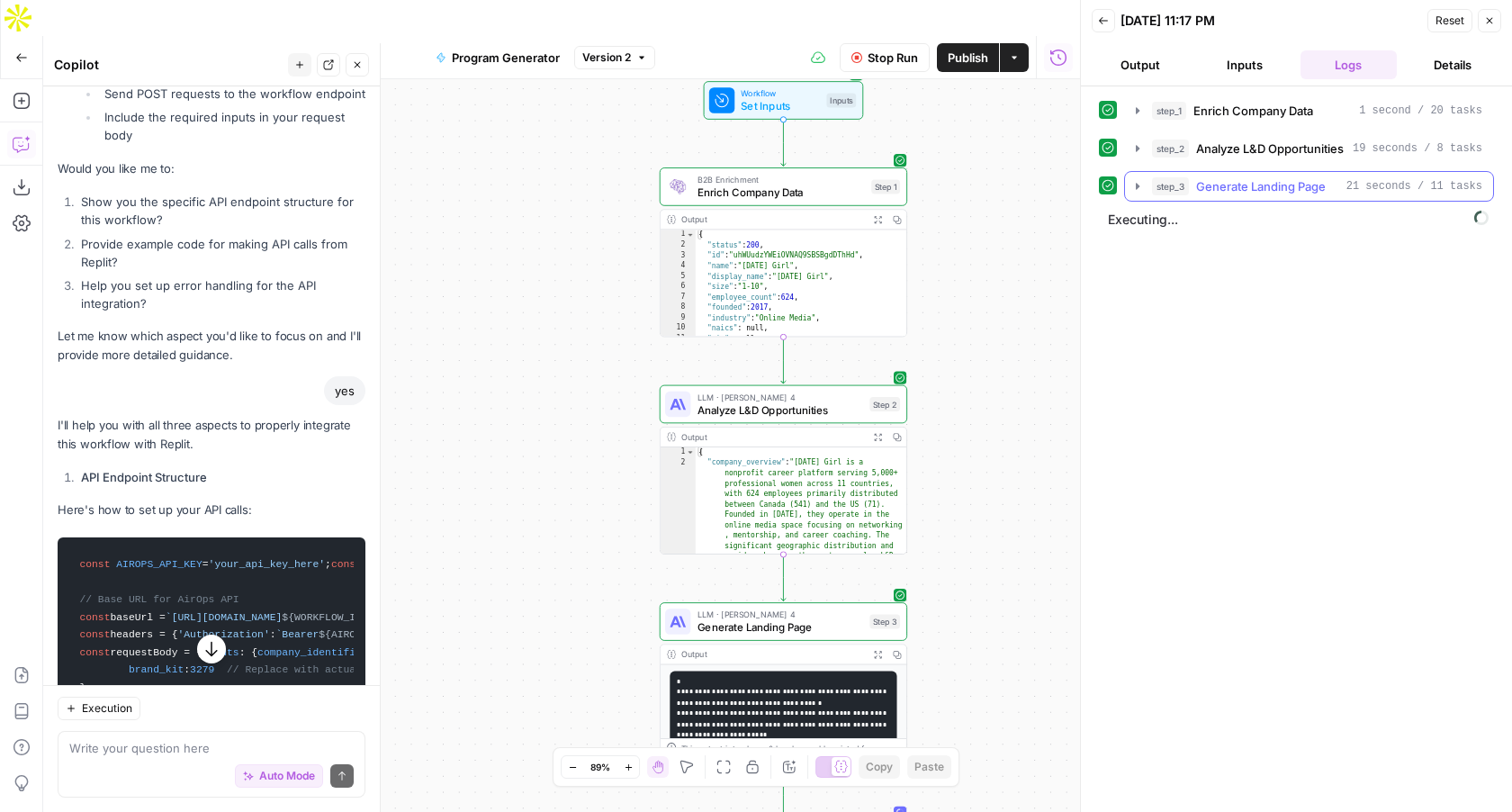
click at [1134, 186] on icon "button" at bounding box center [1138, 186] width 15 height 15
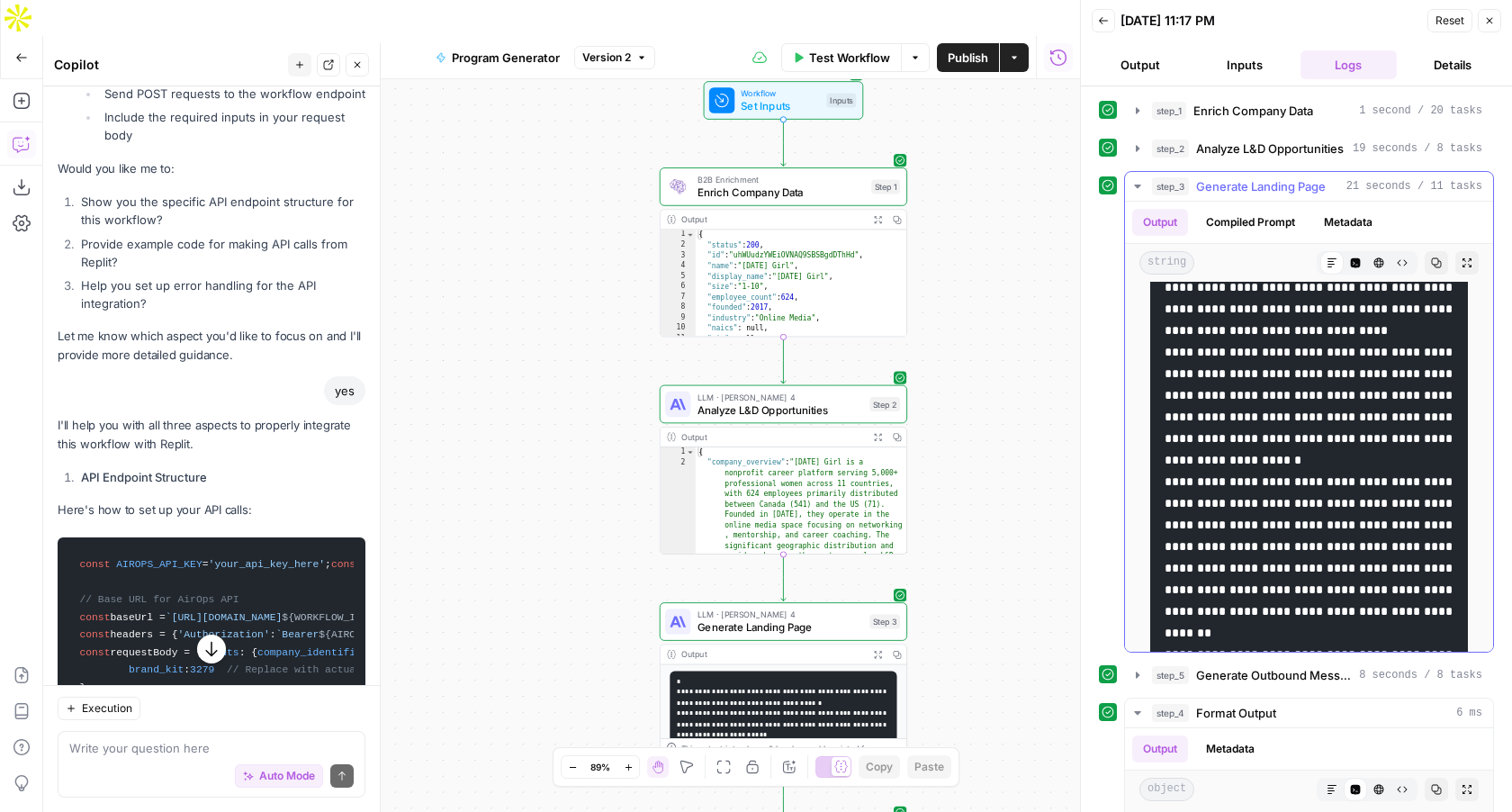
scroll to position [663, 0]
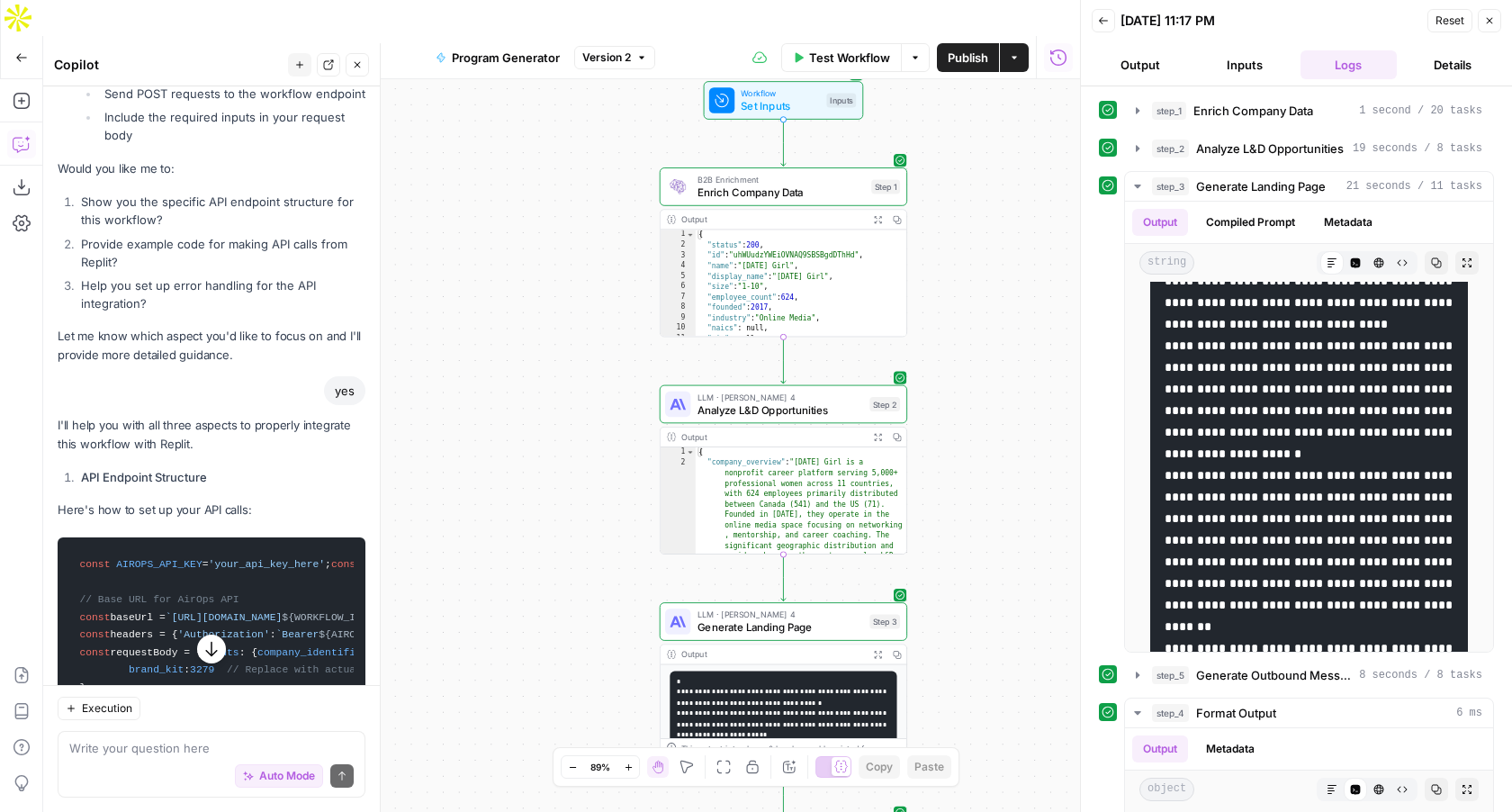
click at [980, 48] on span "Publish" at bounding box center [968, 57] width 40 height 18
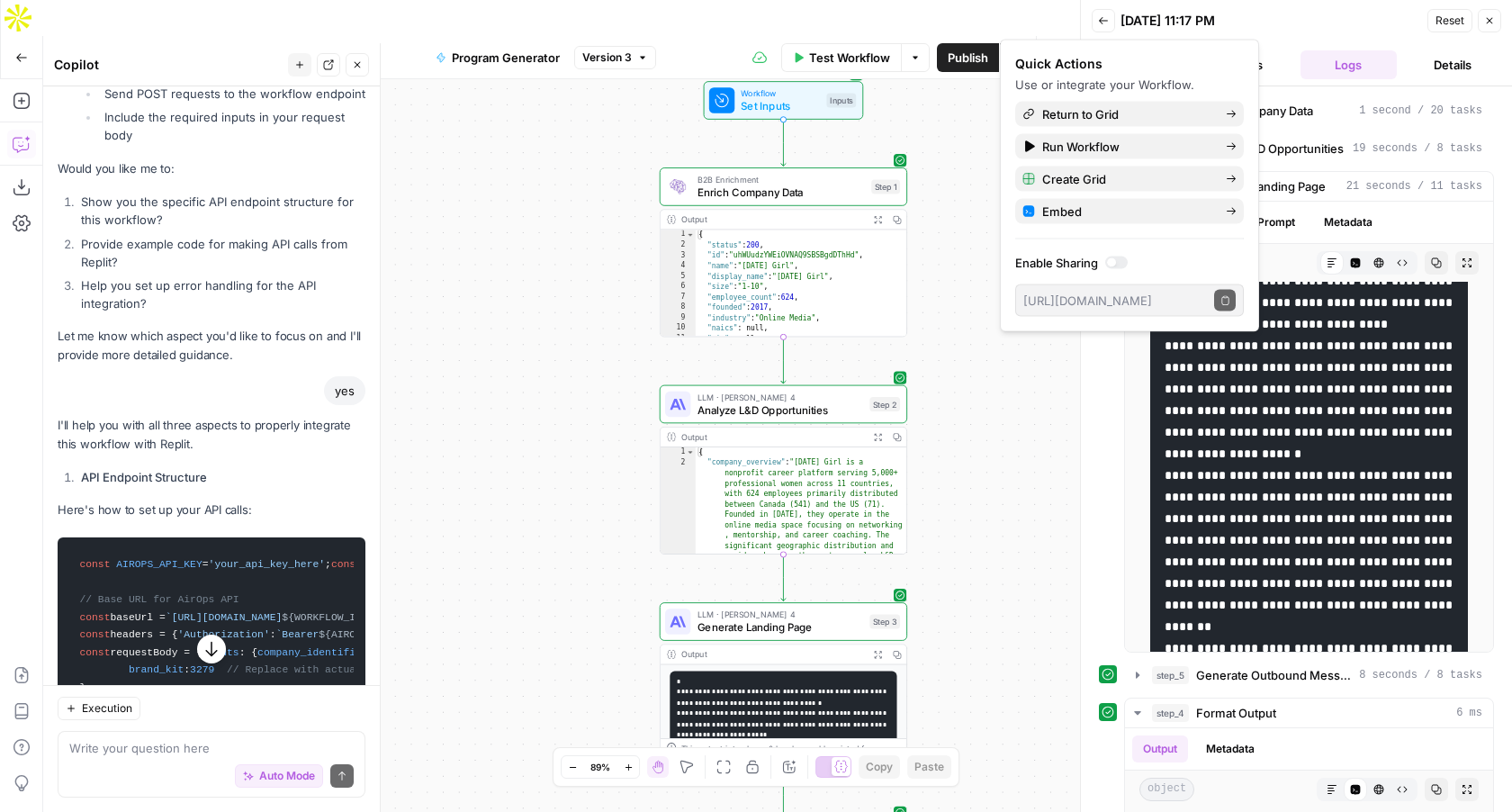
type textarea "**********"
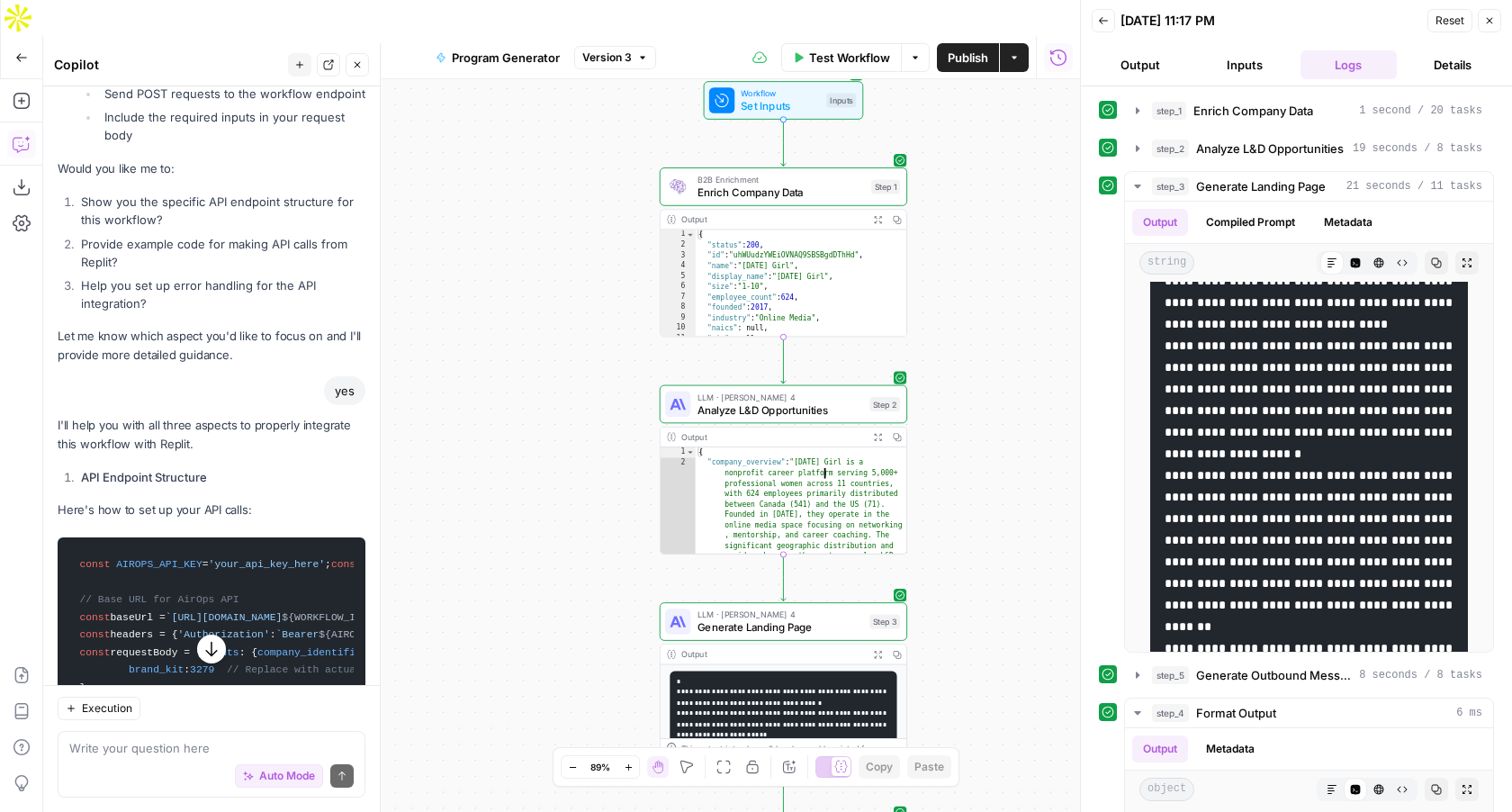
click at [840, 447] on div "{ "company_overview" : "Monday Girl is a nonprofit career platform serving 5,00…" at bounding box center [802, 609] width 212 height 326
click at [813, 401] on span "Analyze L&D Opportunities" at bounding box center [781, 410] width 166 height 16
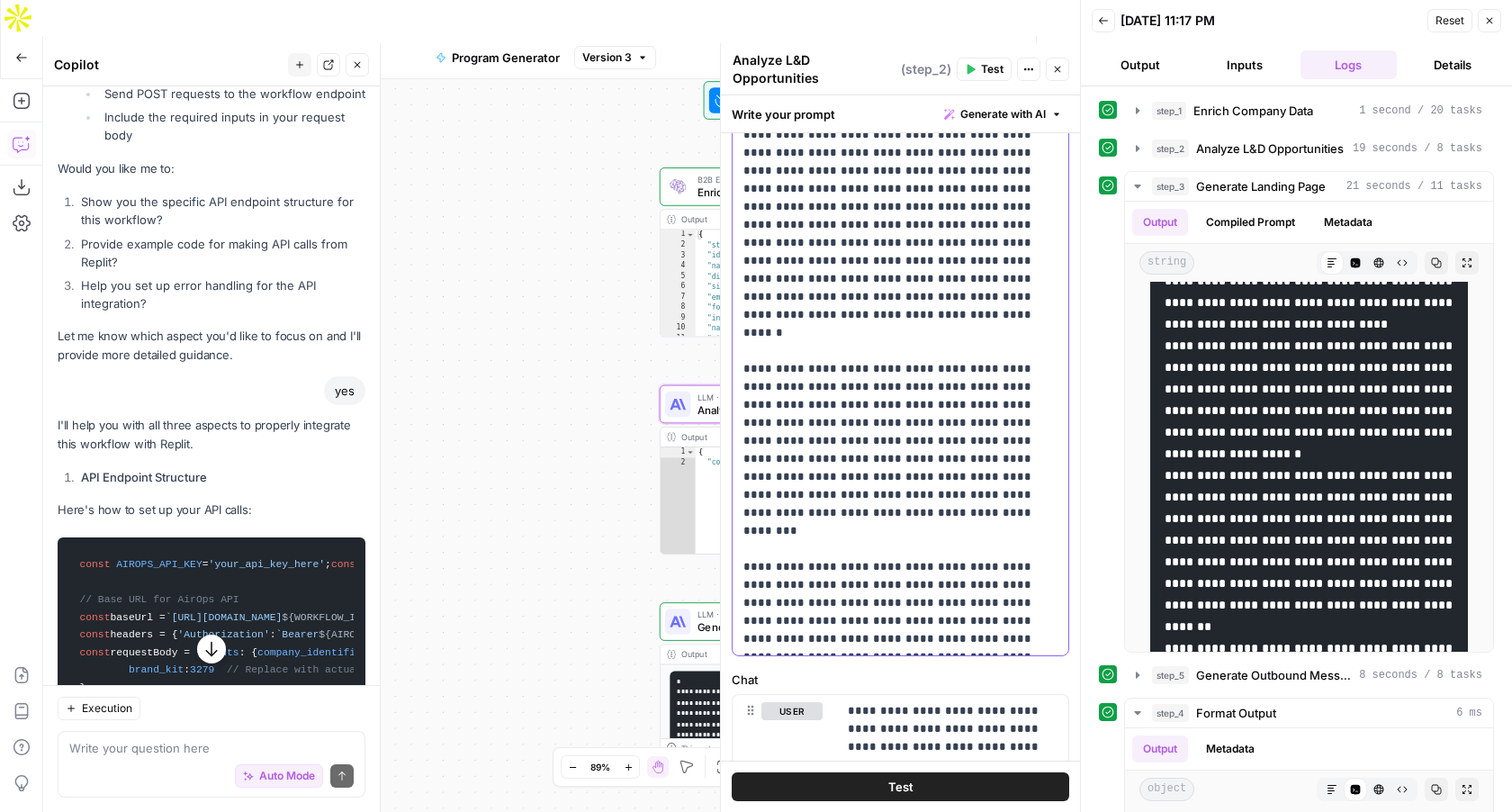
scroll to position [404, 0]
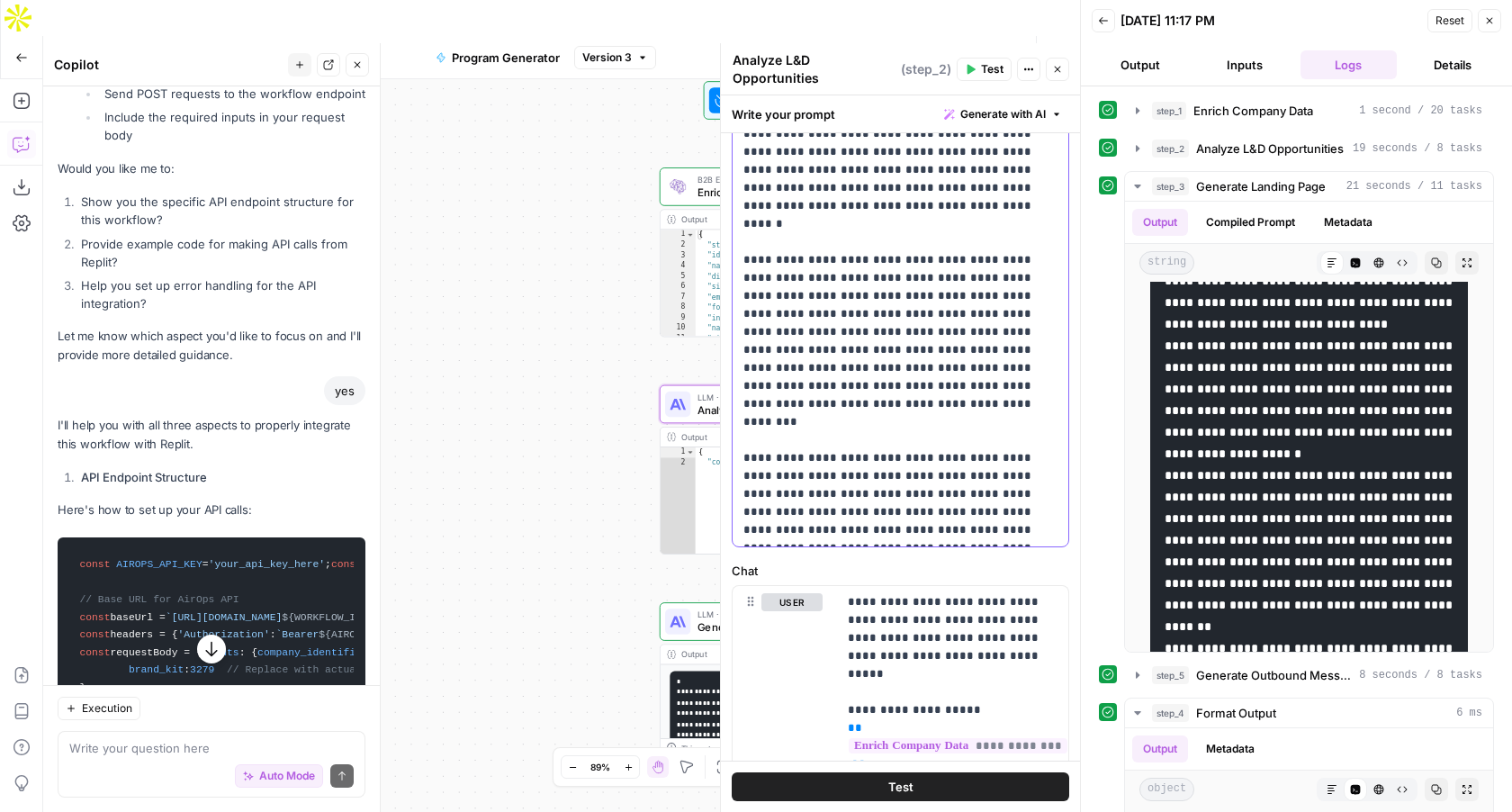
drag, startPoint x: 746, startPoint y: 223, endPoint x: 992, endPoint y: 539, distance: 400.5
click at [992, 539] on div "**********" at bounding box center [901, 570] width 360 height 1683
copy p "**********"
click at [1014, 56] on icon "button" at bounding box center [1015, 57] width 5 height 3
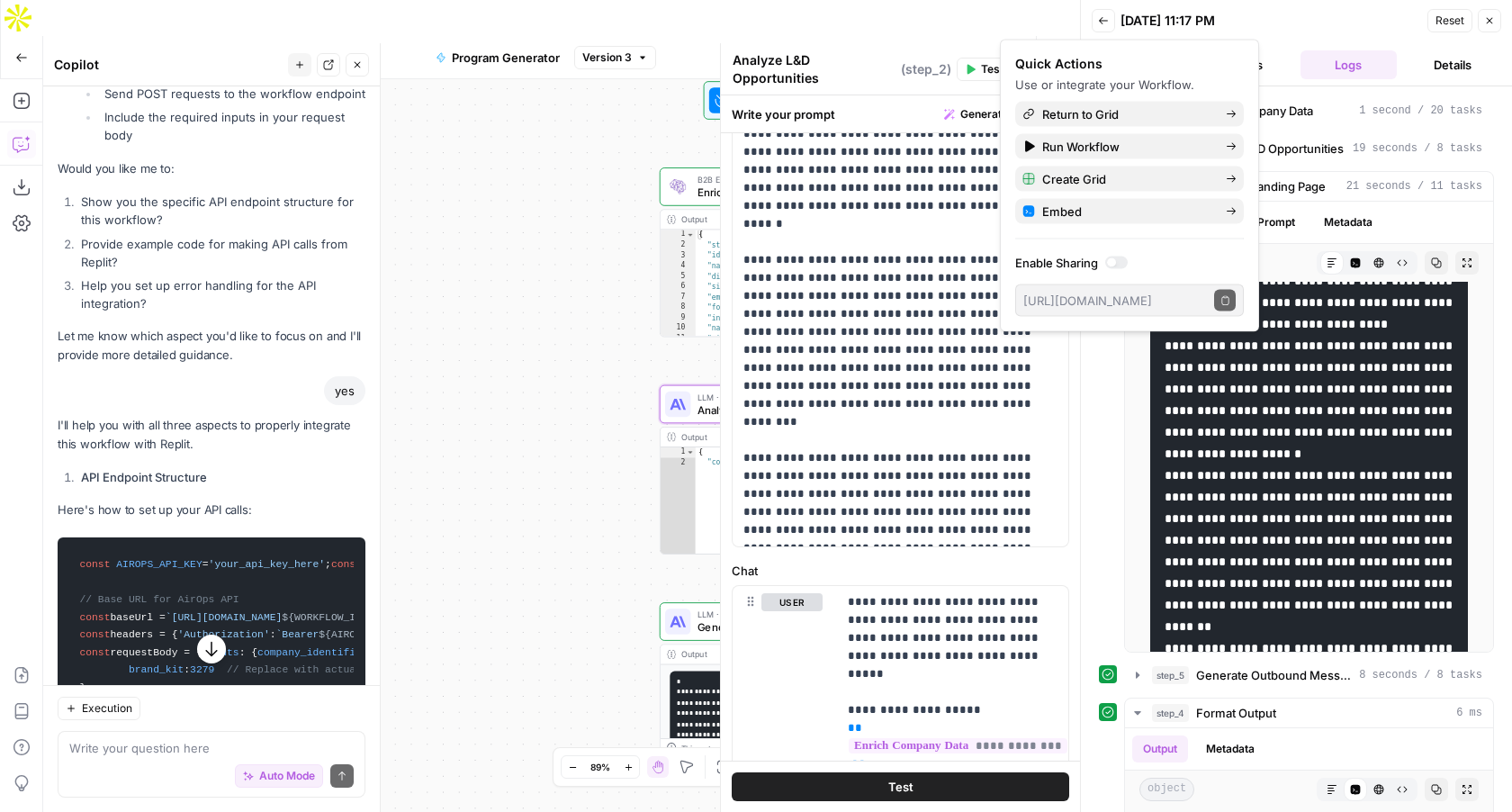
click at [1114, 266] on div at bounding box center [1116, 263] width 23 height 13
click at [1234, 299] on button "Copy public execute URL" at bounding box center [1225, 301] width 22 height 22
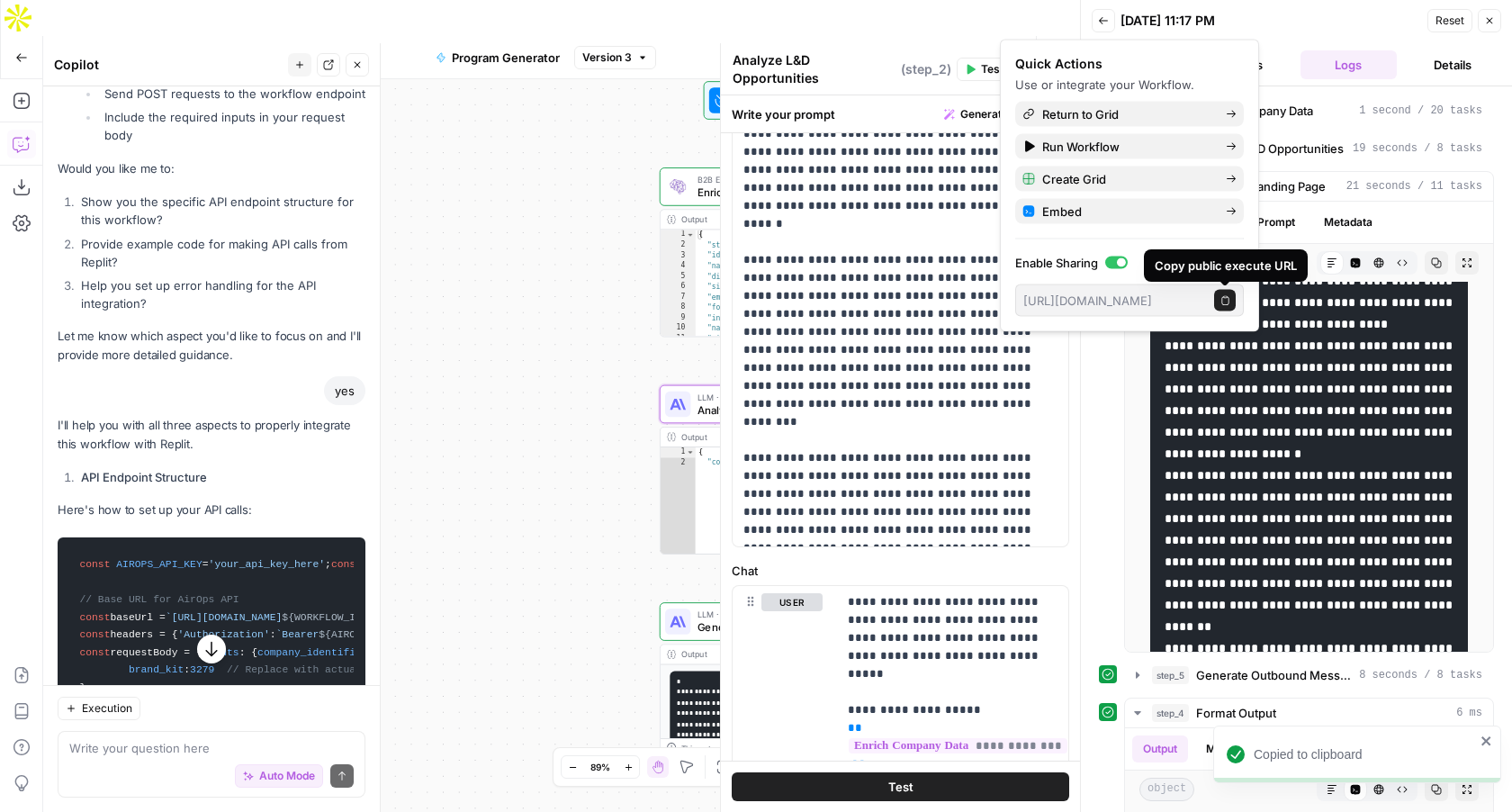
click at [1225, 298] on icon "button" at bounding box center [1225, 300] width 10 height 10
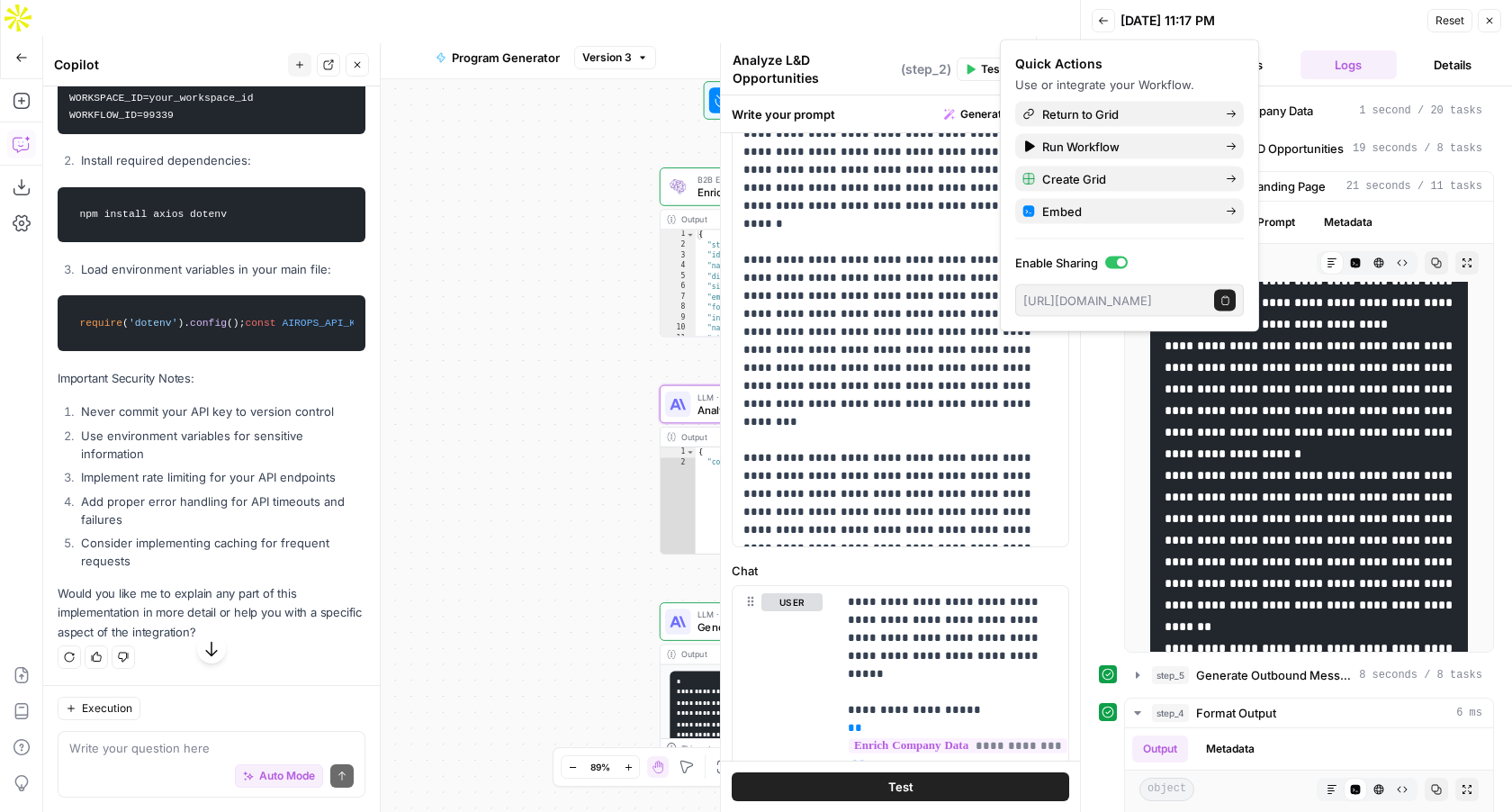
scroll to position [4715, 0]
click at [1085, 173] on span "Create Grid" at bounding box center [1126, 179] width 169 height 18
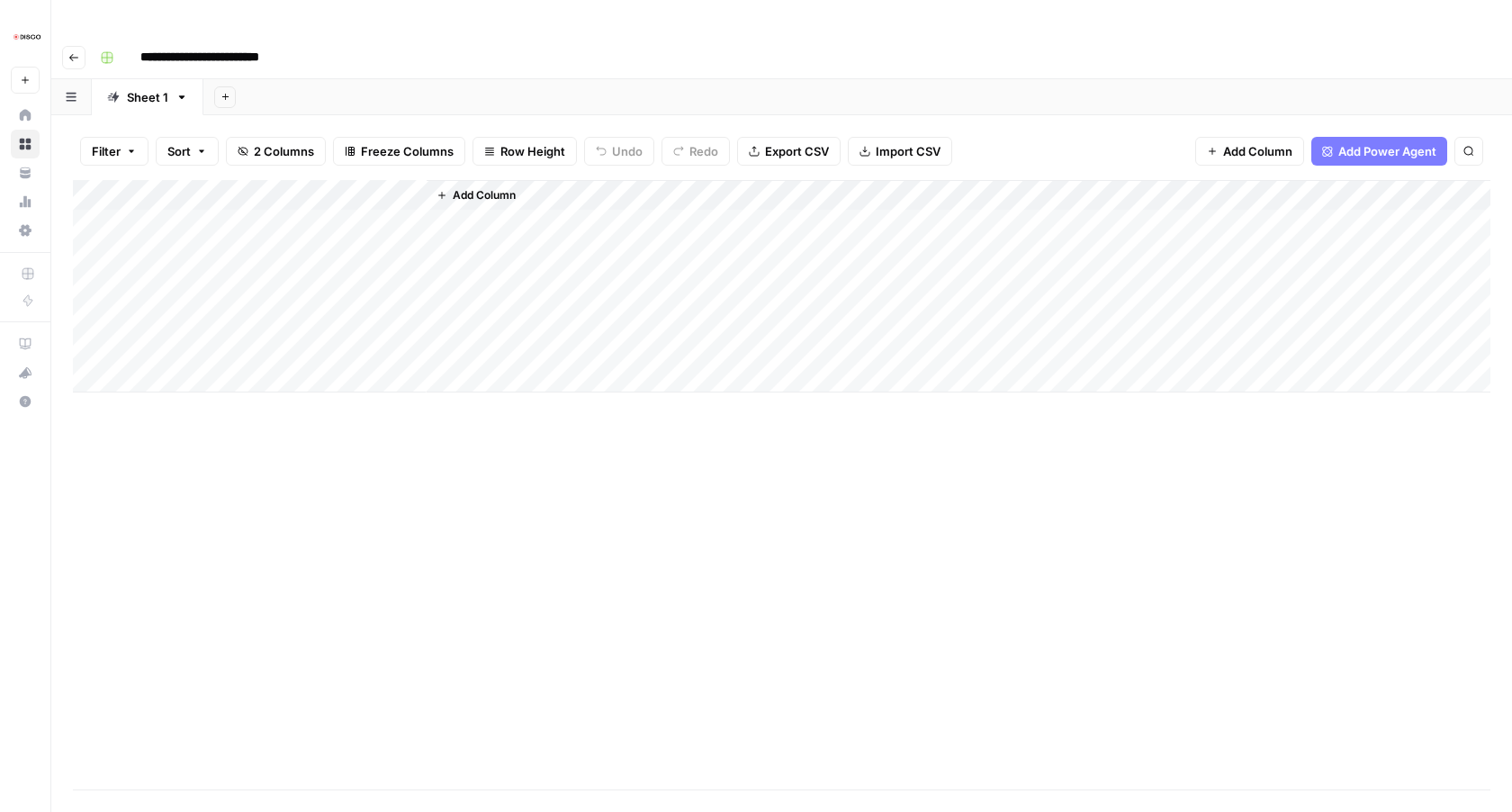
click at [387, 180] on div "Add Column" at bounding box center [782, 286] width 1418 height 213
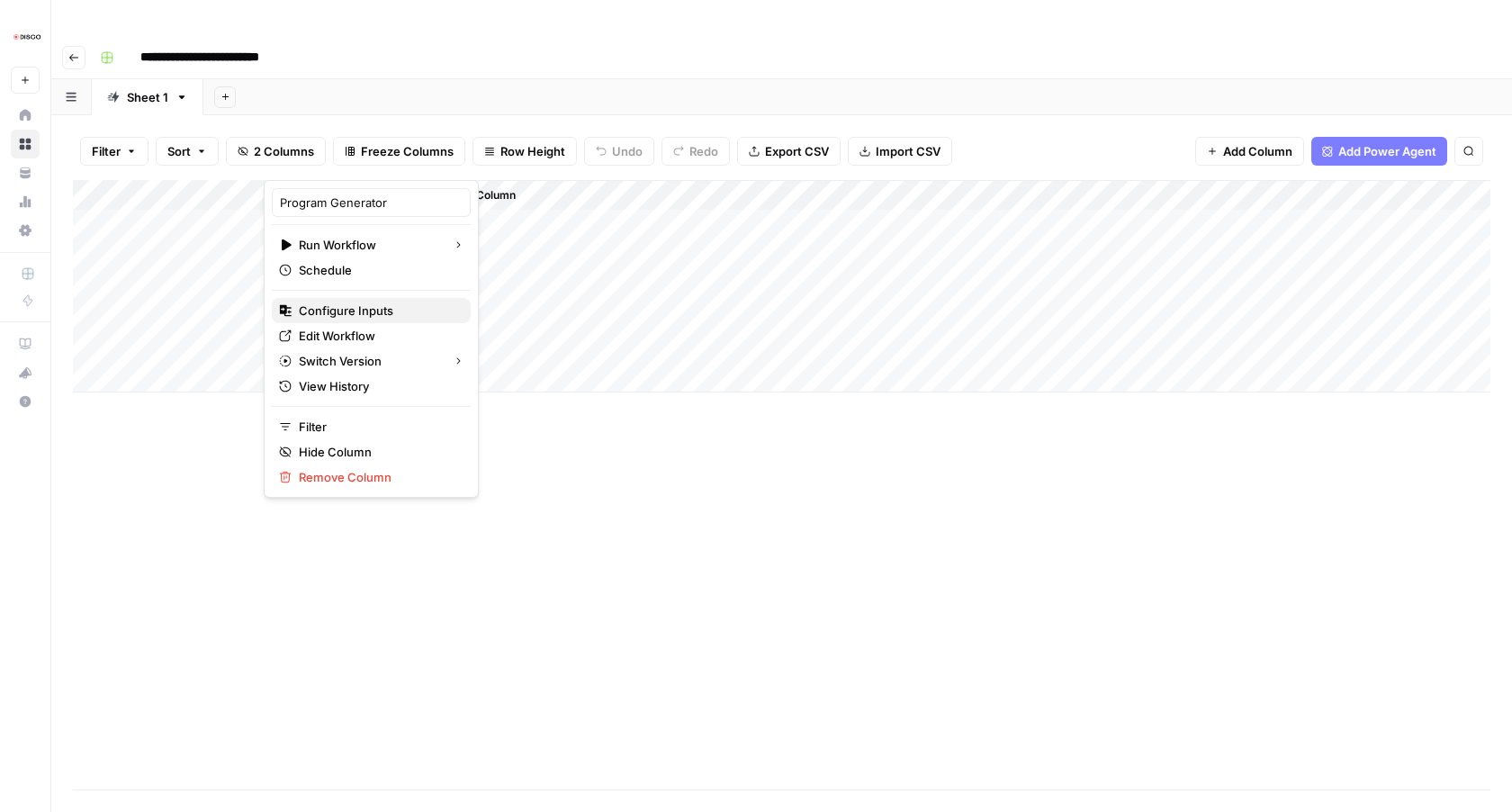
click at [382, 307] on span "Configure Inputs" at bounding box center [378, 310] width 158 height 18
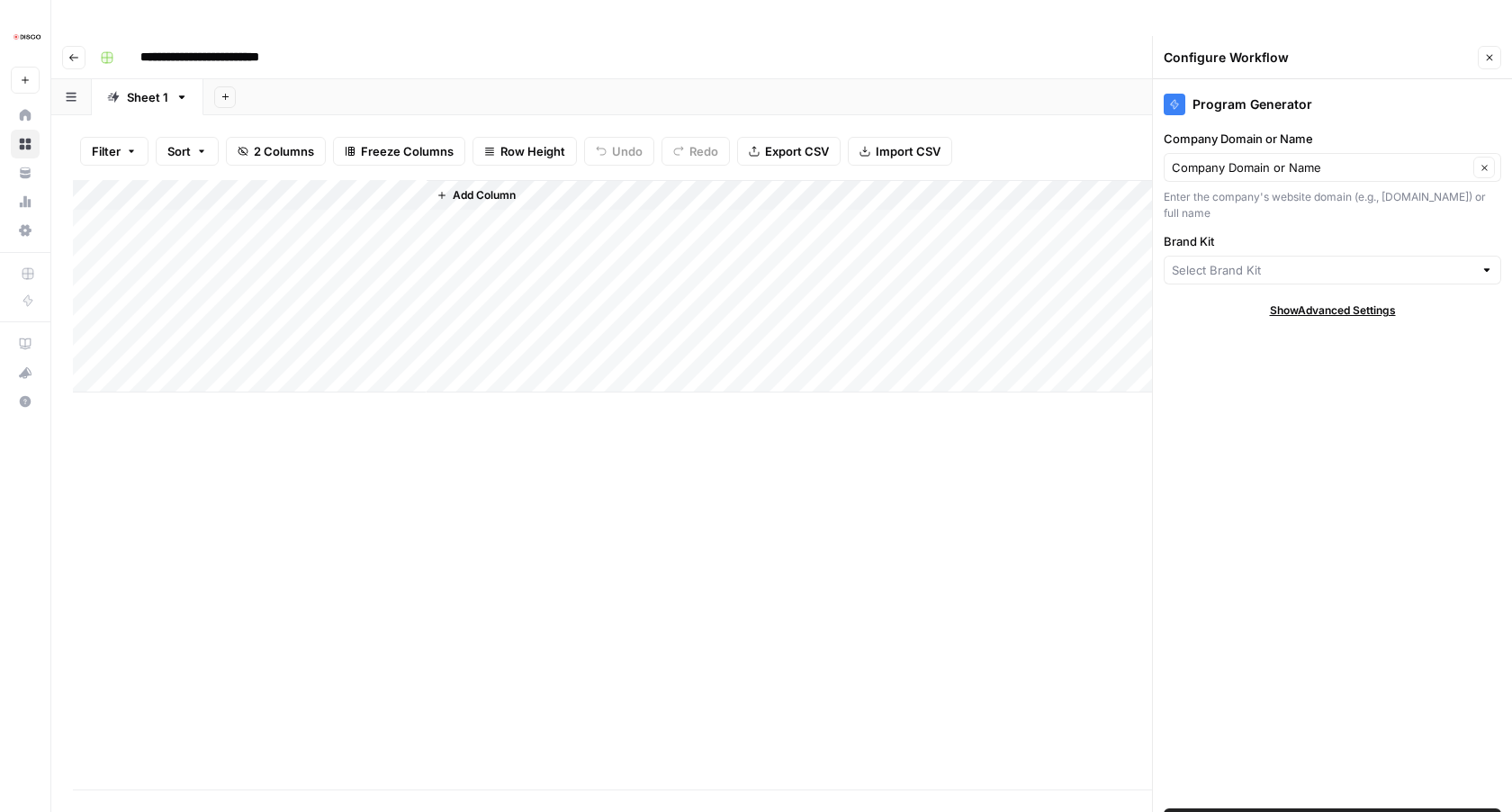
click at [1312, 302] on span "Show Advanced Settings" at bounding box center [1333, 310] width 126 height 16
click at [1290, 355] on input "Version" at bounding box center [1322, 364] width 301 height 18
click at [1227, 302] on div "Hide Advanced Settings" at bounding box center [1332, 310] width 338 height 16
drag, startPoint x: 1316, startPoint y: 101, endPoint x: 1265, endPoint y: 101, distance: 51.0
click at [1265, 130] on label "Company Domain or Name" at bounding box center [1332, 139] width 338 height 18
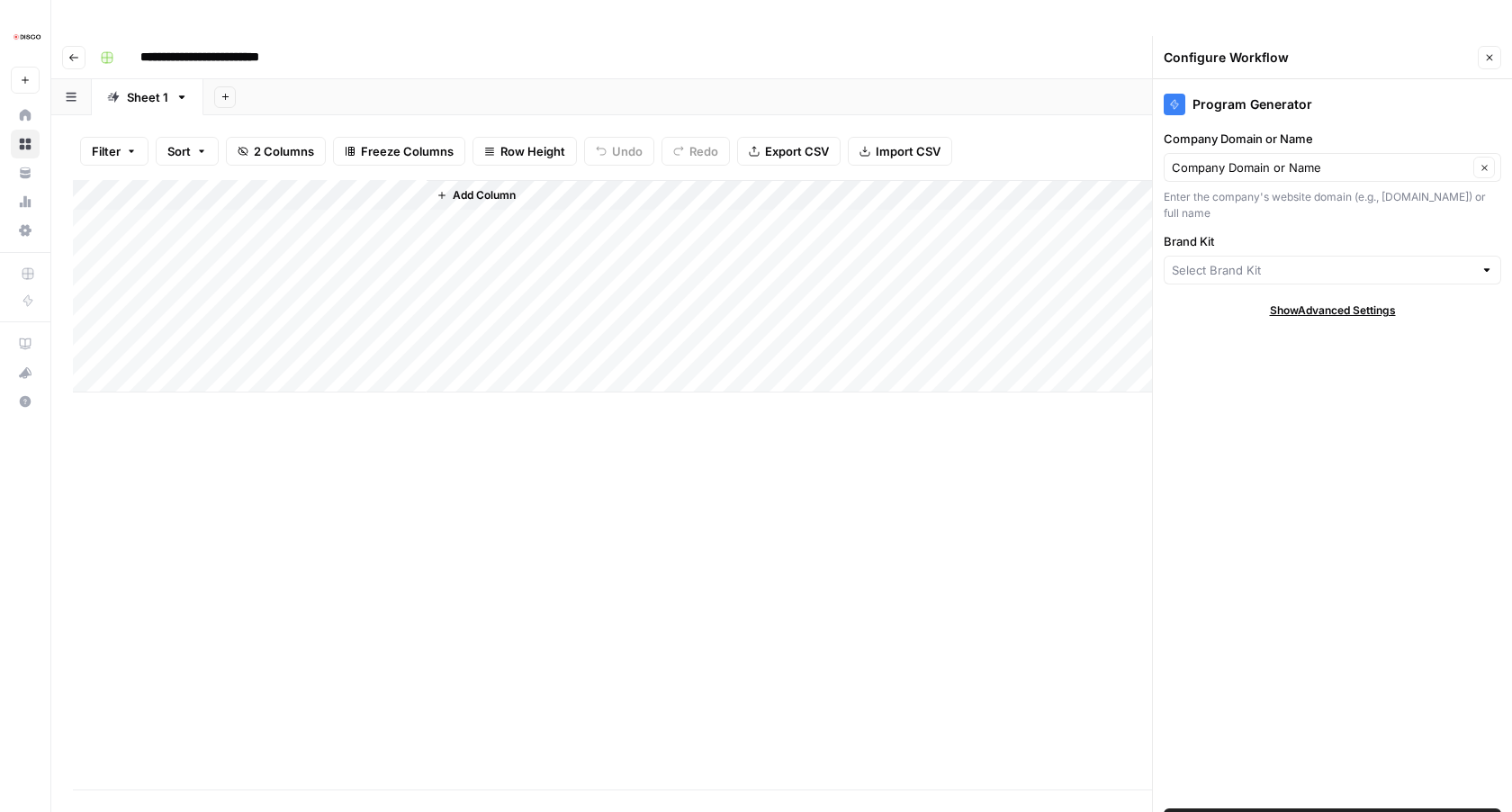
click at [1252, 130] on label "Company Domain or Name" at bounding box center [1332, 139] width 338 height 18
click at [1252, 159] on input "Company Domain or Name" at bounding box center [1319, 168] width 297 height 18
click at [1260, 159] on input "Company Domain or Name" at bounding box center [1319, 168] width 297 height 18
type input "Company Domain or Name"
drag, startPoint x: 1226, startPoint y: 101, endPoint x: 1163, endPoint y: 101, distance: 63.0
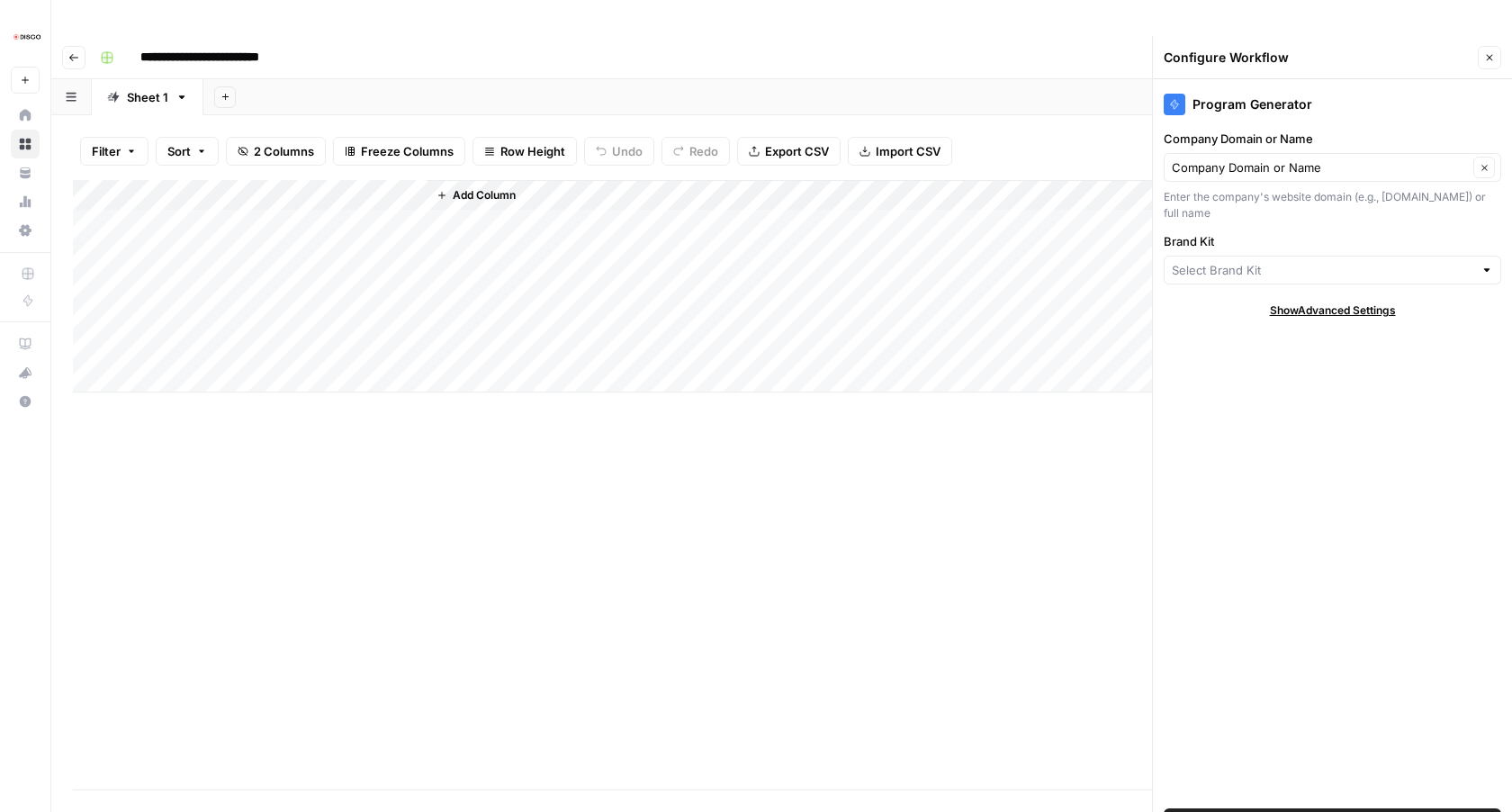
click at [1163, 101] on div "Program Generator Company Domain or Name Company Domain or Name Clear Enter the…" at bounding box center [1333, 463] width 360 height 768
copy label "Company Domain"
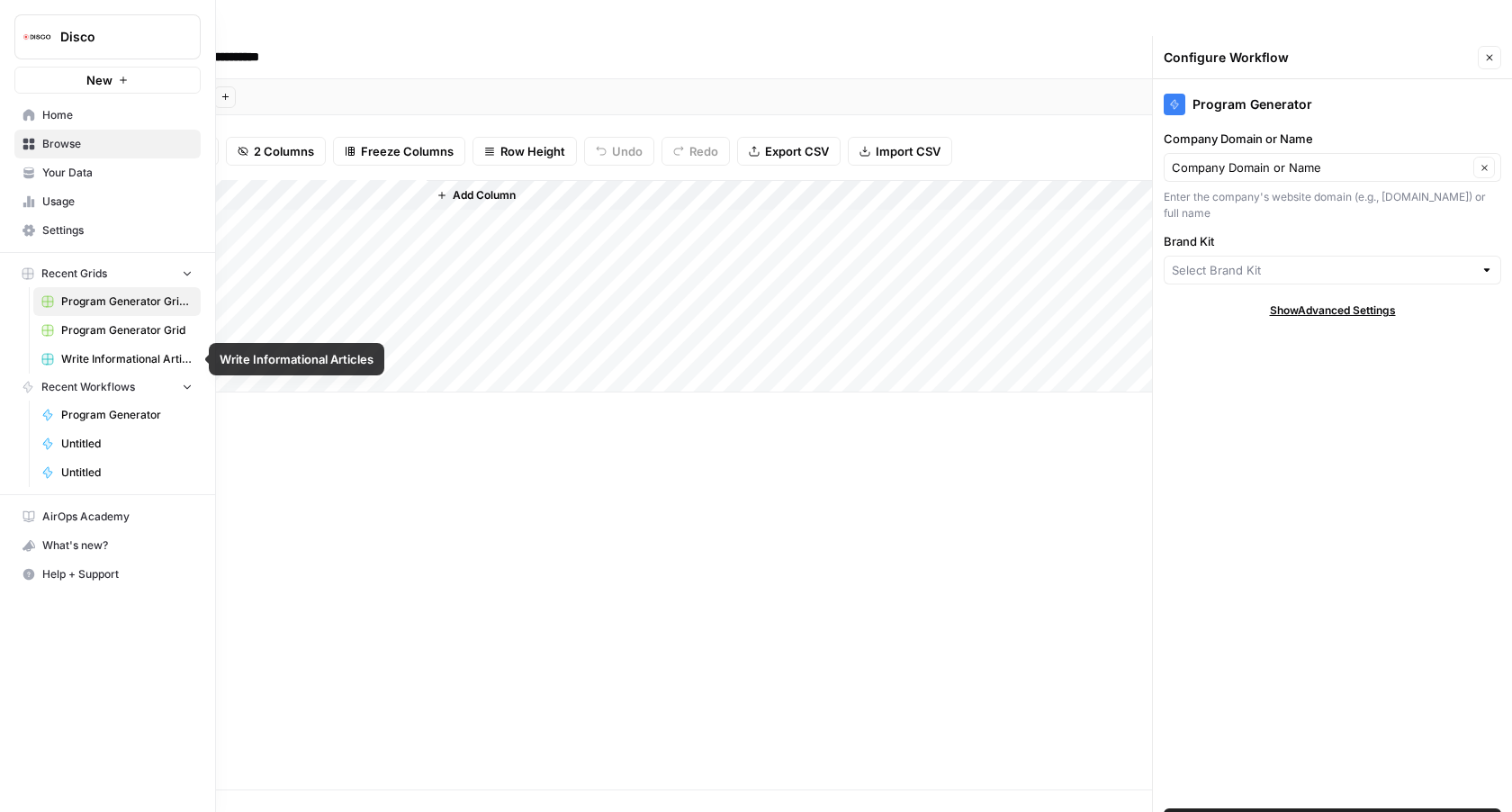
click at [60, 234] on span "Settings" at bounding box center [117, 231] width 151 height 16
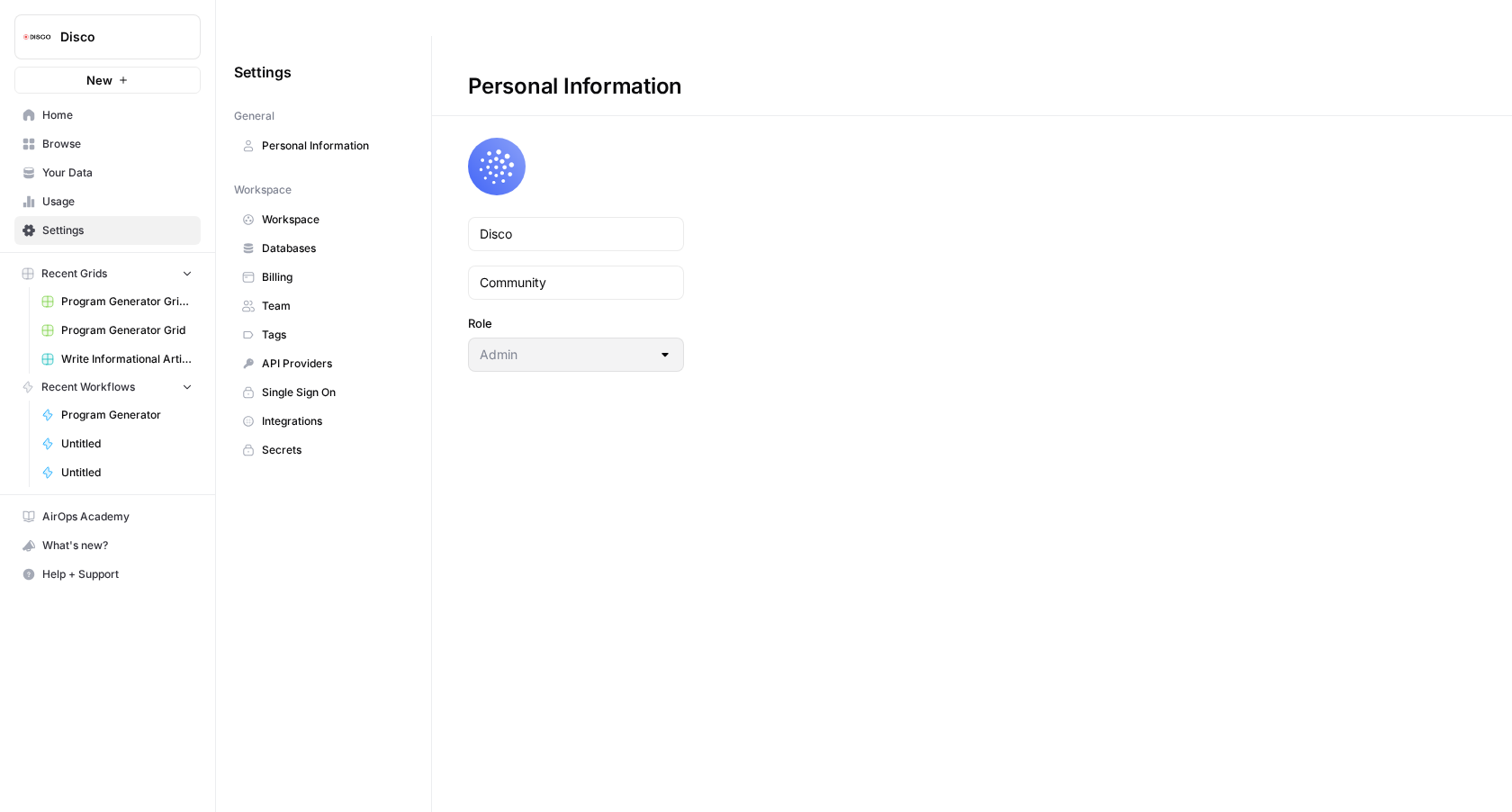
click at [323, 212] on span "Workspace" at bounding box center [333, 220] width 143 height 16
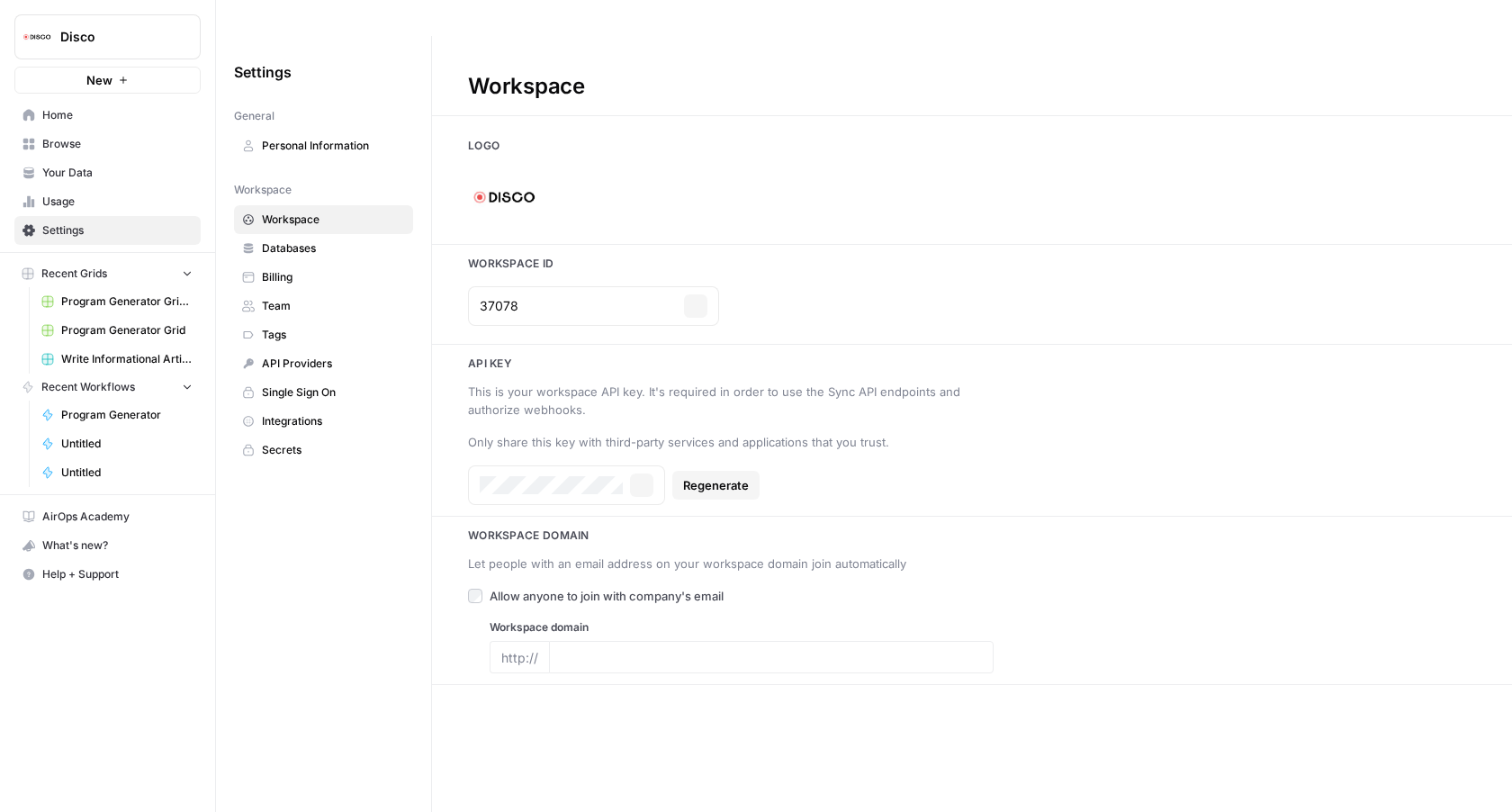
type input "disco.co"
click at [111, 304] on span "Program Generator Grid (1)" at bounding box center [127, 302] width 131 height 16
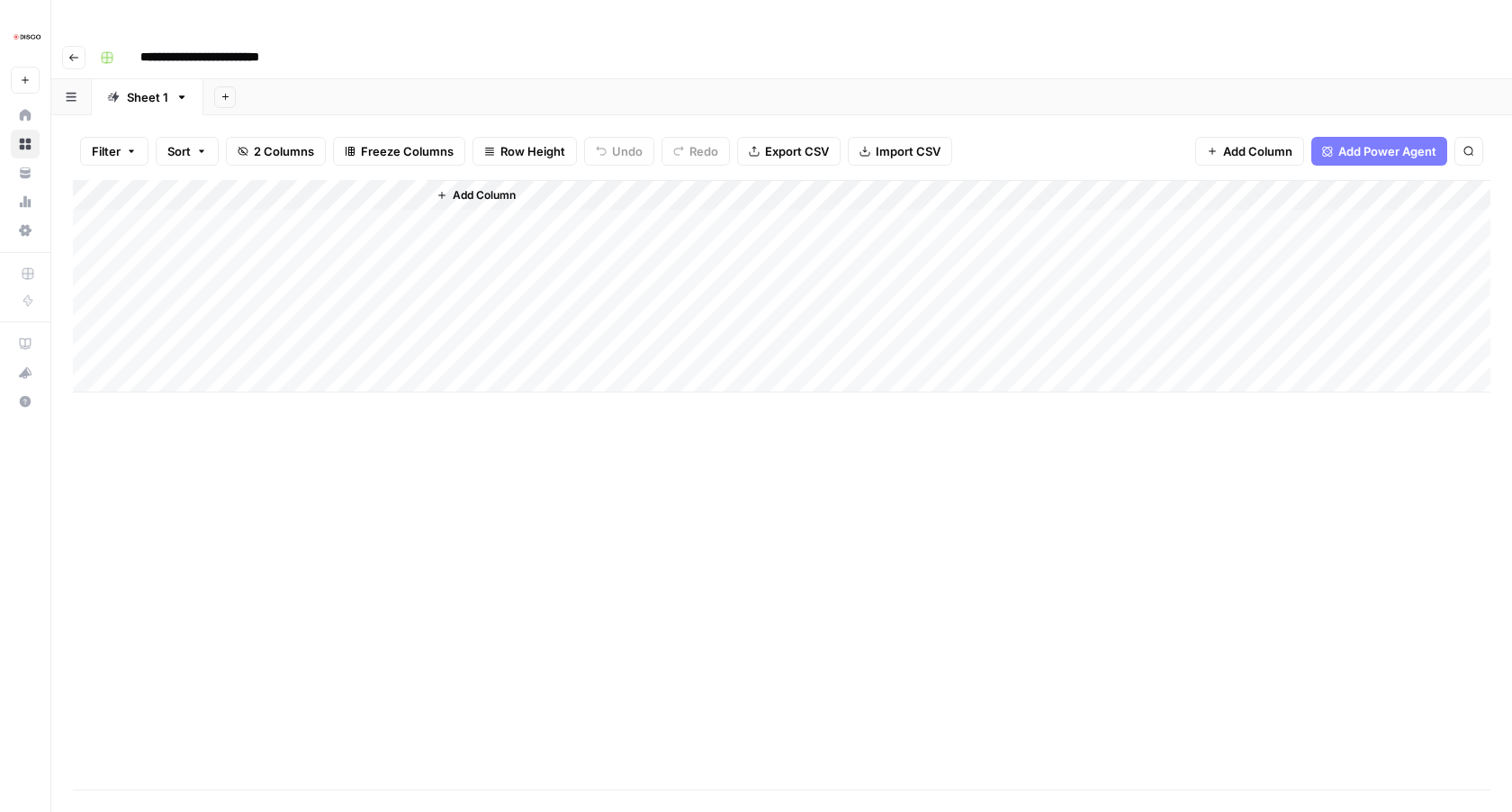
click at [249, 180] on div "Add Column" at bounding box center [782, 286] width 1418 height 213
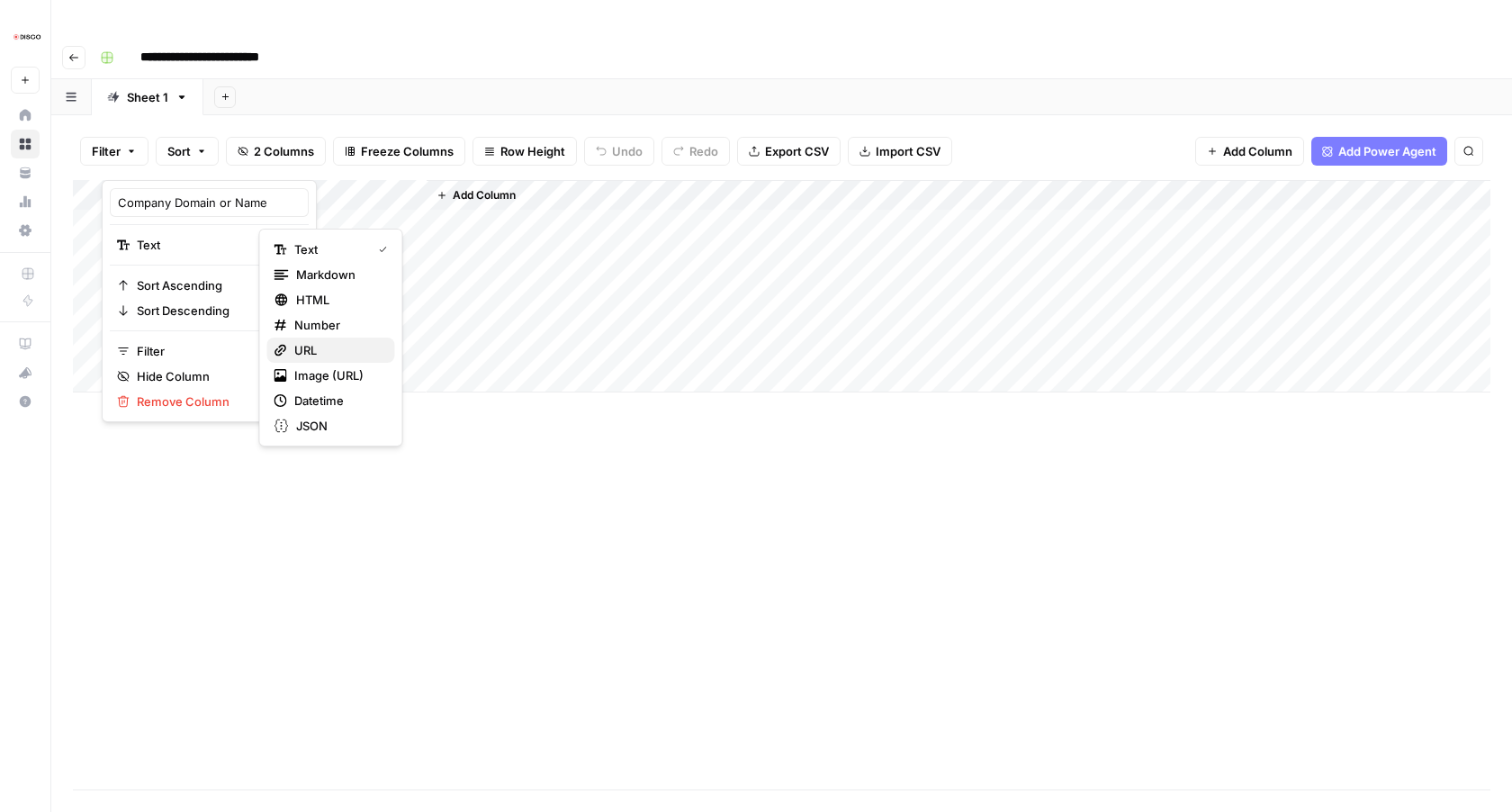
click at [328, 340] on button "URL" at bounding box center [331, 350] width 128 height 26
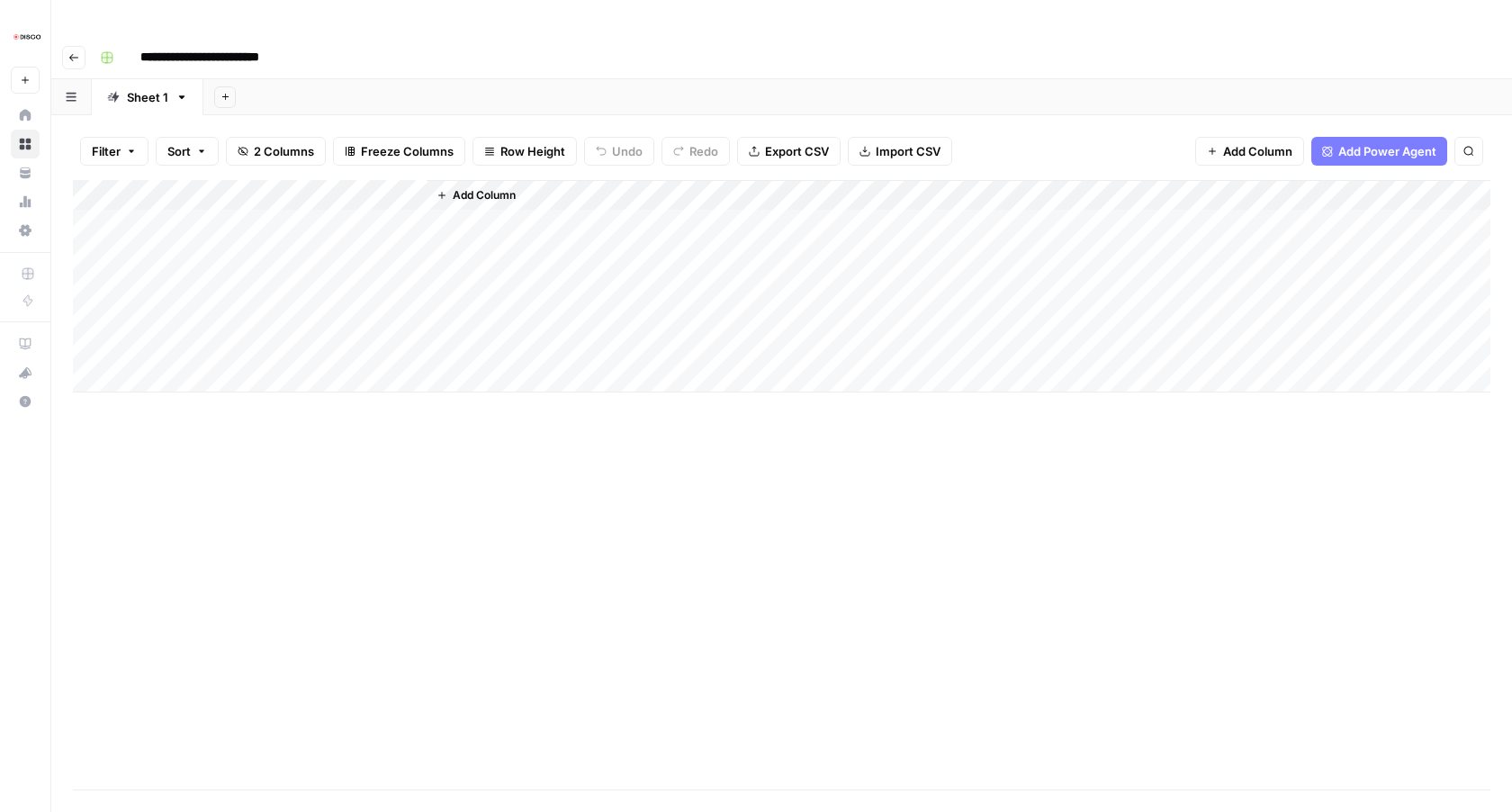
click at [201, 193] on div "Add Column" at bounding box center [782, 286] width 1418 height 213
type input "********"
click at [349, 185] on div "Add Column" at bounding box center [782, 286] width 1418 height 213
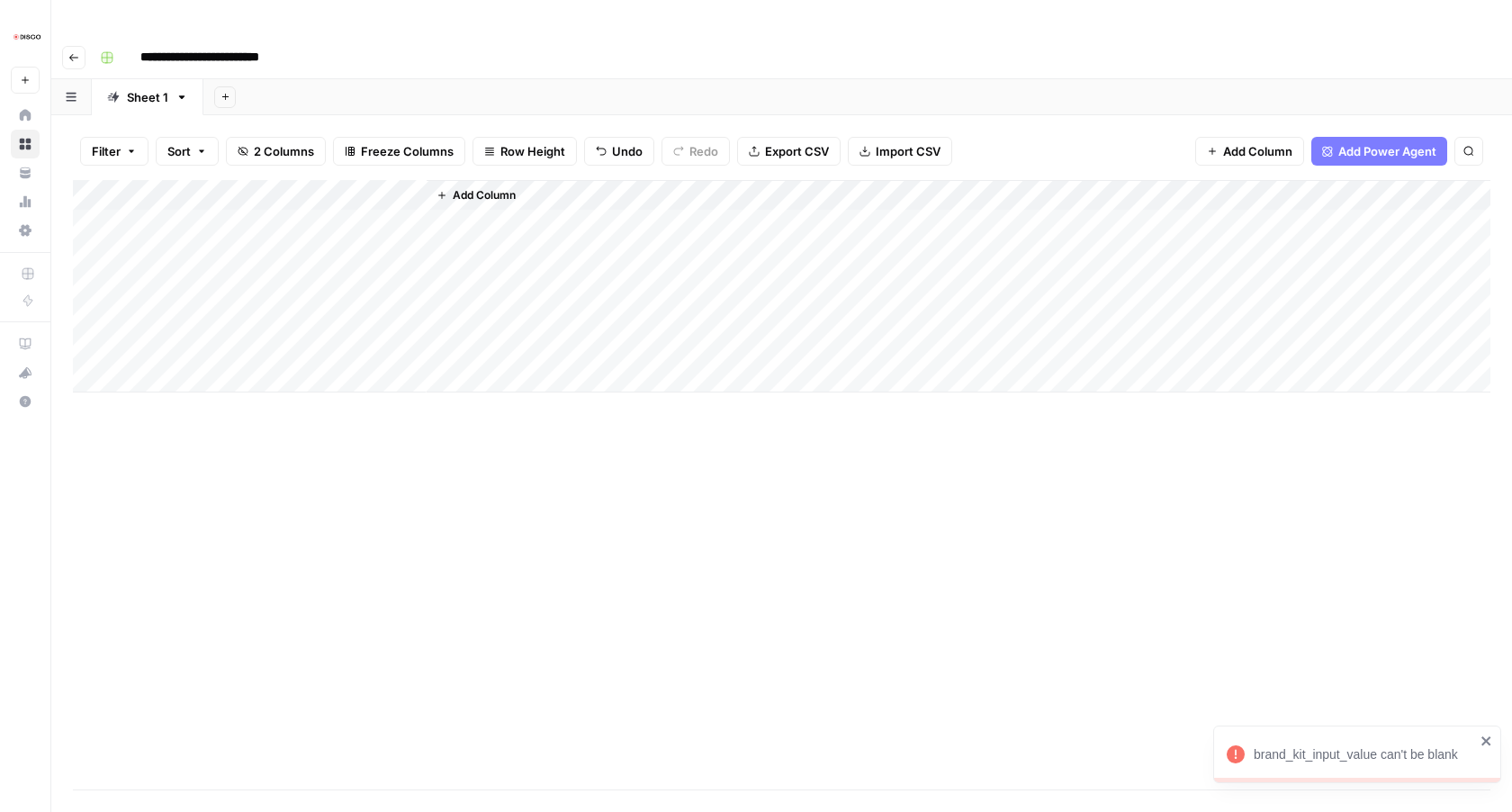
click at [390, 180] on div "Add Column" at bounding box center [782, 286] width 1418 height 213
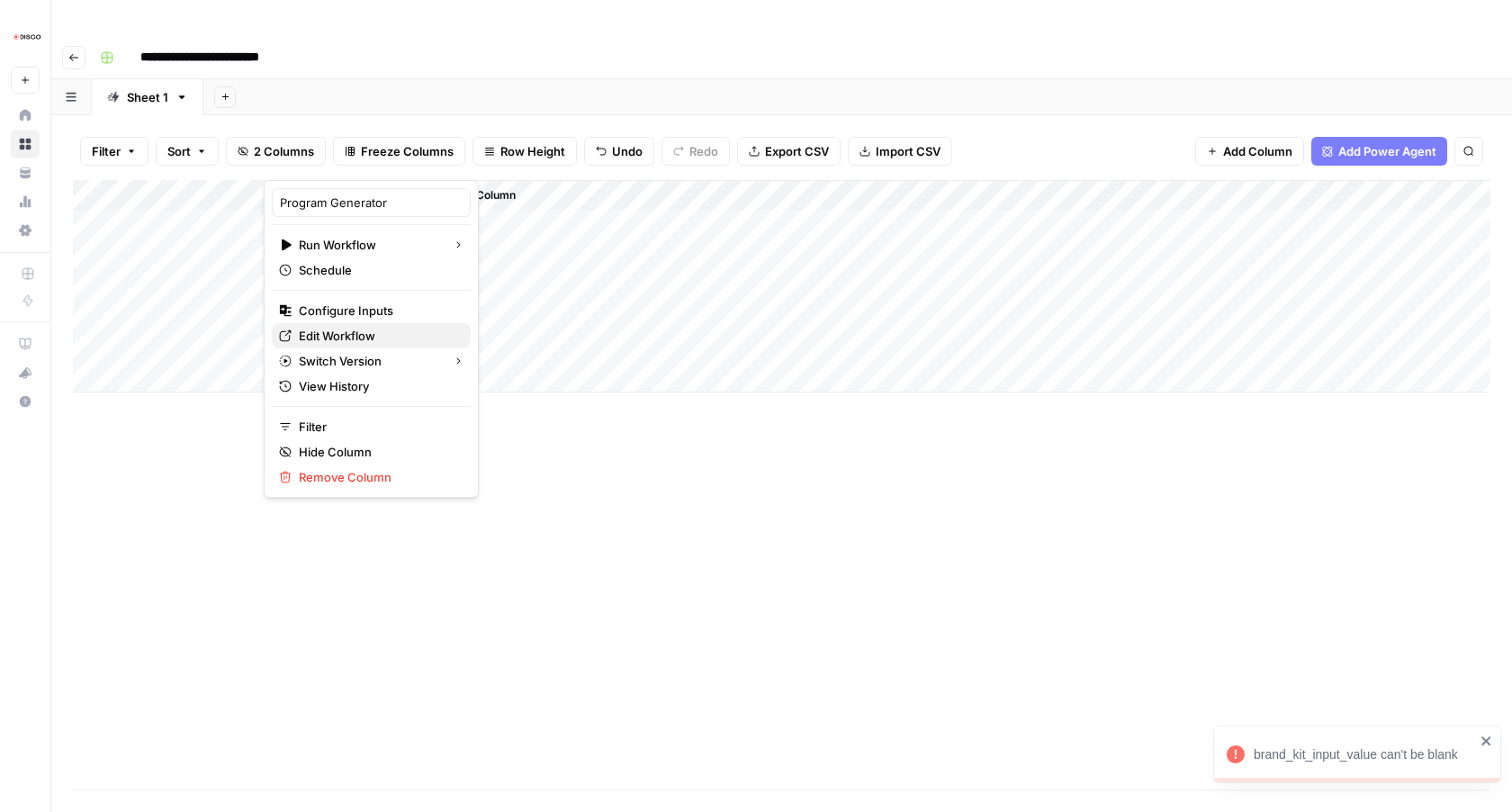
click at [350, 336] on span "Edit Workflow" at bounding box center [378, 336] width 158 height 18
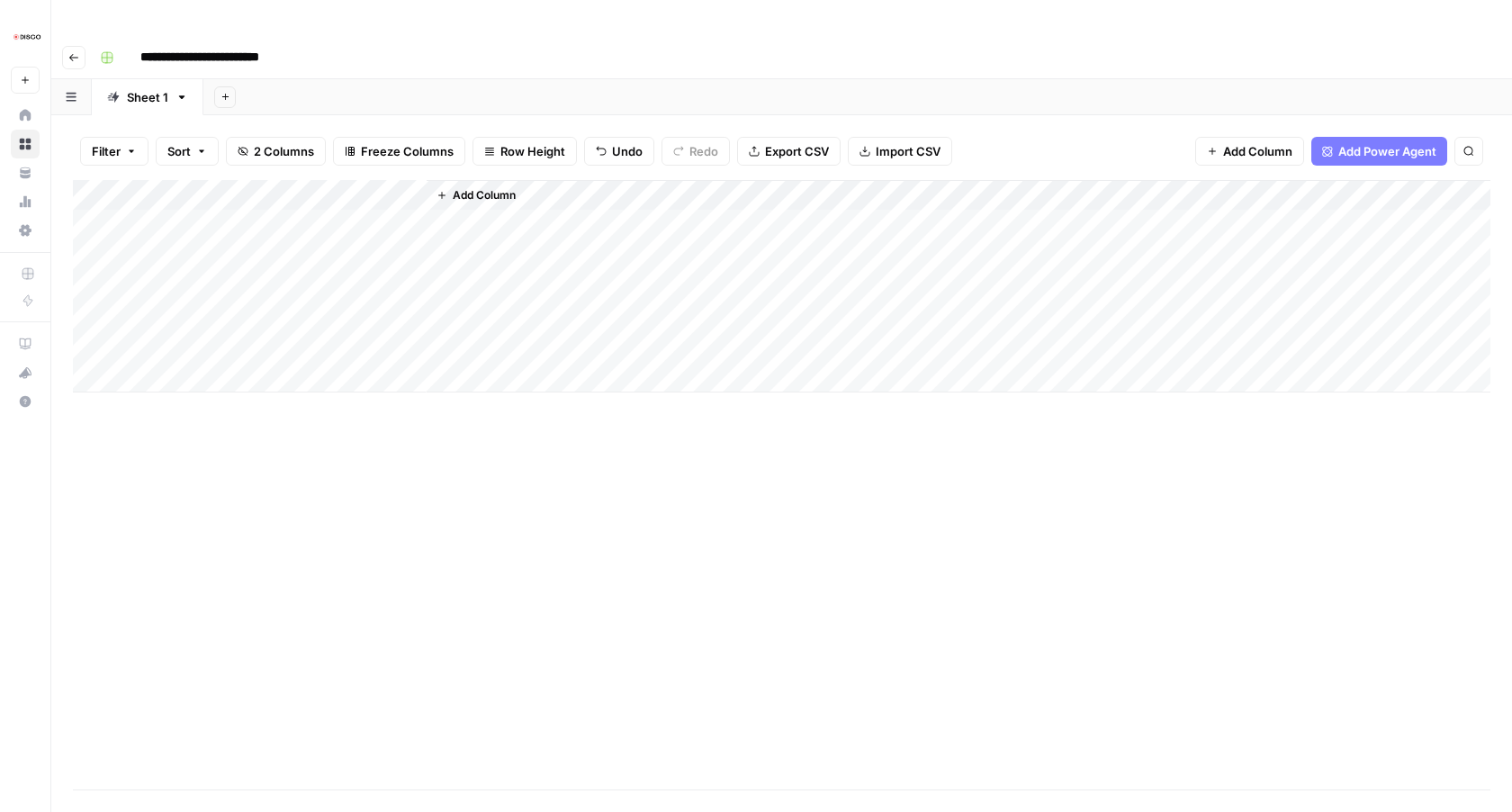
click at [387, 180] on div "Add Column" at bounding box center [782, 286] width 1418 height 213
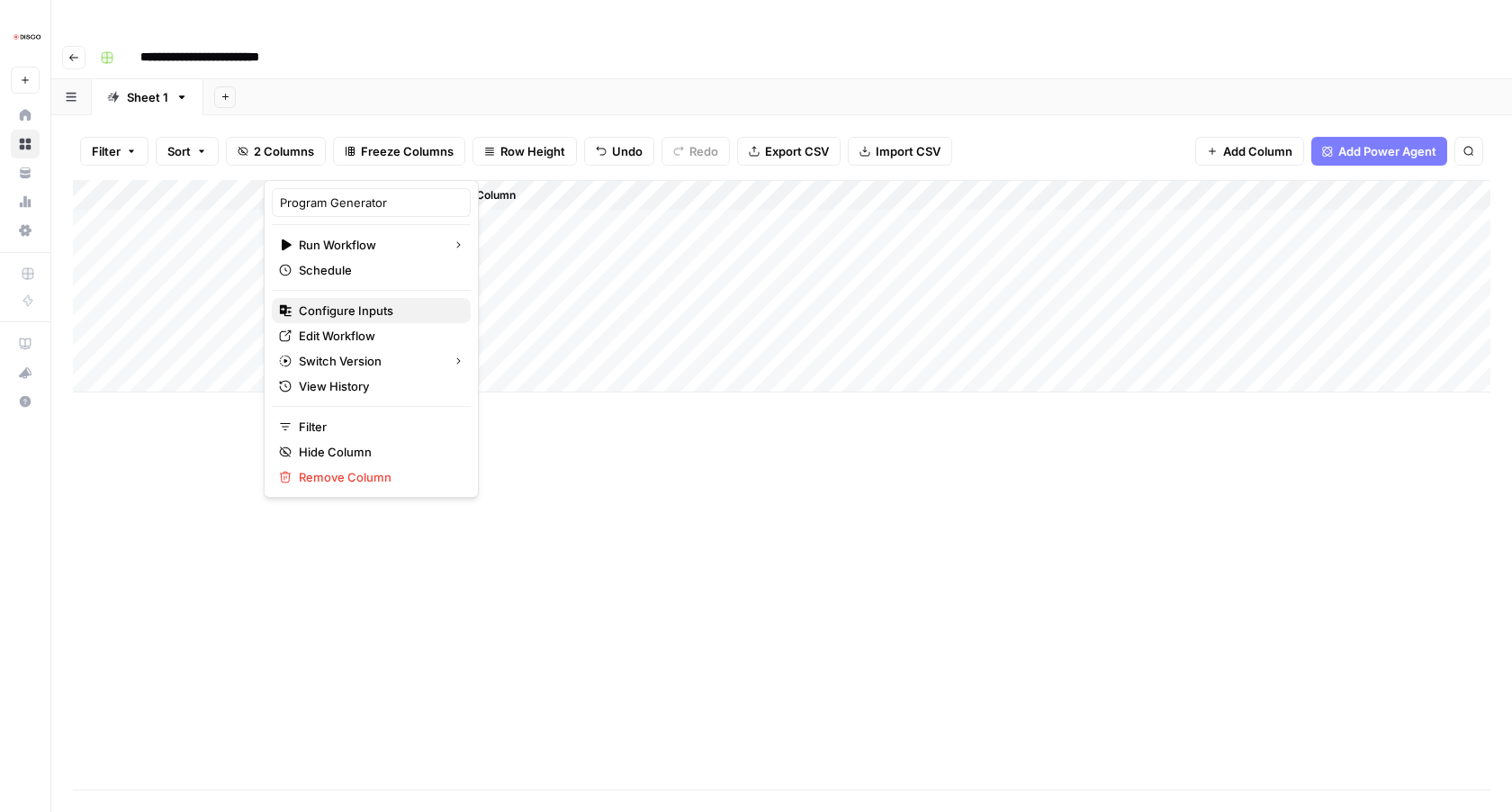
click at [366, 312] on span "Configure Inputs" at bounding box center [378, 310] width 158 height 18
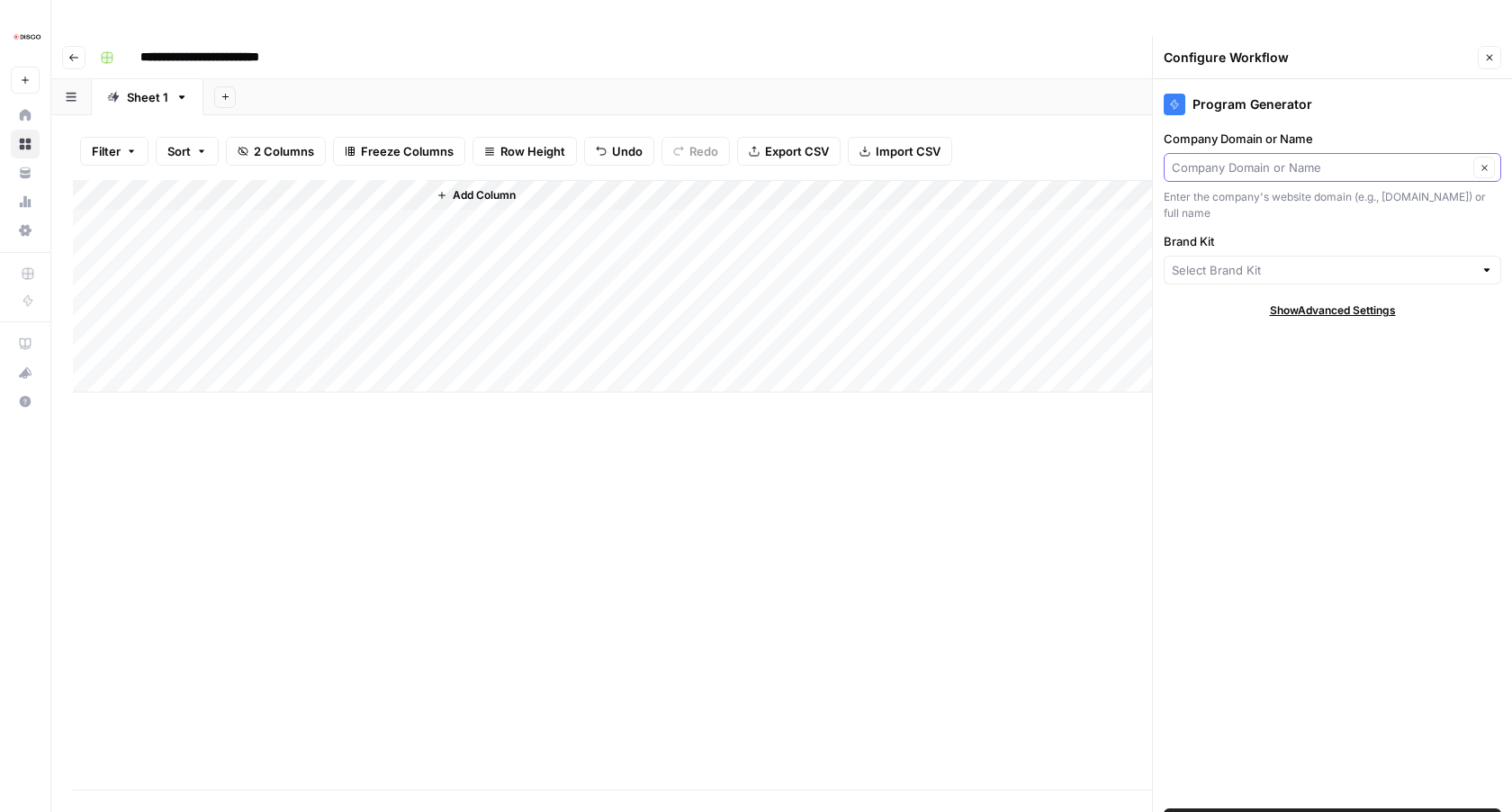
click at [1300, 159] on input "Company Domain or Name" at bounding box center [1319, 168] width 297 height 18
click at [1283, 206] on span "Company Domain or Name" at bounding box center [1309, 199] width 262 height 18
type input "Company Domain or Name"
click at [1272, 261] on input "Brand Kit" at bounding box center [1322, 270] width 301 height 18
click at [1253, 295] on span "Disco" at bounding box center [1329, 302] width 299 height 18
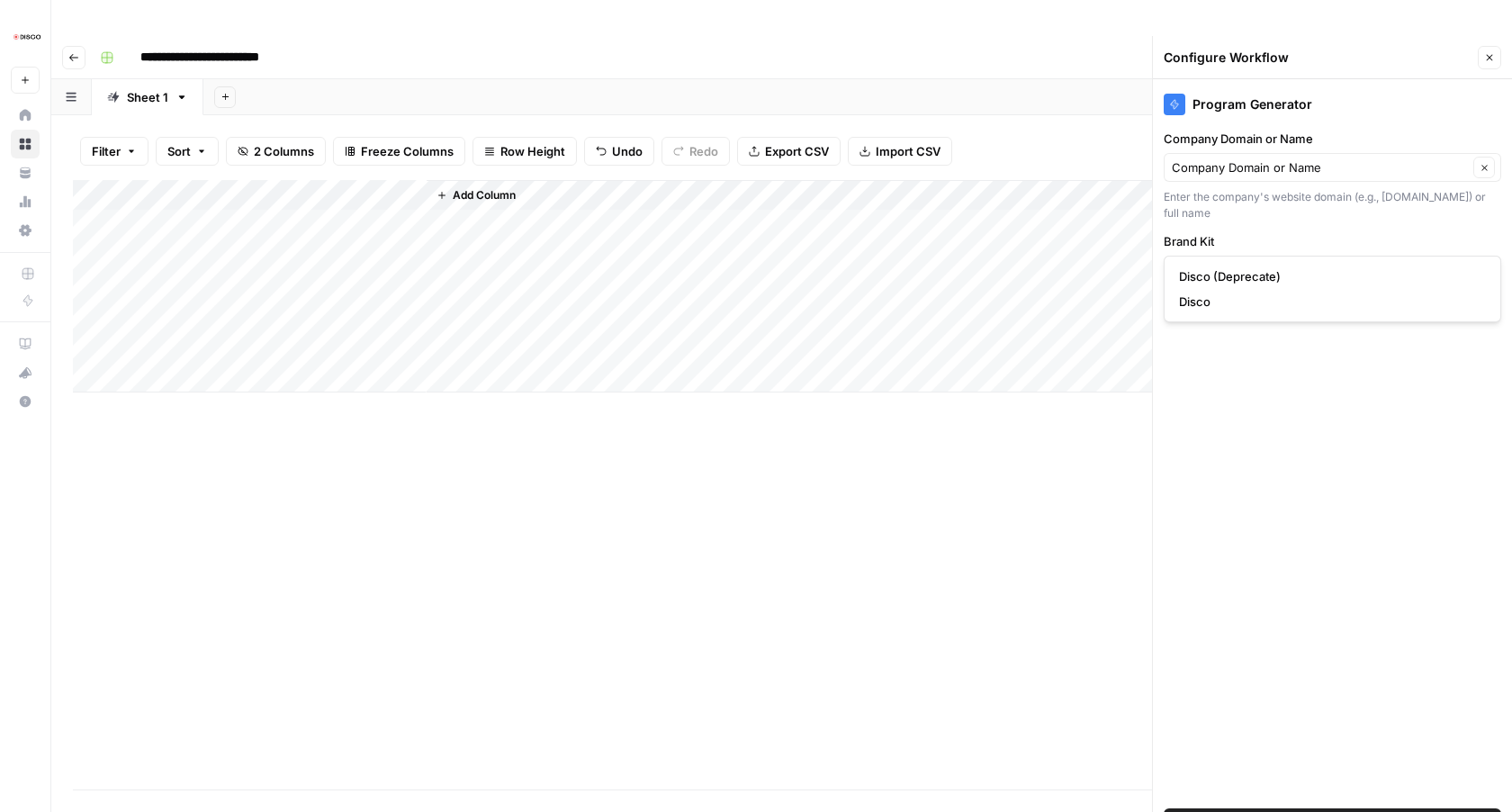
type input "Disco"
click at [1346, 811] on span "Save Workflow" at bounding box center [1333, 823] width 84 height 18
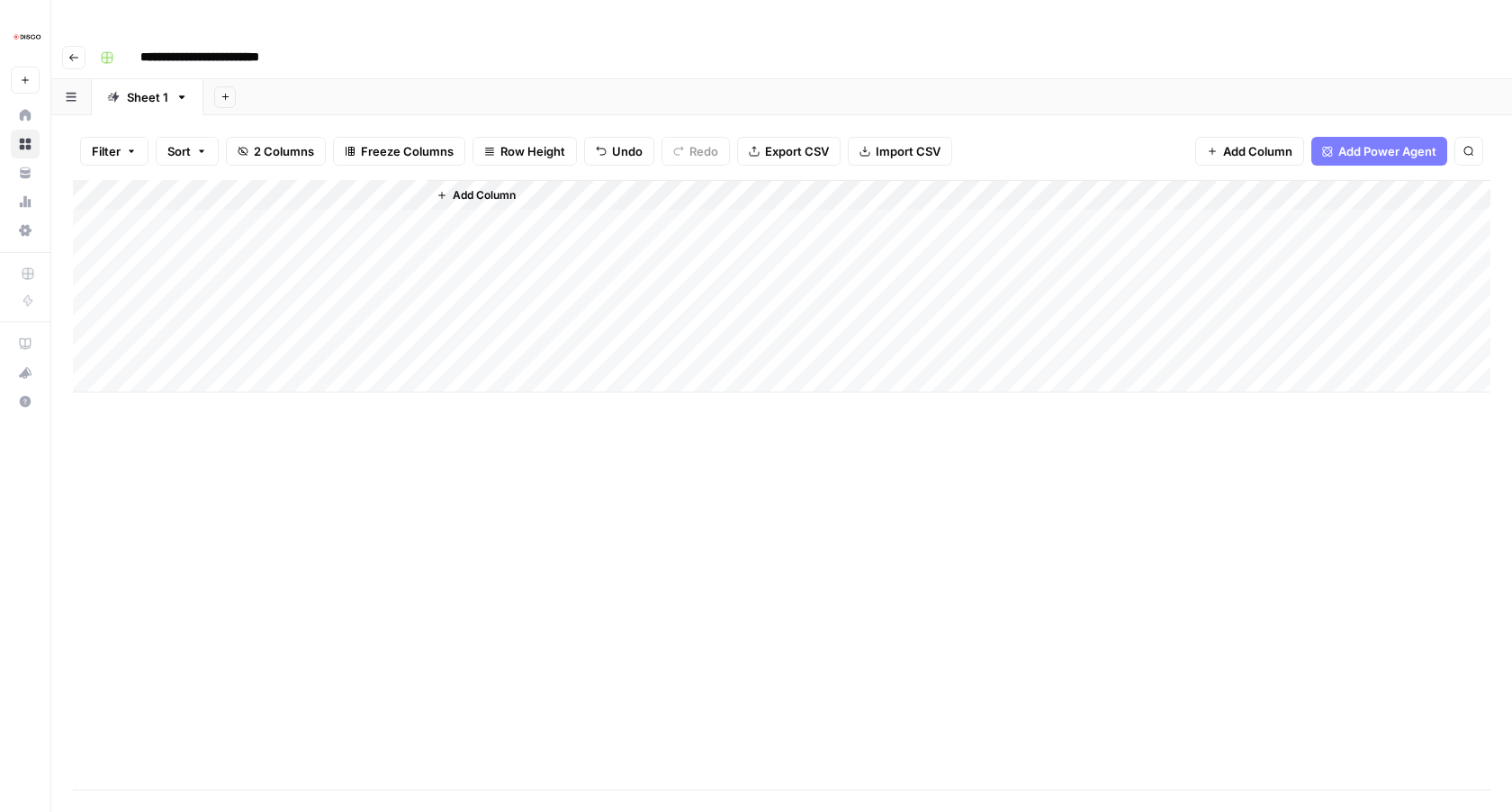
click at [288, 43] on input "**********" at bounding box center [222, 57] width 180 height 29
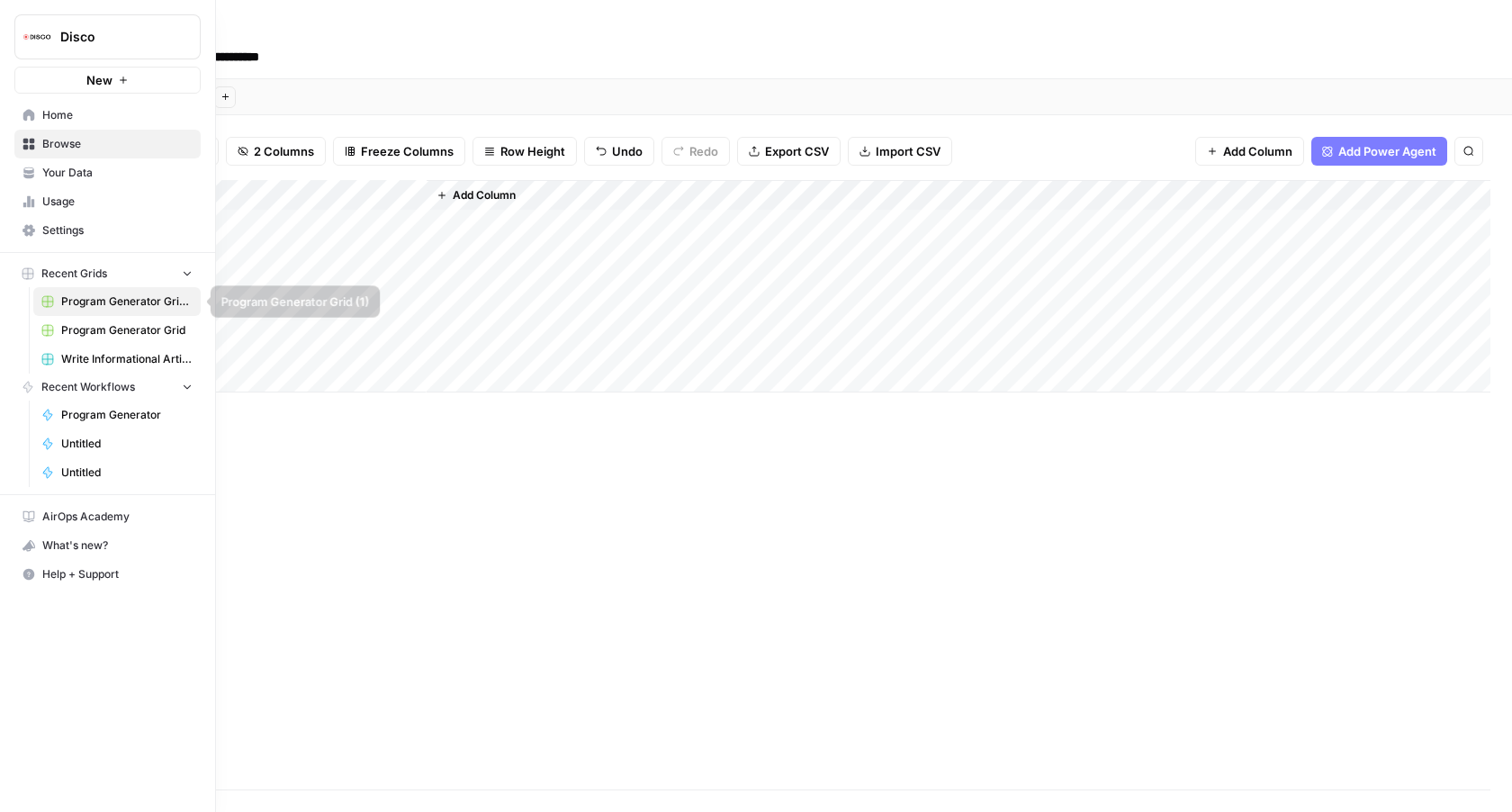
click at [134, 302] on span "Program Generator Grid (1)" at bounding box center [127, 302] width 131 height 16
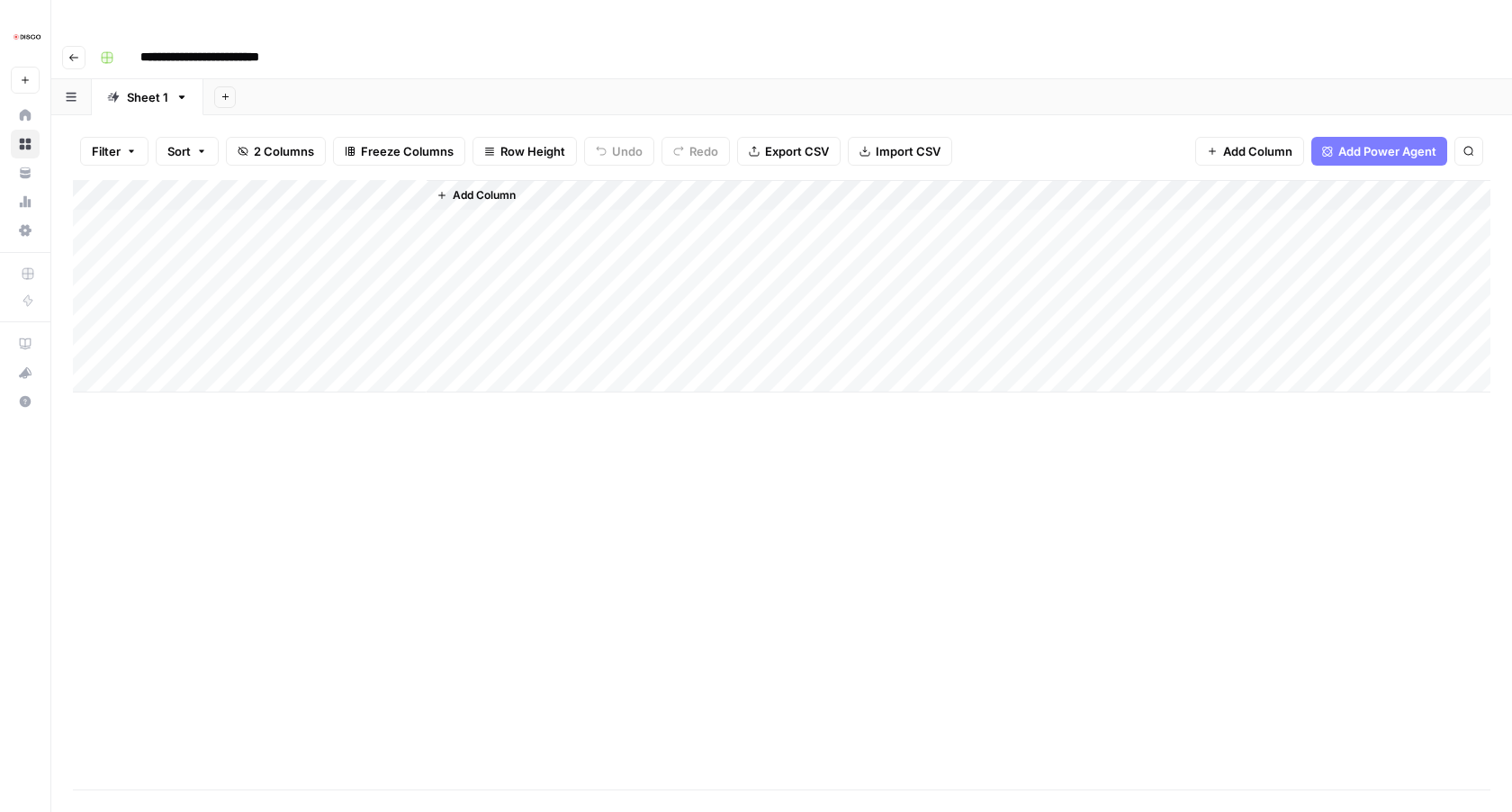
click at [387, 180] on div "Add Column" at bounding box center [782, 286] width 1418 height 213
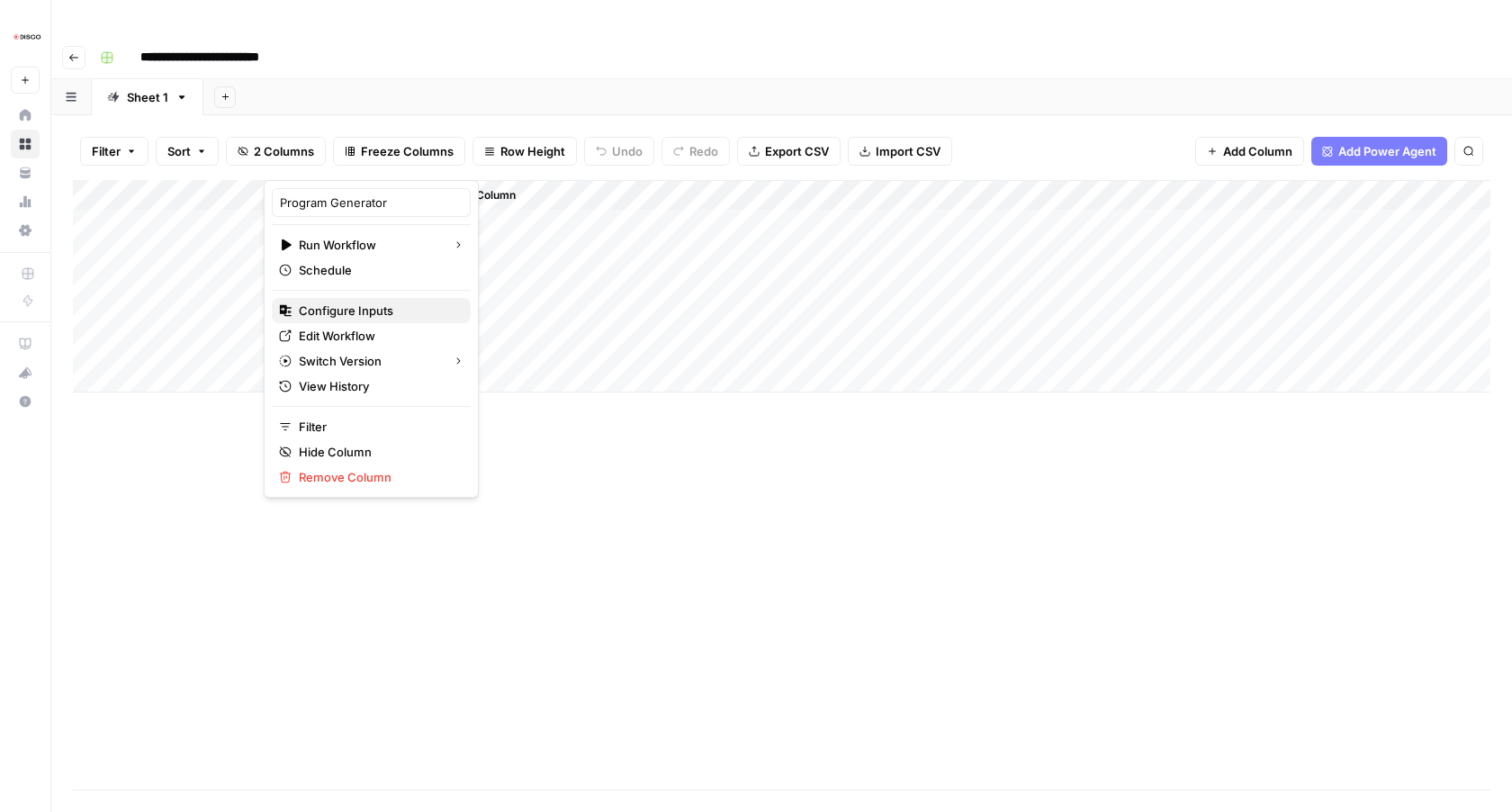
click at [371, 318] on span "Configure Inputs" at bounding box center [378, 310] width 158 height 18
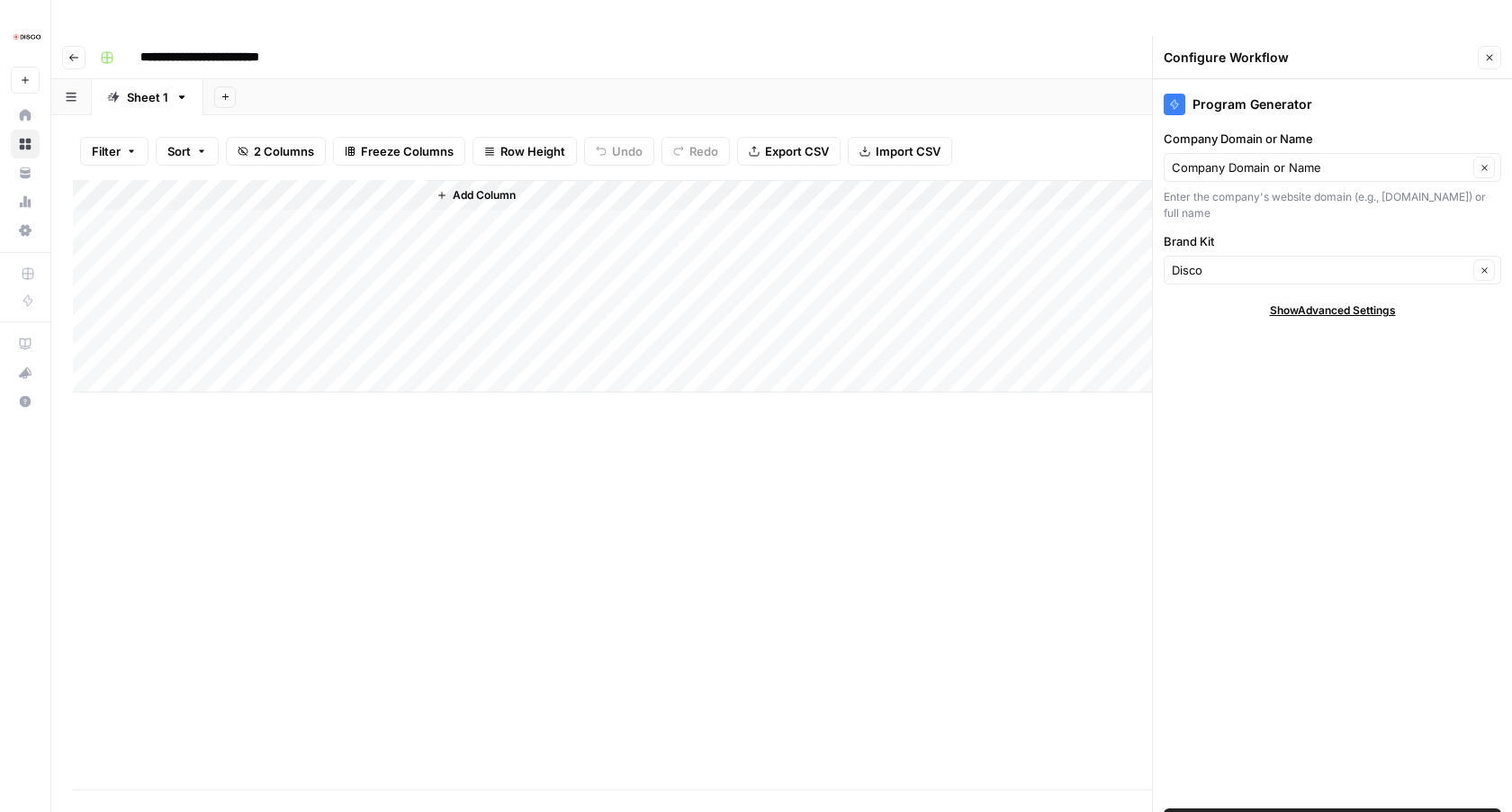
click at [388, 180] on div "Add Column" at bounding box center [782, 286] width 1418 height 213
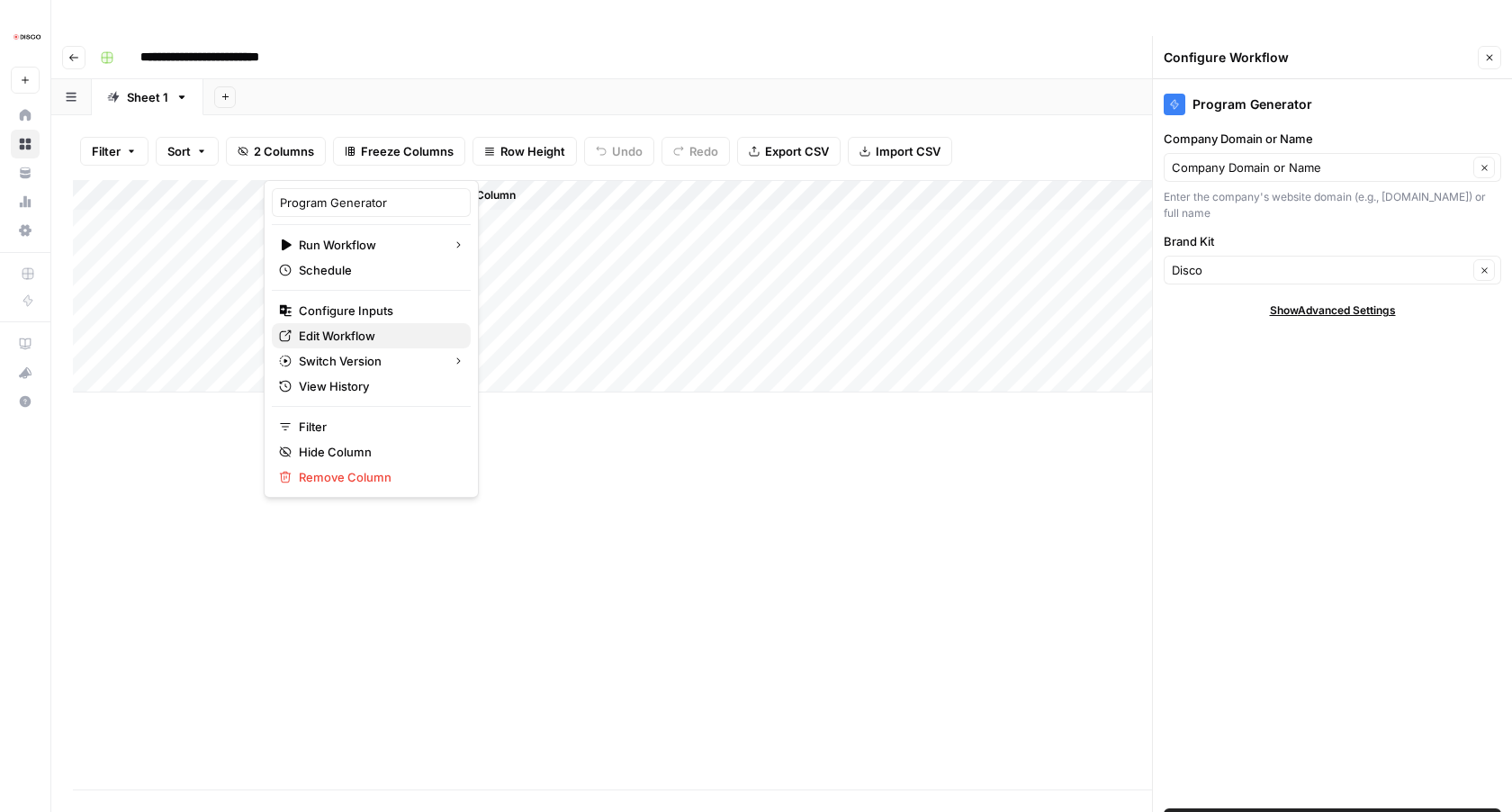
click at [347, 327] on span "Edit Workflow" at bounding box center [378, 336] width 158 height 18
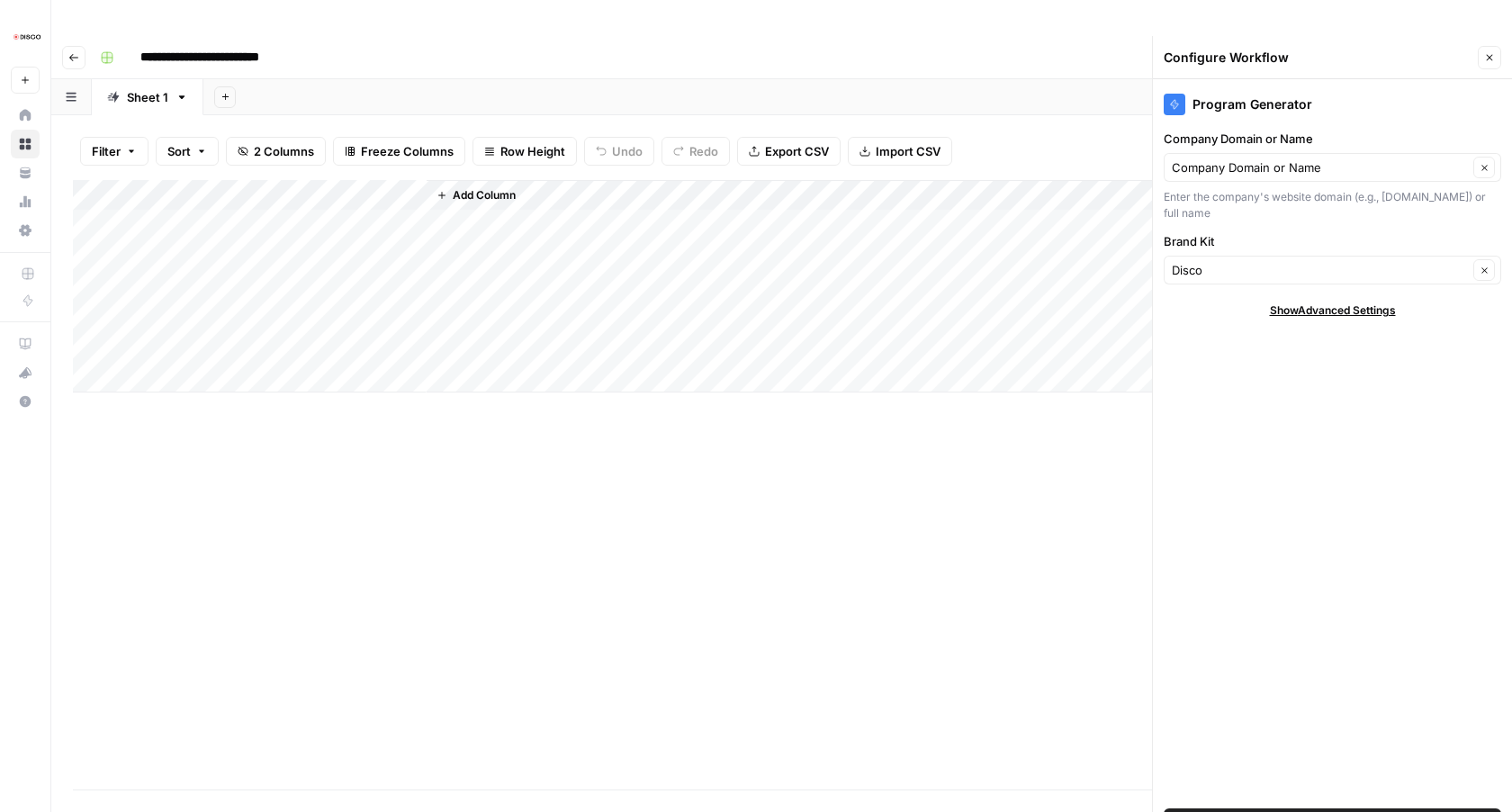
click at [389, 180] on div "Add Column" at bounding box center [782, 286] width 1418 height 213
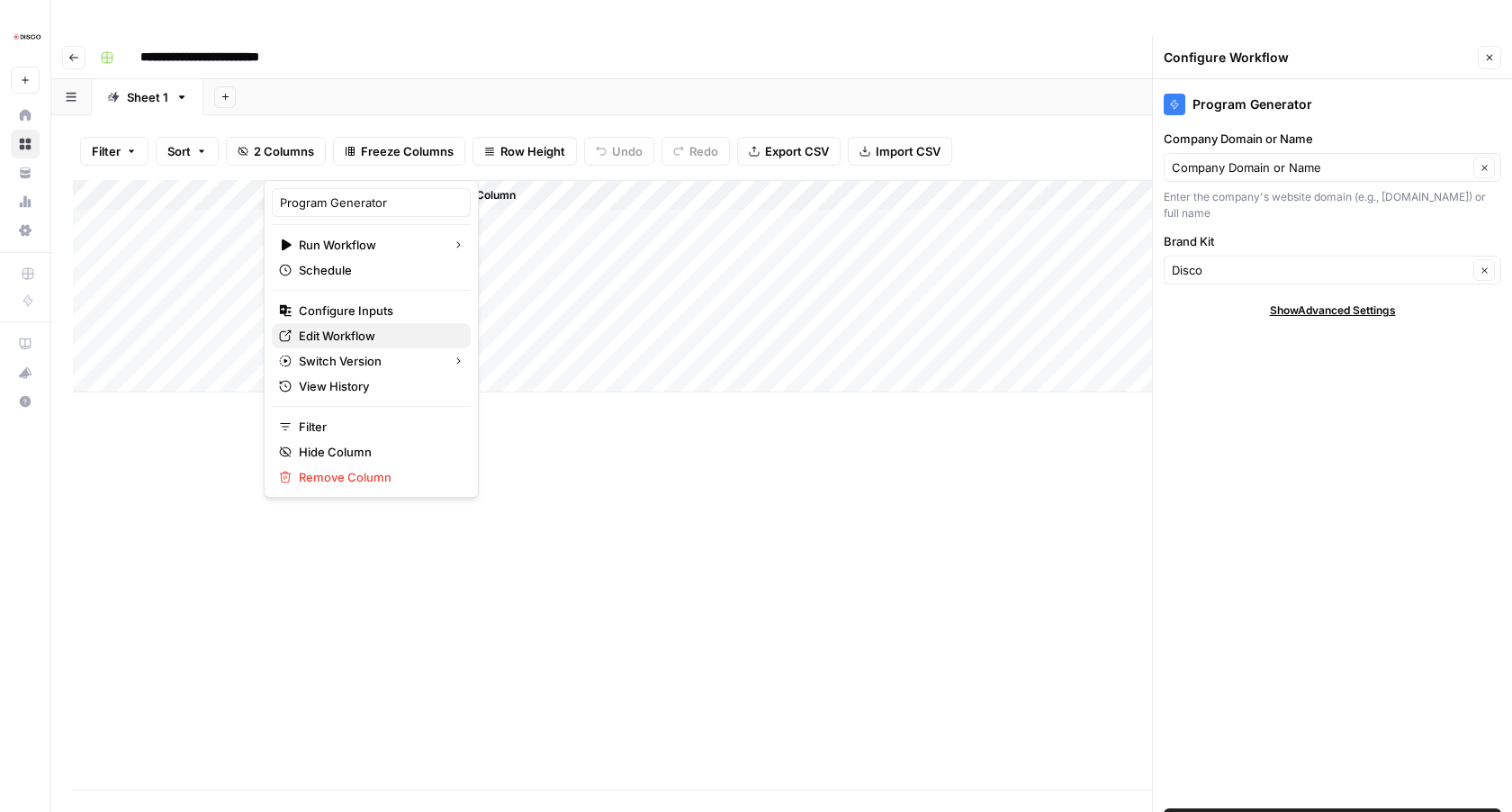
click at [358, 328] on span "Edit Workflow" at bounding box center [378, 336] width 158 height 18
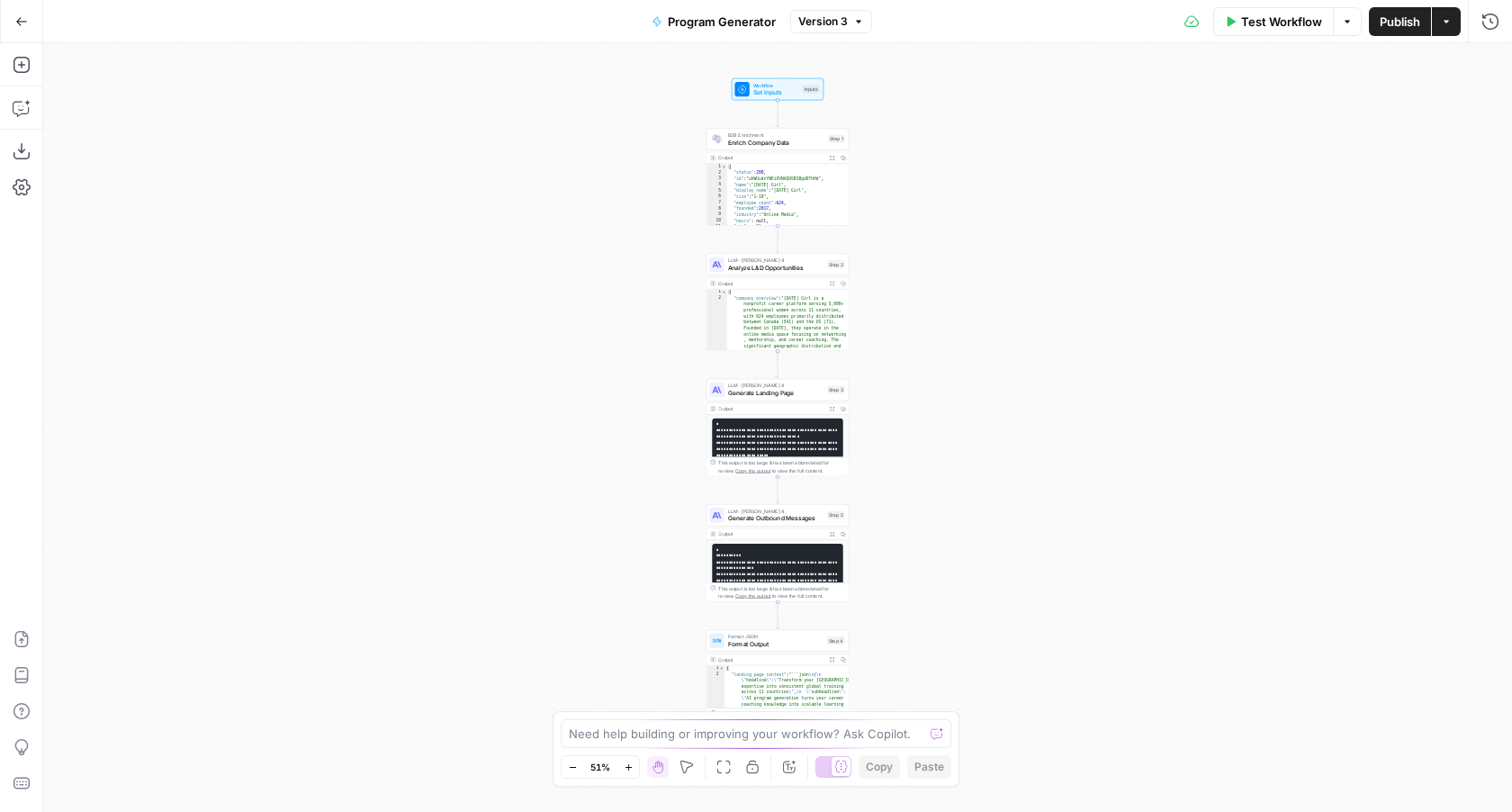
click at [1405, 22] on span "Publish" at bounding box center [1400, 22] width 40 height 18
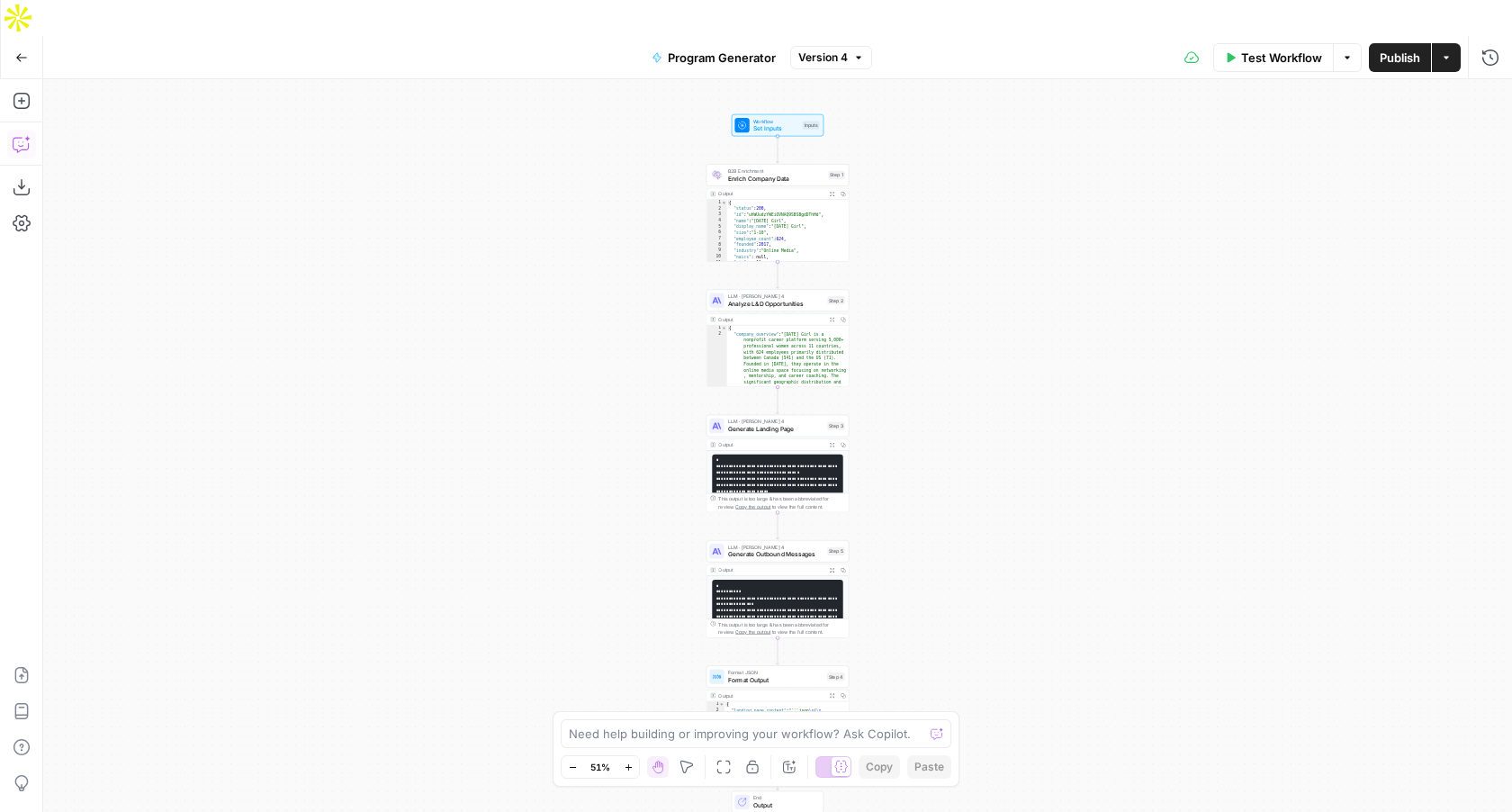
click at [14, 135] on icon "button" at bounding box center [22, 144] width 18 height 18
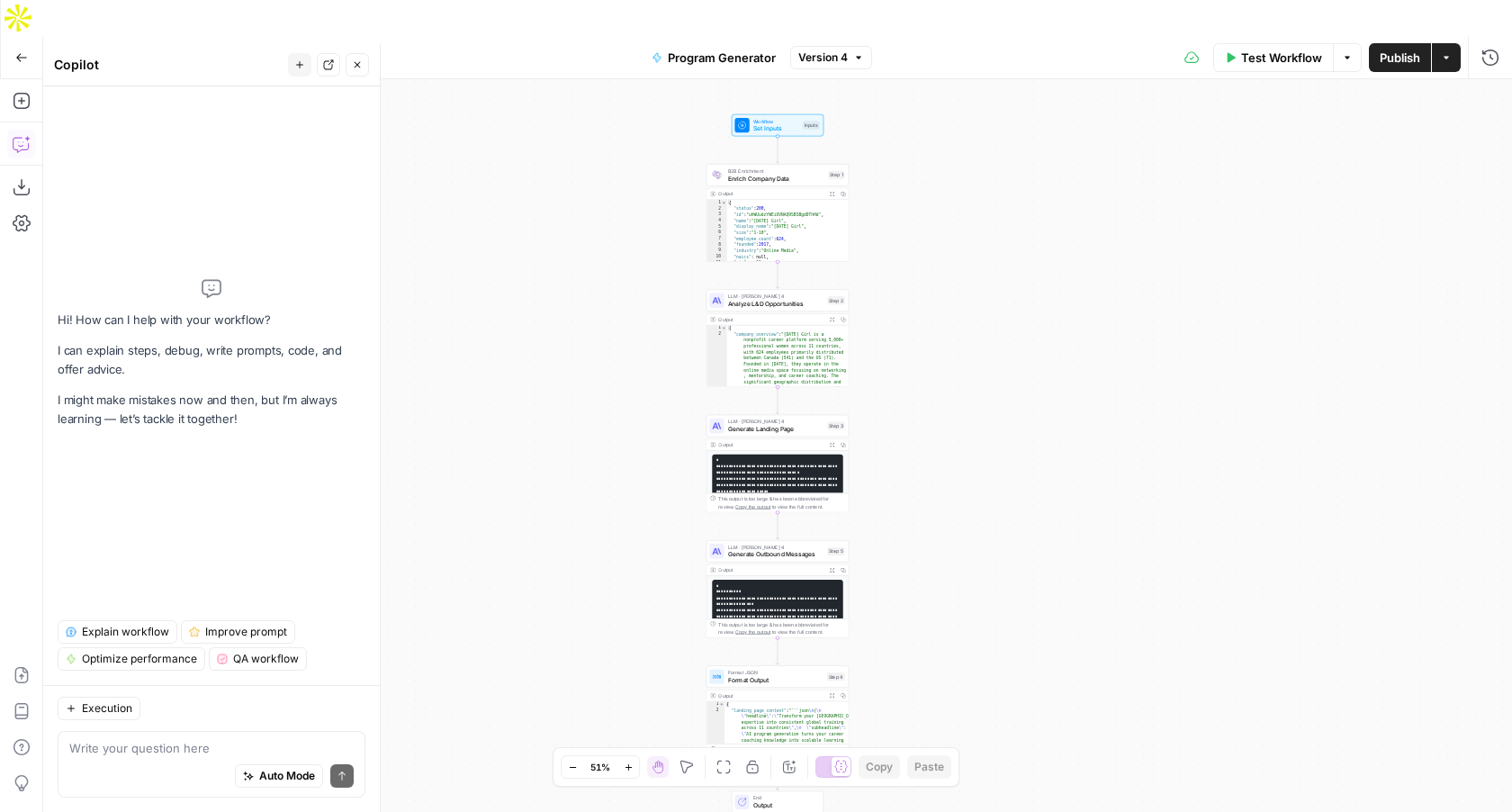
click at [285, 788] on div "Auto Mode Send" at bounding box center [212, 776] width 285 height 39
click at [282, 780] on span "Auto Mode" at bounding box center [287, 776] width 56 height 16
click at [227, 744] on textarea at bounding box center [212, 748] width 285 height 18
type textarea "now that ive published how do i connct to the api"
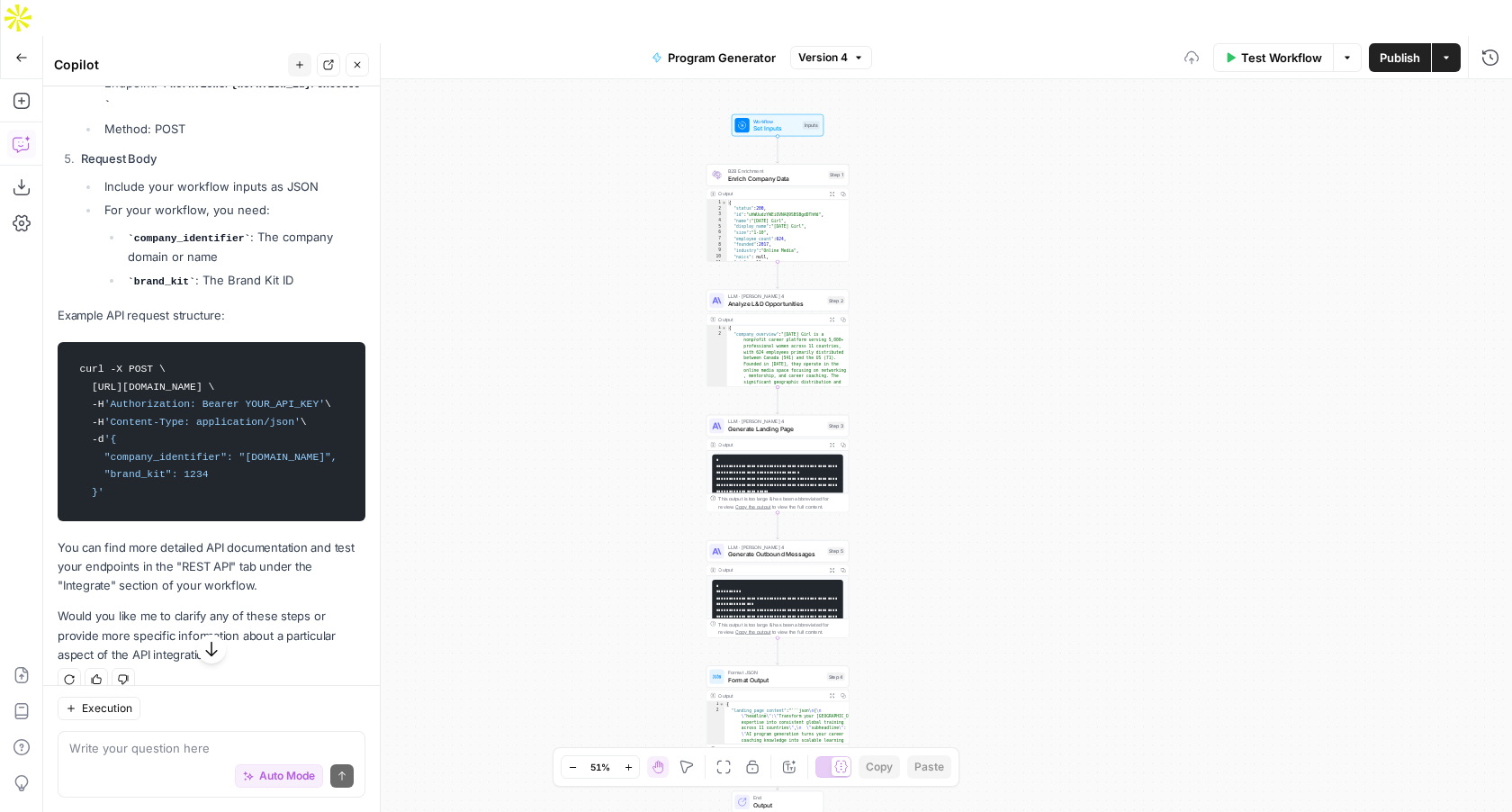
scroll to position [724, 0]
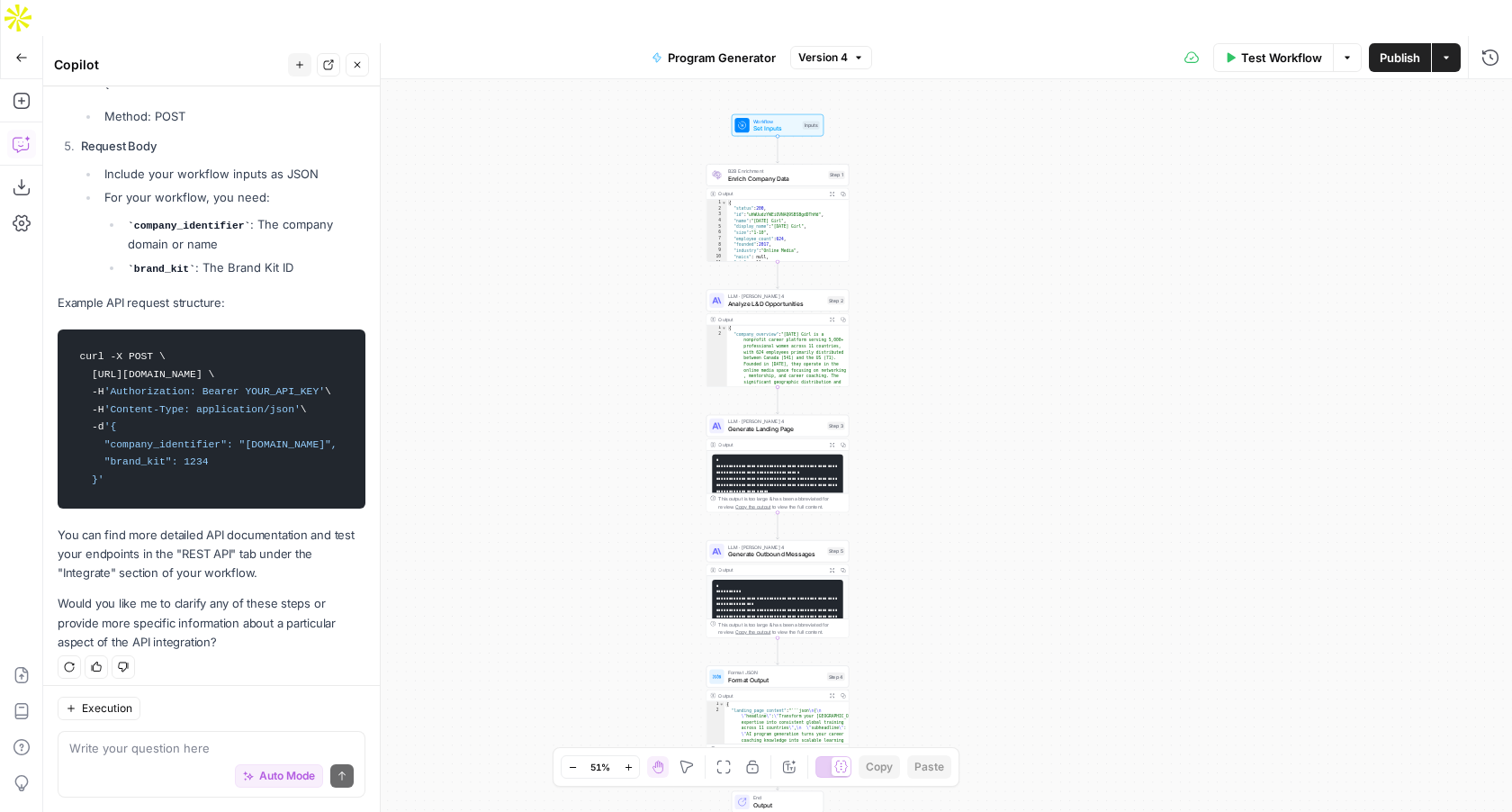
drag, startPoint x: 57, startPoint y: 297, endPoint x: 236, endPoint y: 640, distance: 386.9
click at [236, 640] on div "I'll help you connect to the API for your published workflow. Here are the key …" at bounding box center [211, 109] width 308 height 1088
copy div "I'll help you connect to the API for your published workflow. Here are the key …"
click at [1396, 48] on span "Publish" at bounding box center [1400, 57] width 40 height 18
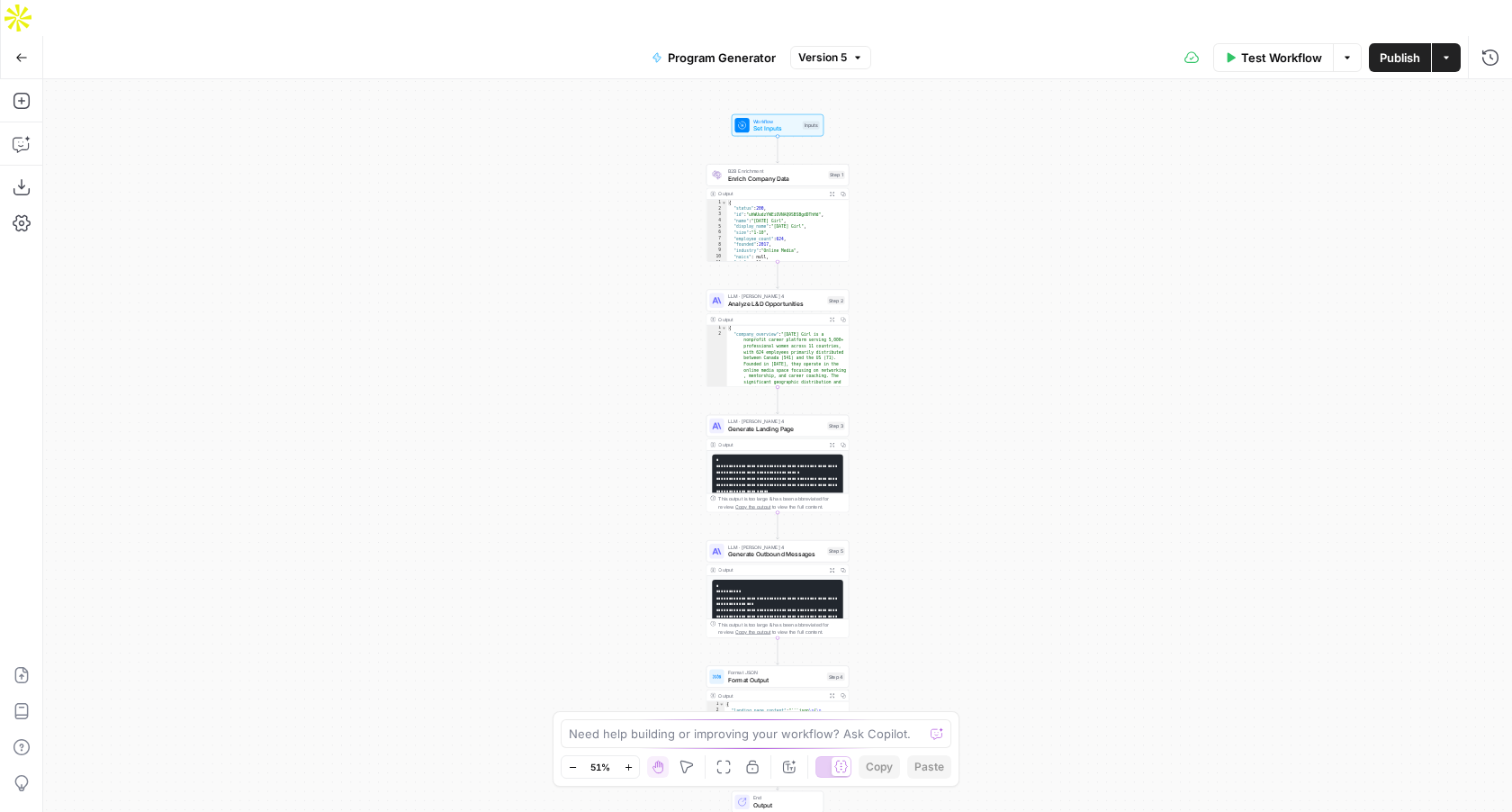
click at [1348, 56] on icon "button" at bounding box center [1348, 57] width 5 height 3
click at [1296, 48] on span "Test Workflow" at bounding box center [1282, 57] width 81 height 18
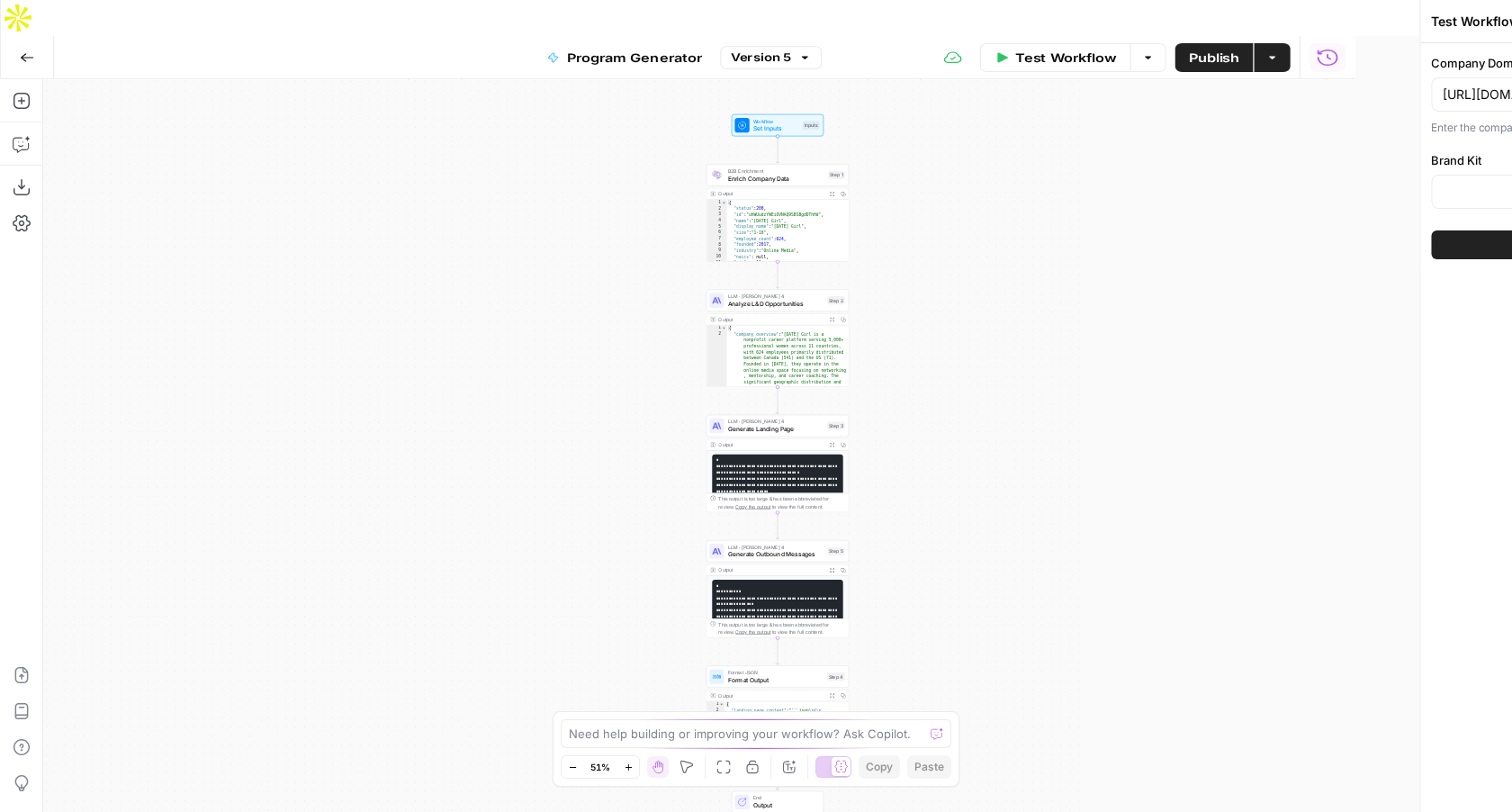
type input "Disco"
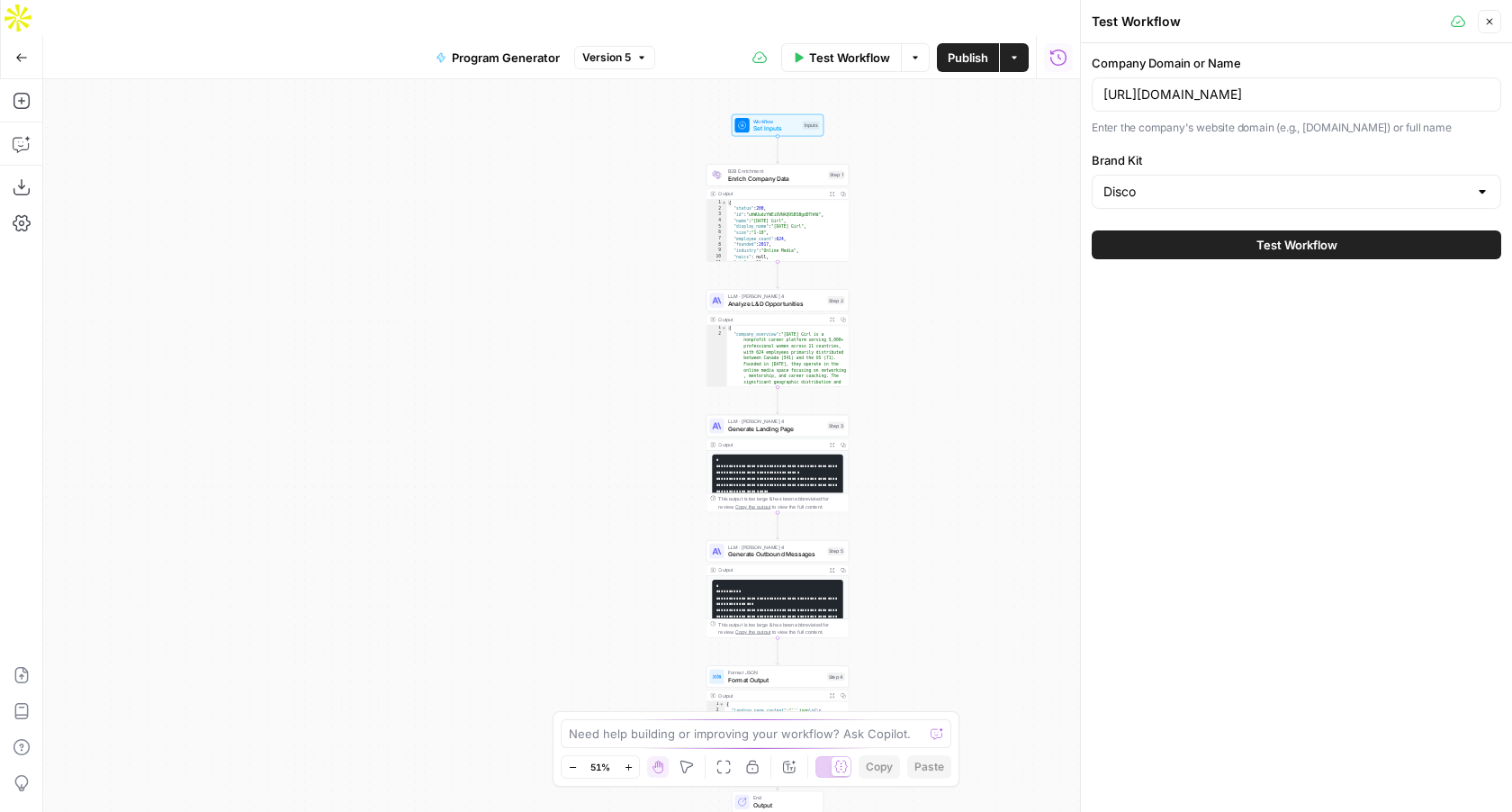
click at [1494, 24] on icon "button" at bounding box center [1490, 22] width 11 height 11
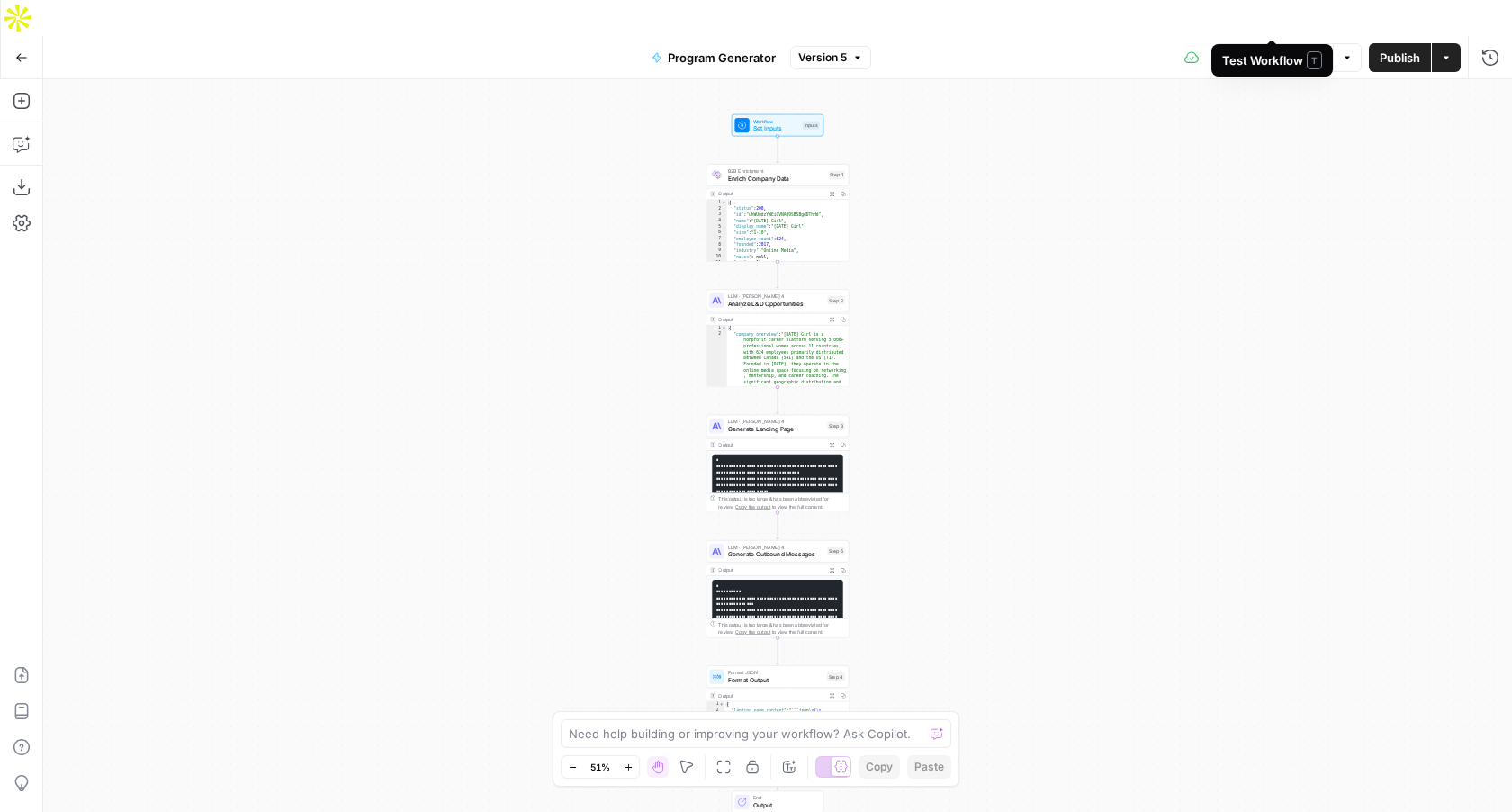
click at [1342, 52] on icon "button" at bounding box center [1348, 57] width 11 height 11
click at [1267, 48] on span "Test Workflow" at bounding box center [1282, 57] width 81 height 18
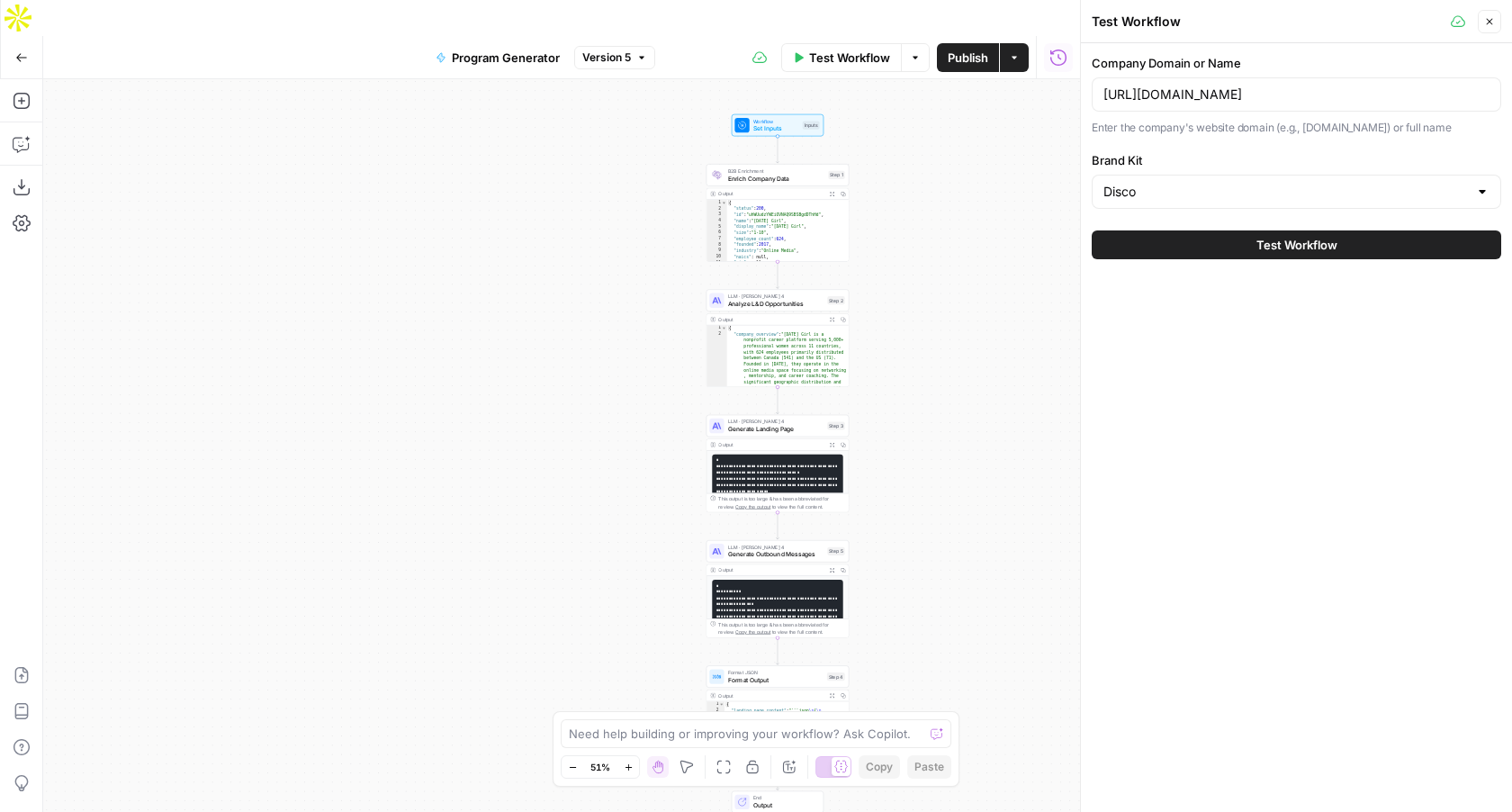
click at [1262, 58] on label "Company Domain or Name" at bounding box center [1297, 63] width 410 height 18
click at [1262, 86] on input "[URL][DOMAIN_NAME]" at bounding box center [1296, 95] width 386 height 18
click at [1258, 86] on input "[URL][DOMAIN_NAME]" at bounding box center [1296, 95] width 386 height 18
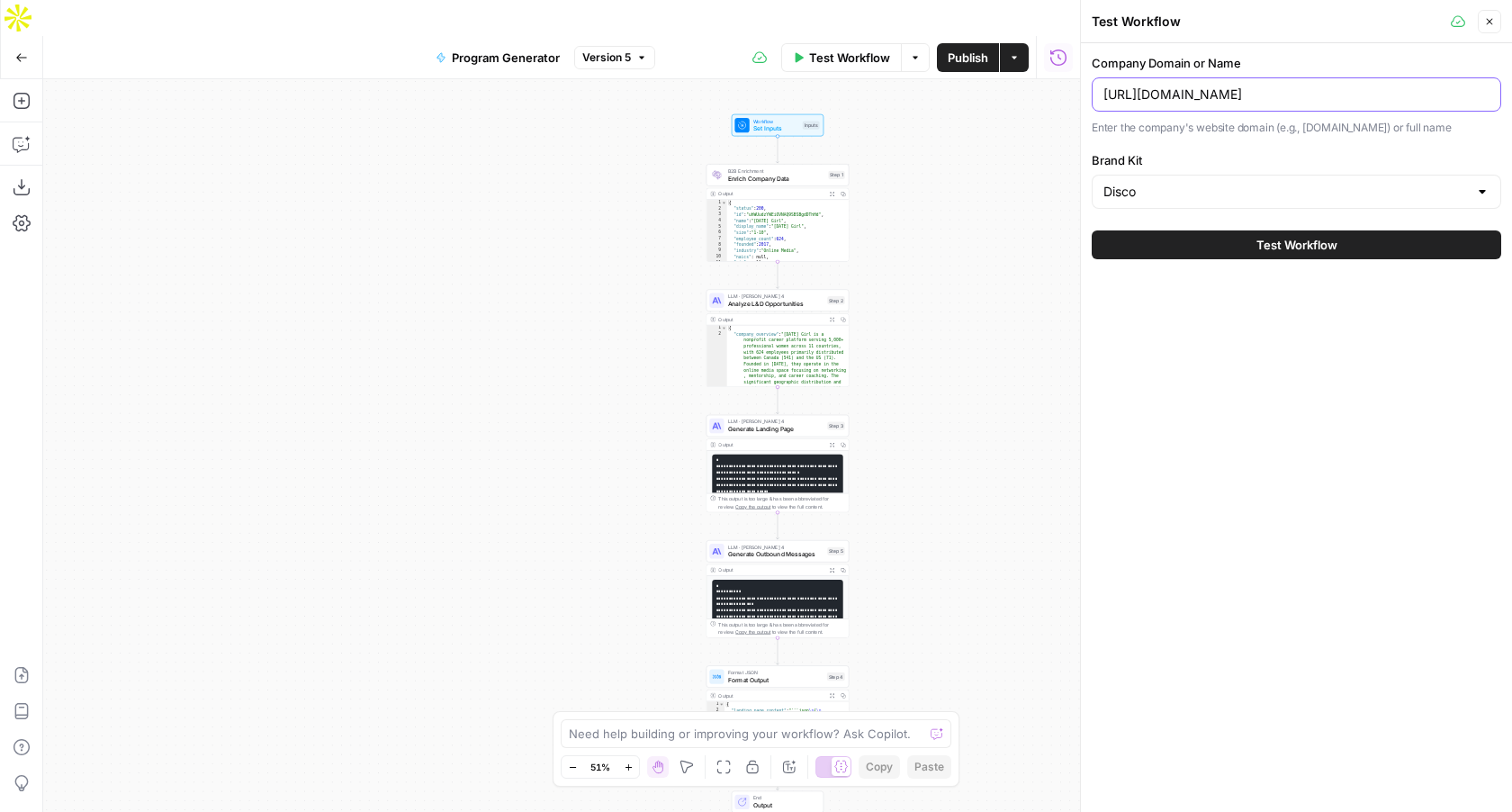
paste input "www.tenmorein"
type input "[URL][DOMAIN_NAME]"
click at [1276, 255] on button "Test Workflow" at bounding box center [1297, 245] width 410 height 29
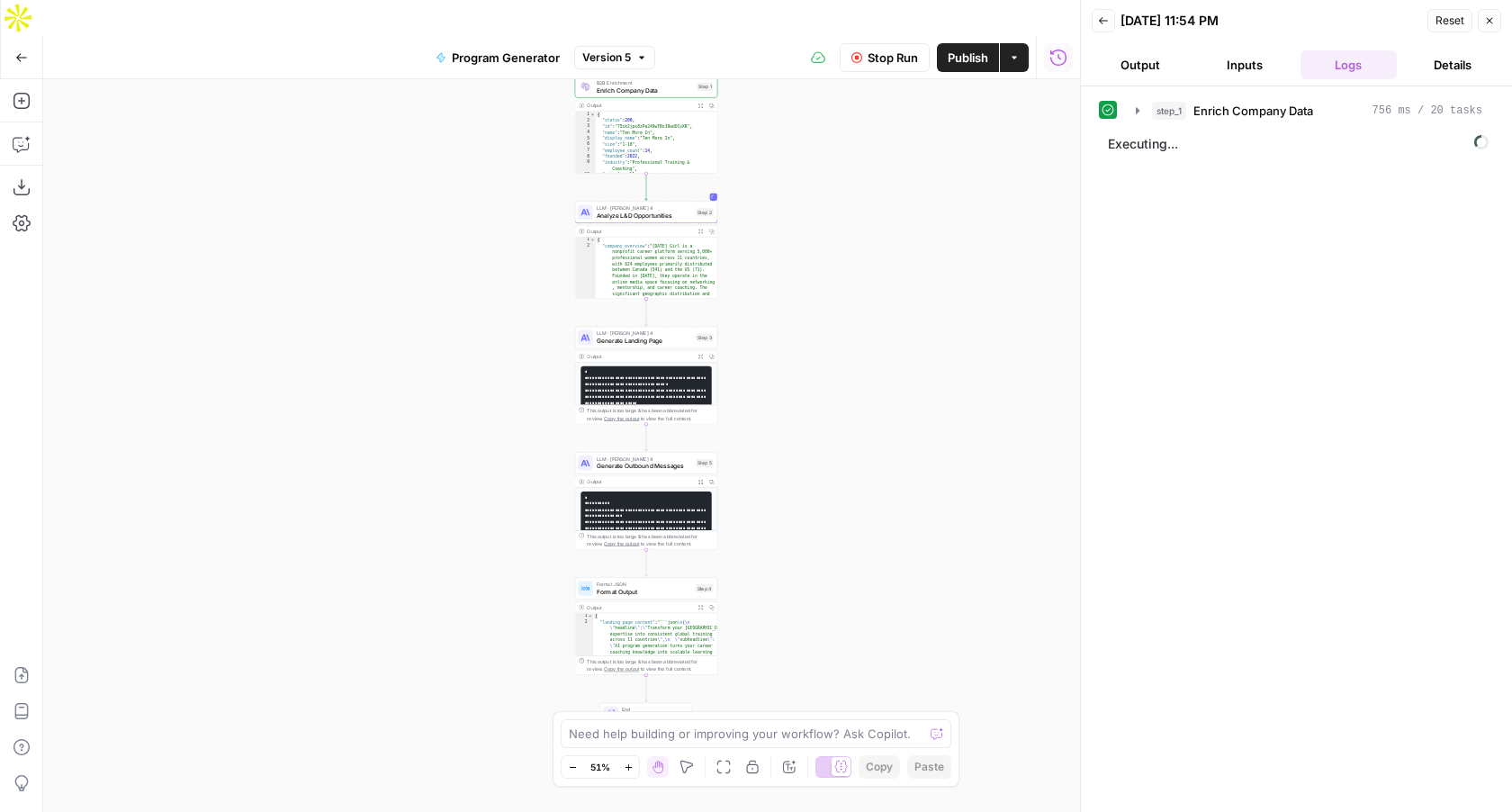
drag, startPoint x: 993, startPoint y: 273, endPoint x: 845, endPoint y: 176, distance: 177.0
click at [845, 176] on div "Workflow Set Inputs Inputs B2B Enrichment Enrich Company Data Step 1 Output Exp…" at bounding box center [561, 463] width 1037 height 768
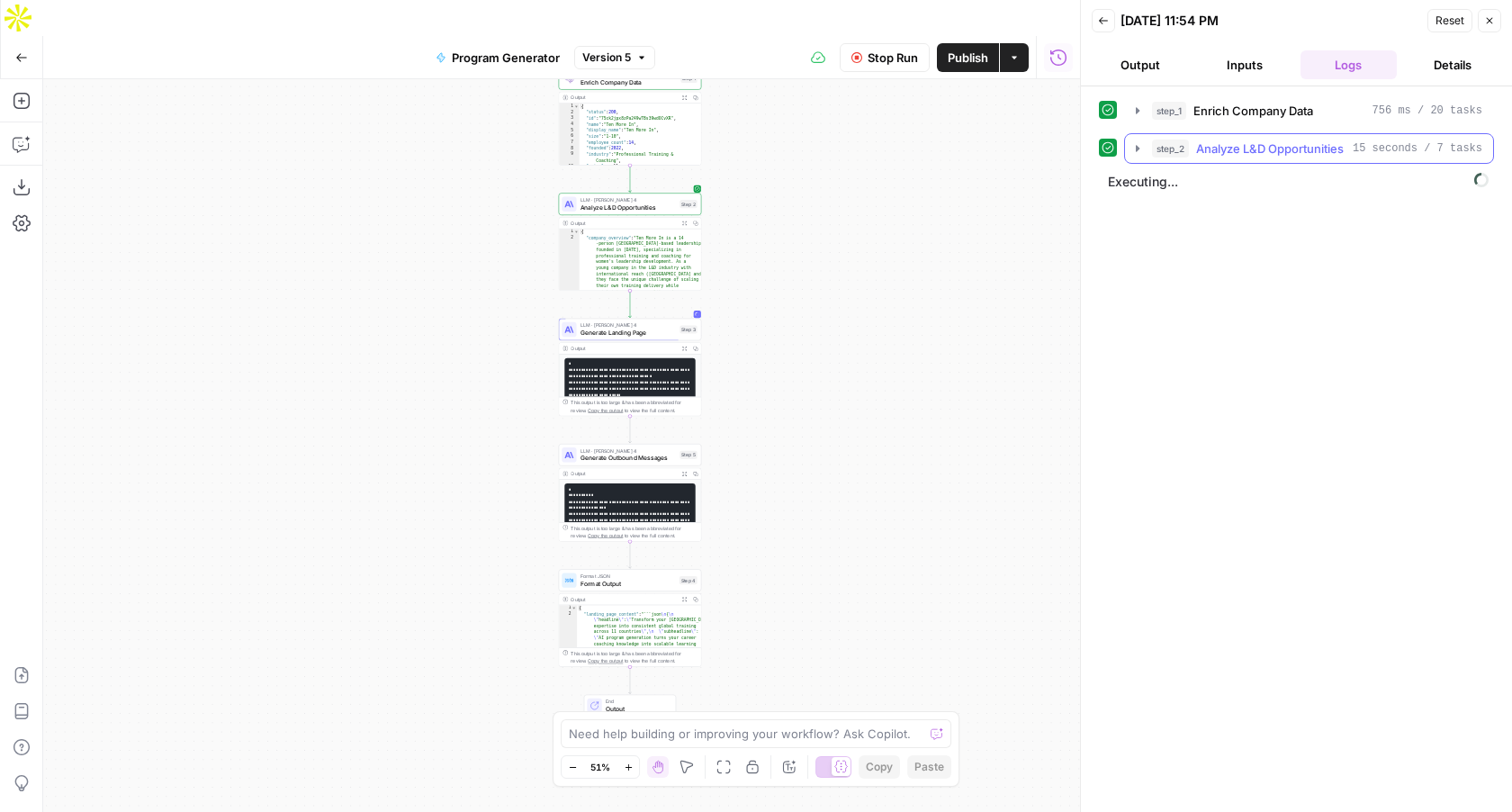
click at [1135, 147] on icon "button" at bounding box center [1138, 149] width 15 height 15
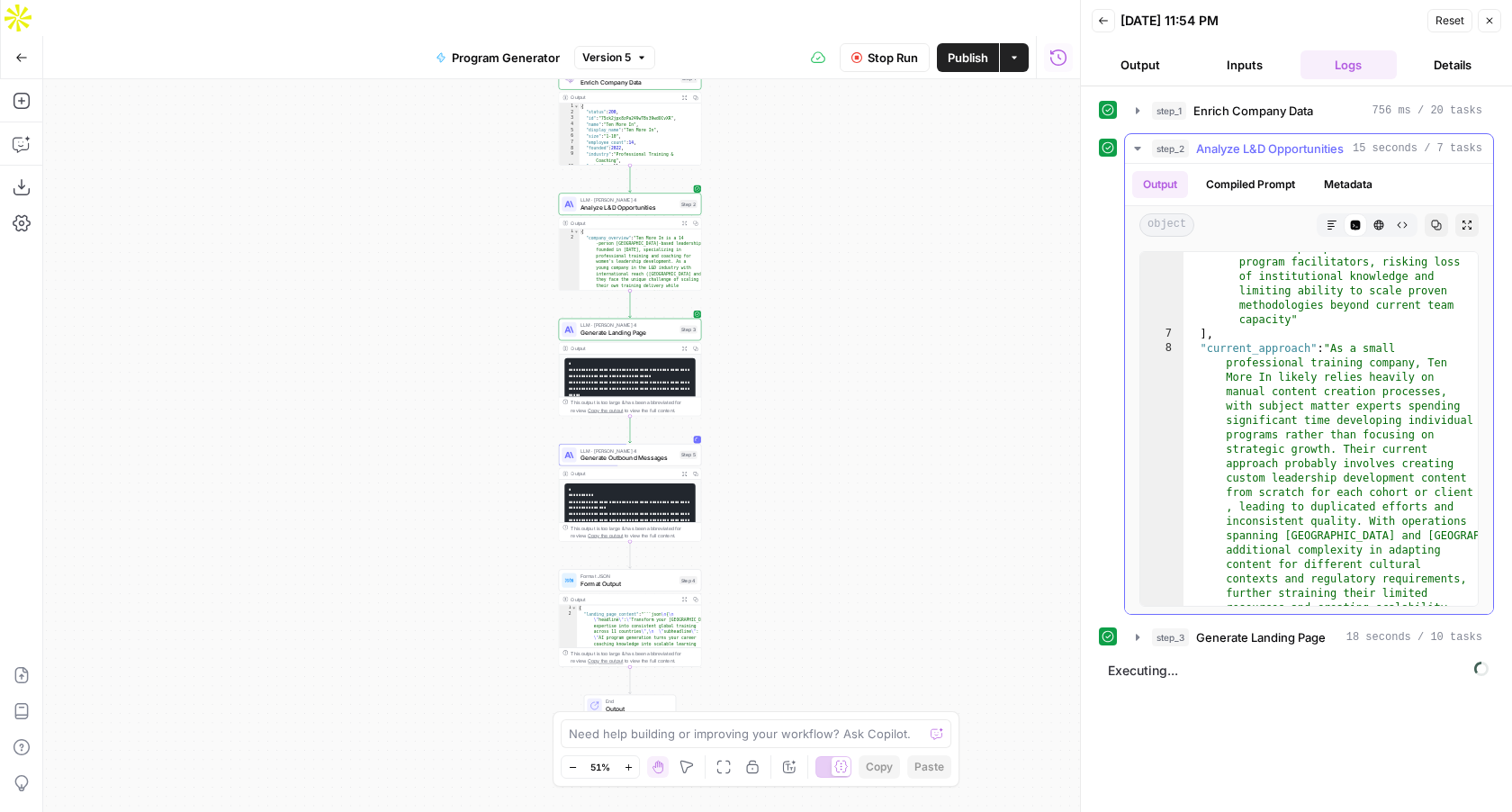
scroll to position [506, 0]
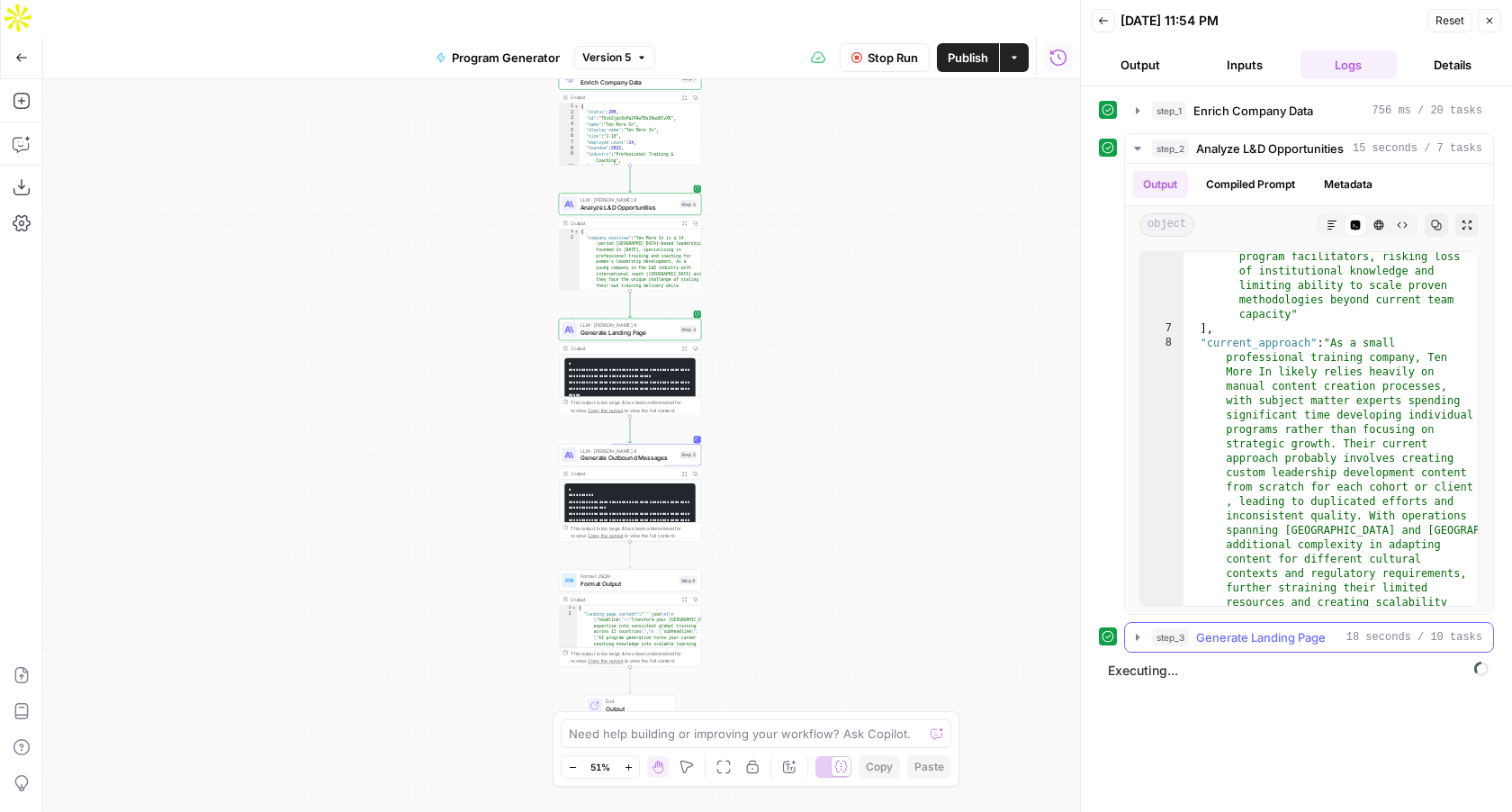
click at [1135, 639] on icon "button" at bounding box center [1138, 638] width 15 height 15
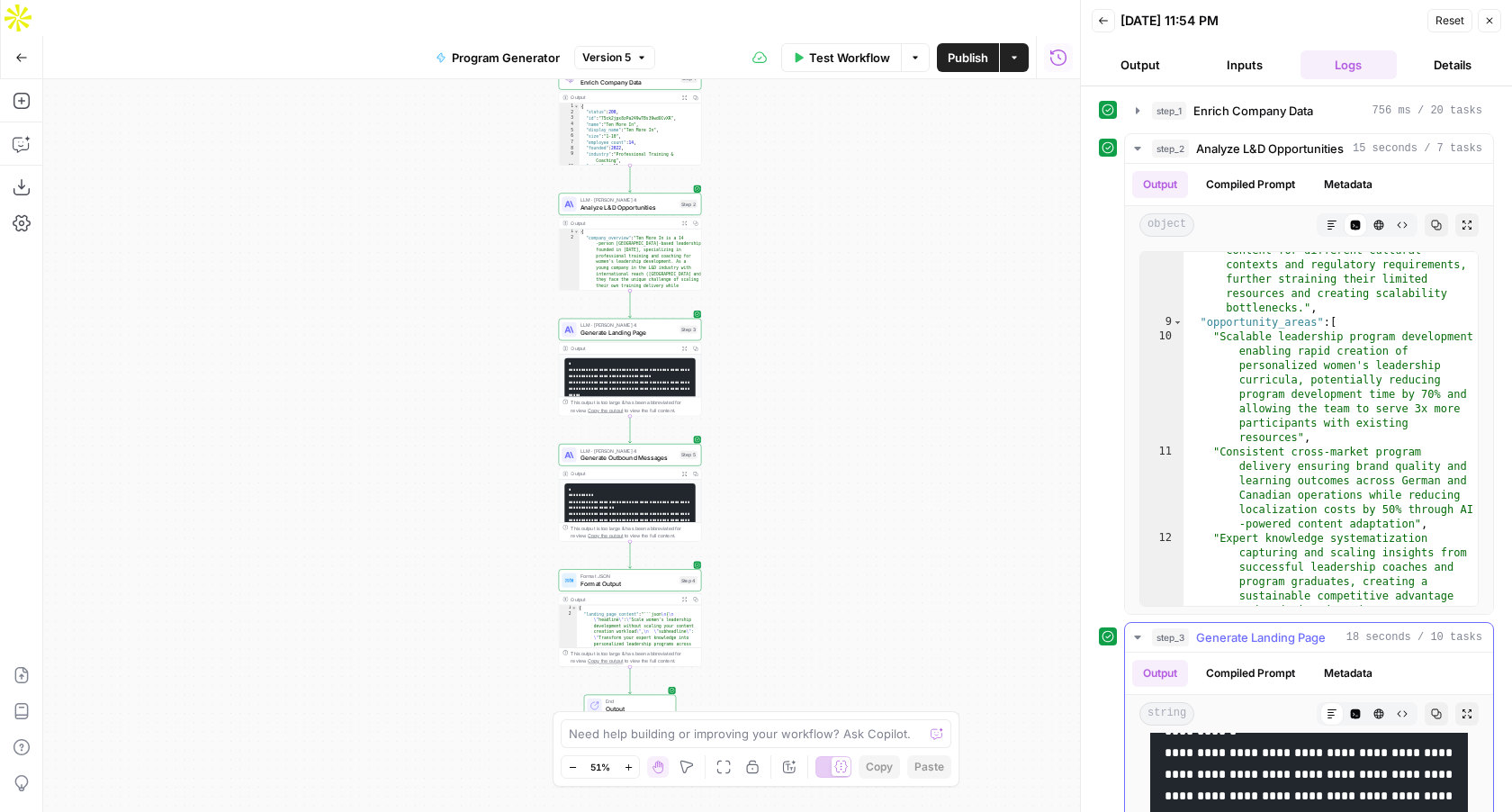
scroll to position [1463, 0]
click at [1466, 713] on icon "button" at bounding box center [1467, 713] width 11 height 11
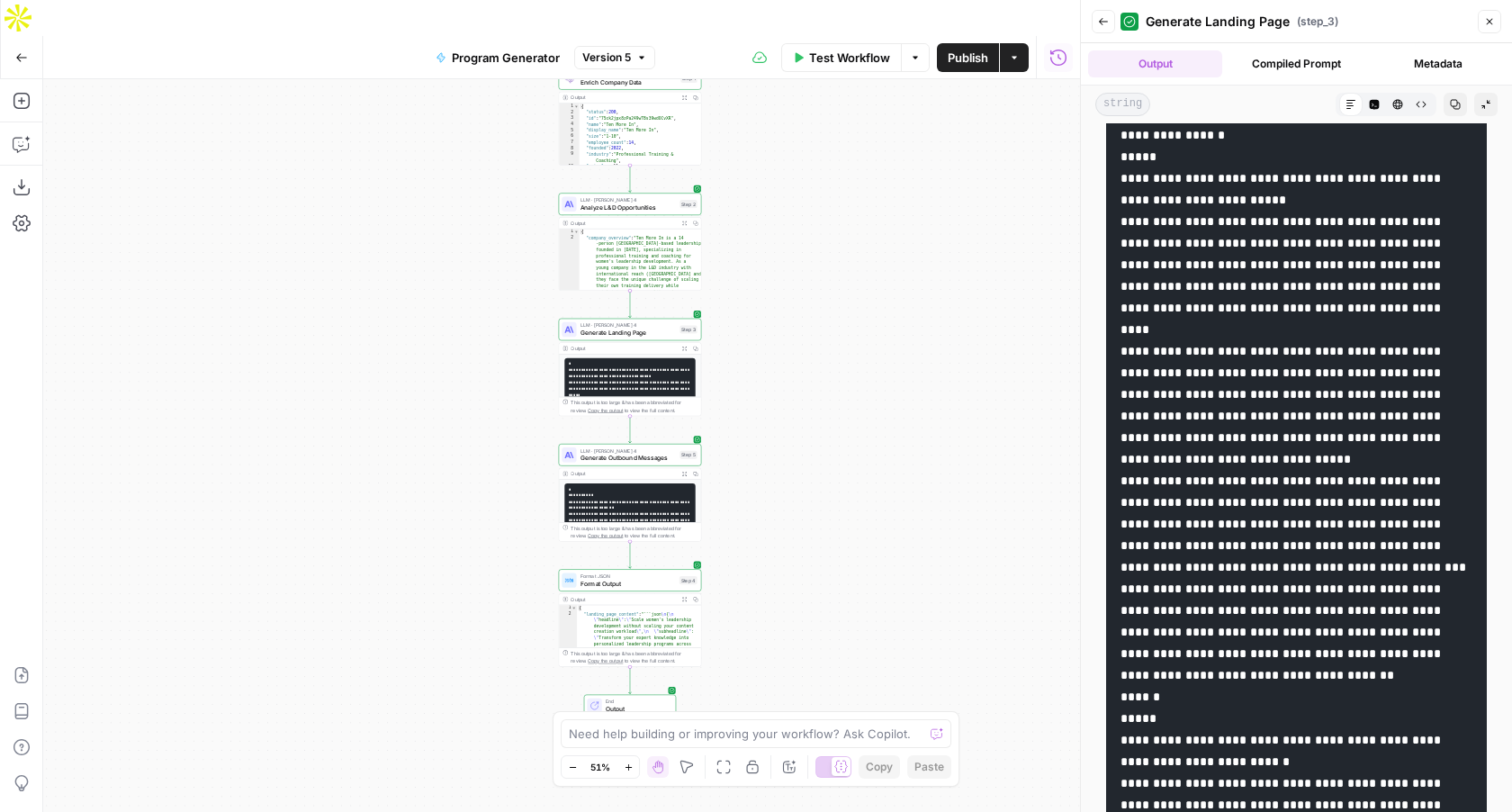
scroll to position [0, 0]
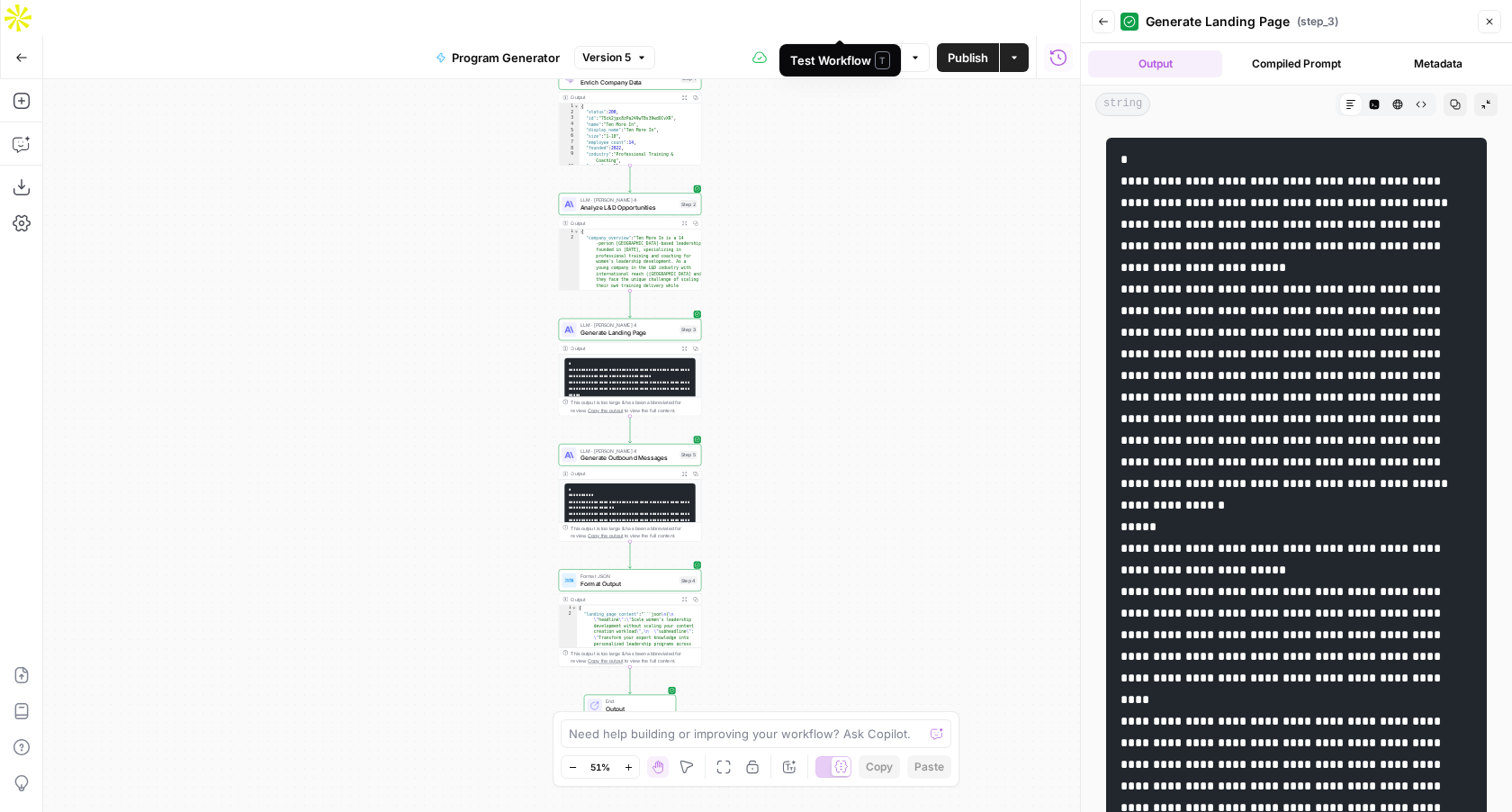
click at [877, 48] on span "Test Workflow" at bounding box center [850, 57] width 81 height 18
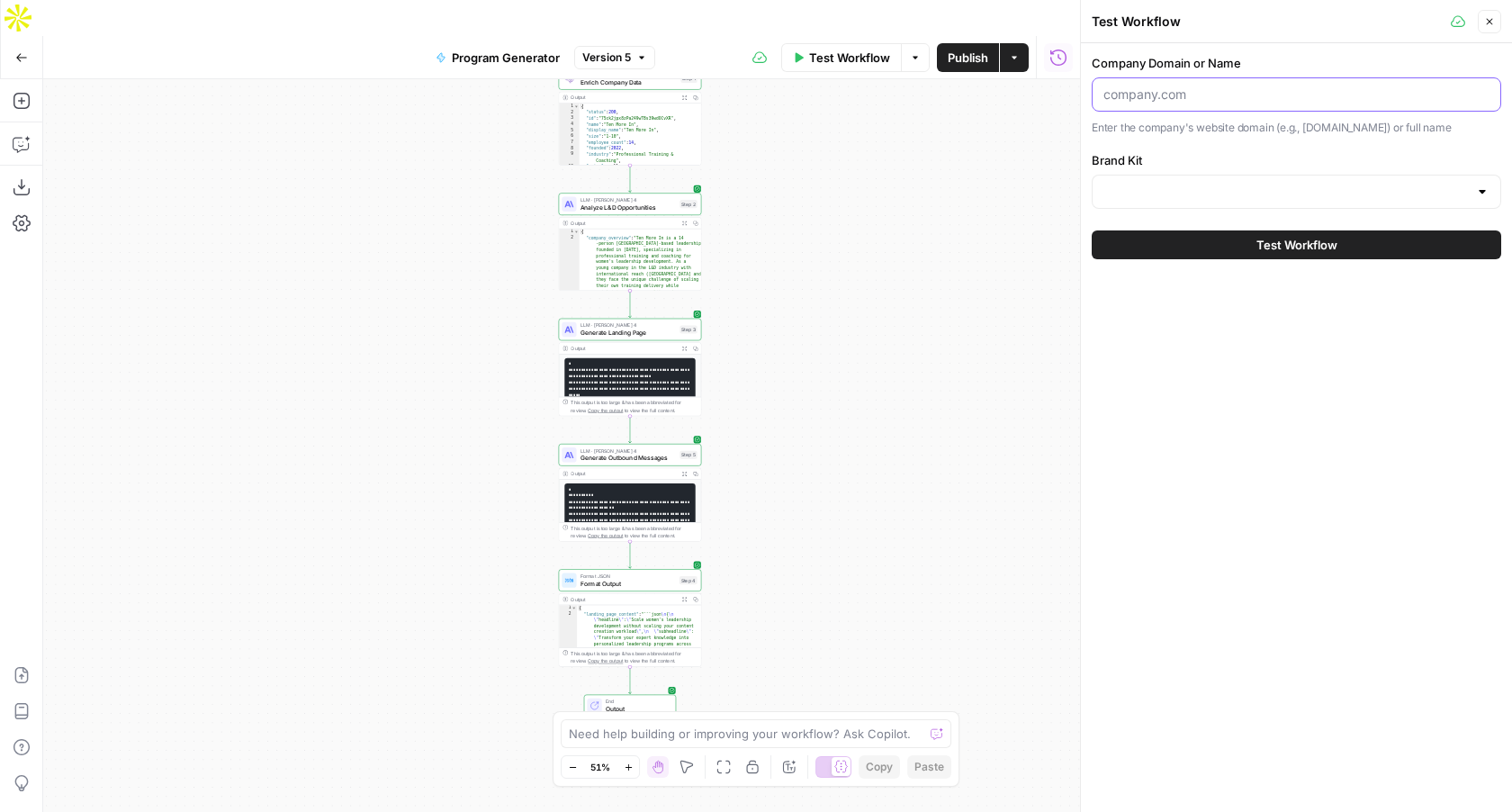
click at [1192, 96] on input "Company Domain or Name" at bounding box center [1296, 95] width 386 height 18
click at [1171, 166] on label "Brand Kit" at bounding box center [1297, 161] width 410 height 18
click at [1171, 182] on input "Brand Kit" at bounding box center [1286, 192] width 365 height 18
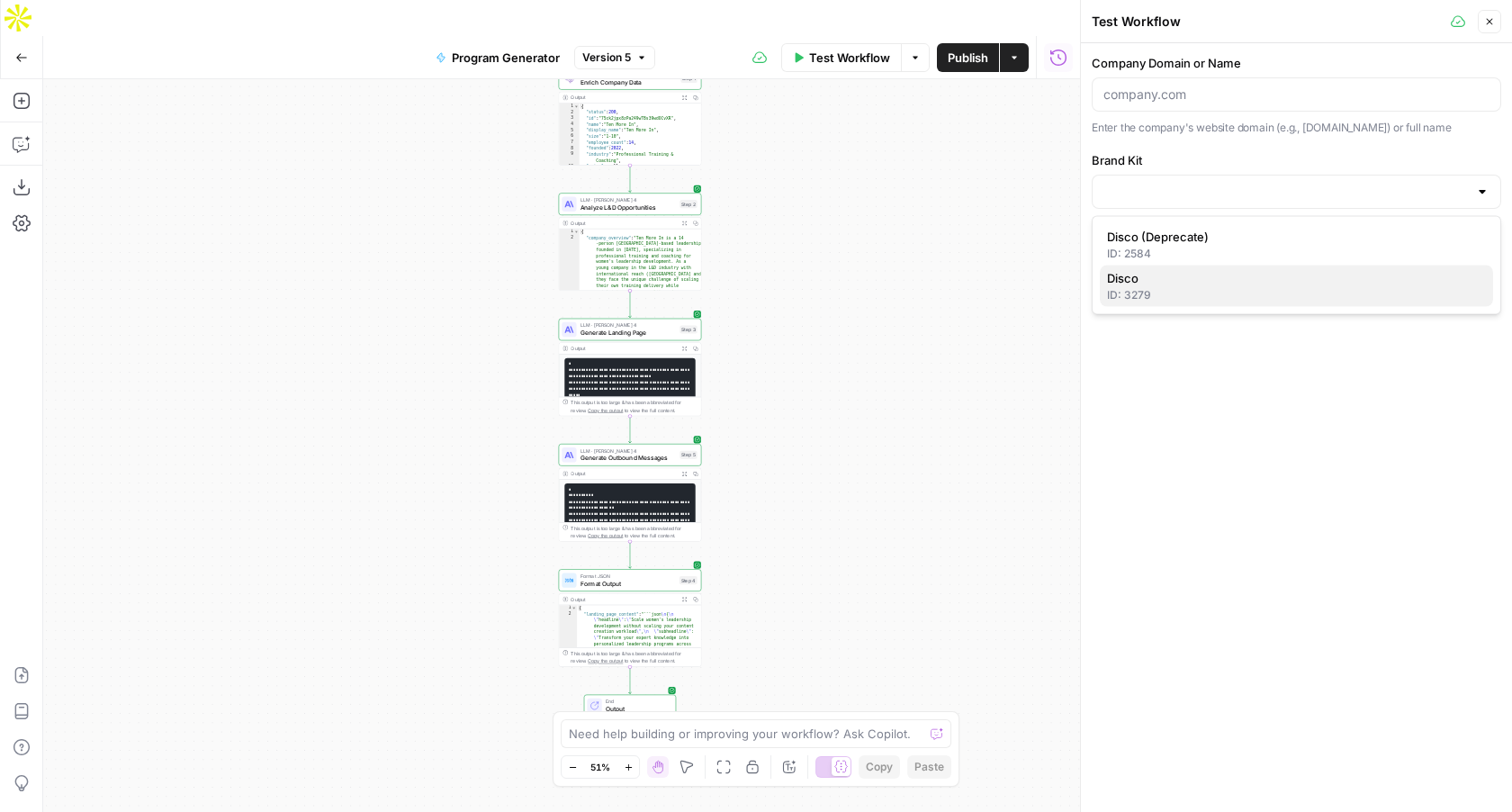
click at [1157, 281] on span "Disco" at bounding box center [1292, 278] width 371 height 18
type input "Disco"
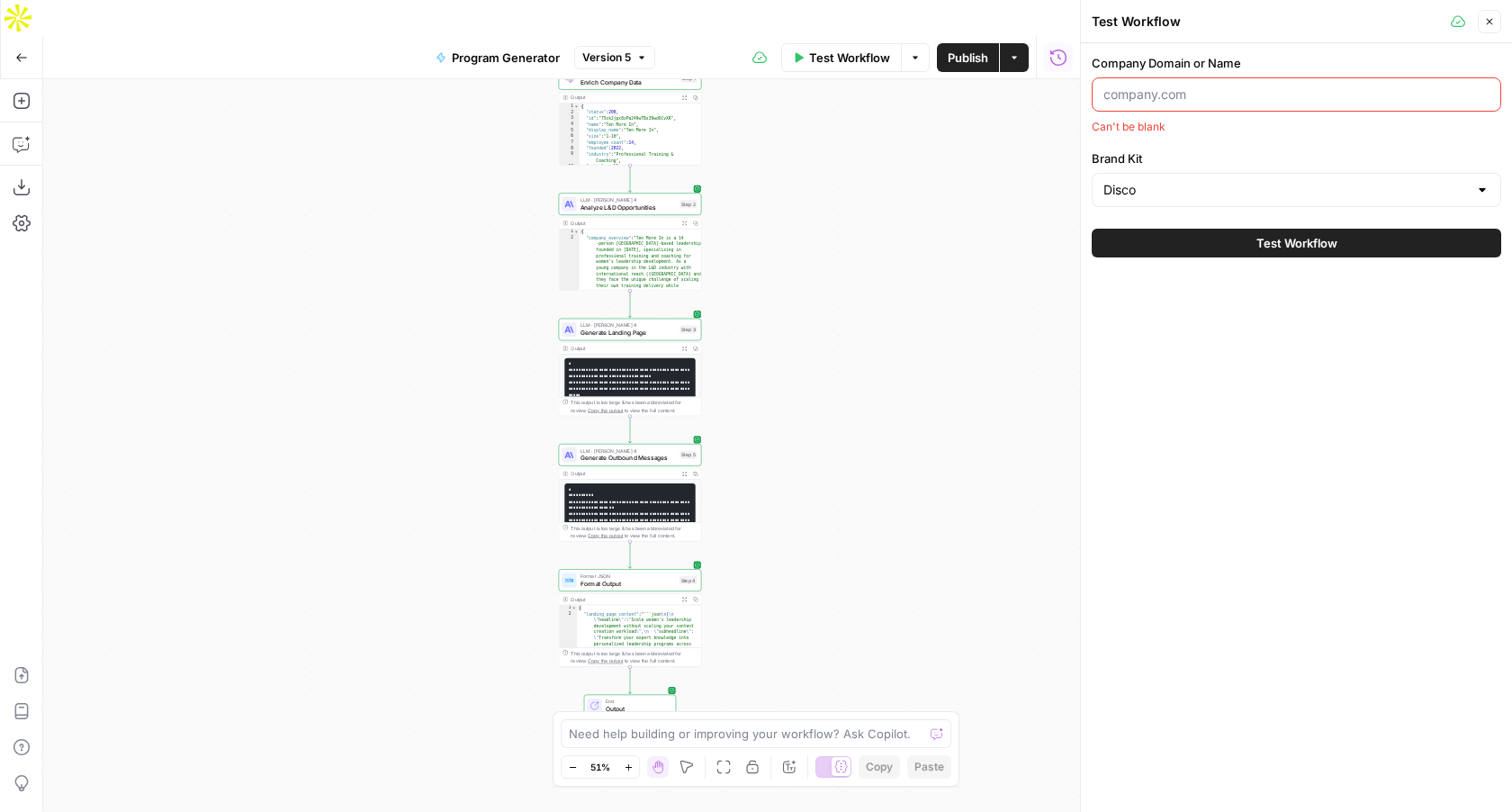
click at [1152, 84] on div at bounding box center [1297, 94] width 410 height 34
click at [1140, 185] on input "Brand Kit" at bounding box center [1286, 190] width 365 height 18
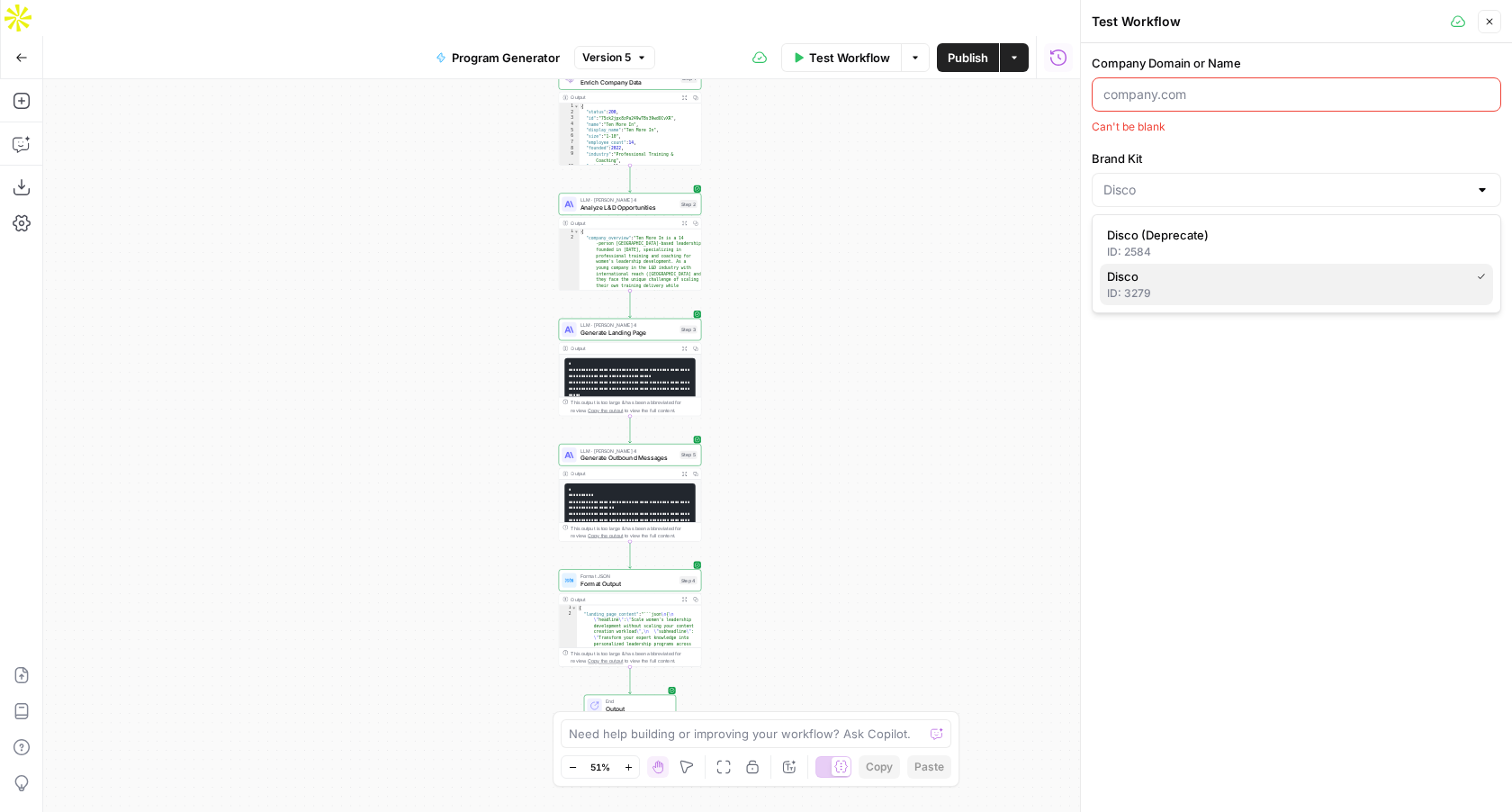
click at [1150, 277] on span "Disco" at bounding box center [1285, 276] width 356 height 18
type input "Disco"
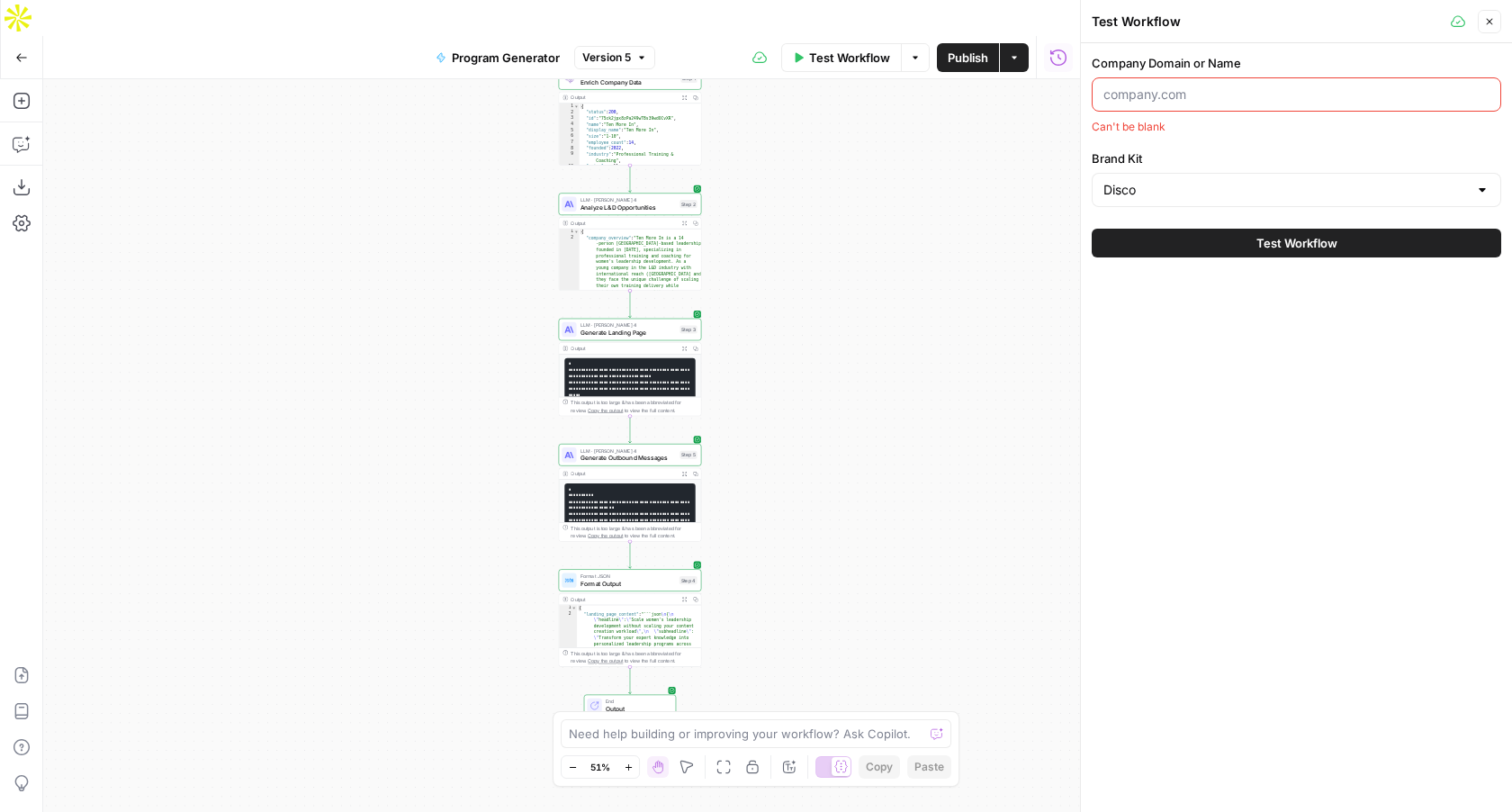
click at [1163, 100] on input "Company Domain or Name" at bounding box center [1296, 95] width 386 height 18
click at [26, 136] on icon "button" at bounding box center [27, 139] width 6 height 6
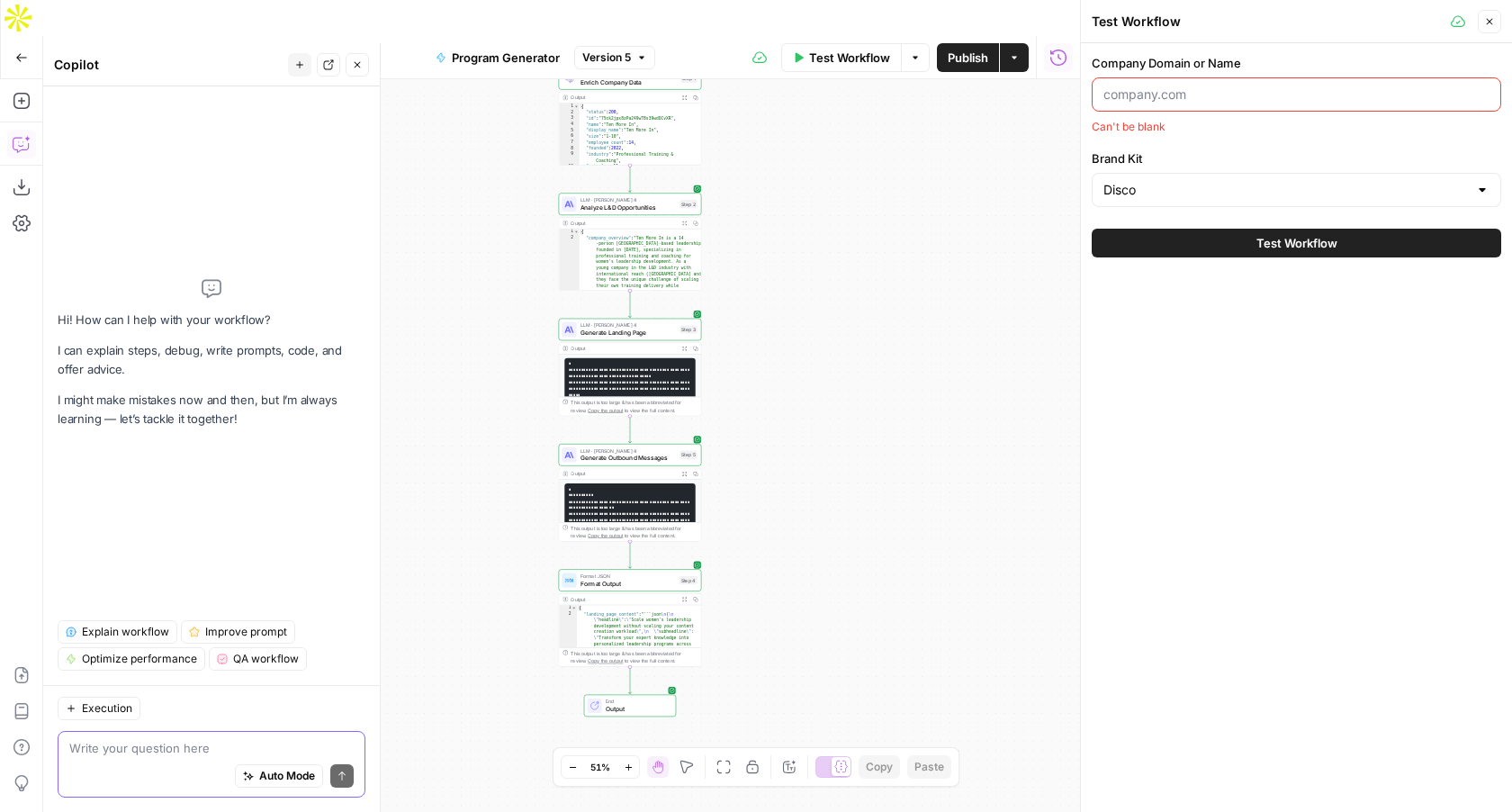
click at [261, 774] on span "Auto Mode" at bounding box center [287, 776] width 56 height 16
